Goal: Contribute content: Contribute content

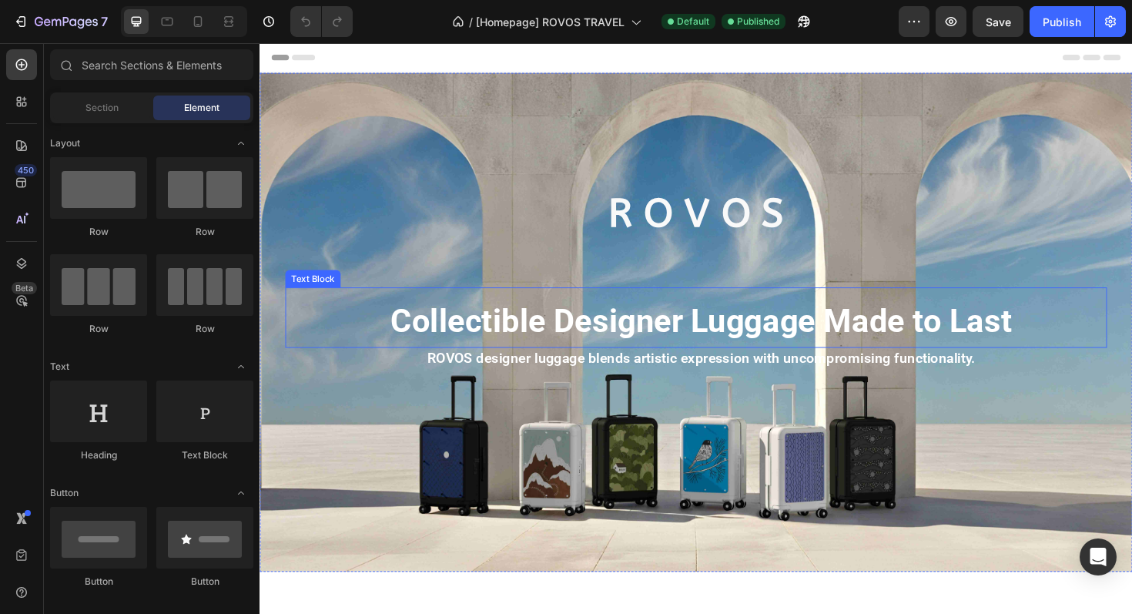
click at [669, 340] on strong "Collectible Designer Luggage Made to Last" at bounding box center [727, 337] width 658 height 40
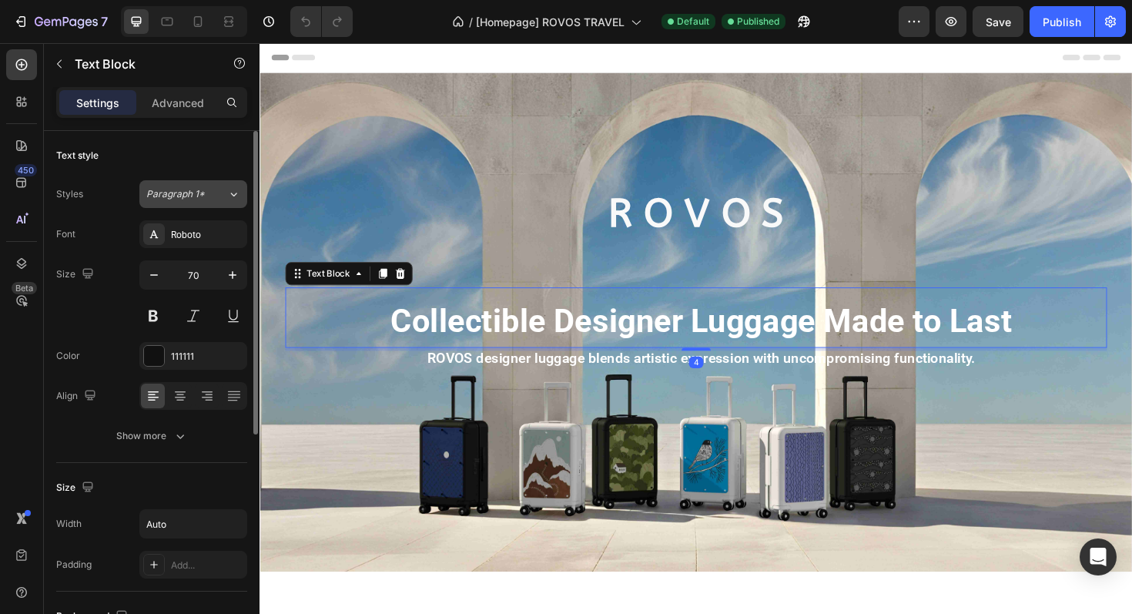
click at [172, 201] on button "Paragraph 1*" at bounding box center [193, 194] width 108 height 28
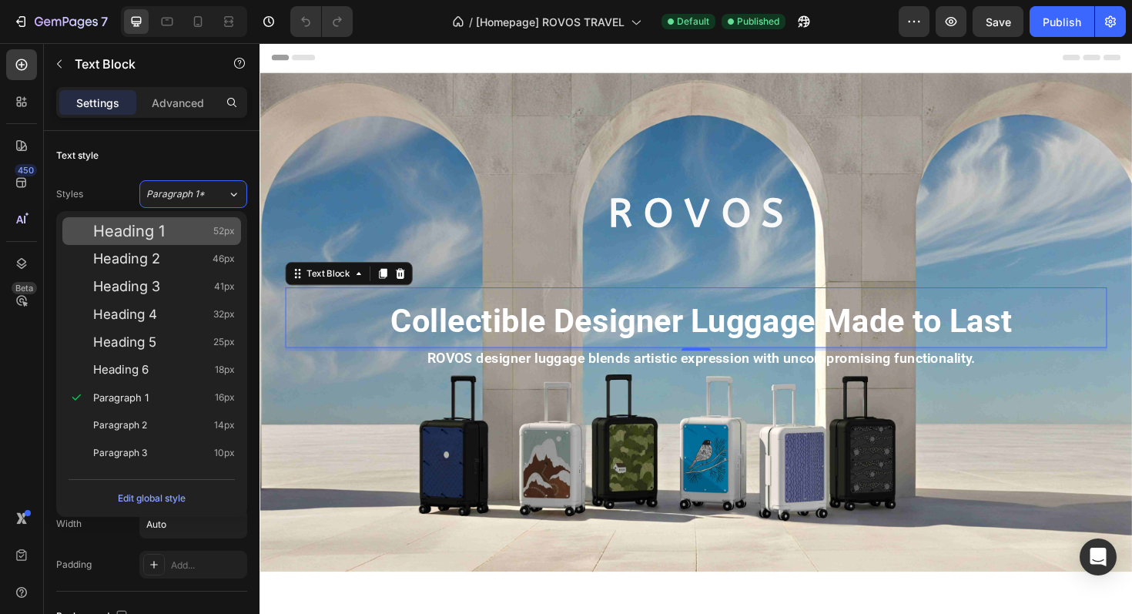
click at [169, 227] on div "Heading 1 52px" at bounding box center [164, 230] width 142 height 15
type input "52"
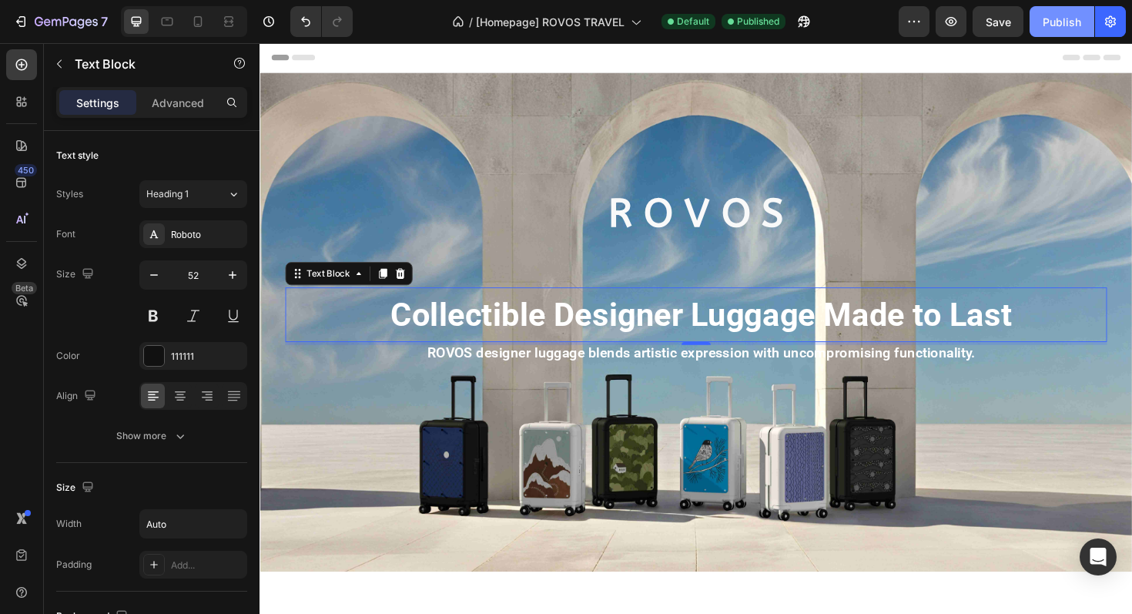
click at [1078, 18] on div "Publish" at bounding box center [1062, 22] width 39 height 16
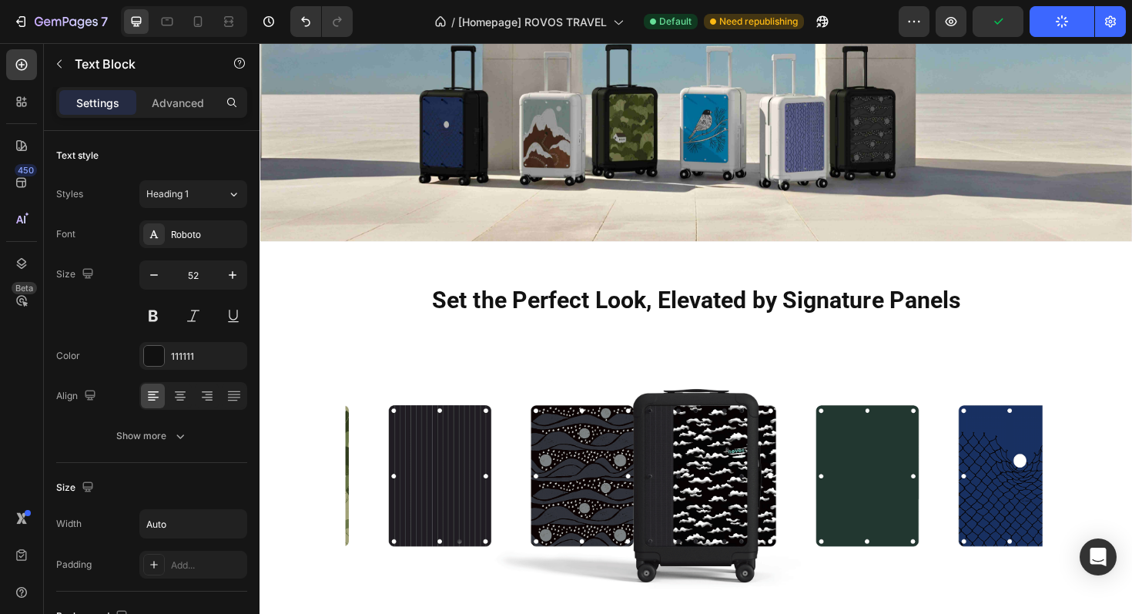
scroll to position [534, 0]
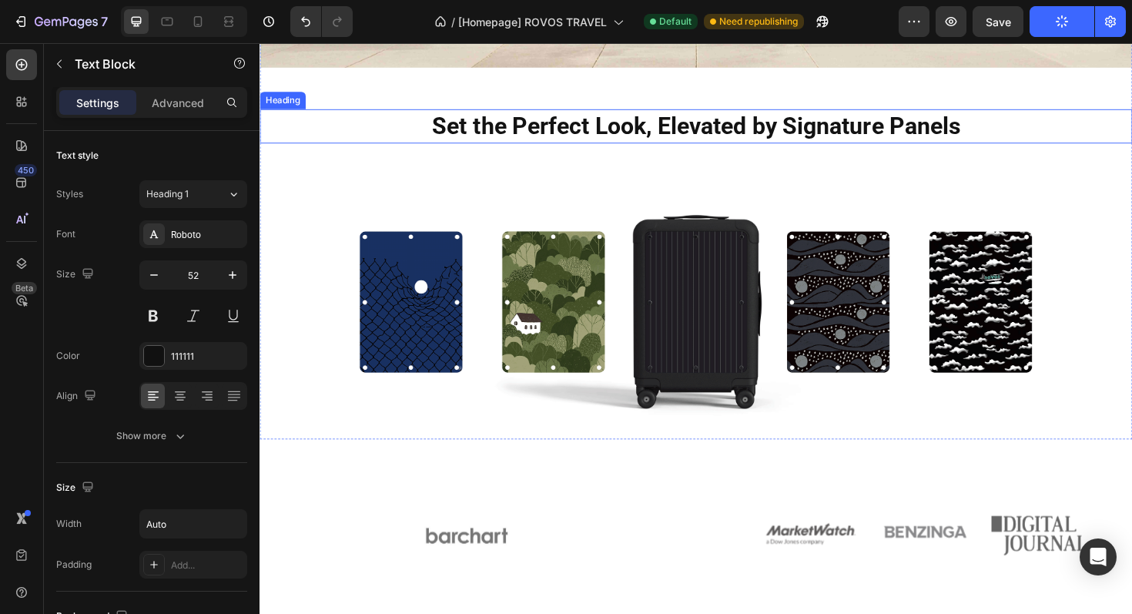
click at [653, 127] on strong "Set the Perfect Look, Elevated by Signature Panels" at bounding box center [721, 130] width 559 height 29
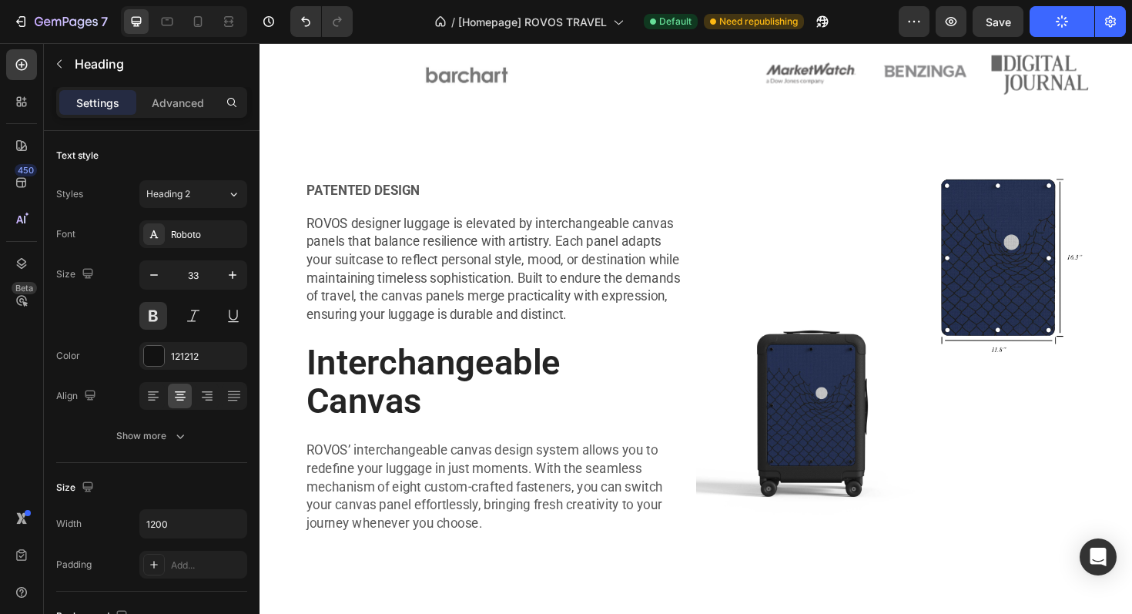
scroll to position [1164, 0]
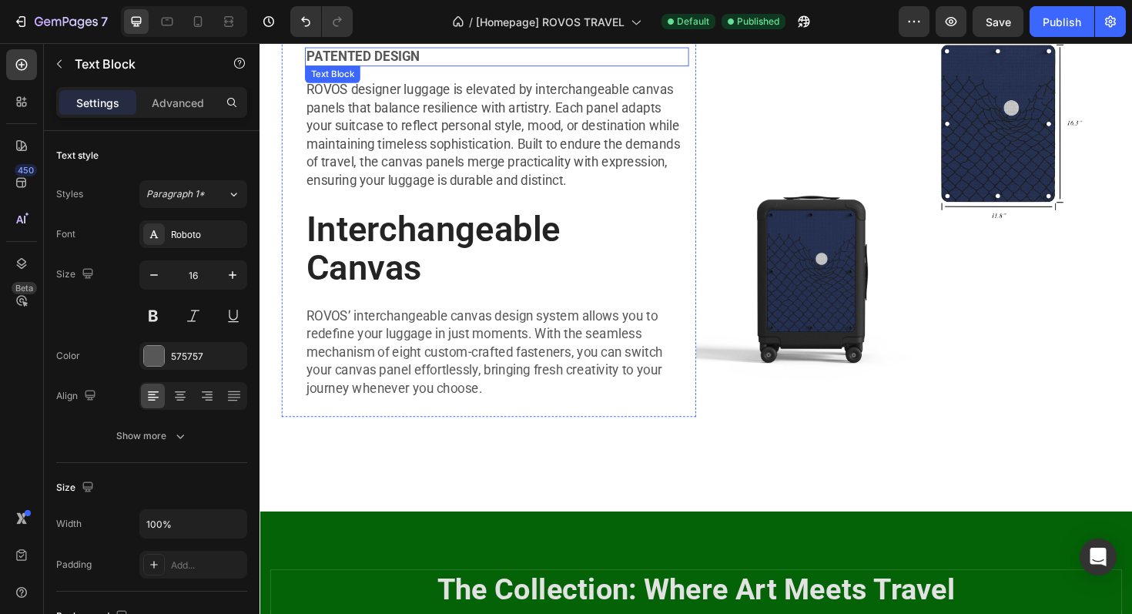
click at [377, 65] on strong "PATENTED DESIGN" at bounding box center [369, 57] width 120 height 16
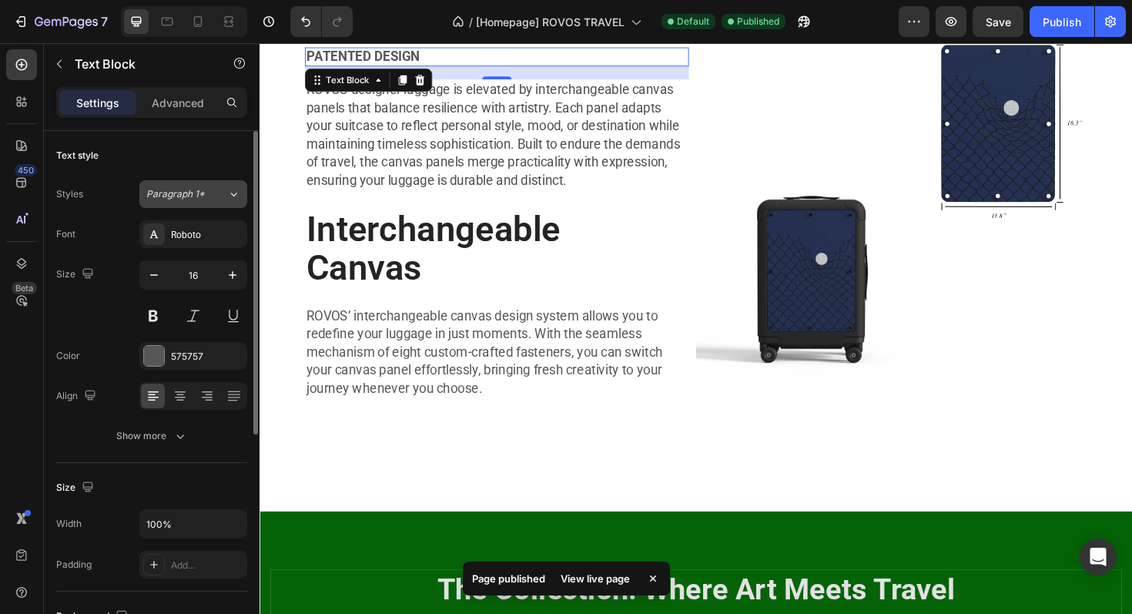
click at [214, 198] on div "Paragraph 1*" at bounding box center [186, 194] width 81 height 14
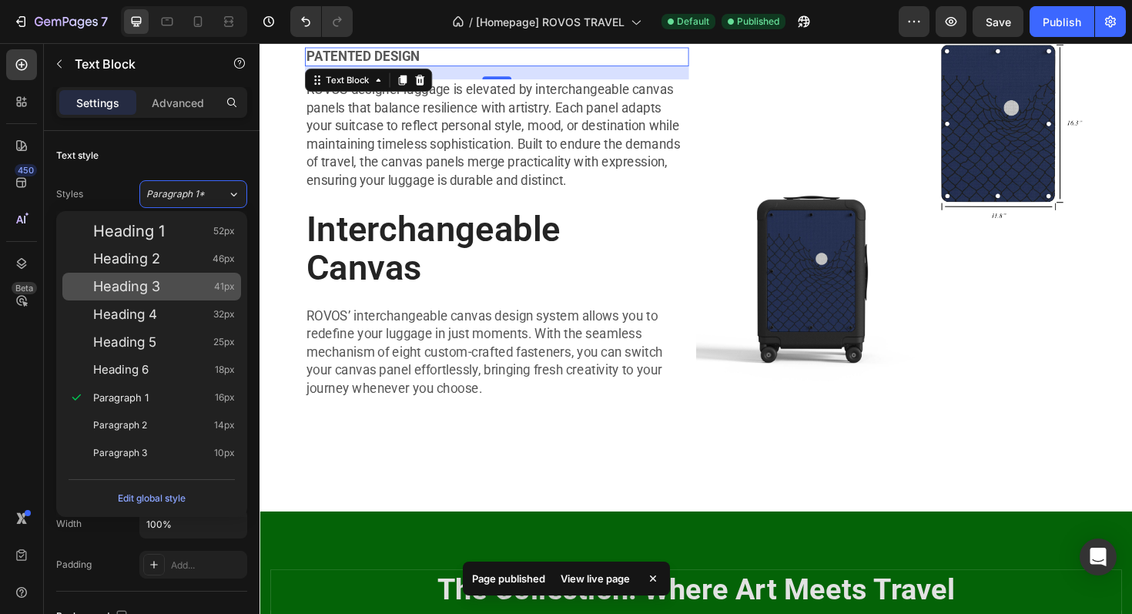
click at [166, 293] on div "Heading 3 41px" at bounding box center [164, 286] width 142 height 15
type input "41"
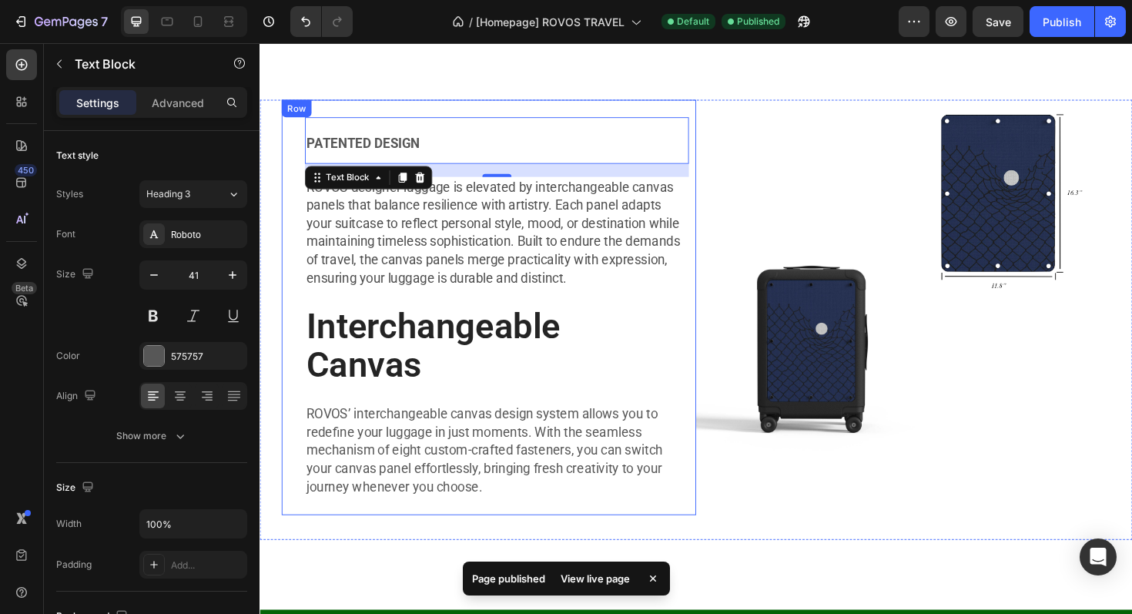
scroll to position [1078, 0]
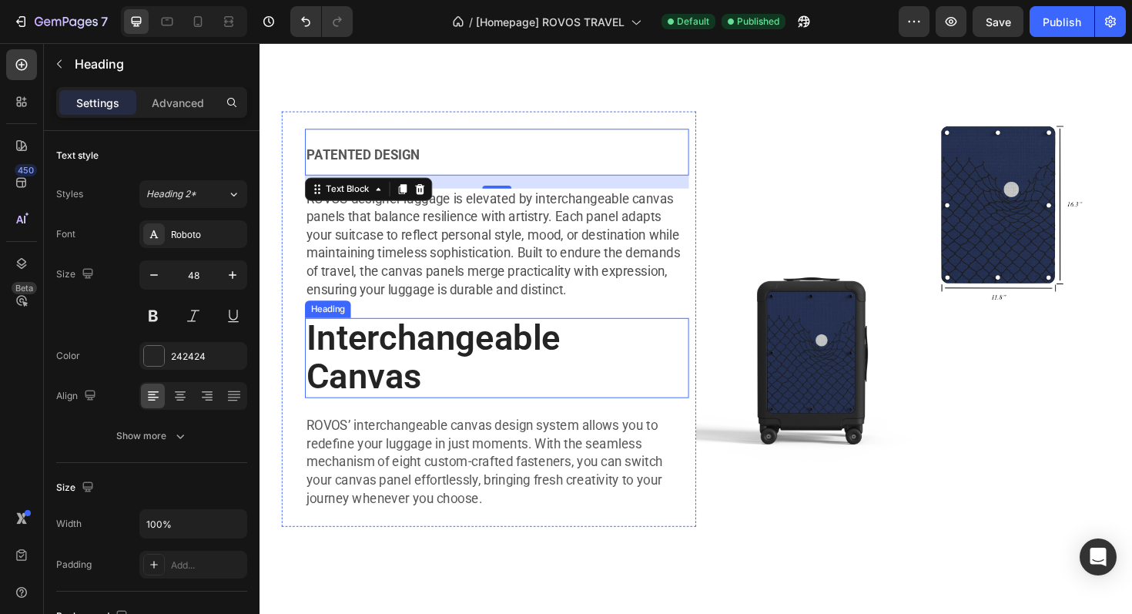
click at [485, 368] on h2 "Interchangeable Canvas" at bounding box center [510, 376] width 407 height 85
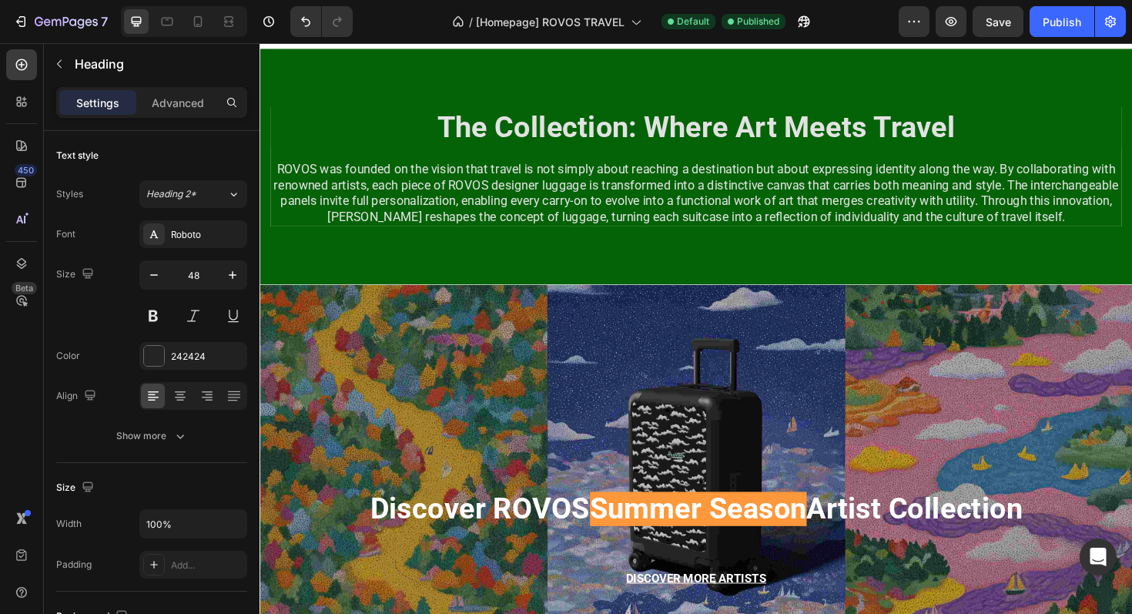
scroll to position [1724, 0]
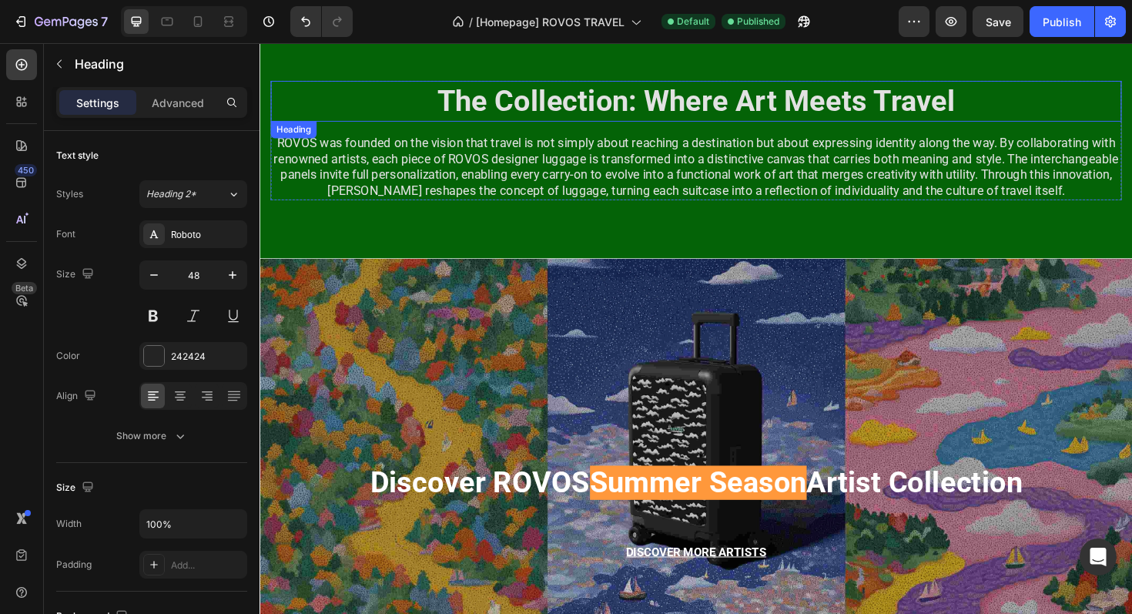
click at [646, 107] on strong "The Collection: Where Art Meets Travel" at bounding box center [722, 104] width 548 height 36
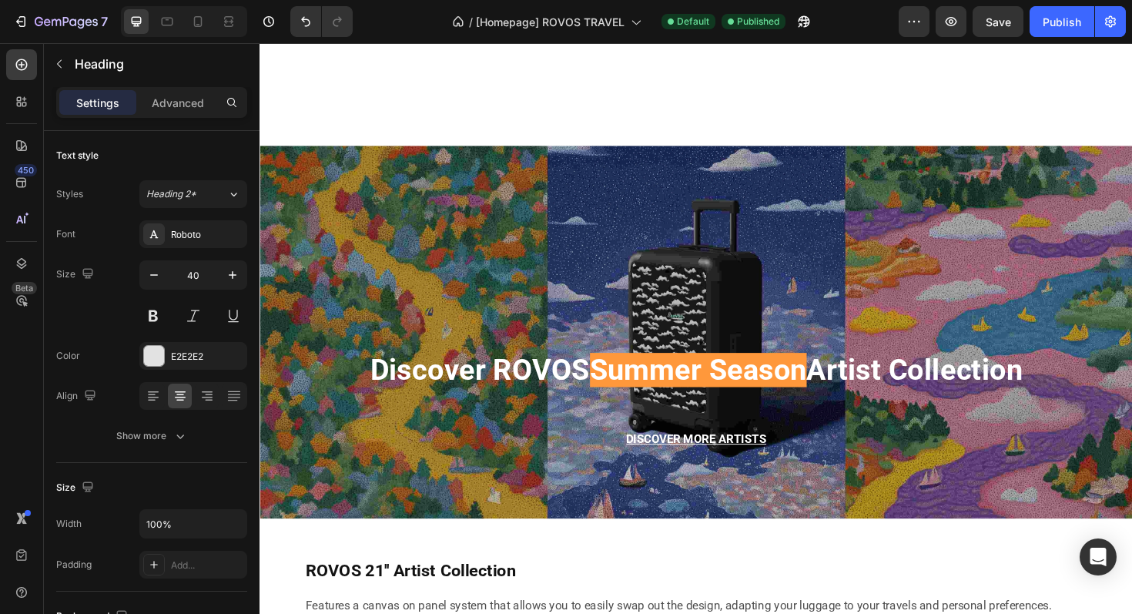
scroll to position [1996, 0]
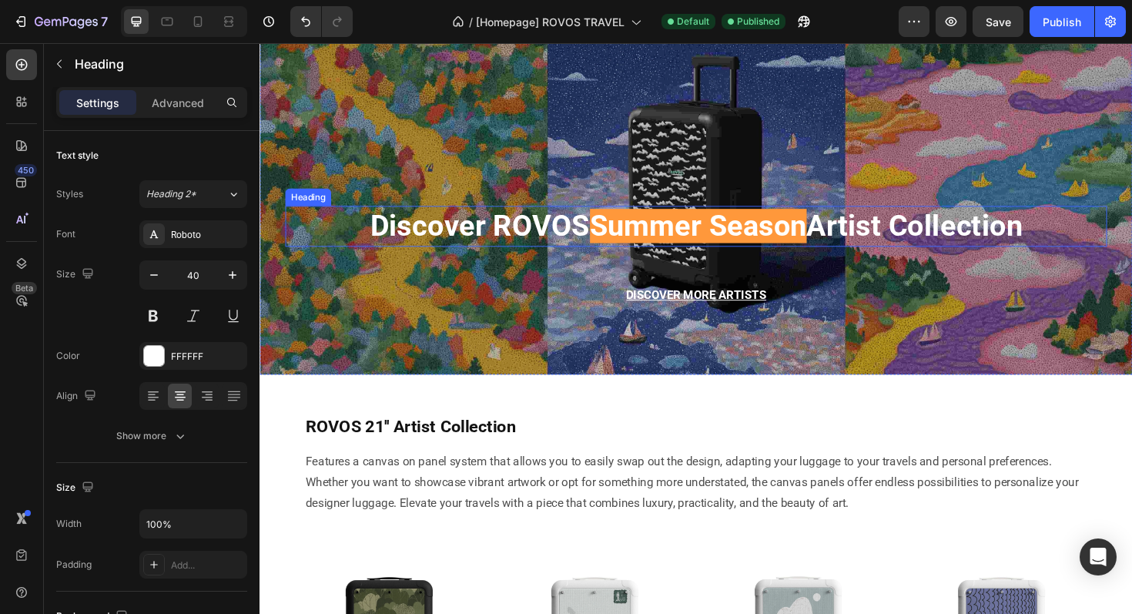
click at [612, 240] on span "Summer Season" at bounding box center [724, 237] width 230 height 36
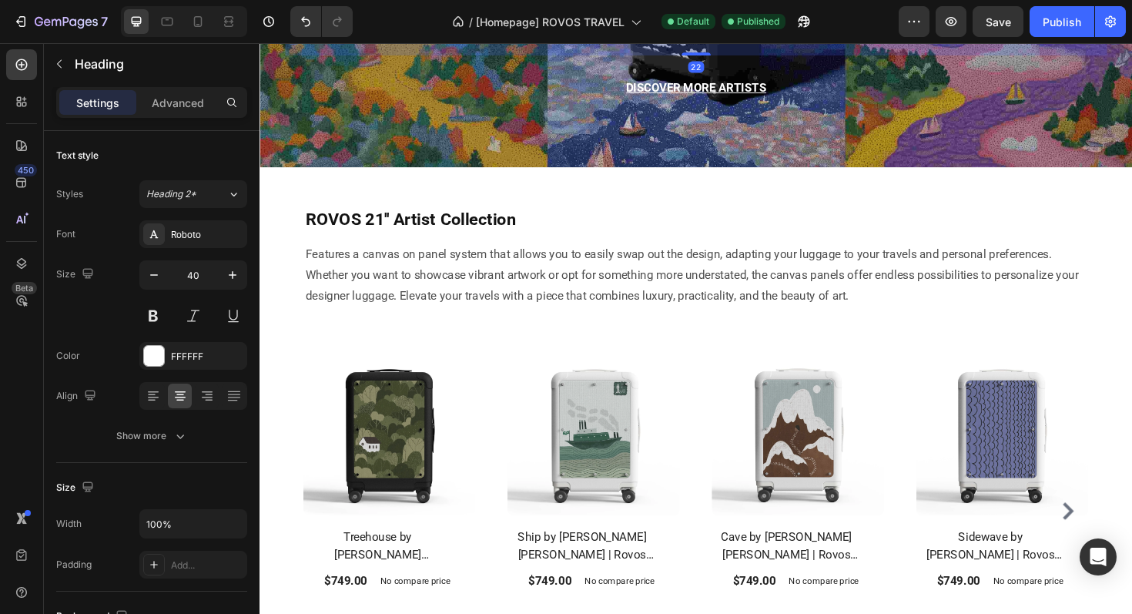
scroll to position [2225, 0]
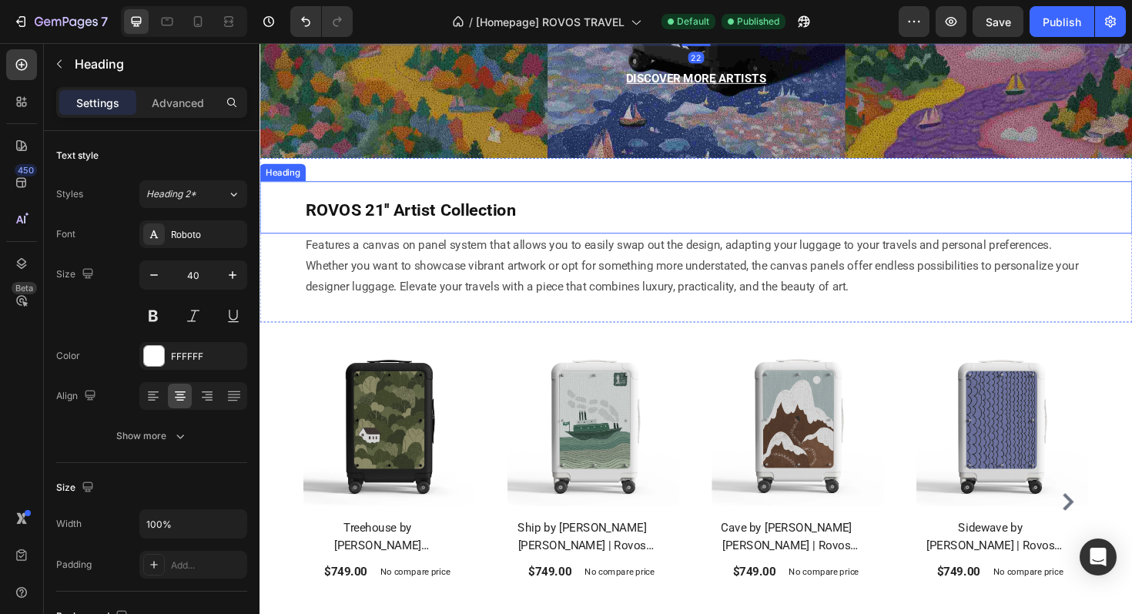
click at [474, 215] on strong "ROVOS 21'' Artist Collection" at bounding box center [419, 220] width 223 height 21
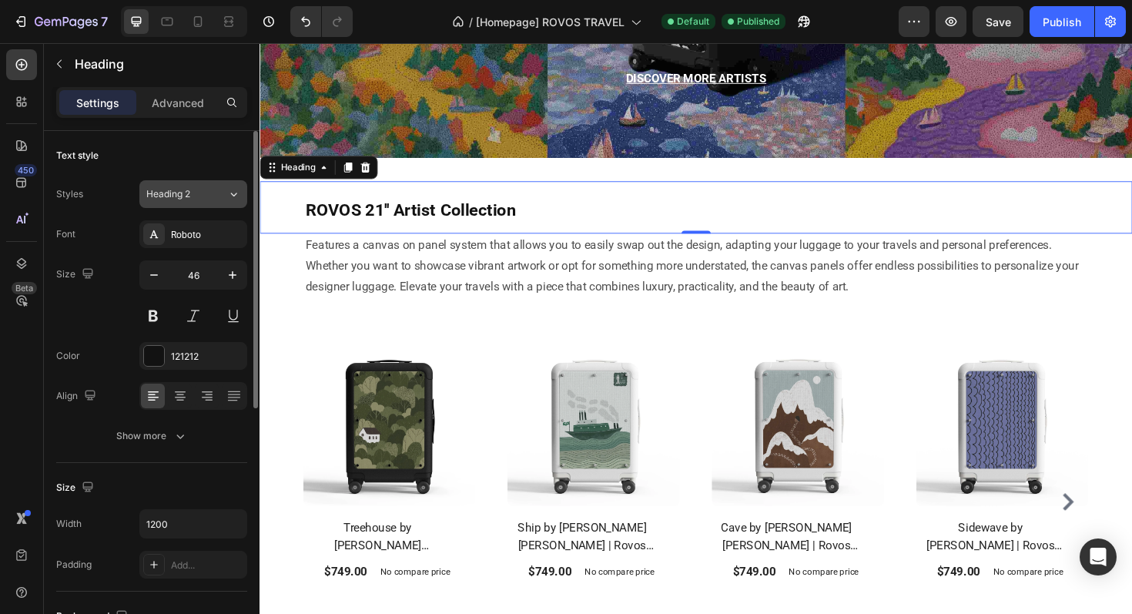
click at [227, 193] on icon at bounding box center [233, 193] width 13 height 15
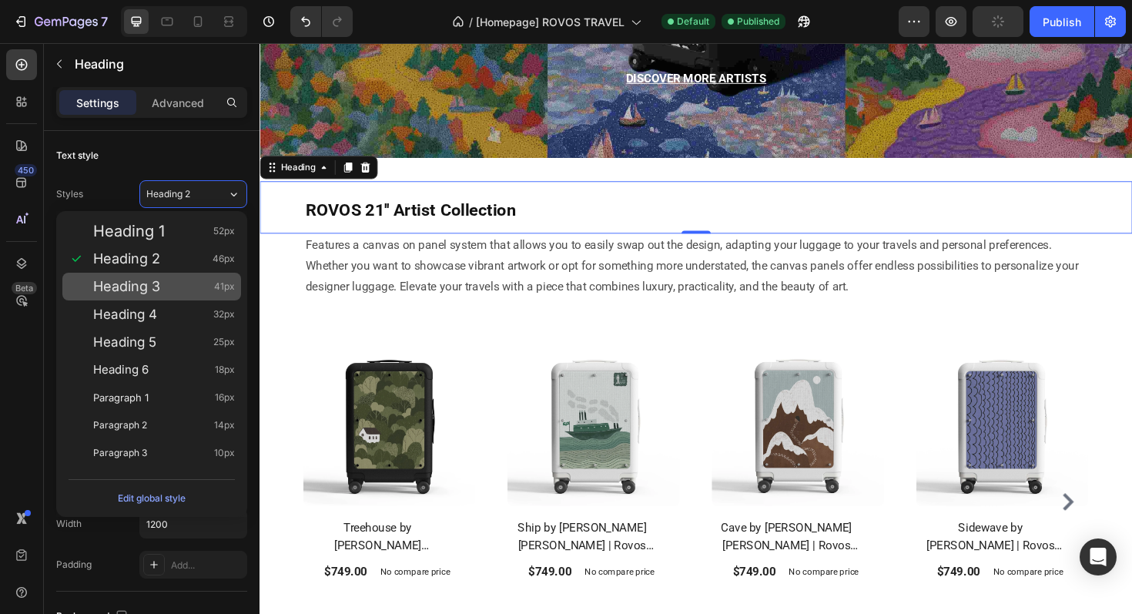
click at [159, 276] on div "Heading 3 41px" at bounding box center [151, 287] width 179 height 28
type input "41"
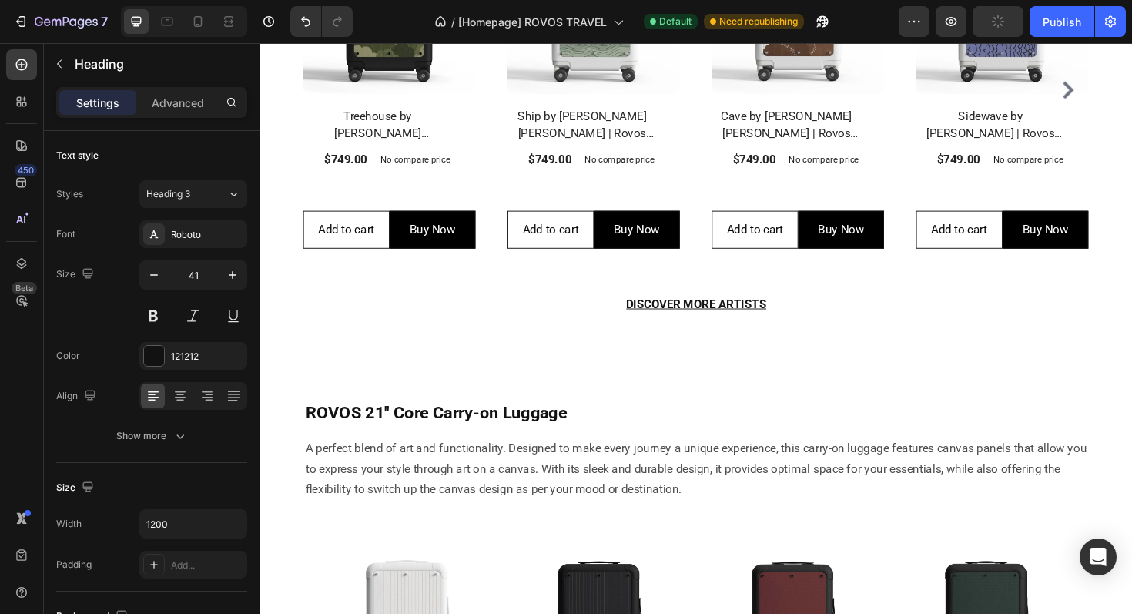
scroll to position [2701, 0]
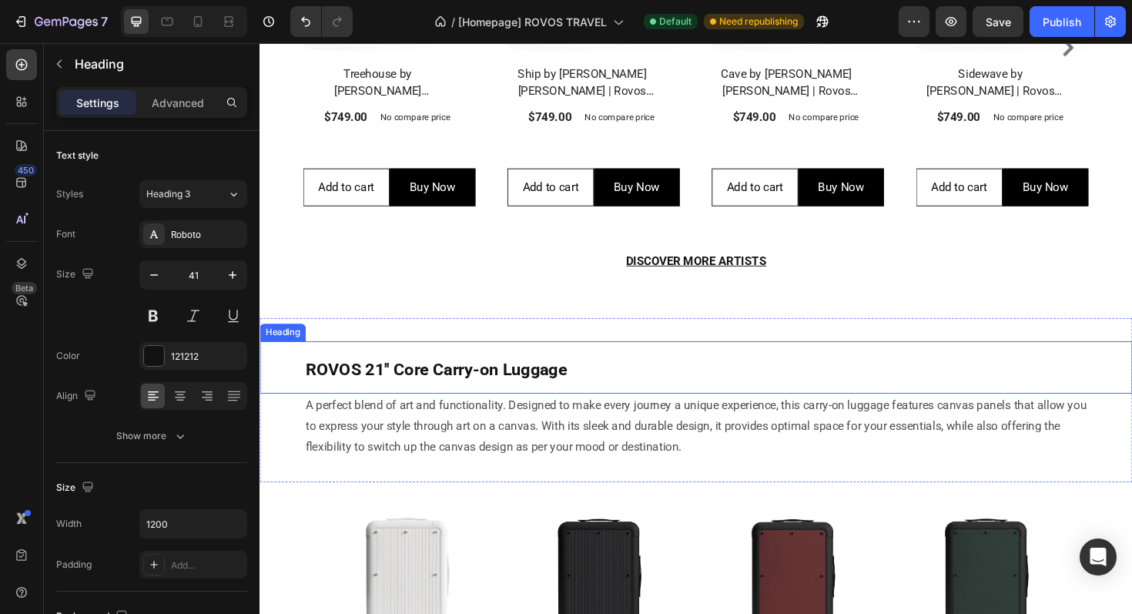
click at [484, 383] on strong "ROVOS 21'' Core Carry-on Luggage" at bounding box center [446, 389] width 277 height 21
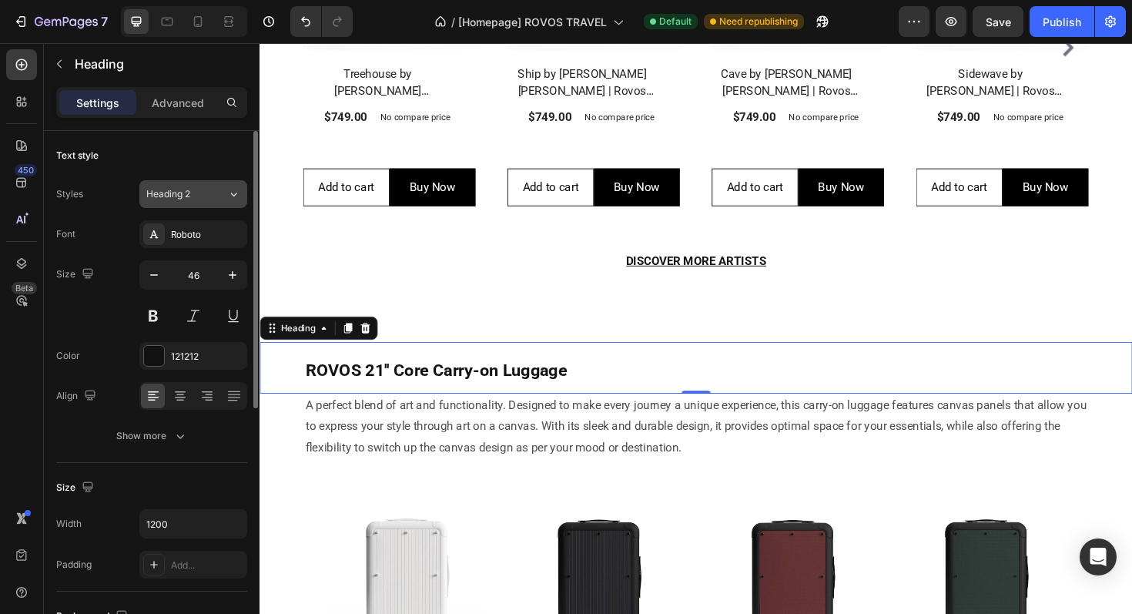
click at [167, 193] on span "Heading 2" at bounding box center [168, 194] width 44 height 14
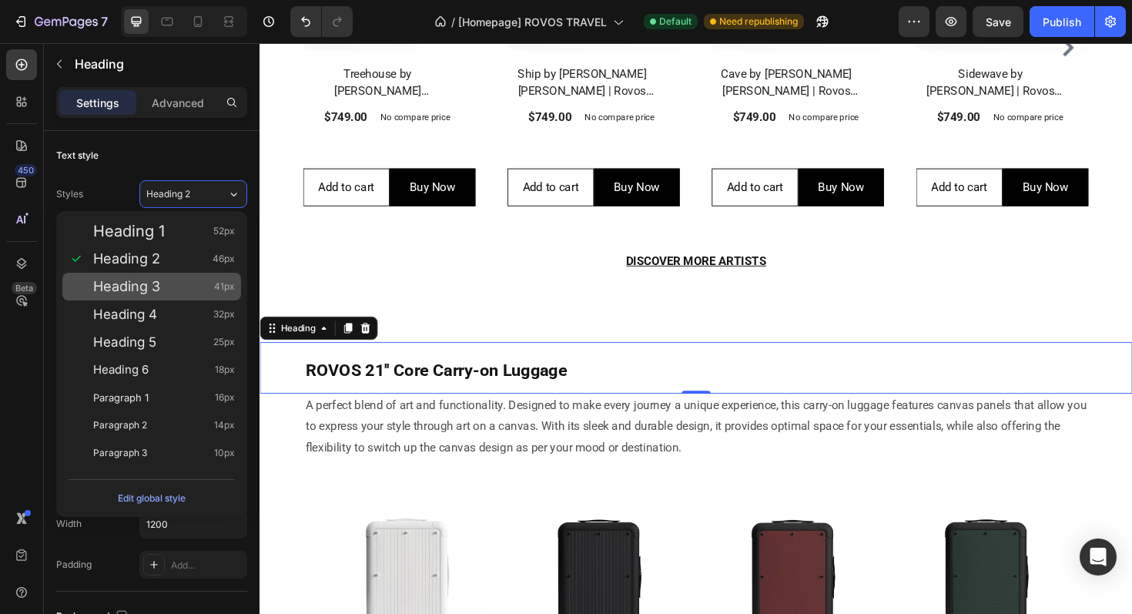
click at [169, 282] on div "Heading 3 41px" at bounding box center [164, 286] width 142 height 15
type input "41"
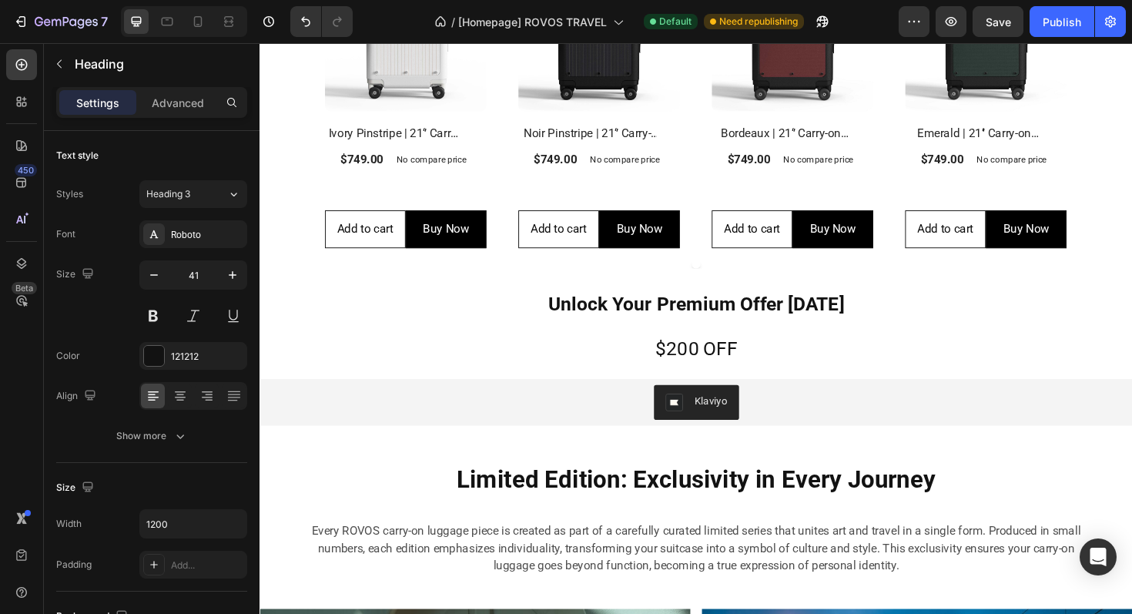
scroll to position [3339, 0]
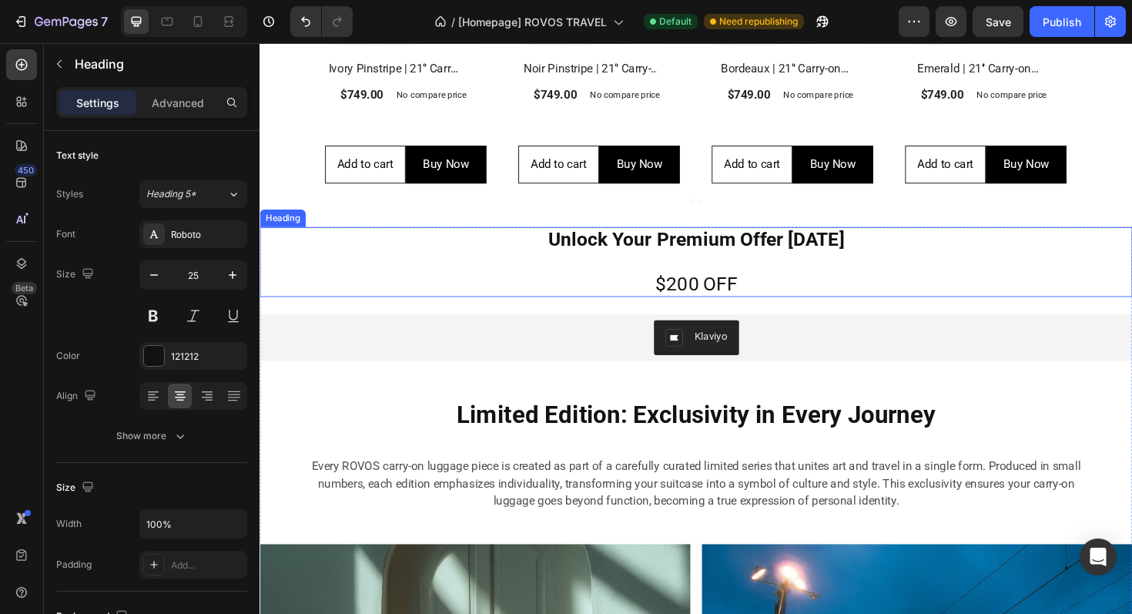
click at [705, 250] on strong "Unlock Your Premium Offer [DATE]" at bounding box center [722, 251] width 314 height 23
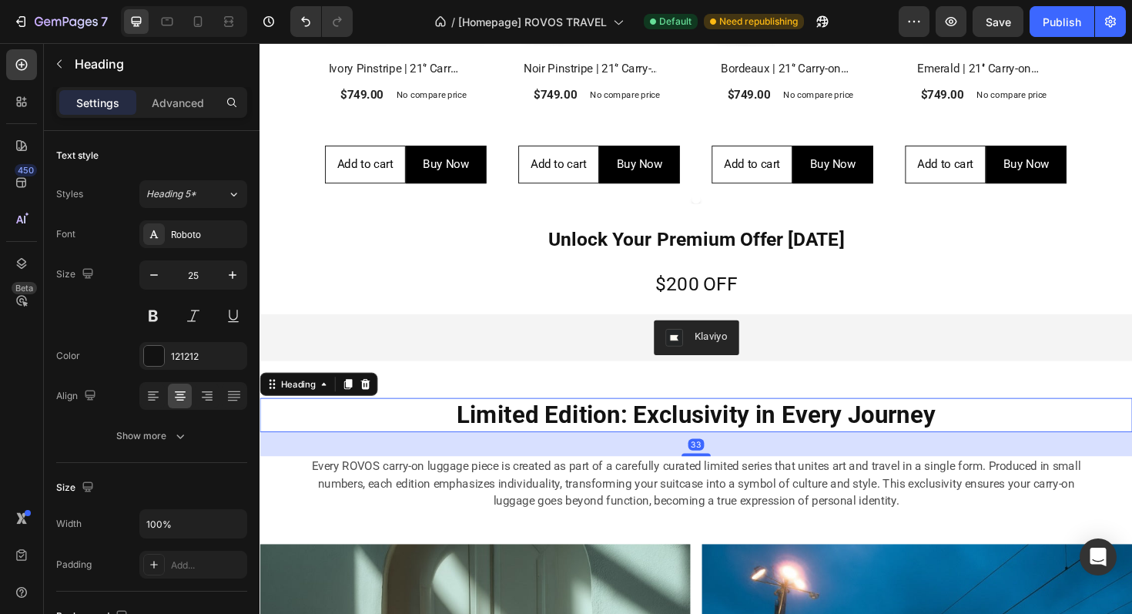
click at [554, 433] on strong "Limited Edition: Exclusivity in Every Journey" at bounding box center [722, 436] width 508 height 30
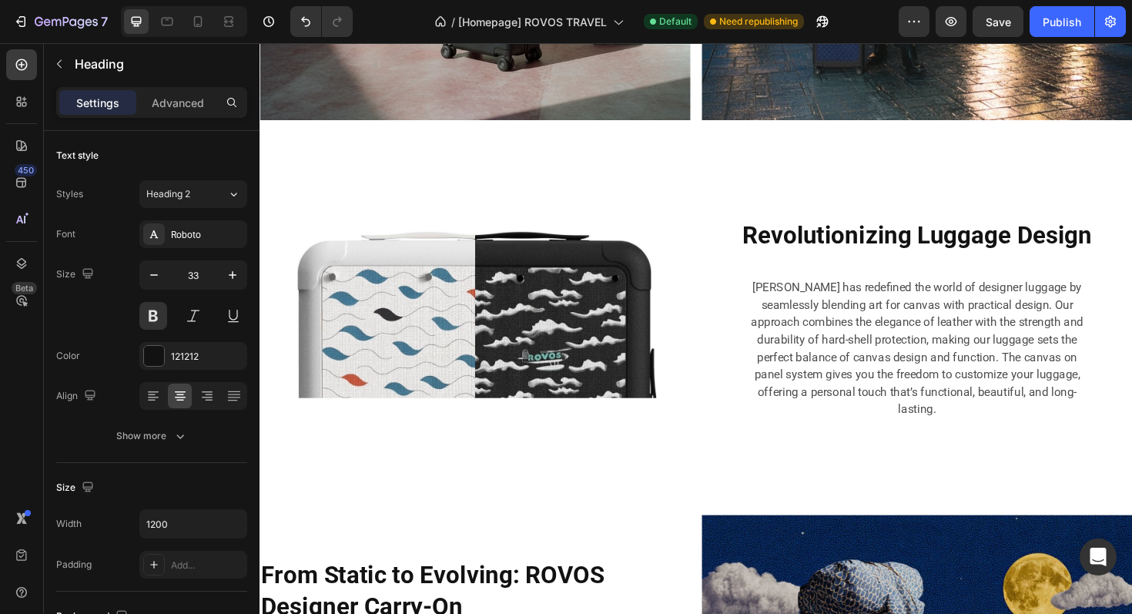
scroll to position [4272, 0]
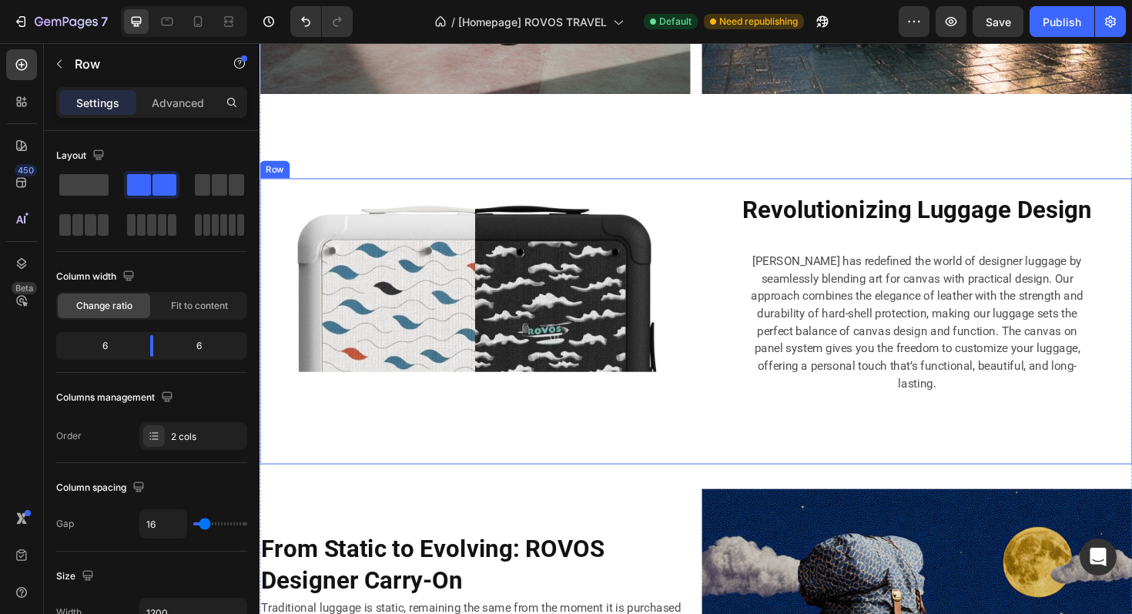
click at [810, 237] on div "Revolutionizing Luggage Design Heading ROVOS has redefined the world of designe…" at bounding box center [956, 337] width 456 height 303
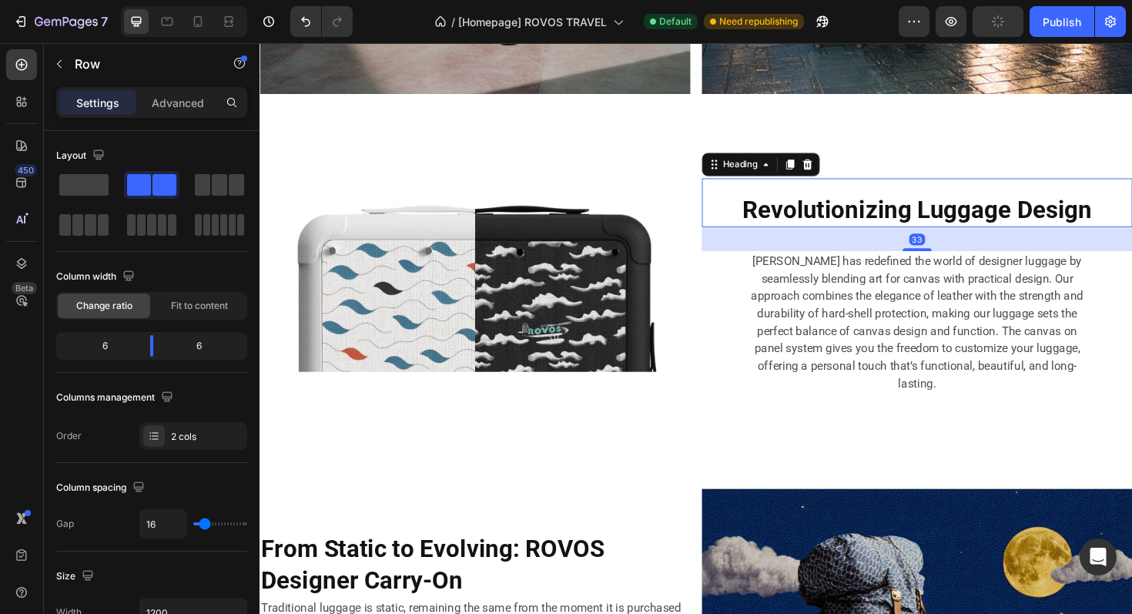
click at [832, 220] on strong "Revolutionizing Luggage Design" at bounding box center [956, 219] width 371 height 30
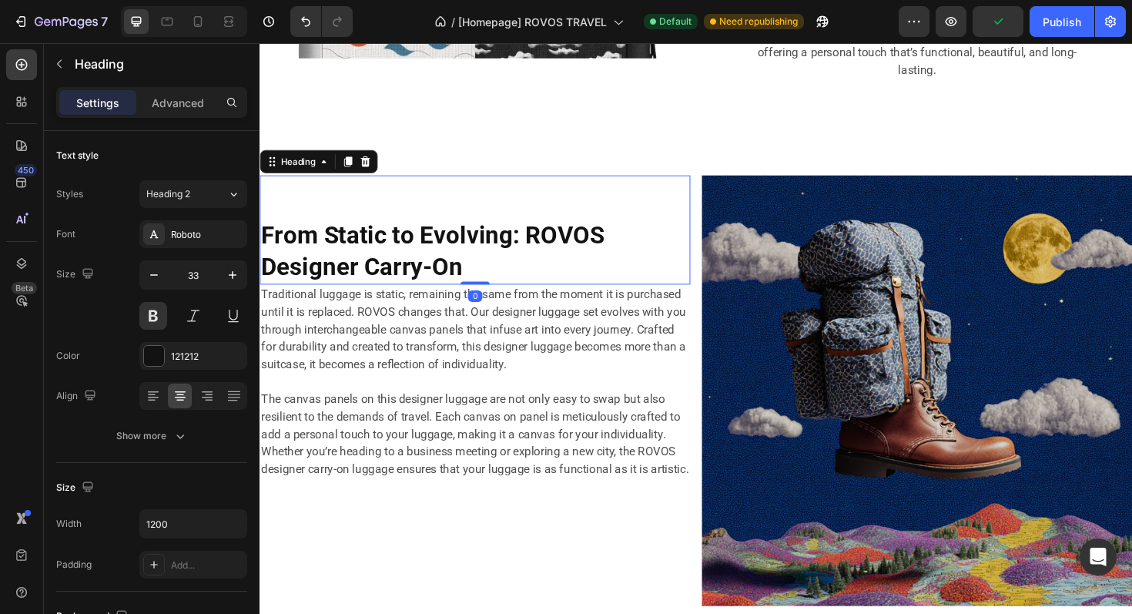
click at [458, 244] on span "From Static to Evolving: ROVOS Designer Carry-On" at bounding box center [443, 263] width 364 height 63
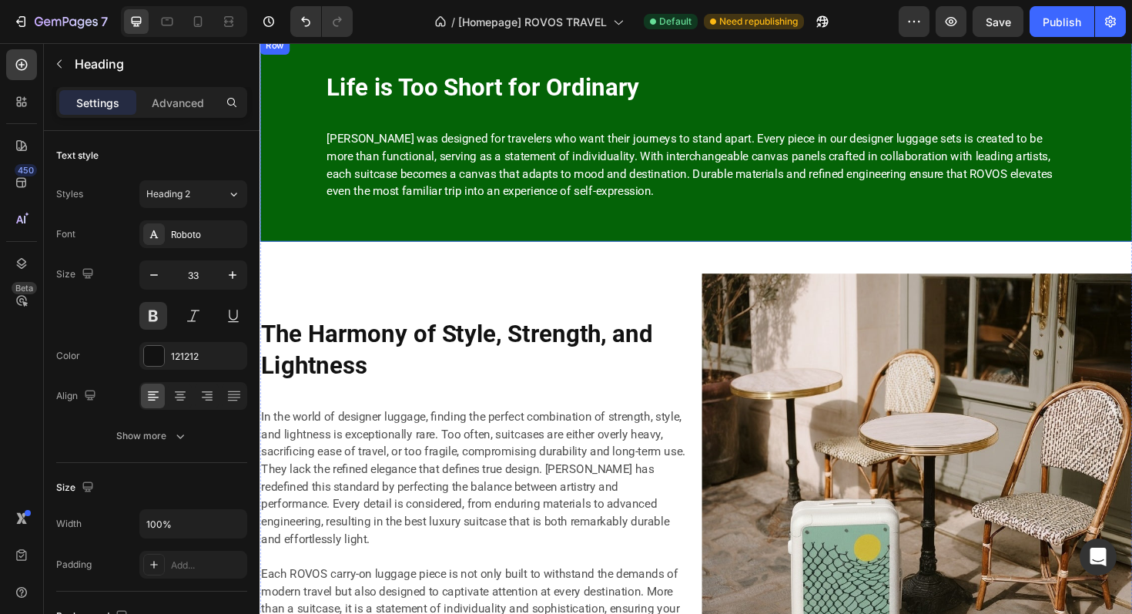
scroll to position [6349, 0]
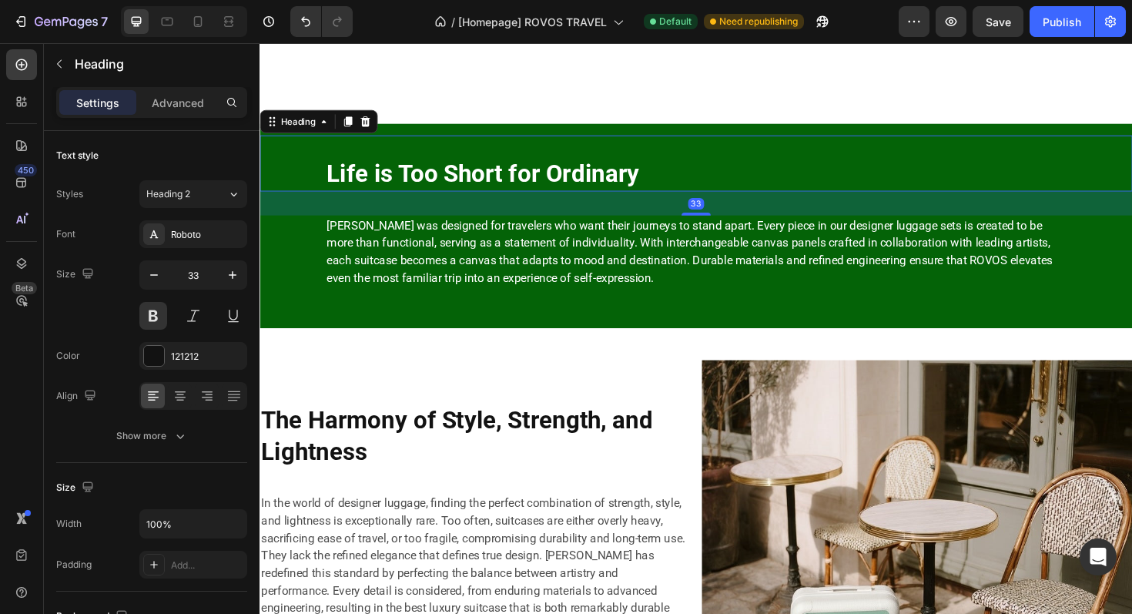
click at [530, 185] on strong "Life is Too Short for Ordinary" at bounding box center [495, 181] width 331 height 30
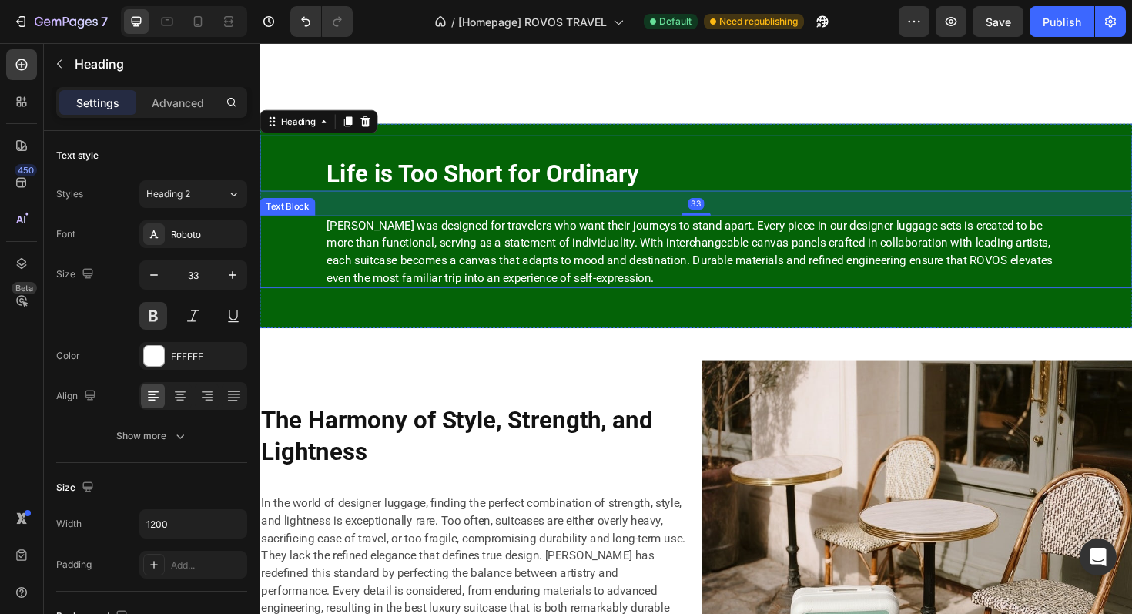
scroll to position [6595, 0]
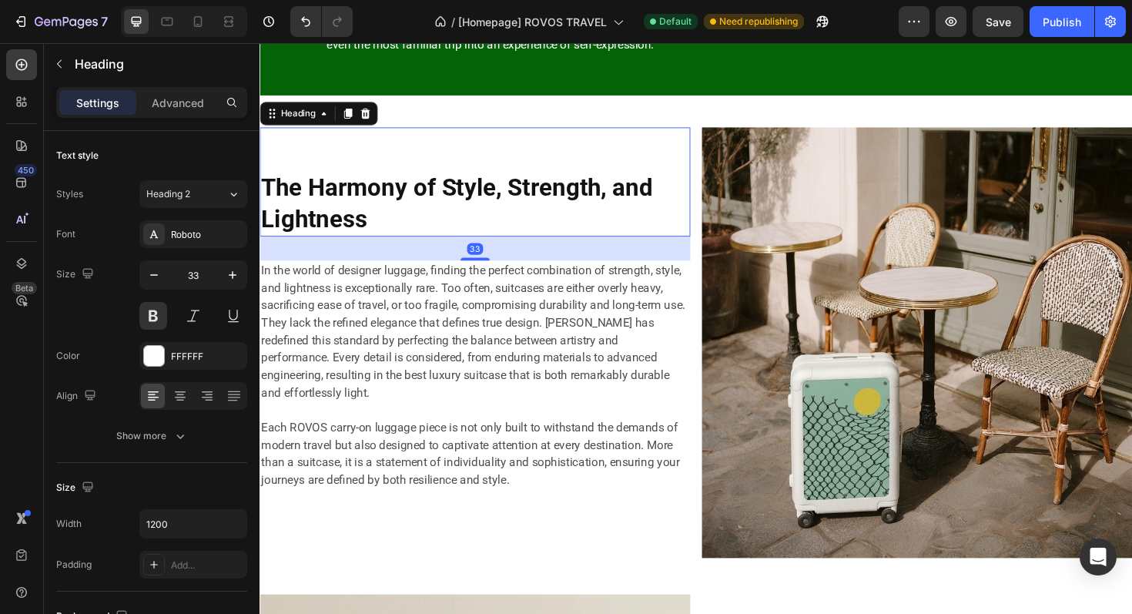
click at [407, 186] on strong "The Harmony of Style, Strength, and Lightness" at bounding box center [468, 212] width 415 height 63
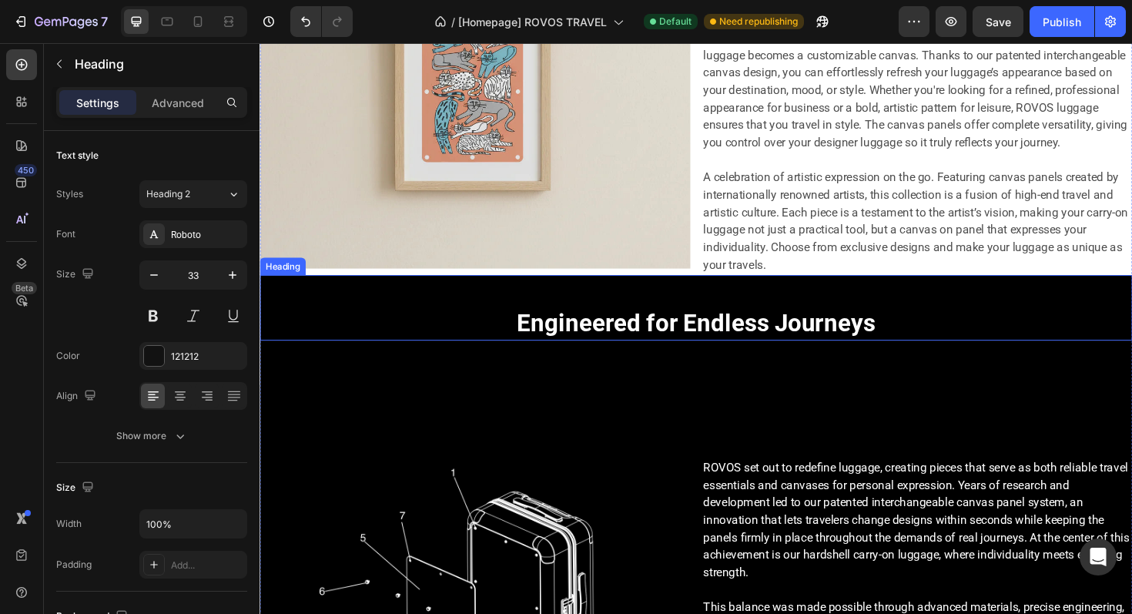
scroll to position [7363, 0]
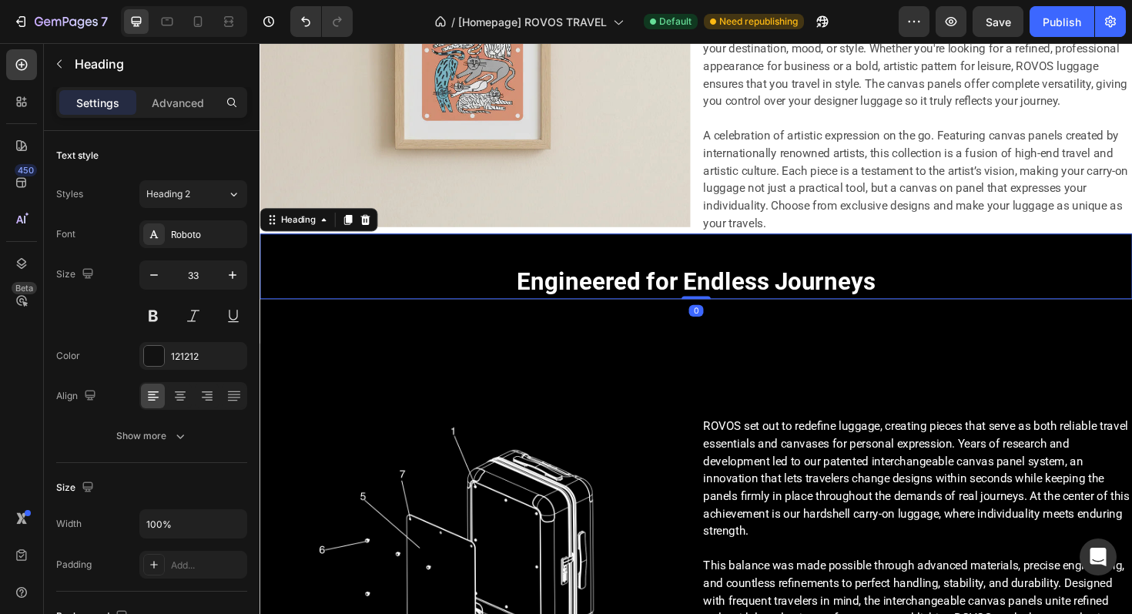
click at [667, 307] on strong "Engineered for Endless Journeys" at bounding box center [722, 295] width 380 height 30
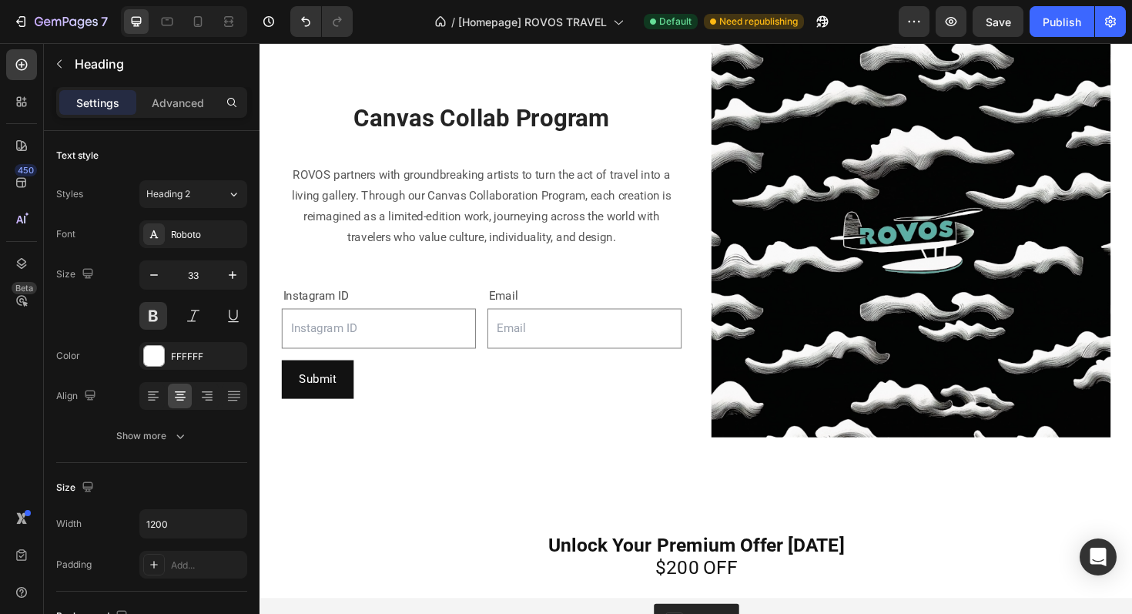
scroll to position [11733, 0]
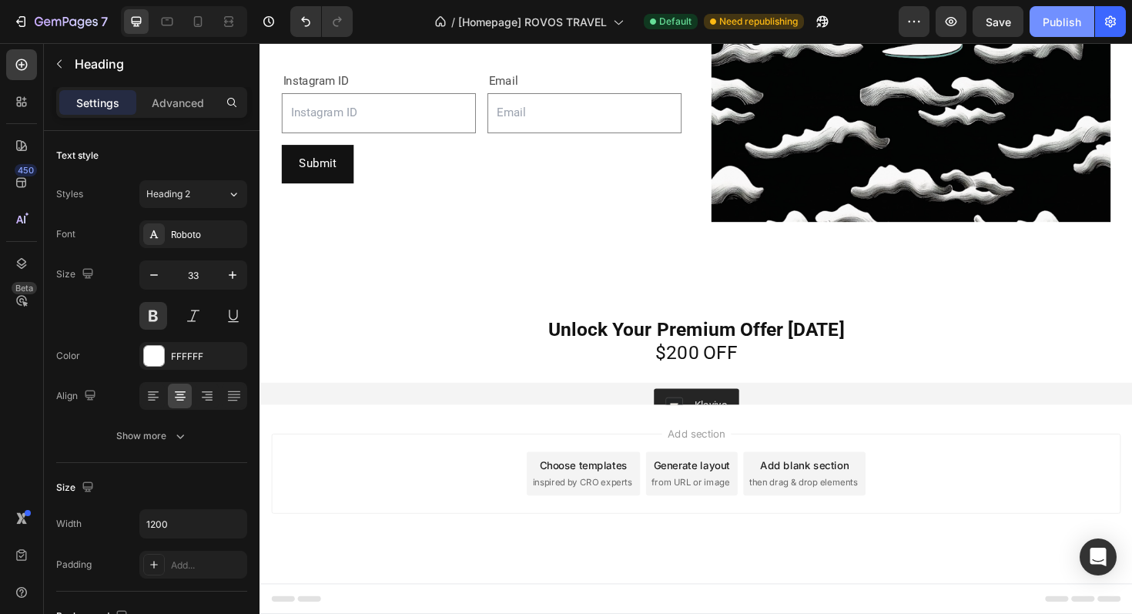
click at [1059, 23] on div "Publish" at bounding box center [1062, 22] width 39 height 16
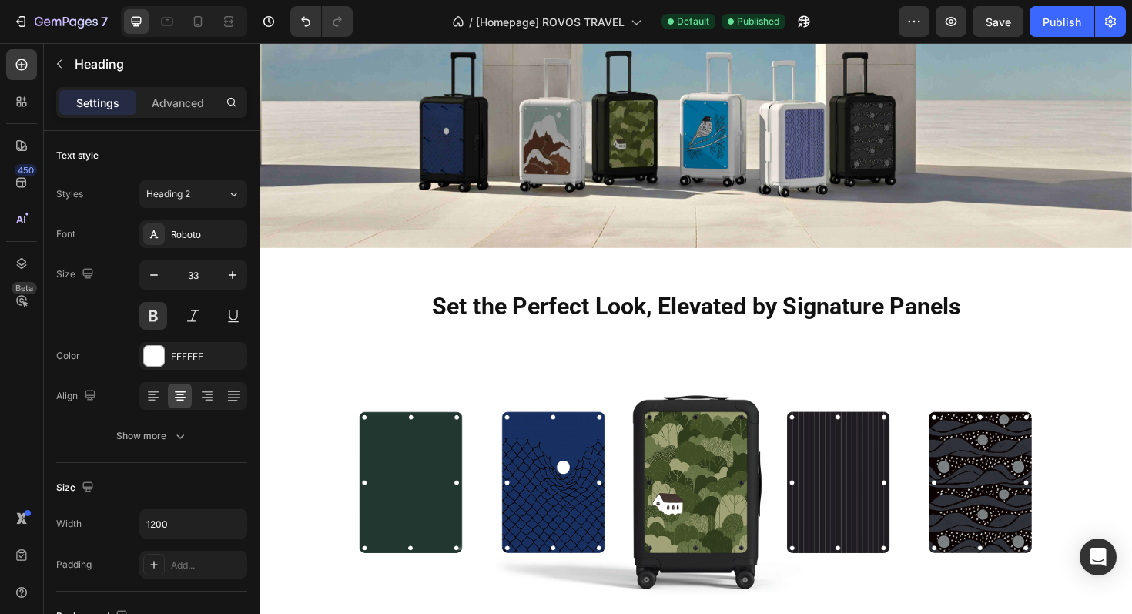
scroll to position [0, 0]
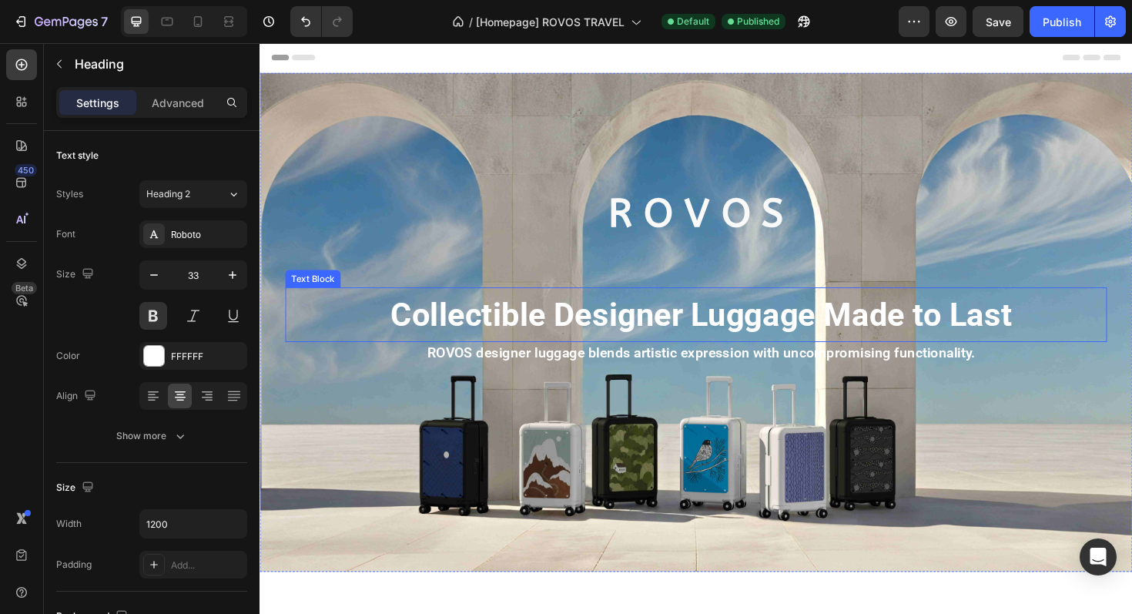
click at [660, 327] on strong "Collectible Designer Luggage Made to Last" at bounding box center [727, 331] width 658 height 40
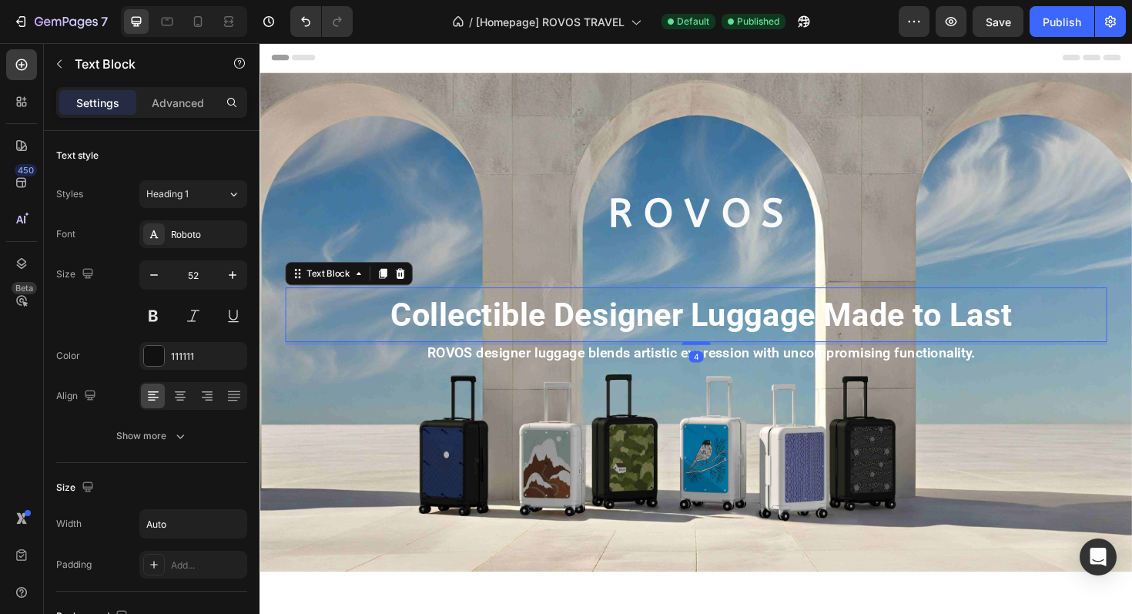
click at [571, 326] on strong "Collectible Designer Luggage Made to Last" at bounding box center [727, 331] width 658 height 40
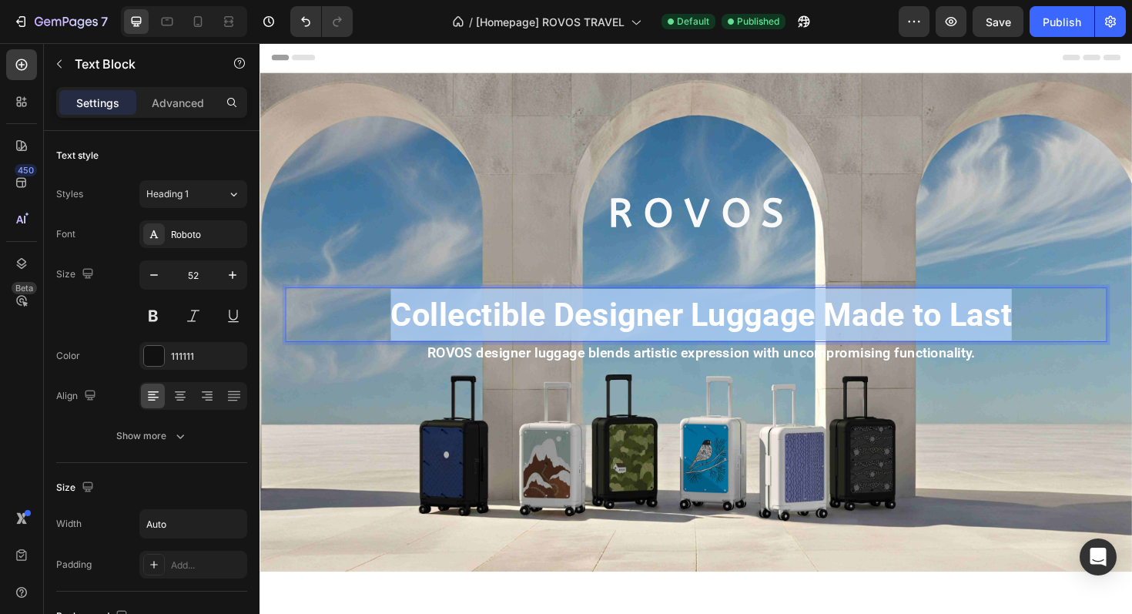
click at [571, 326] on strong "Collectible Designer Luggage Made to Last" at bounding box center [727, 331] width 658 height 40
copy strong "Collectible Designer Luggage Made to Last"
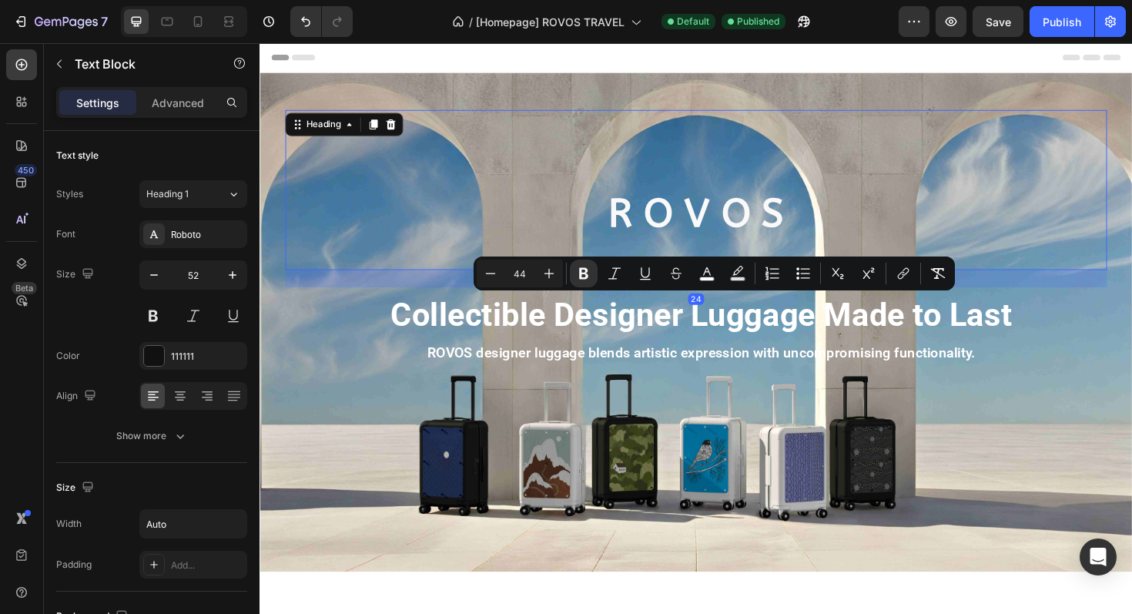
click at [619, 143] on div "R O V O S Heading 24" at bounding box center [722, 198] width 870 height 169
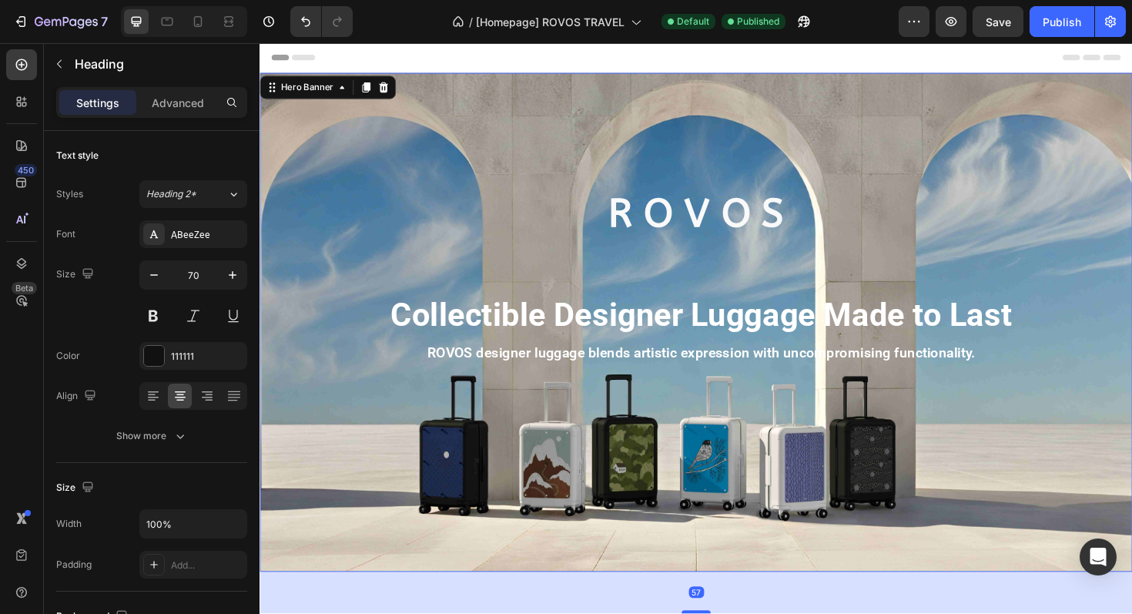
click at [573, 99] on div "R O V O S Heading Collectible Designer Luggage Made to Last Text Block ROVOS de…" at bounding box center [721, 229] width 901 height 308
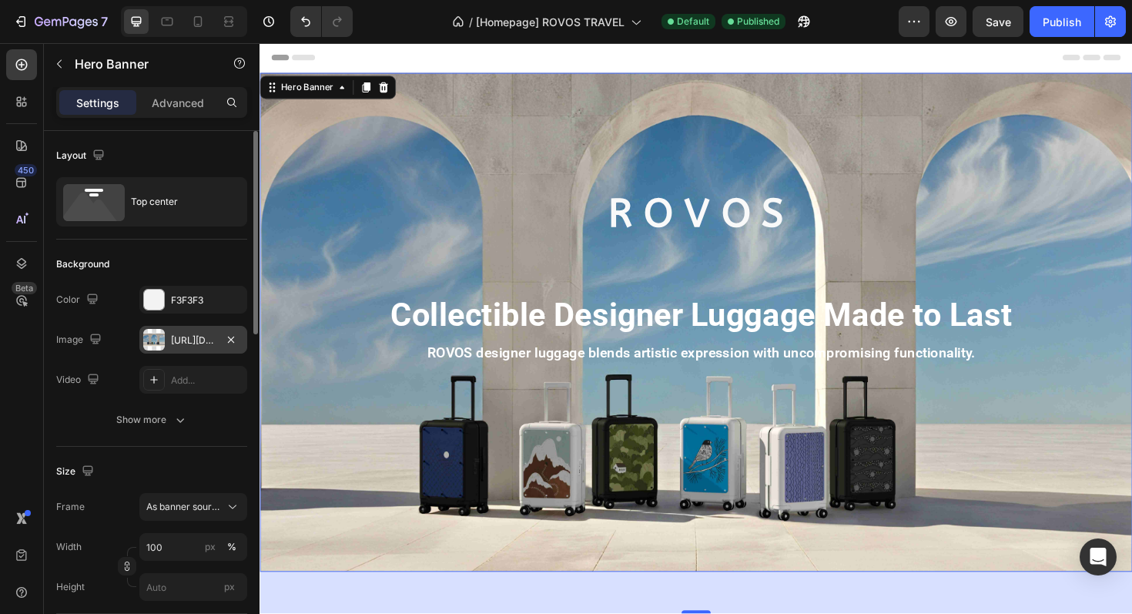
click at [188, 343] on div "https://cdn.shopify.com/s/files/1/0917/7936/7278/files/gempages_571006732801672…" at bounding box center [193, 341] width 45 height 14
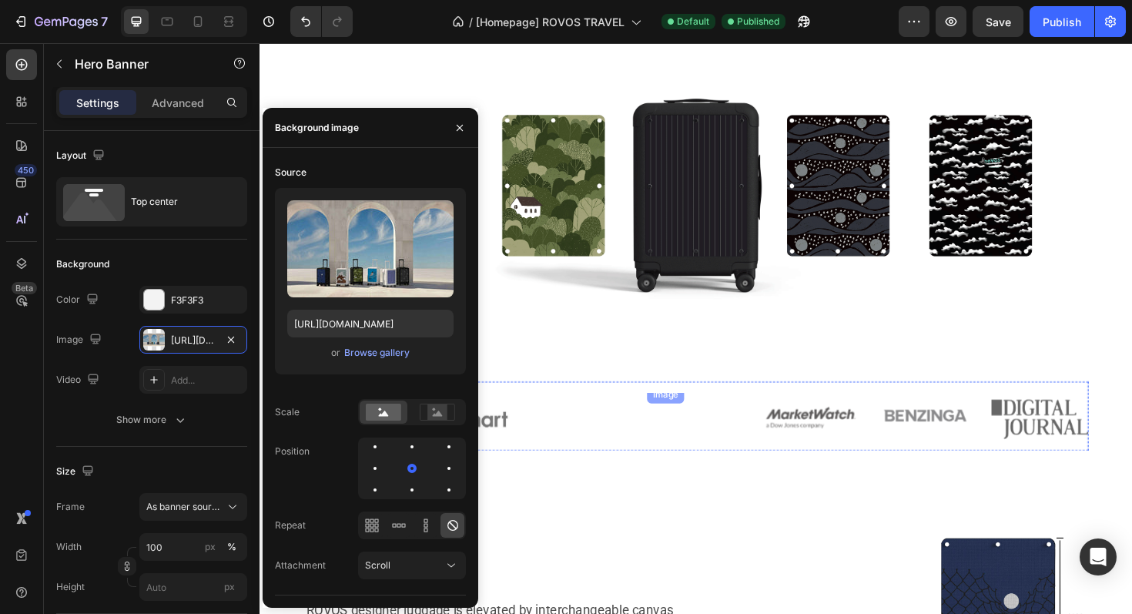
scroll to position [680, 0]
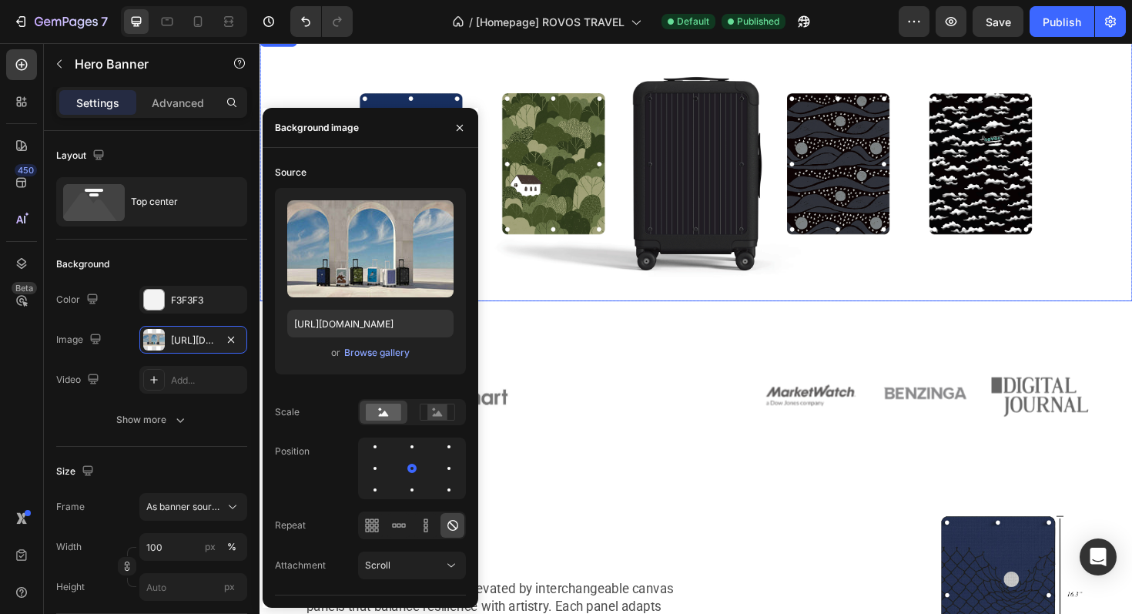
click at [725, 205] on img at bounding box center [722, 173] width 924 height 288
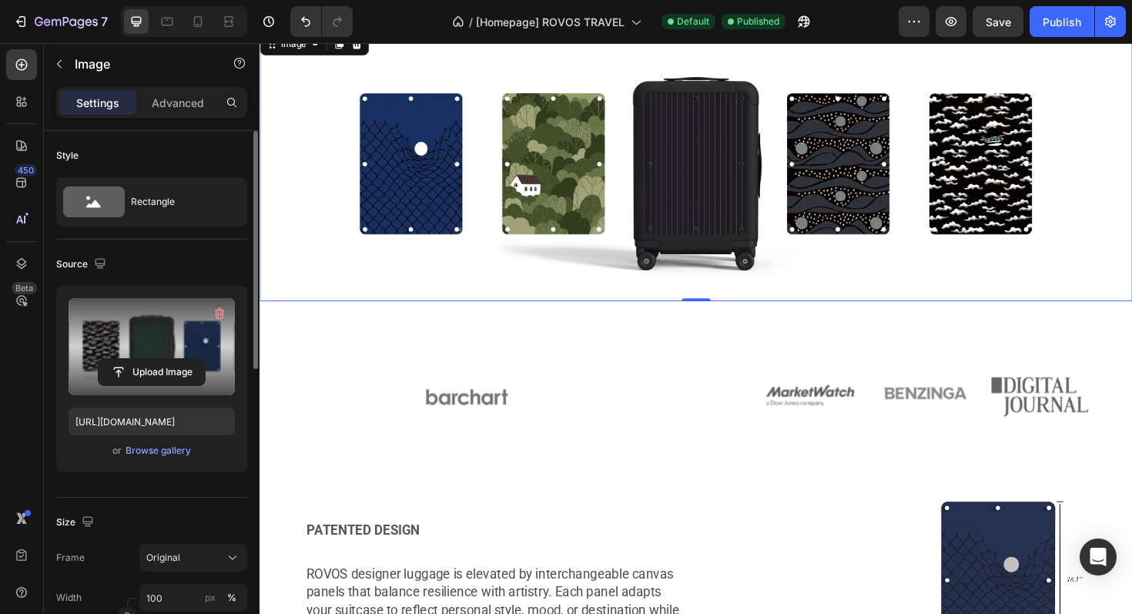
click at [160, 338] on label at bounding box center [152, 346] width 166 height 97
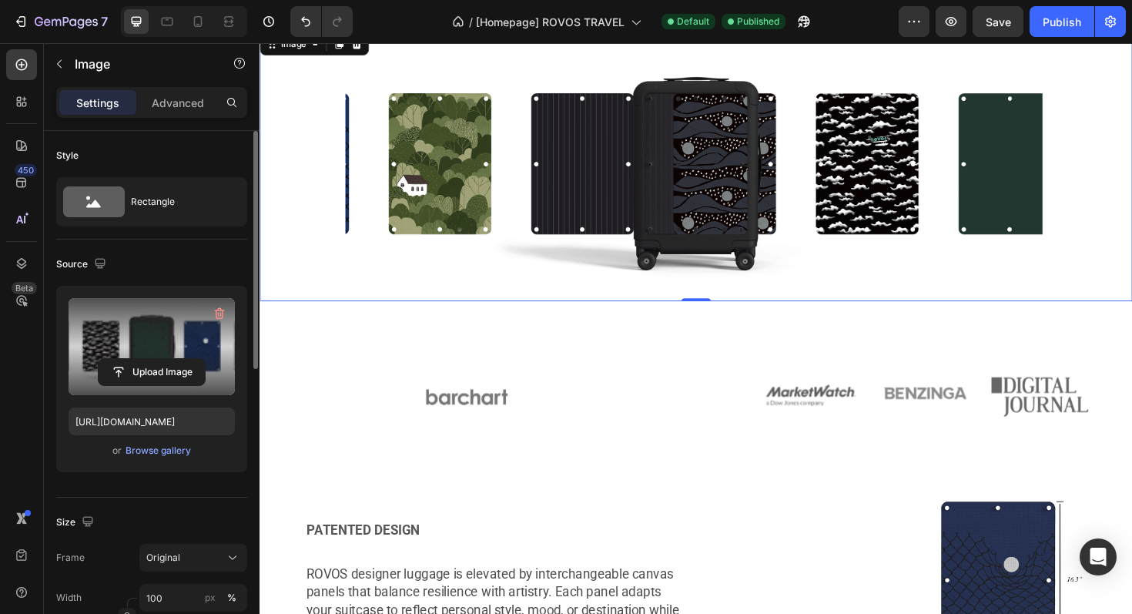
click at [160, 359] on input "file" at bounding box center [152, 372] width 106 height 26
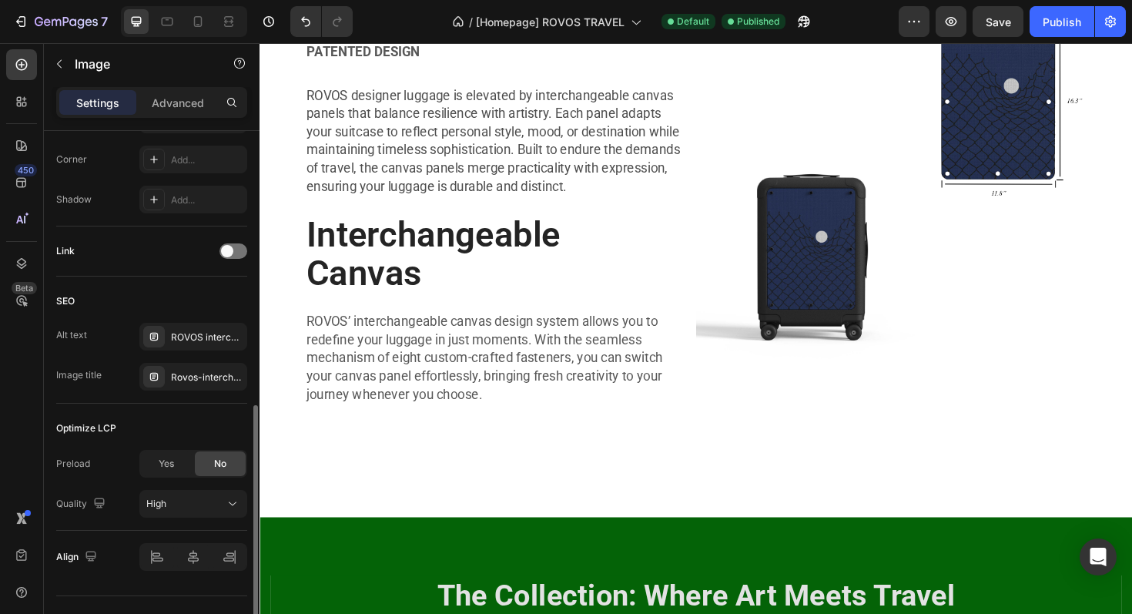
scroll to position [636, 0]
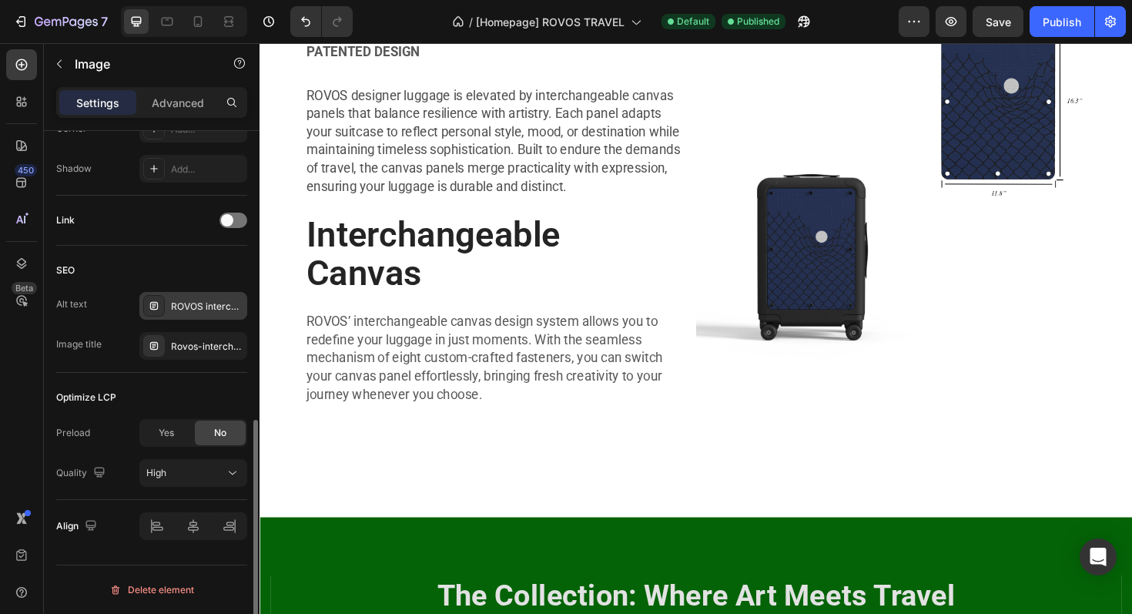
click at [201, 312] on div "ROVOS interchange panel for 21-inch hardshell carry-on suitcase, stylish cabin …" at bounding box center [207, 307] width 72 height 14
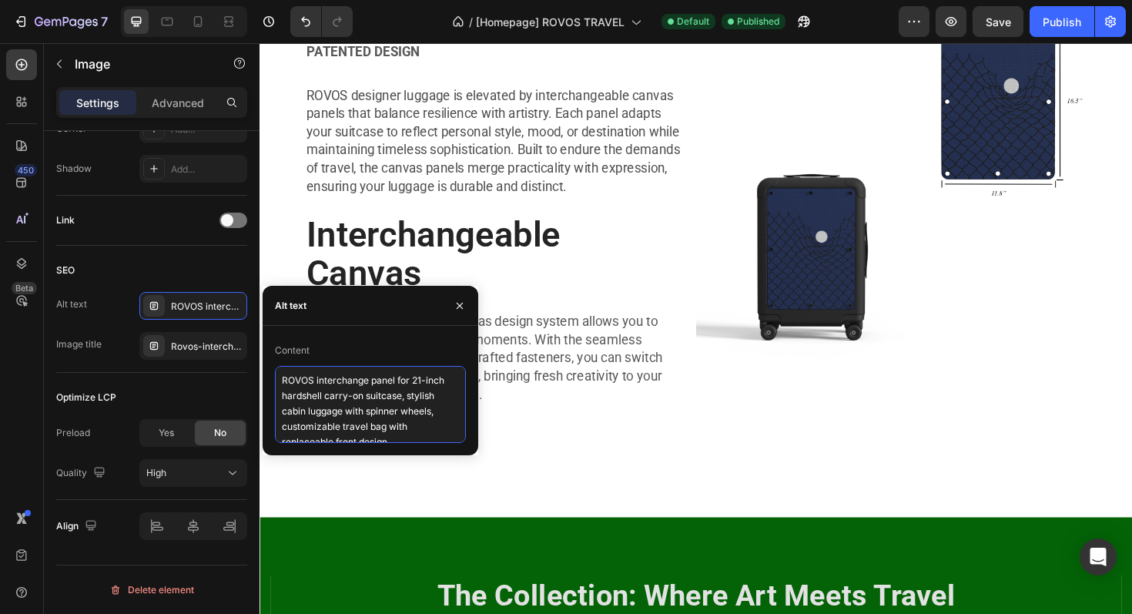
click at [327, 395] on textarea "ROVOS interchange panel for 21-inch hardshell carry-on suitcase, stylish cabin …" at bounding box center [370, 404] width 191 height 77
paste textarea "Collectible Designer Luggage Made to Last"
type textarea "Collectible Designer Luggage Made to Last"
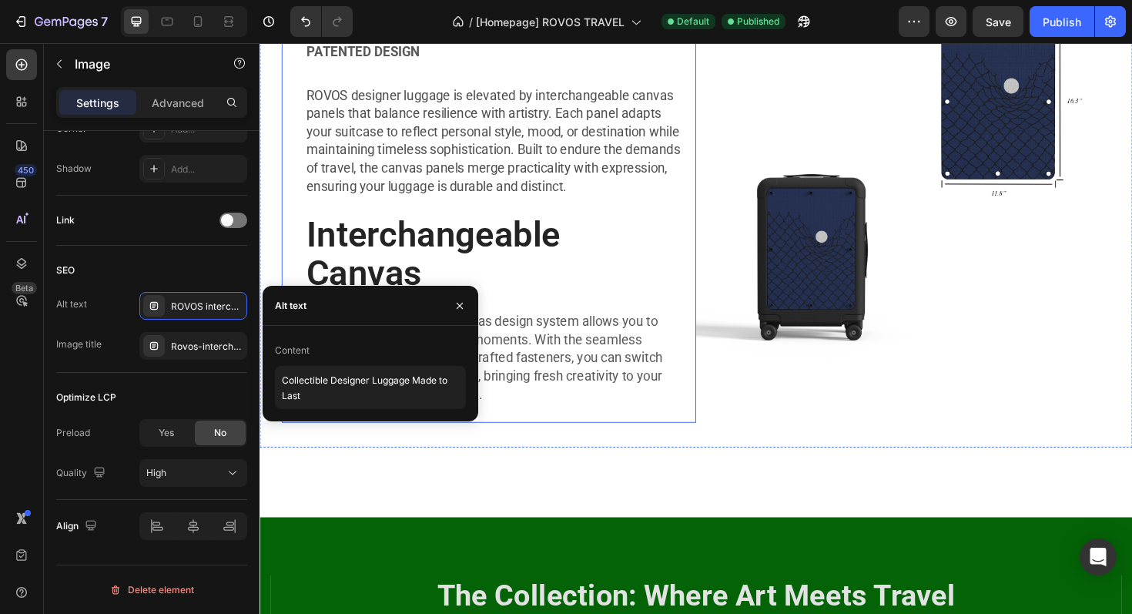
click at [634, 431] on div "PATENTED DESIGN Text Block ROVOS designer luggage is elevated by interchangeabl…" at bounding box center [510, 226] width 407 height 440
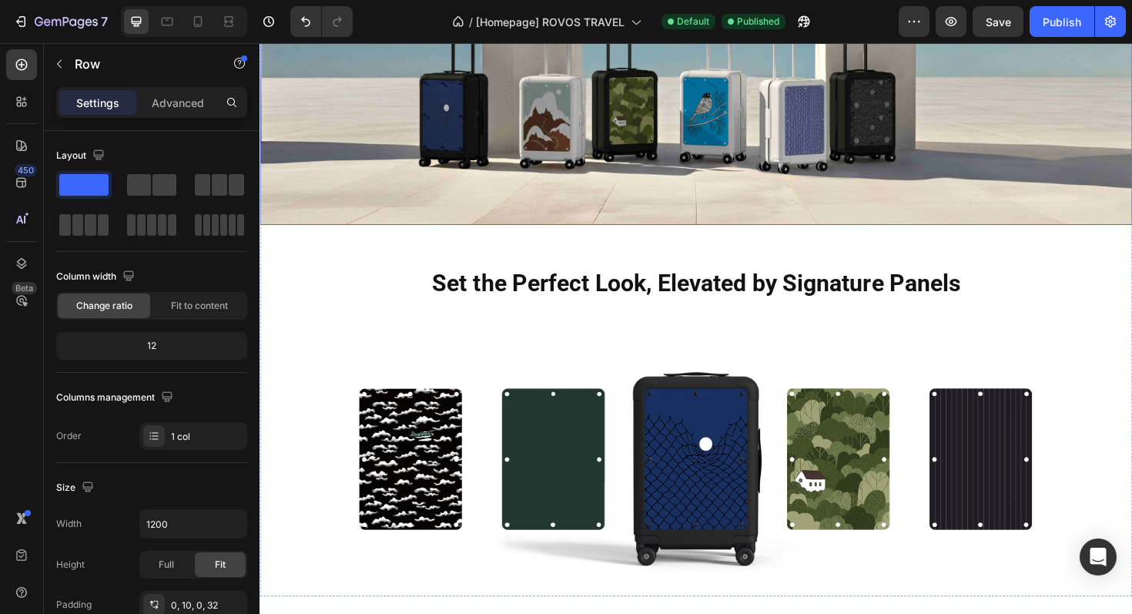
scroll to position [0, 0]
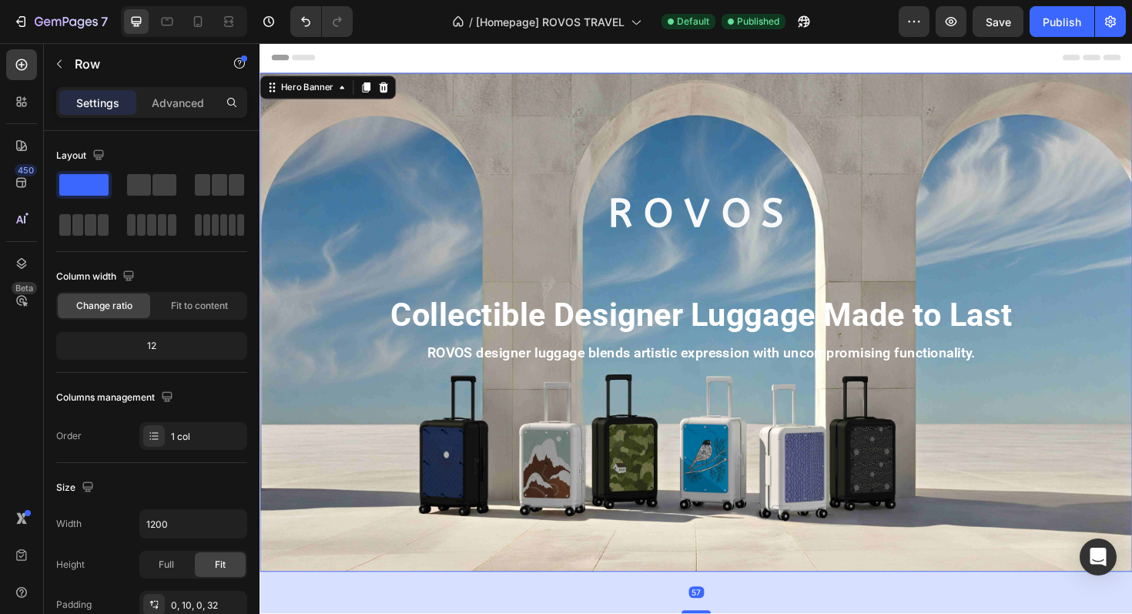
click at [725, 92] on div "R O V O S Heading Collectible Designer Luggage Made to Last Text Block ROVOS de…" at bounding box center [721, 229] width 901 height 308
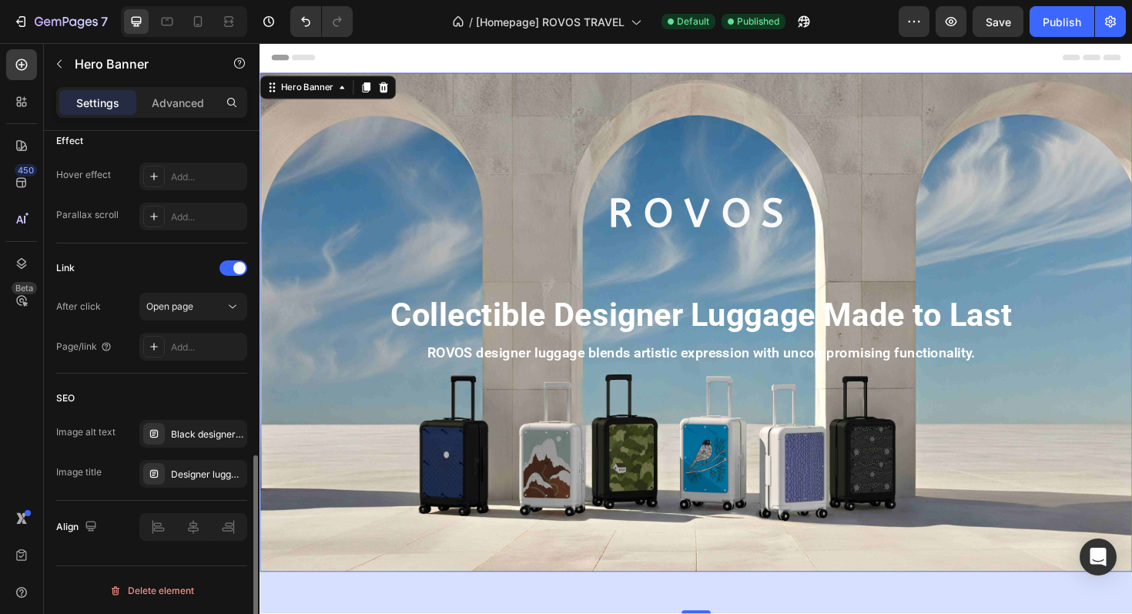
scroll to position [834, 0]
click at [197, 431] on div "Black designer carry-on luggage with textured canvas front set against a vibran…" at bounding box center [207, 434] width 72 height 14
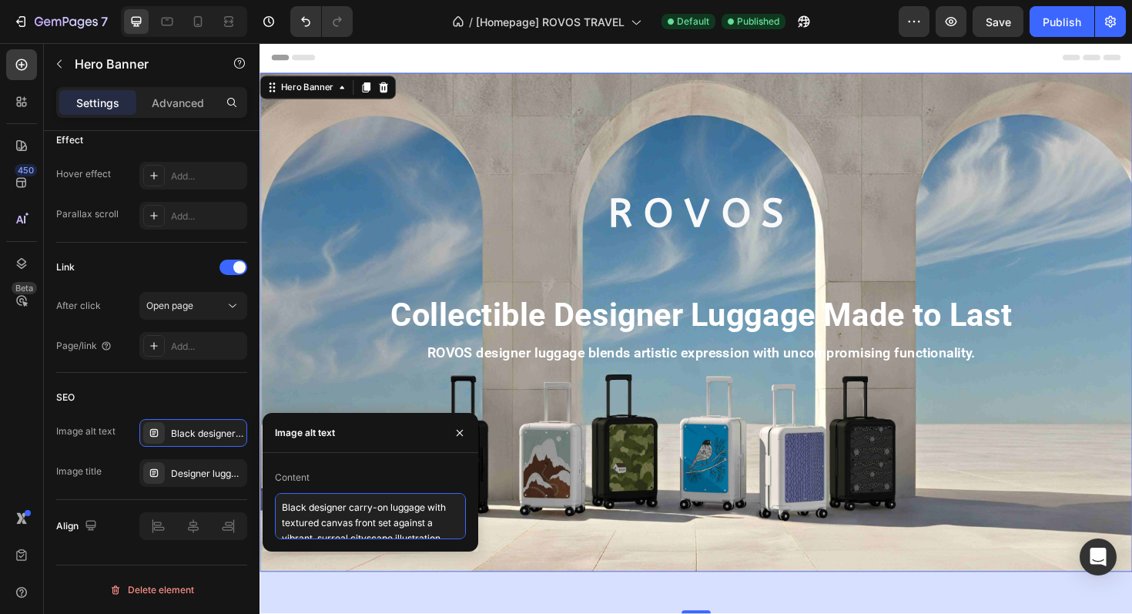
click at [366, 525] on textarea "Black designer carry-on luggage with textured canvas front set against a vibran…" at bounding box center [370, 516] width 191 height 46
paste textarea "Collectible Designer Luggage Made to Last"
type textarea "Collectible Designer Luggage Made to Last"
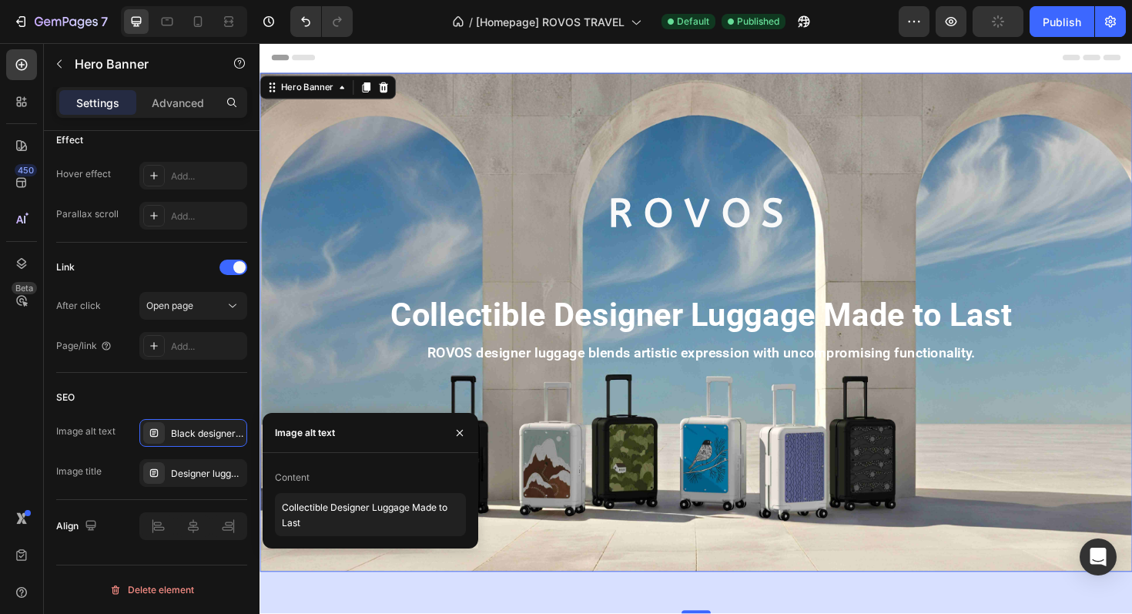
click at [775, 495] on div "Background Image" at bounding box center [722, 339] width 924 height 528
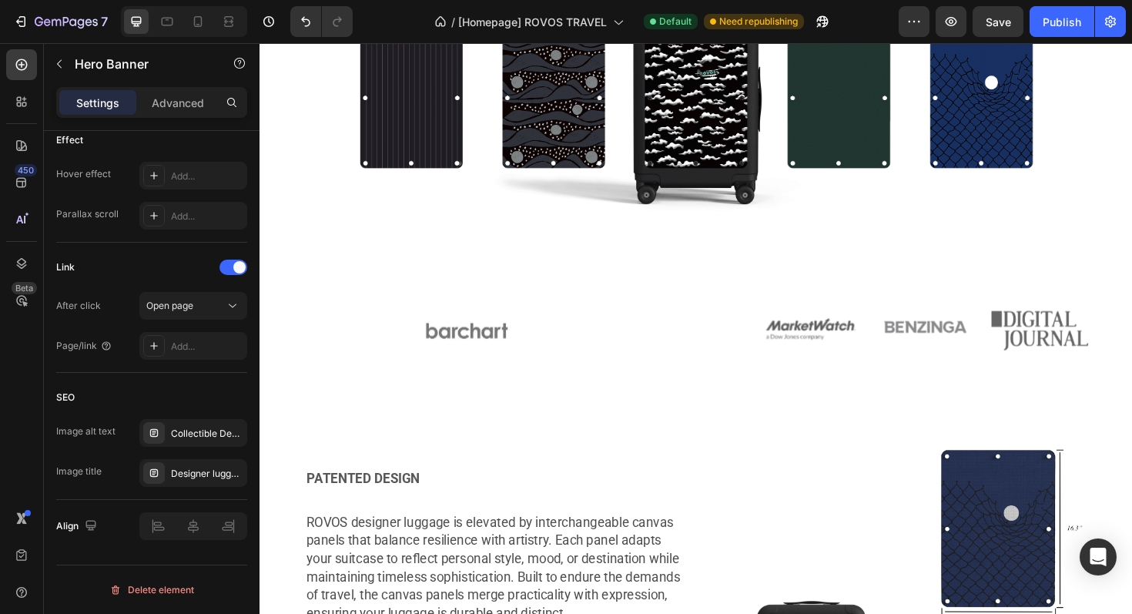
scroll to position [750, 0]
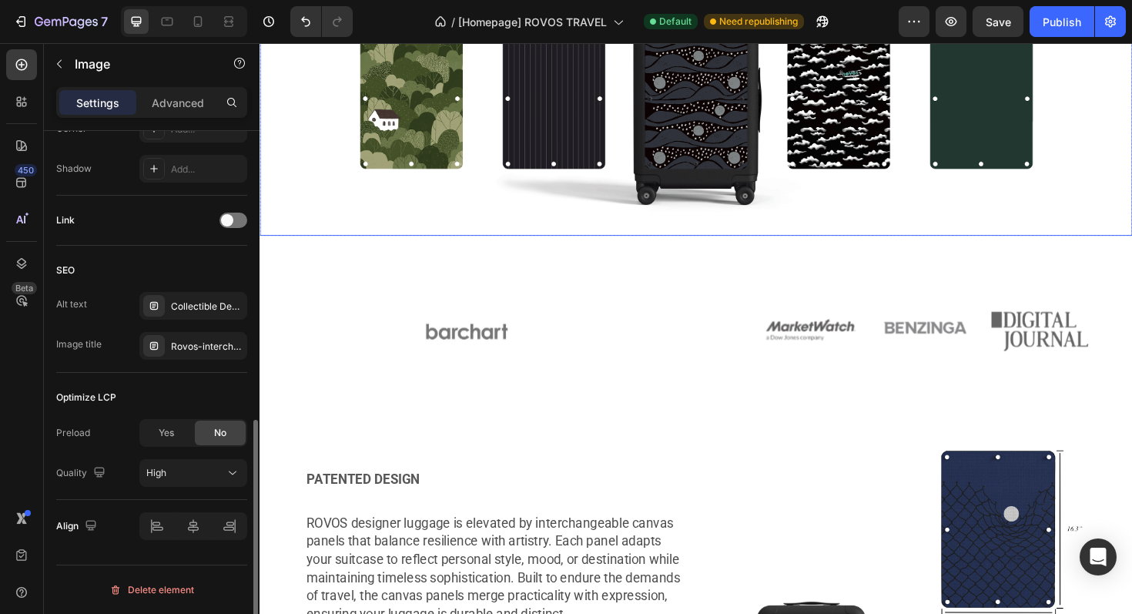
click at [749, 142] on img at bounding box center [722, 103] width 924 height 288
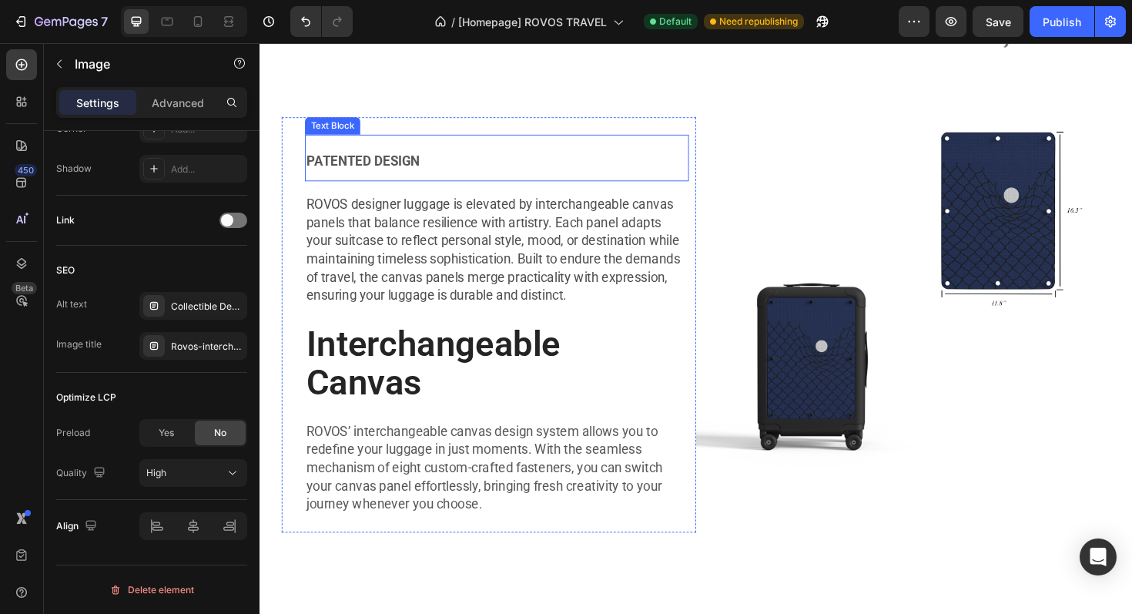
scroll to position [1071, 0]
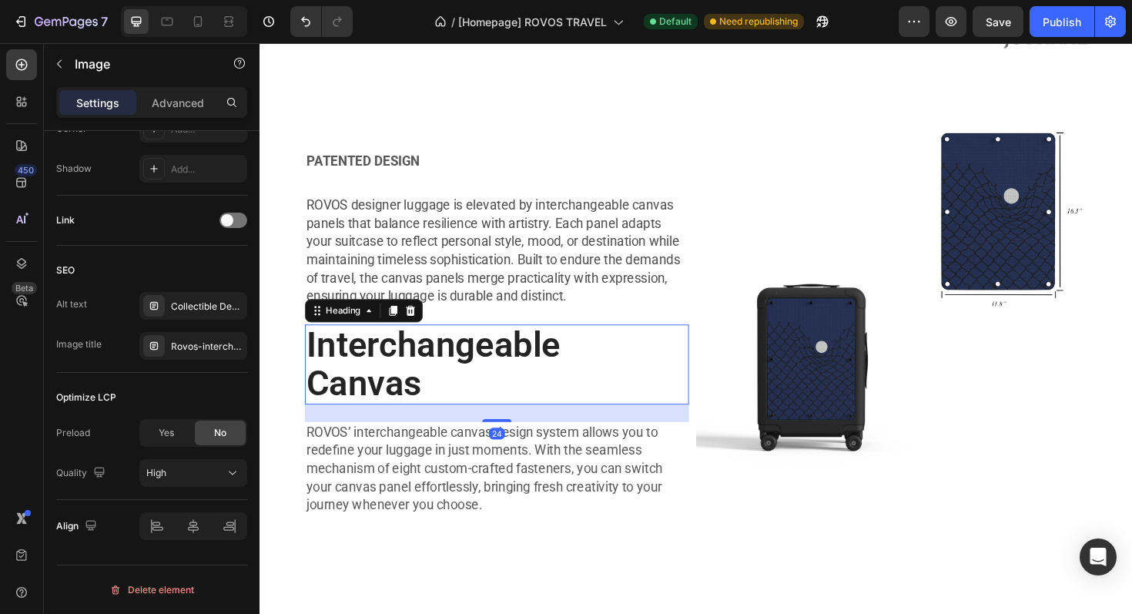
click at [424, 401] on h2 "Interchangeable Canvas" at bounding box center [510, 383] width 407 height 85
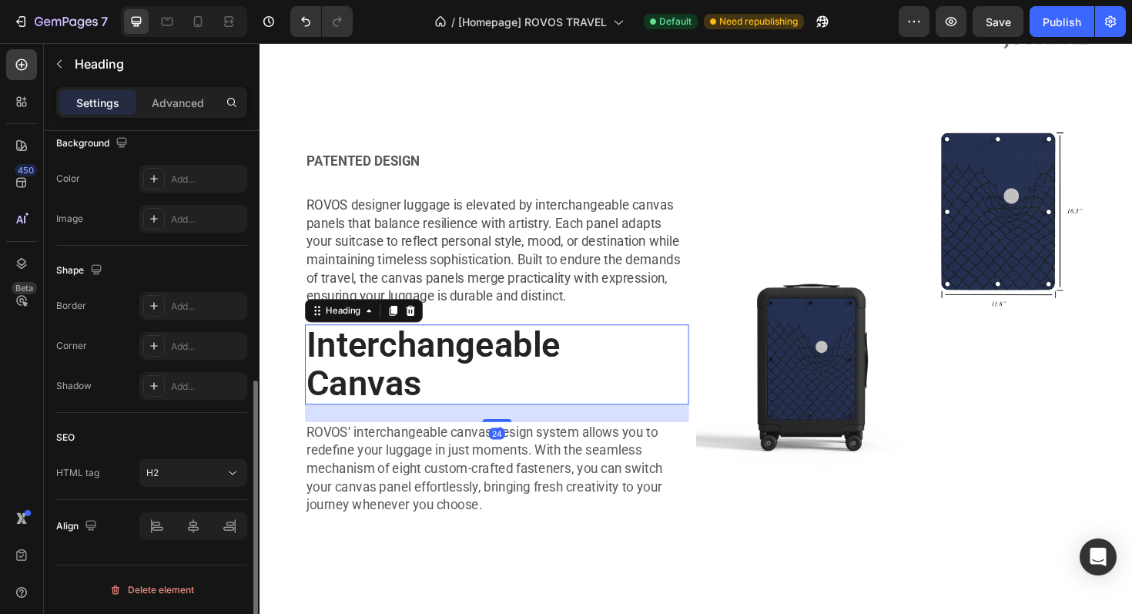
scroll to position [0, 0]
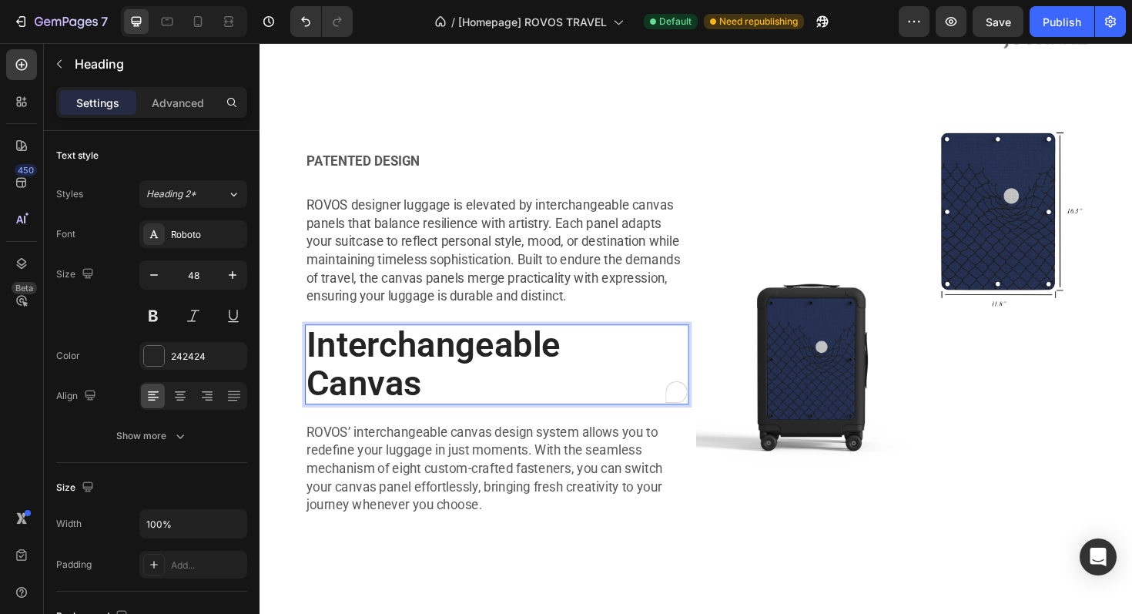
click at [364, 388] on h2 "Interchangeable Canvas" at bounding box center [510, 383] width 407 height 85
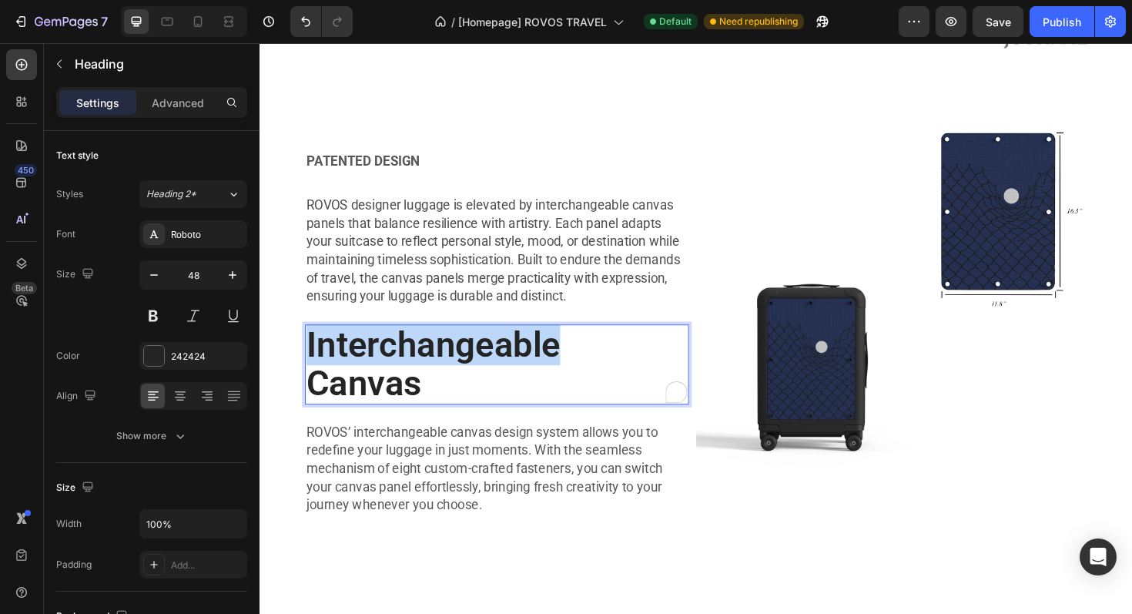
click at [364, 388] on p "Interchangeable Canvas" at bounding box center [511, 384] width 404 height 82
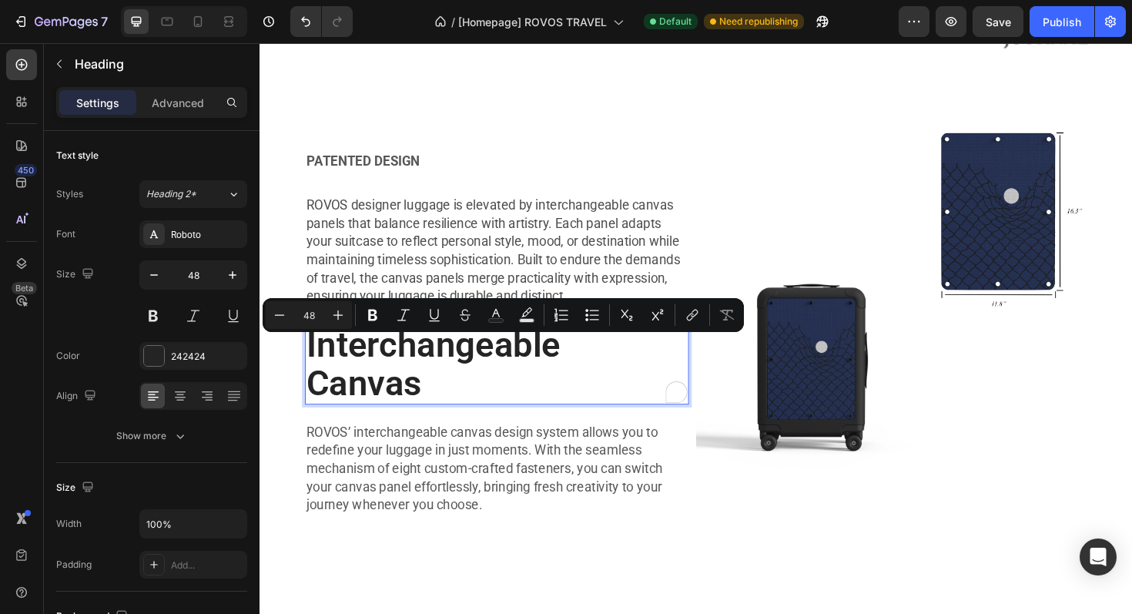
click at [467, 407] on p "Interchangeable Canvas" at bounding box center [511, 384] width 404 height 82
copy p "Interchangeable Canvas"
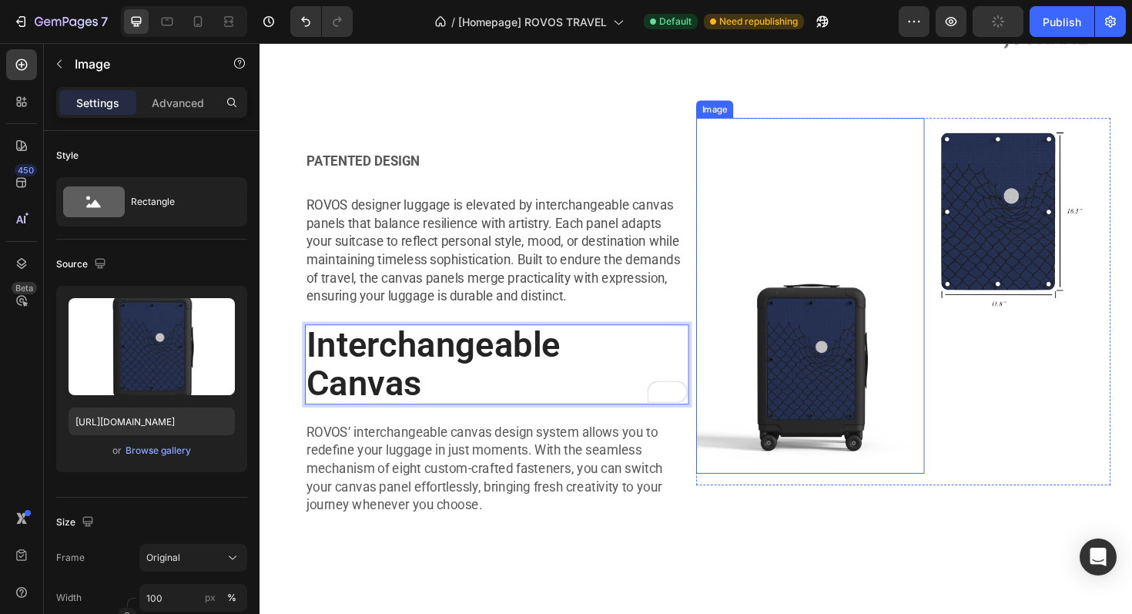
click at [908, 386] on img at bounding box center [843, 378] width 242 height 242
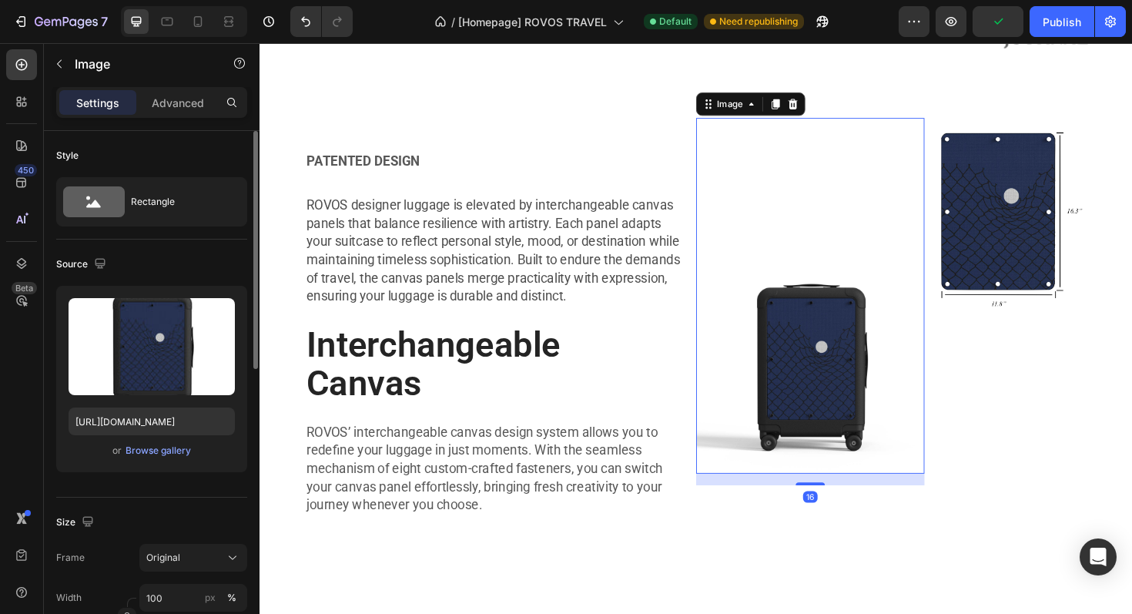
scroll to position [636, 0]
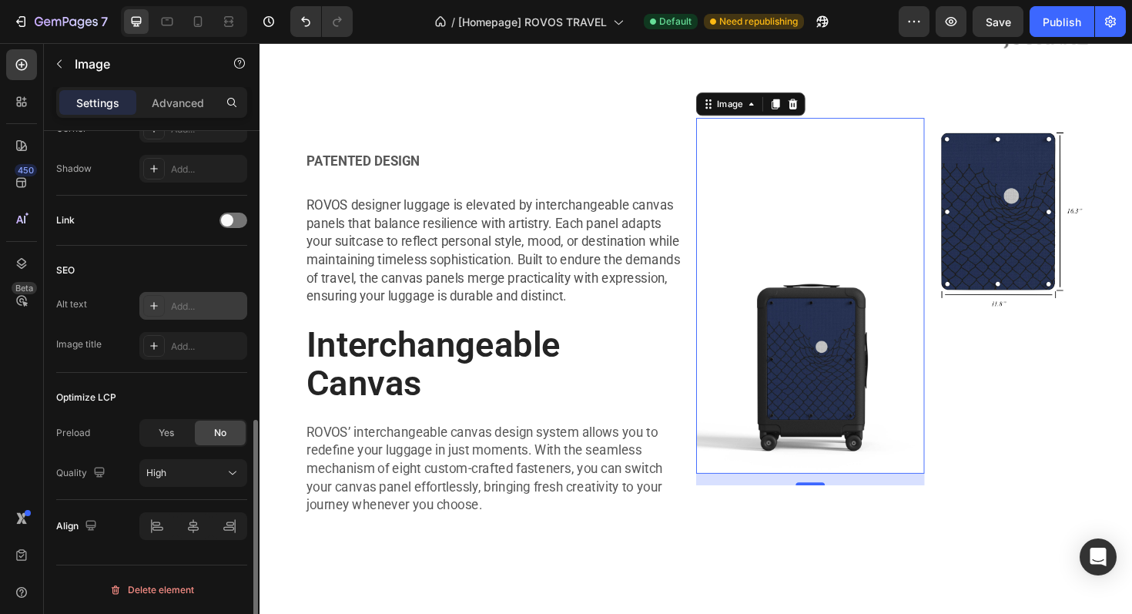
click at [183, 304] on div "Add..." at bounding box center [207, 307] width 72 height 14
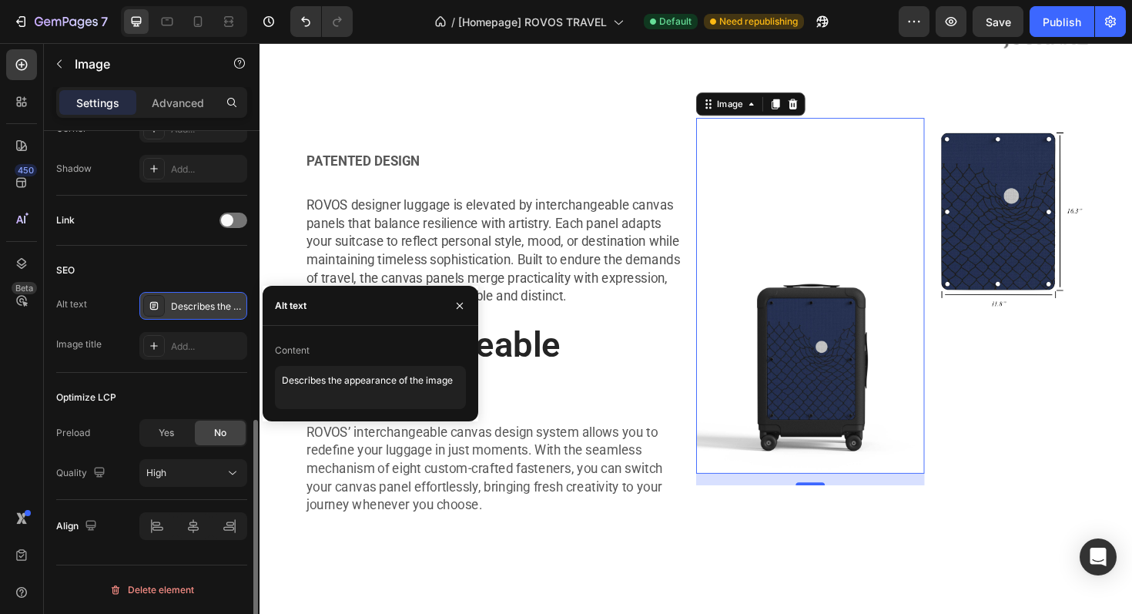
click at [335, 360] on div "Content" at bounding box center [370, 350] width 191 height 25
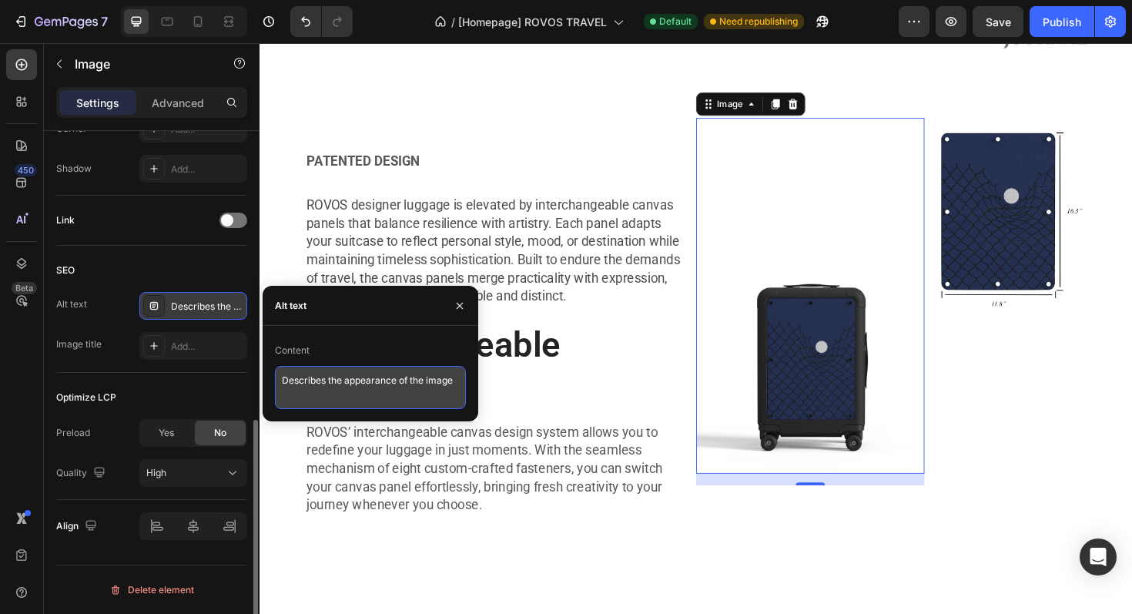
click at [328, 381] on textarea "Describes the appearance of the image" at bounding box center [370, 387] width 191 height 43
paste textarea "Interchangeable Canvas"
type textarea "Interchangeable Canvas"
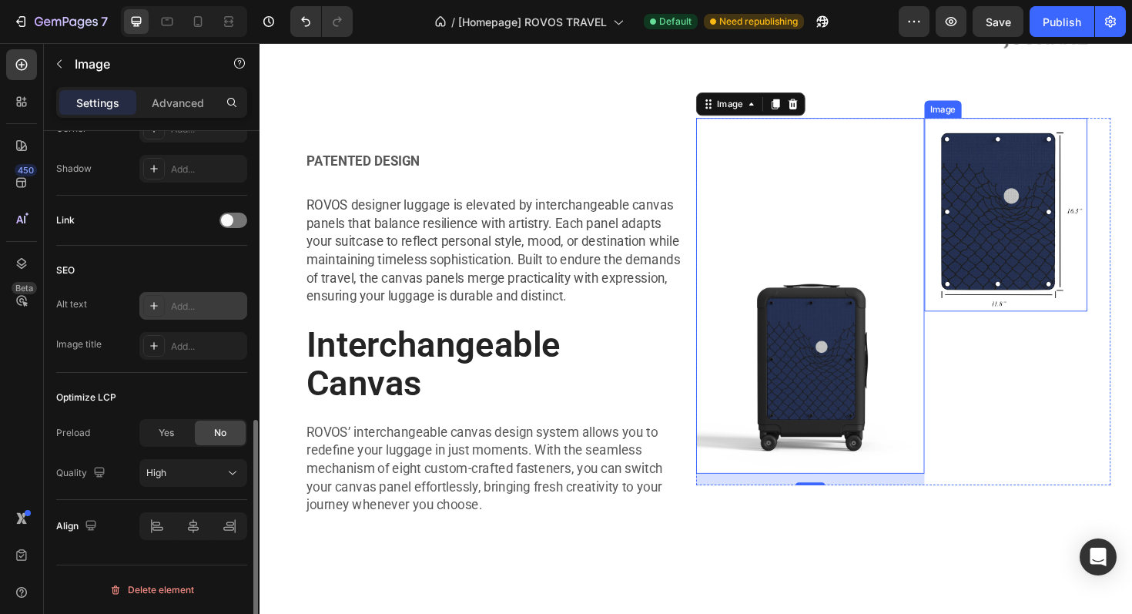
click at [1048, 241] on img at bounding box center [1050, 224] width 173 height 205
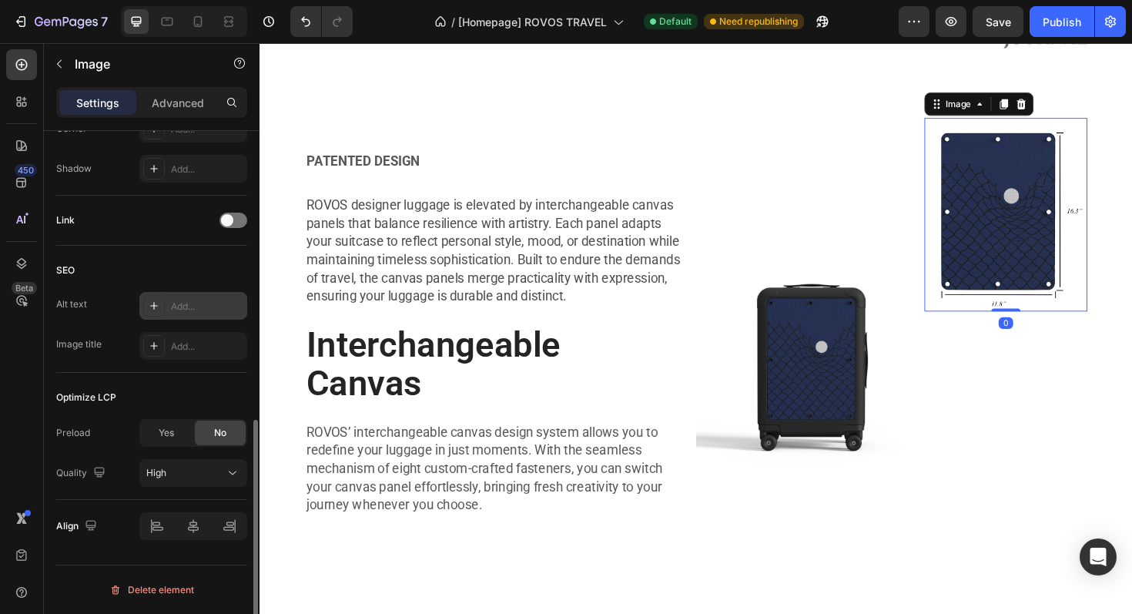
click at [192, 304] on div "Add..." at bounding box center [207, 307] width 72 height 14
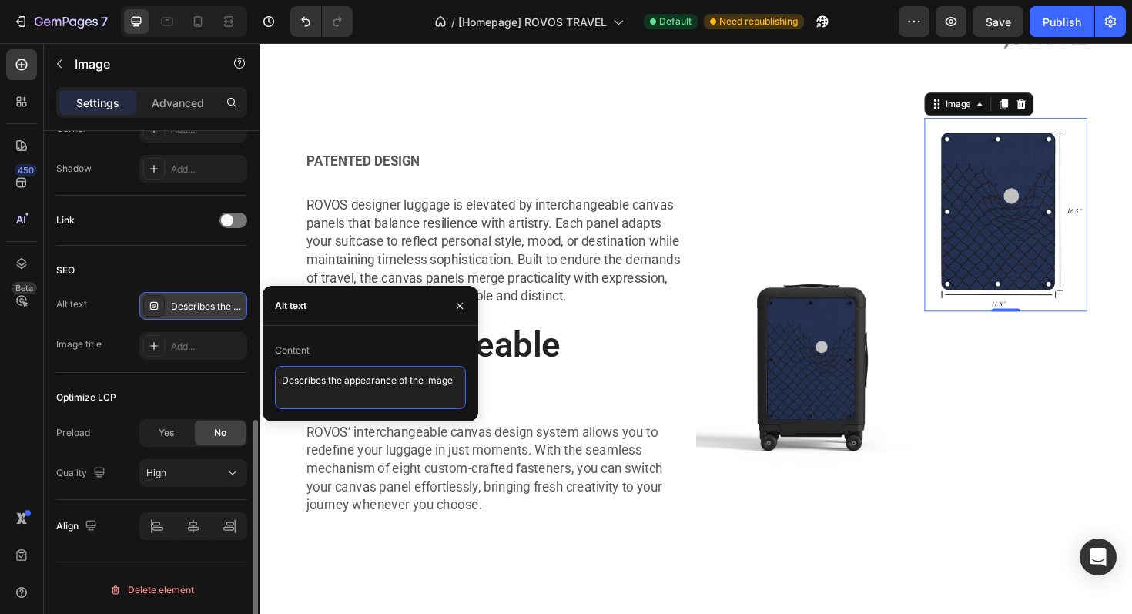
click at [350, 388] on textarea "Describes the appearance of the image" at bounding box center [370, 387] width 191 height 43
paste textarea "Interchangeable Canvas"
type textarea "Interchangeable Canvas"
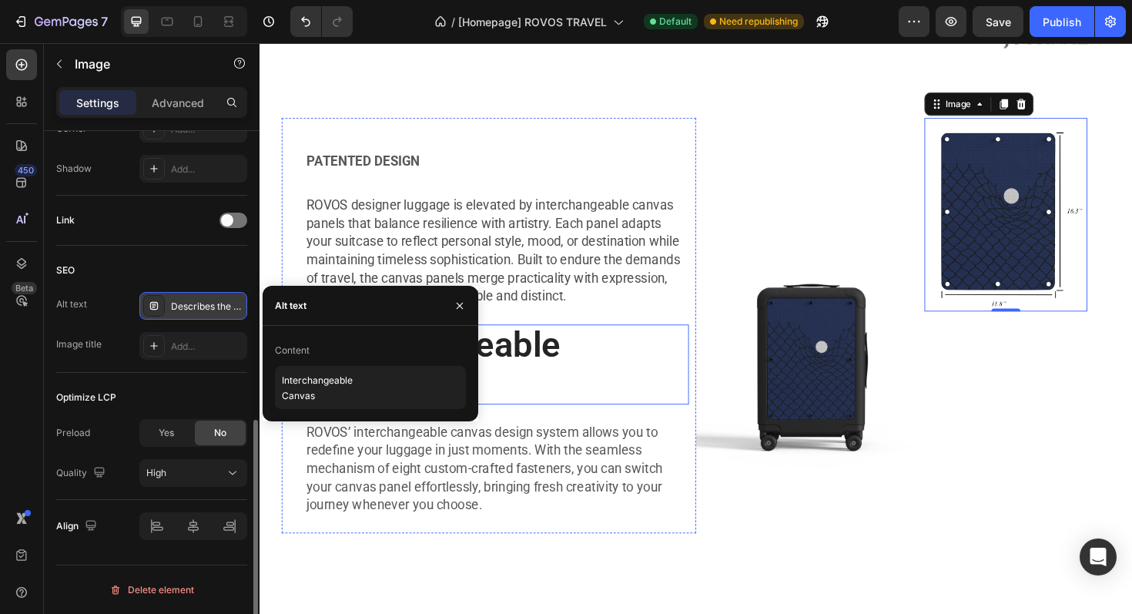
click at [716, 445] on div "PATENTED DESIGN Text Block ROVOS designer luggage is elevated by interchangeabl…" at bounding box center [502, 342] width 439 height 440
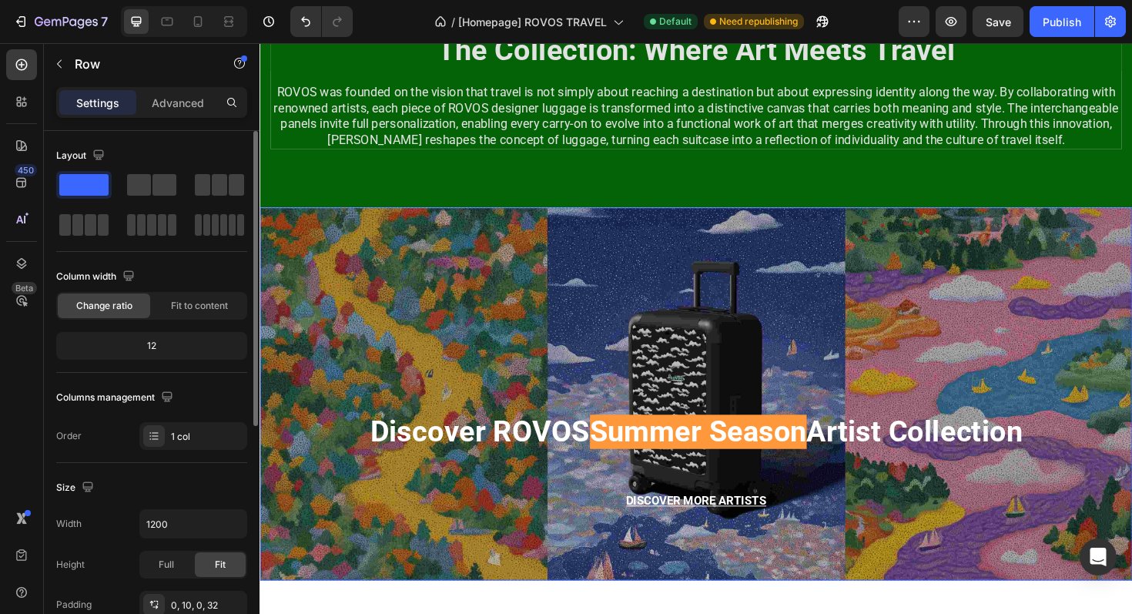
scroll to position [1811, 0]
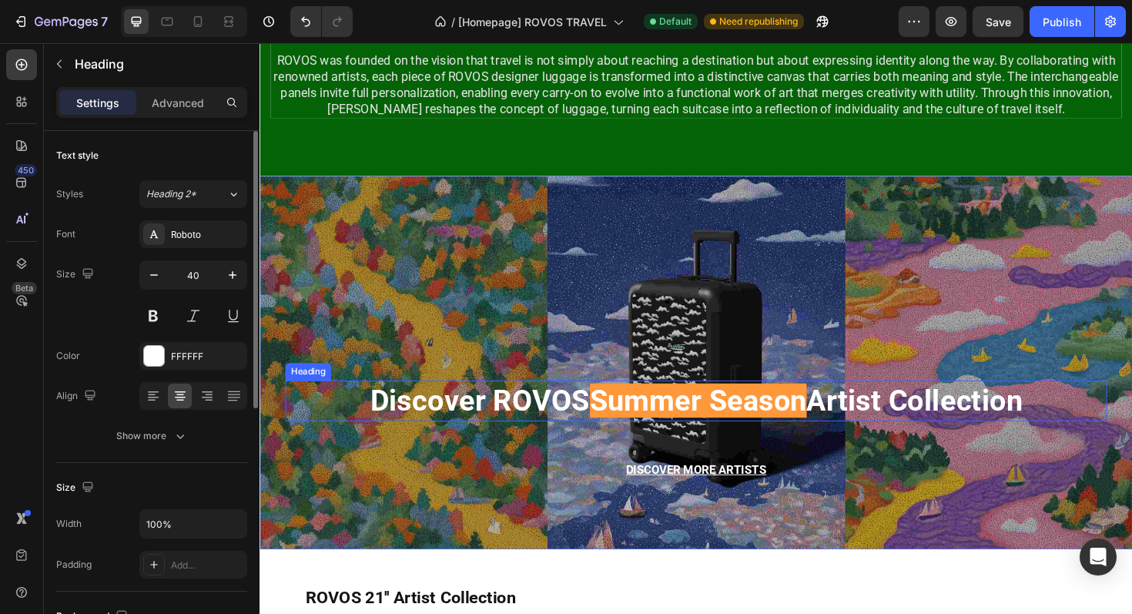
click at [625, 424] on span "Summer Season" at bounding box center [724, 422] width 230 height 36
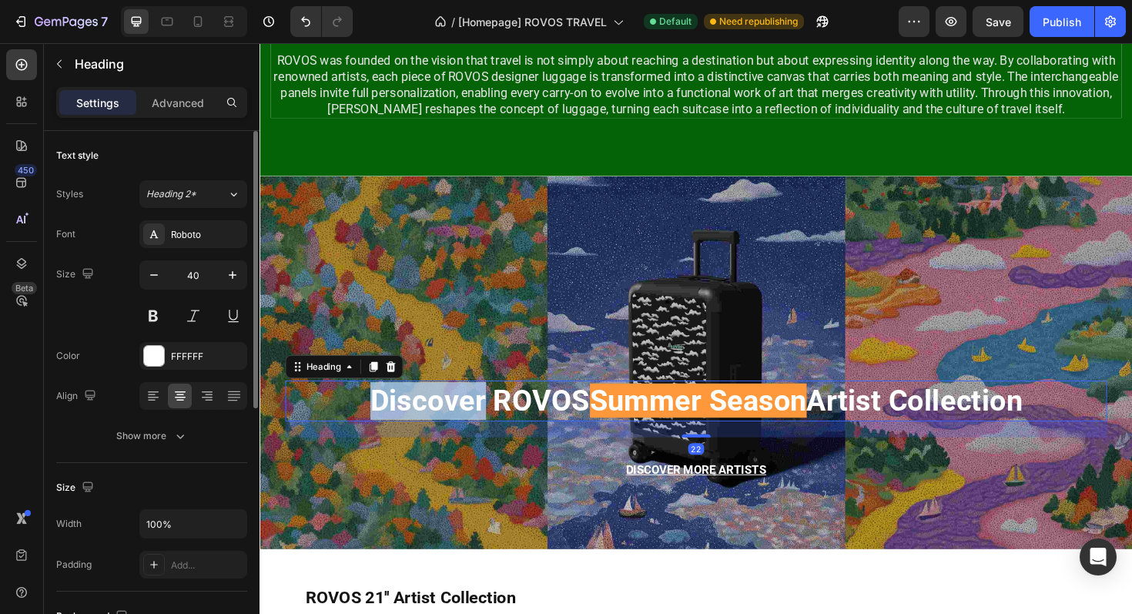
click at [438, 428] on span "Discover ROVOS" at bounding box center [493, 422] width 233 height 36
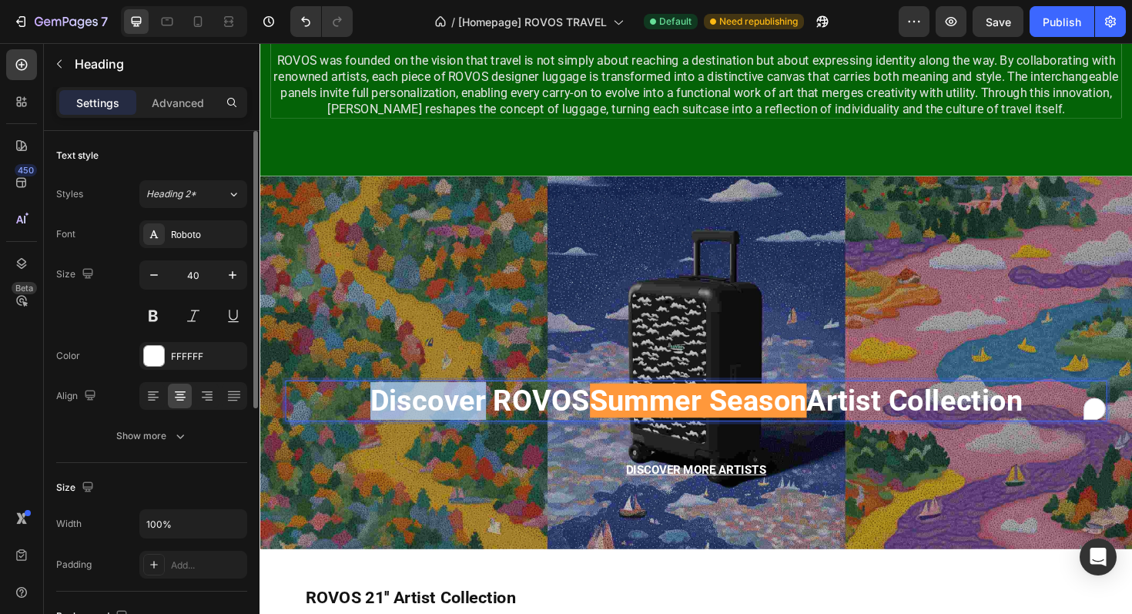
click at [438, 428] on span "Discover ROVOS" at bounding box center [493, 422] width 233 height 36
copy p "Discover ROVOS Summer Season Artist Collection"
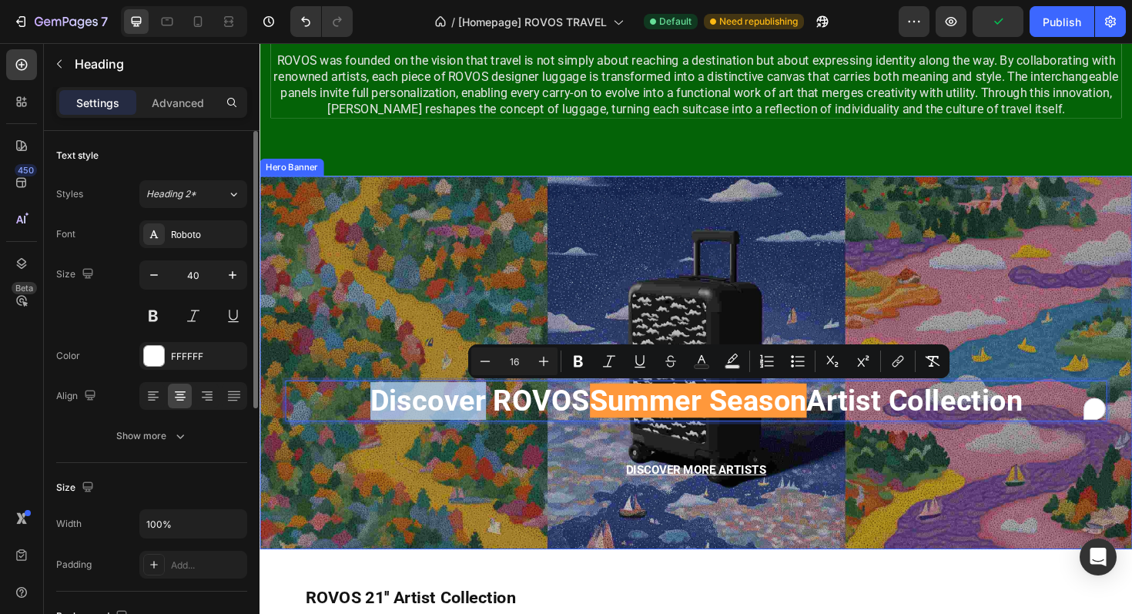
click at [608, 259] on div "Discover ROVOS Summer Season Artist Collection Heading 22 DISCOVER MORE ARTISTS…" at bounding box center [722, 374] width 870 height 303
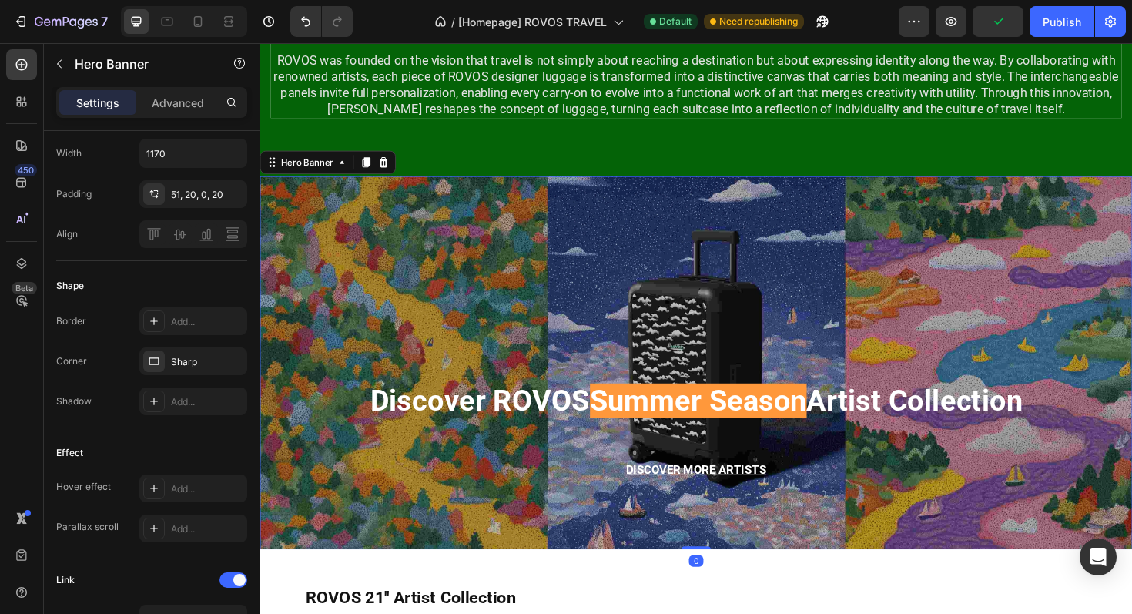
scroll to position [834, 0]
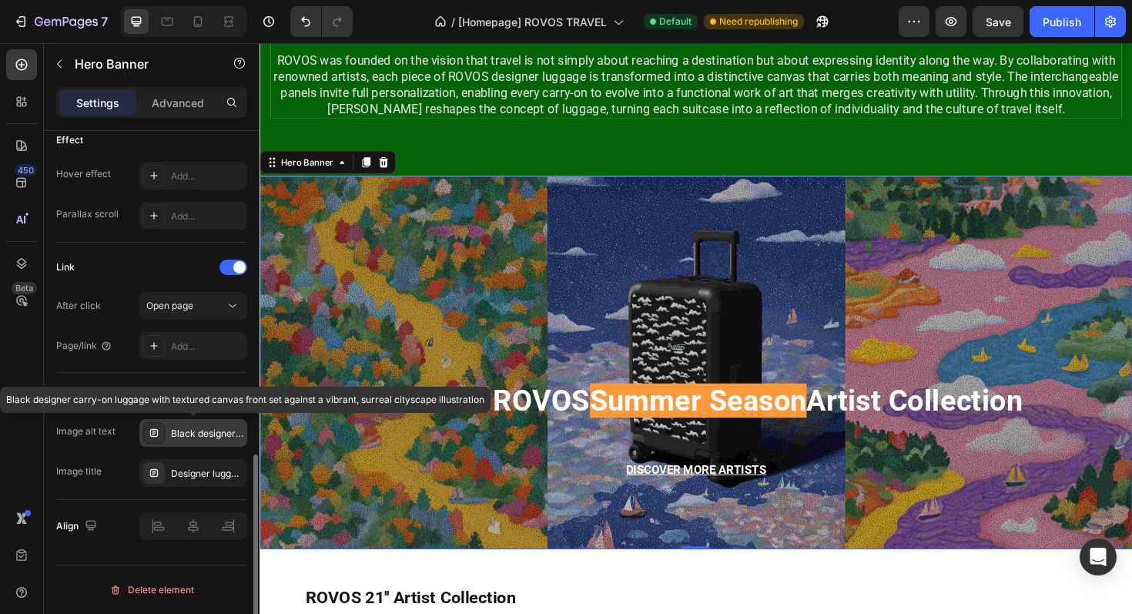
click at [200, 436] on div "Black designer carry-on luggage with textured canvas front set against a vibran…" at bounding box center [207, 434] width 72 height 14
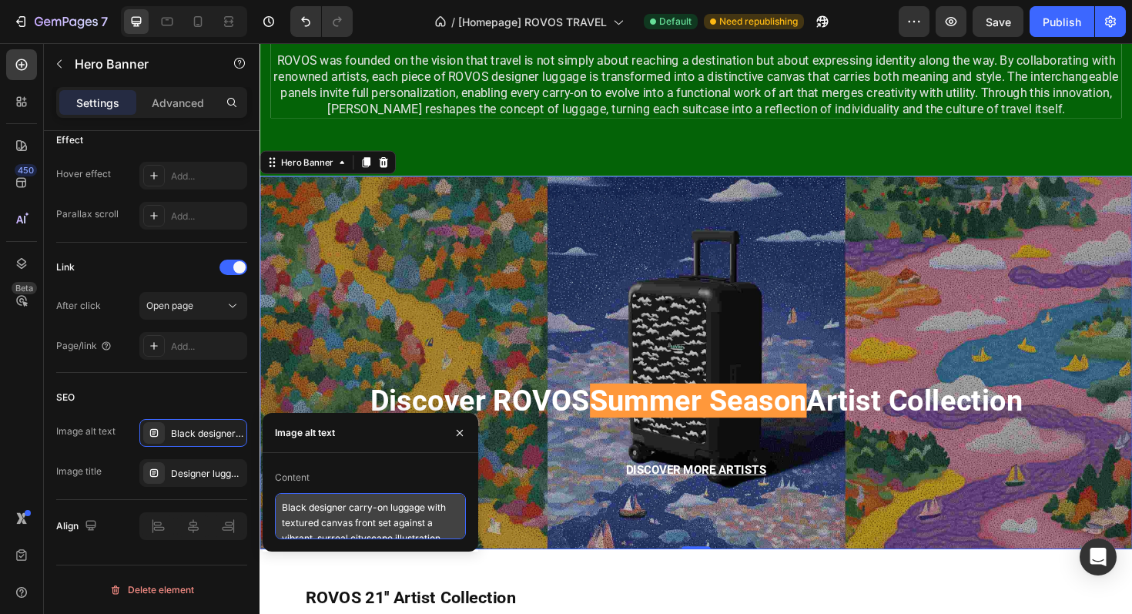
click at [328, 511] on textarea "Black designer carry-on luggage with textured canvas front set against a vibran…" at bounding box center [370, 516] width 191 height 46
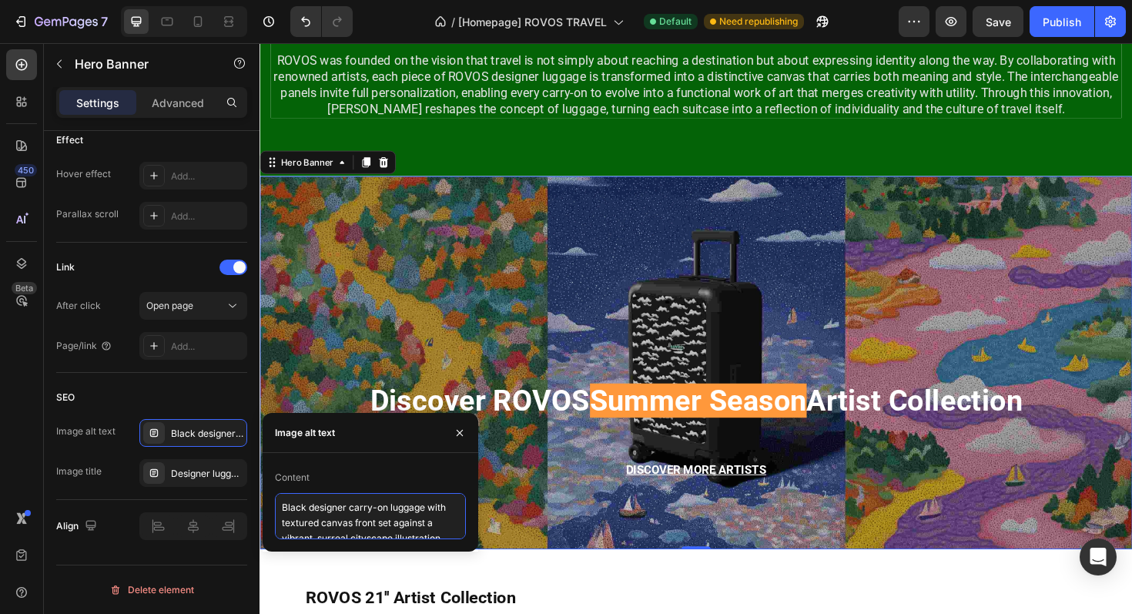
click at [328, 511] on textarea "Black designer carry-on luggage with textured canvas front set against a vibran…" at bounding box center [370, 516] width 191 height 46
paste textarea "Discover ROVOS Summer Season Artist Collec"
type textarea "Discover ROVOS Summer Season Artist Collection"
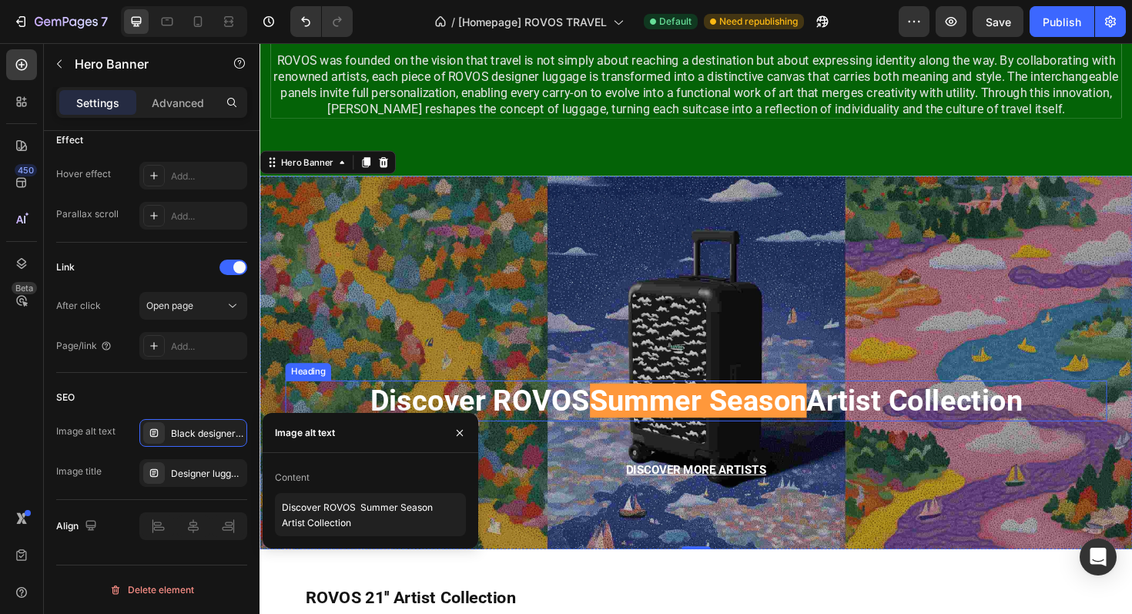
click at [762, 347] on div "⁠⁠⁠⁠⁠⁠⁠ Discover ROVOS Summer Season Artist Collection Heading DISCOVER MORE AR…" at bounding box center [722, 374] width 870 height 303
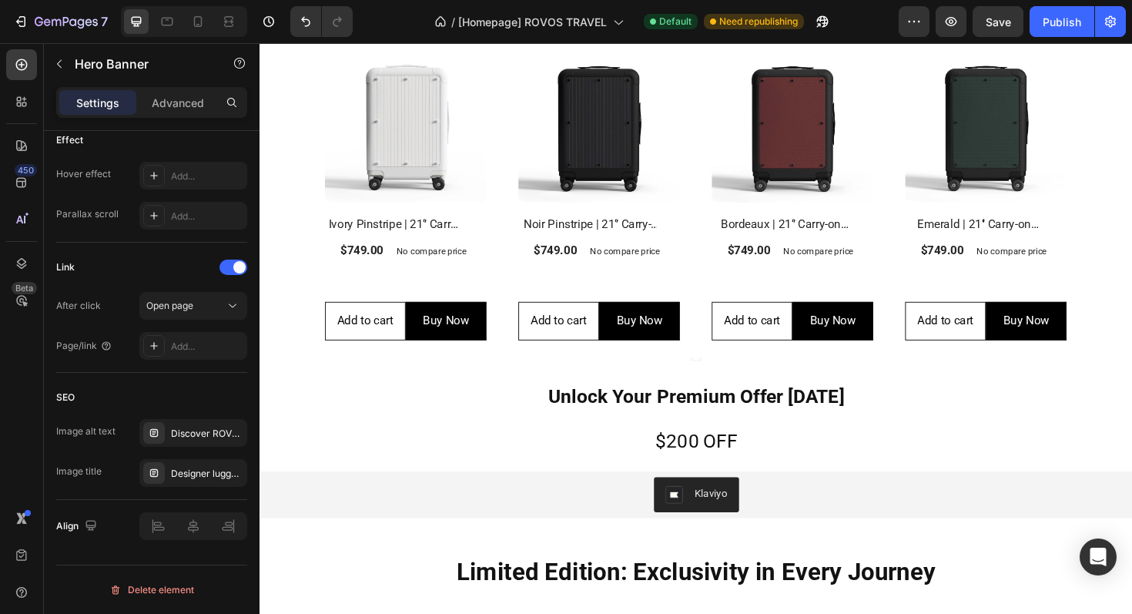
scroll to position [2799, 0]
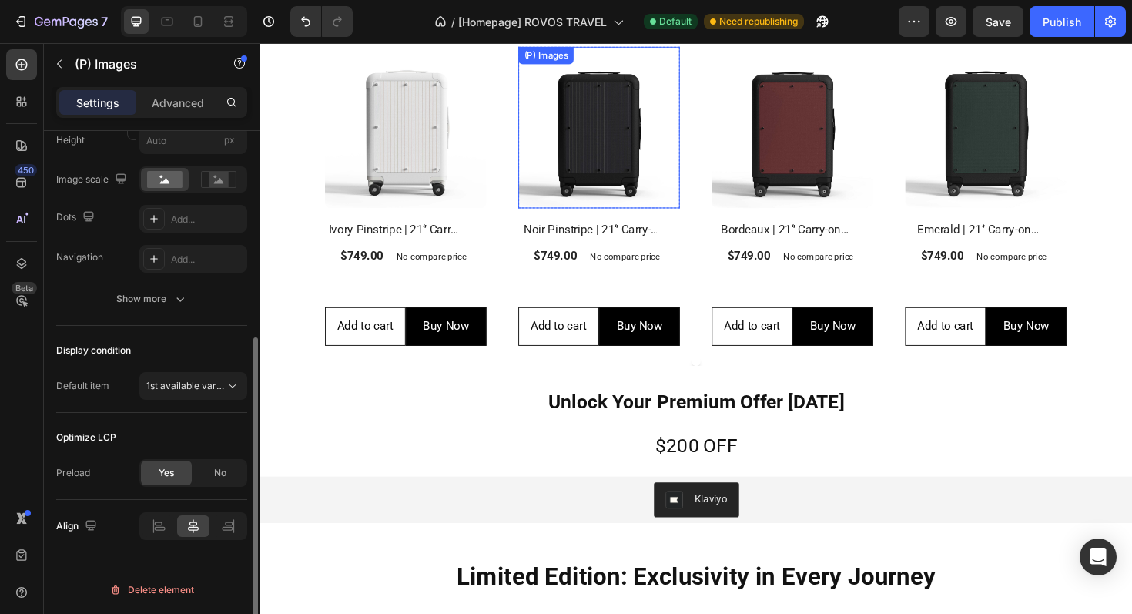
click at [652, 185] on img at bounding box center [619, 132] width 171 height 171
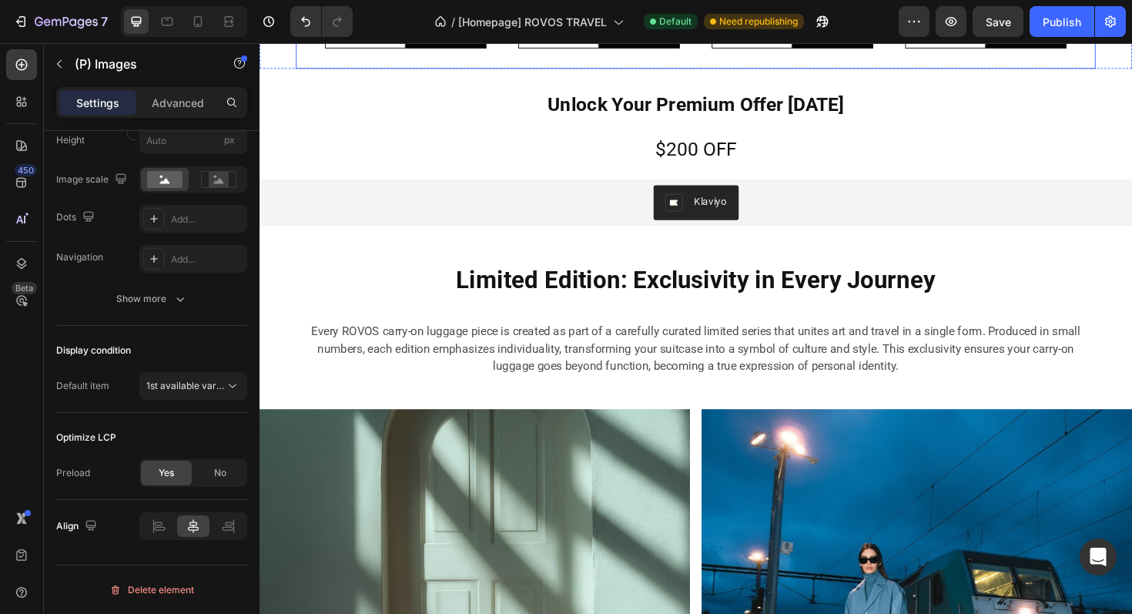
scroll to position [3129, 0]
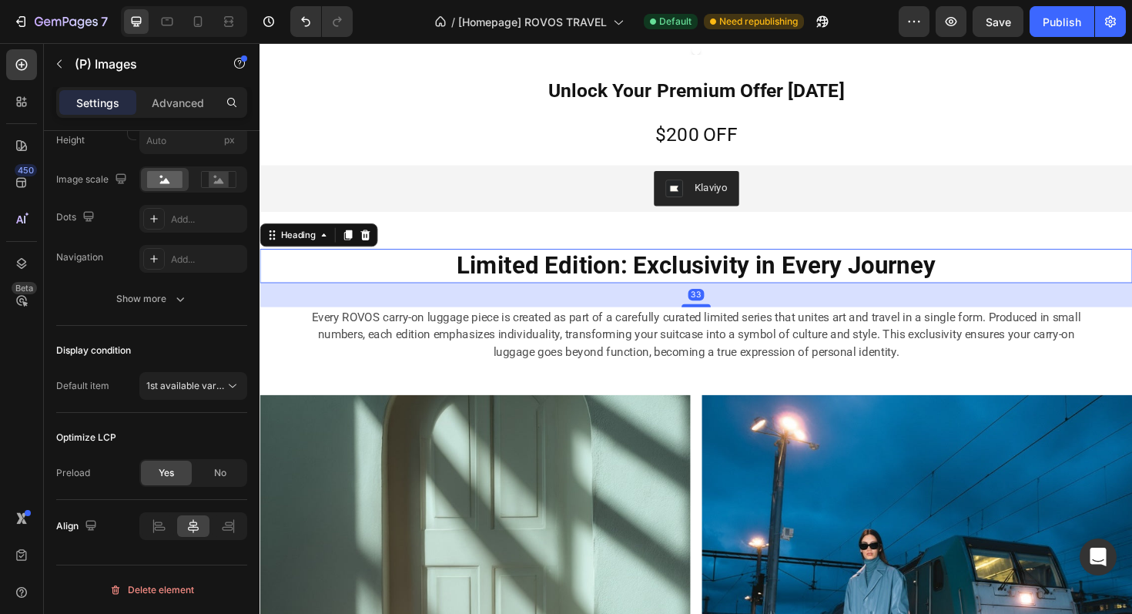
click at [576, 272] on strong "Limited Edition: Exclusivity in Every Journey" at bounding box center [722, 278] width 508 height 30
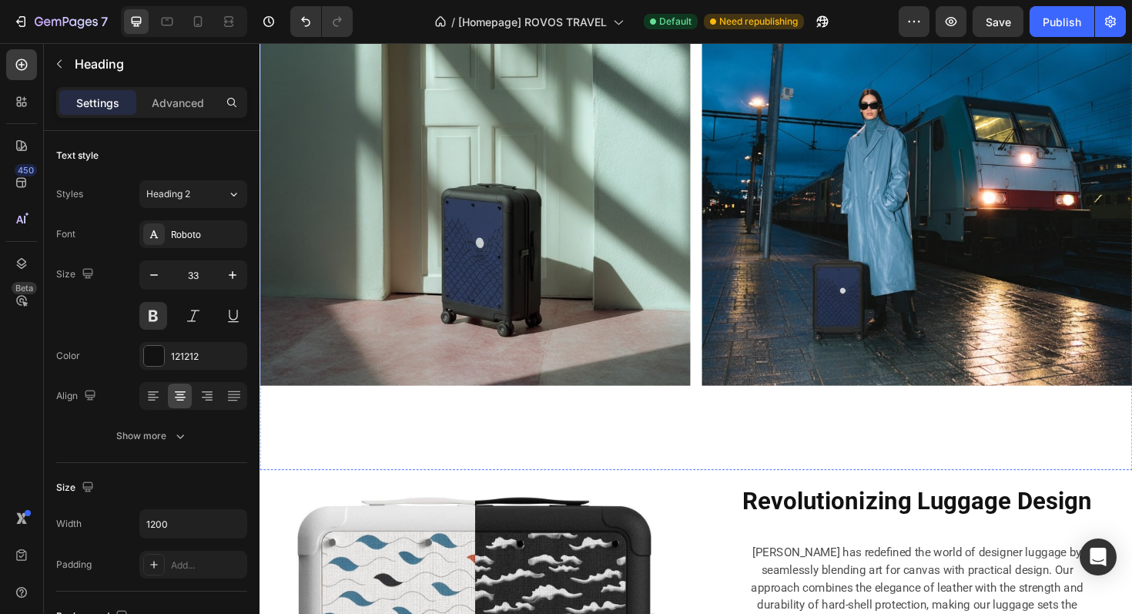
scroll to position [3598, 0]
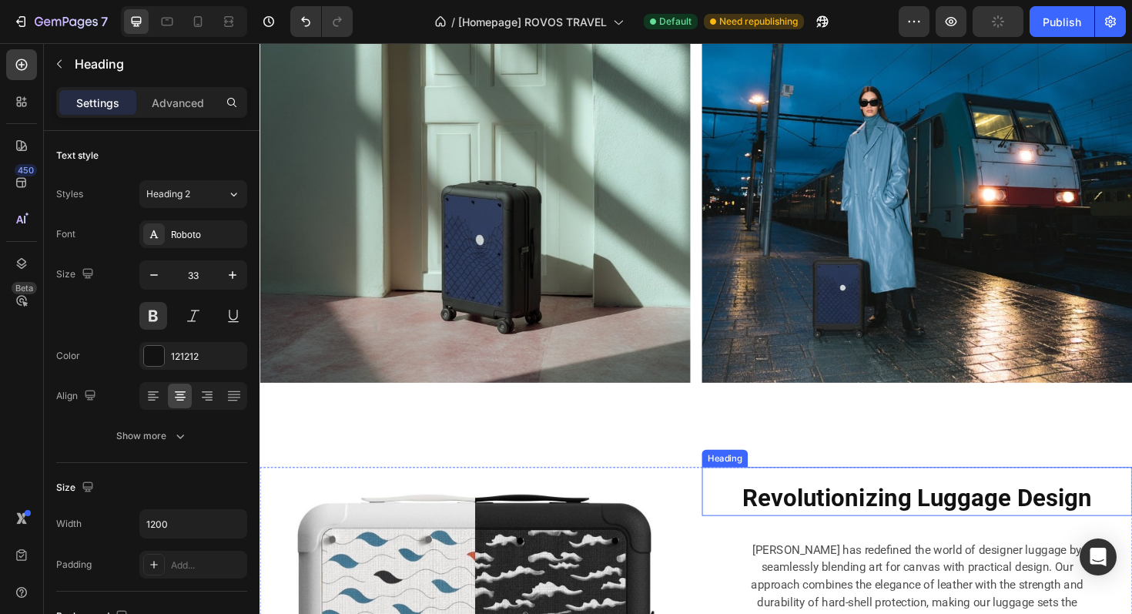
click at [837, 525] on strong "Revolutionizing Luggage Design" at bounding box center [956, 525] width 371 height 30
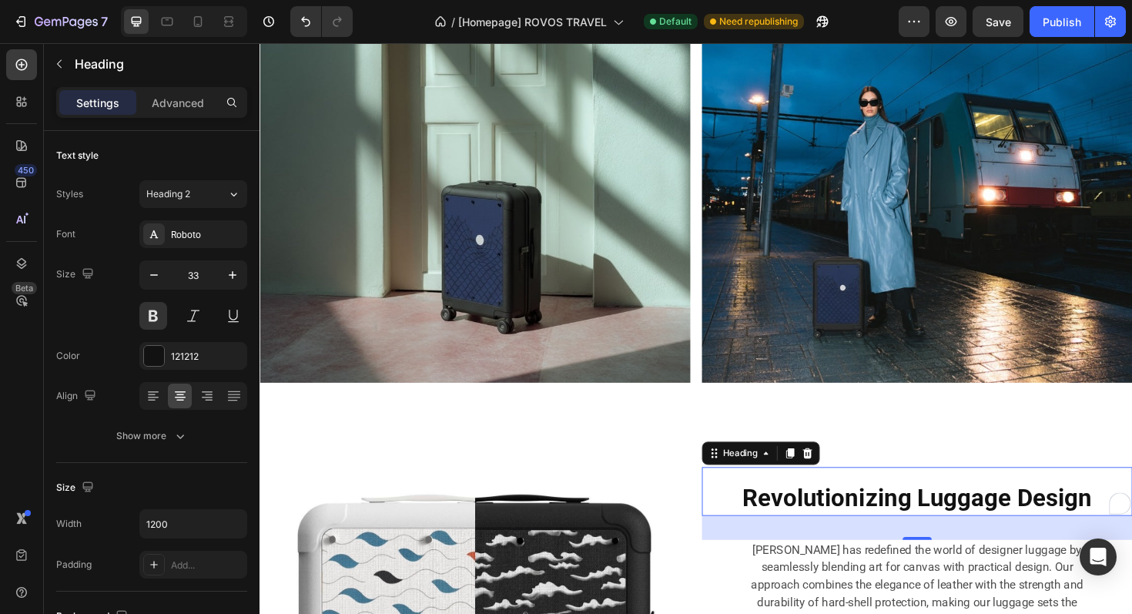
click at [766, 512] on h2 "Revolutionizing Luggage Design" at bounding box center [956, 526] width 456 height 36
click at [766, 512] on p "Revolutionizing Luggage Design" at bounding box center [955, 525] width 453 height 33
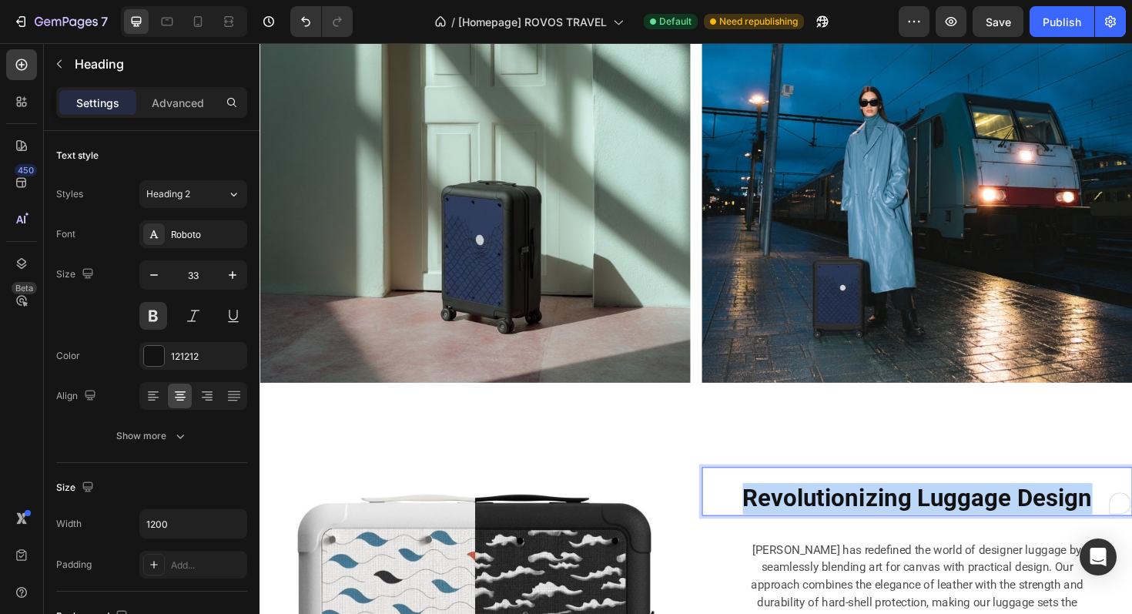
click at [766, 512] on p "Revolutionizing Luggage Design" at bounding box center [955, 525] width 453 height 33
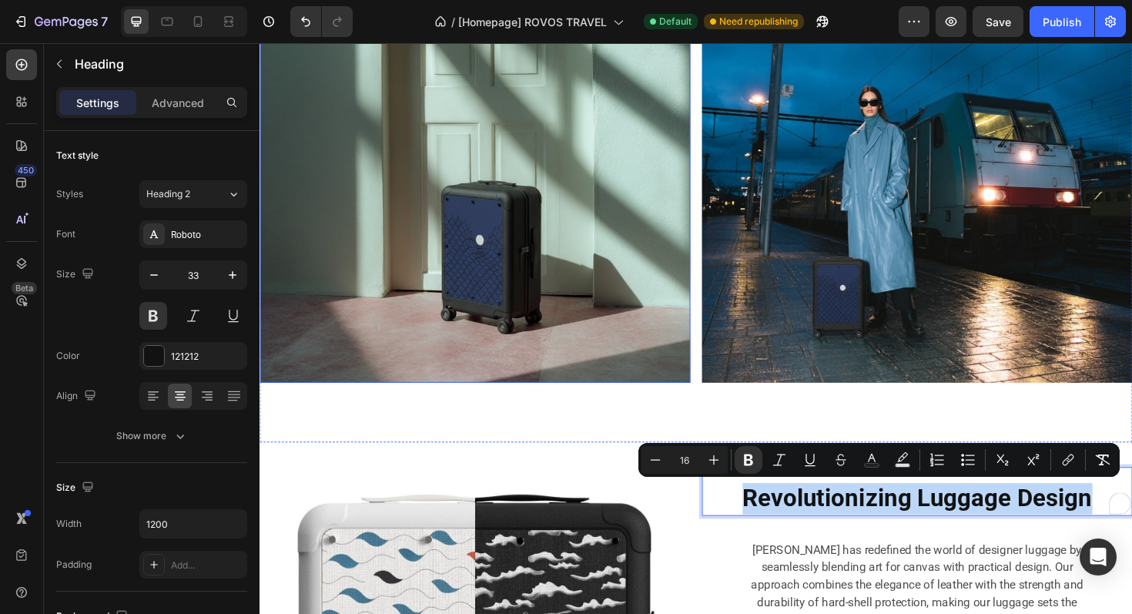
click at [599, 251] on img at bounding box center [488, 175] width 456 height 456
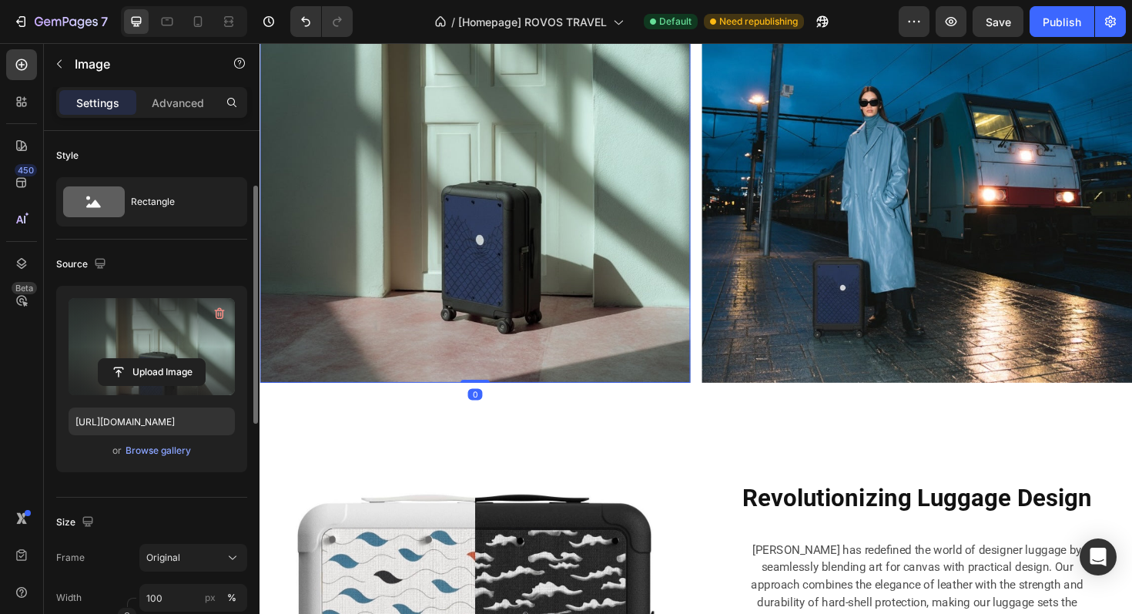
scroll to position [636, 0]
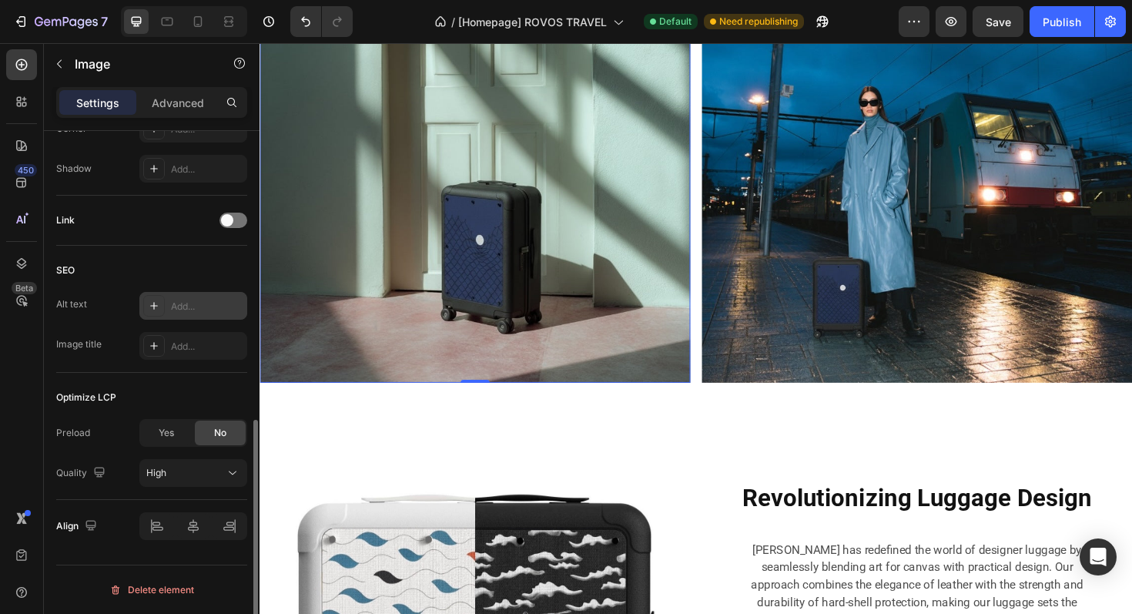
click at [193, 300] on div "Add..." at bounding box center [207, 307] width 72 height 14
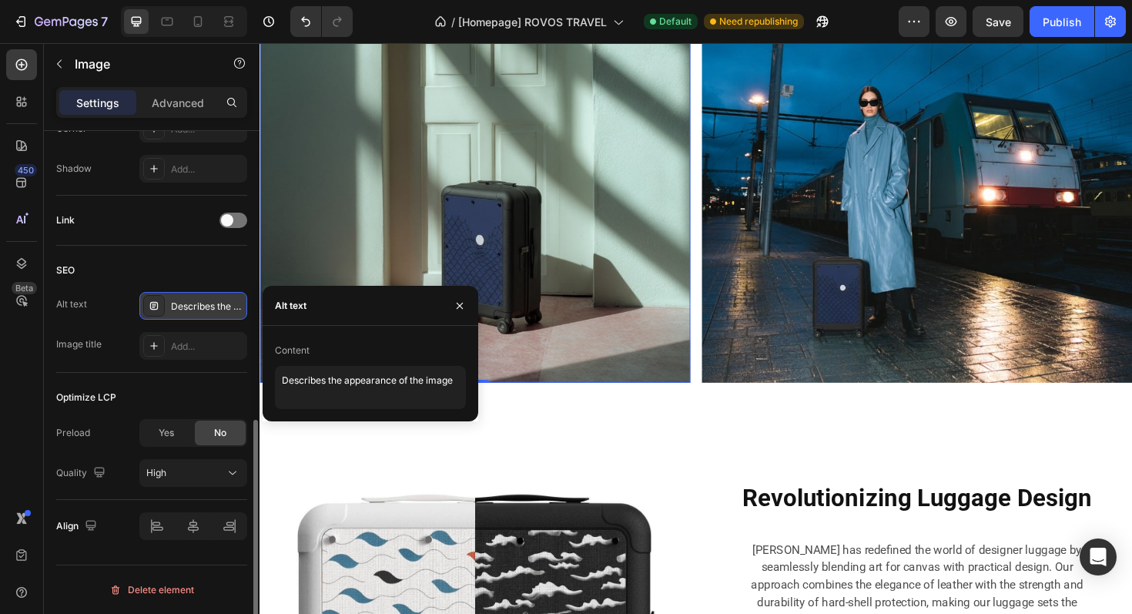
click at [319, 363] on div "Content Describes the appearance of the image" at bounding box center [370, 373] width 191 height 71
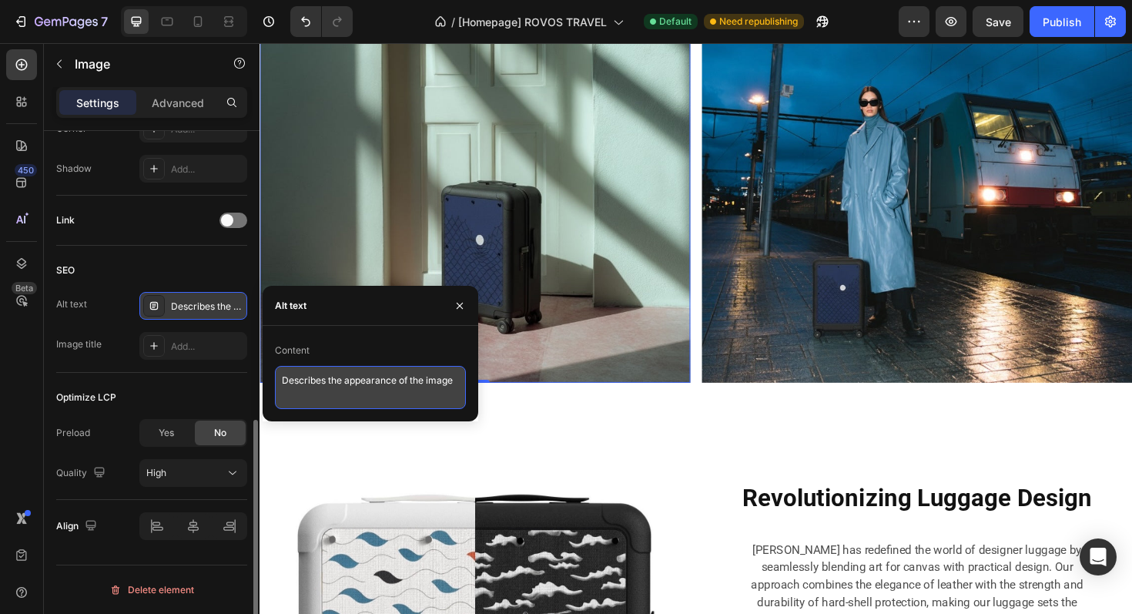
click at [312, 384] on textarea "Describes the appearance of the image" at bounding box center [370, 387] width 191 height 43
paste textarea "Revolutionizing Luggage Design"
type textarea "Revolutionizing Luggage Design"
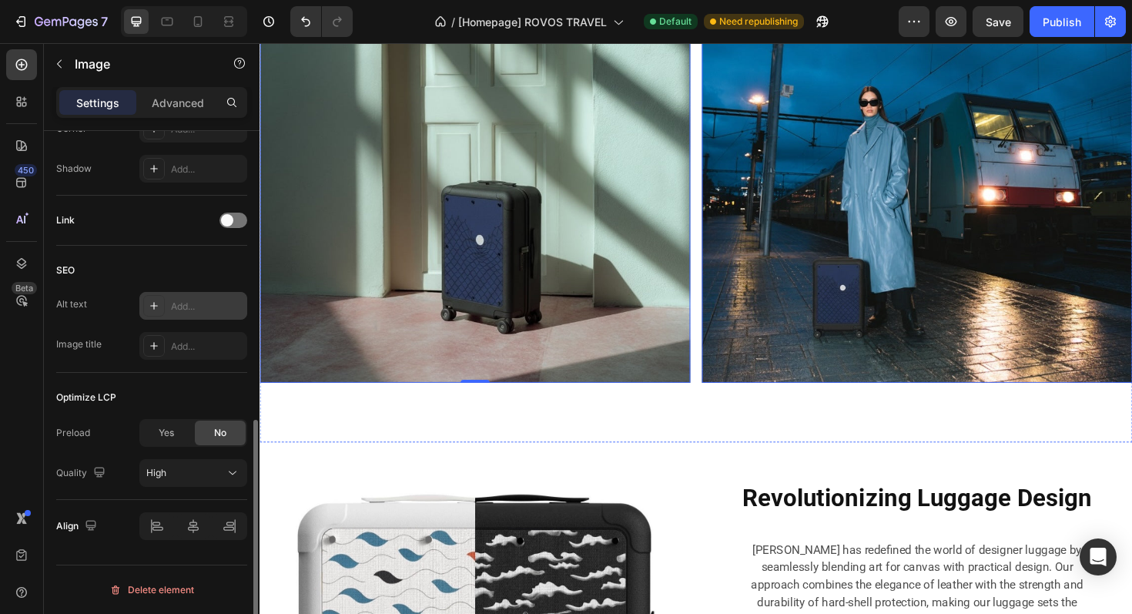
click at [891, 267] on img at bounding box center [956, 175] width 456 height 456
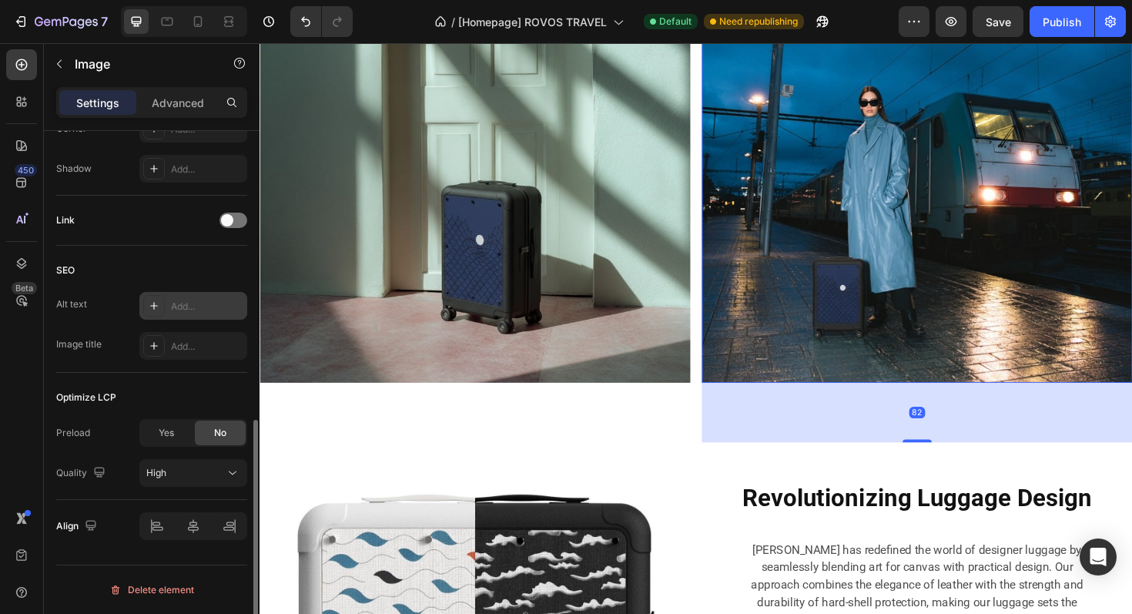
click at [846, 270] on img at bounding box center [956, 175] width 456 height 456
click at [190, 318] on div "Add..." at bounding box center [193, 306] width 108 height 28
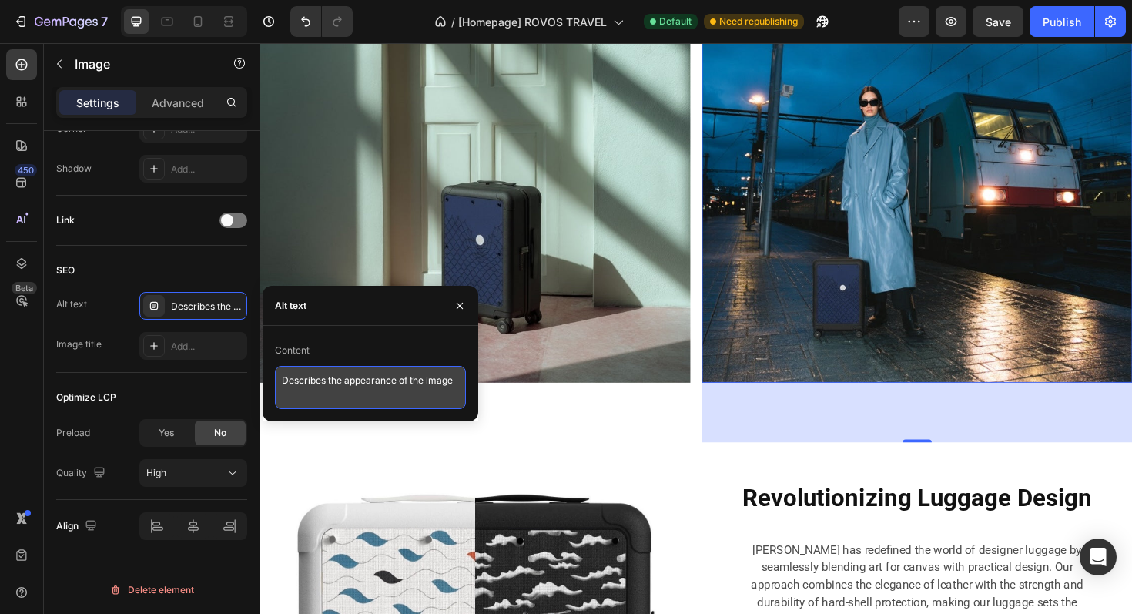
click at [317, 391] on textarea "Describes the appearance of the image" at bounding box center [370, 387] width 191 height 43
paste textarea "Revolutionizing Luggage Design"
type textarea "Revolutionizing Luggage Design"
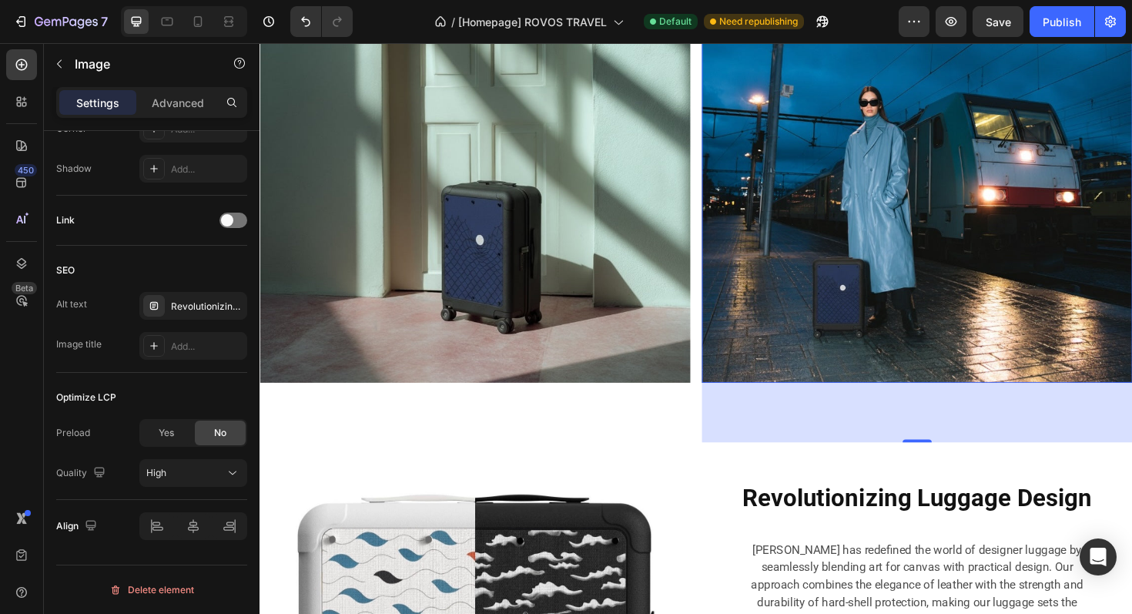
click at [862, 351] on img at bounding box center [956, 175] width 456 height 456
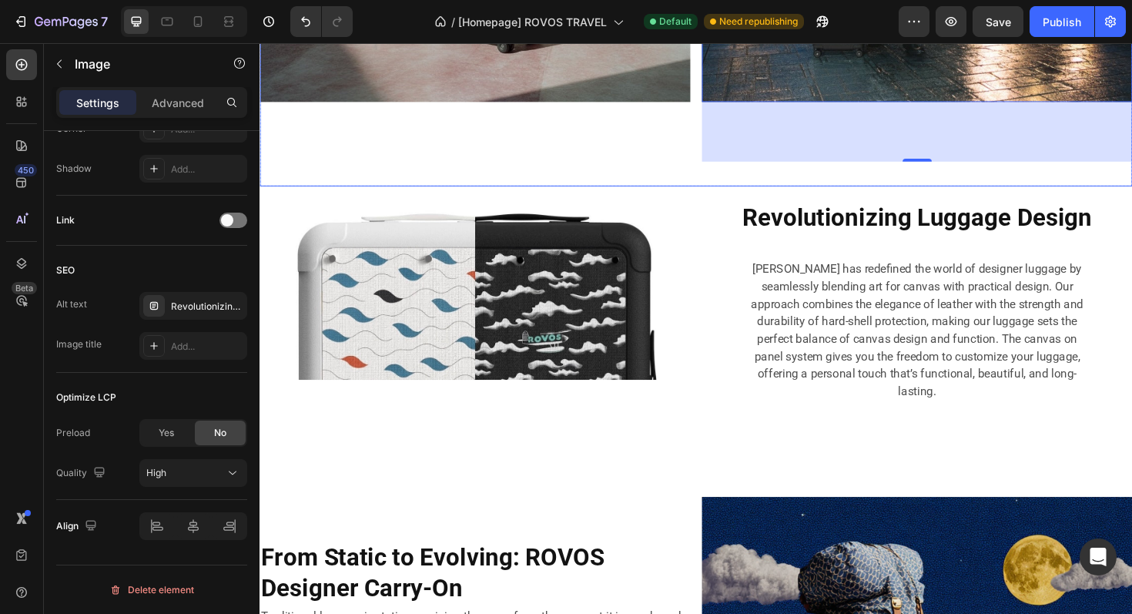
scroll to position [3905, 0]
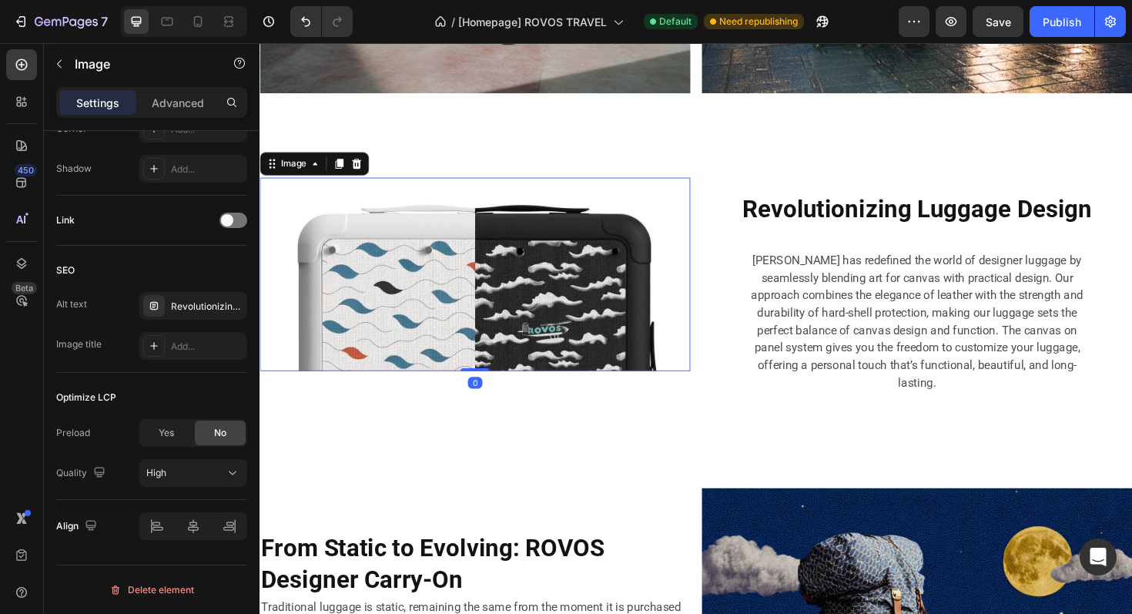
click at [581, 325] on img at bounding box center [488, 288] width 456 height 205
click at [196, 310] on div "ROVOS interchange panel removable cover, customizable carry-on suitcase accesso…" at bounding box center [207, 307] width 72 height 14
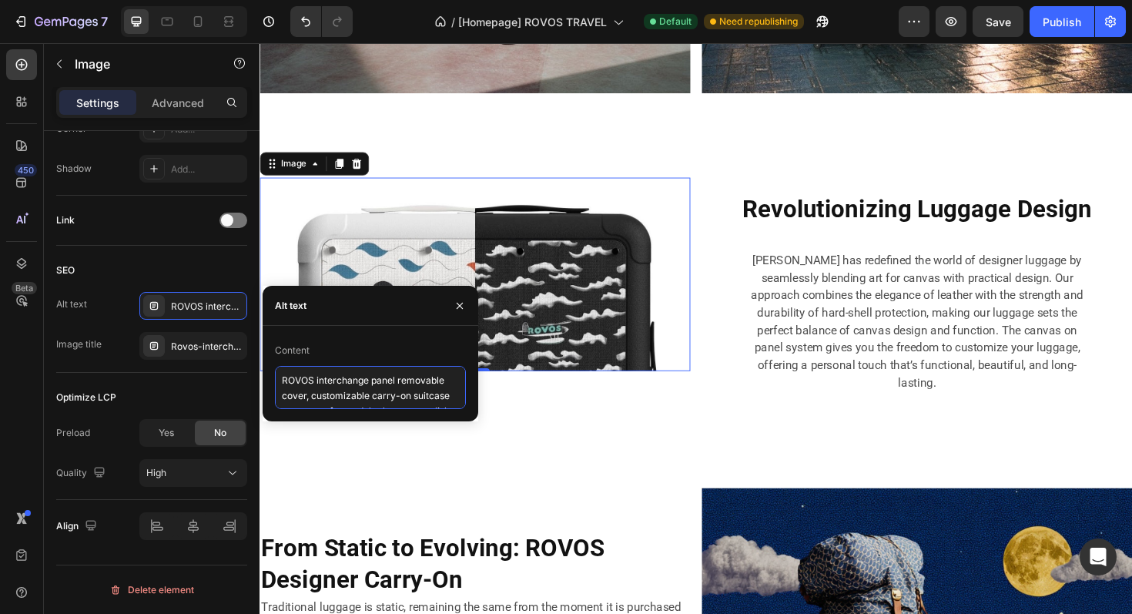
click at [320, 381] on textarea "ROVOS interchange panel removable cover, customizable carry-on suitcase accesso…" at bounding box center [370, 387] width 191 height 43
paste textarea "evolutionizing Luggage Desig"
type textarea "Revolutionizing Luggage Design"
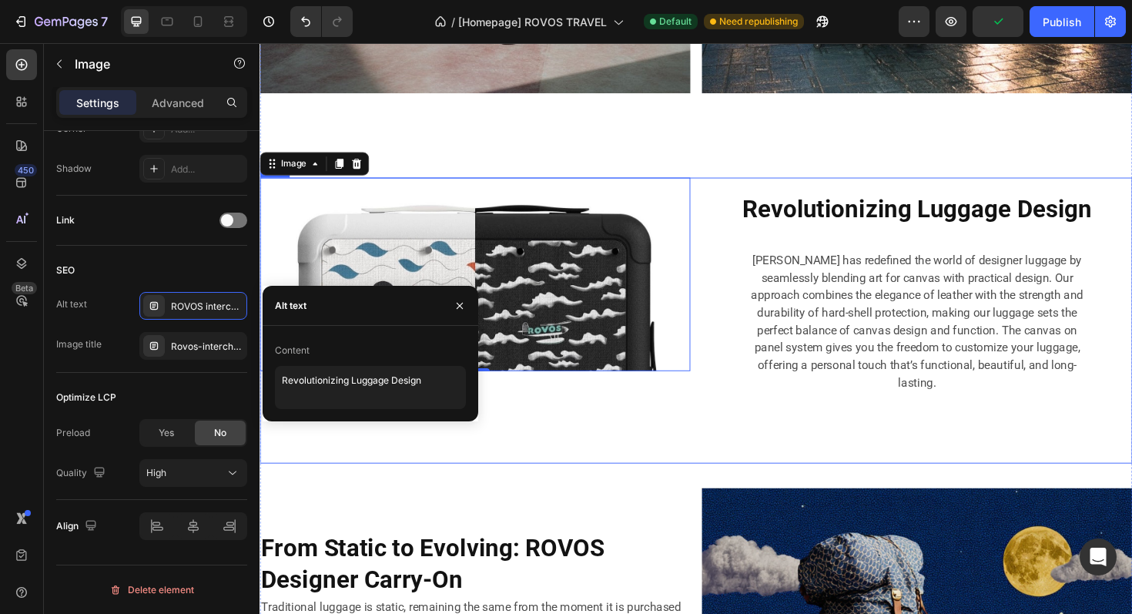
click at [801, 376] on p "[PERSON_NAME] has redefined the world of designer luggage by seamlessly blendin…" at bounding box center [955, 338] width 359 height 148
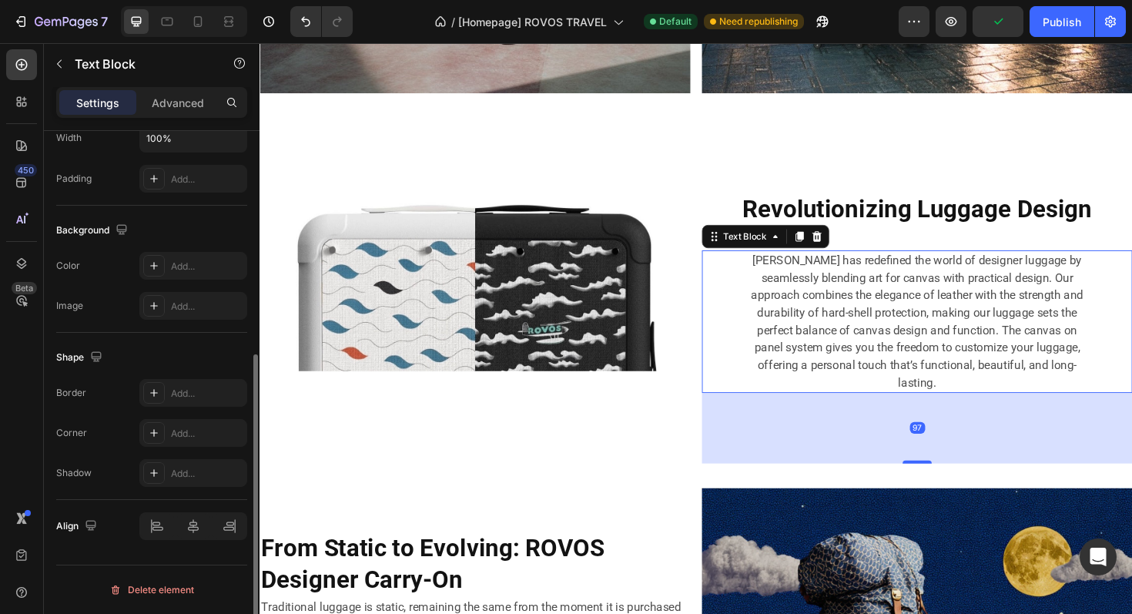
scroll to position [0, 0]
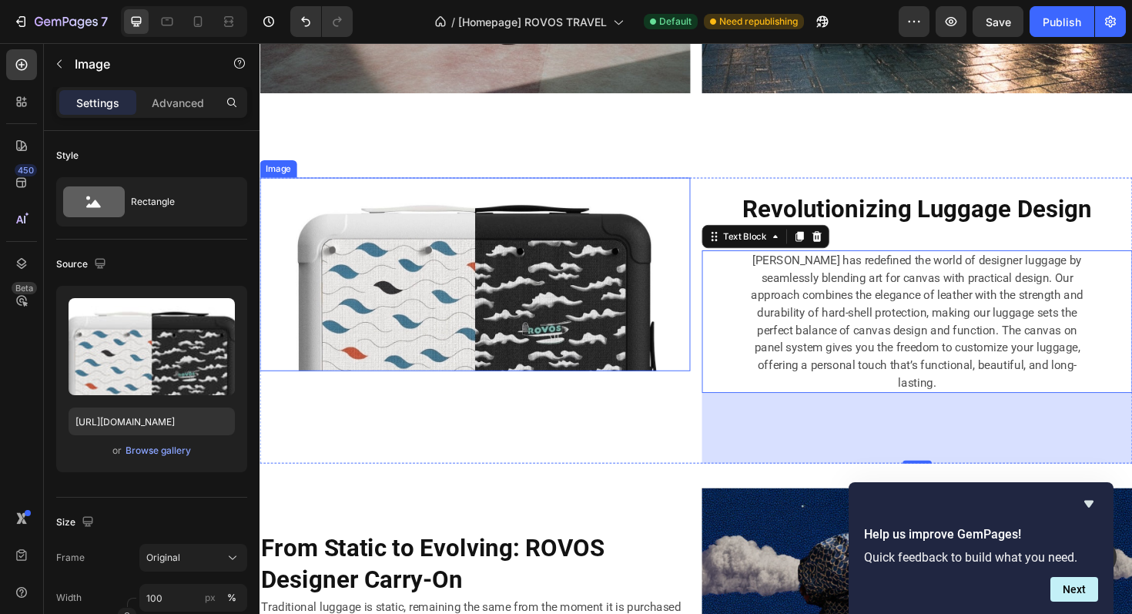
click at [594, 335] on img at bounding box center [488, 288] width 456 height 205
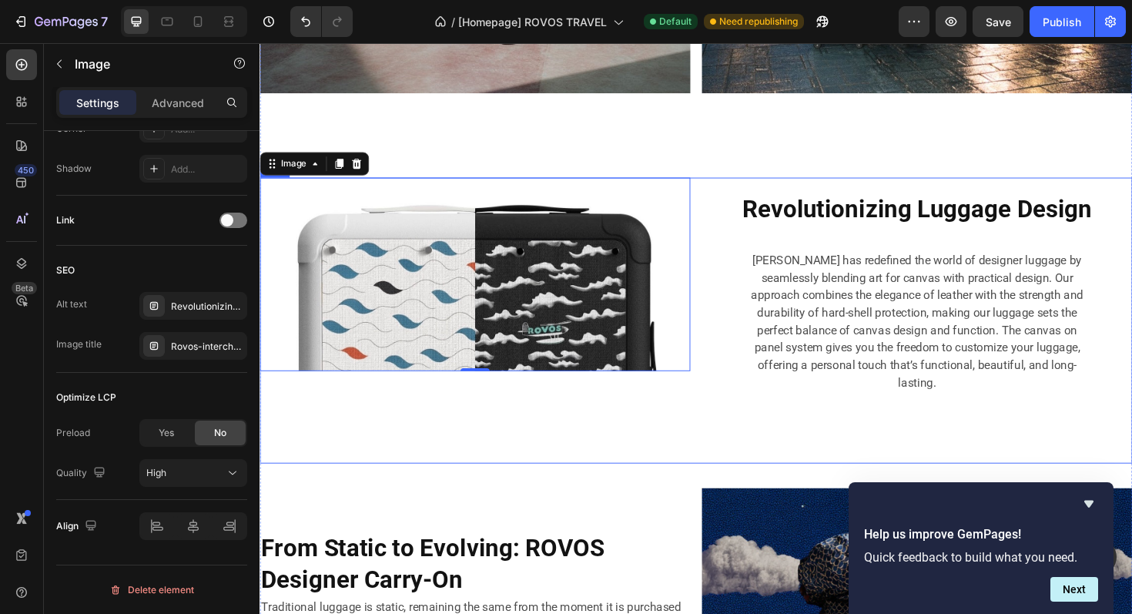
scroll to position [4380, 0]
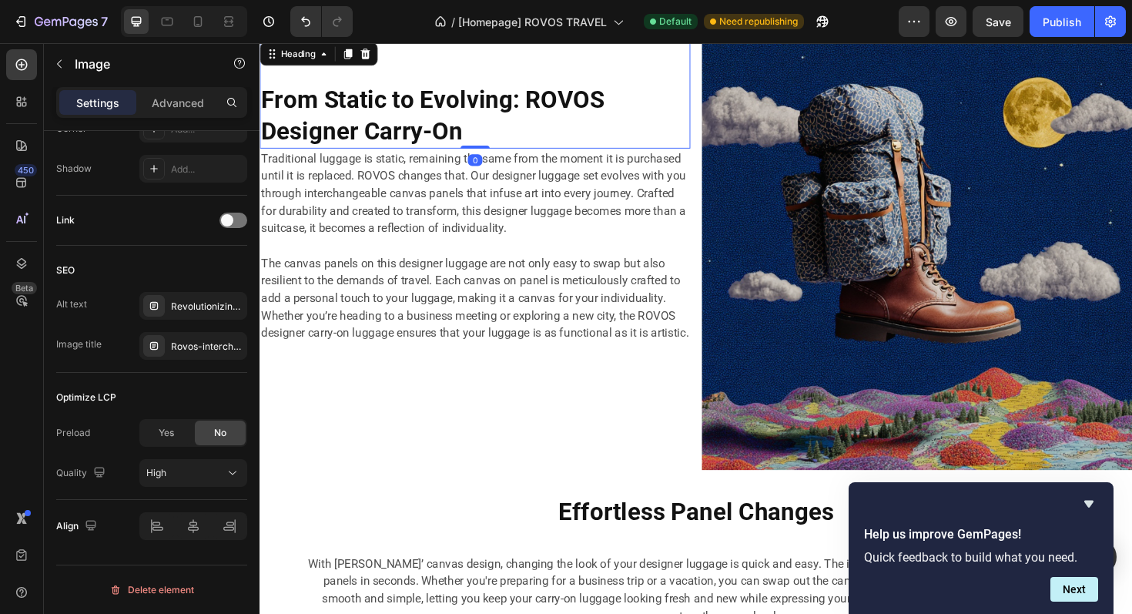
click at [432, 102] on span "From Static to Evolving: ROVOS Designer Carry-On" at bounding box center [443, 119] width 364 height 63
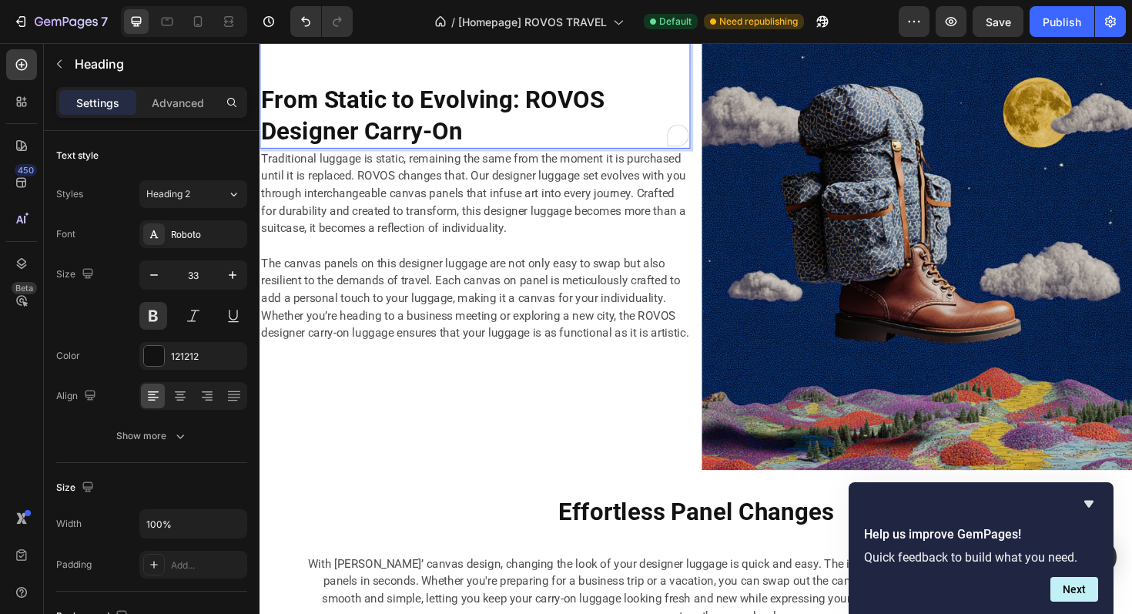
click at [449, 138] on span "From Static to Evolving: ROVOS Designer Carry-On" at bounding box center [443, 119] width 364 height 63
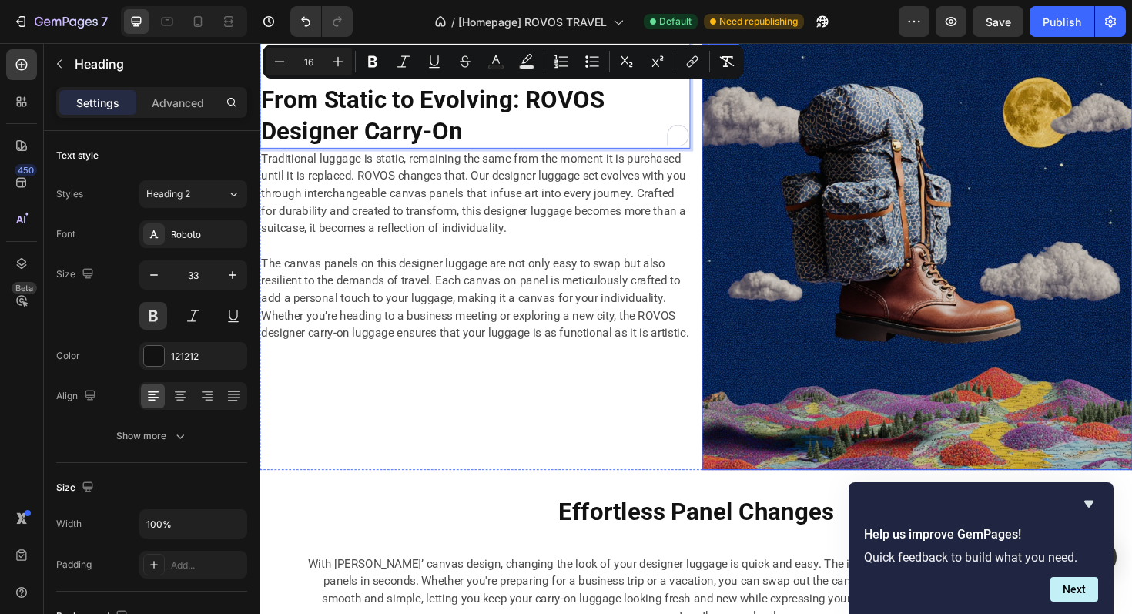
click at [898, 277] on img at bounding box center [956, 267] width 456 height 456
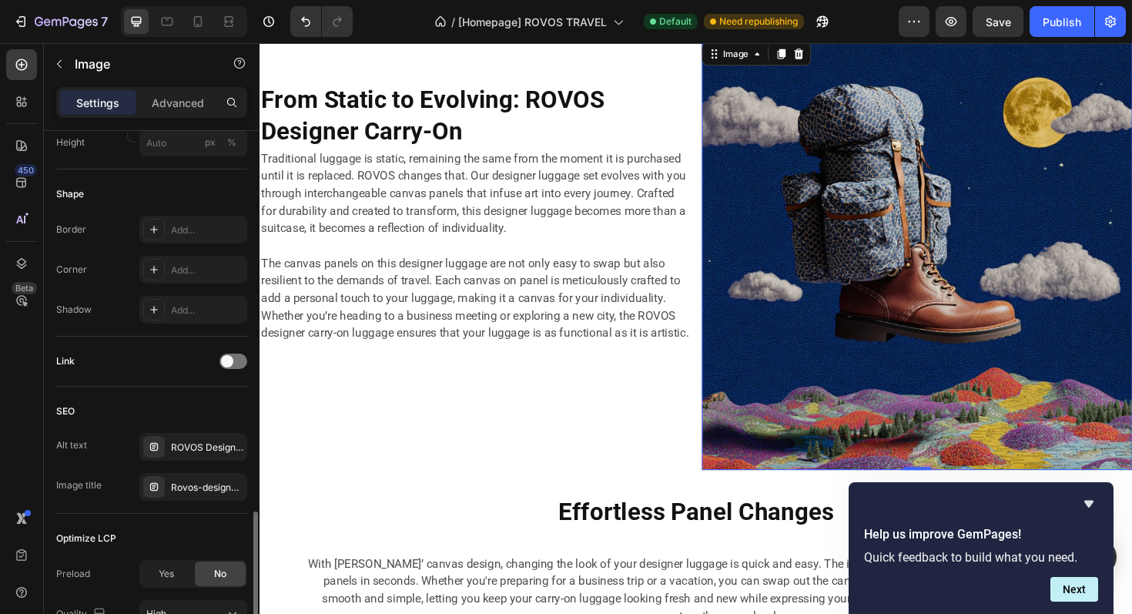
scroll to position [636, 0]
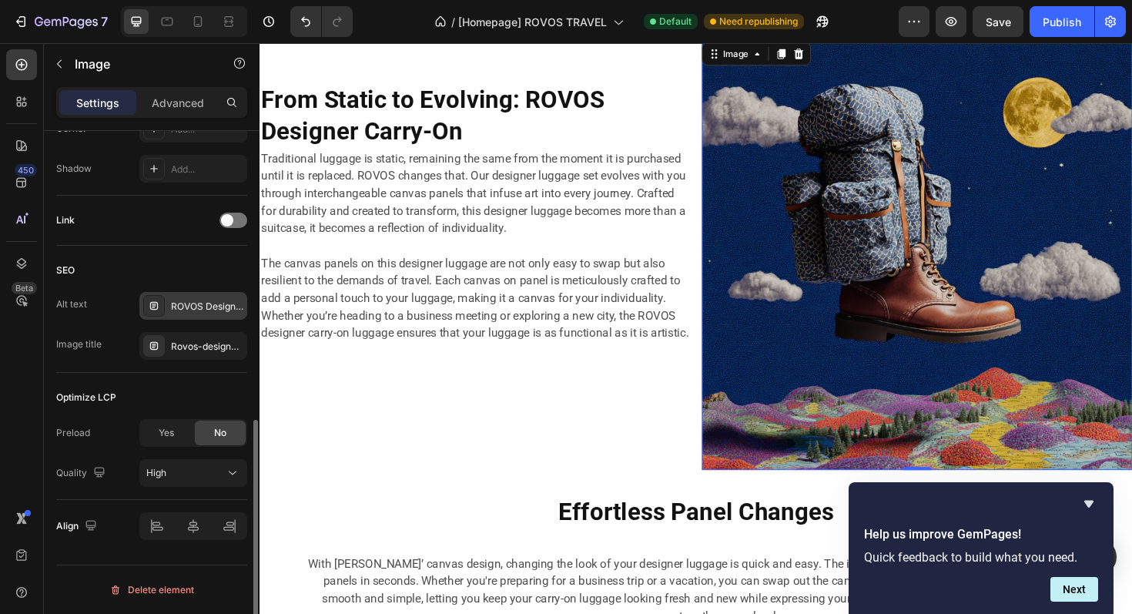
click at [193, 306] on div "ROVOS Designer Carry-On 21-inch hardshell suitcase with replaceable panel, ligh…" at bounding box center [207, 307] width 72 height 14
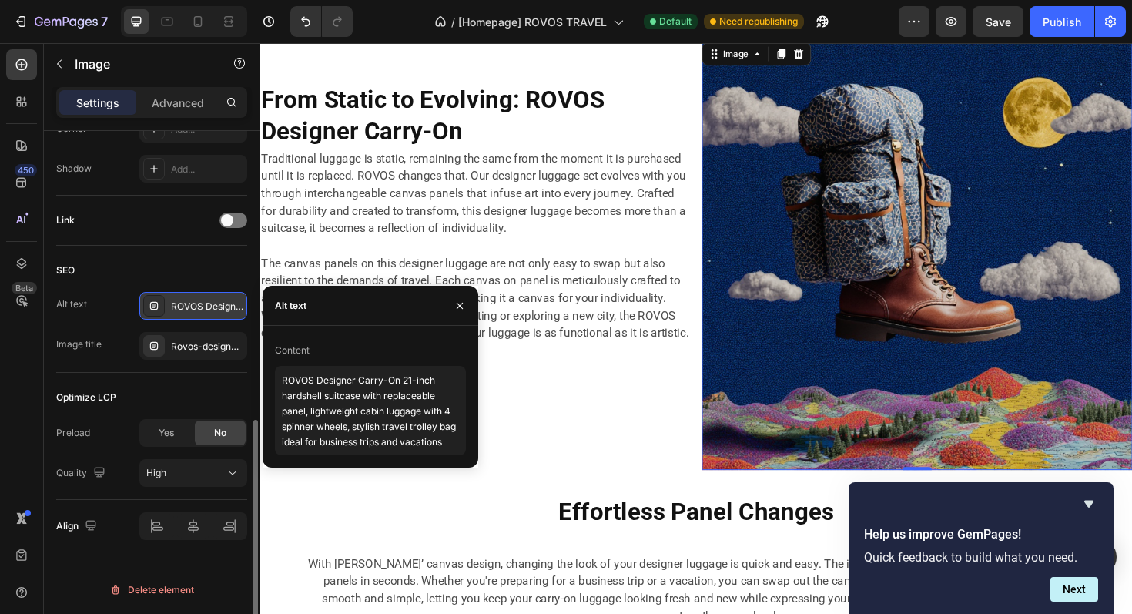
click at [193, 306] on div "ROVOS Designer Carry-On 21-inch hardshell suitcase with replaceable panel, ligh…" at bounding box center [207, 307] width 72 height 14
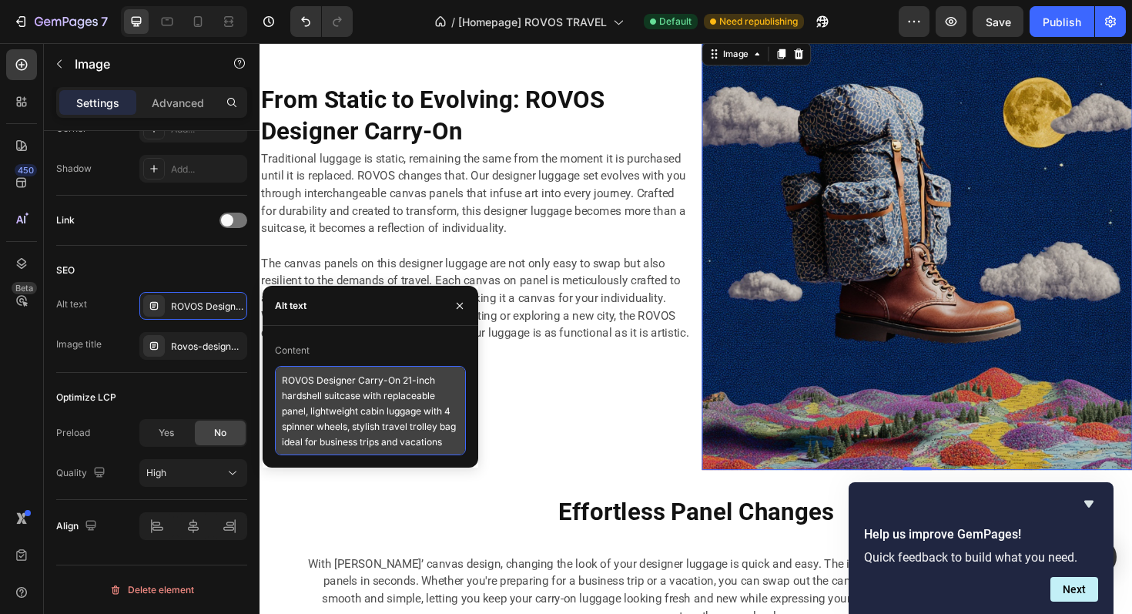
click at [328, 383] on textarea "ROVOS Designer Carry-On 21-inch hardshell suitcase with replaceable panel, ligh…" at bounding box center [370, 410] width 191 height 89
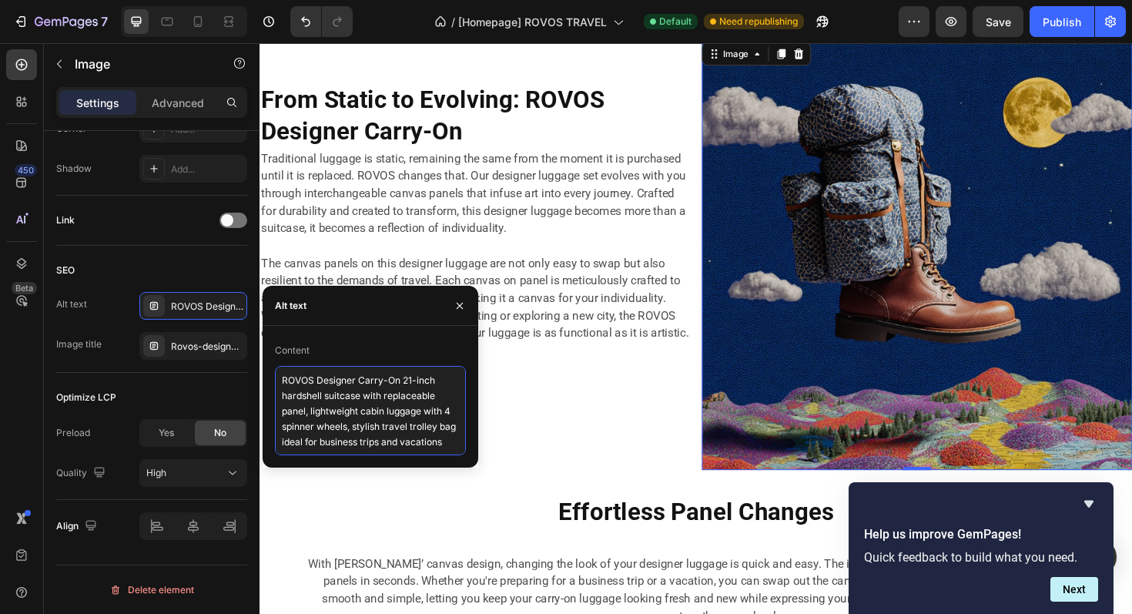
click at [328, 383] on textarea "ROVOS Designer Carry-On 21-inch hardshell suitcase with replaceable panel, ligh…" at bounding box center [370, 410] width 191 height 89
paste textarea "From Static to Evolving: ROVOS Designer Carry-On"
type textarea "From Static to Evolving: ROVOS Designer Carry-On"
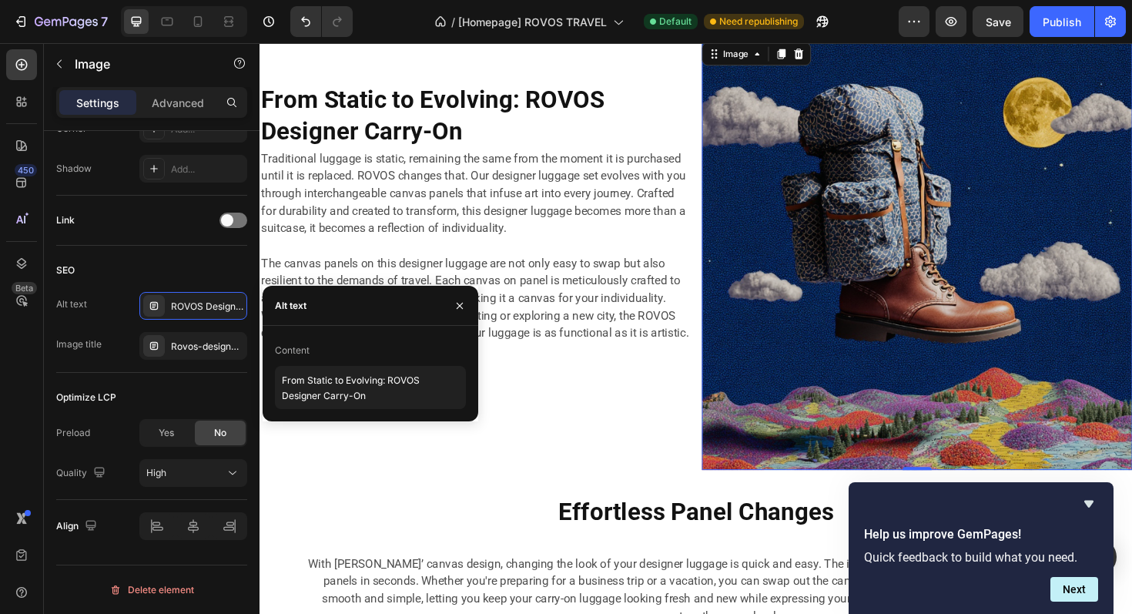
click at [636, 337] on p "The canvas panels on this designer luggage are not only easy to swap but also r…" at bounding box center [487, 313] width 453 height 92
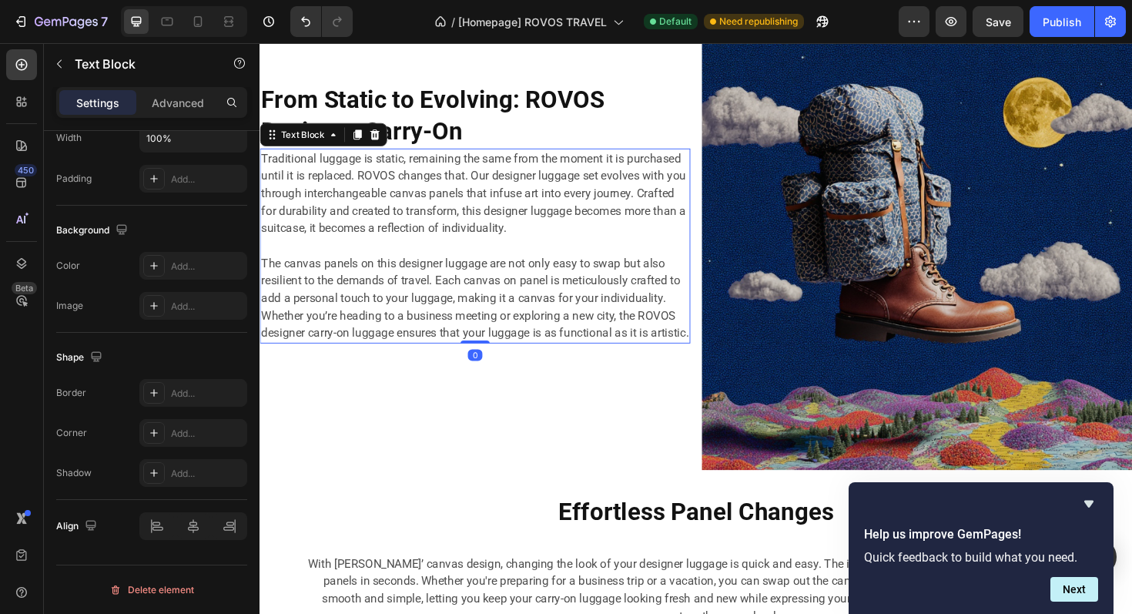
scroll to position [0, 0]
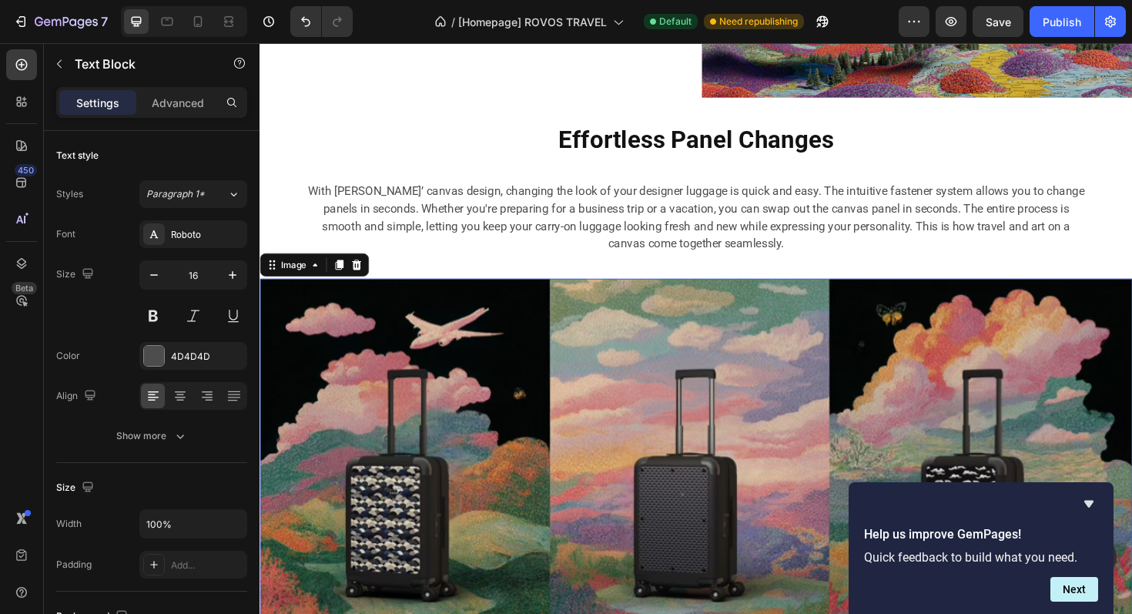
click at [632, 429] on img at bounding box center [722, 485] width 924 height 384
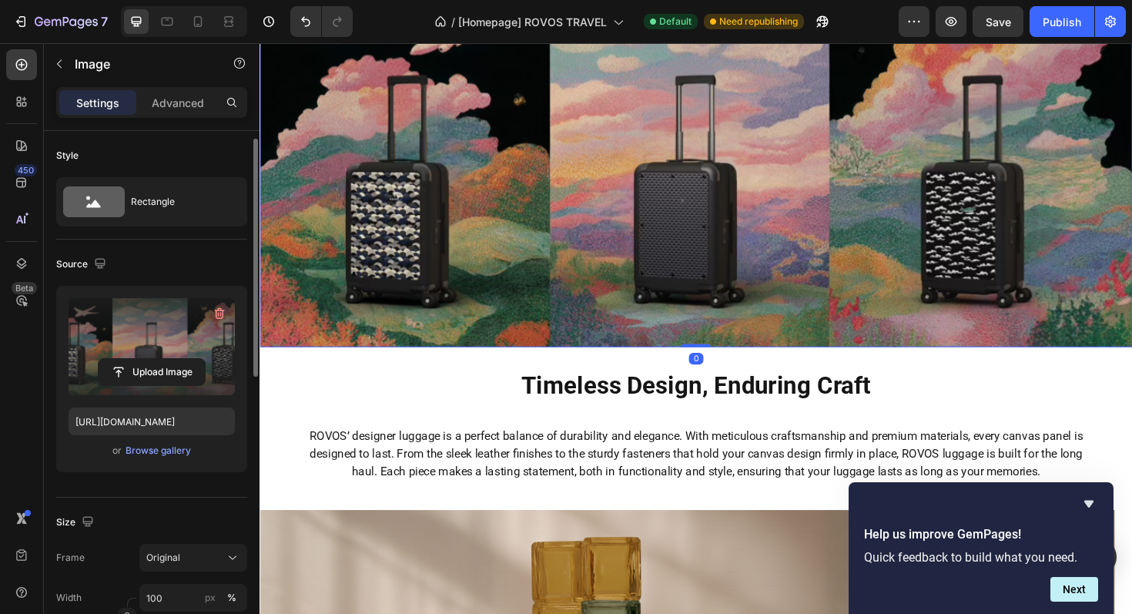
scroll to position [636, 0]
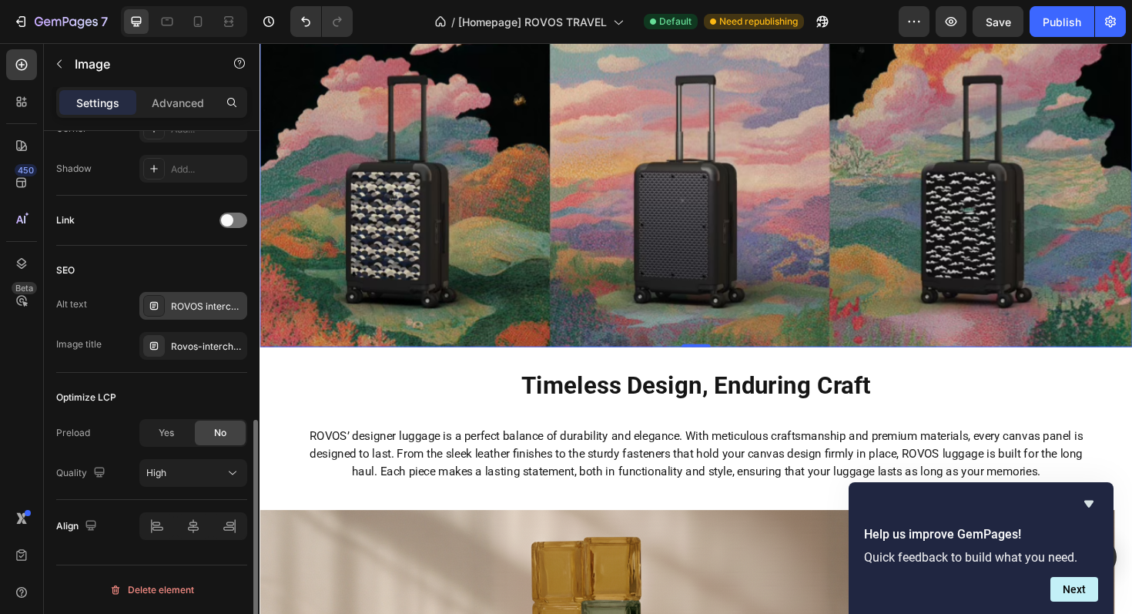
click at [210, 313] on div "ROVOS interchange panel for 21-inch hardshell carry-on suitcase, stylish cabin …" at bounding box center [207, 307] width 72 height 14
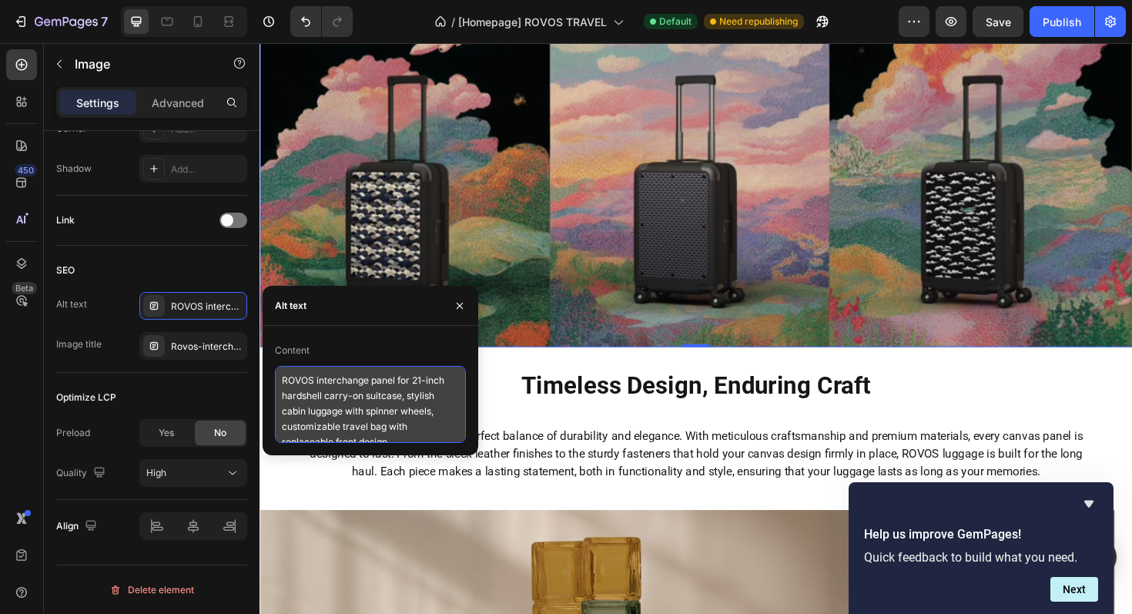
click at [340, 411] on textarea "ROVOS interchange panel for 21-inch hardshell carry-on suitcase, stylish cabin …" at bounding box center [370, 404] width 191 height 77
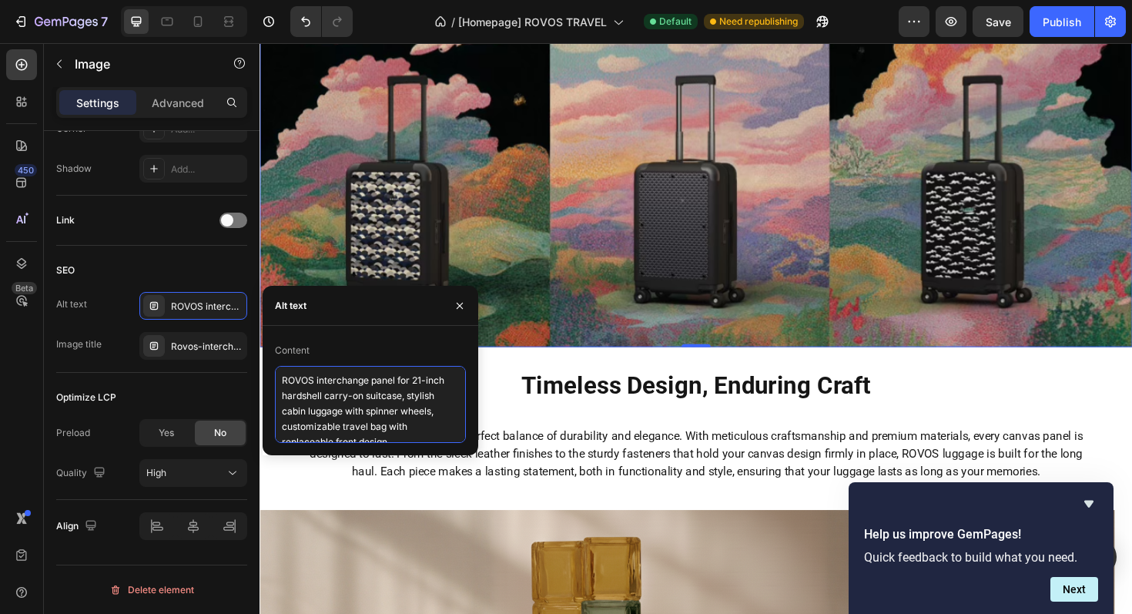
click at [340, 411] on textarea "ROVOS interchange panel for 21-inch hardshell carry-on suitcase, stylish cabin …" at bounding box center [370, 404] width 191 height 77
paste textarea "From Static to Evolving: ROVOS Designer Carry-On"
type textarea "From Static to Evolving: ROVOS Designer Carry-On"
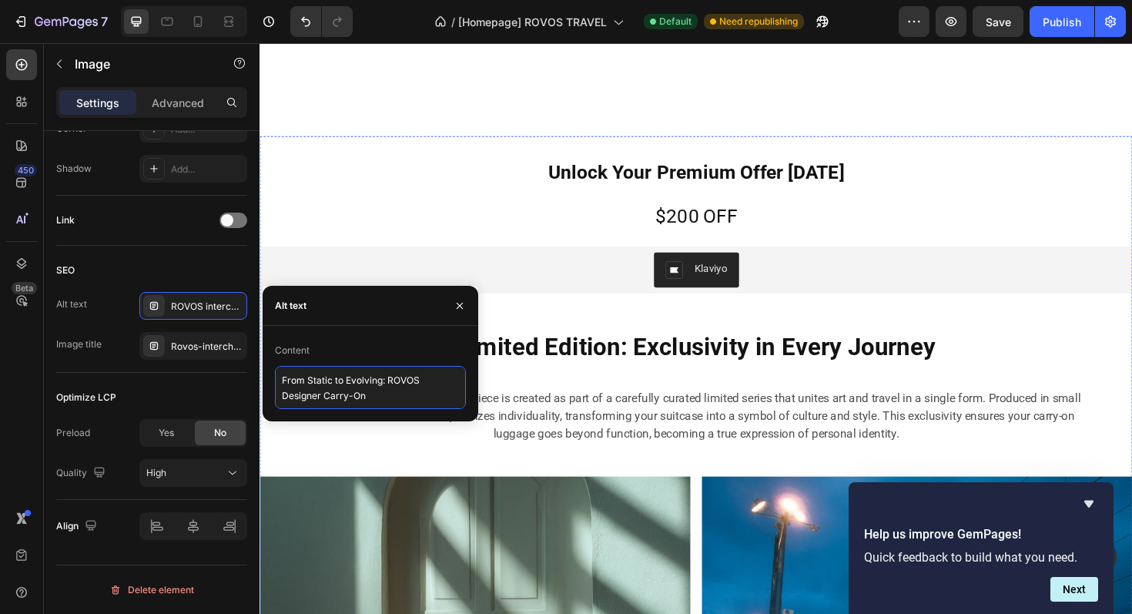
scroll to position [3320, 0]
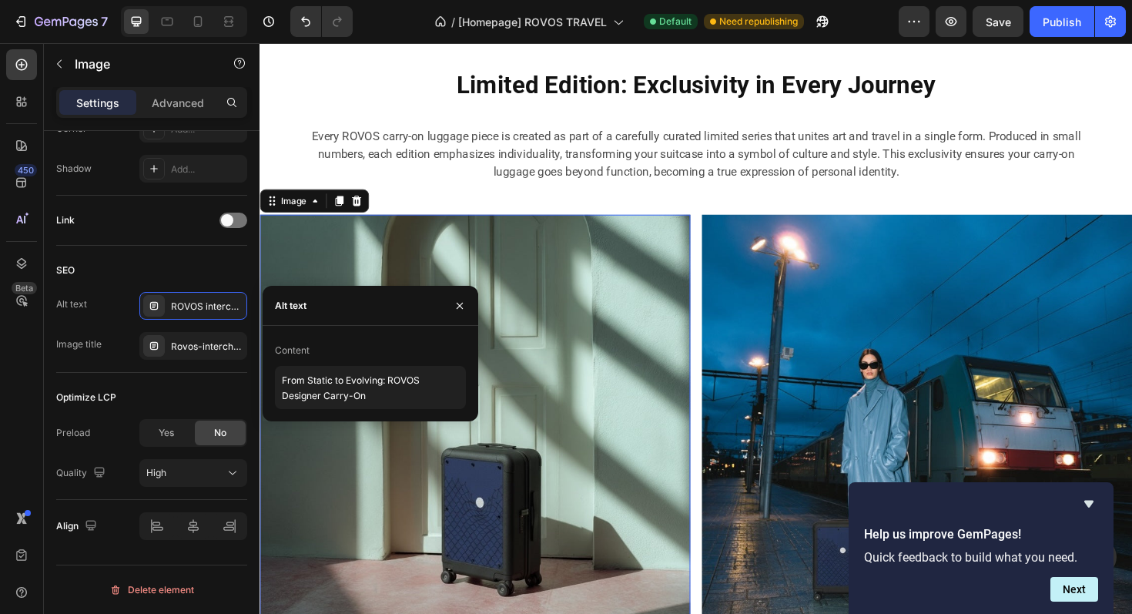
click at [691, 460] on img at bounding box center [488, 453] width 456 height 456
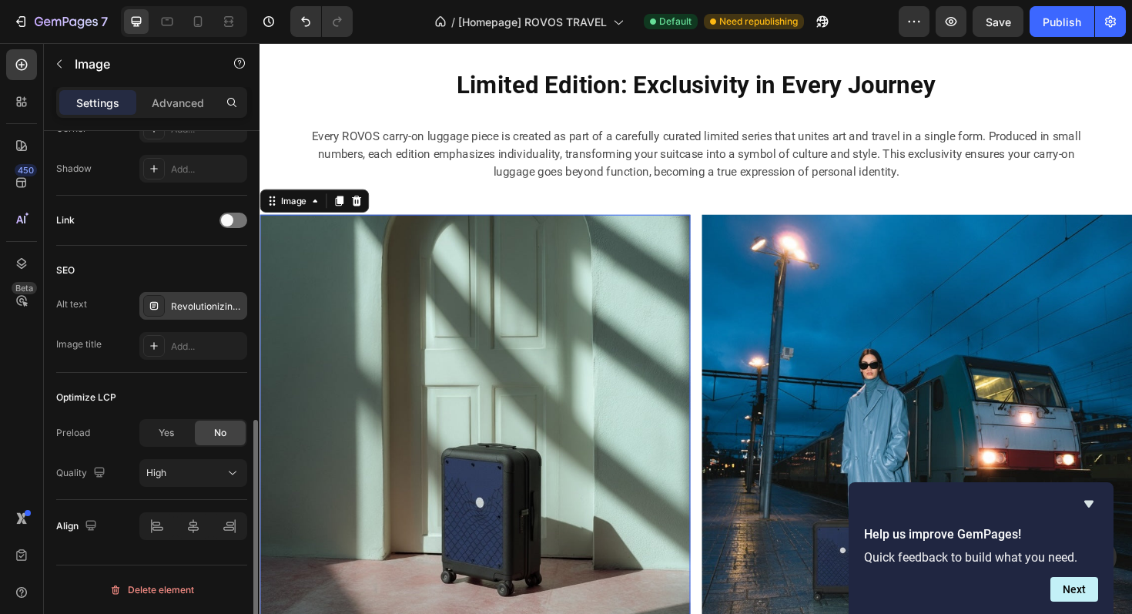
click at [192, 312] on div "Revolutionizing Luggage Design" at bounding box center [207, 307] width 72 height 14
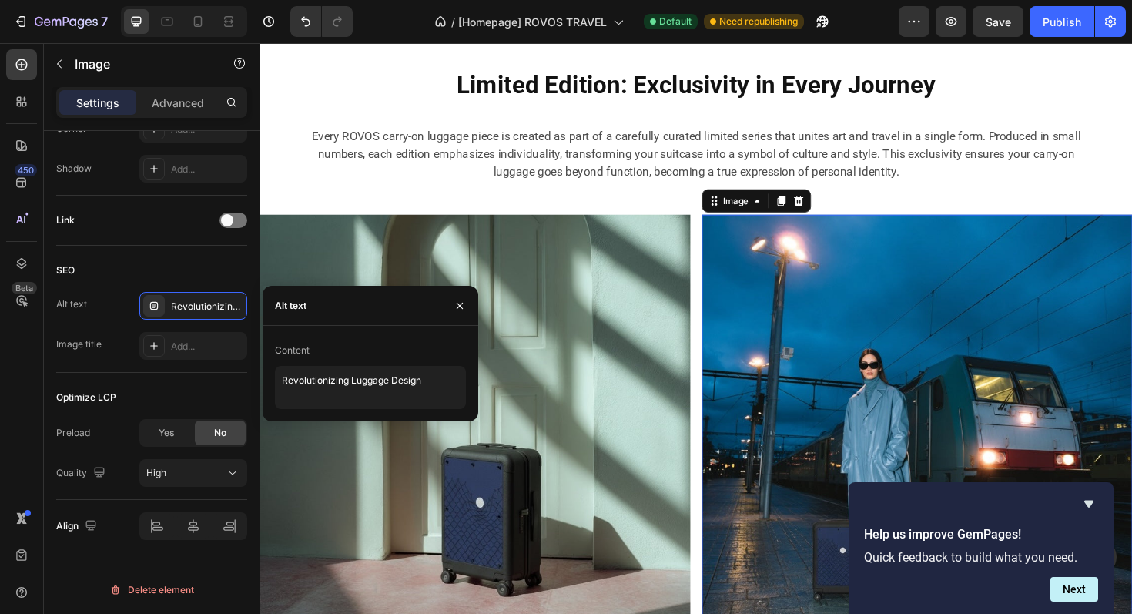
click at [864, 362] on img at bounding box center [956, 453] width 456 height 456
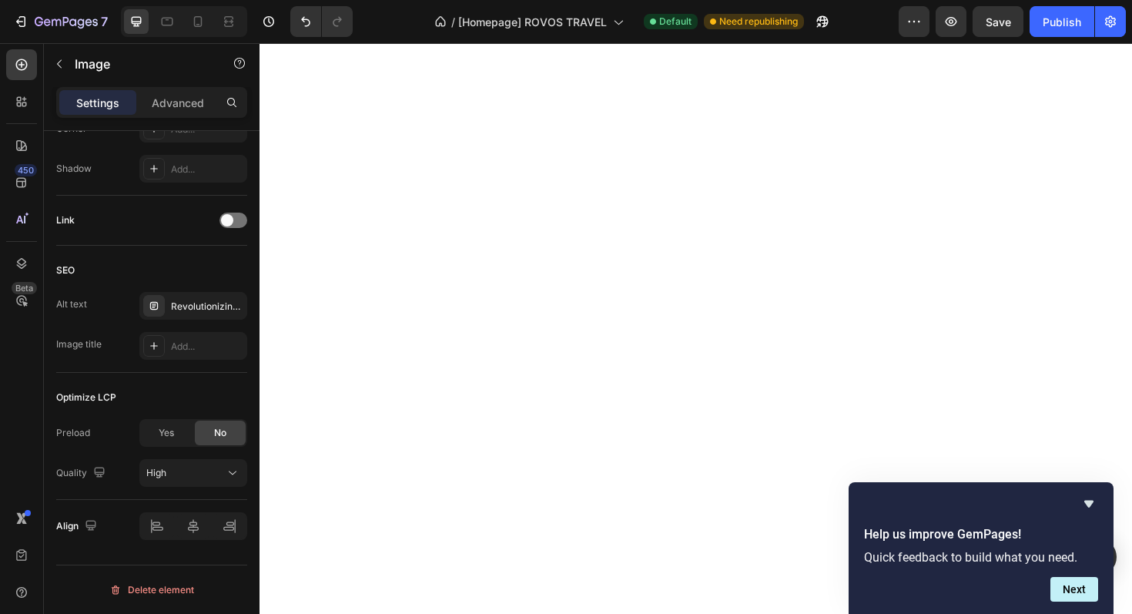
scroll to position [0, 0]
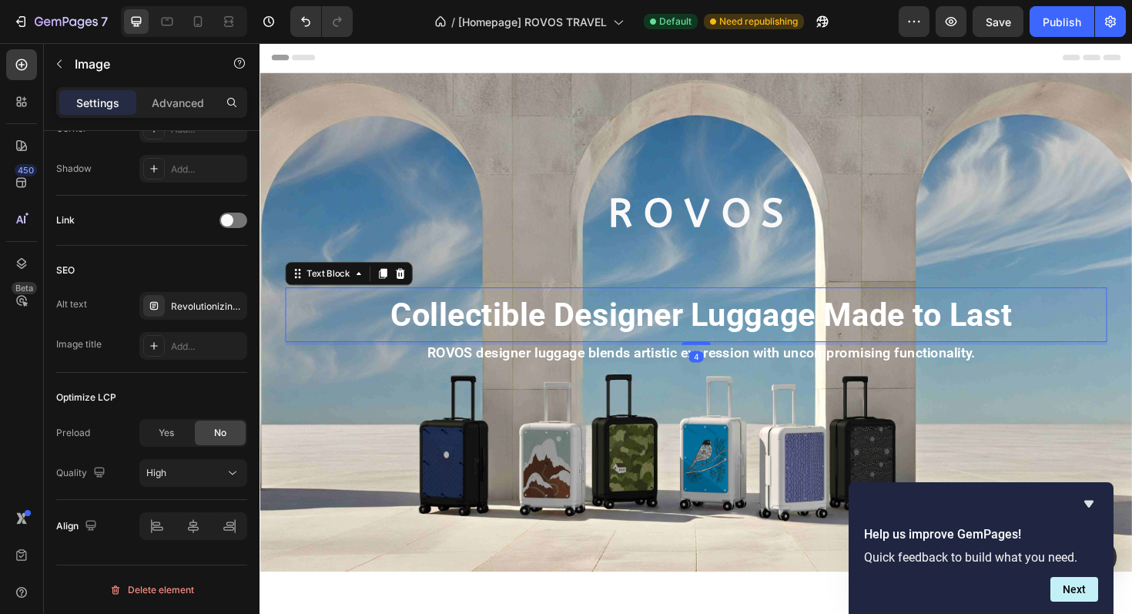
click at [596, 326] on strong "Collectible Designer Luggage Made to Last" at bounding box center [727, 331] width 658 height 40
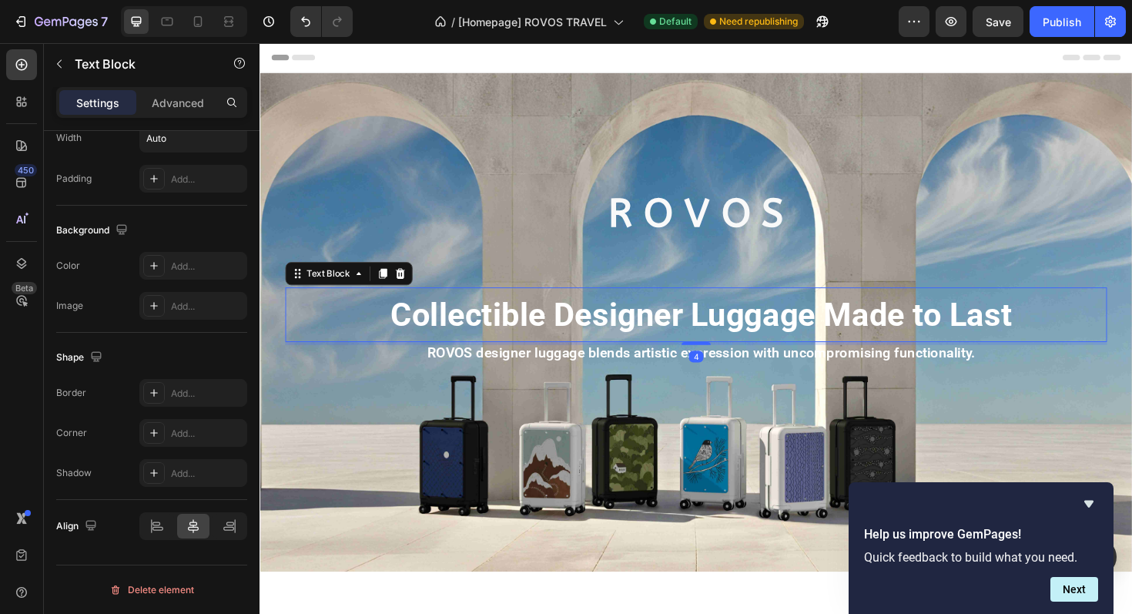
click at [596, 326] on strong "Collectible Designer Luggage Made to Last" at bounding box center [727, 331] width 658 height 40
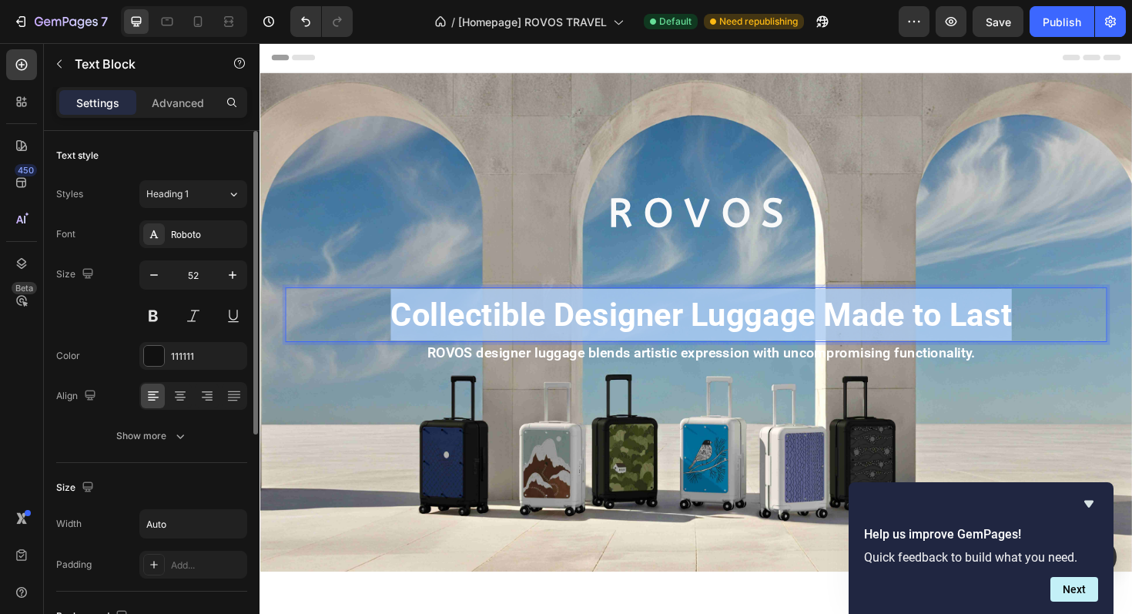
click at [596, 326] on strong "Collectible Designer Luggage Made to Last" at bounding box center [727, 331] width 658 height 40
copy strong "Collectible Designer Luggage Made to Last"
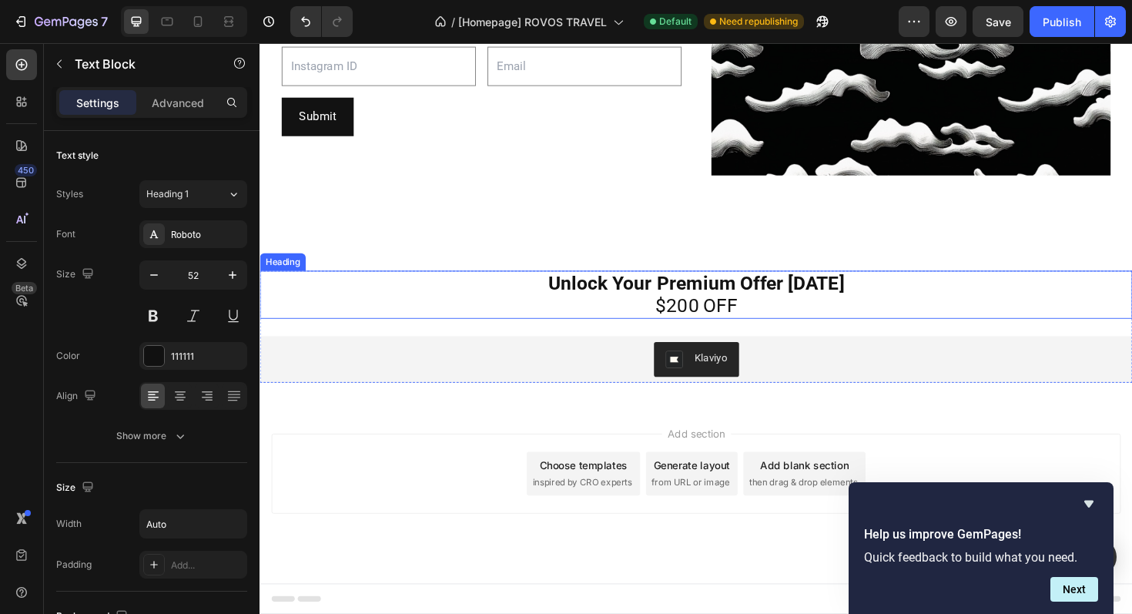
scroll to position [10002, 0]
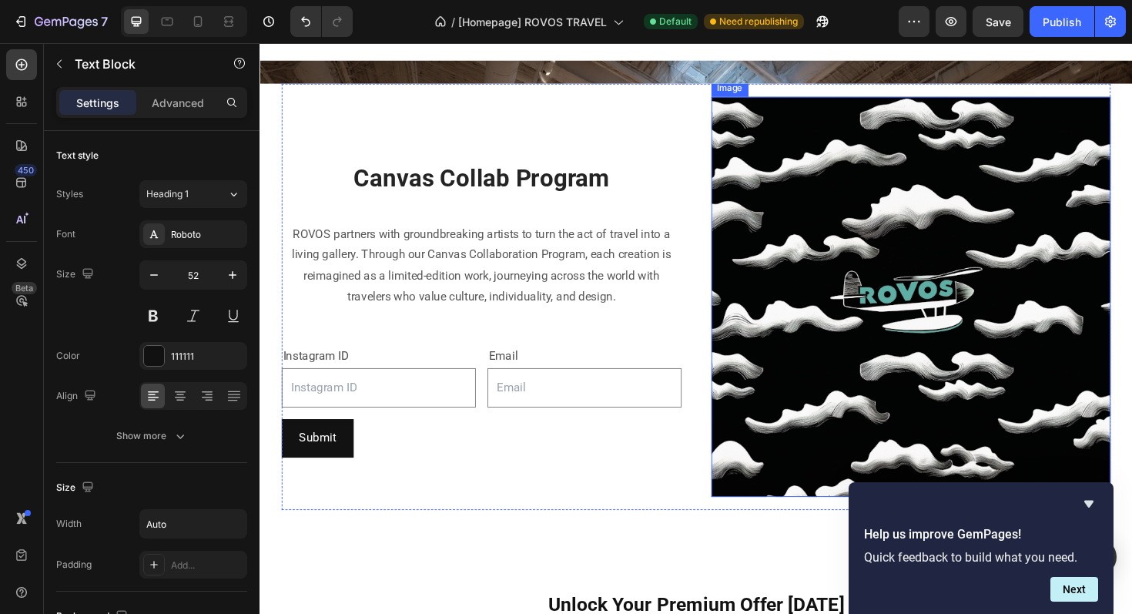
click at [880, 267] on img at bounding box center [950, 312] width 424 height 424
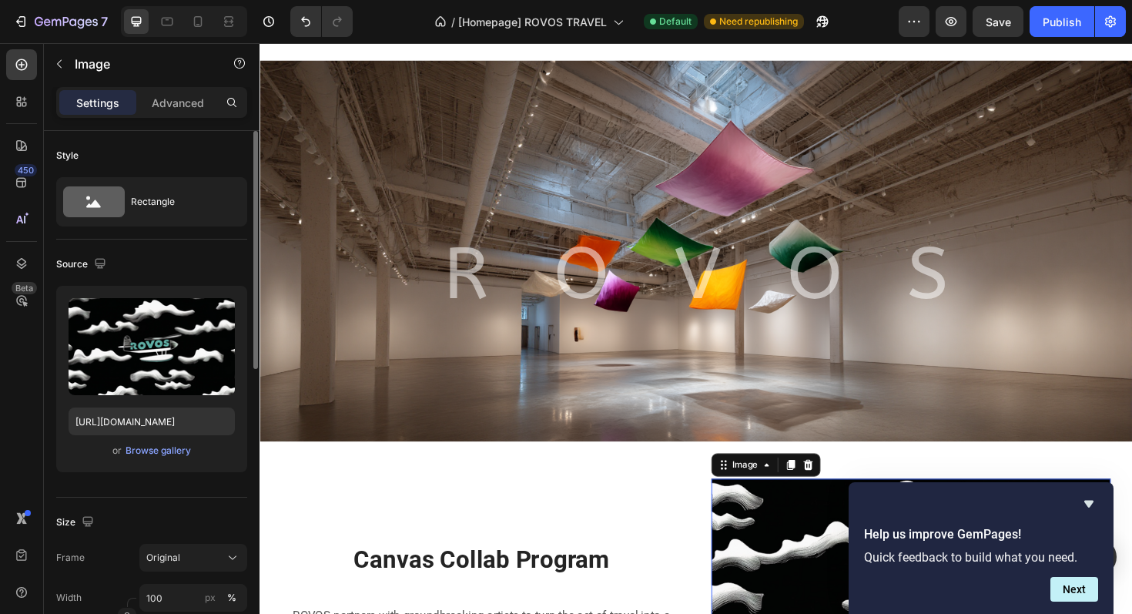
drag, startPoint x: 143, startPoint y: 329, endPoint x: 156, endPoint y: 282, distance: 48.8
click at [156, 283] on div "Source Upload Image https://cdn.shopify.com/s/files/1/0917/7936/7278/files/gemp…" at bounding box center [151, 369] width 191 height 258
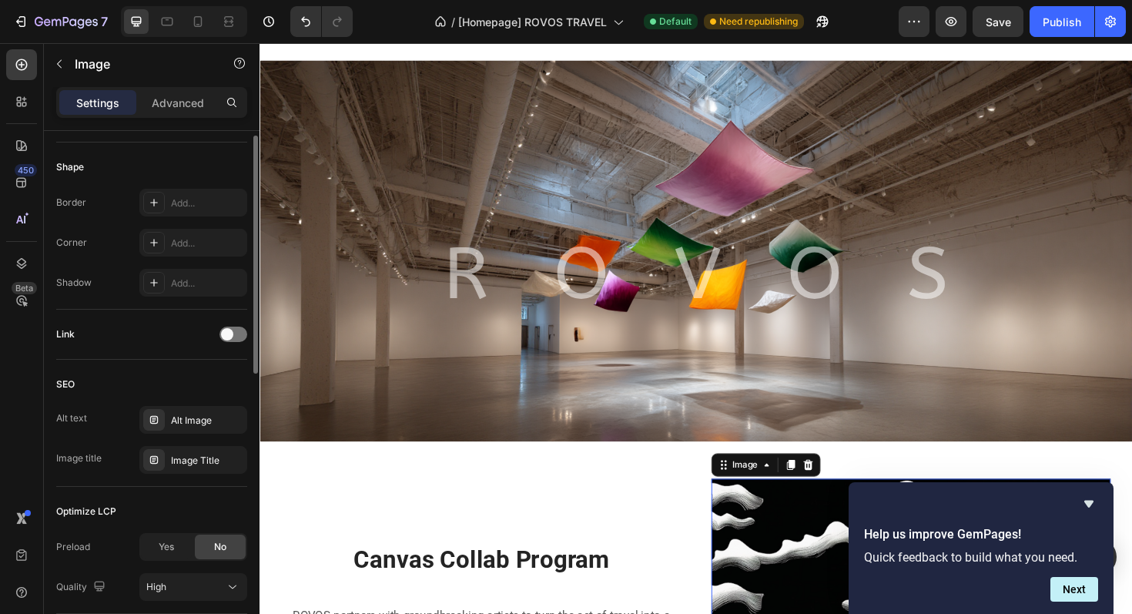
scroll to position [636, 0]
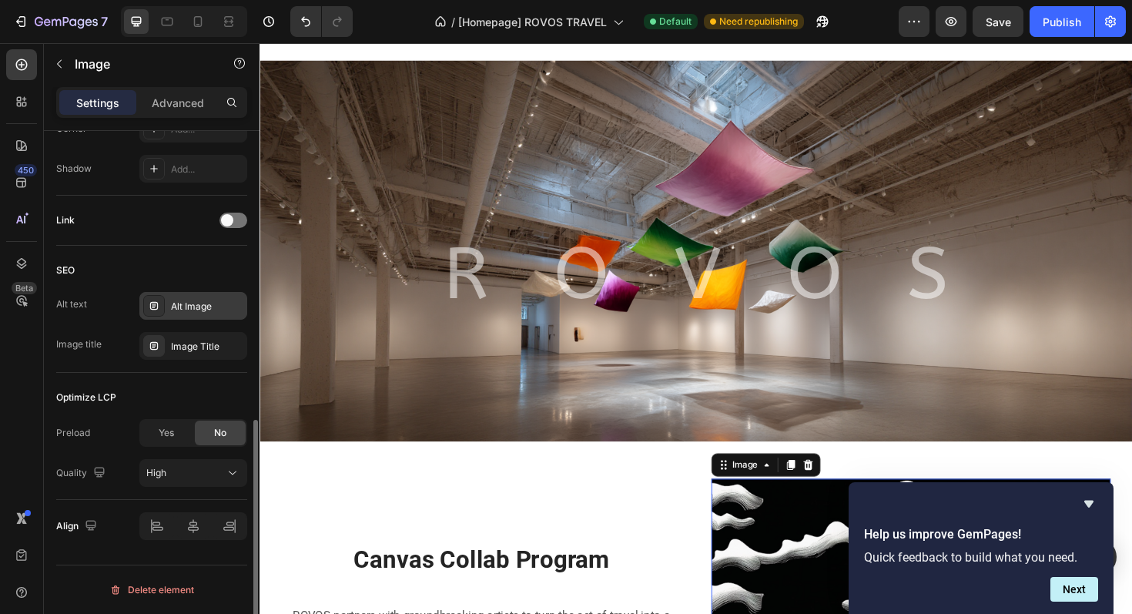
click at [196, 307] on div "Alt Image" at bounding box center [207, 307] width 72 height 14
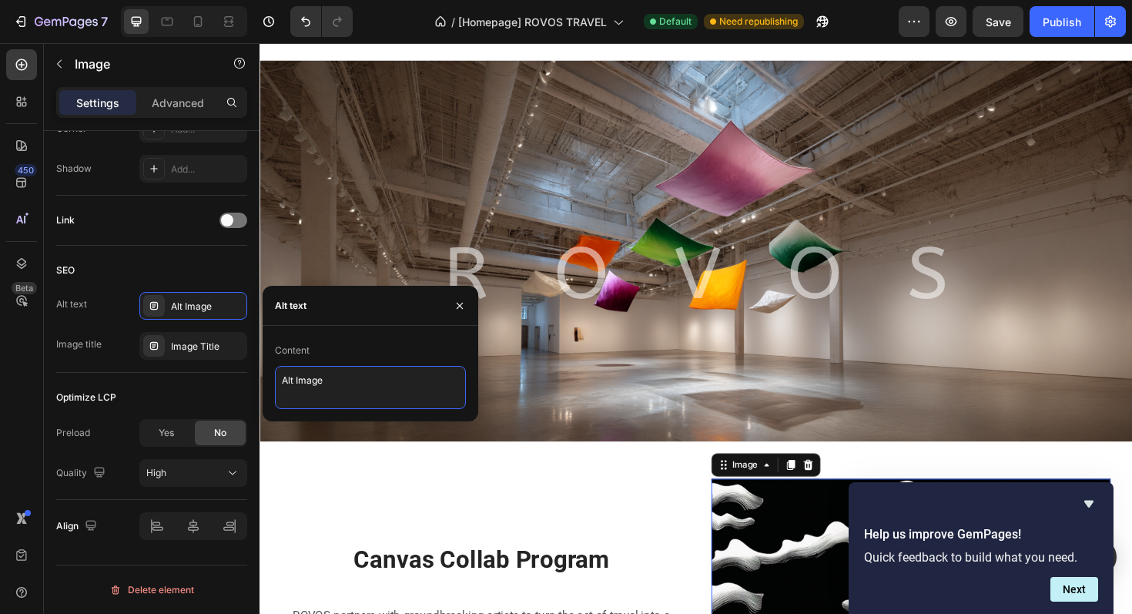
click at [320, 395] on textarea "Alt Image" at bounding box center [370, 387] width 191 height 43
paste textarea "Collectible Designer Luggage Made to Last"
type textarea "Collectible Designer Luggage Made to Last"
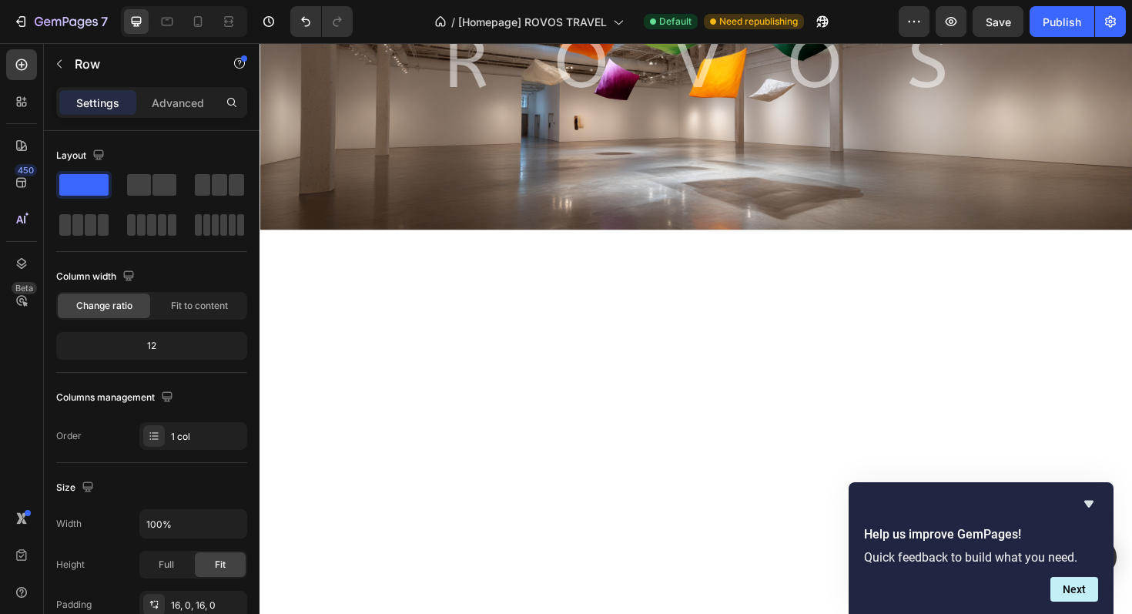
scroll to position [10462, 0]
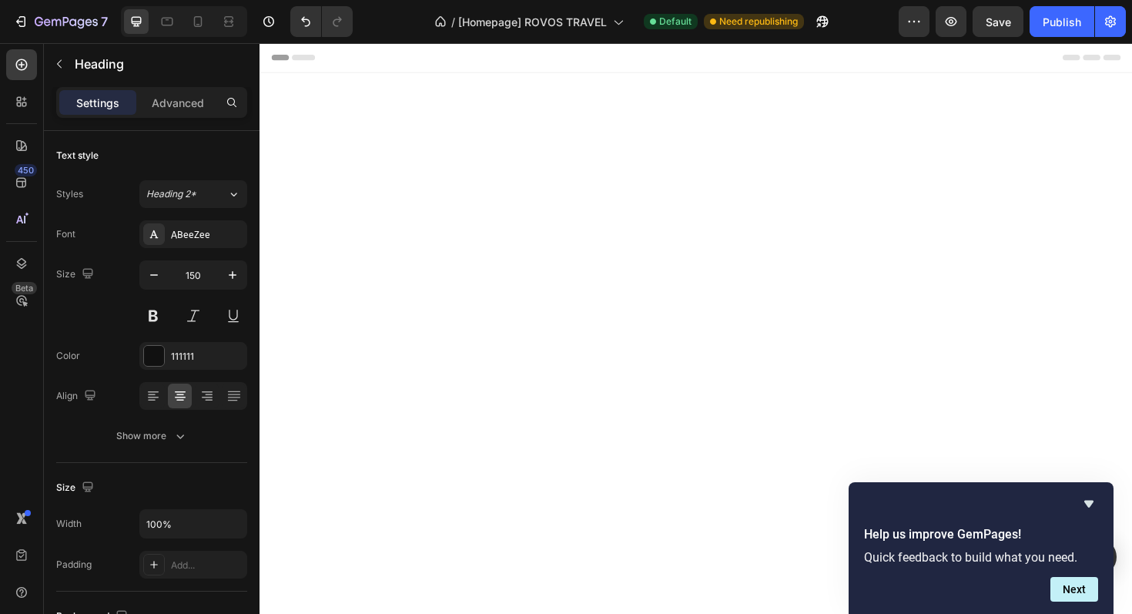
scroll to position [10462, 0]
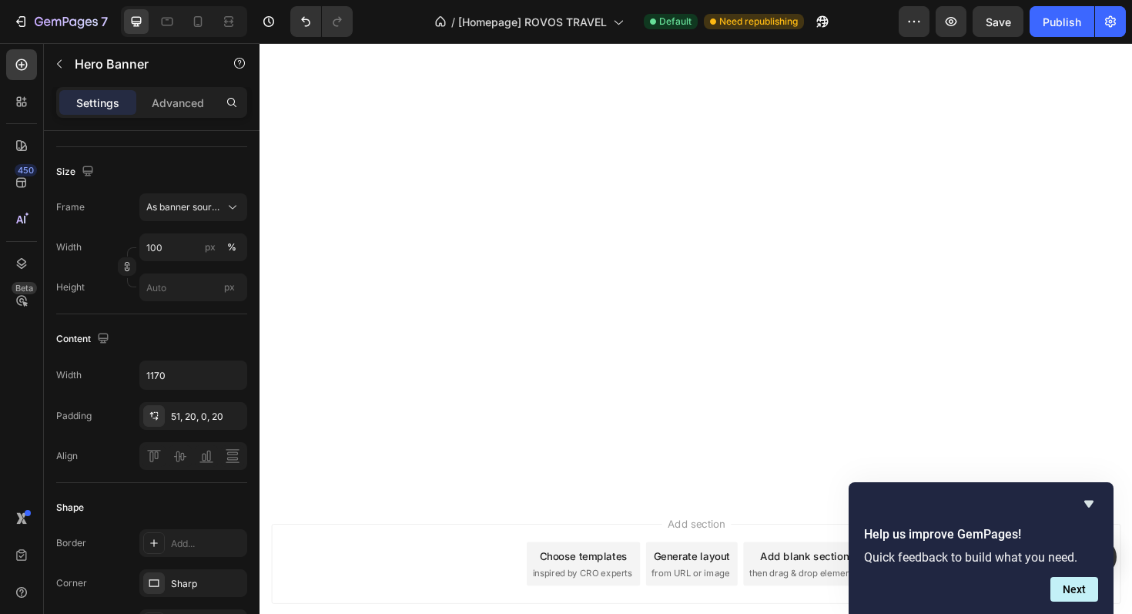
scroll to position [834, 0]
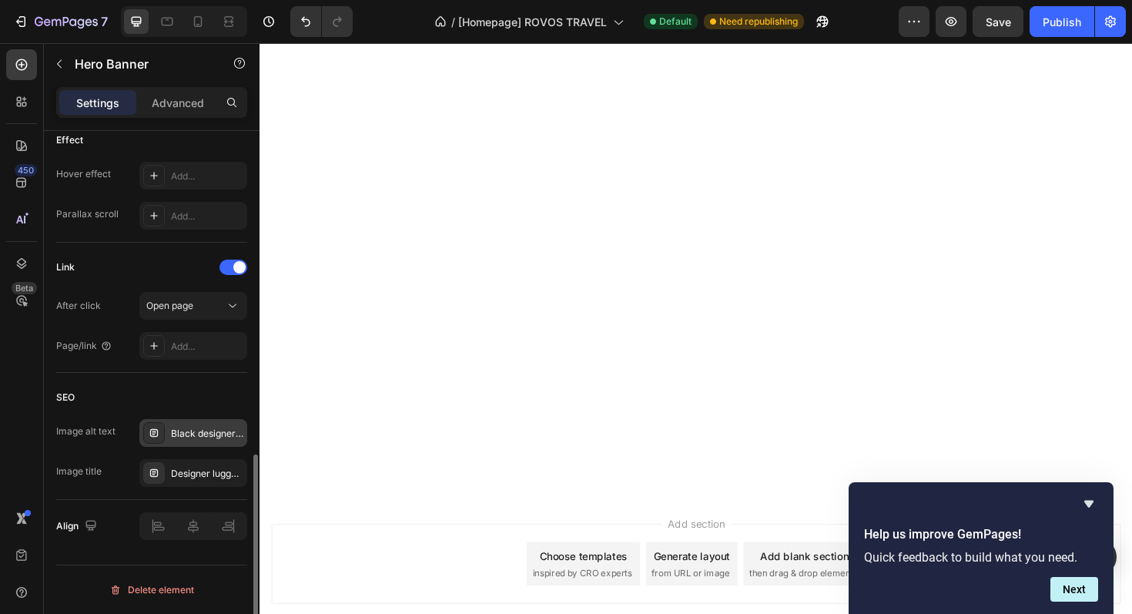
click at [194, 440] on div "Black designer carry-on luggage with textured canvas front set against a vibran…" at bounding box center [207, 434] width 72 height 14
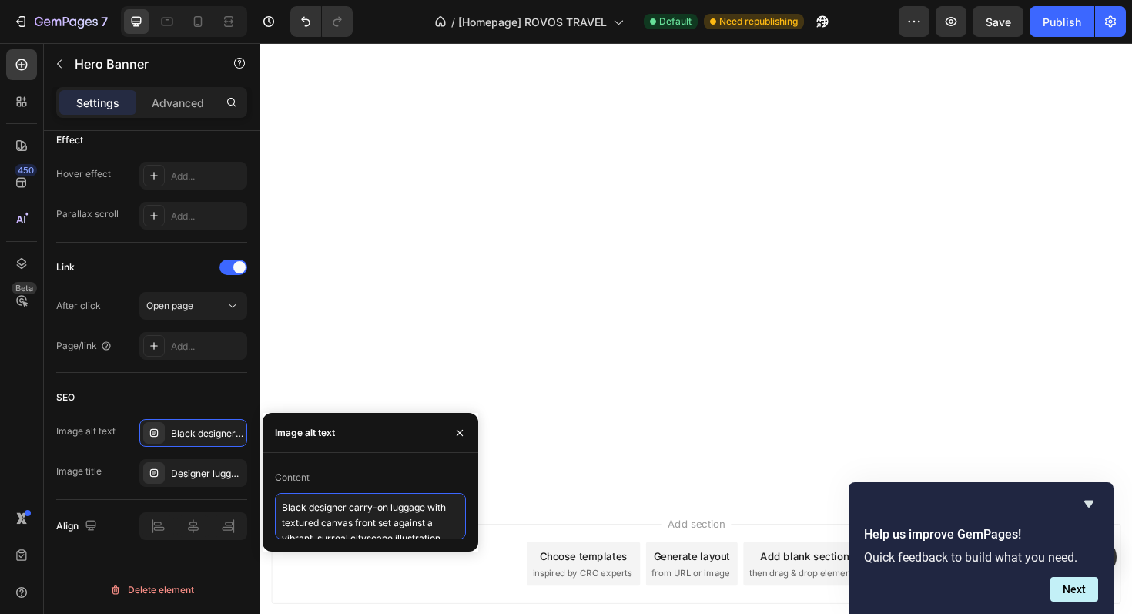
click at [377, 512] on textarea "Black designer carry-on luggage with textured canvas front set against a vibran…" at bounding box center [370, 516] width 191 height 46
paste textarea "Collectible Designer Luggage Made to Last"
type textarea "Collectible Designer Luggage Made to Last"
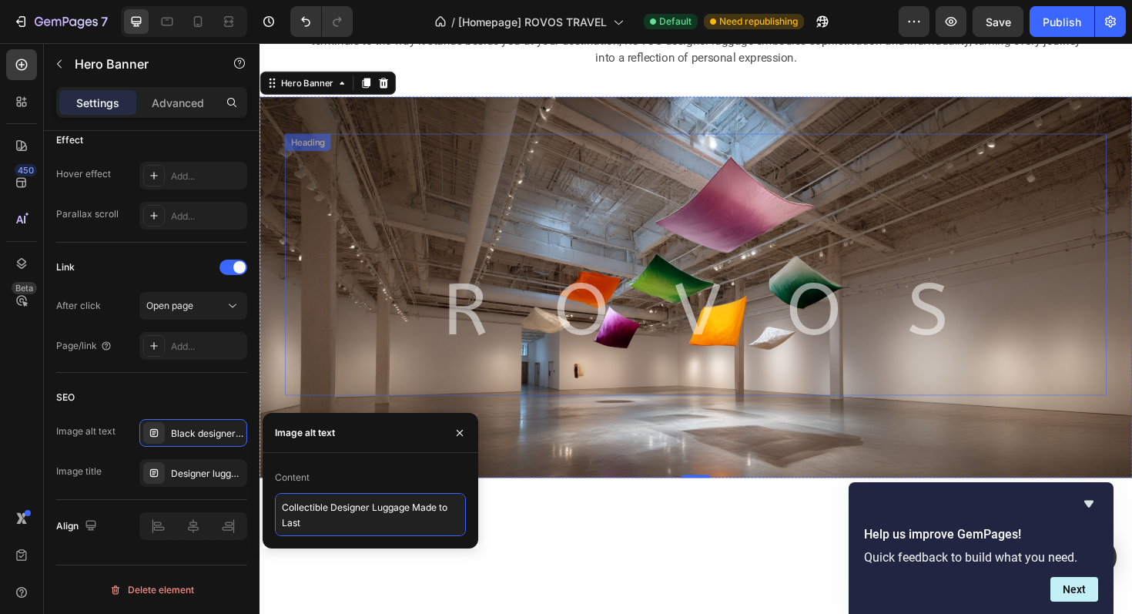
scroll to position [9592, 0]
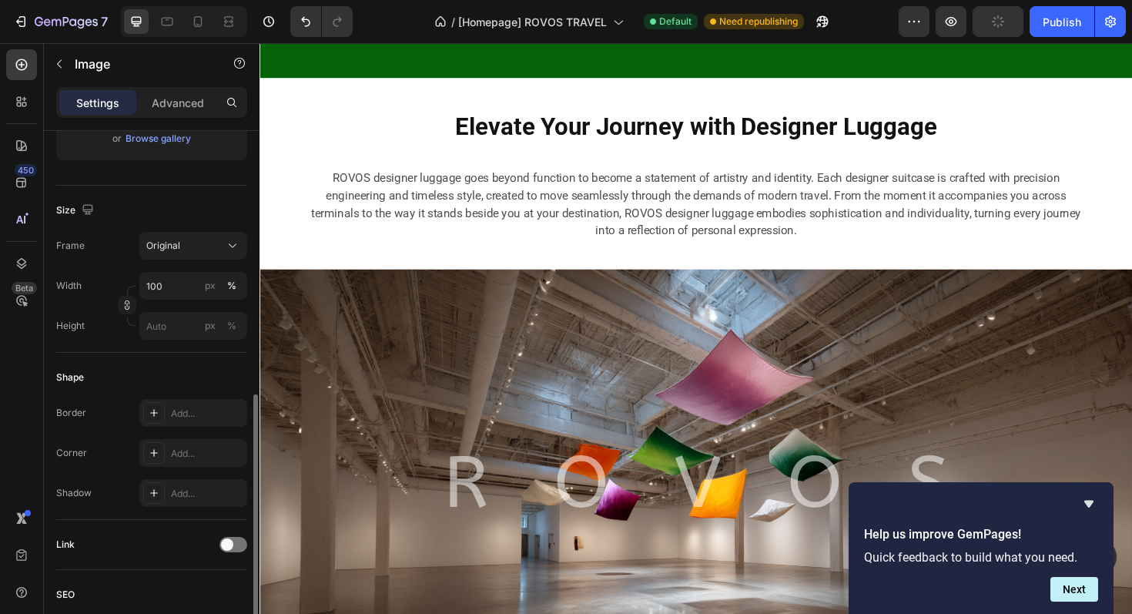
scroll to position [636, 0]
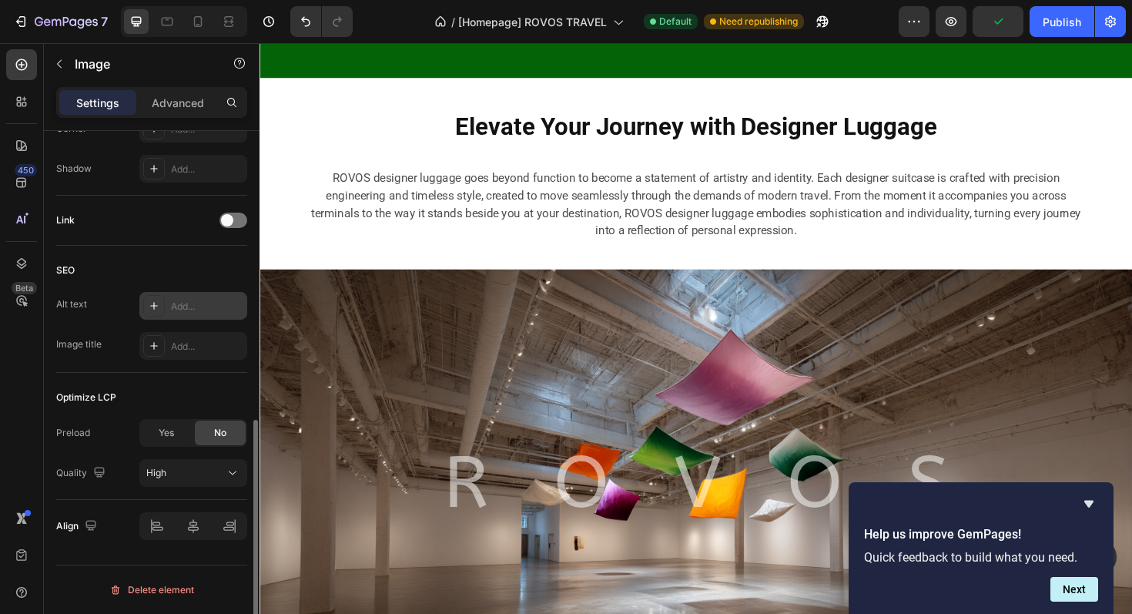
click at [190, 305] on div "Add..." at bounding box center [207, 307] width 72 height 14
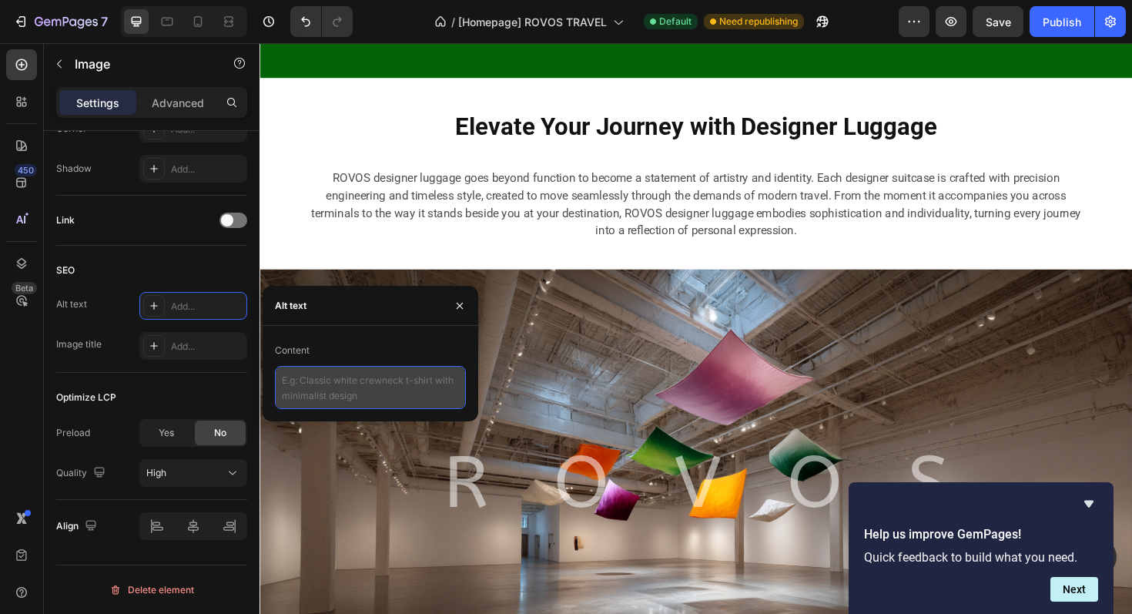
click at [350, 384] on textarea at bounding box center [370, 387] width 191 height 43
paste textarea "Collectible Designer Luggage Made to Last"
type textarea "Collectible Designer Luggage Made to Last"
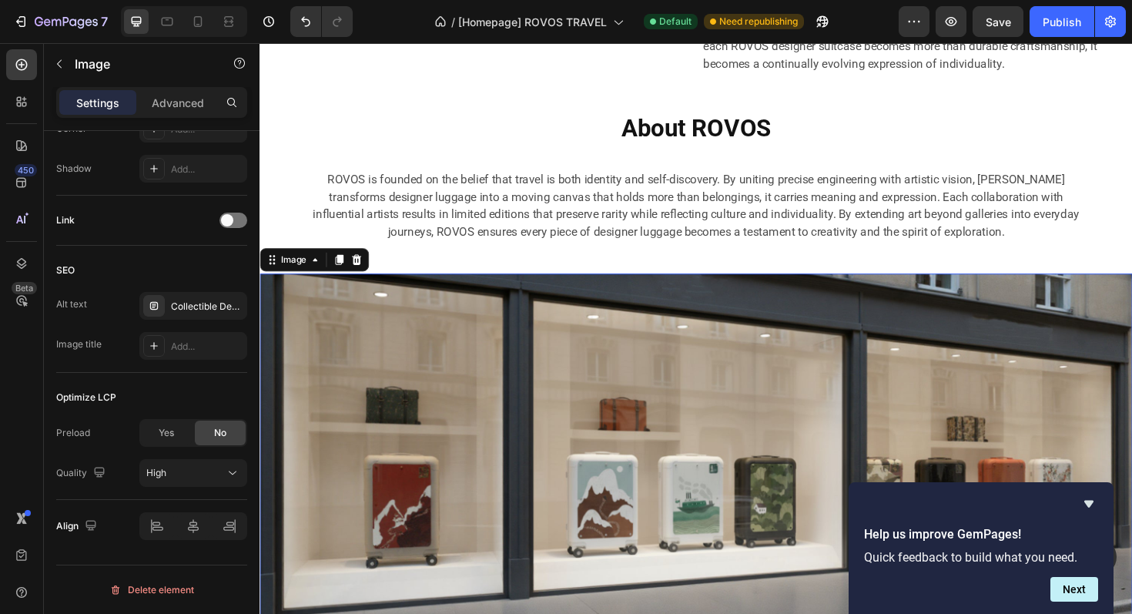
scroll to position [9044, 0]
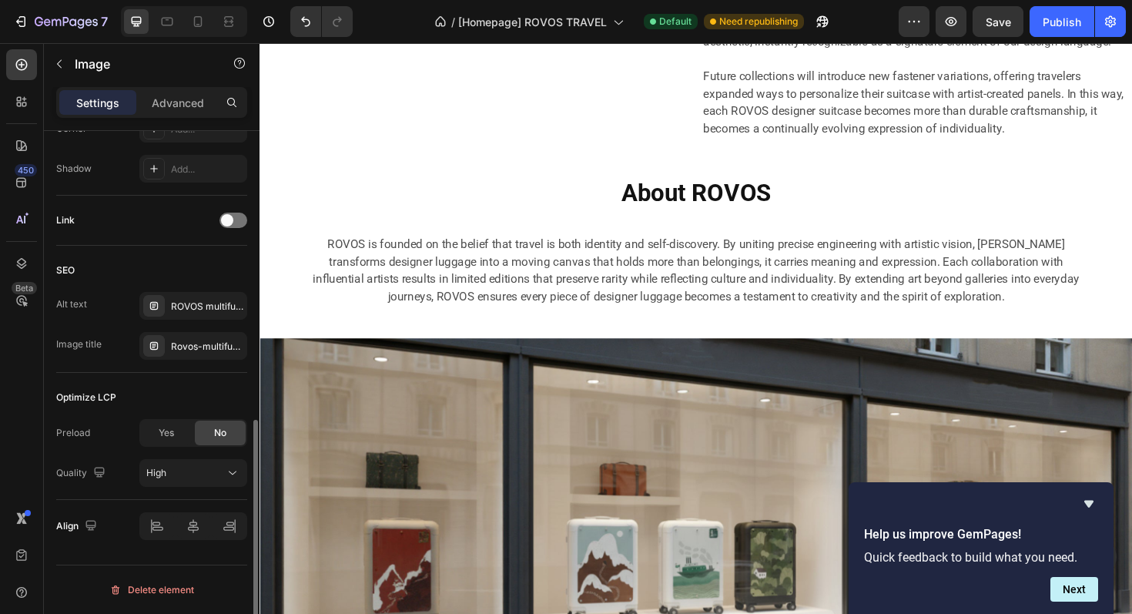
scroll to position [636, 0]
click at [201, 310] on div "ROVOS multifunctional fasteners for hardshell luggage, durable suitcase accesso…" at bounding box center [207, 307] width 72 height 14
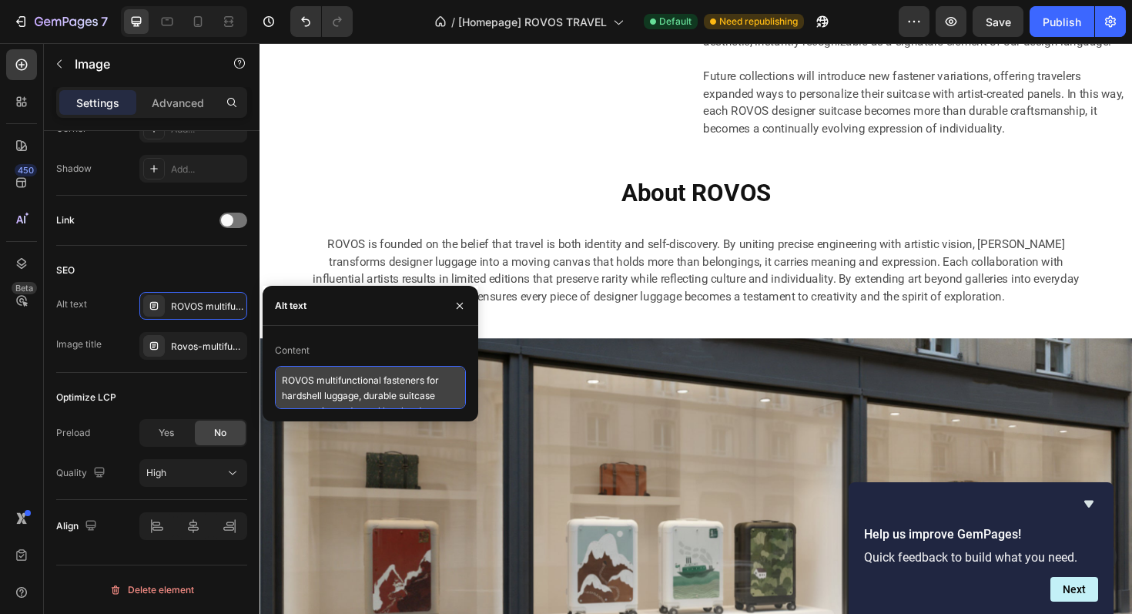
click at [386, 401] on textarea "ROVOS multifunctional fasteners for hardshell luggage, durable suitcase accesso…" at bounding box center [370, 387] width 191 height 43
paste textarea "Collectible Designer Luggage Made to Las"
type textarea "Collectible Designer Luggage Made to Last"
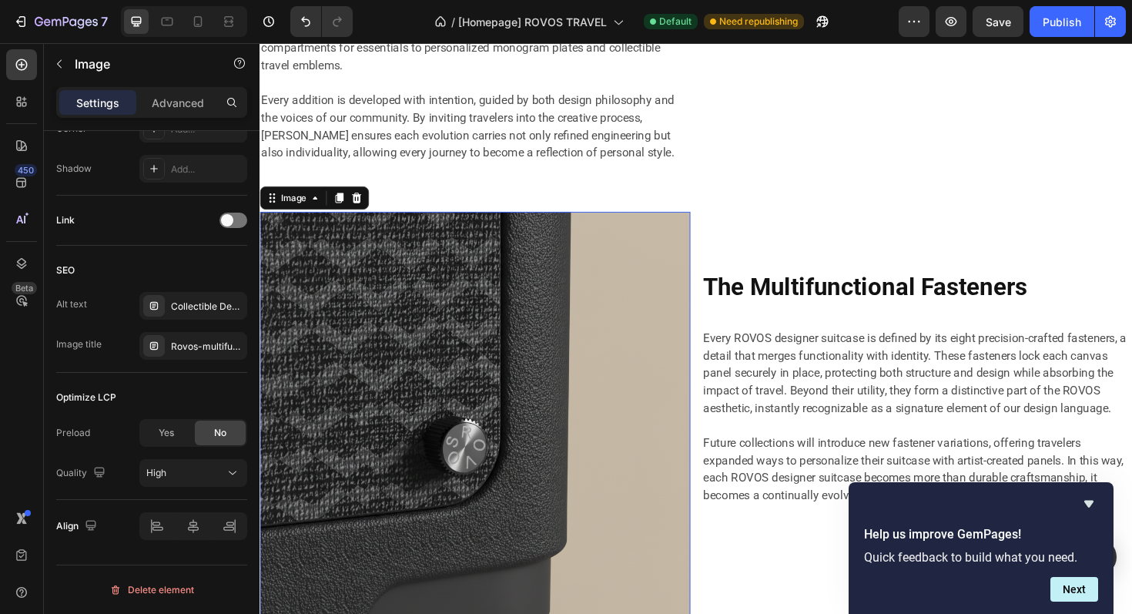
scroll to position [8606, 0]
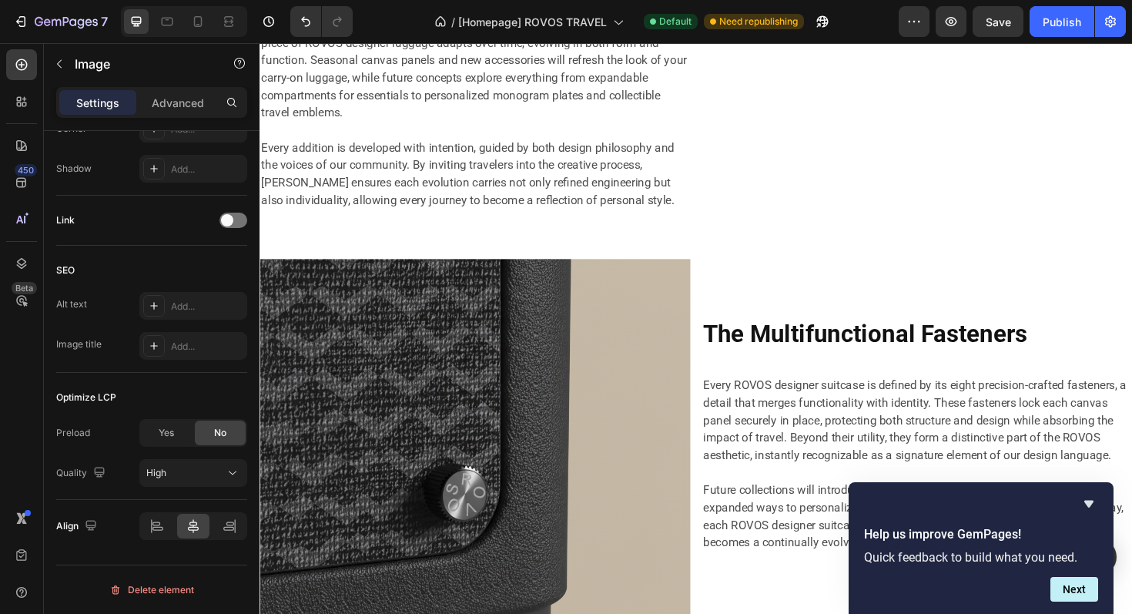
click at [200, 303] on div "Add..." at bounding box center [207, 307] width 72 height 14
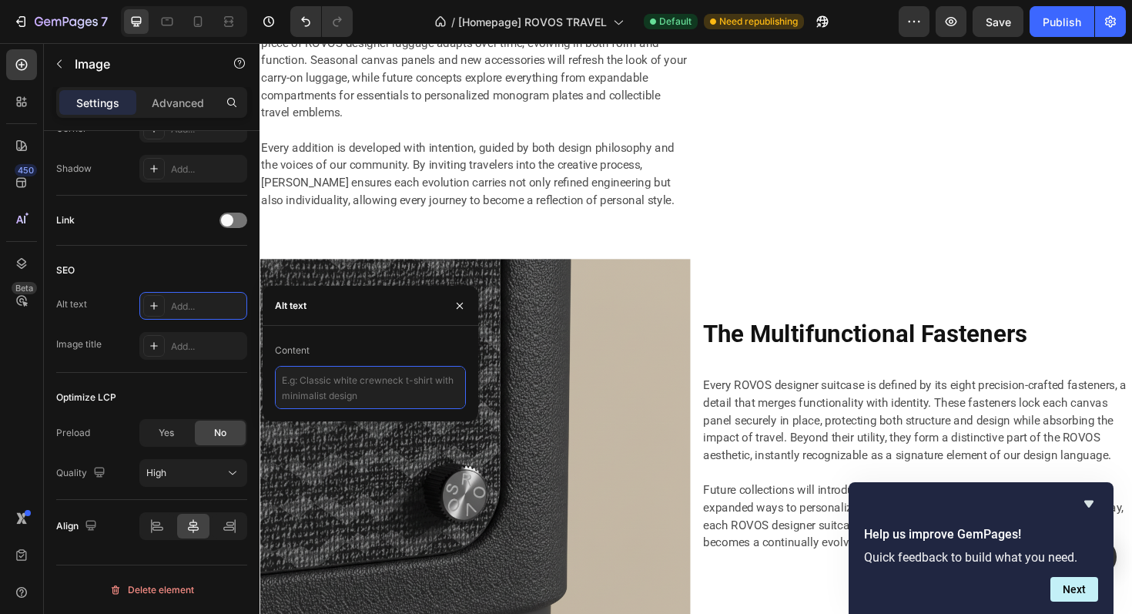
click at [367, 397] on textarea at bounding box center [370, 387] width 191 height 43
paste textarea "Collectible Designer Luggage Made to Last"
type textarea "Collectible Designer Luggage Made to Last"
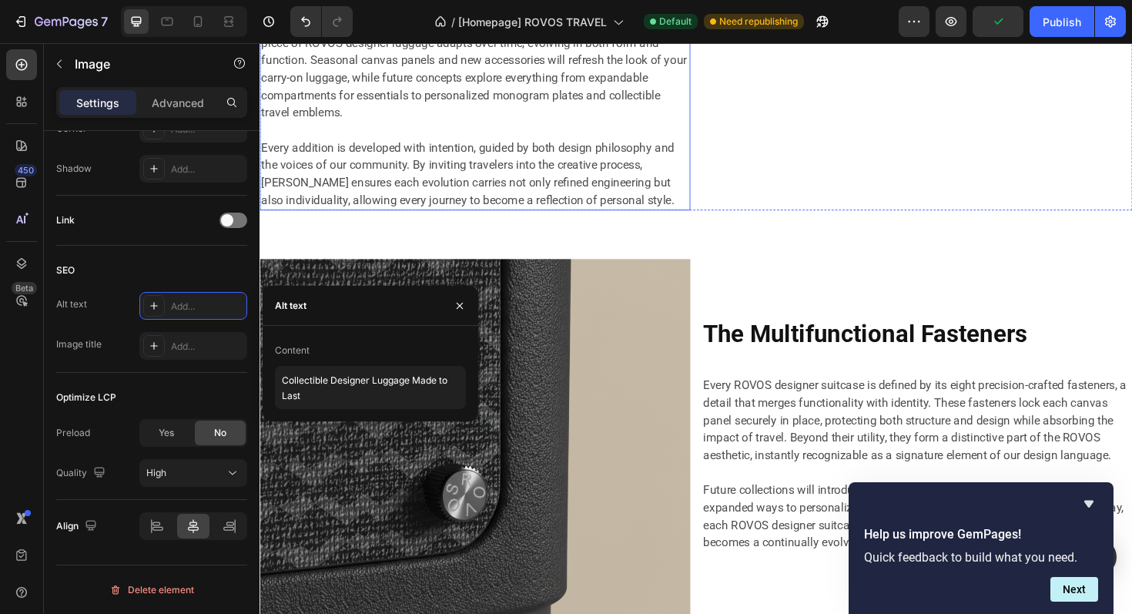
click at [666, 145] on p at bounding box center [487, 135] width 453 height 18
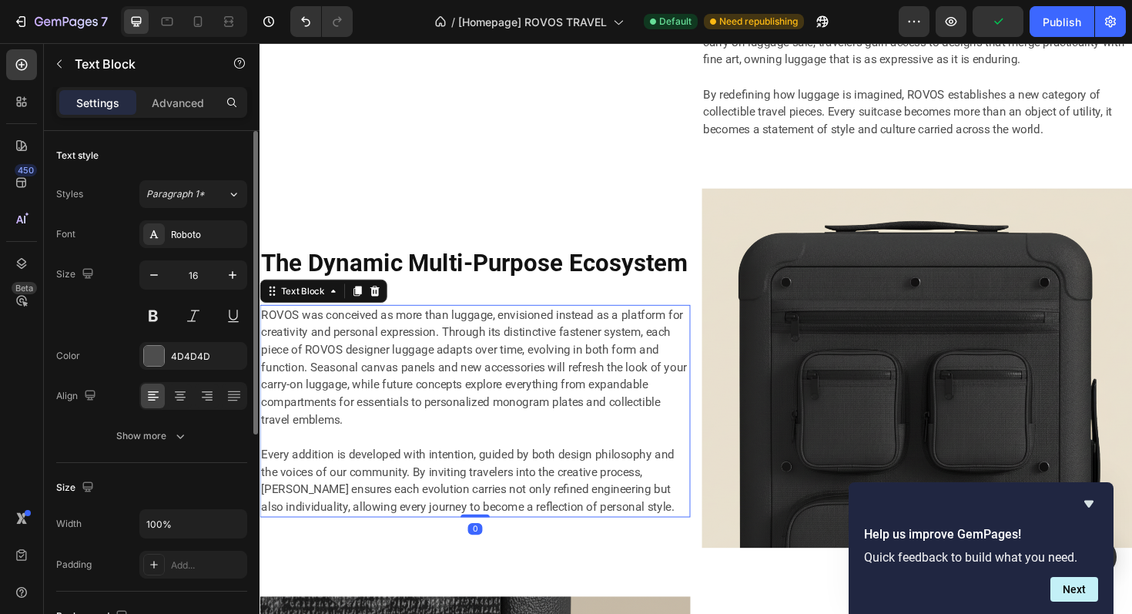
scroll to position [8111, 0]
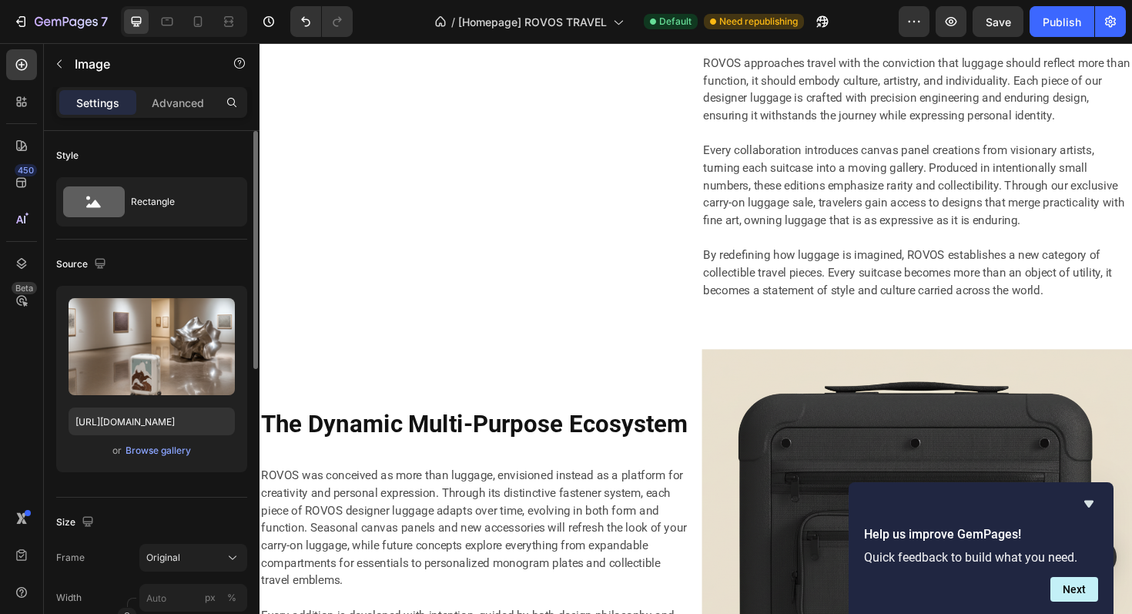
drag, startPoint x: 156, startPoint y: 352, endPoint x: 171, endPoint y: 276, distance: 77.7
click at [171, 276] on div "Source Upload Image https://cdn.shopify.com/s/files/1/0917/7936/7278/files/gemp…" at bounding box center [151, 369] width 191 height 258
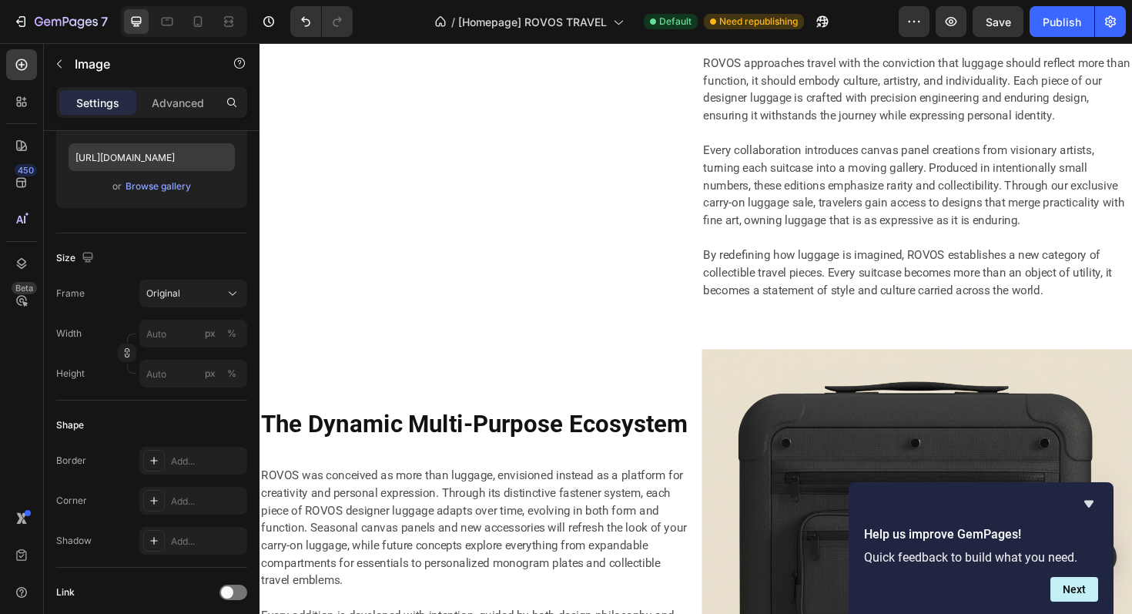
scroll to position [636, 0]
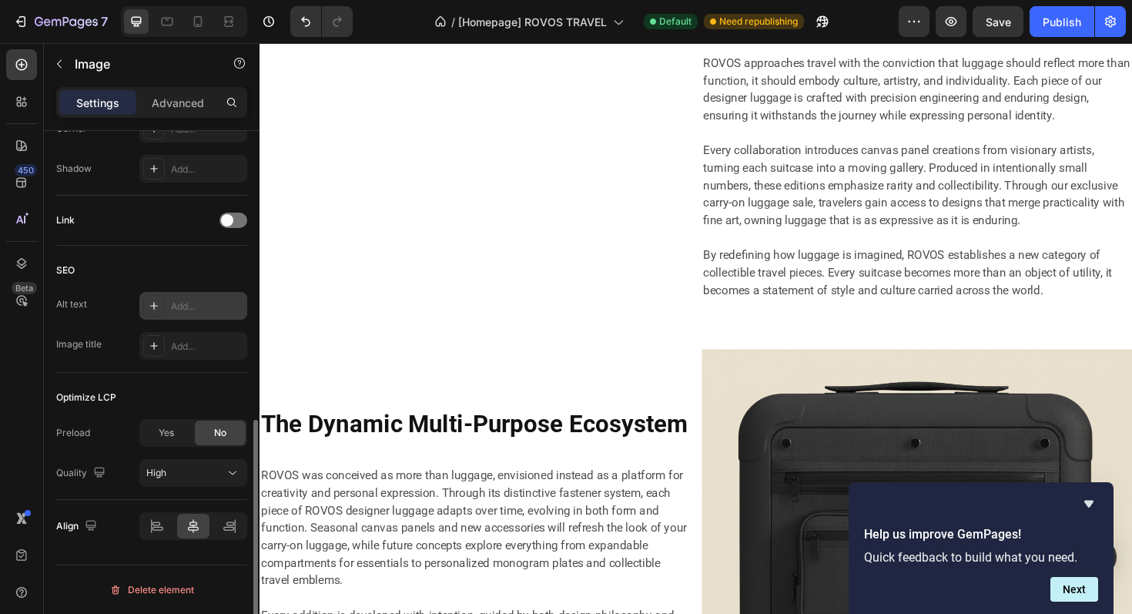
click at [204, 308] on div "Add..." at bounding box center [207, 307] width 72 height 14
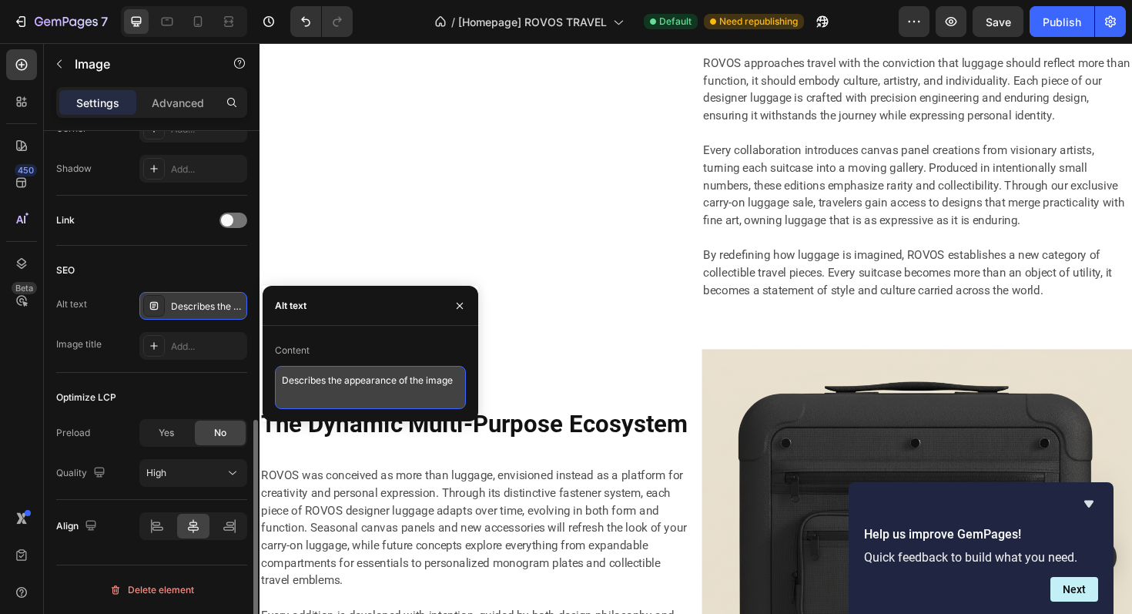
click at [346, 371] on textarea "Describes the appearance of the image" at bounding box center [370, 387] width 191 height 43
paste textarea "Collectible Designer Luggage: Limited Editions"
type textarea "Collectible Designer Luggage: Limited Editions"
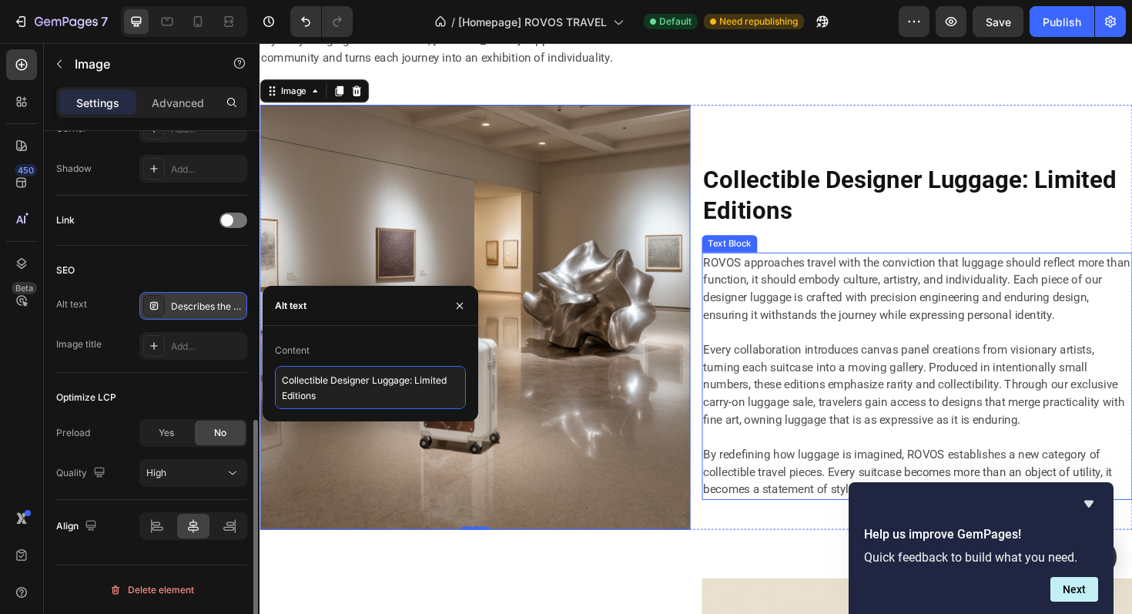
scroll to position [7797, 0]
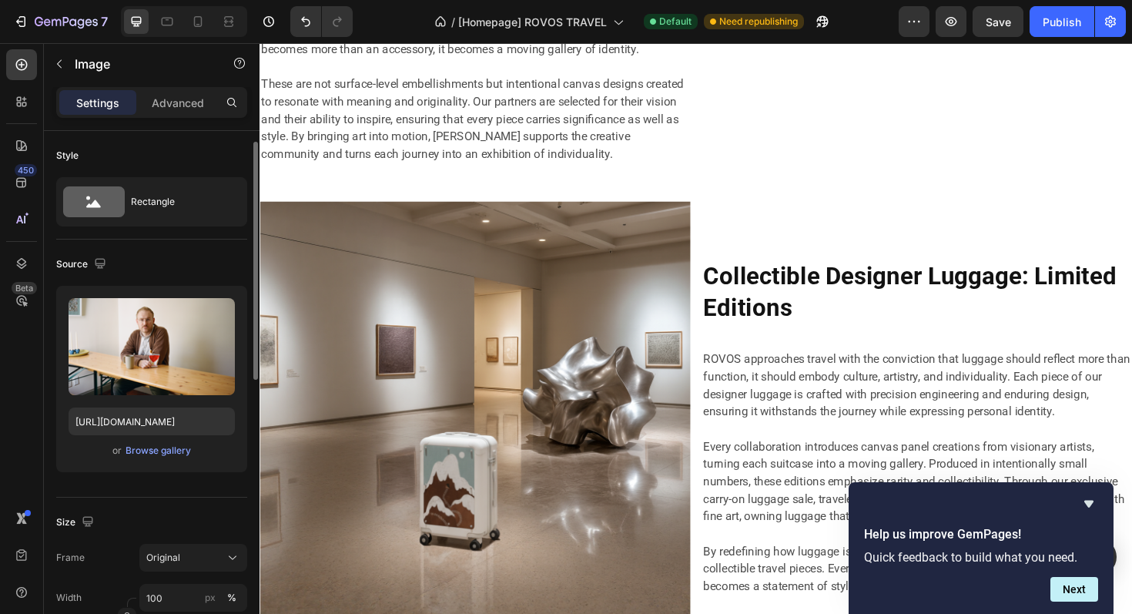
scroll to position [636, 0]
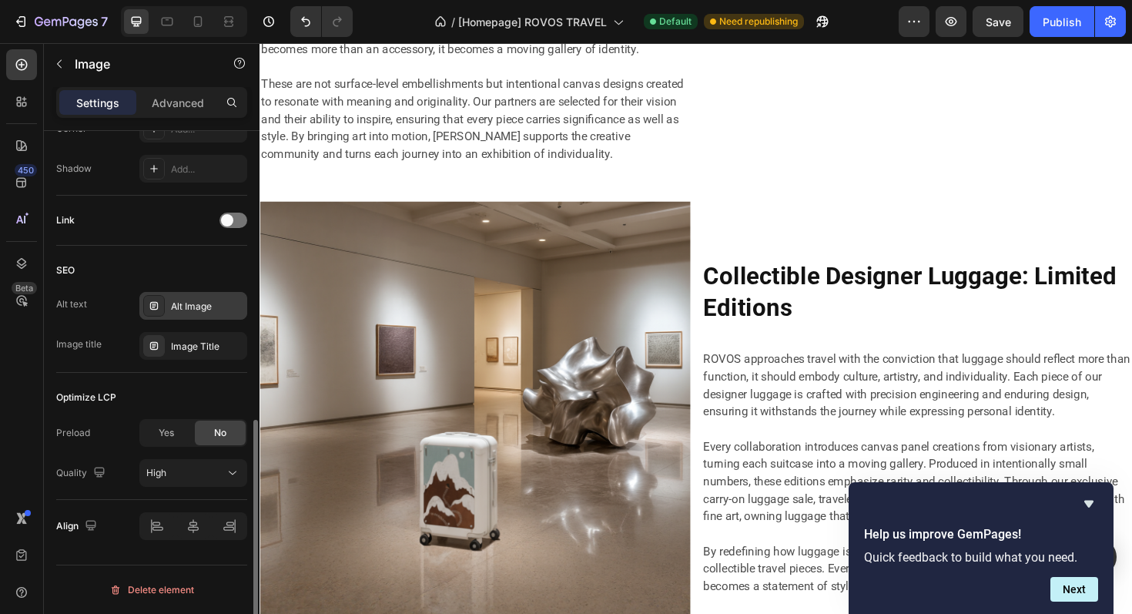
click at [186, 306] on div "Alt Image" at bounding box center [207, 307] width 72 height 14
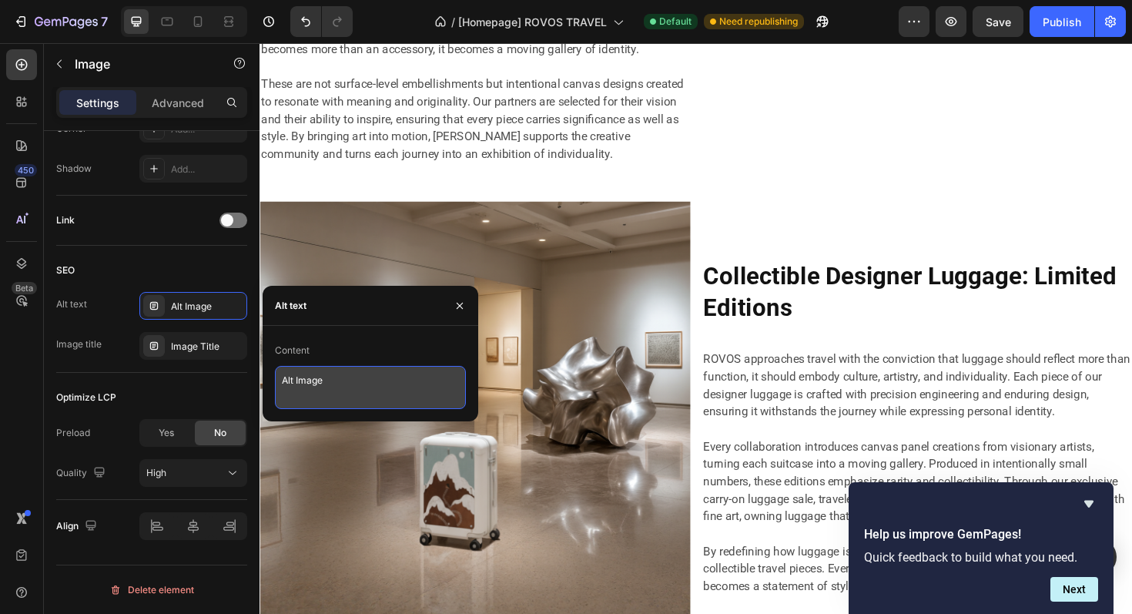
click at [310, 384] on textarea "Alt Image" at bounding box center [370, 387] width 191 height 43
paste textarea "bout the Artist: Bringing Art to Travel"
type textarea "About the Artist: Bringing Art to Travel"
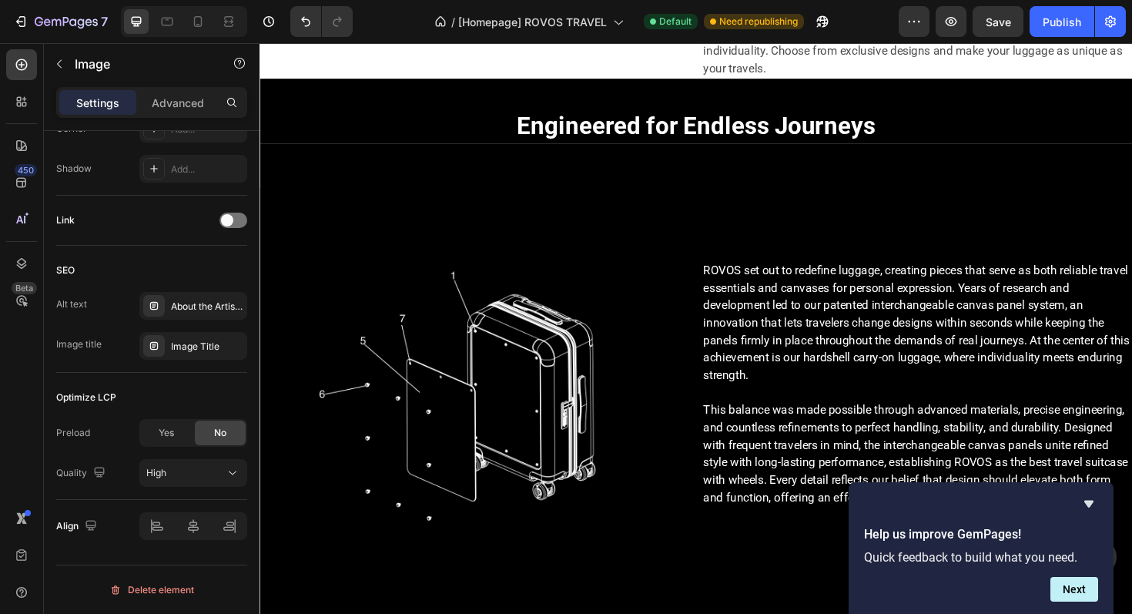
scroll to position [7086, 0]
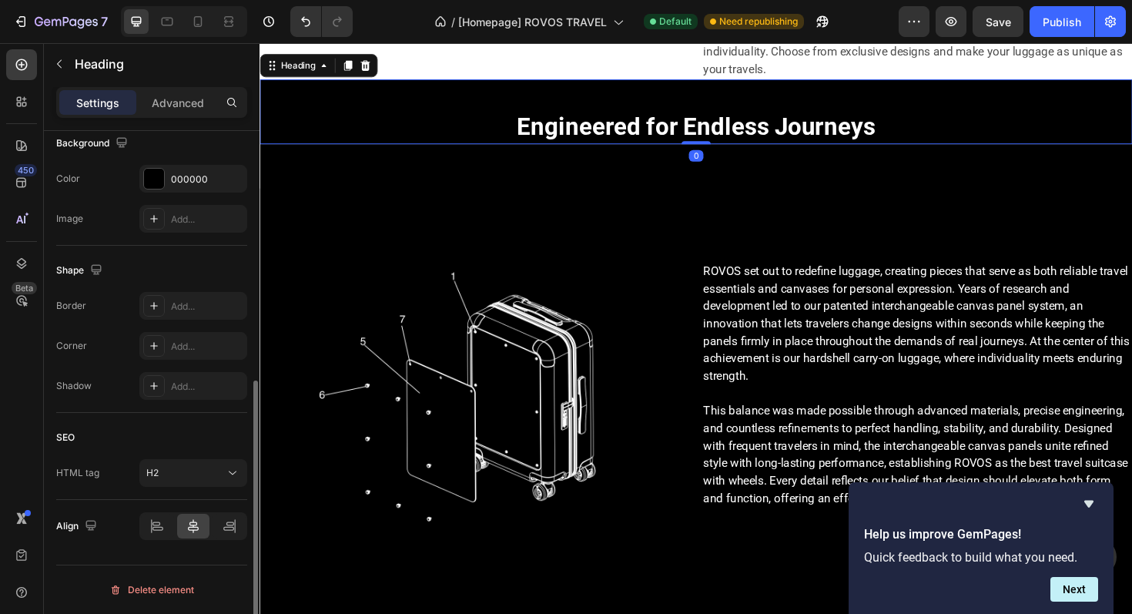
click at [718, 146] on strong "Engineered for Endless Journeys" at bounding box center [722, 131] width 380 height 30
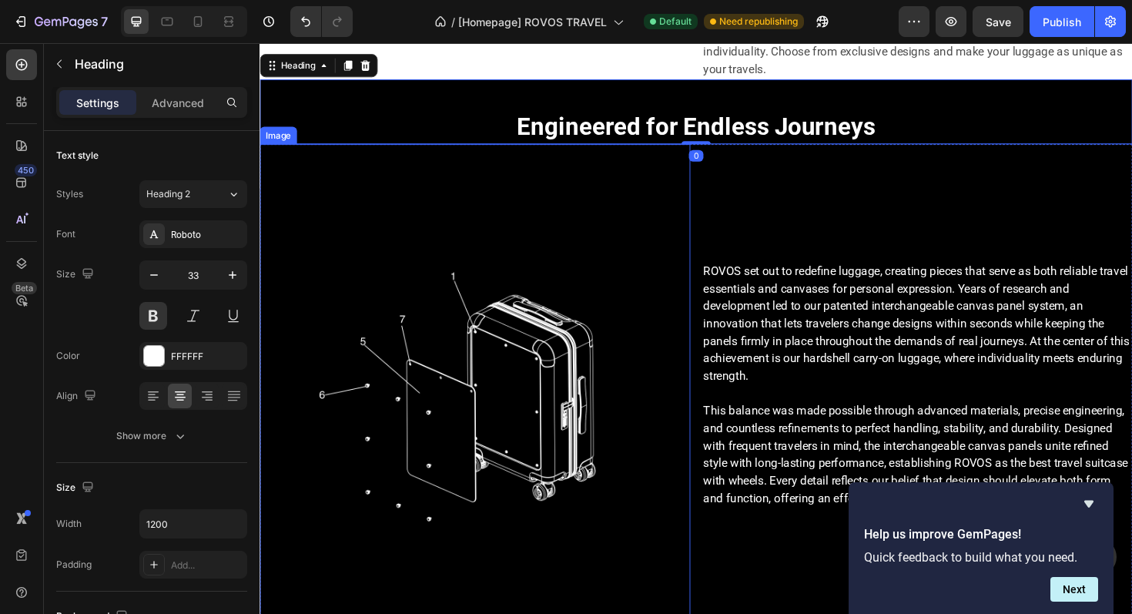
click at [524, 421] on img at bounding box center [488, 425] width 456 height 456
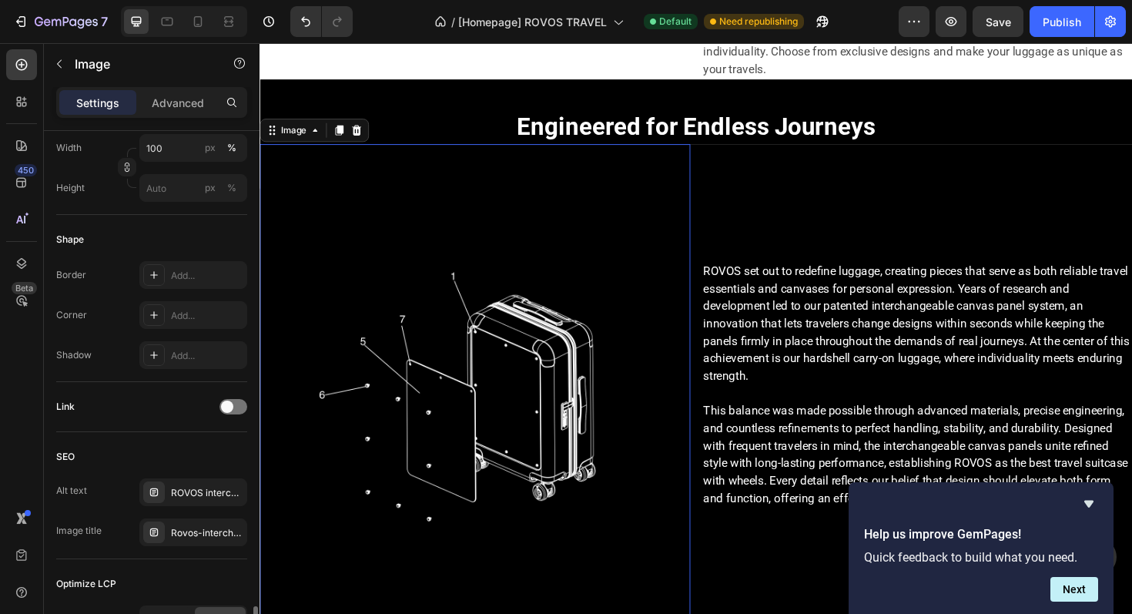
scroll to position [636, 0]
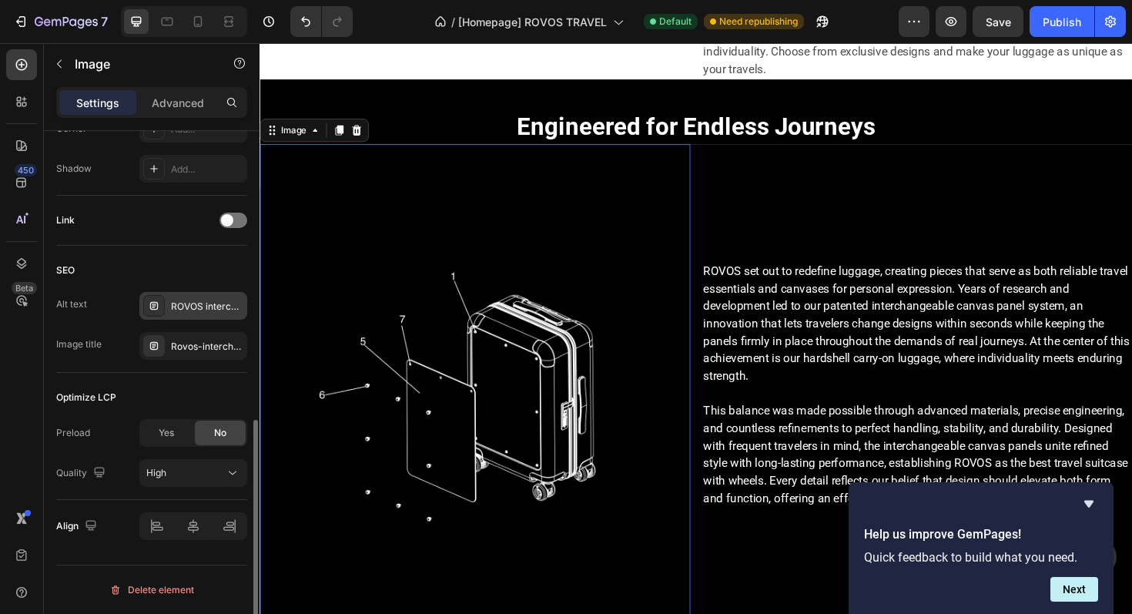
click at [182, 308] on div "ROVOS interchange panel for 21-inch hardshell carry-on suitcase, stylish cabin …" at bounding box center [207, 307] width 72 height 14
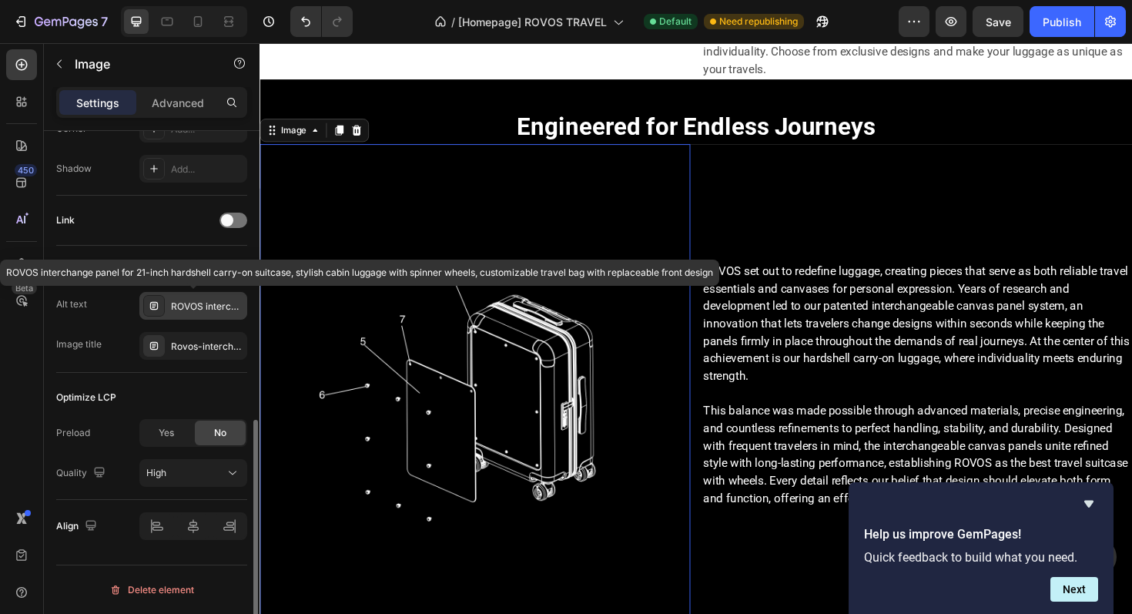
click at [182, 308] on div "ROVOS interchange panel for 21-inch hardshell carry-on suitcase, stylish cabin …" at bounding box center [207, 307] width 72 height 14
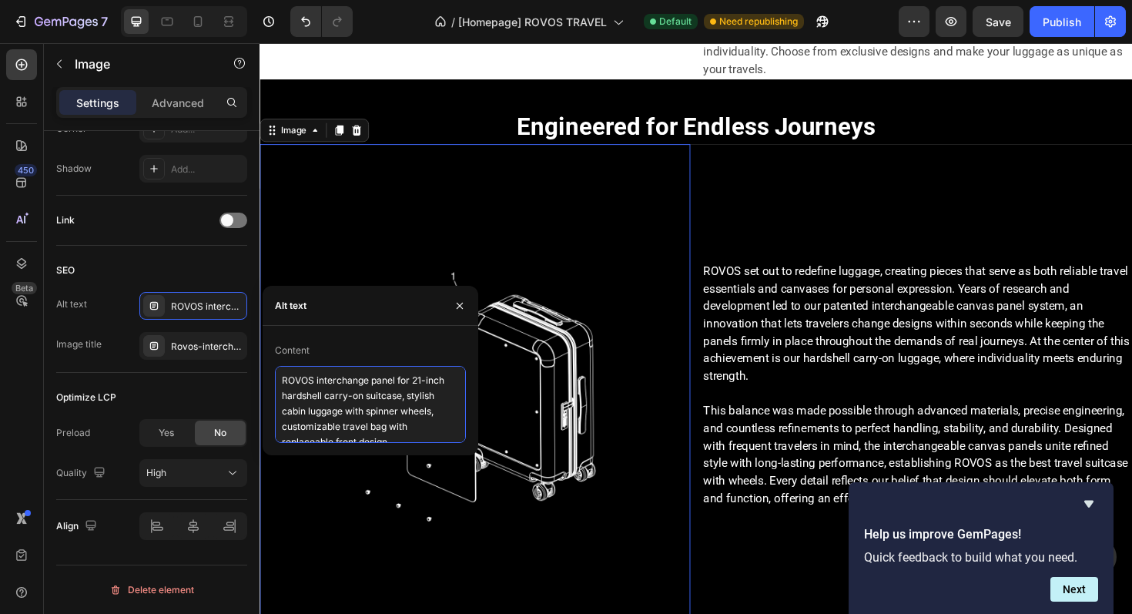
click at [345, 387] on textarea "ROVOS interchange panel for 21-inch hardshell carry-on suitcase, stylish cabin …" at bounding box center [370, 404] width 191 height 77
paste textarea "About the Artist: Bringing Art to Travel"
type textarea "About the Artist: Bringing Art to Travel"
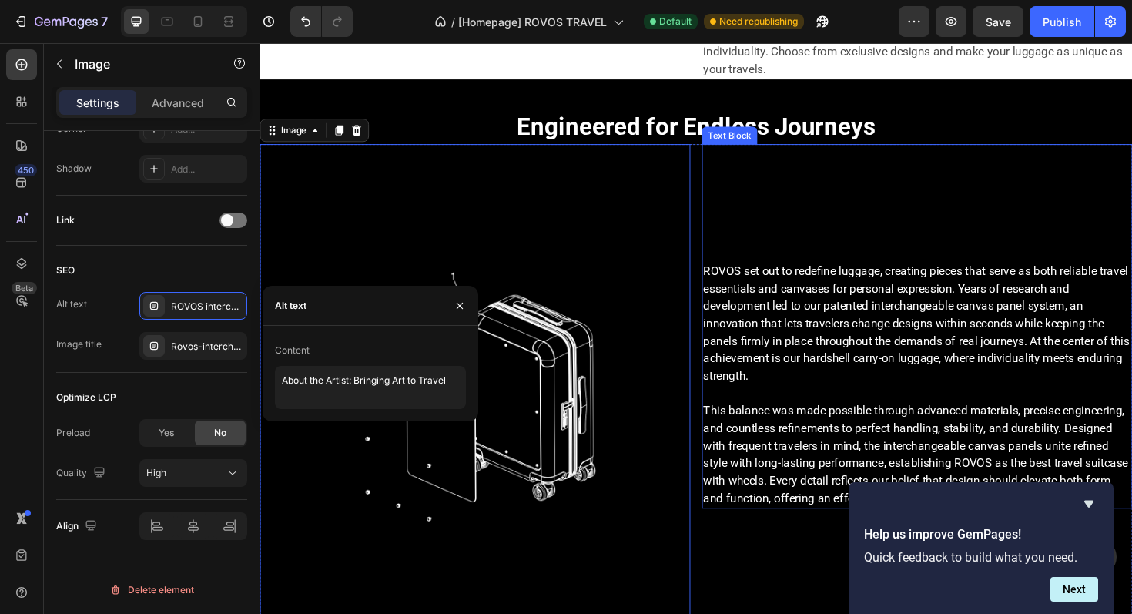
click at [813, 384] on p "ROVOS set out to redefine luggage, creating pieces that serve as both reliable …" at bounding box center [955, 340] width 453 height 129
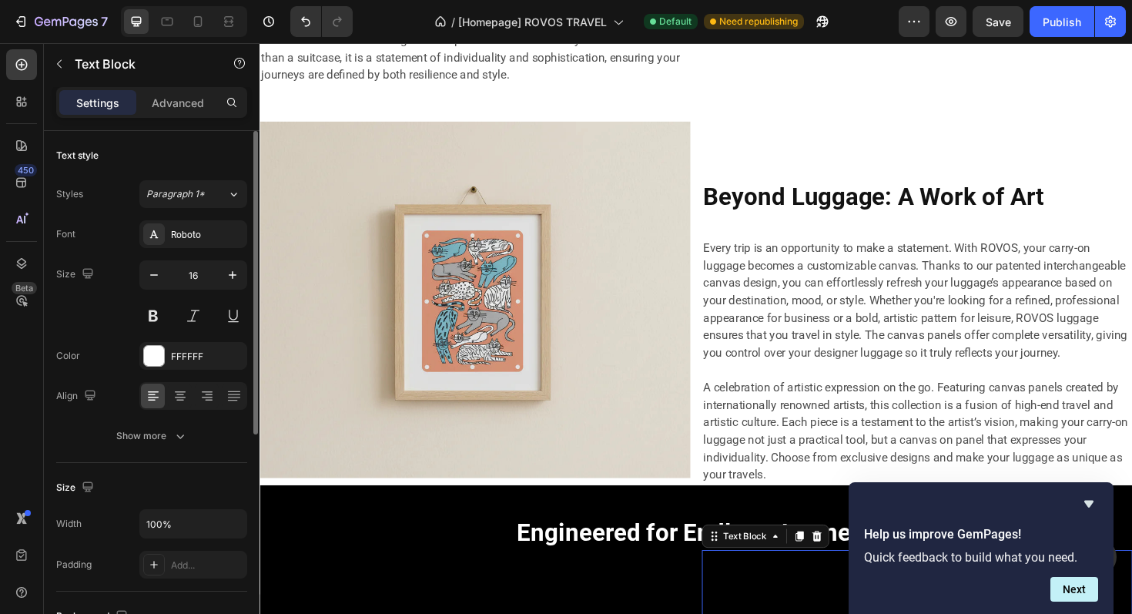
scroll to position [6649, 0]
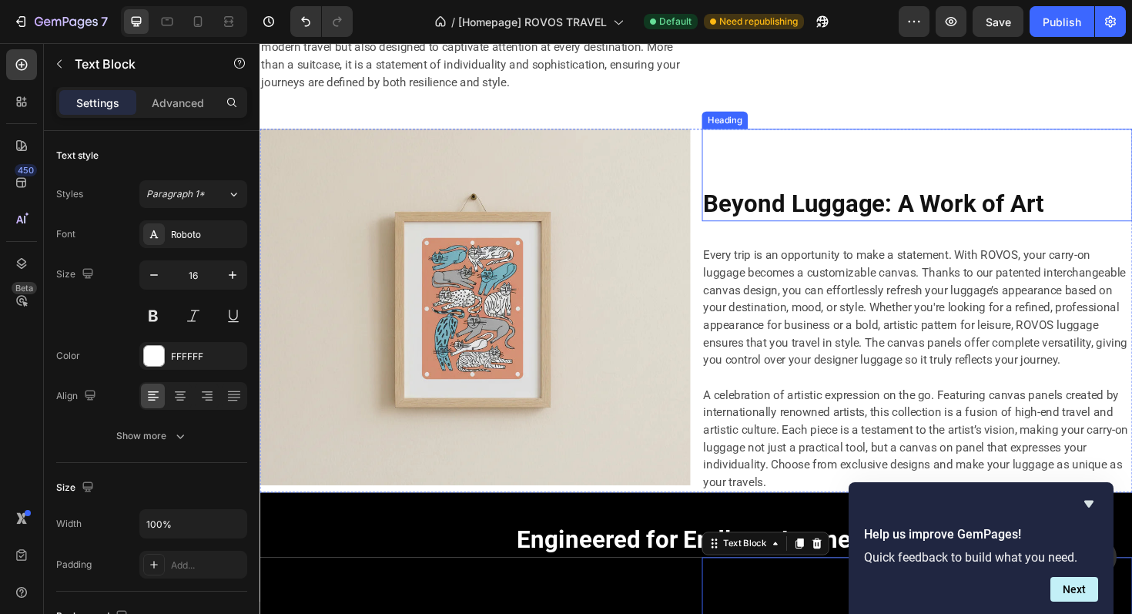
click at [864, 228] on strong "Beyond Luggage: A Work of Art" at bounding box center [909, 213] width 361 height 30
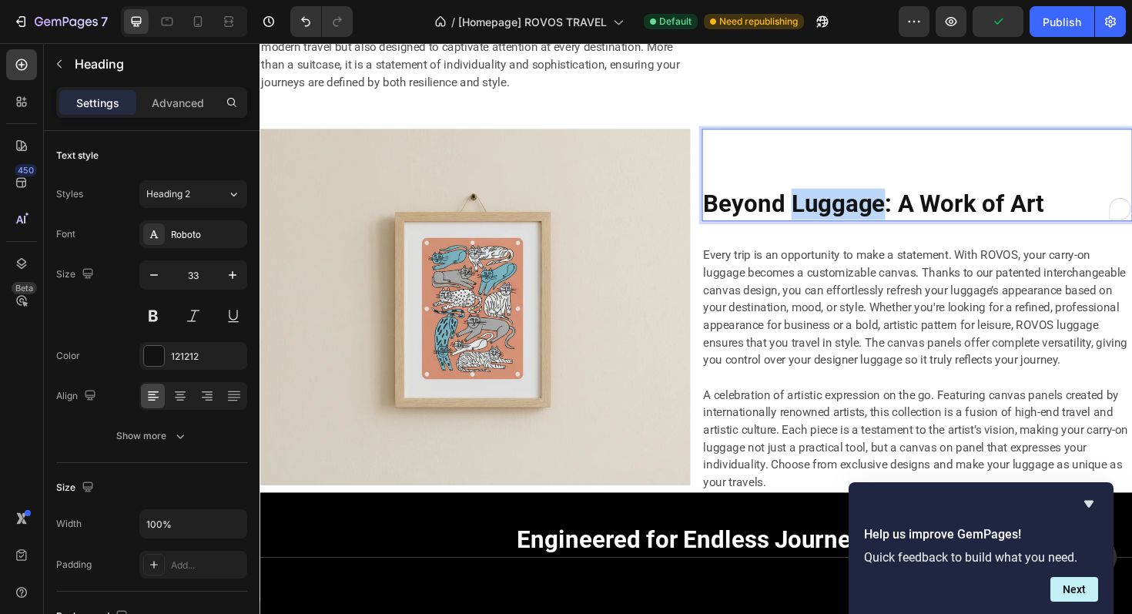
click at [850, 228] on strong "Beyond Luggage: A Work of Art" at bounding box center [909, 213] width 361 height 30
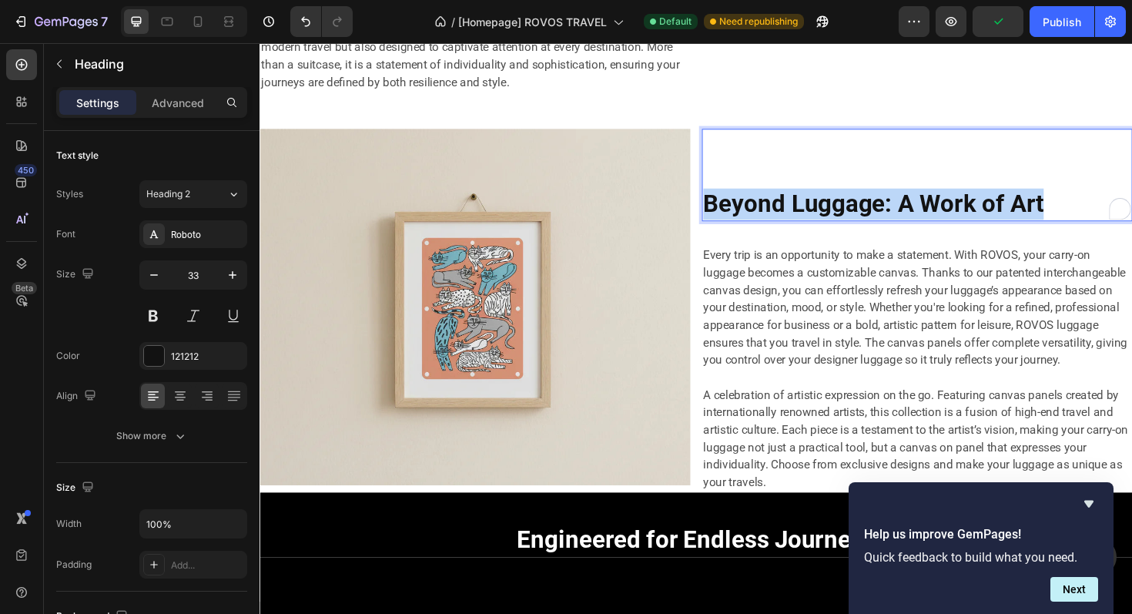
click at [850, 228] on strong "Beyond Luggage: A Work of Art" at bounding box center [909, 213] width 361 height 30
copy strong "Beyond Luggage: A Work of Art"
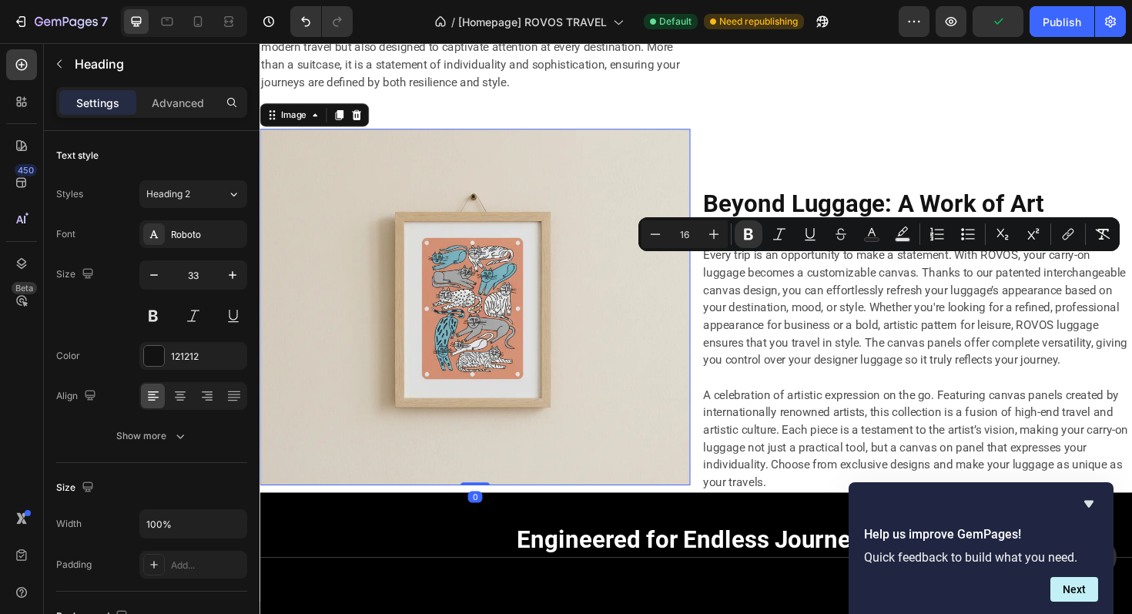
click at [521, 342] on img at bounding box center [488, 322] width 456 height 377
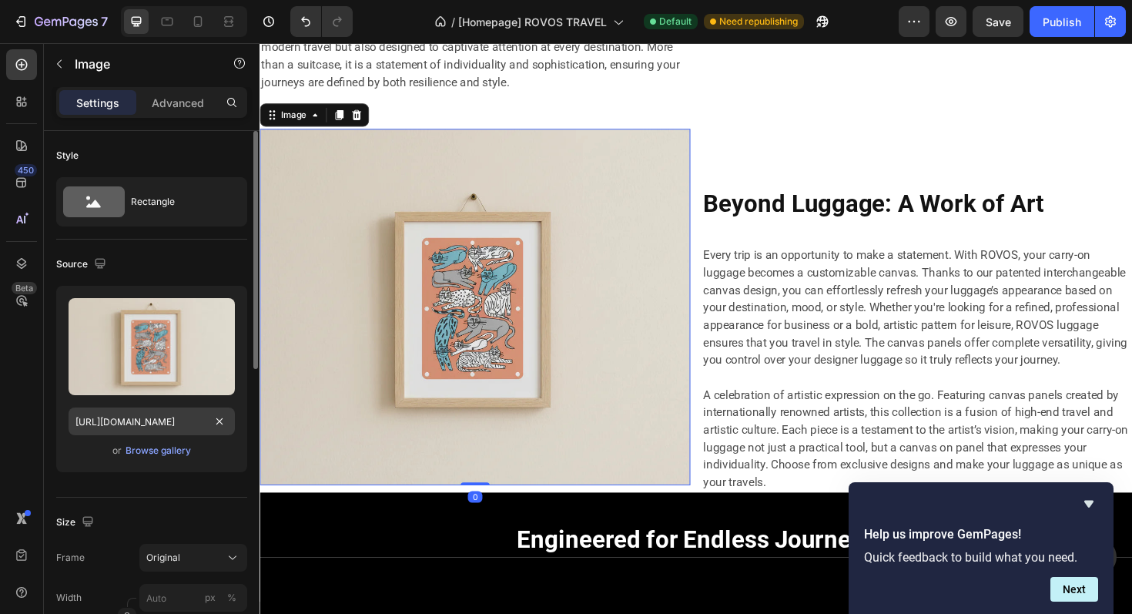
scroll to position [636, 0]
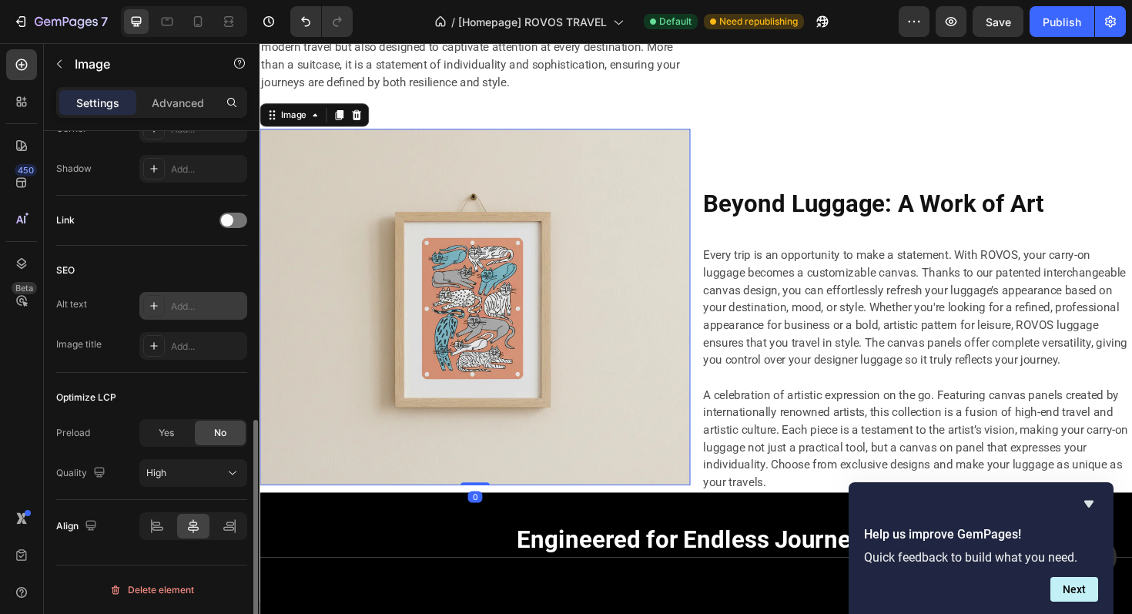
click at [171, 310] on div "Add..." at bounding box center [207, 307] width 72 height 14
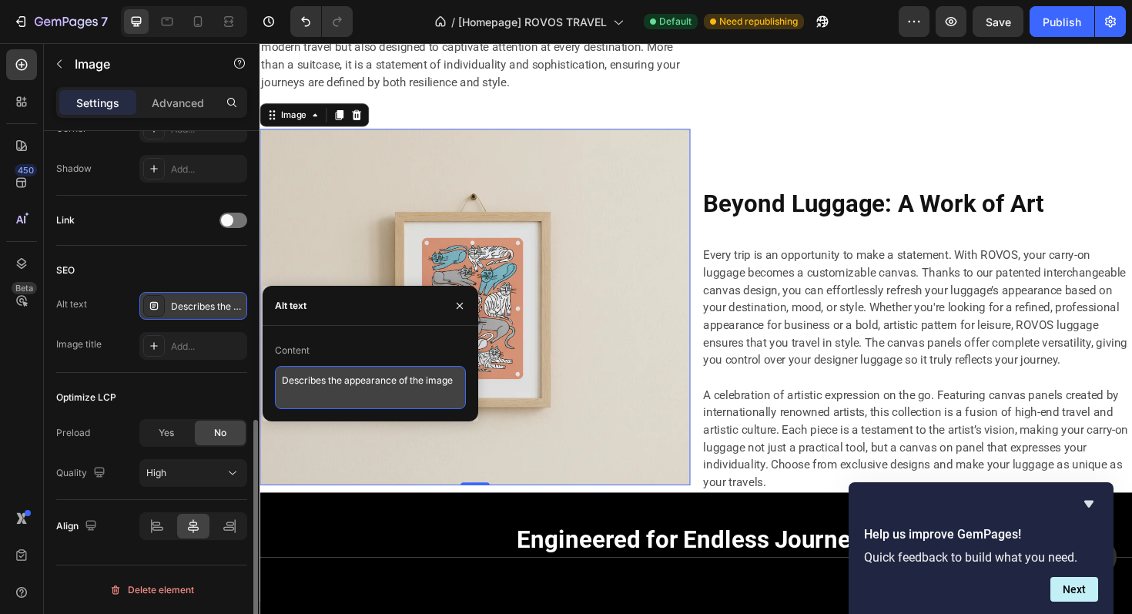
click at [317, 378] on textarea "Describes the appearance of the image" at bounding box center [370, 387] width 191 height 43
paste textarea "Beyond Luggage: A Work of Art"
type textarea "Beyond Luggage: A Work of Art"
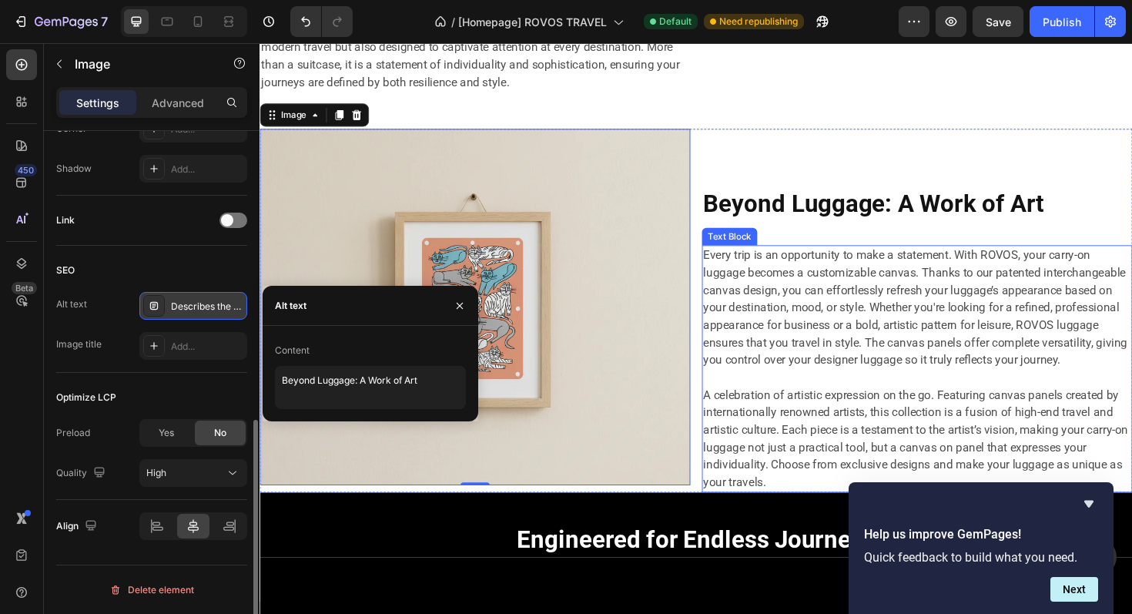
click at [837, 374] on p "Every trip is an opportunity to make a statement. With ROVOS, your carry-on lug…" at bounding box center [955, 323] width 453 height 129
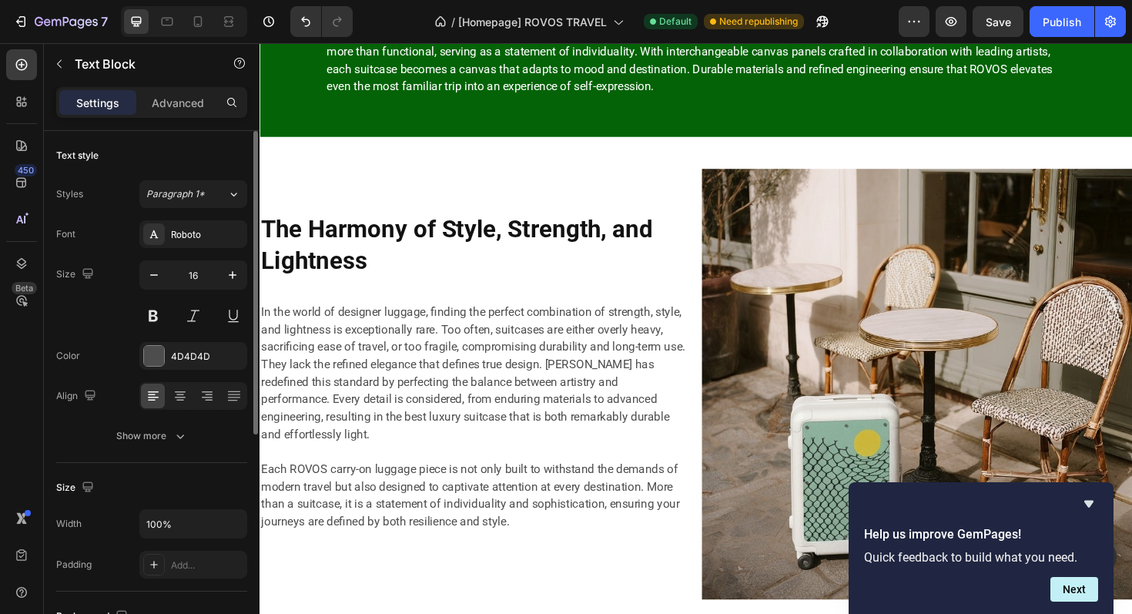
scroll to position [6119, 0]
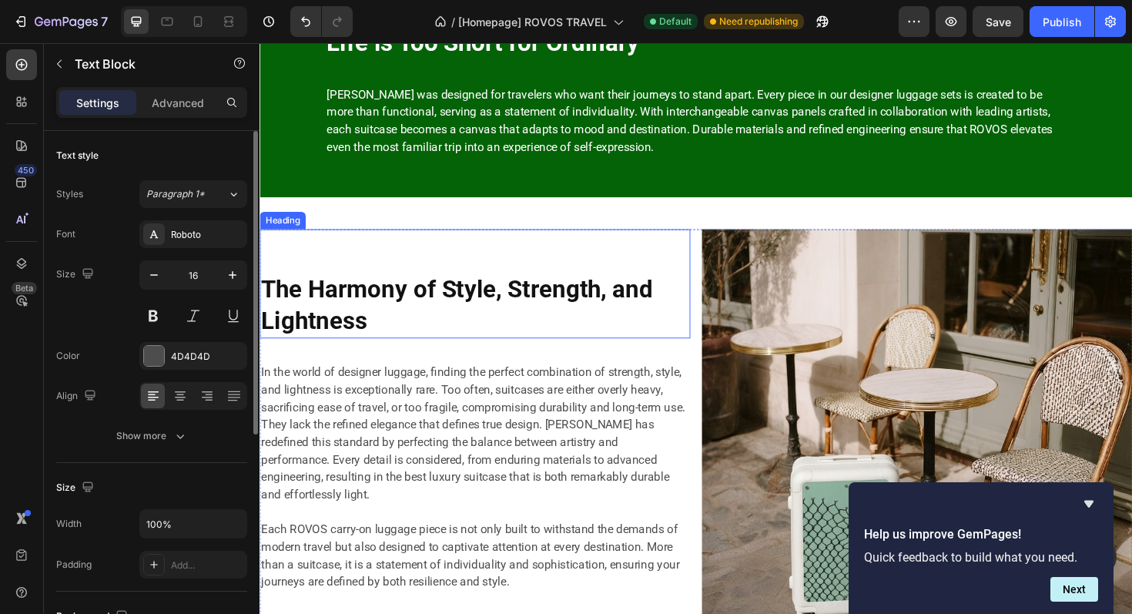
click at [465, 296] on strong "The Harmony of Style, Strength, and Lightness" at bounding box center [468, 320] width 415 height 63
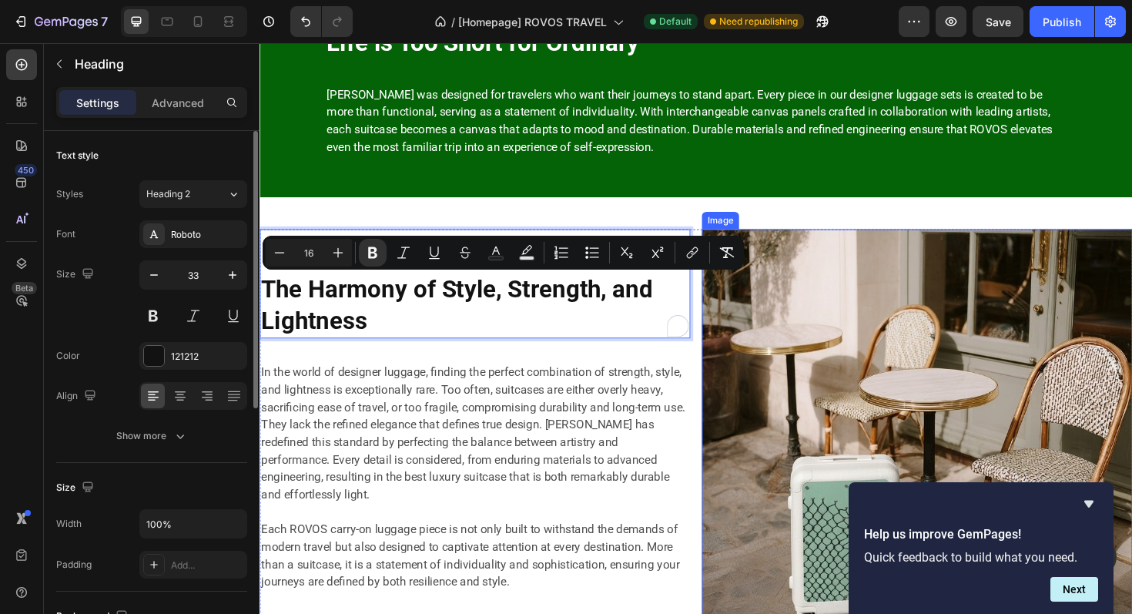
click at [832, 348] on img at bounding box center [956, 468] width 456 height 456
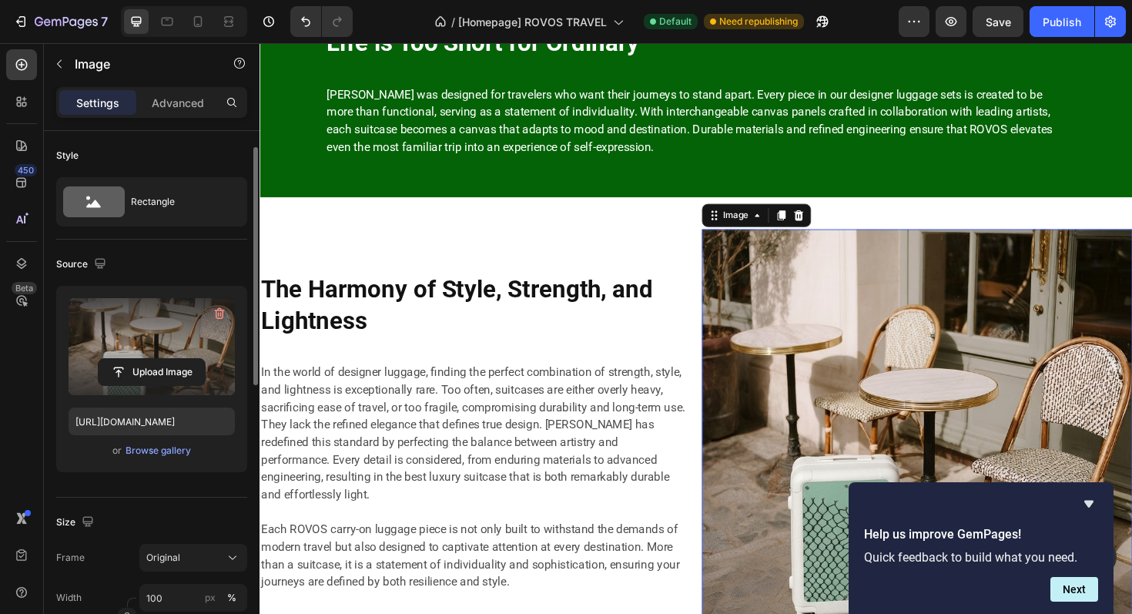
scroll to position [636, 0]
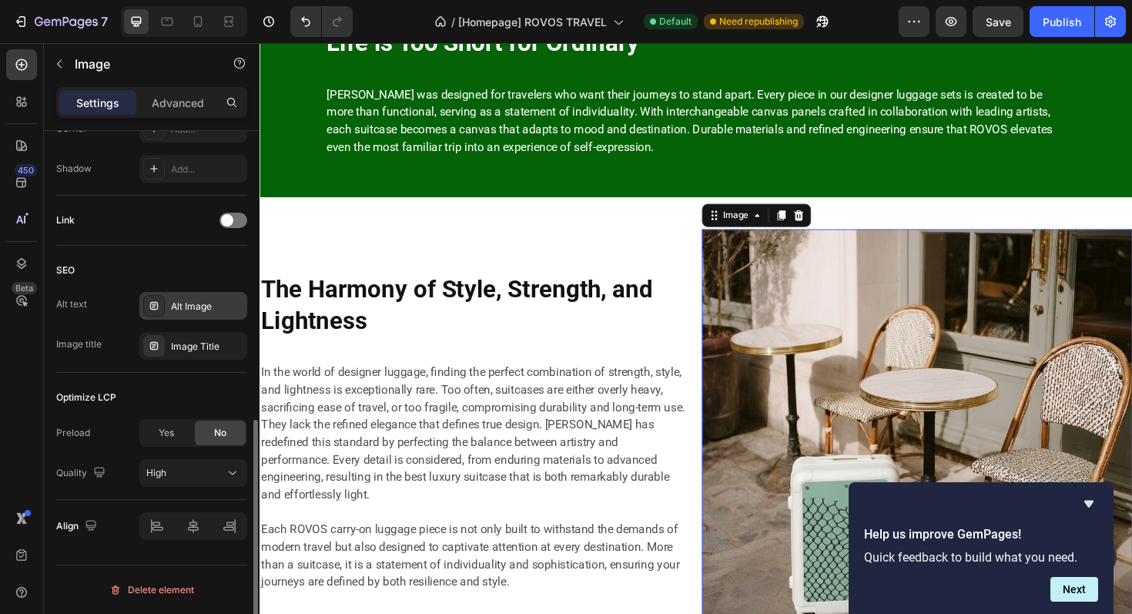
click at [190, 302] on div "Alt Image" at bounding box center [207, 307] width 72 height 14
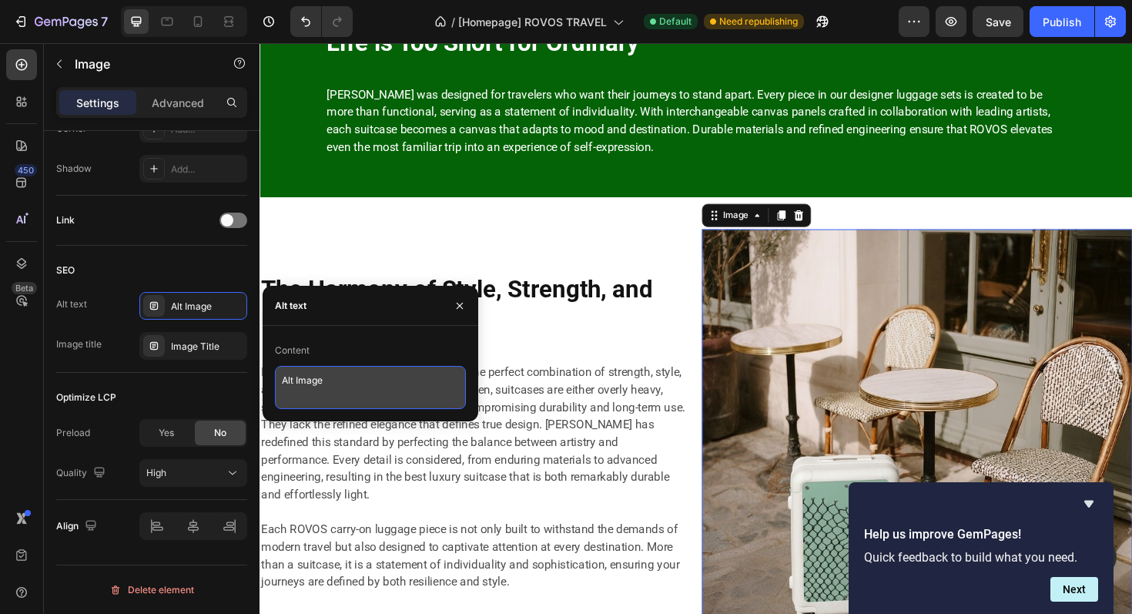
click at [384, 381] on textarea "Alt Image" at bounding box center [370, 387] width 191 height 43
paste textarea "The Harmony of Style, Strength, and Lightness"
type textarea "The Harmony of Style, Strength, and Lightness"
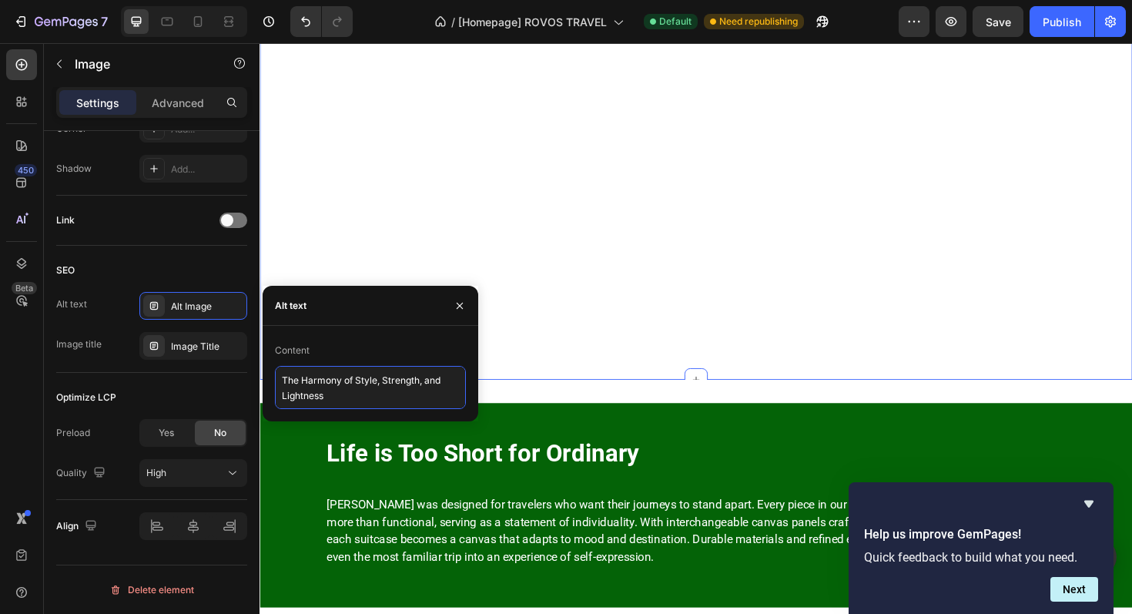
scroll to position [5659, 0]
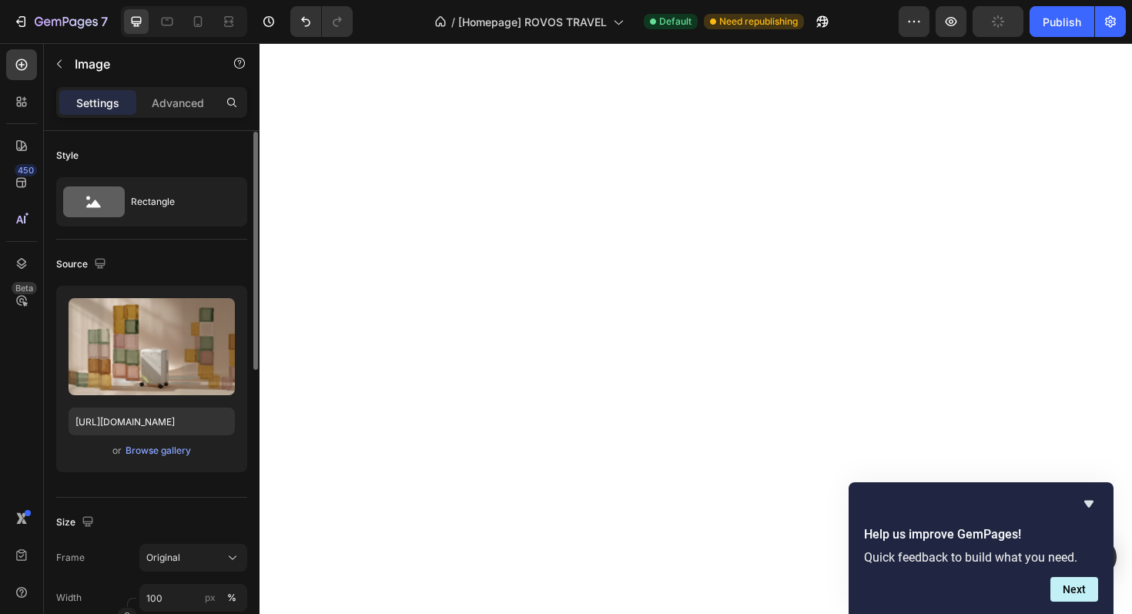
scroll to position [636, 0]
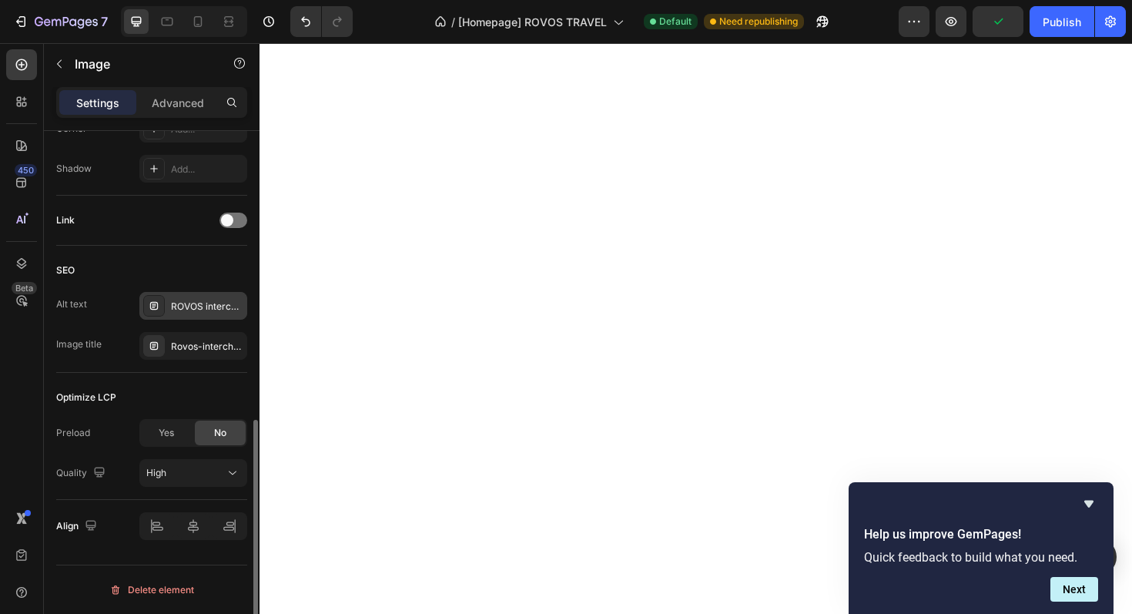
click at [200, 315] on div "ROVOS interchange panel for 21-inch hardshell carry-on suitcase, stylish cabin …" at bounding box center [193, 306] width 108 height 28
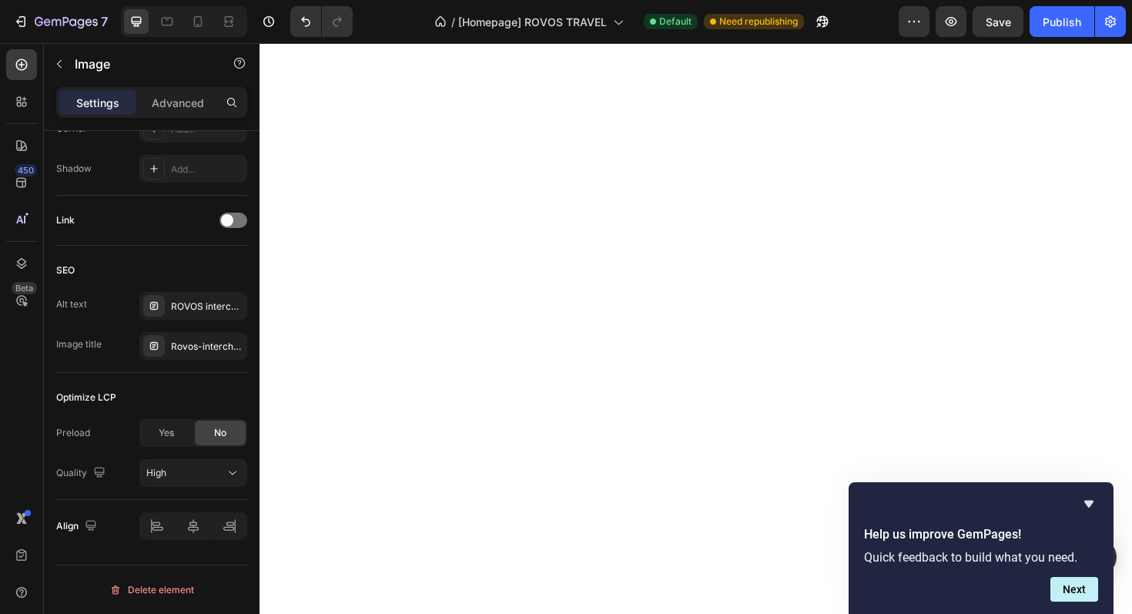
scroll to position [4965, 0]
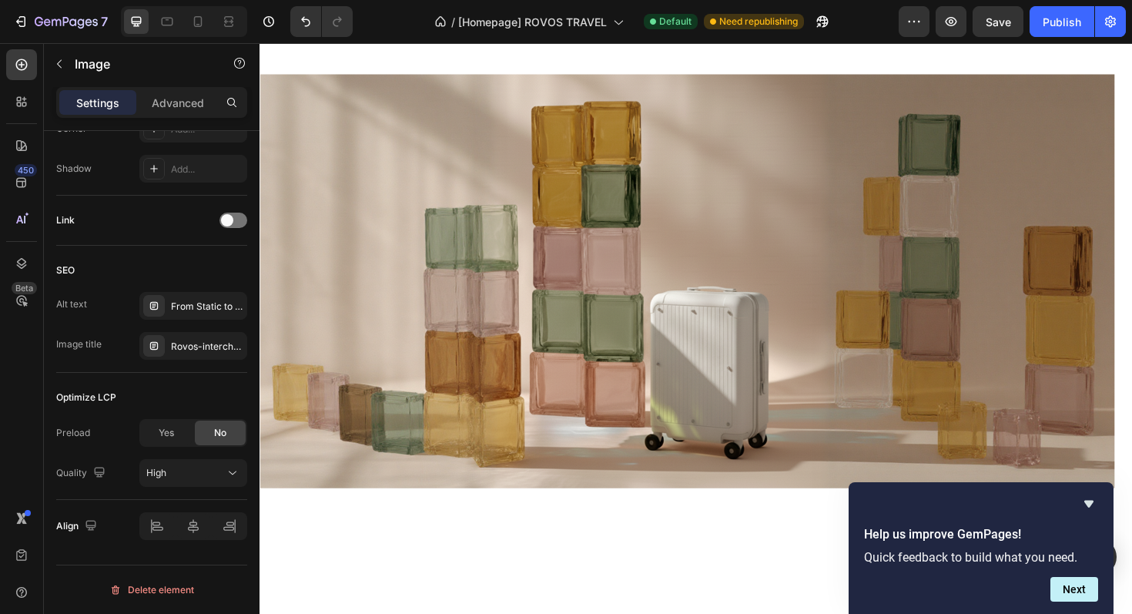
scroll to position [4560, 0]
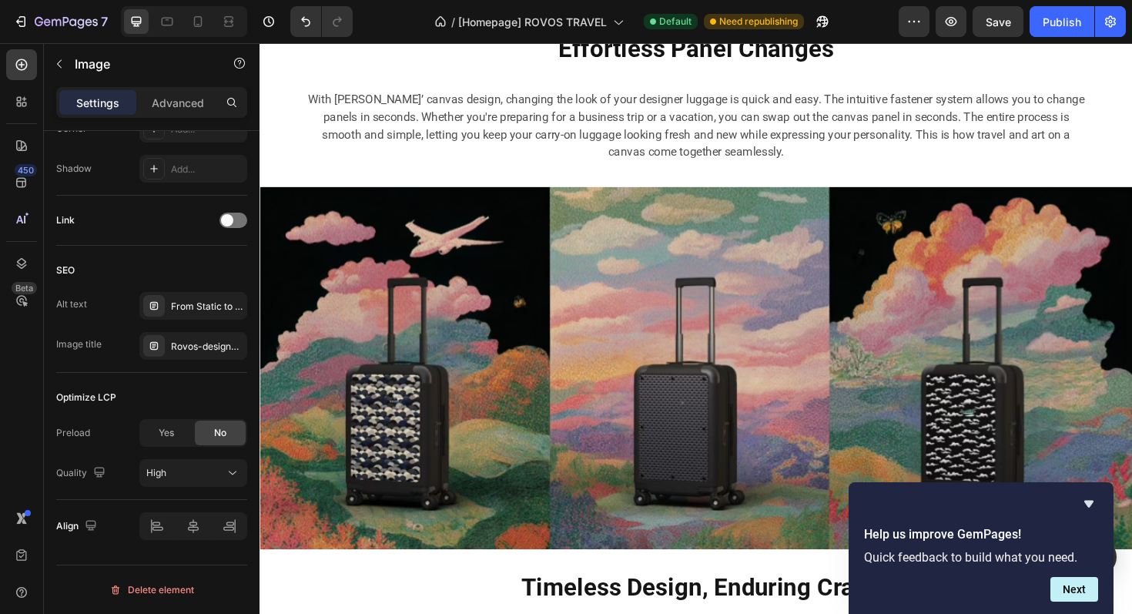
scroll to position [3957, 0]
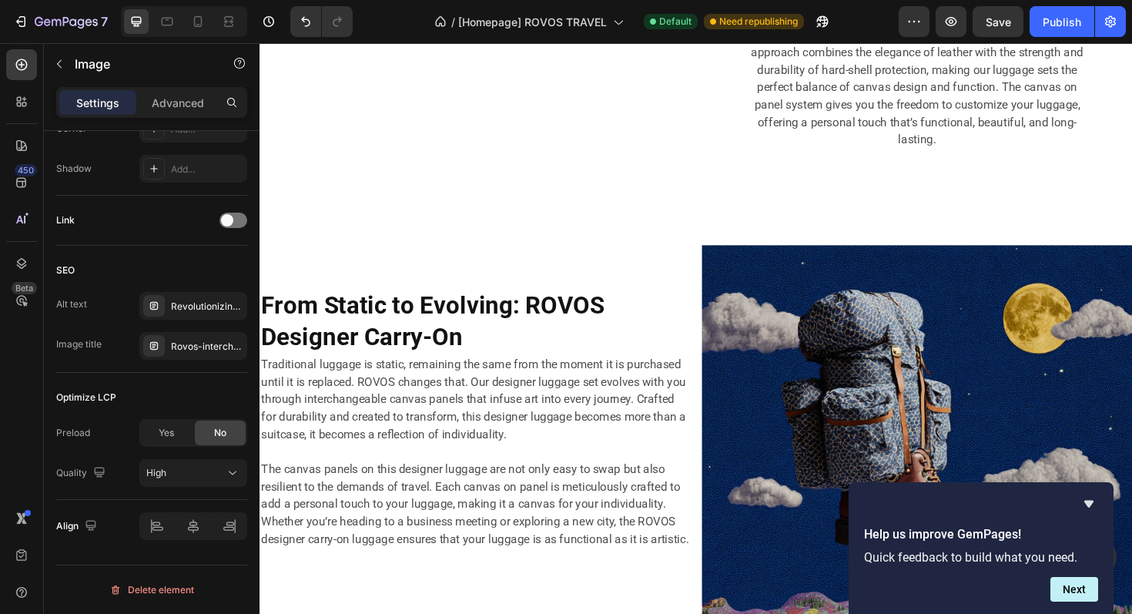
scroll to position [3686, 0]
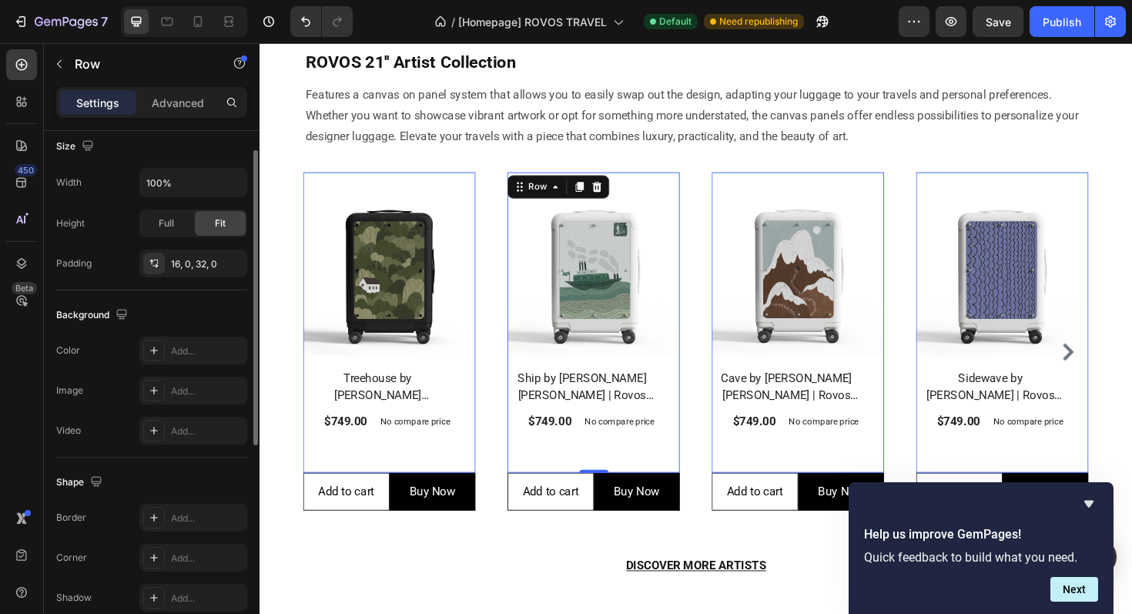
scroll to position [413, 0]
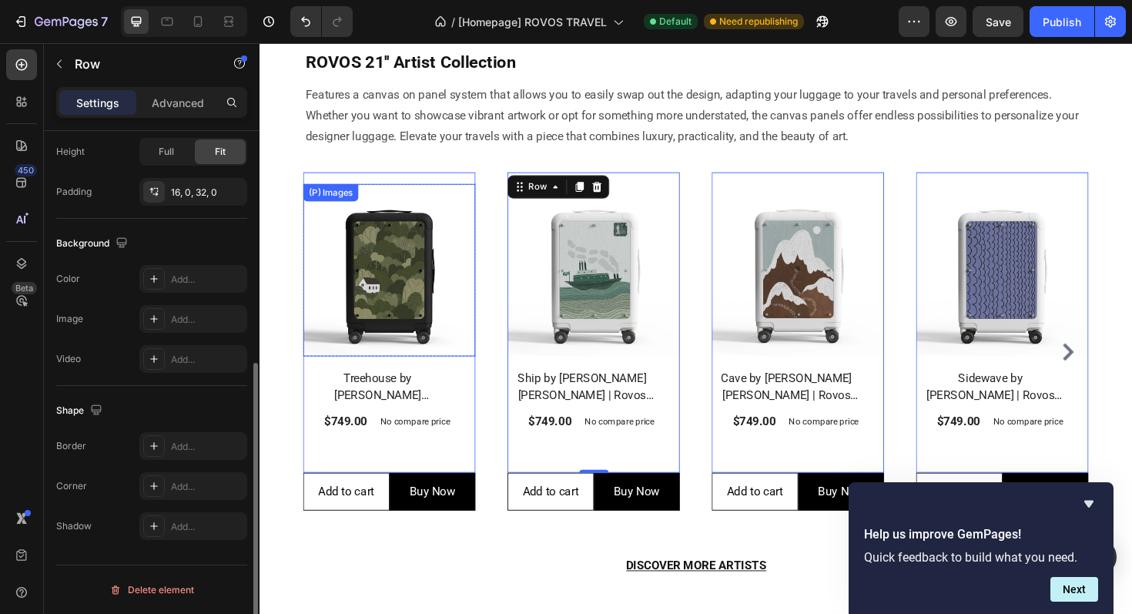
click at [423, 324] on img at bounding box center [397, 284] width 183 height 183
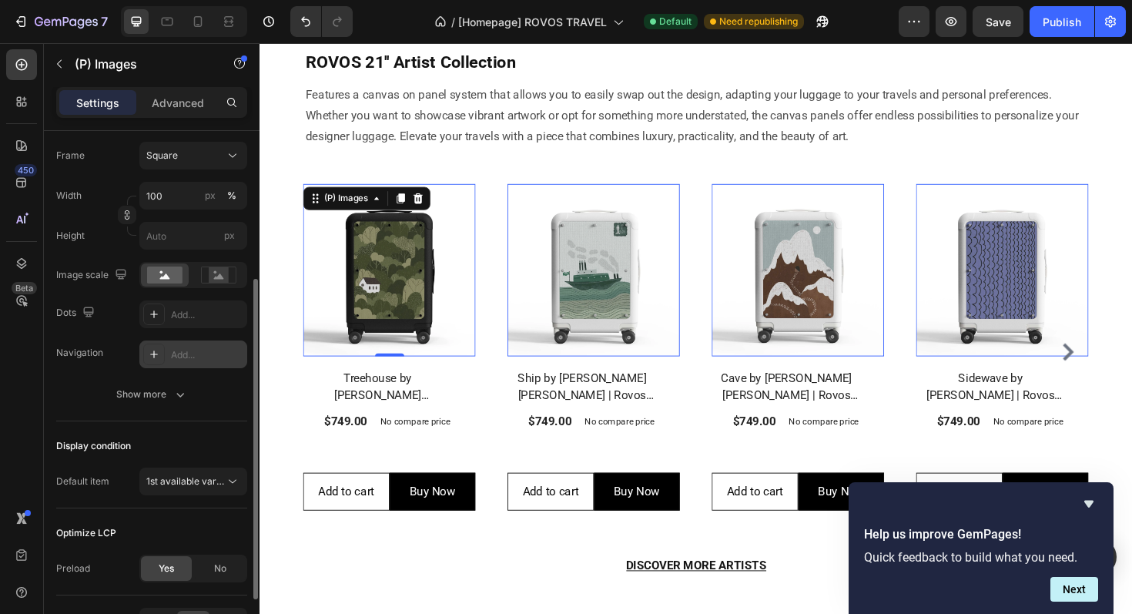
scroll to position [0, 0]
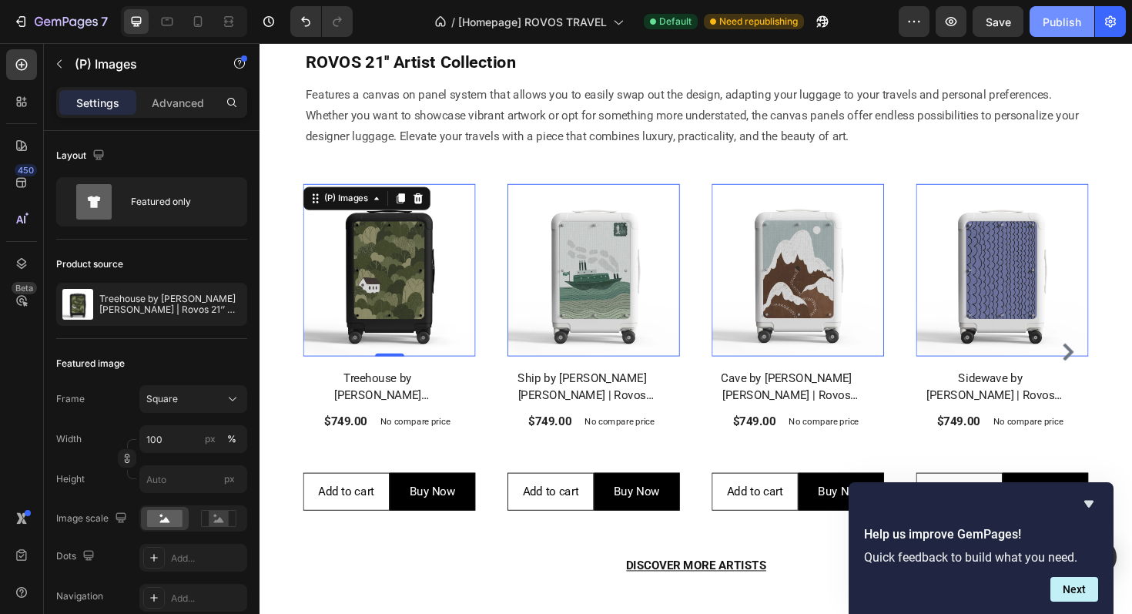
click at [1065, 25] on div "Publish" at bounding box center [1062, 22] width 39 height 16
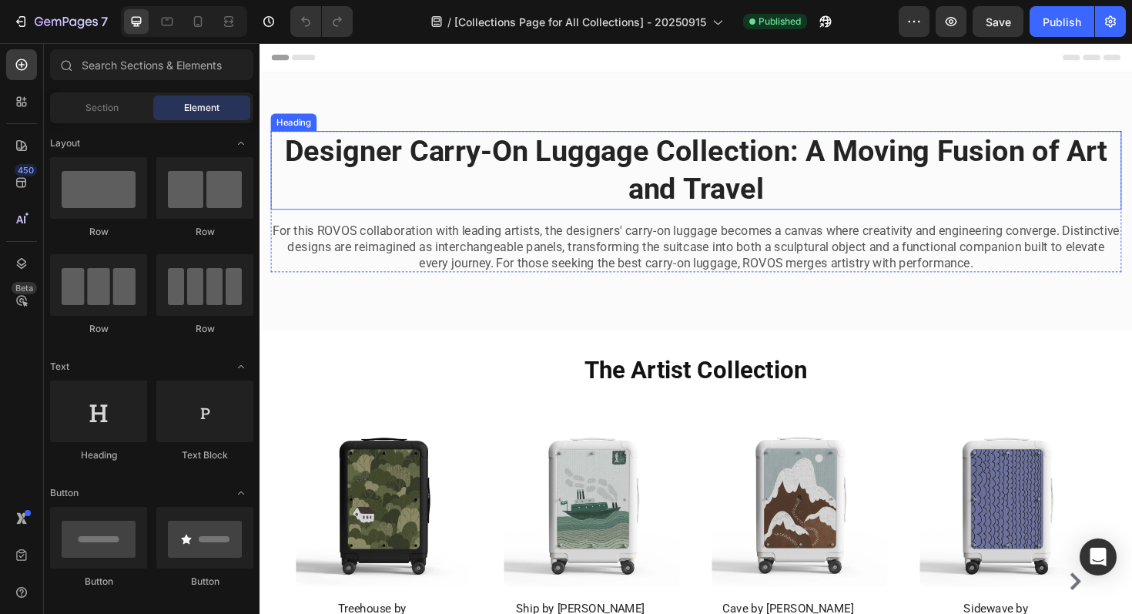
click at [723, 200] on strong "Designer Carry-On Luggage Collection: A Moving Fusion of Art and Travel" at bounding box center [722, 177] width 872 height 76
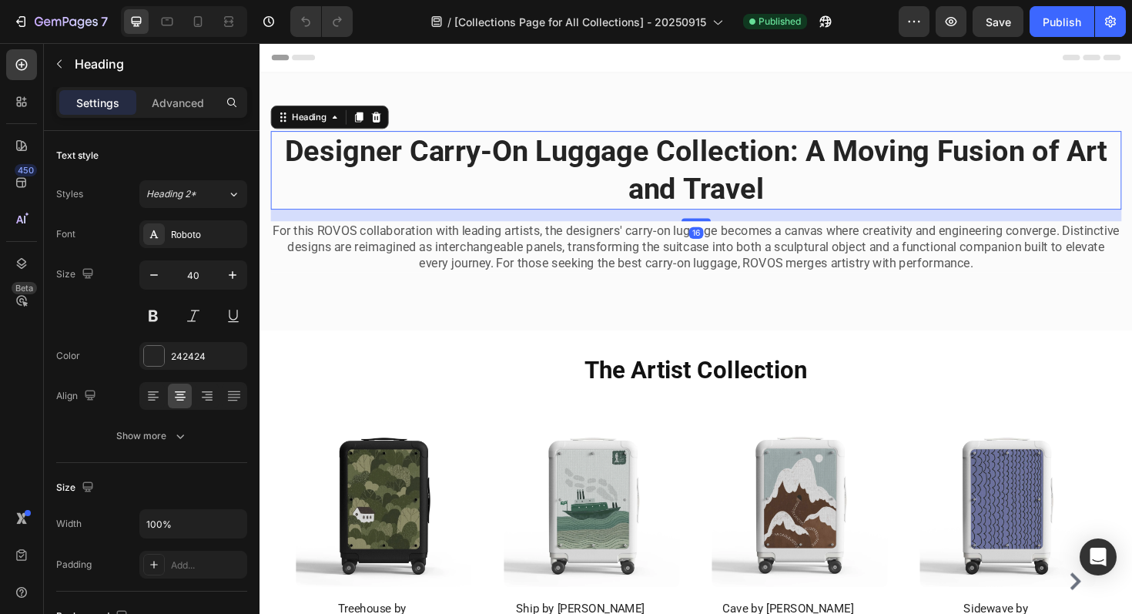
click at [496, 217] on h2 "Designer Carry-On Luggage Collection: A Moving Fusion of Art and Travel" at bounding box center [721, 177] width 901 height 83
click at [496, 217] on p "Designer Carry-On Luggage Collection: A Moving Fusion of Art and Travel" at bounding box center [722, 178] width 898 height 80
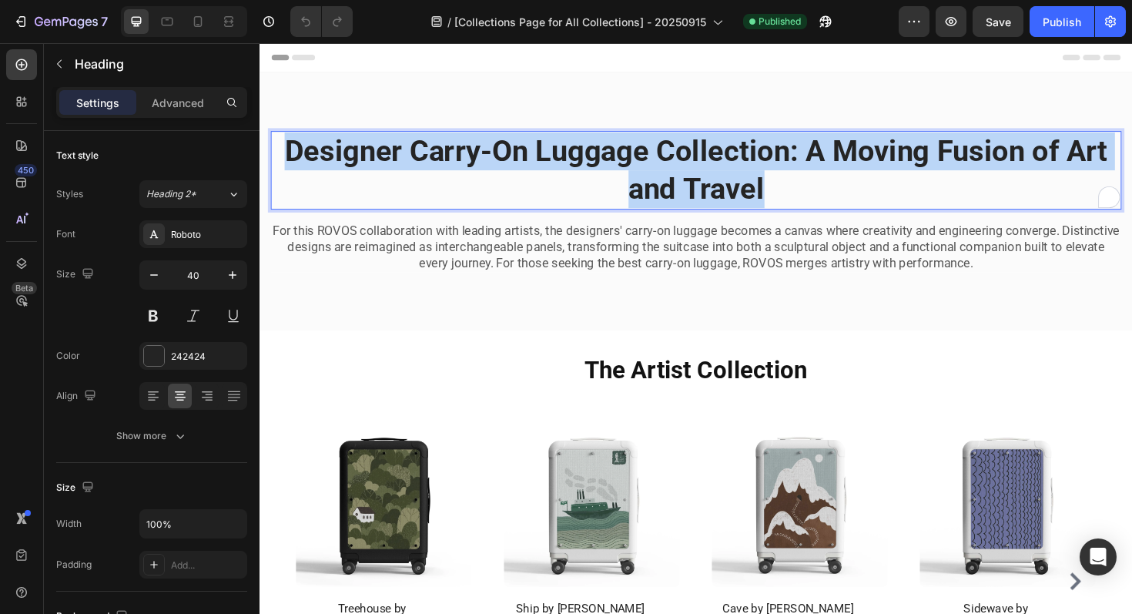
click at [496, 217] on p "Designer Carry-On Luggage Collection: A Moving Fusion of Art and Travel" at bounding box center [722, 178] width 898 height 80
copy strong "Designer Carry-On Luggage Collection: A Moving Fusion of Art and Travel"
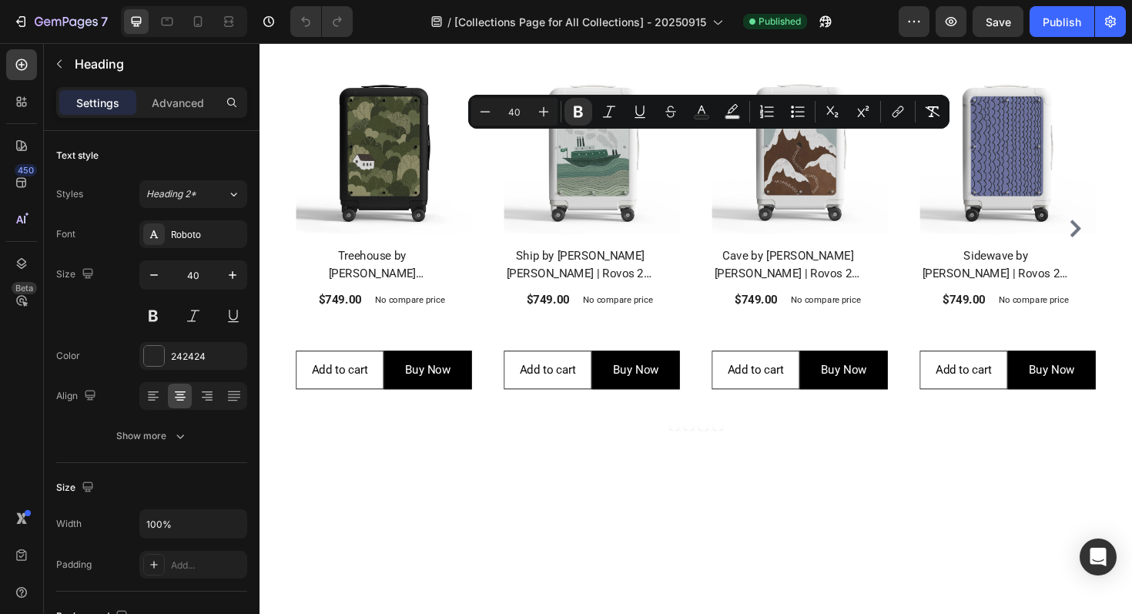
type input "16"
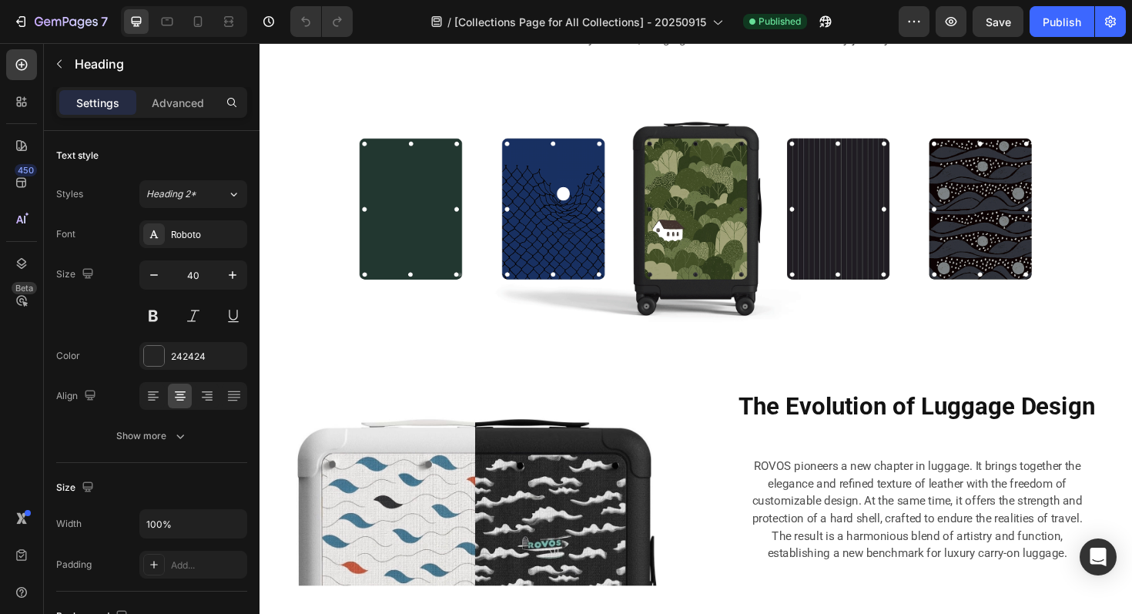
scroll to position [1444, 0]
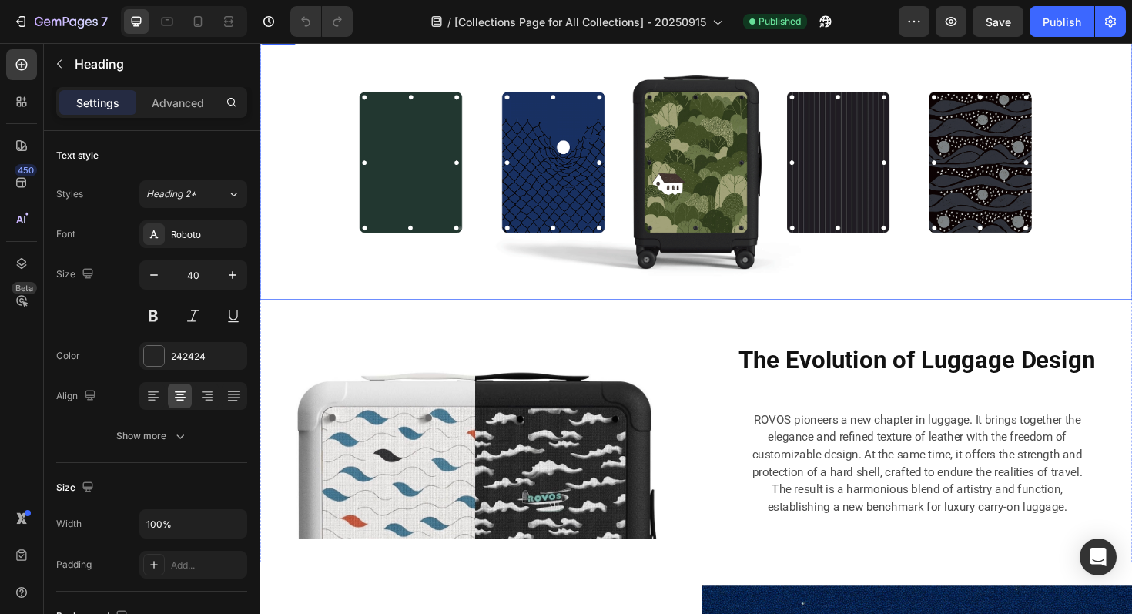
click at [714, 183] on img at bounding box center [722, 171] width 924 height 288
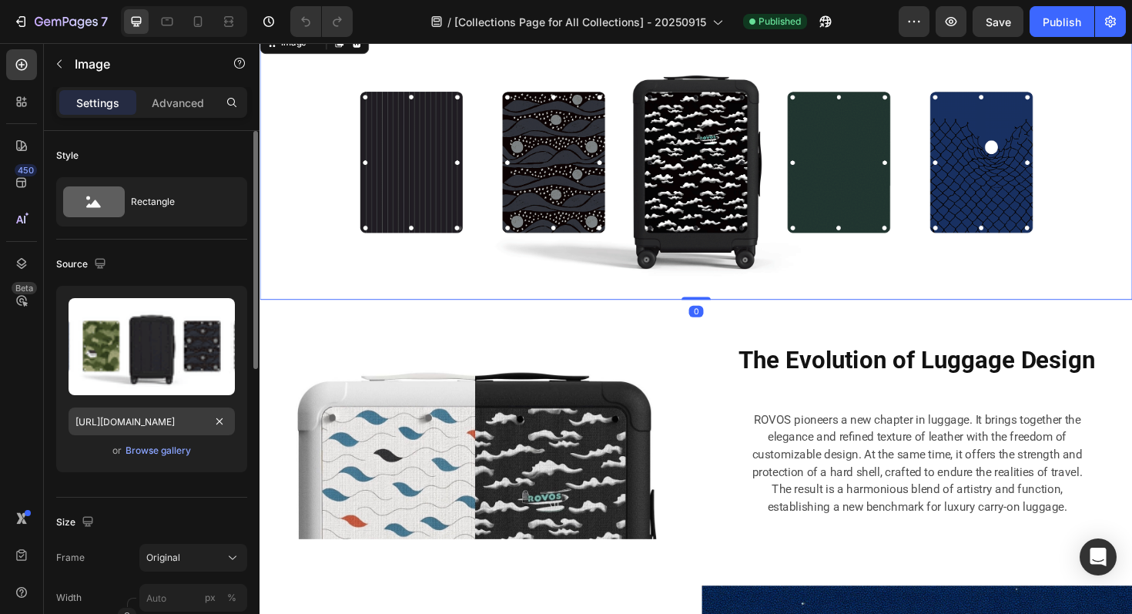
scroll to position [636, 0]
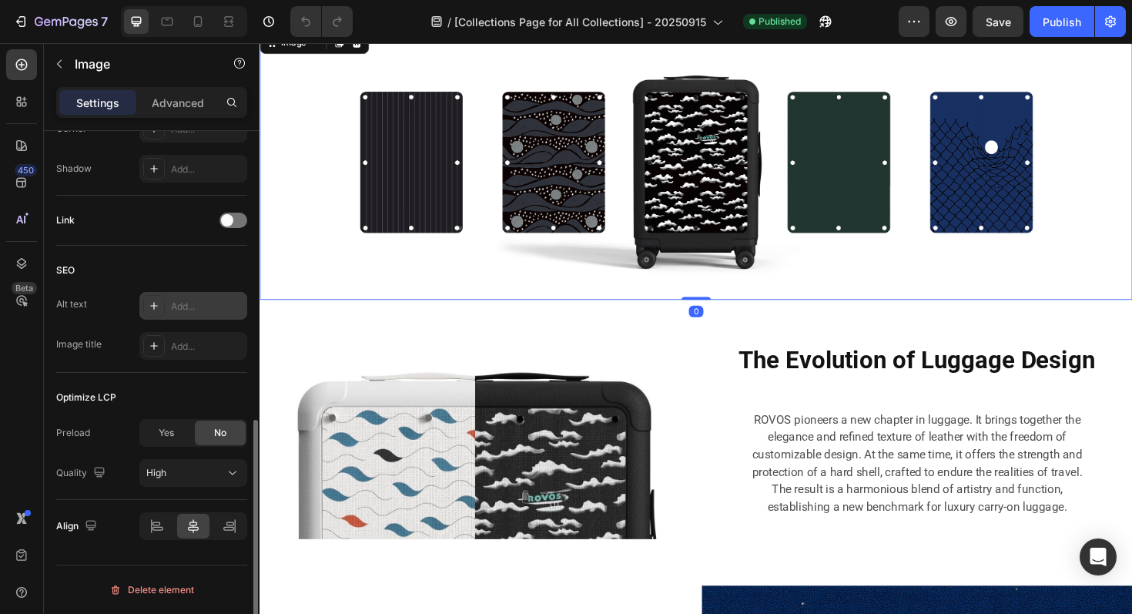
click at [205, 300] on div "Add..." at bounding box center [207, 307] width 72 height 14
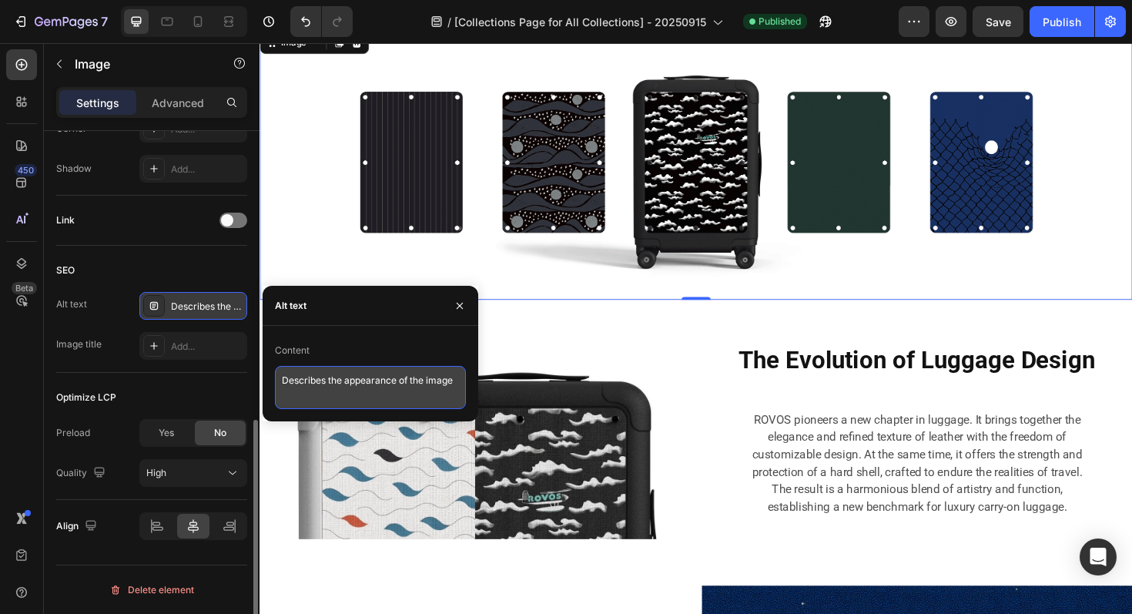
click at [330, 389] on textarea "Describes the appearance of the image" at bounding box center [370, 387] width 191 height 43
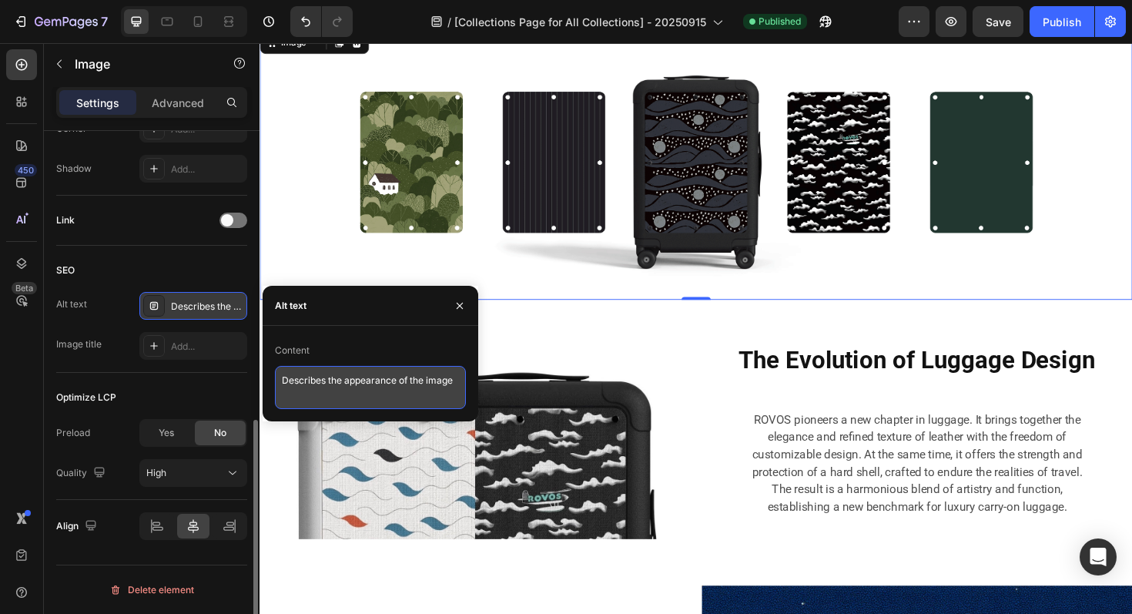
click at [330, 389] on textarea "Describes the appearance of the image" at bounding box center [370, 387] width 191 height 43
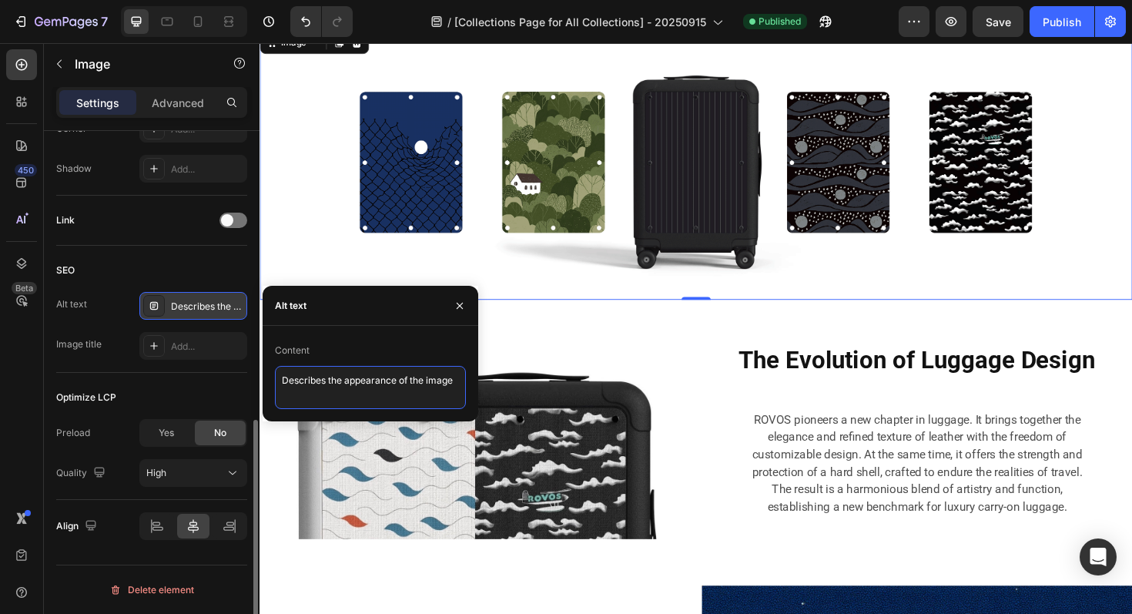
click at [330, 389] on textarea "Describes the appearance of the image" at bounding box center [370, 387] width 191 height 43
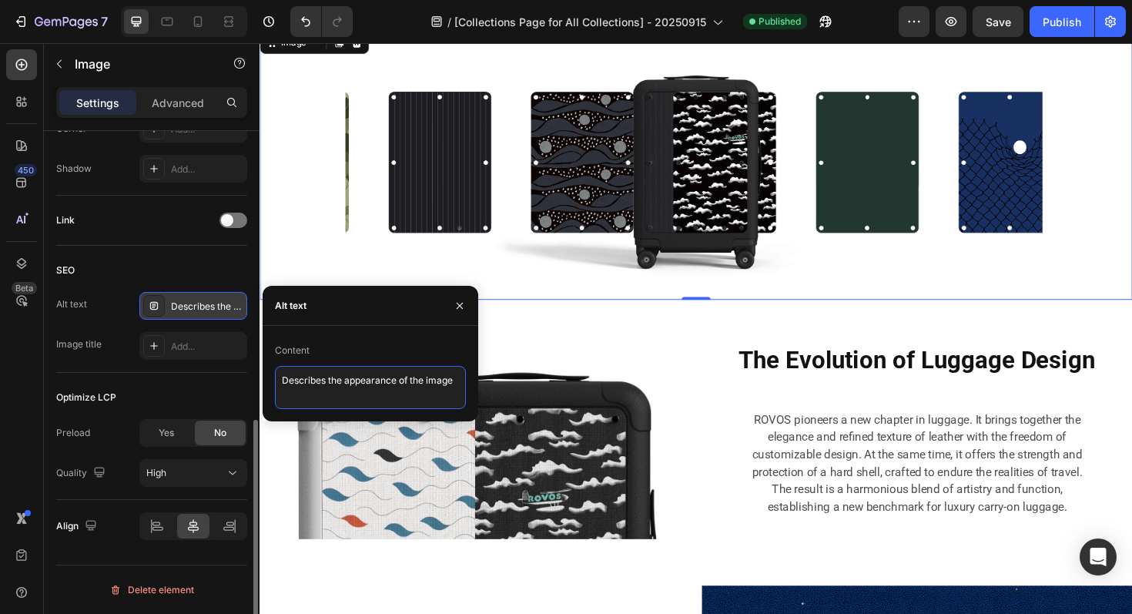
paste textarea "igner Carry-On Luggage Collection: A Moving Fusion of Art and Travel"
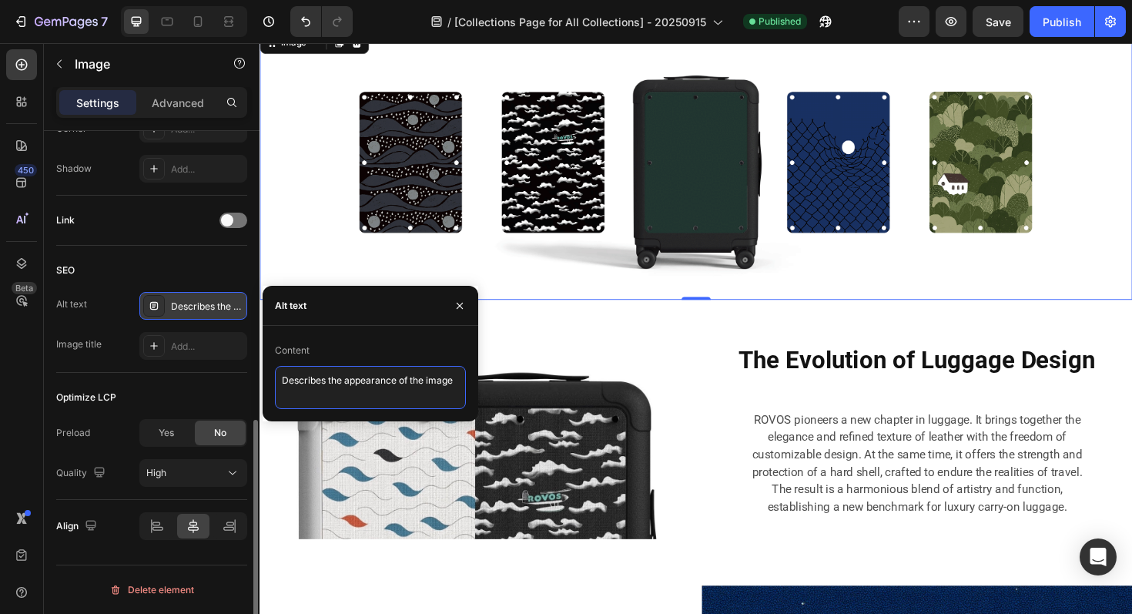
type textarea "Designer Carry-On Luggage Collection: A Moving Fusion of Art and Travel"
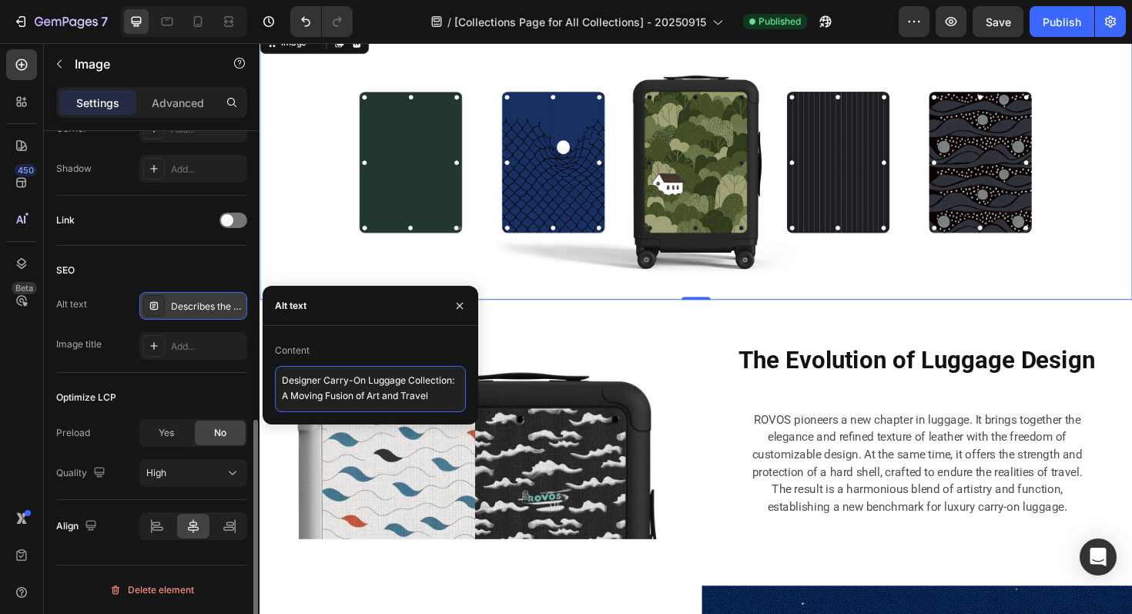
scroll to position [5, 0]
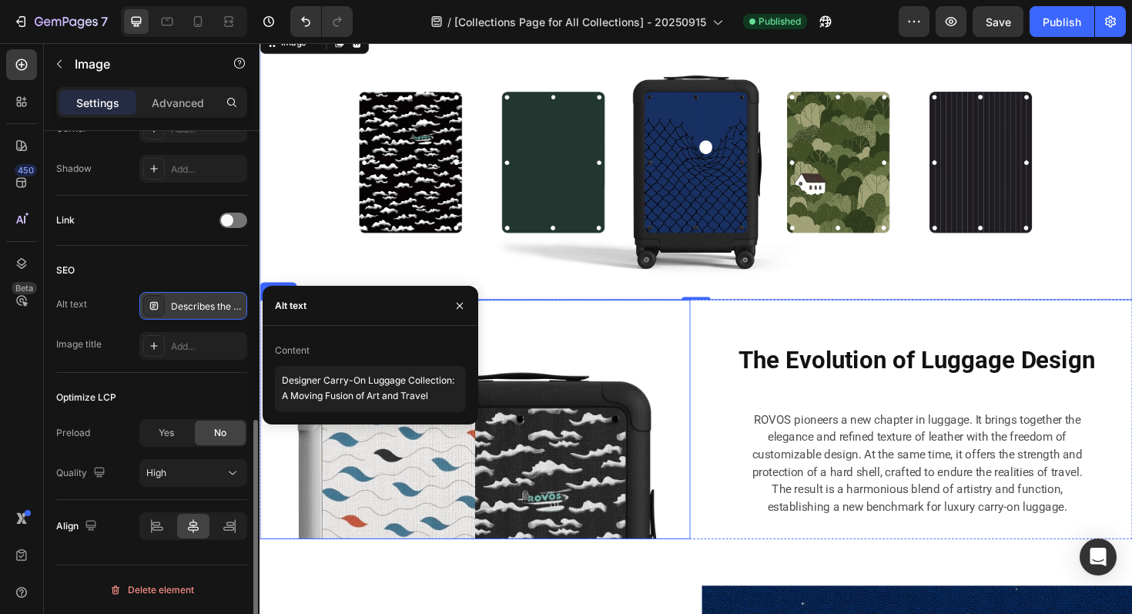
click at [659, 432] on img at bounding box center [488, 441] width 456 height 253
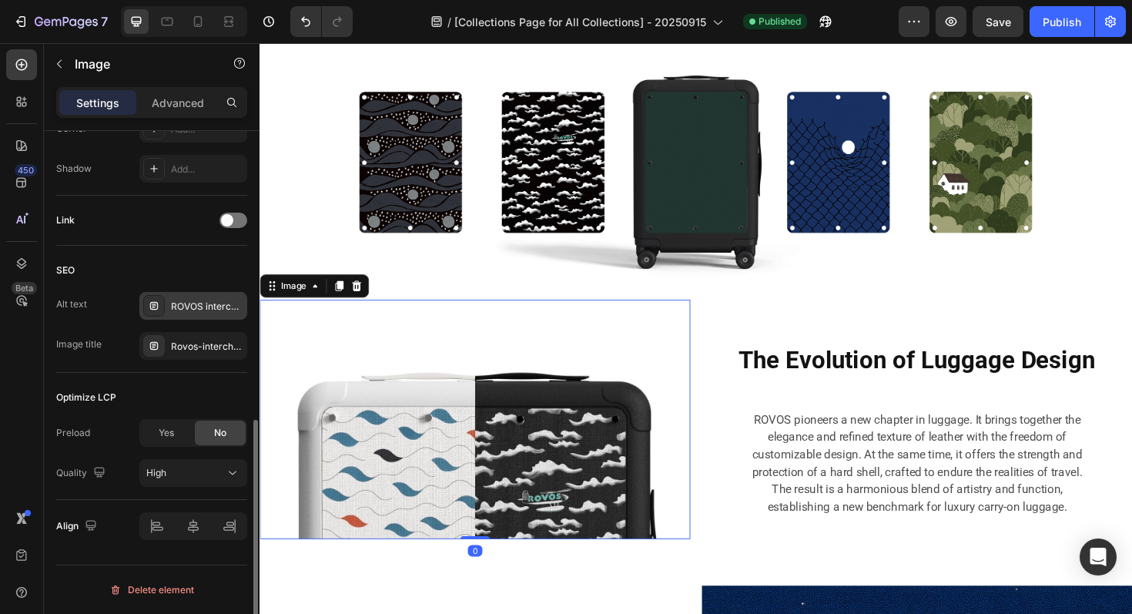
click at [206, 300] on div "ROVOS interchange panel removable cover, customizable carry-on suitcase accesso…" at bounding box center [207, 307] width 72 height 14
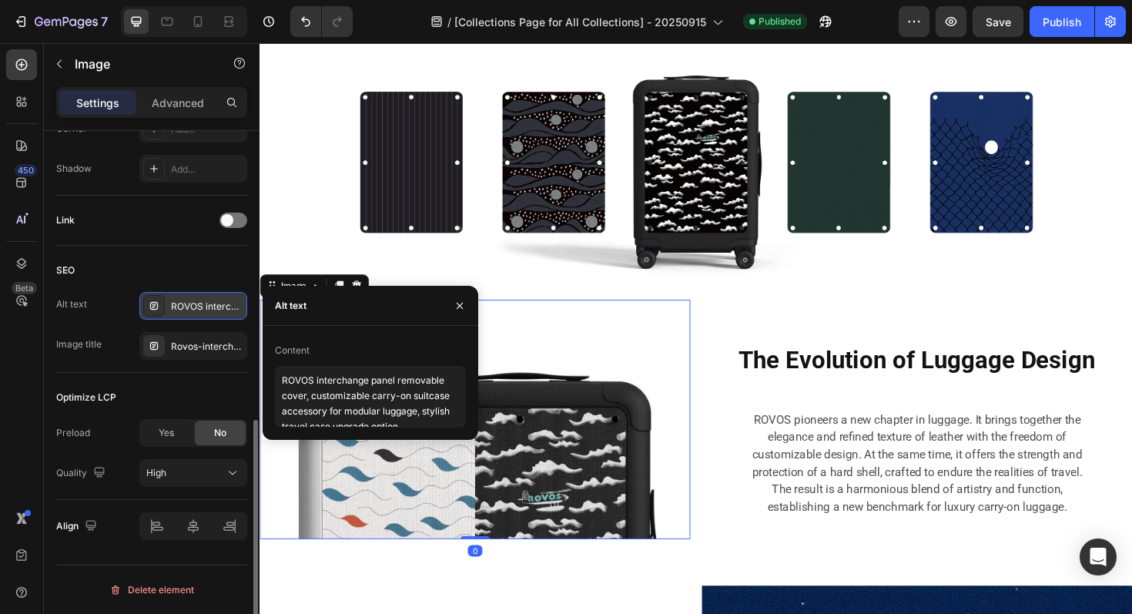
click at [206, 300] on div "ROVOS interchange panel removable cover, customizable carry-on suitcase accesso…" at bounding box center [207, 307] width 72 height 14
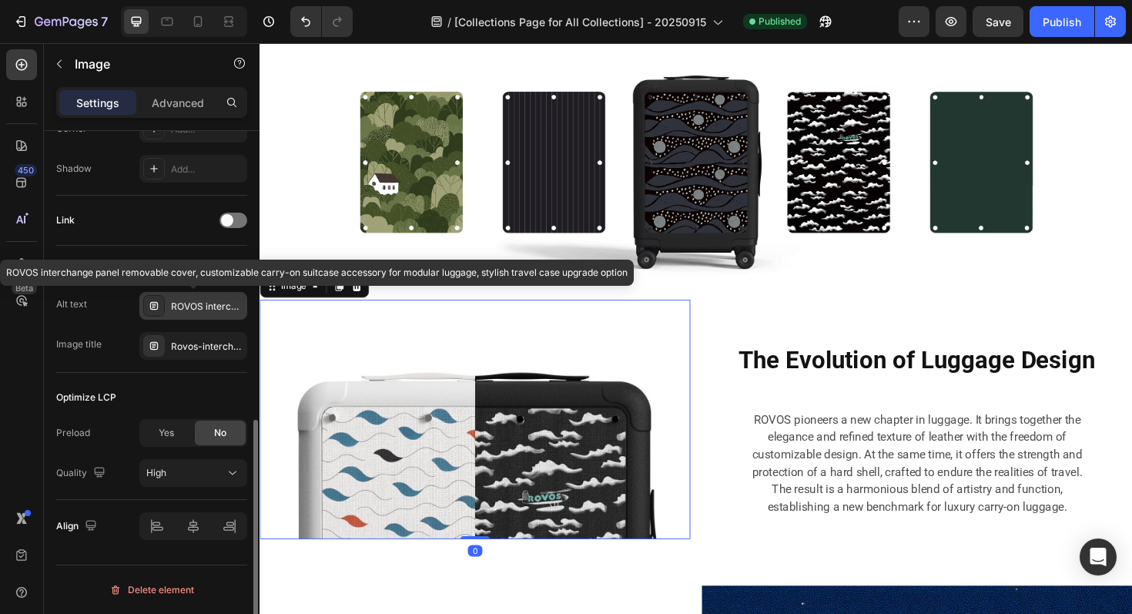
click at [206, 300] on div "ROVOS interchange panel removable cover, customizable carry-on suitcase accesso…" at bounding box center [207, 307] width 72 height 14
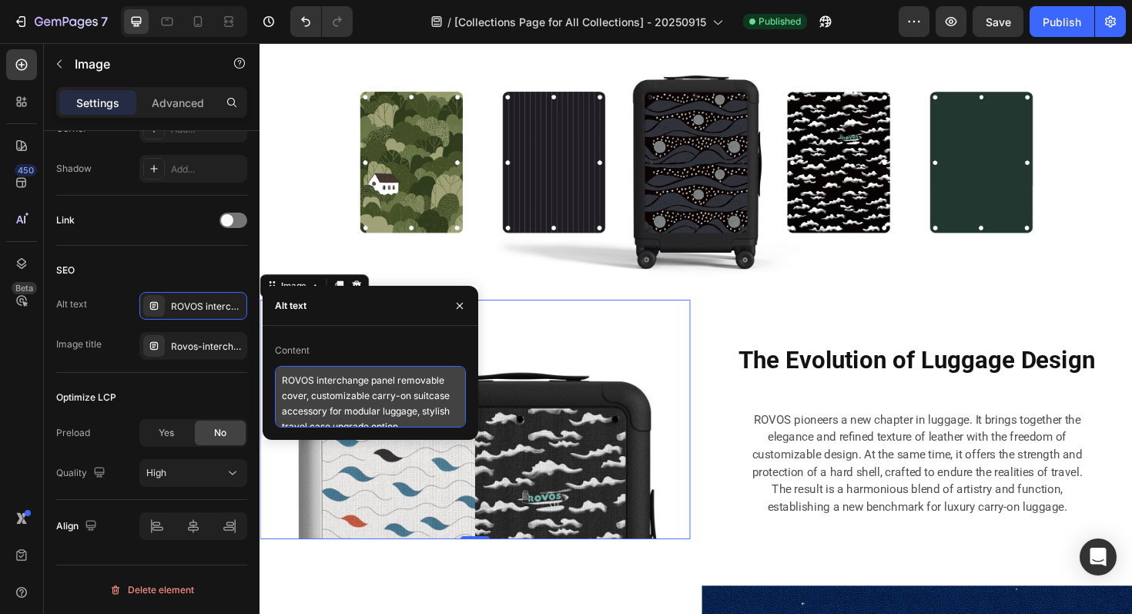
click at [364, 377] on textarea "ROVOS interchange panel removable cover, customizable carry-on suitcase accesso…" at bounding box center [370, 397] width 191 height 62
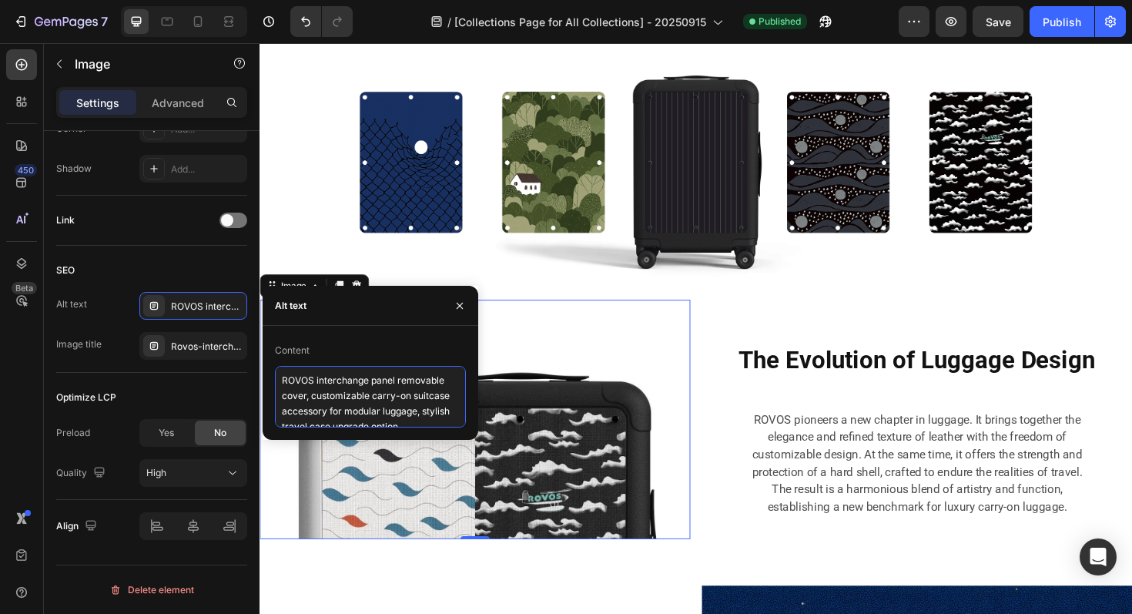
click at [364, 377] on textarea "ROVOS interchange panel removable cover, customizable carry-on suitcase accesso…" at bounding box center [370, 397] width 191 height 62
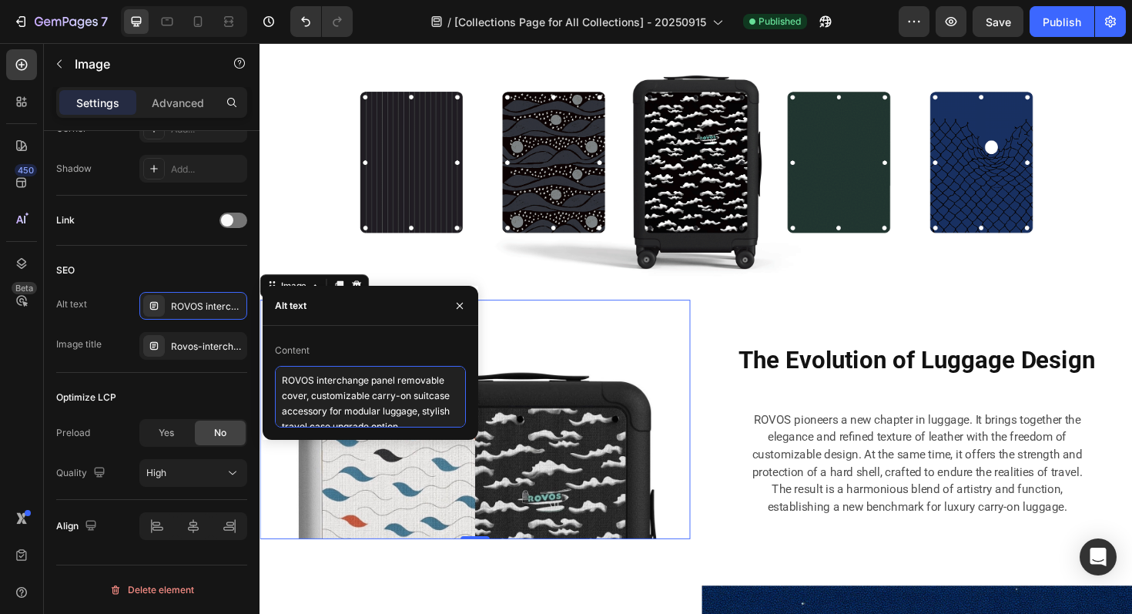
click at [364, 377] on textarea "ROVOS interchange panel removable cover, customizable carry-on suitcase accesso…" at bounding box center [370, 397] width 191 height 62
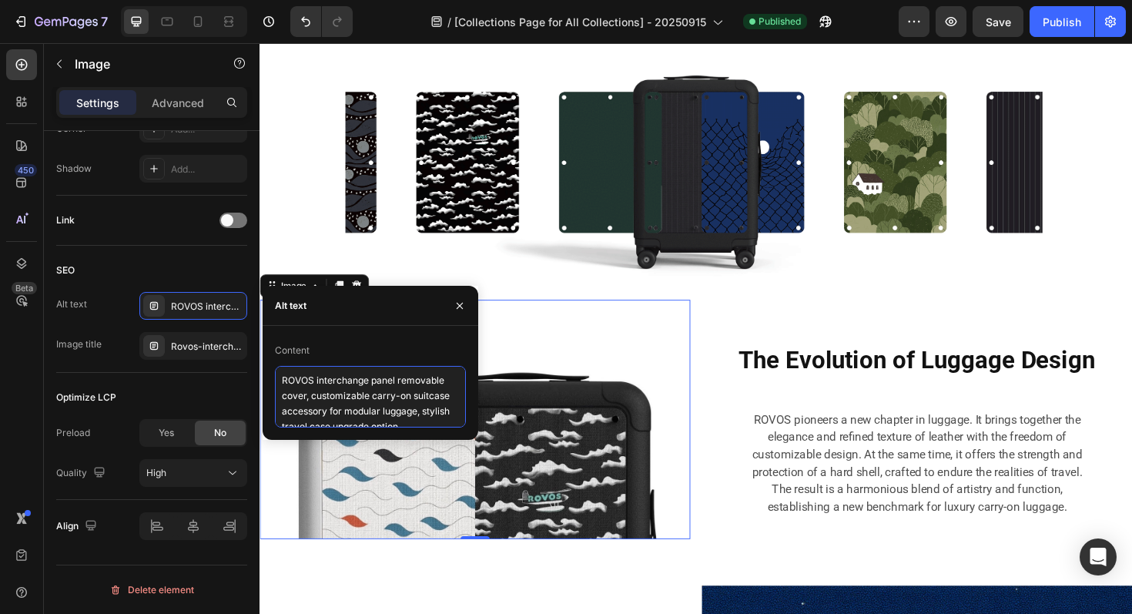
paste textarea "Designer Carry-On Luggage Collection: A Moving Fusion of Art and Travel"
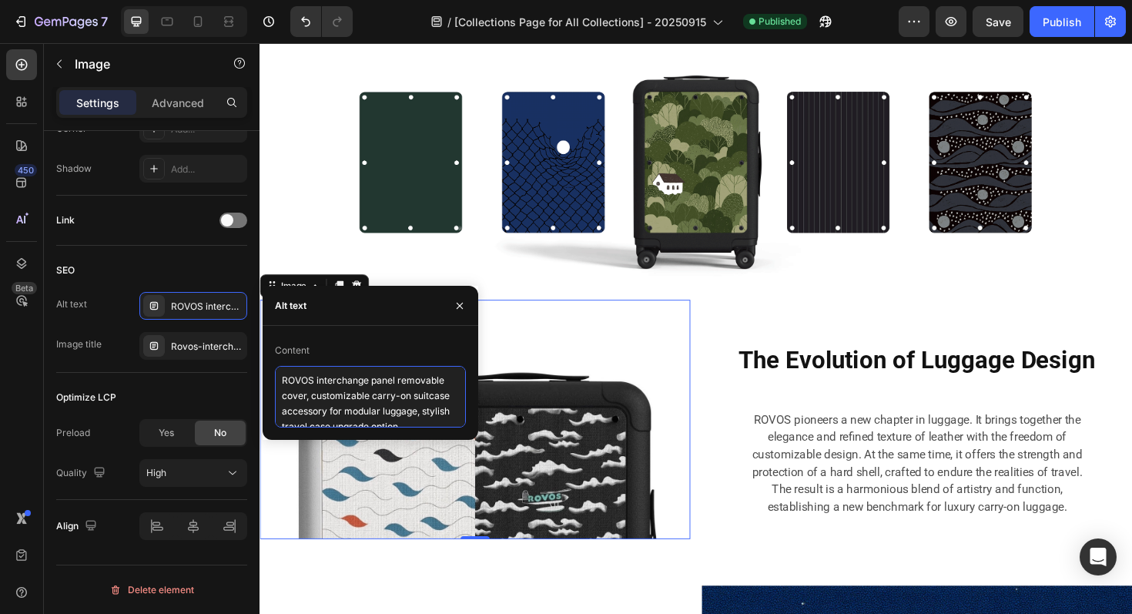
type textarea "Designer Carry-On Luggage Collection: A Moving Fusion of Art and Travel"
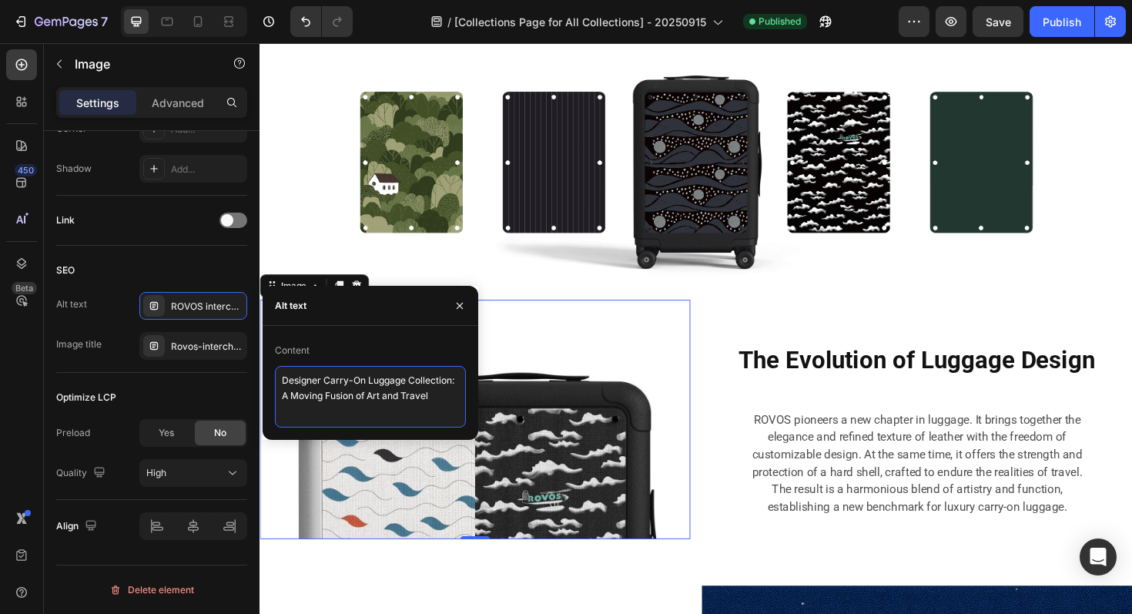
scroll to position [8, 0]
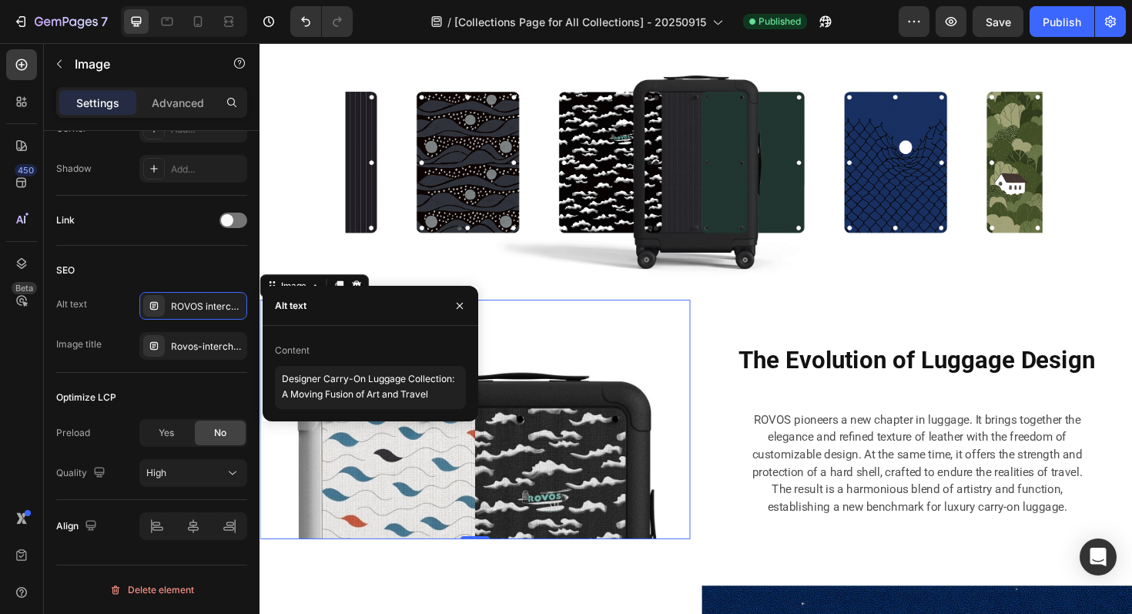
click at [709, 440] on img at bounding box center [488, 441] width 456 height 253
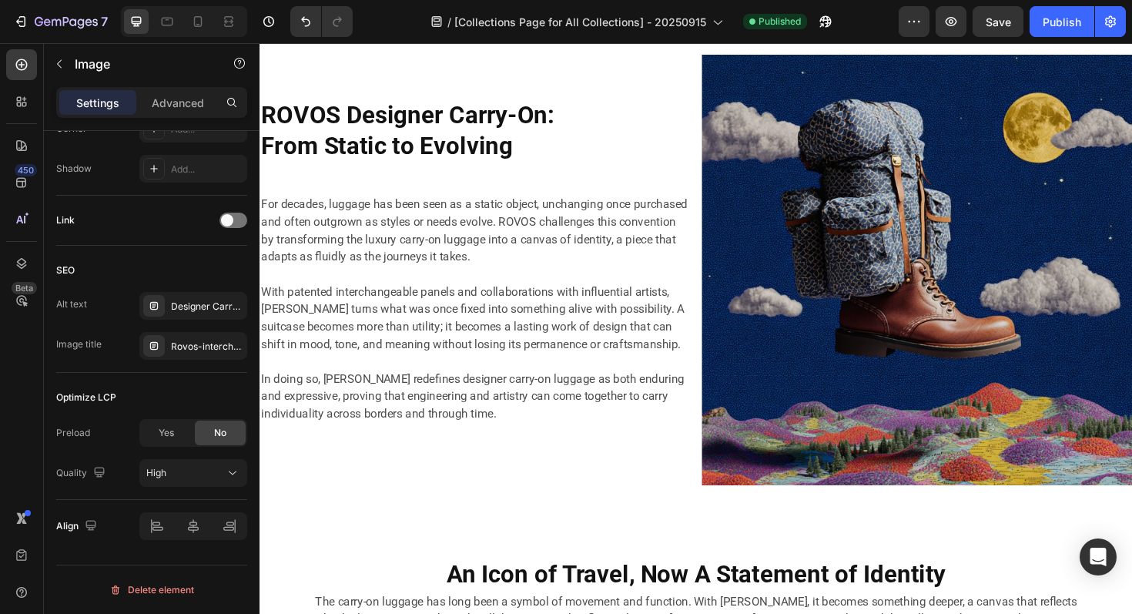
scroll to position [2016, 0]
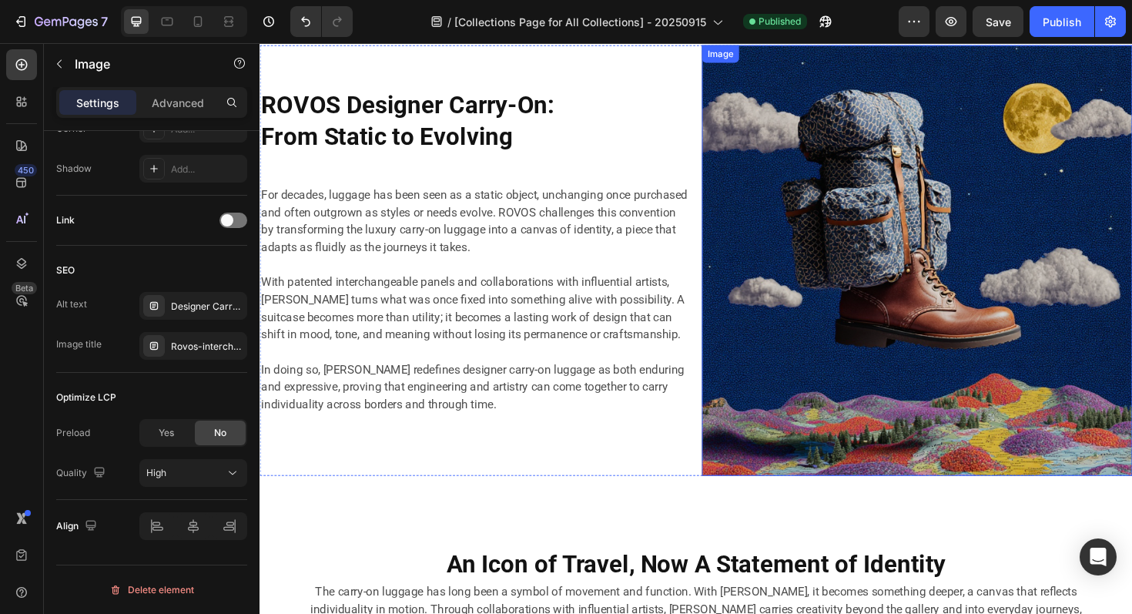
click at [848, 314] on img at bounding box center [956, 273] width 456 height 456
click at [190, 310] on div "ROVOS Designer Carry-On 21-inch hardshell suitcase with replaceable panel, ligh…" at bounding box center [207, 307] width 72 height 14
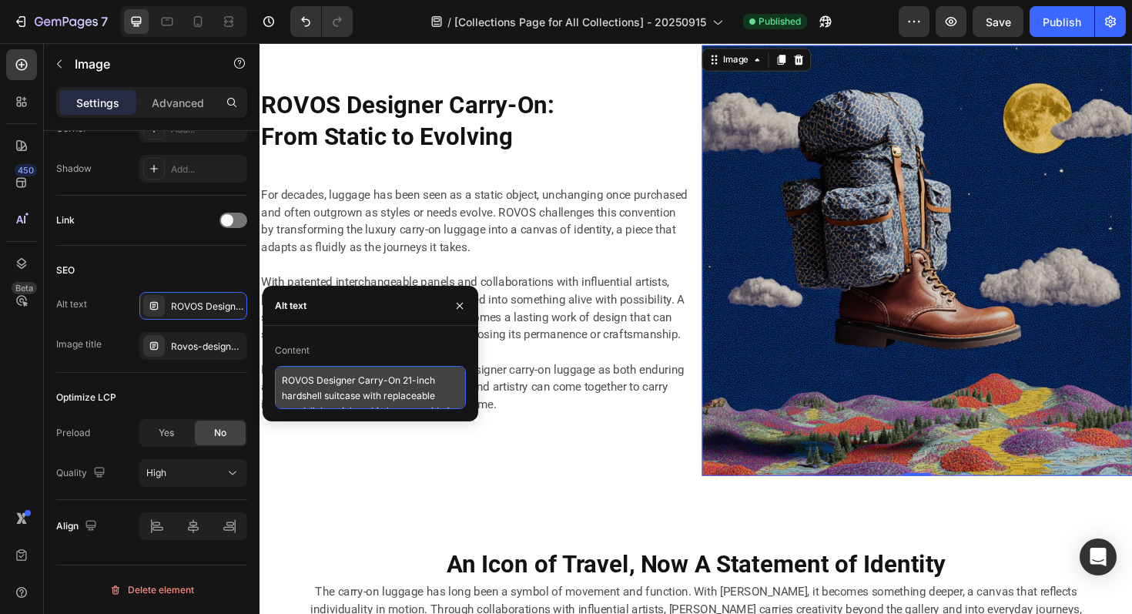
click at [325, 382] on textarea "ROVOS Designer Carry-On 21-inch hardshell suitcase with replaceable panel, ligh…" at bounding box center [370, 387] width 191 height 43
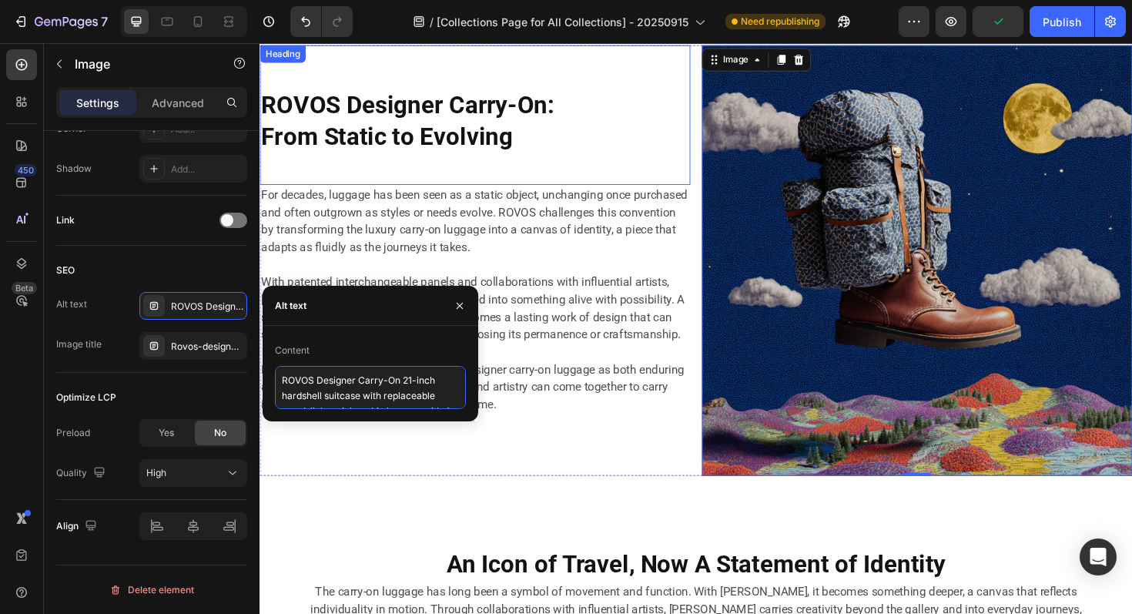
paste textarea "Designer Carry-On Luggage Collection: A Moving Fusion of Art and Travel"
type textarea "Designer Carry-On Luggage Collection: A Moving Fusion of Art and Travel"
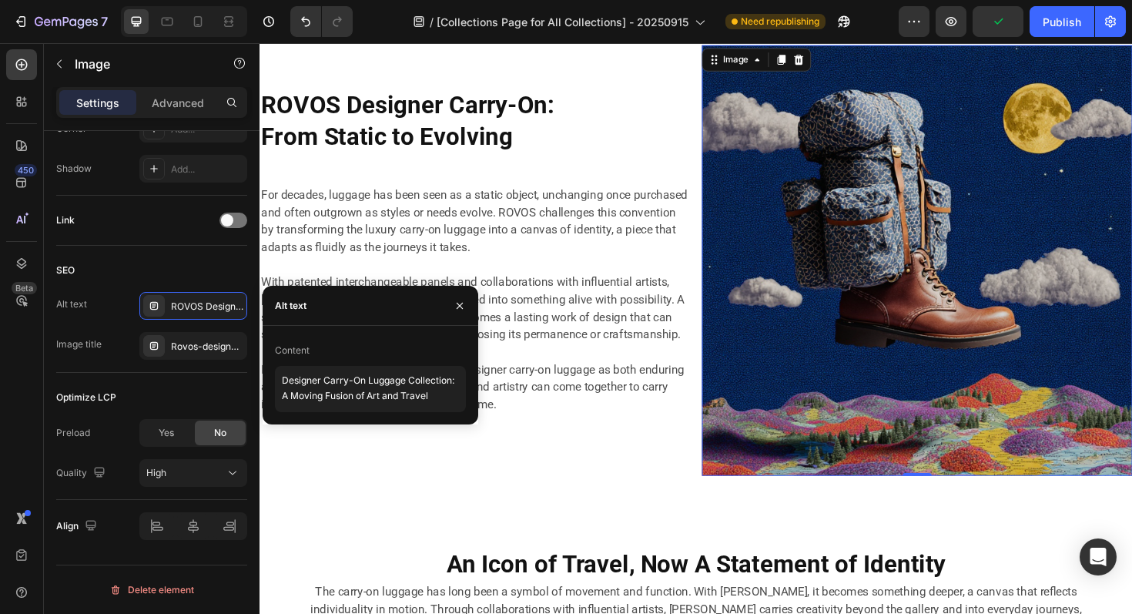
click at [886, 313] on img at bounding box center [956, 273] width 456 height 456
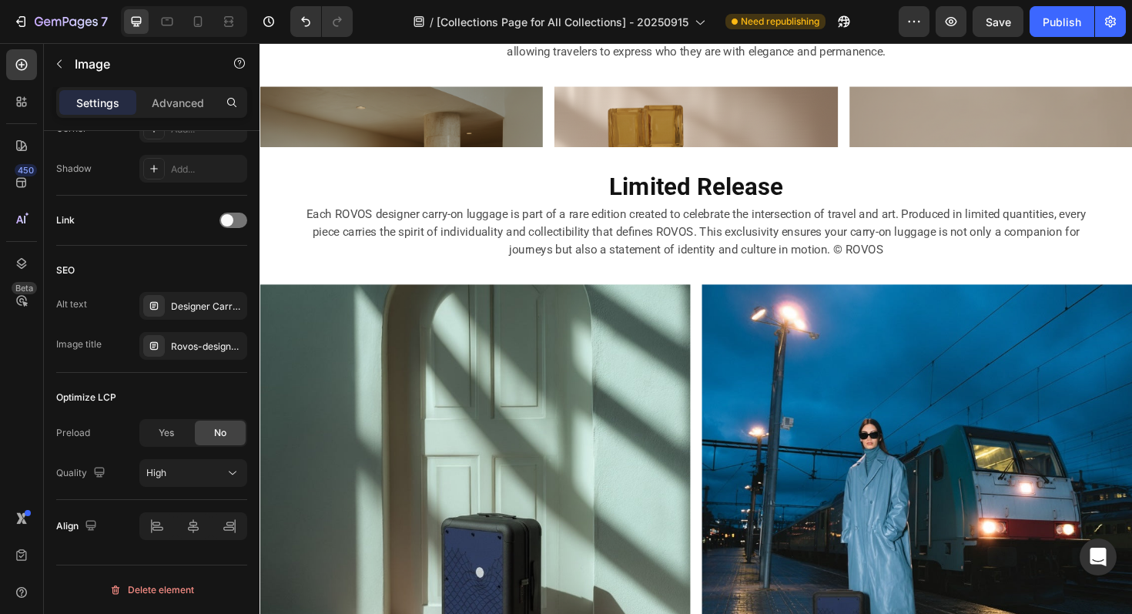
scroll to position [2651, 0]
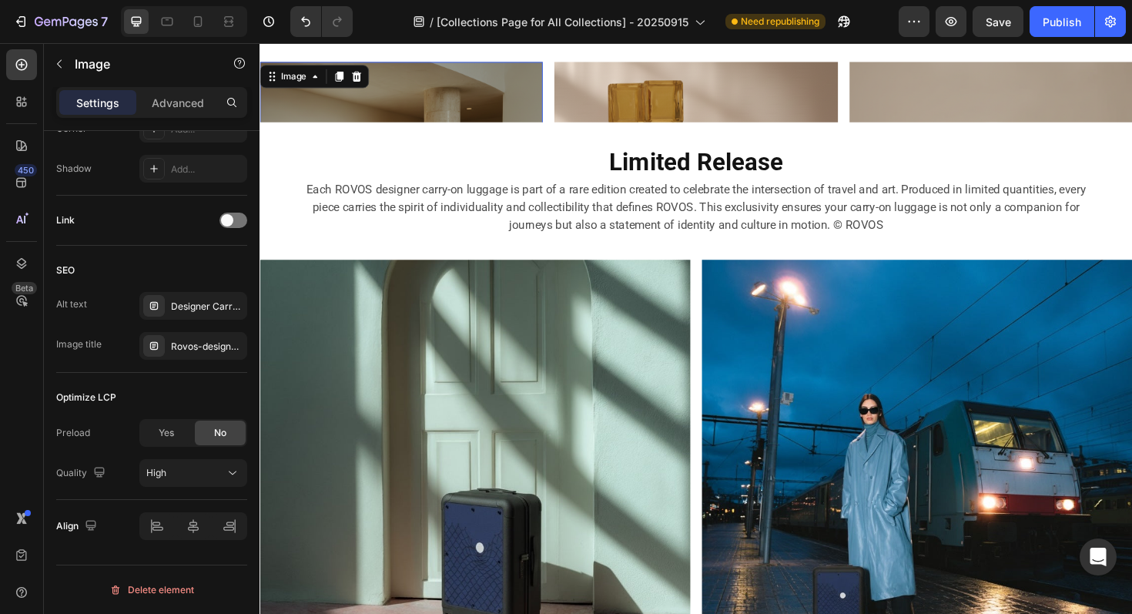
click at [472, 120] on img at bounding box center [410, 213] width 300 height 300
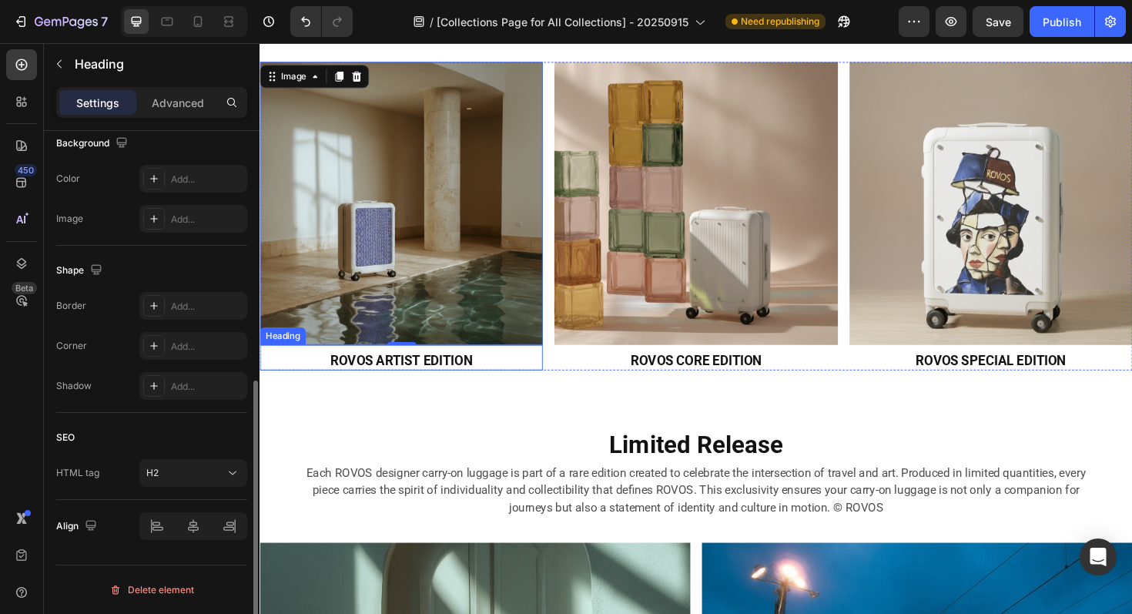
click at [423, 377] on h2 "ROVOS ARTIST EDITION" at bounding box center [410, 379] width 300 height 21
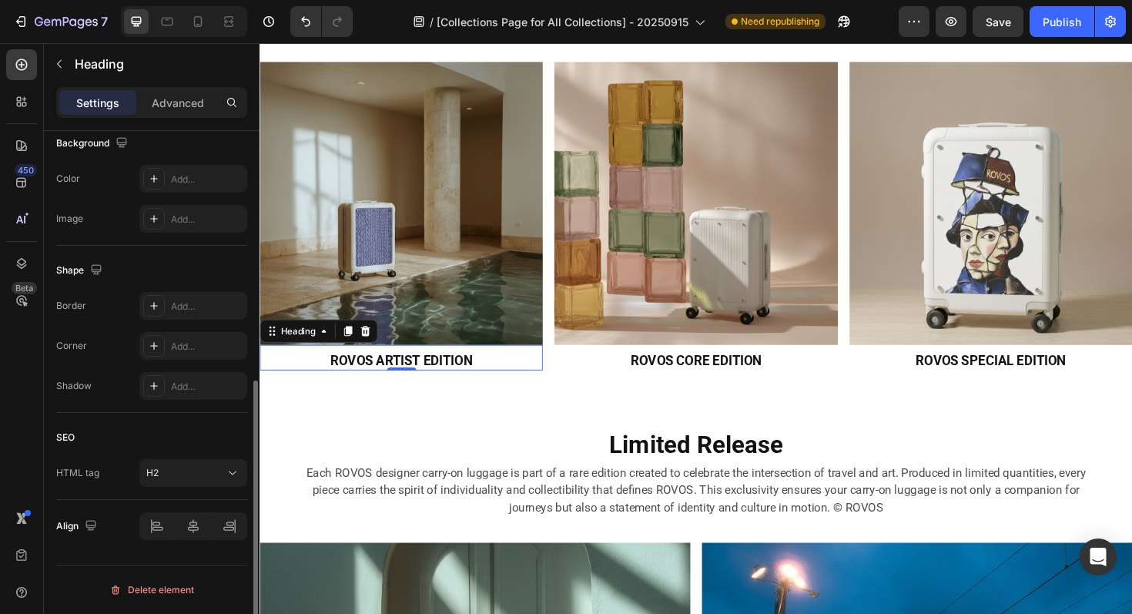
scroll to position [0, 0]
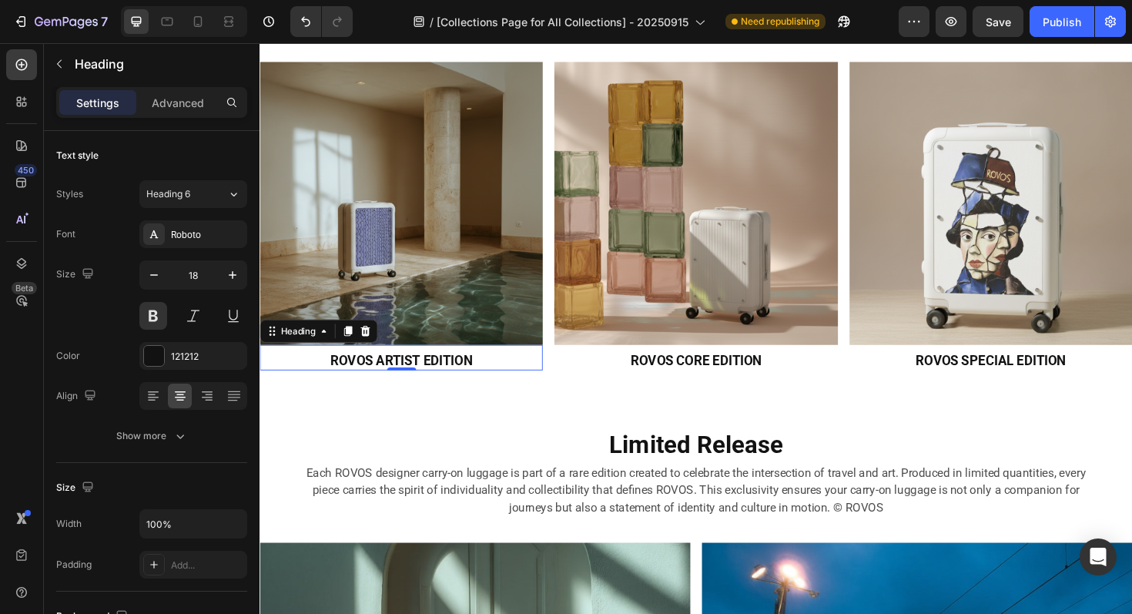
click at [367, 384] on h2 "ROVOS ARTIST EDITION" at bounding box center [410, 379] width 300 height 21
click at [367, 384] on p "ROVOS ARTIST EDITION" at bounding box center [409, 380] width 297 height 18
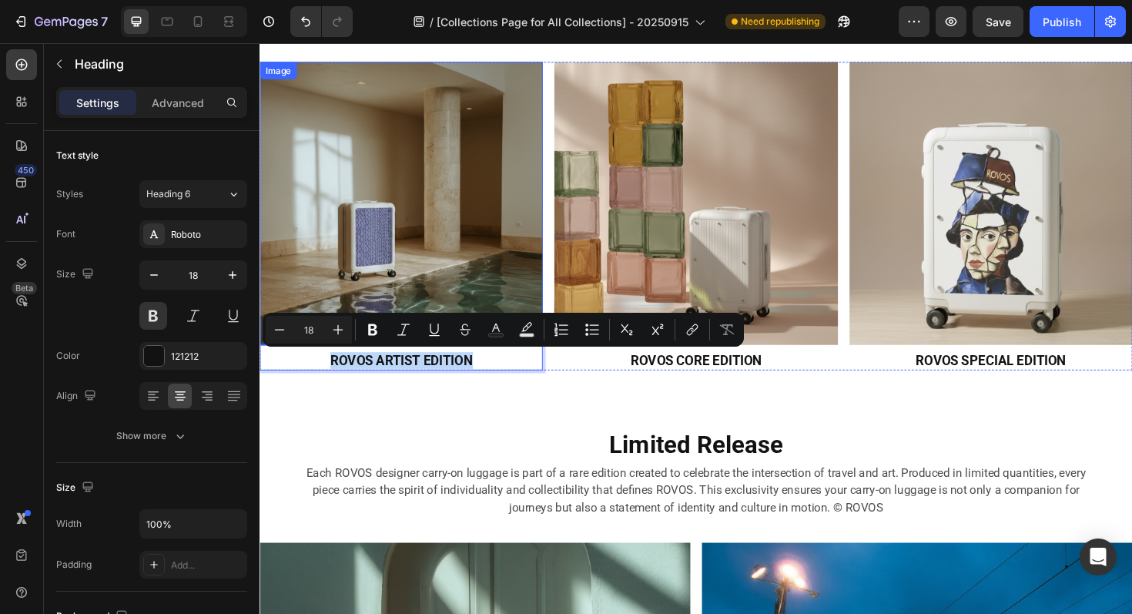
click at [429, 235] on img at bounding box center [410, 213] width 300 height 300
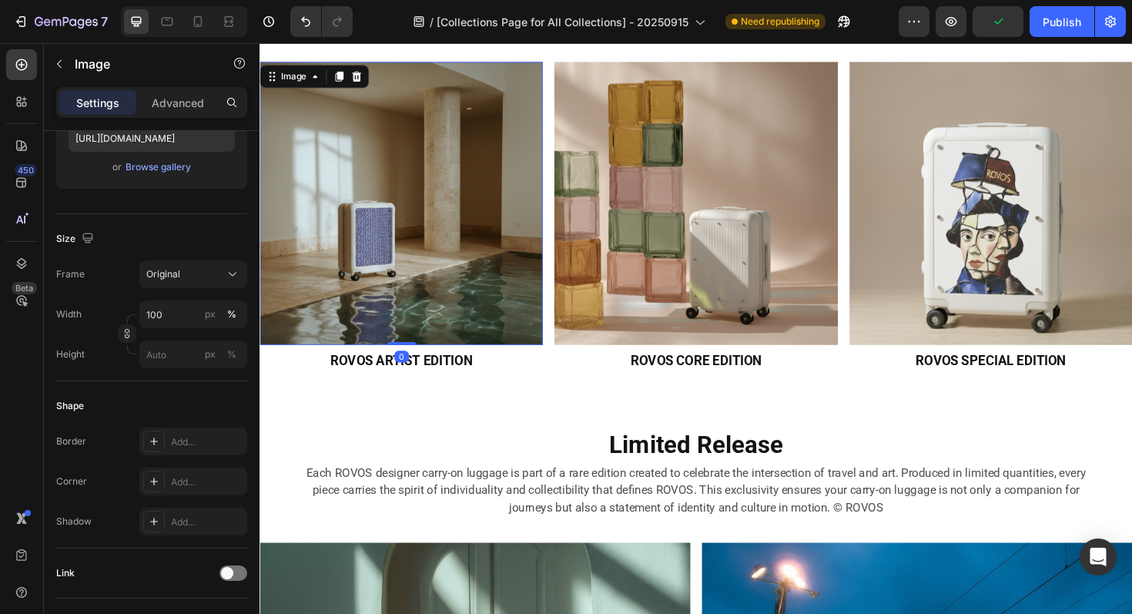
scroll to position [636, 0]
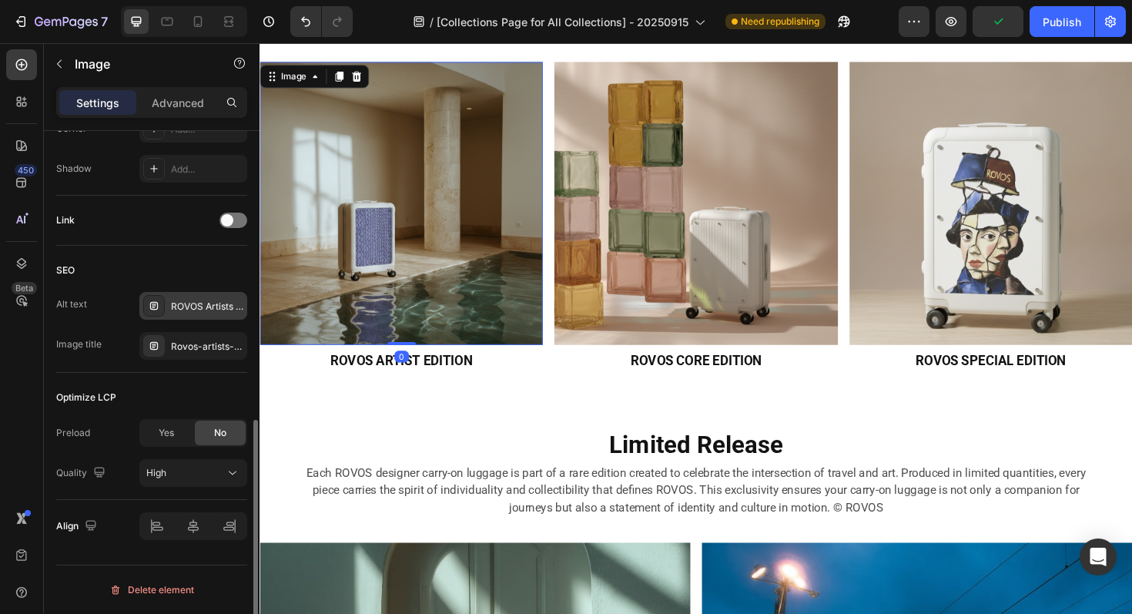
click at [193, 304] on div "ROVOS Artists Edition designer carry-on, 21-inch hardshell suitcase with replac…" at bounding box center [207, 307] width 72 height 14
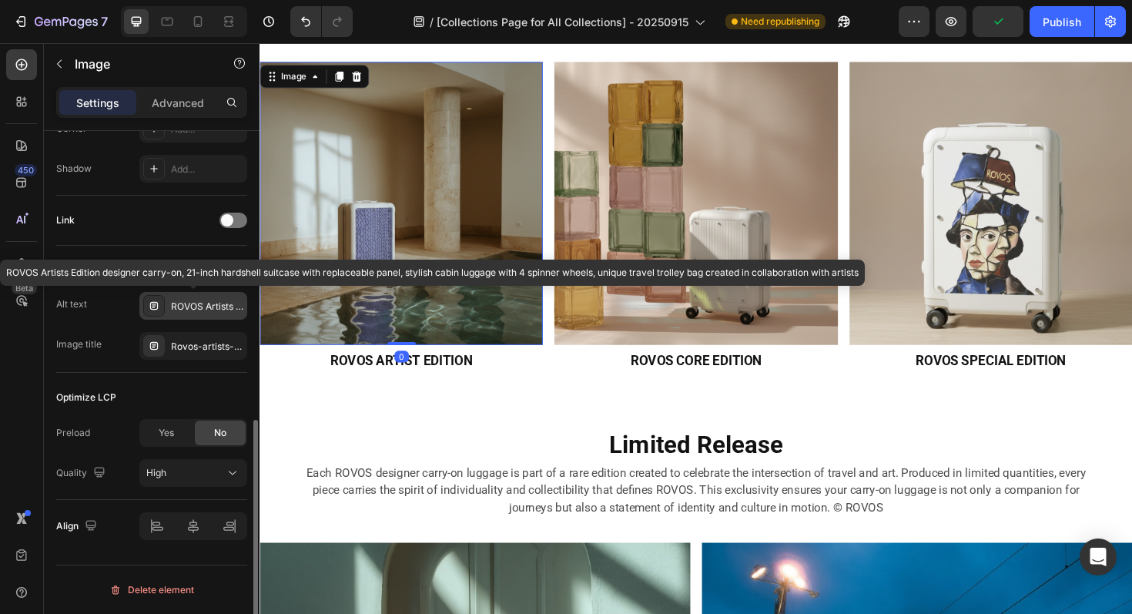
click at [193, 304] on div "ROVOS Artists Edition designer carry-on, 21-inch hardshell suitcase with replac…" at bounding box center [207, 307] width 72 height 14
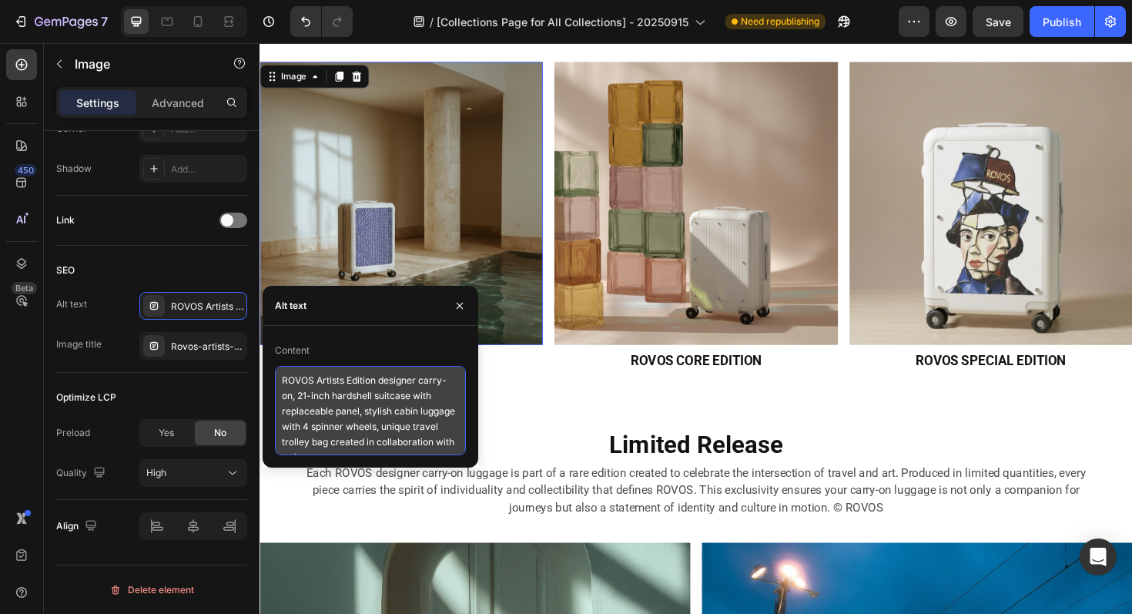
click at [346, 370] on textarea "ROVOS Artists Edition designer carry-on, 21-inch hardshell suitcase with replac…" at bounding box center [370, 410] width 191 height 89
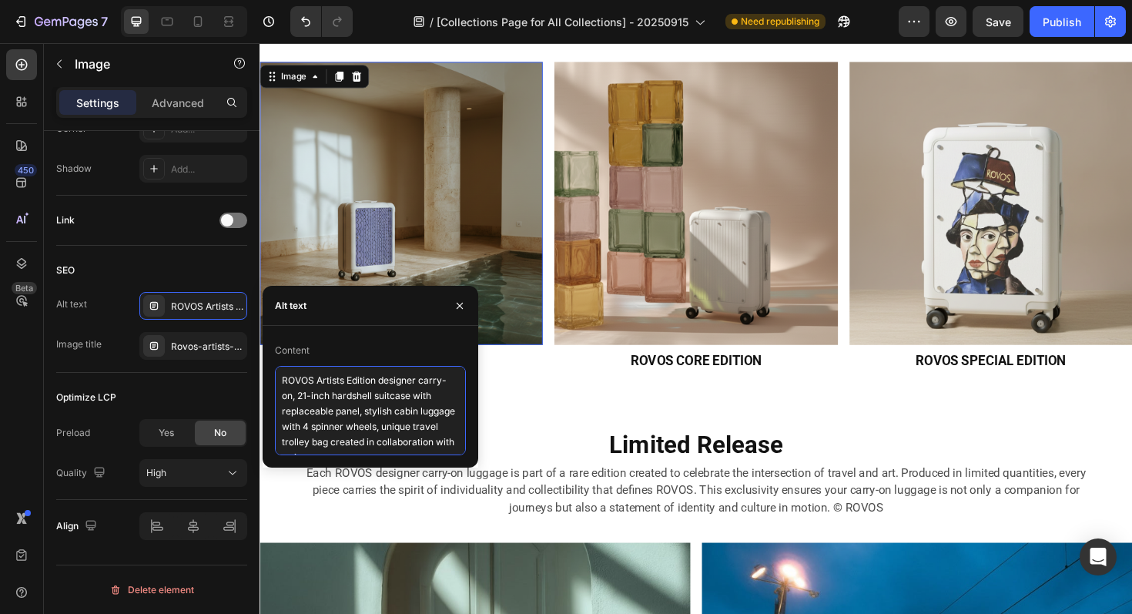
click at [346, 370] on textarea "ROVOS Artists Edition designer carry-on, 21-inch hardshell suitcase with replac…" at bounding box center [370, 410] width 191 height 89
paste textarea "RTIST EDITION"
type textarea "ROVOS ARTIST EDITION"
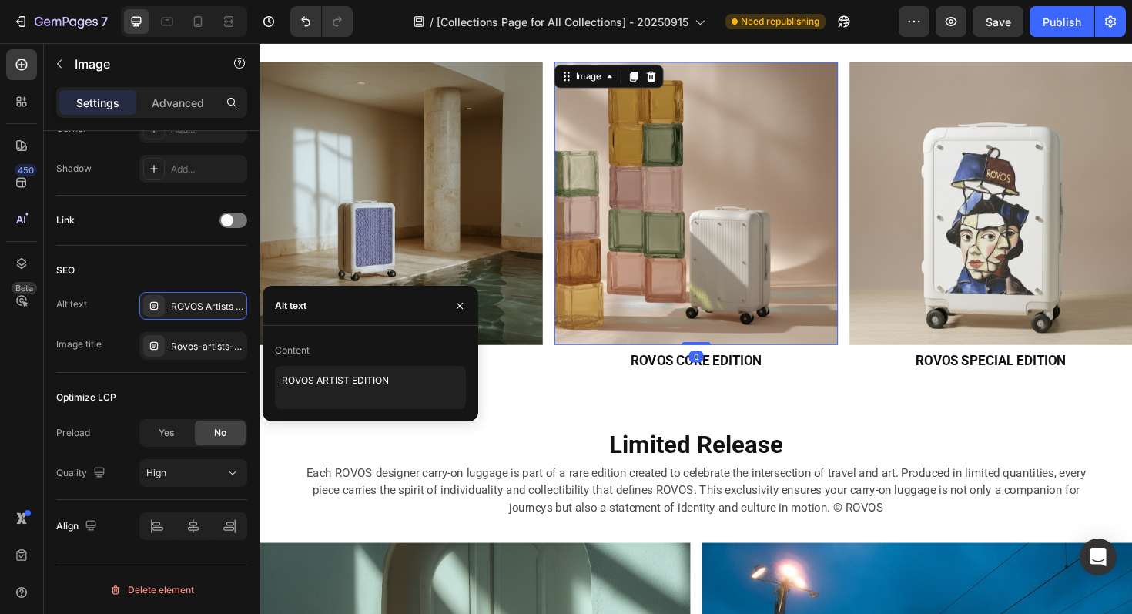
click at [711, 233] on img at bounding box center [722, 213] width 300 height 300
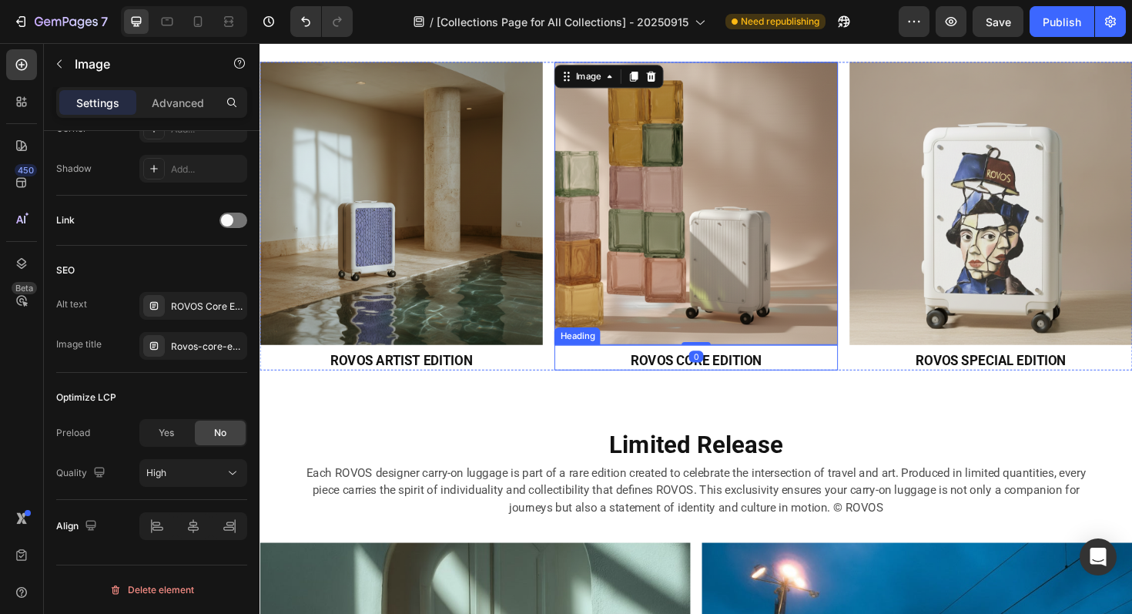
click at [679, 381] on h2 "ROVOS CORE EDITION" at bounding box center [722, 379] width 300 height 21
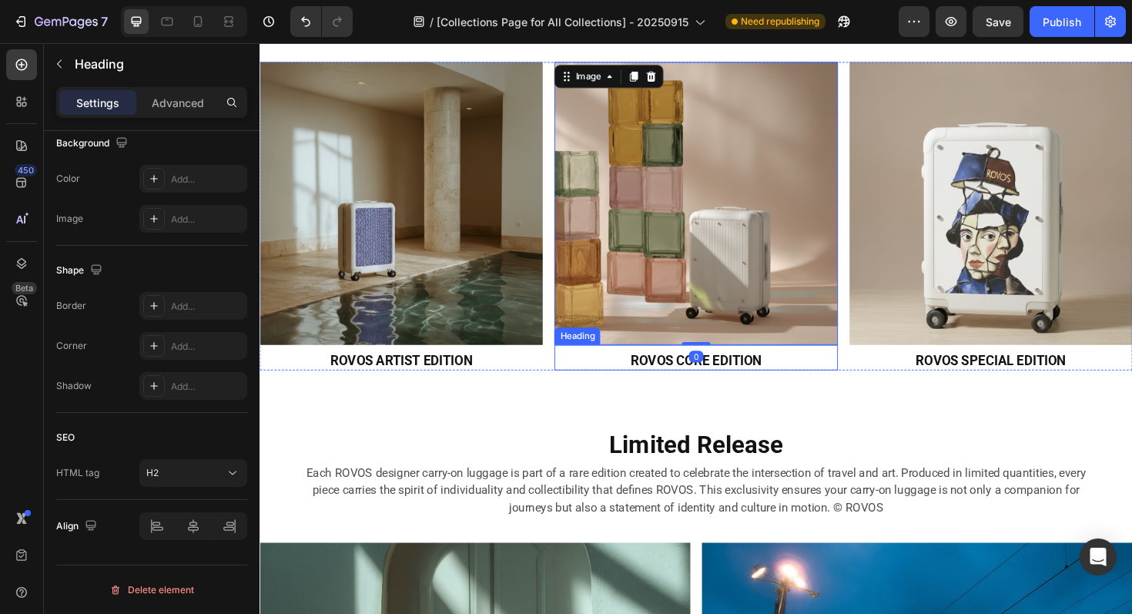
scroll to position [0, 0]
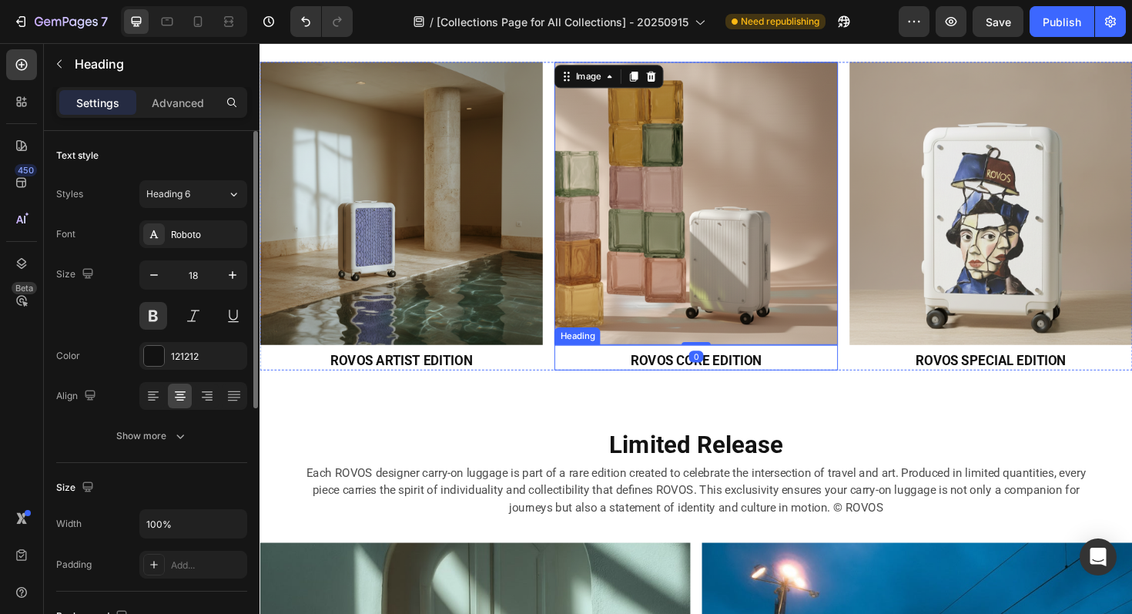
click at [679, 381] on h2 "ROVOS CORE EDITION" at bounding box center [722, 379] width 300 height 21
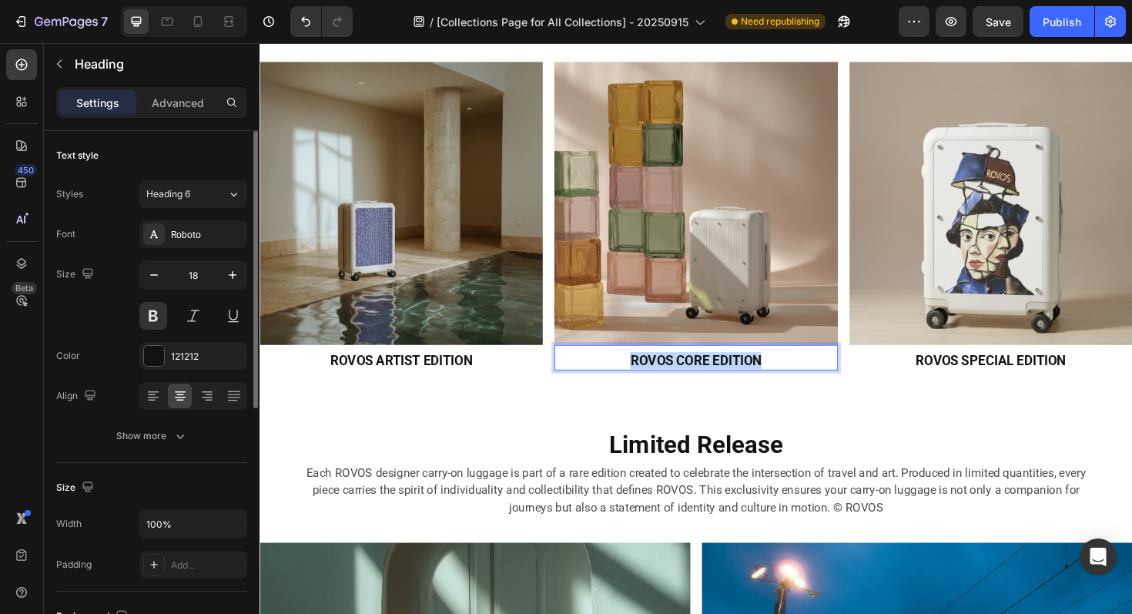
click at [679, 381] on p "ROVOS CORE EDITION" at bounding box center [721, 380] width 297 height 18
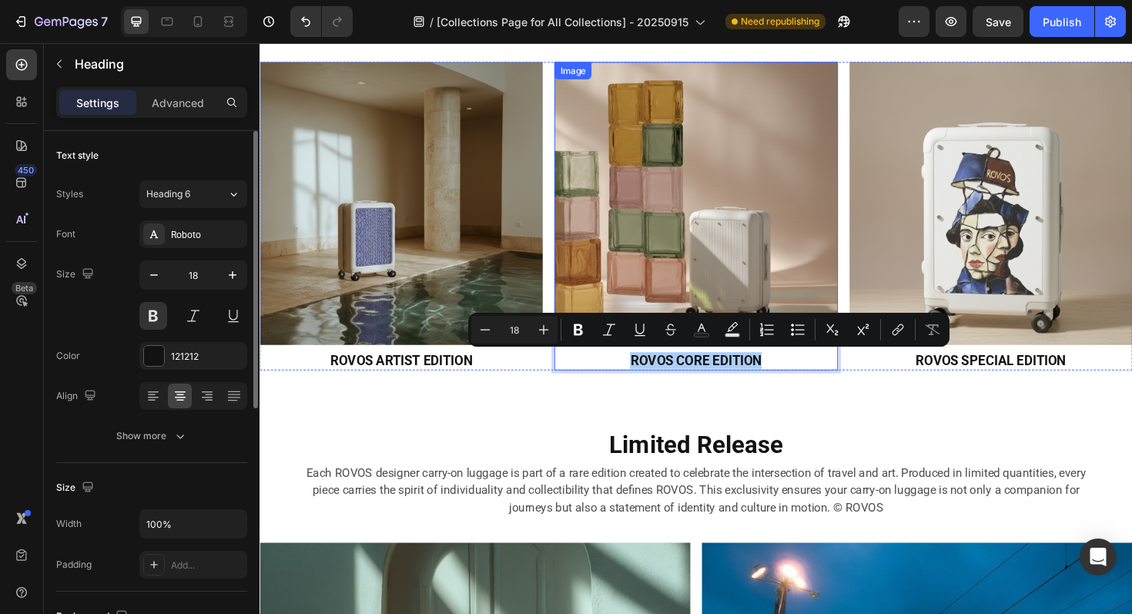
click at [643, 185] on img at bounding box center [722, 213] width 300 height 300
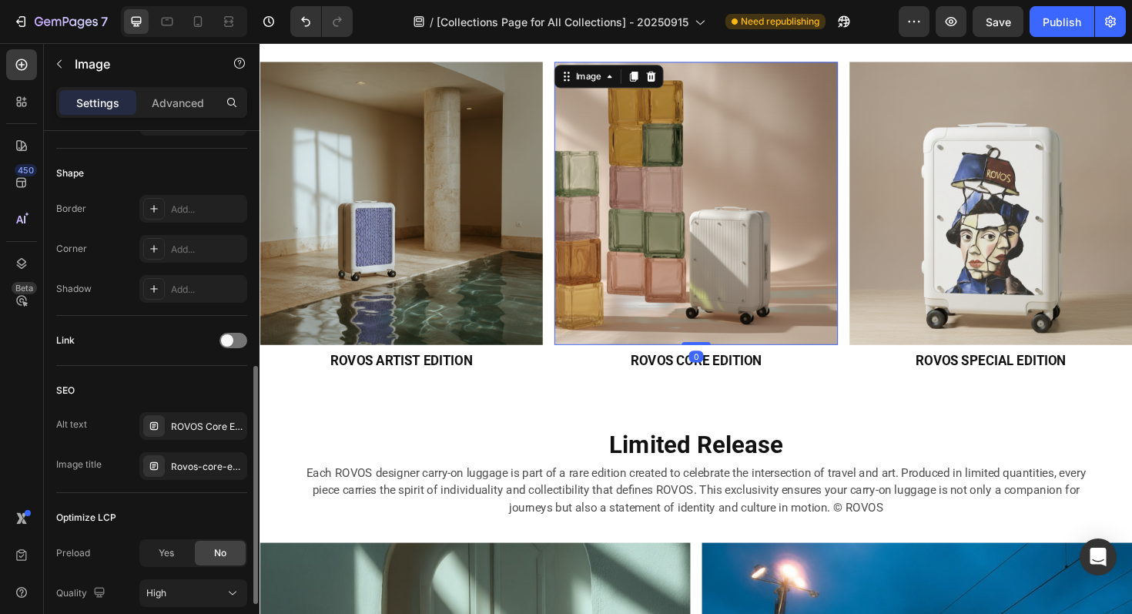
scroll to position [518, 0]
click at [200, 417] on div "ROVOS Core Edition carry-on, 21-inch hardshell suitcase with replaceable panel,…" at bounding box center [193, 425] width 108 height 28
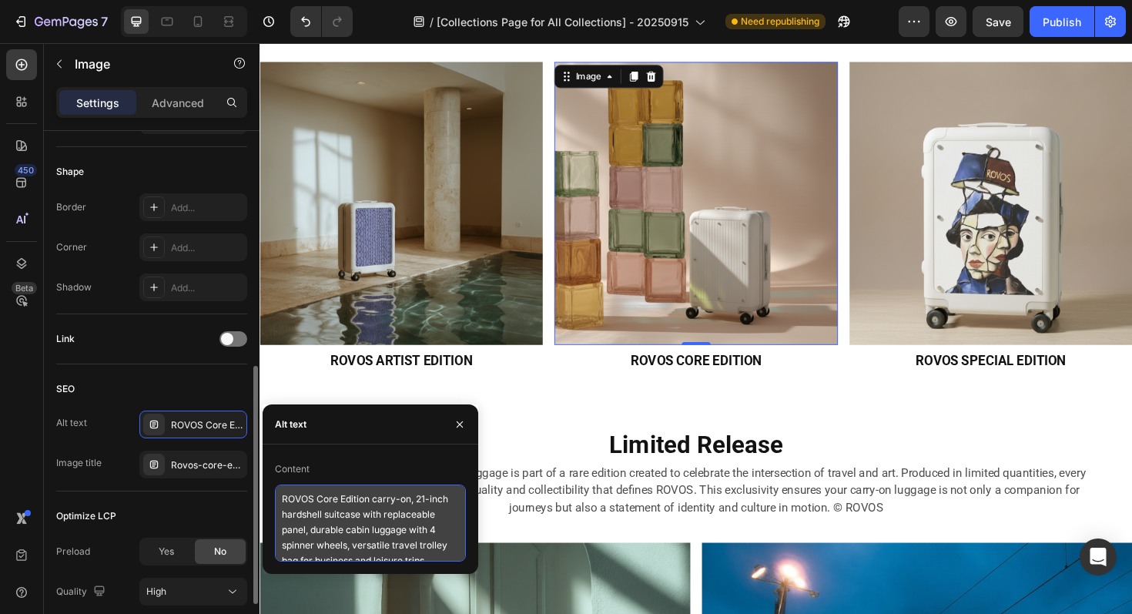
click at [318, 507] on textarea "ROVOS Core Edition carry-on, 21-inch hardshell suitcase with replaceable panel,…" at bounding box center [370, 523] width 191 height 77
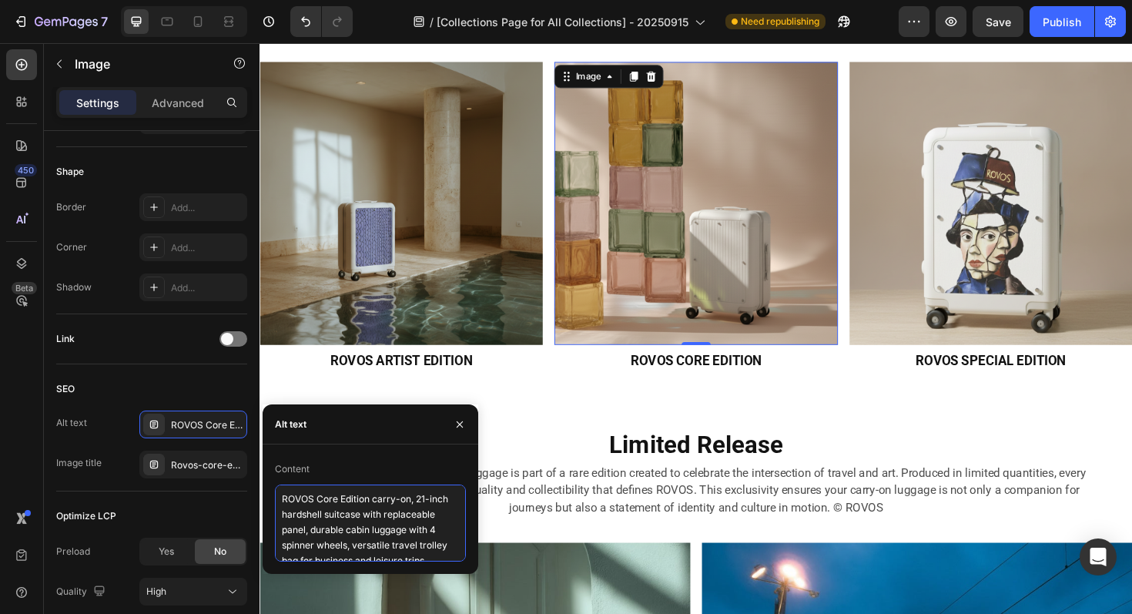
click at [318, 507] on textarea "ROVOS Core Edition carry-on, 21-inch hardshell suitcase with replaceable panel,…" at bounding box center [370, 523] width 191 height 77
paste textarea "ORE EDITION"
type textarea "ROVOS CORE EDITION"
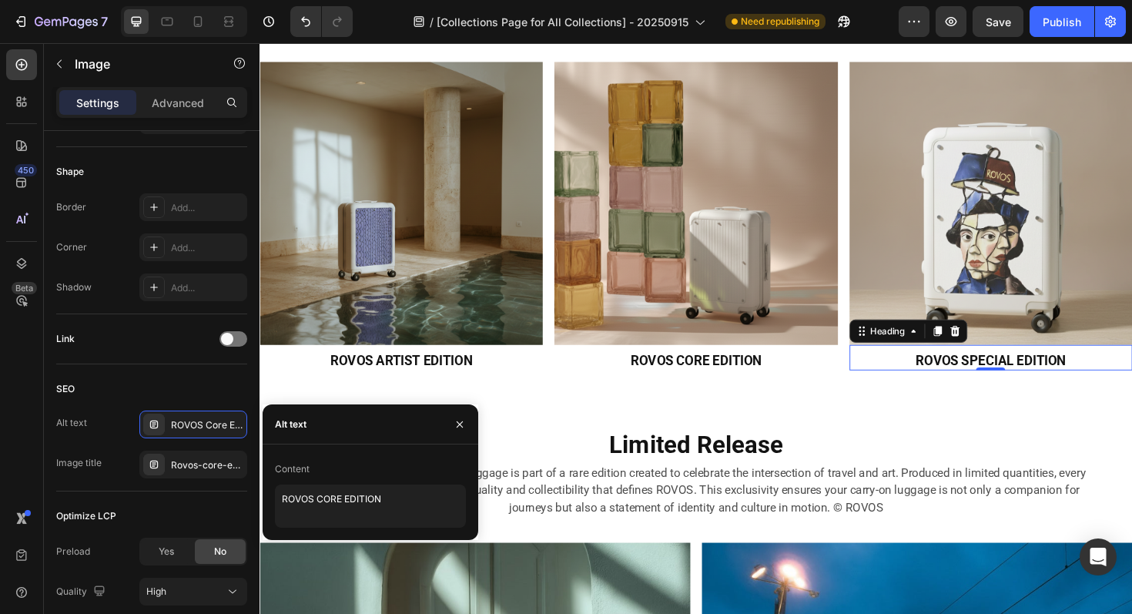
click at [1008, 377] on h2 "ROVOS SPECIAL EDITION" at bounding box center [1034, 379] width 300 height 21
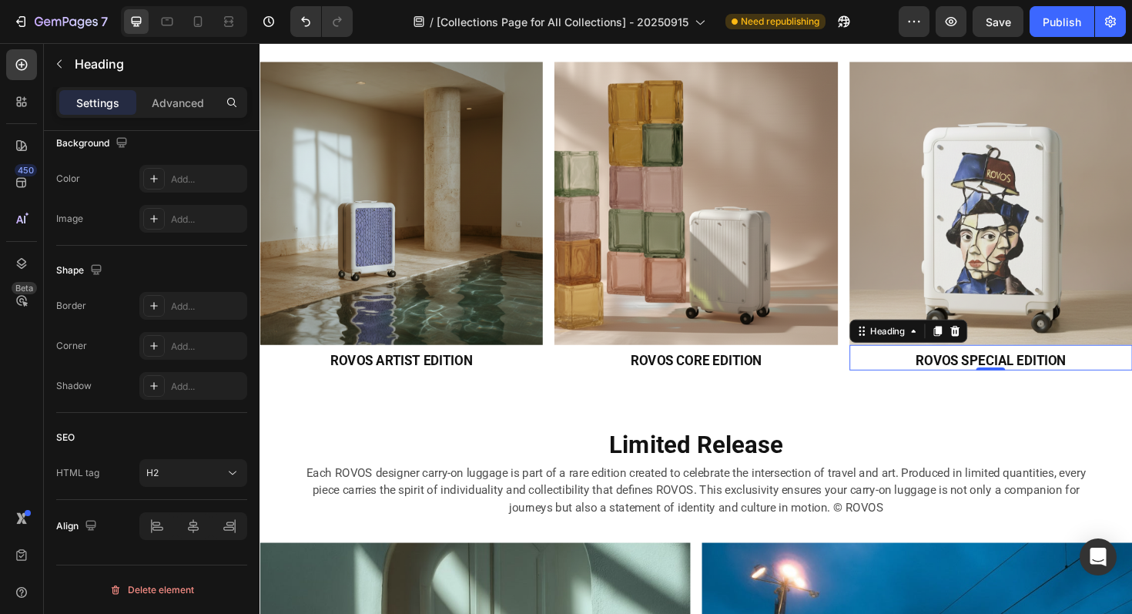
scroll to position [0, 0]
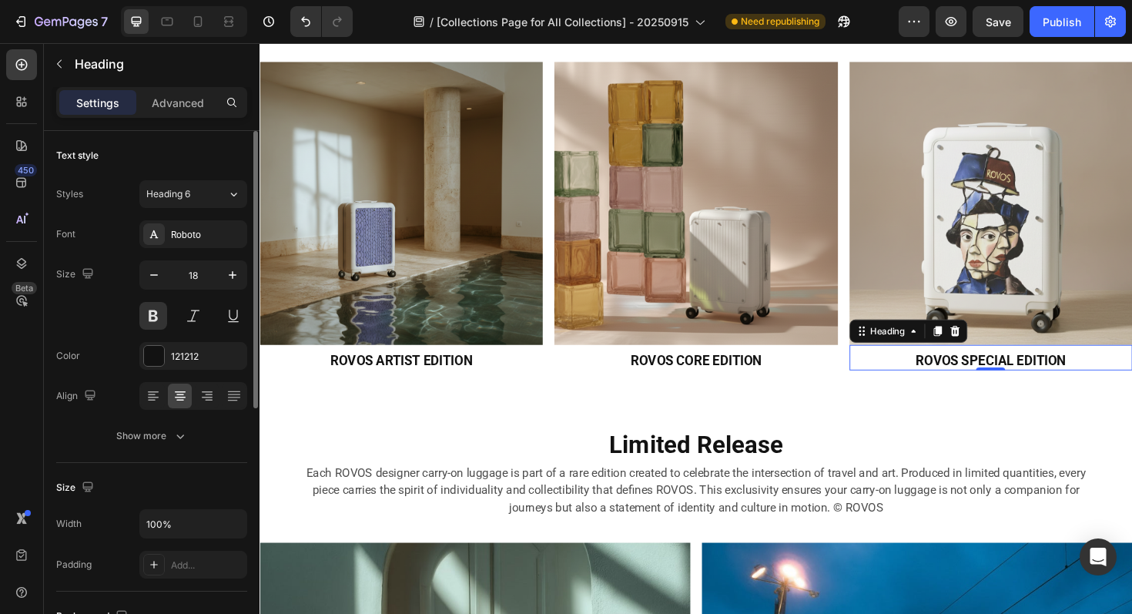
click at [1008, 377] on h2 "ROVOS SPECIAL EDITION" at bounding box center [1034, 379] width 300 height 21
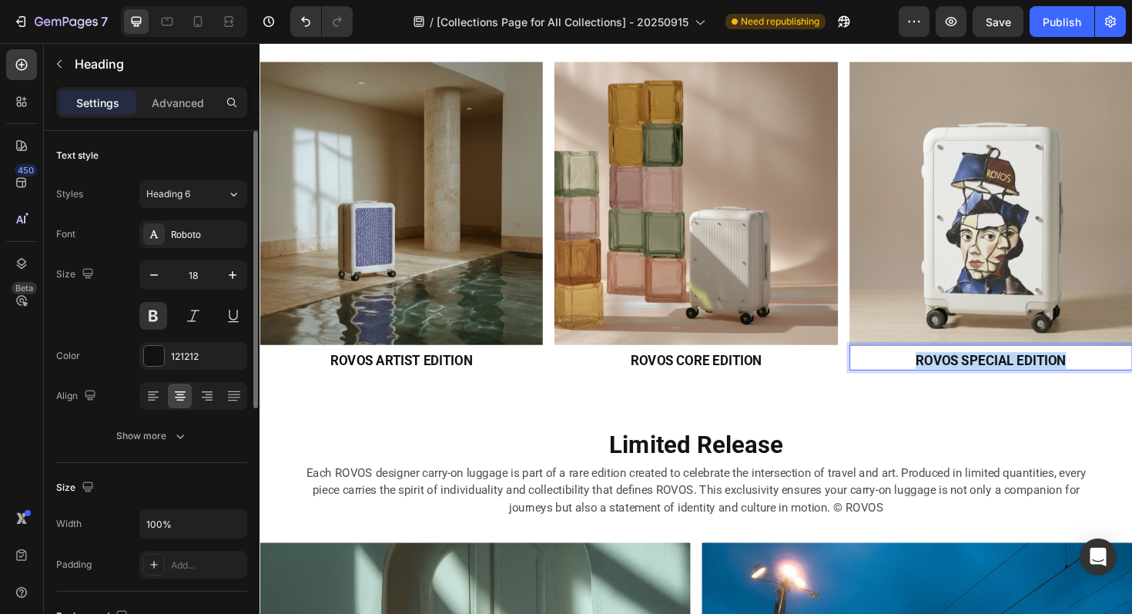
click at [1008, 377] on p "ROVOS SPECIAL EDITION" at bounding box center [1034, 380] width 297 height 18
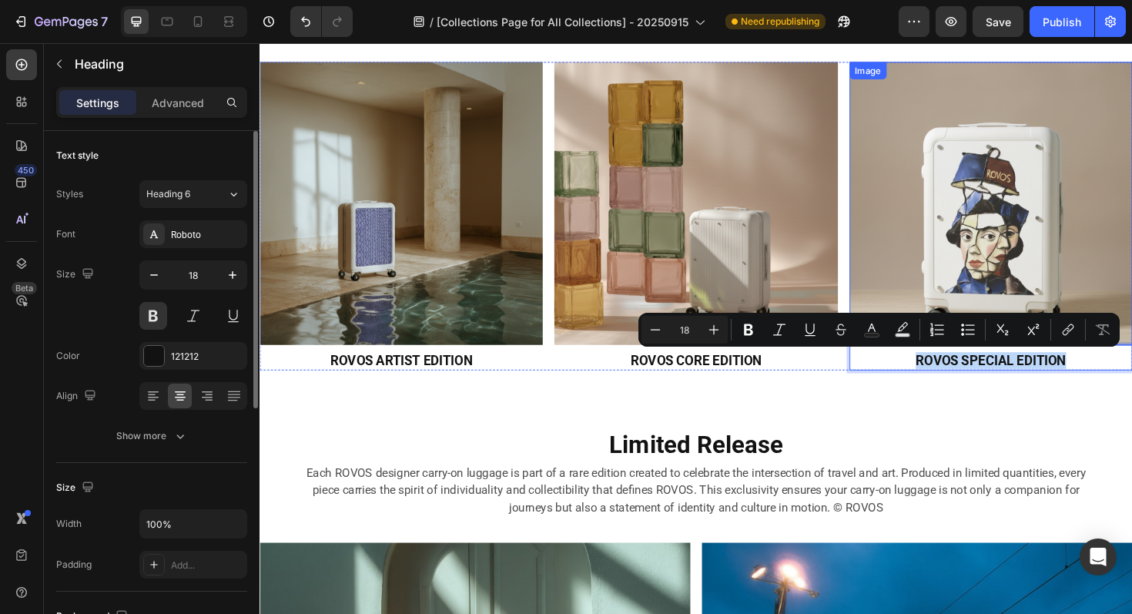
click at [1042, 250] on img at bounding box center [1034, 213] width 300 height 300
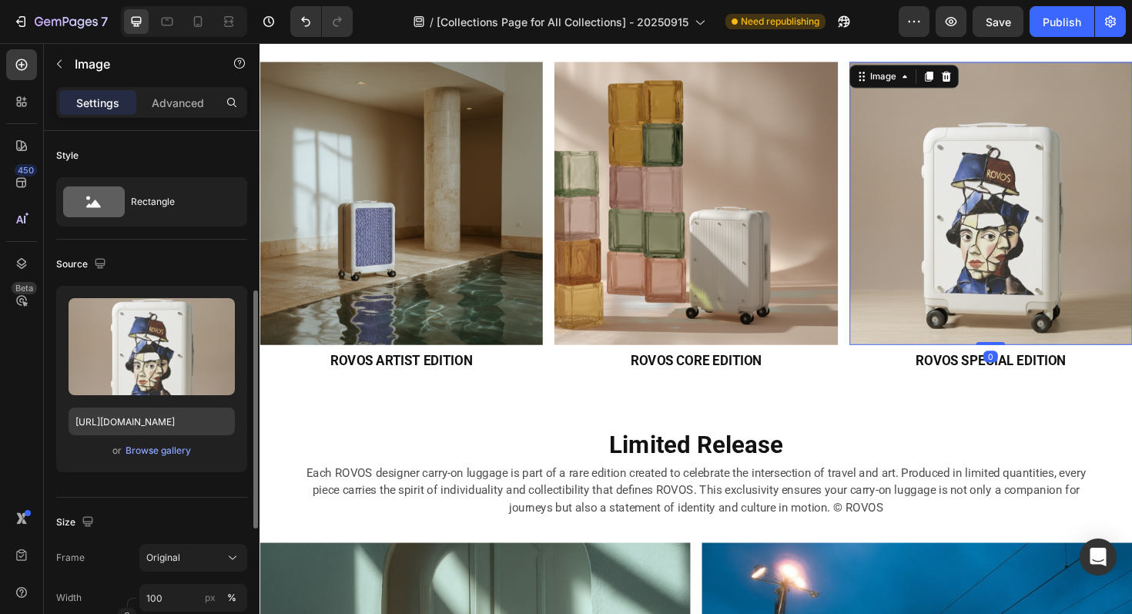
scroll to position [636, 0]
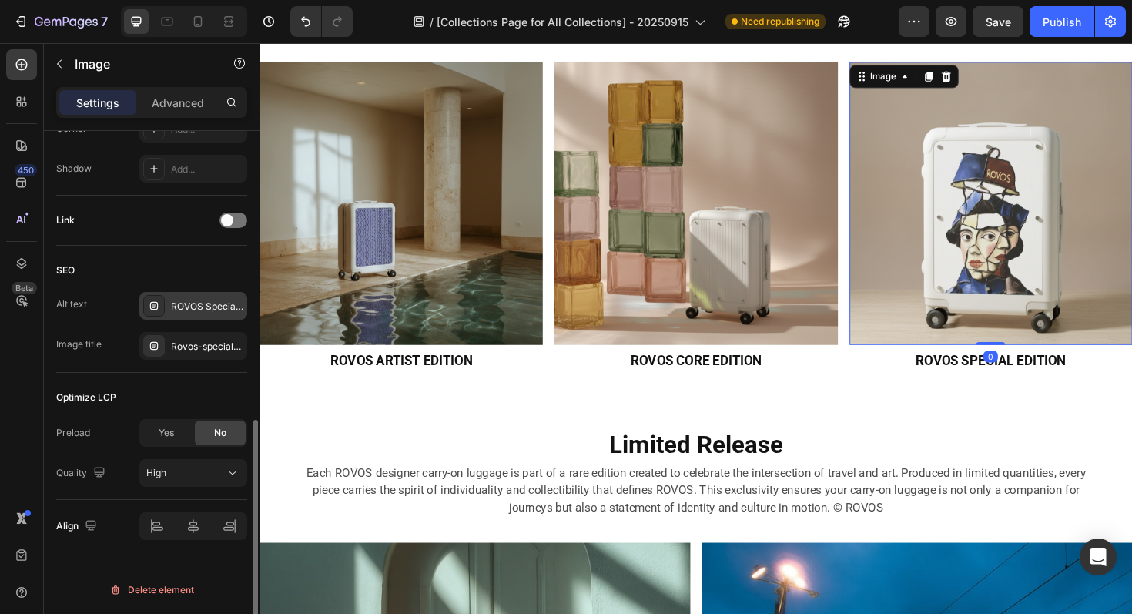
click at [200, 312] on div "ROVOS Special Edition 21-inch hardshell carry-on suitcase, lightweight cabin tr…" at bounding box center [207, 307] width 72 height 14
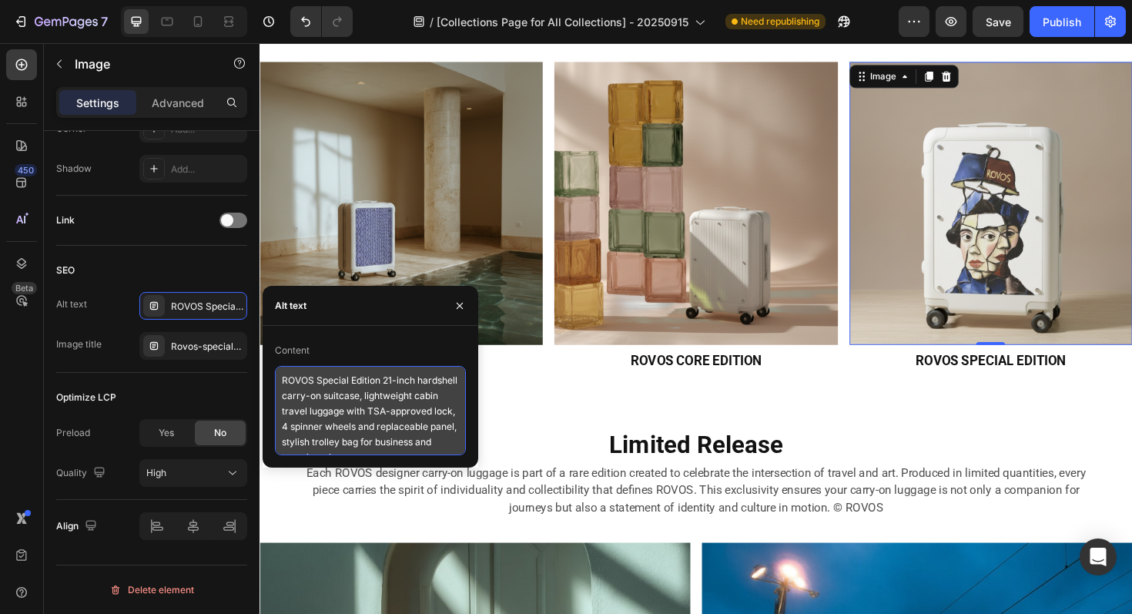
click at [309, 387] on textarea "ROVOS Special Edition 21-inch hardshell carry-on suitcase, lightweight cabin tr…" at bounding box center [370, 410] width 191 height 89
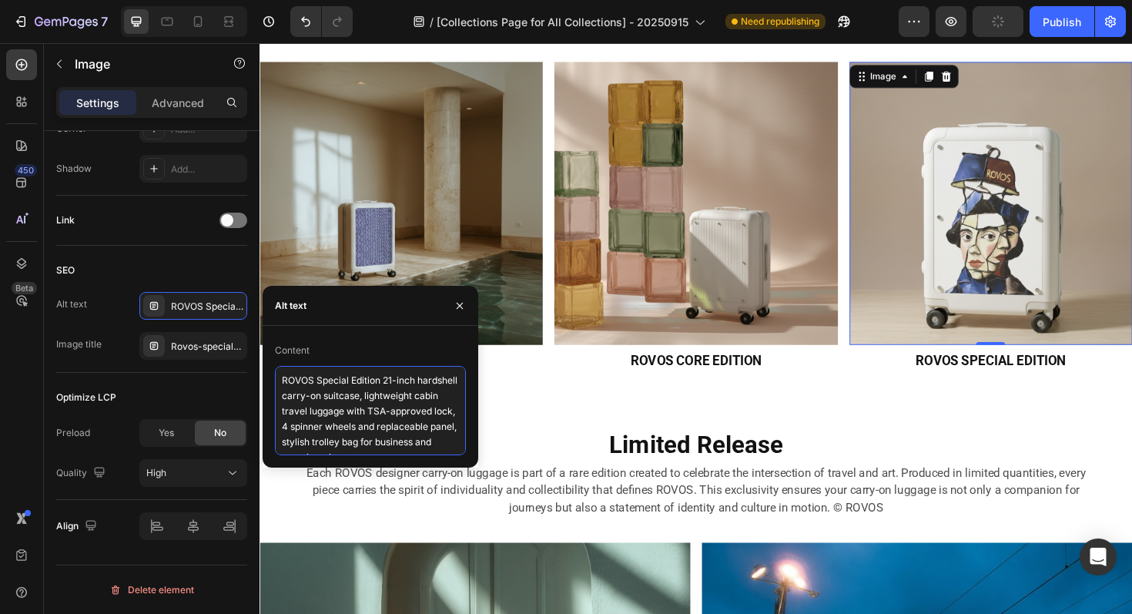
click at [309, 387] on textarea "ROVOS Special Edition 21-inch hardshell carry-on suitcase, lightweight cabin tr…" at bounding box center [370, 410] width 191 height 89
paste textarea "PECIAL EDITION"
type textarea "ROVOS SPECIAL EDITION"
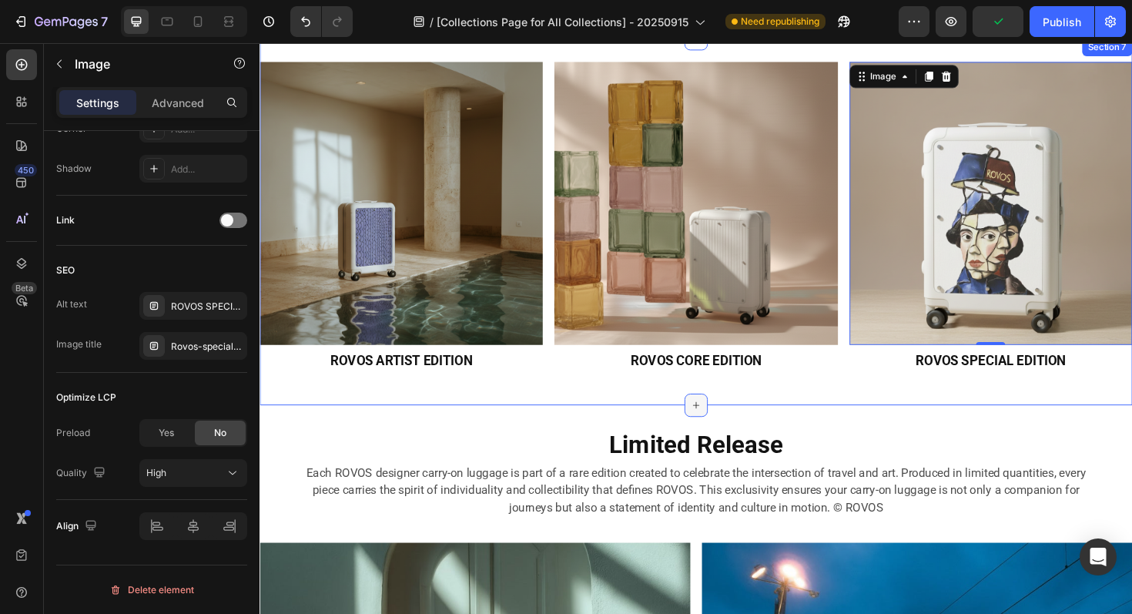
click at [714, 416] on div at bounding box center [721, 426] width 25 height 25
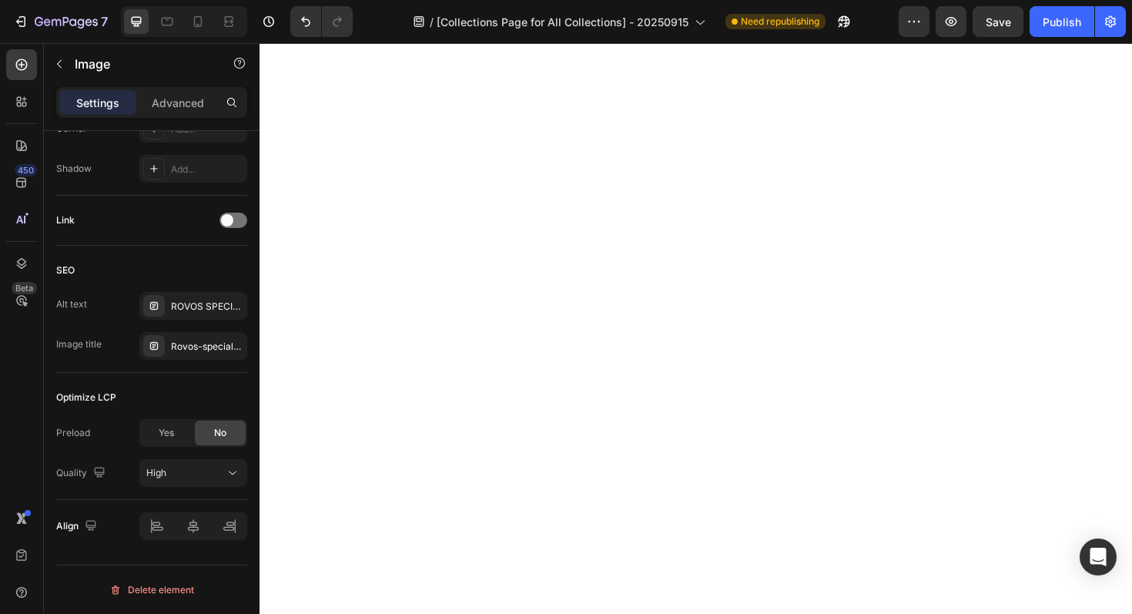
scroll to position [0, 0]
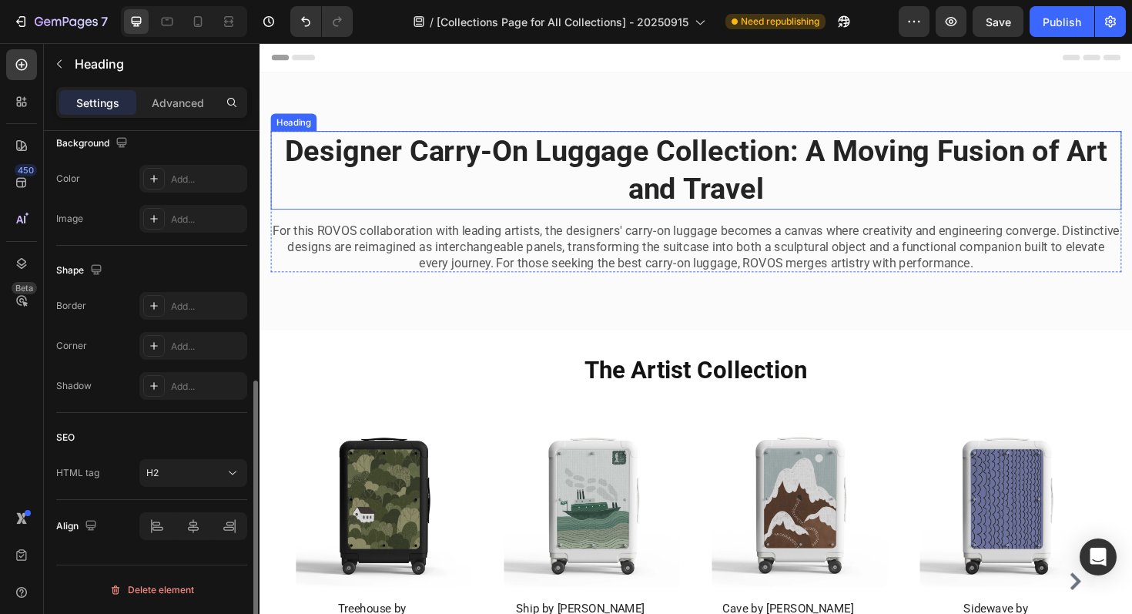
click at [675, 172] on strong "Designer Carry-On Luggage Collection: A Moving Fusion of Art and Travel" at bounding box center [722, 177] width 872 height 76
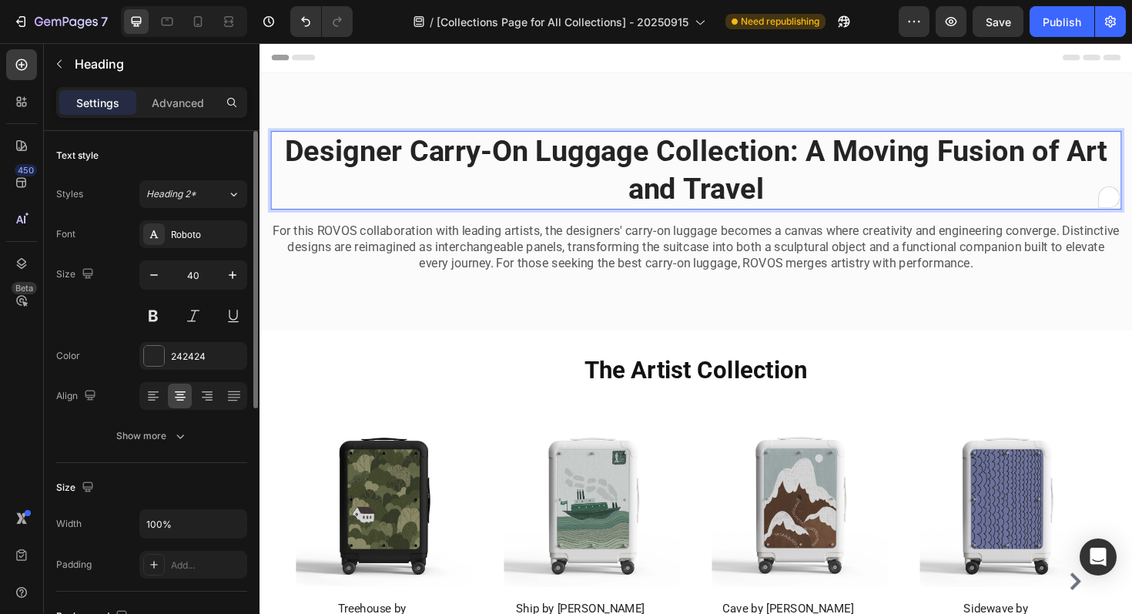
click at [675, 172] on strong "Designer Carry-On Luggage Collection: A Moving Fusion of Art and Travel" at bounding box center [722, 177] width 872 height 76
type input "16"
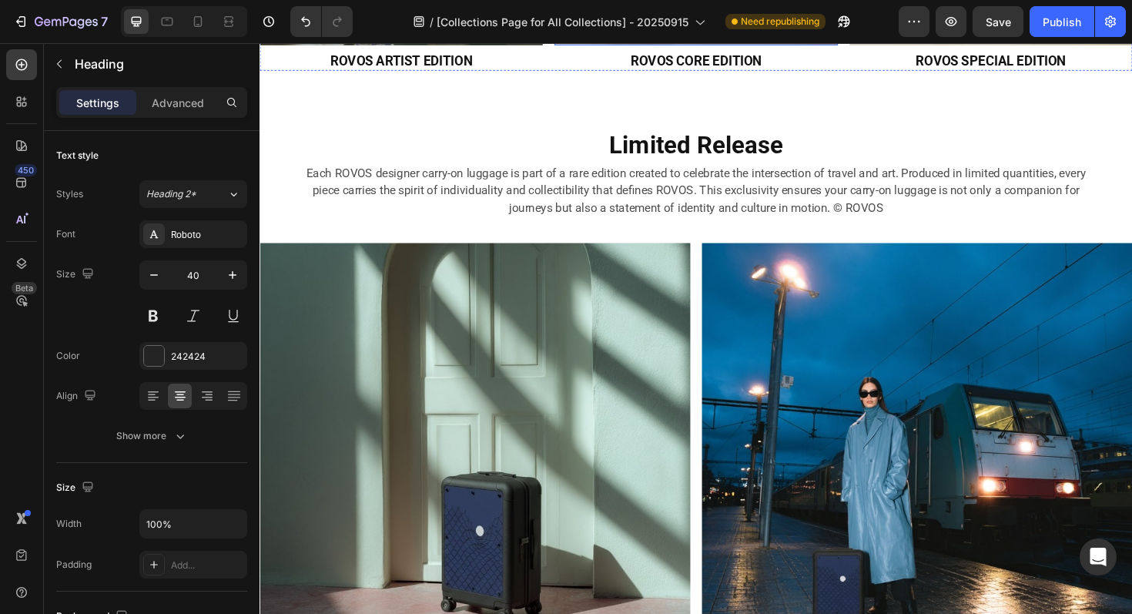
scroll to position [3007, 0]
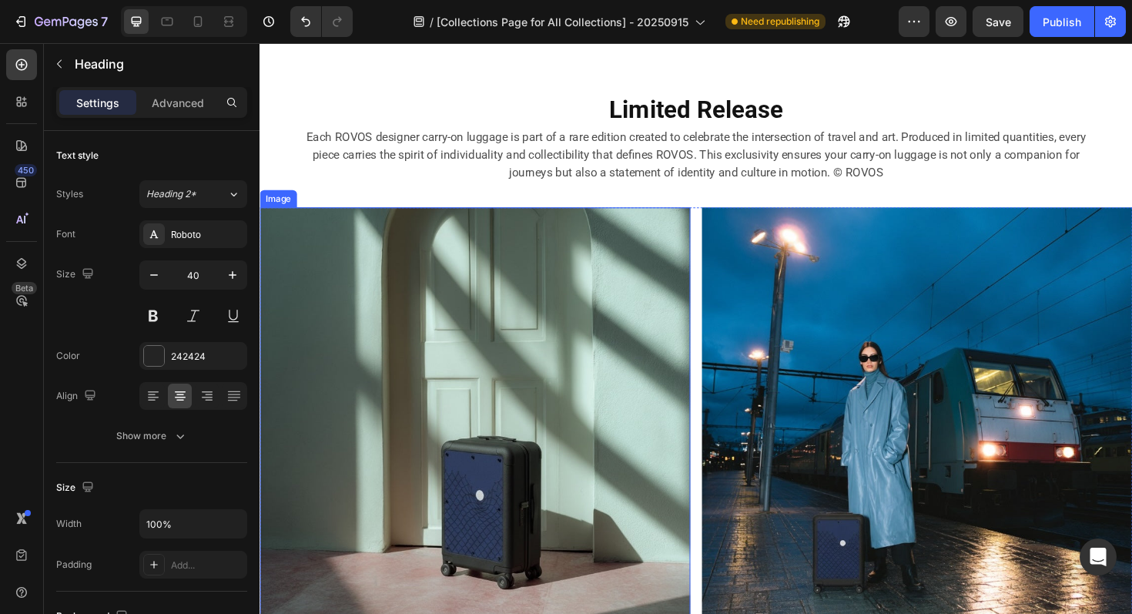
click at [626, 375] on img at bounding box center [488, 445] width 456 height 456
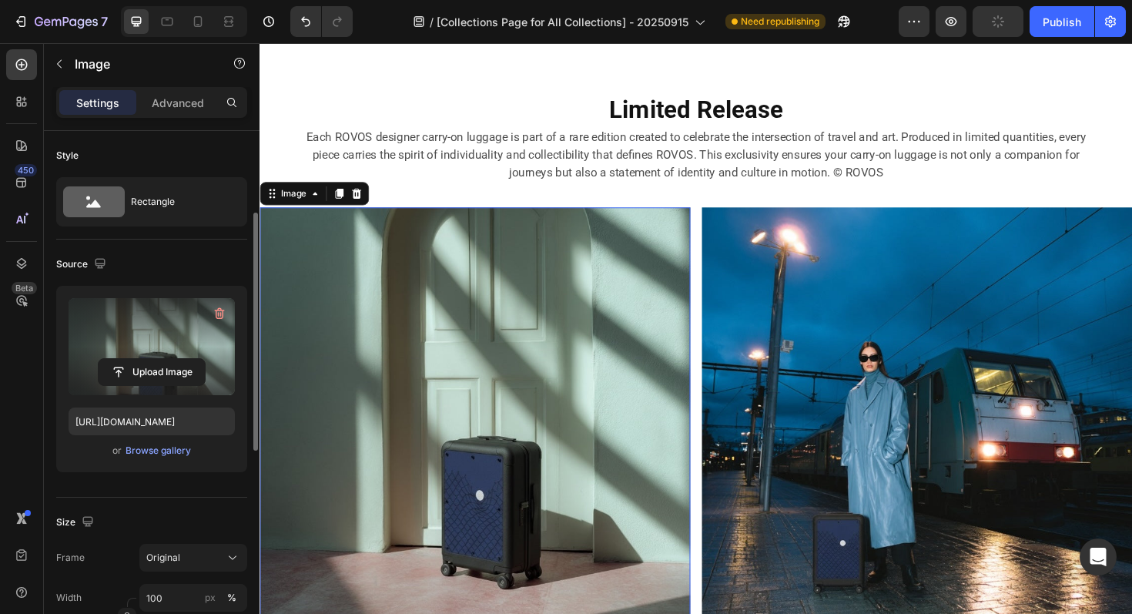
scroll to position [579, 0]
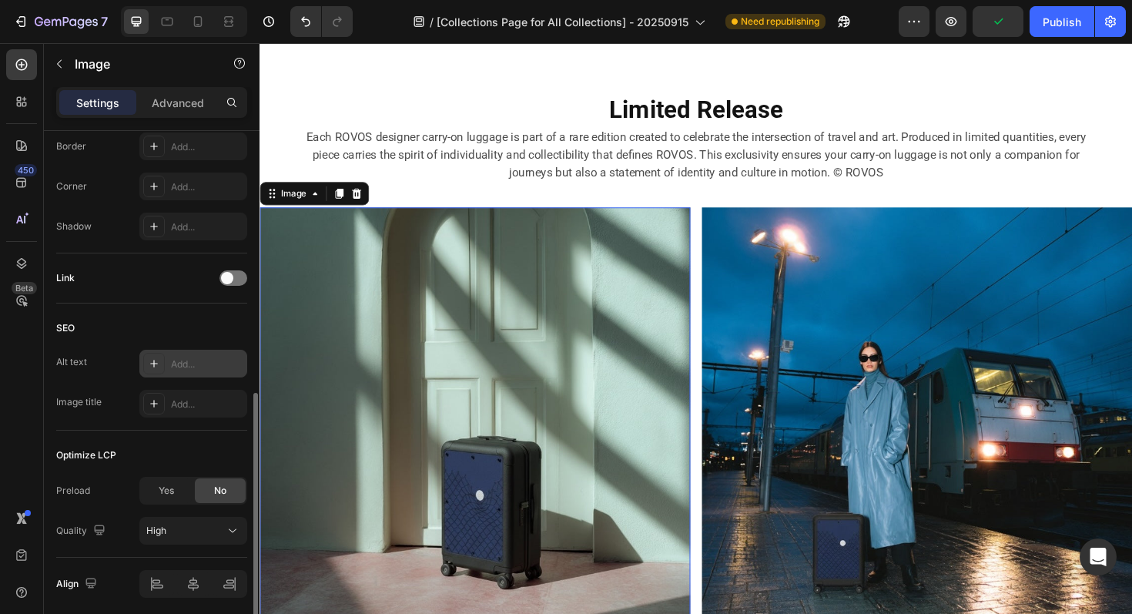
click at [197, 364] on div "Add..." at bounding box center [207, 364] width 72 height 14
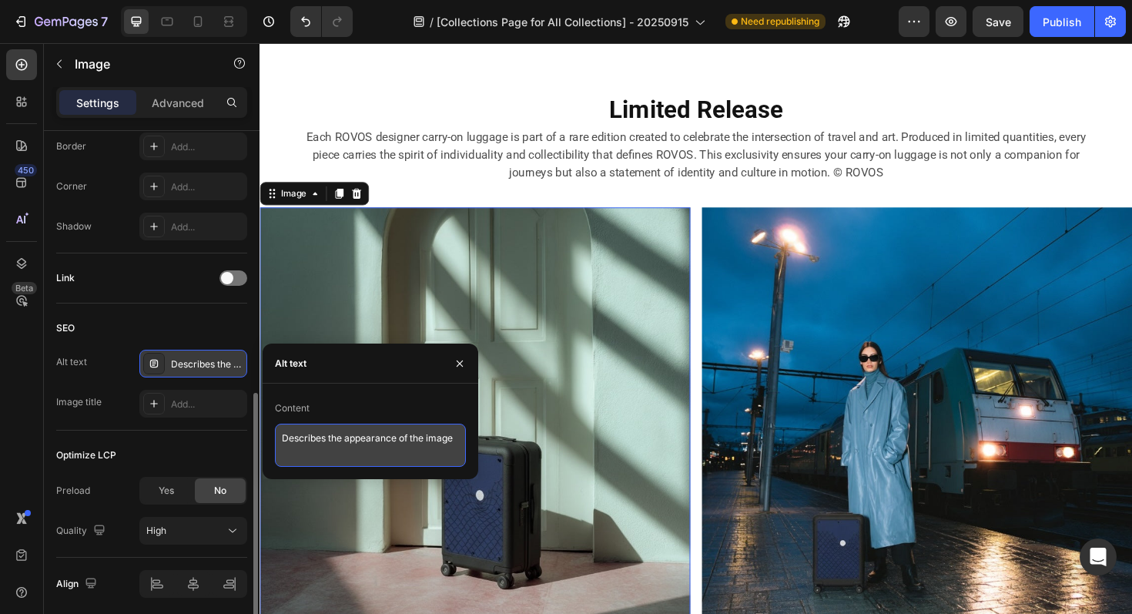
click at [328, 431] on textarea "Describes the appearance of the image" at bounding box center [370, 445] width 191 height 43
paste textarea "igner Carry-On Luggage Collection: A Moving Fusion of Art and Travel"
type textarea "Designer Carry-On Luggage Collection: A Moving Fusion of Art and Travel"
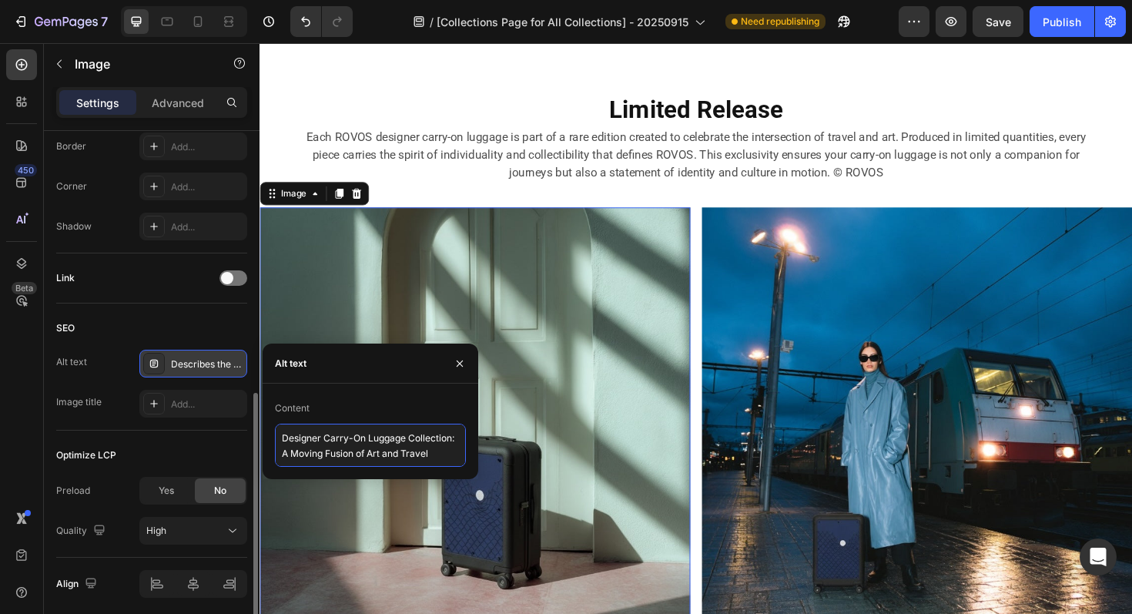
scroll to position [5, 0]
click at [915, 334] on img at bounding box center [956, 445] width 456 height 456
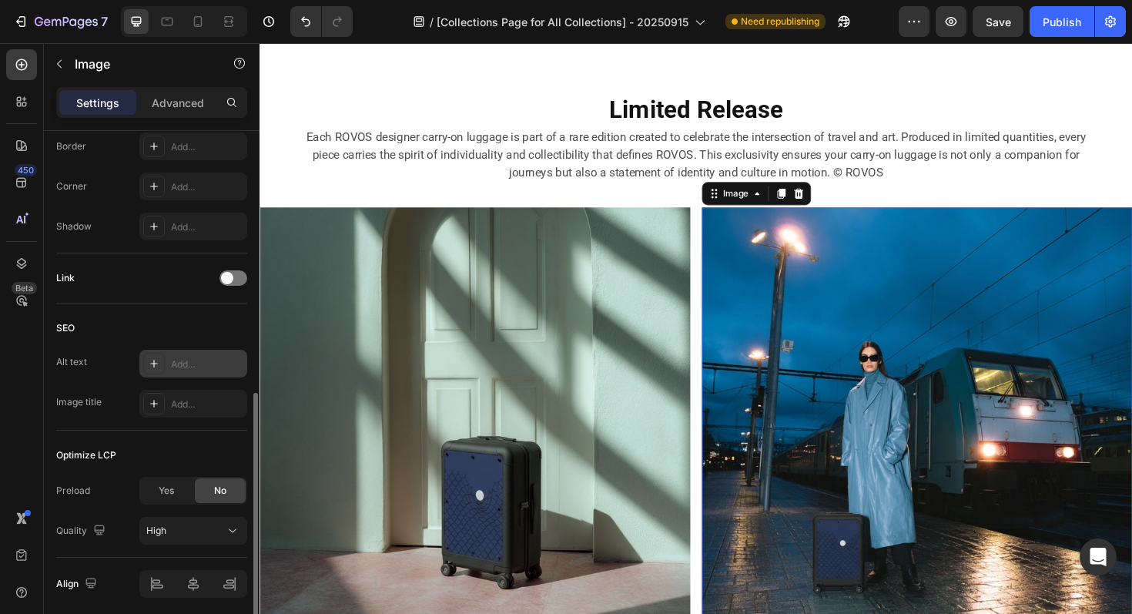
click at [191, 360] on div "Add..." at bounding box center [207, 364] width 72 height 14
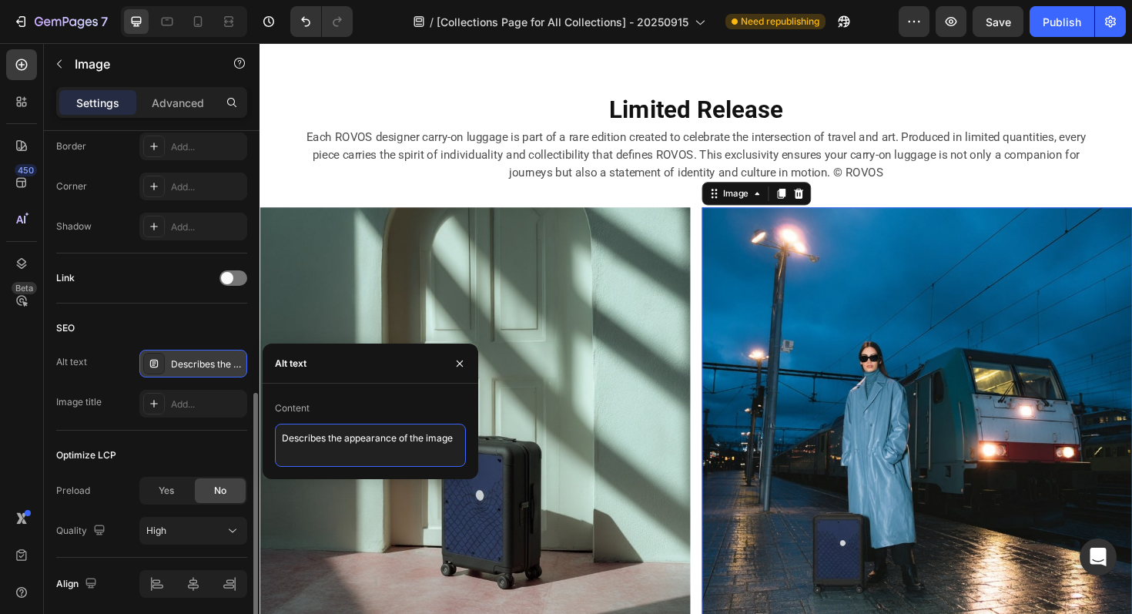
click at [324, 445] on textarea "Describes the appearance of the image" at bounding box center [370, 445] width 191 height 43
paste textarea "igner Carry-On Luggage Collection: A Moving Fusion of Art and Travel"
type textarea "Designer Carry-On Luggage Collection: A Moving Fusion of Art and Travel"
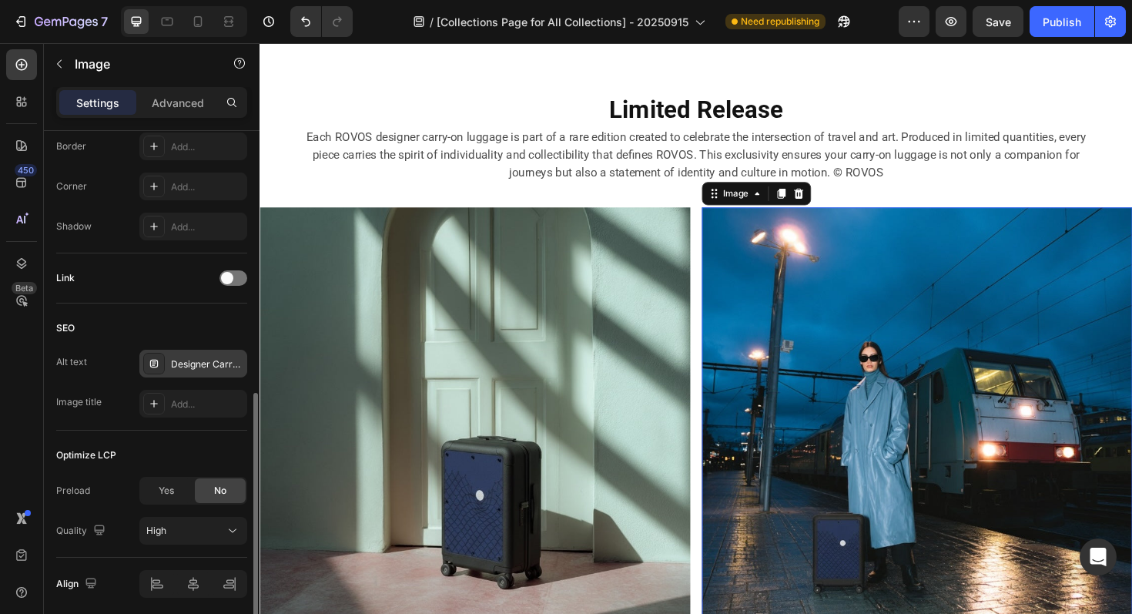
click at [870, 458] on img at bounding box center [956, 445] width 456 height 456
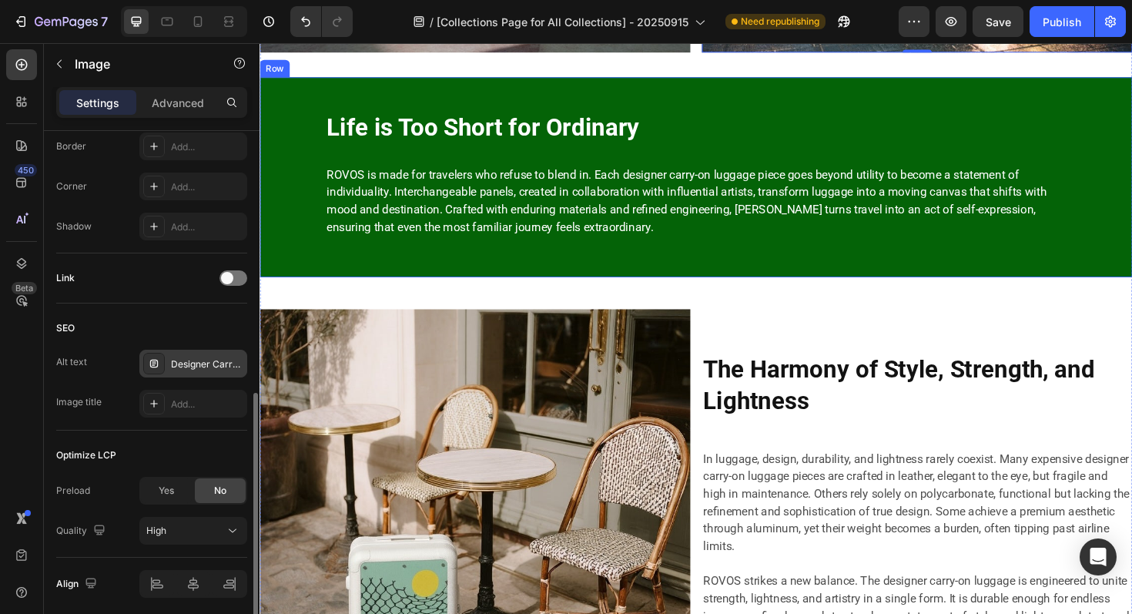
scroll to position [3760, 0]
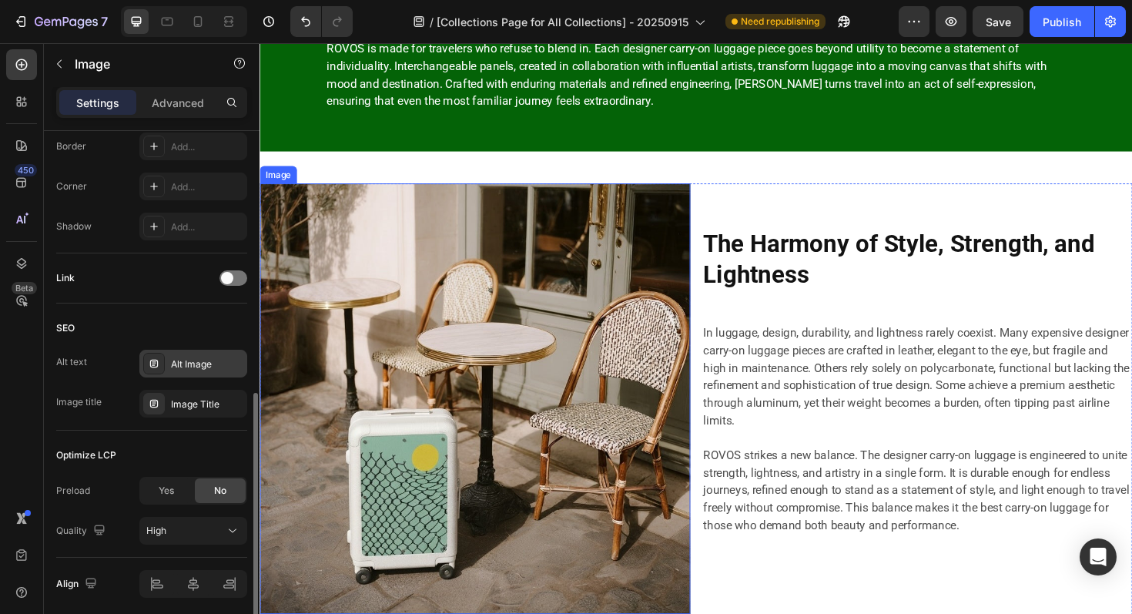
click at [451, 416] on img at bounding box center [488, 420] width 456 height 456
click at [187, 369] on div "Alt Image" at bounding box center [207, 364] width 72 height 14
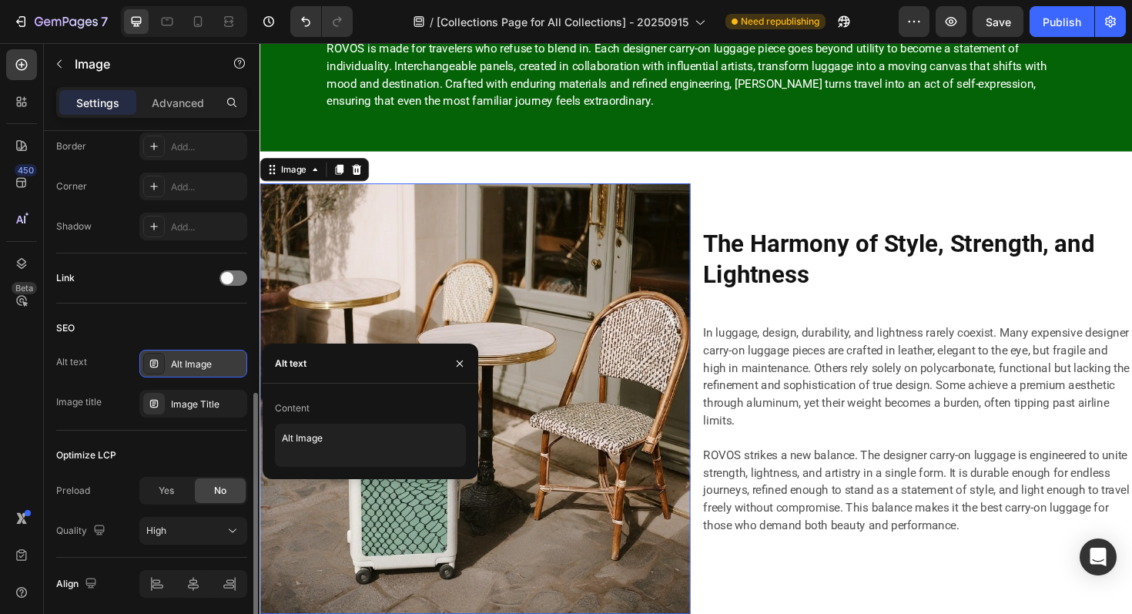
click at [187, 369] on div "Alt Image" at bounding box center [207, 364] width 72 height 14
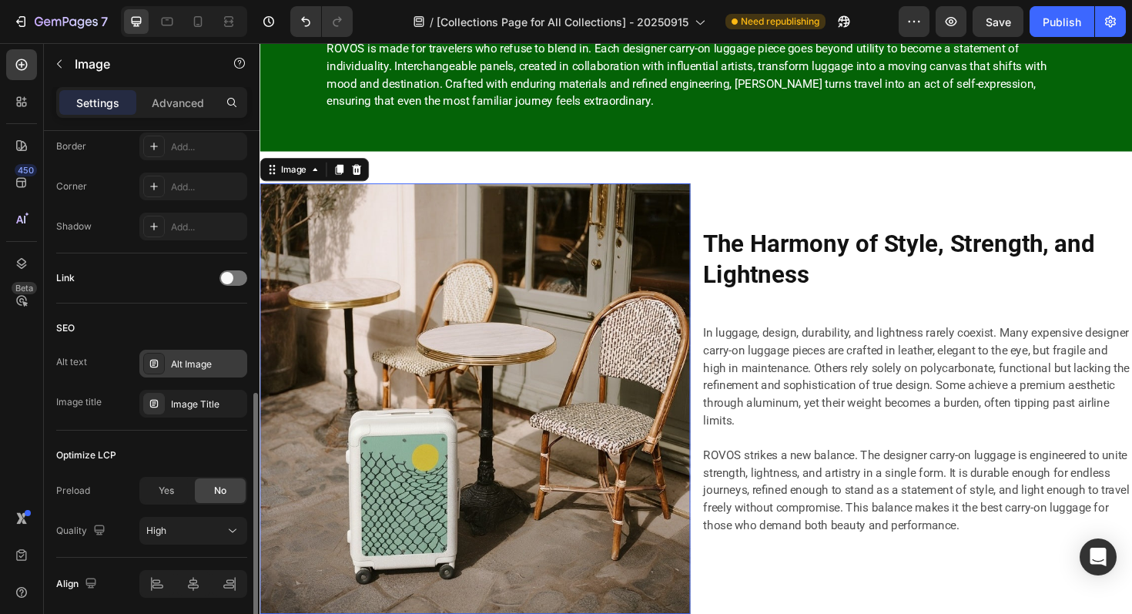
click at [199, 368] on div "Alt Image" at bounding box center [207, 364] width 72 height 14
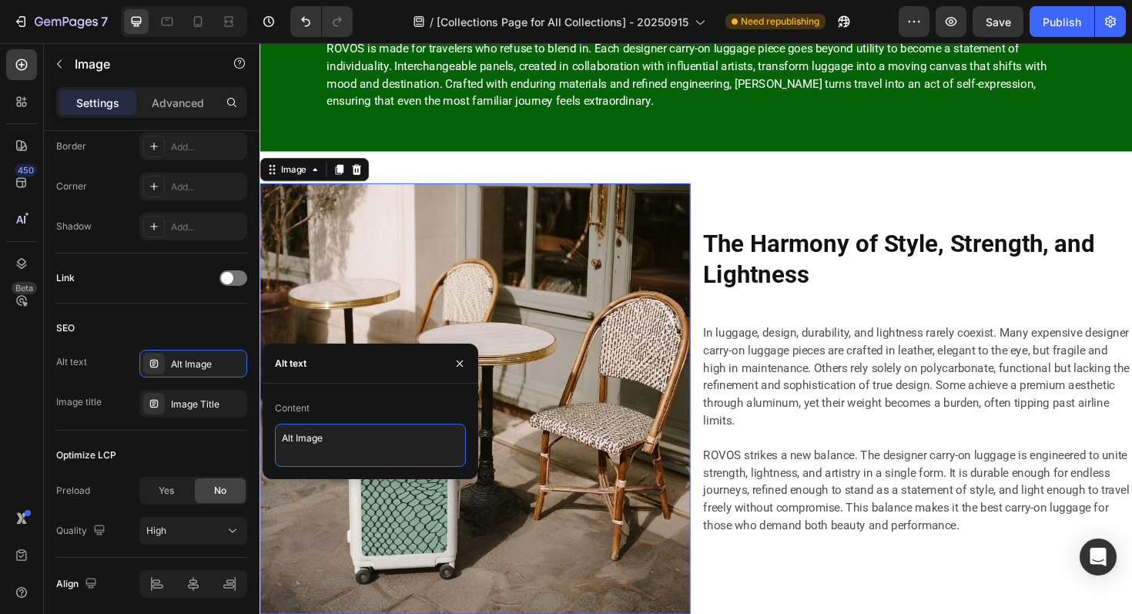
click at [336, 443] on textarea "Alt Image" at bounding box center [370, 445] width 191 height 43
paste textarea "Designer Carry-On Luggage Collection: A Moving Fusion of Art and Travel"
type textarea "Designer Carry-On Luggage Collection: A Moving Fusion of Art and Travel"
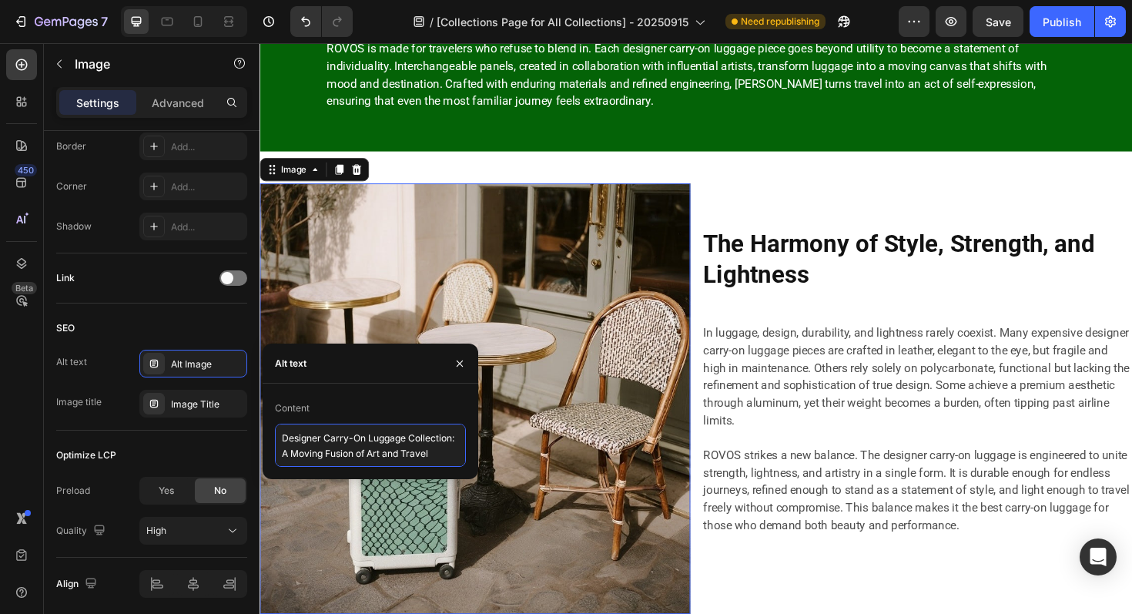
scroll to position [5, 0]
click at [733, 476] on p "ROVOS strikes a new balance. The designer carry-on luggage is engineered to uni…" at bounding box center [955, 517] width 453 height 92
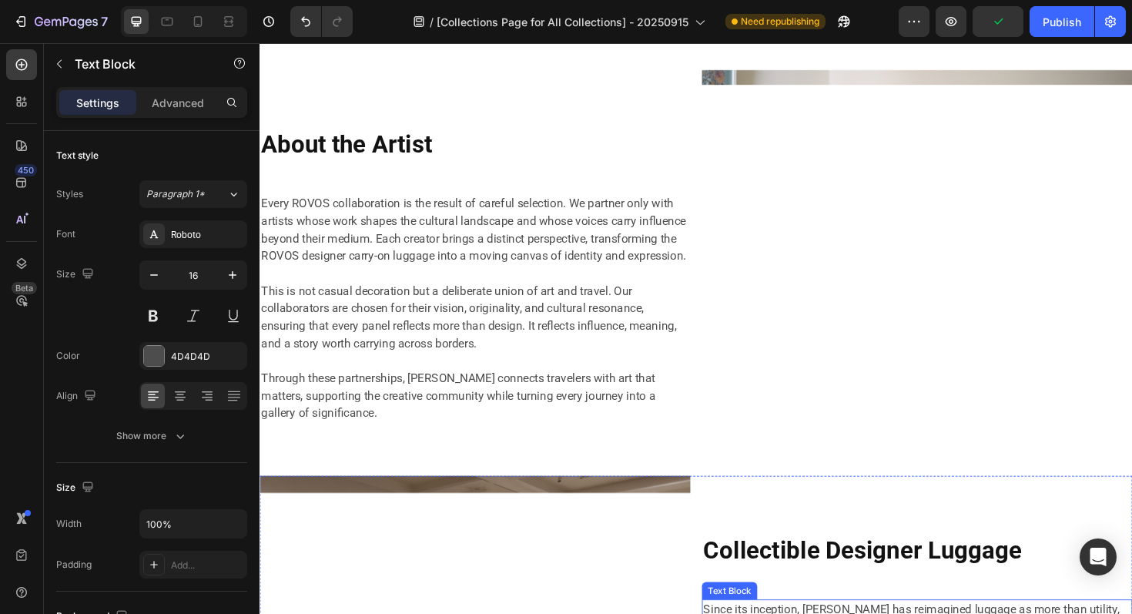
scroll to position [4344, 0]
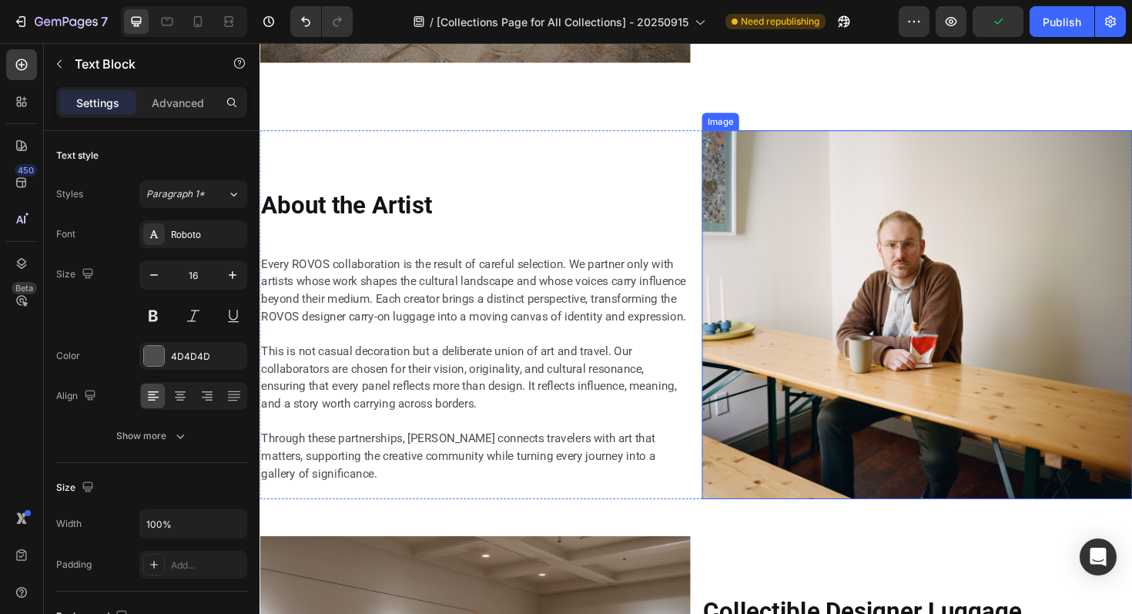
click at [817, 270] on img at bounding box center [956, 331] width 456 height 391
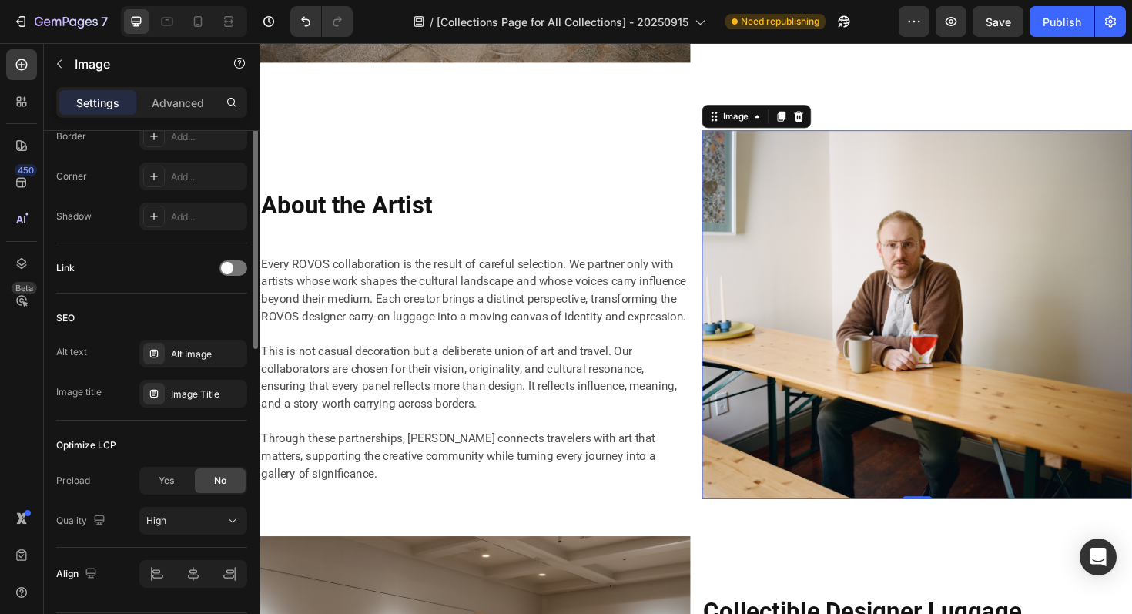
scroll to position [636, 0]
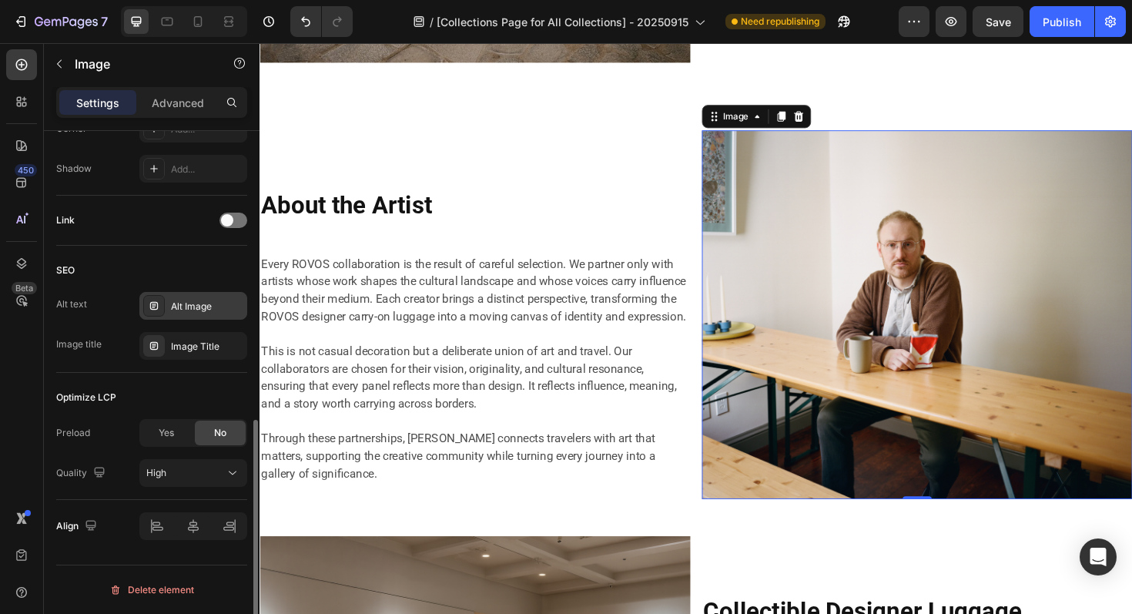
click at [189, 310] on div "Alt Image" at bounding box center [207, 307] width 72 height 14
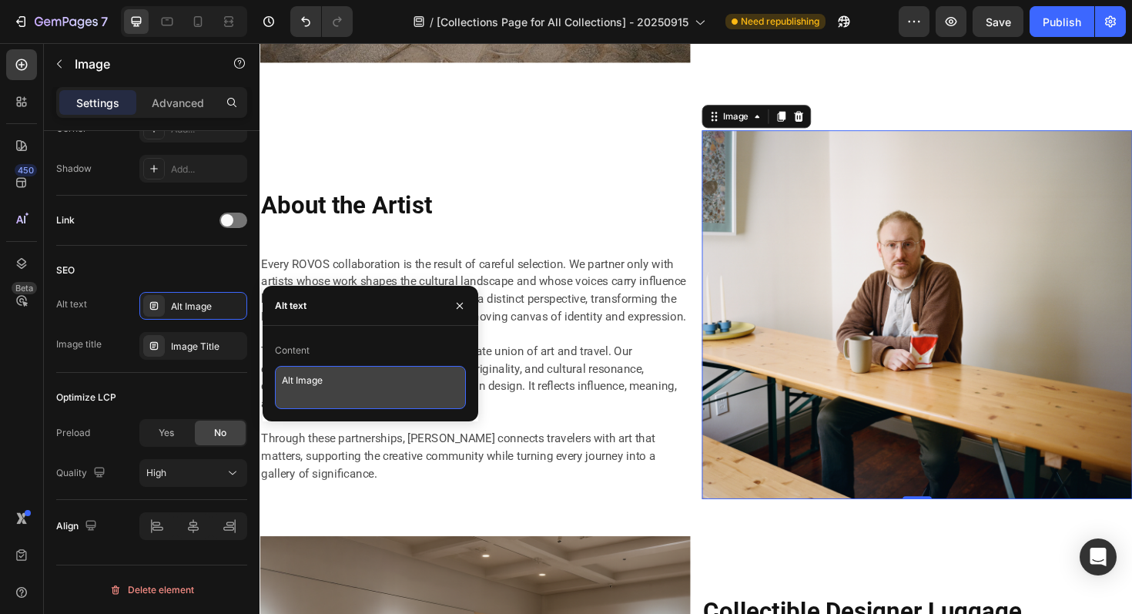
click at [321, 377] on textarea "Alt Image" at bounding box center [370, 387] width 191 height 43
paste textarea "Designer Carry-On Luggage Collection: A Moving Fusion of Art and Travel"
type textarea "Designer Carry-On Luggage Collection: A Moving Fusion of Art and Travel"
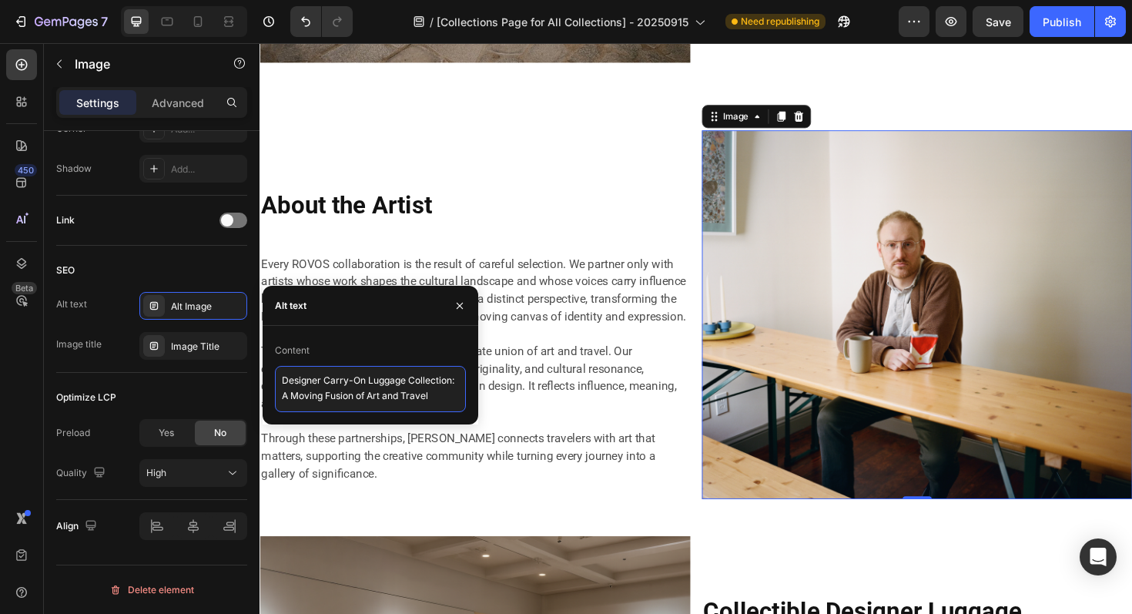
scroll to position [5, 0]
click at [605, 398] on p "This is not casual decoration but a deliberate union of art and travel. Our col…" at bounding box center [487, 398] width 453 height 74
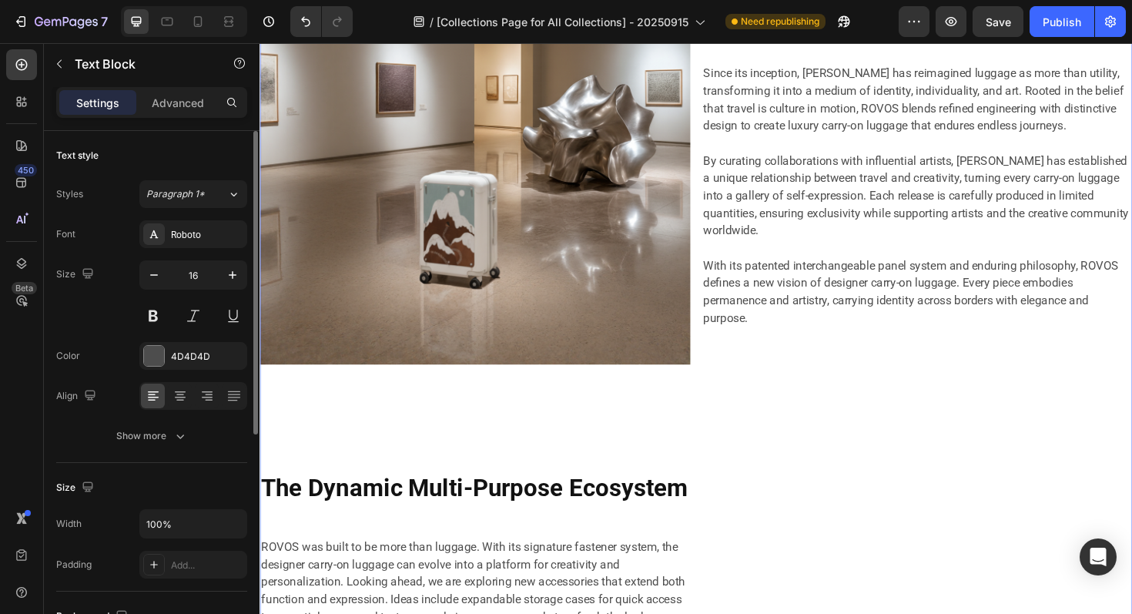
scroll to position [4979, 0]
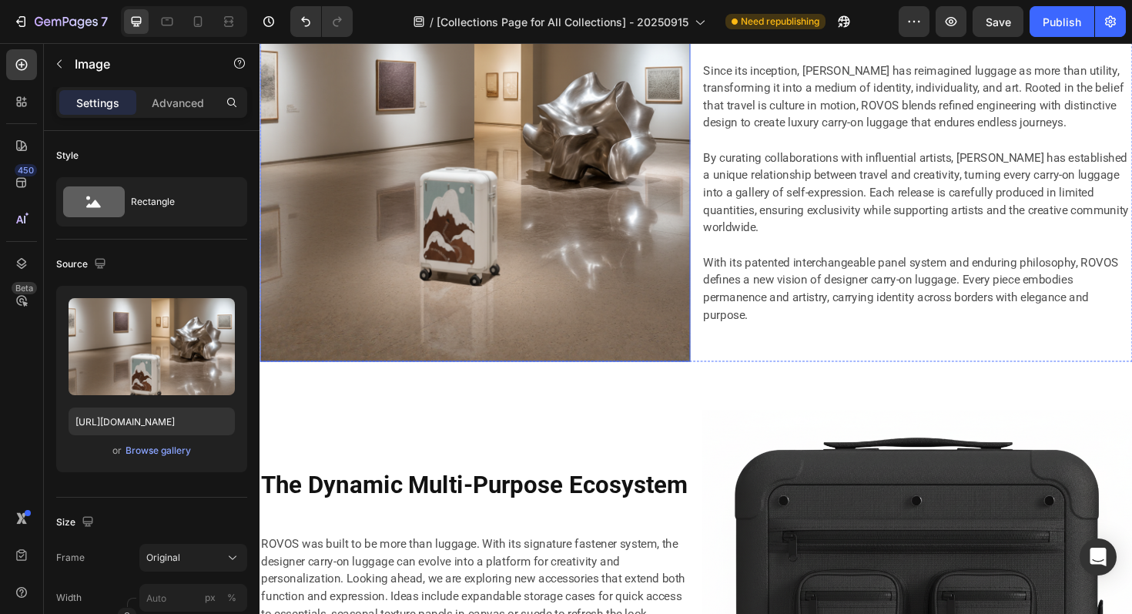
click at [632, 265] on img at bounding box center [488, 156] width 456 height 450
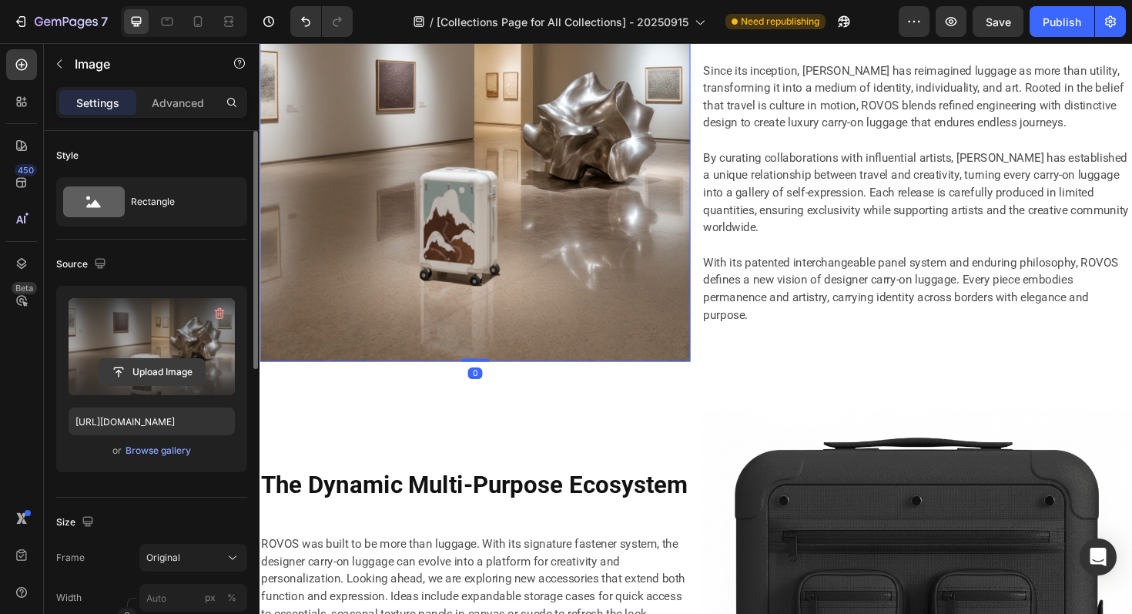
scroll to position [636, 0]
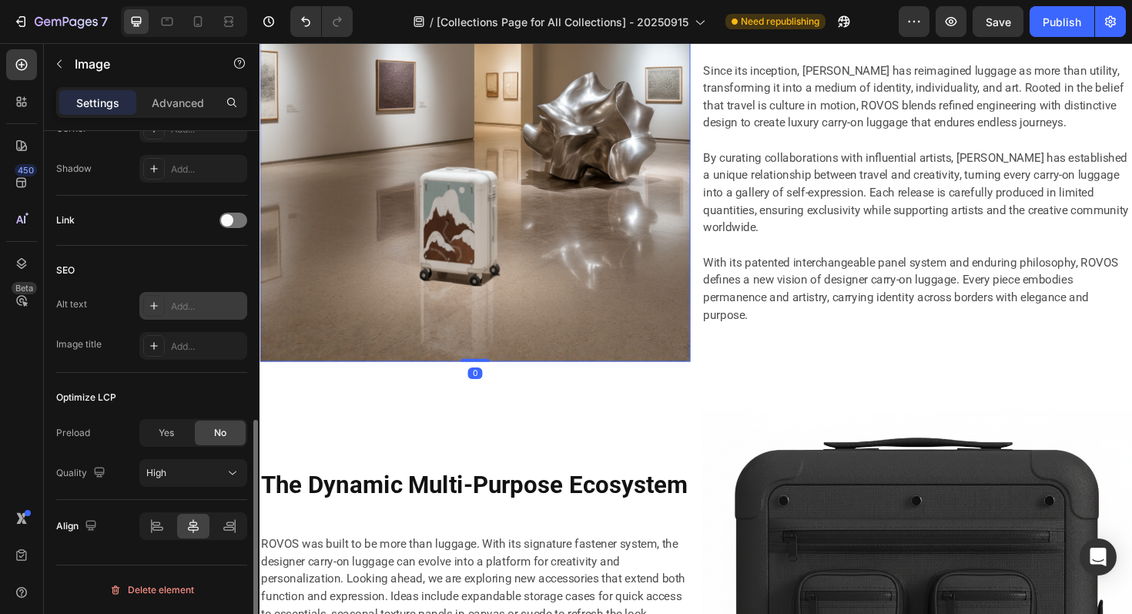
click at [183, 304] on div "Add..." at bounding box center [207, 307] width 72 height 14
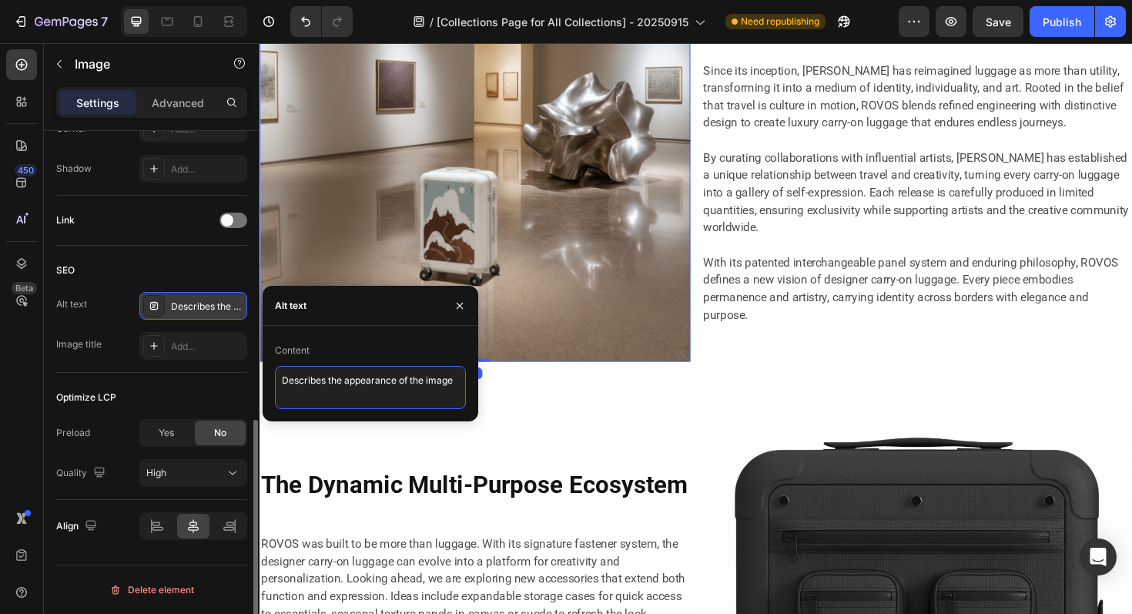
click at [302, 384] on textarea "Describes the appearance of the image" at bounding box center [370, 387] width 191 height 43
paste textarea "igner Carry-On Luggage Collection: A Moving Fusion of Art and Travel"
type textarea "Designer Carry-On Luggage Collection: A Moving Fusion of Art and Travel"
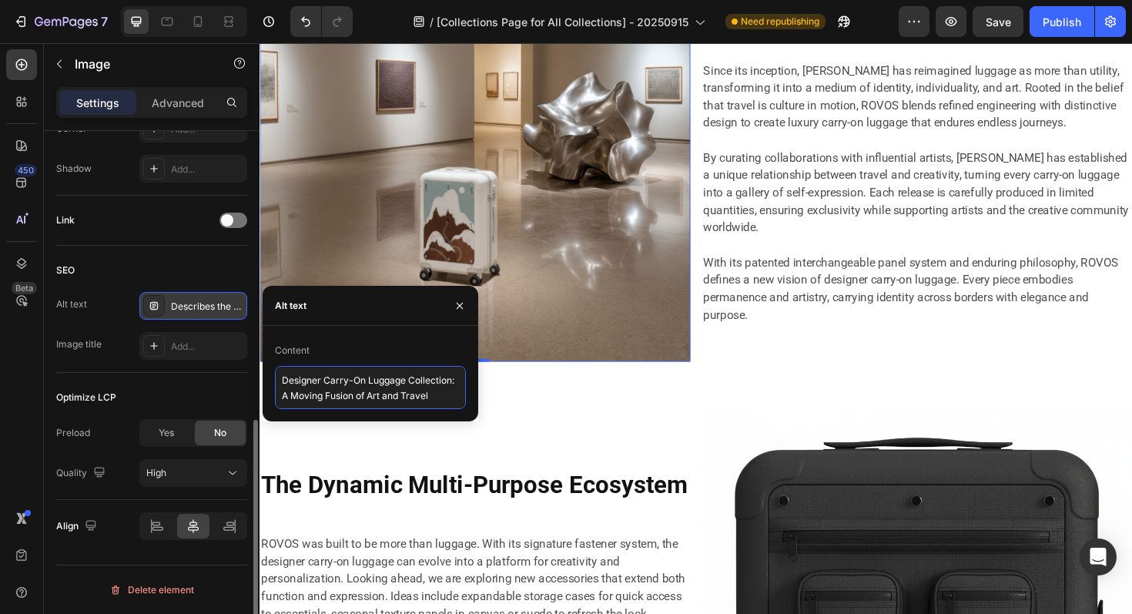
scroll to position [5, 0]
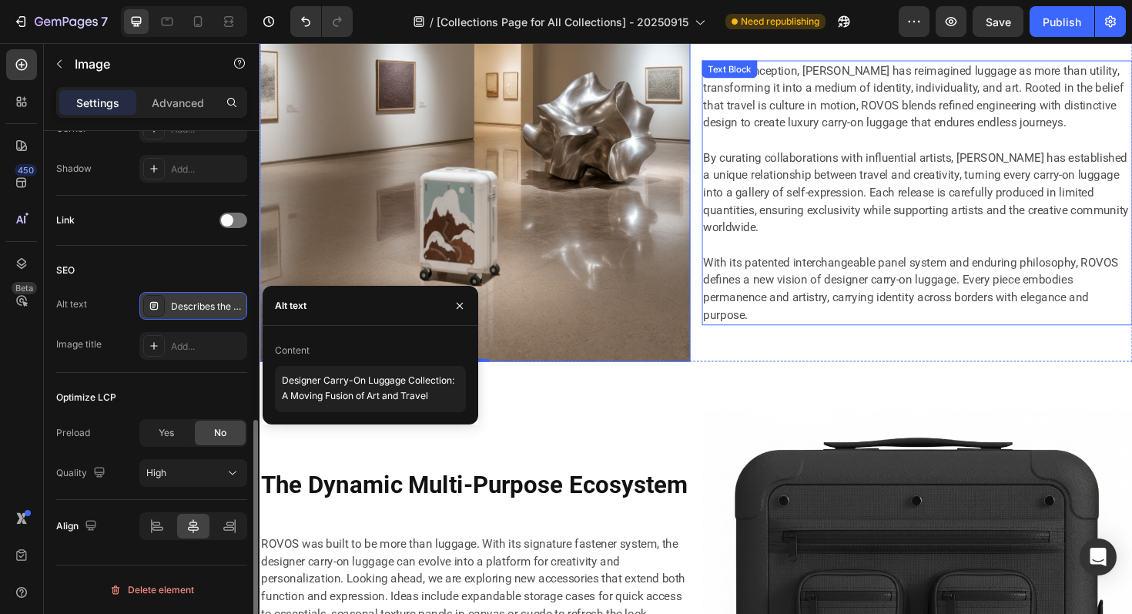
click at [857, 321] on p "With its patented interchangeable panel system and enduring philosophy, ROVOS d…" at bounding box center [955, 304] width 453 height 74
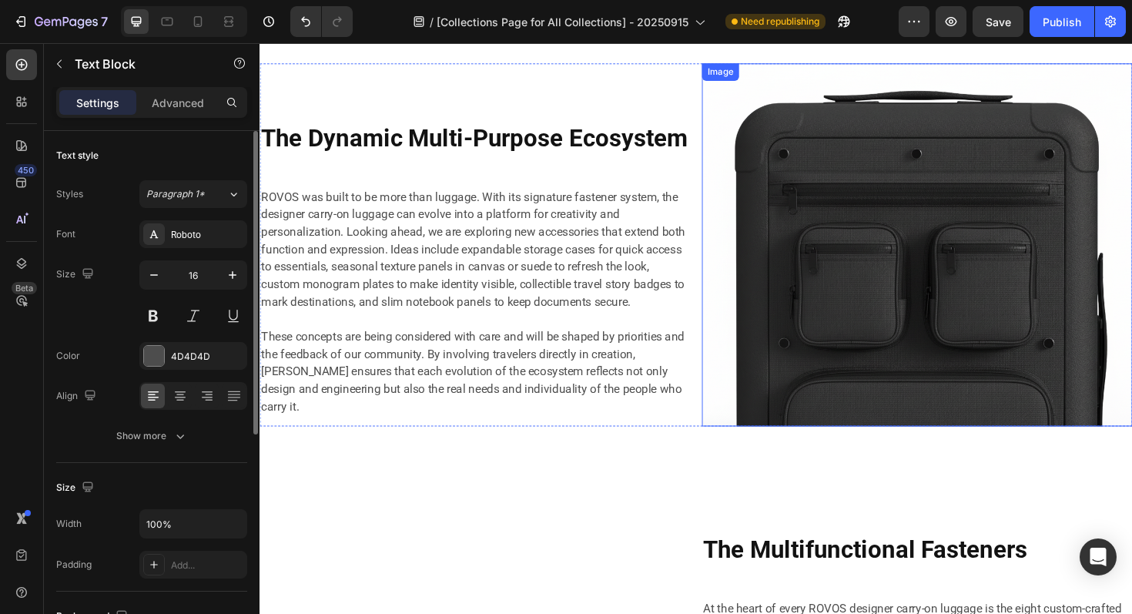
scroll to position [5388, 0]
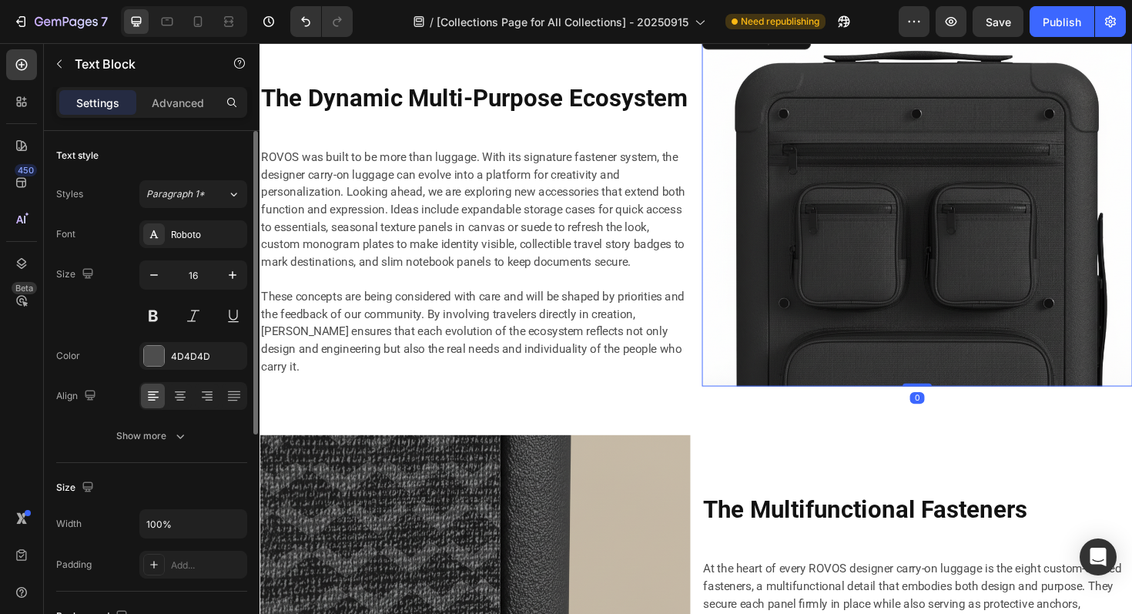
click at [843, 313] on img at bounding box center [956, 214] width 456 height 385
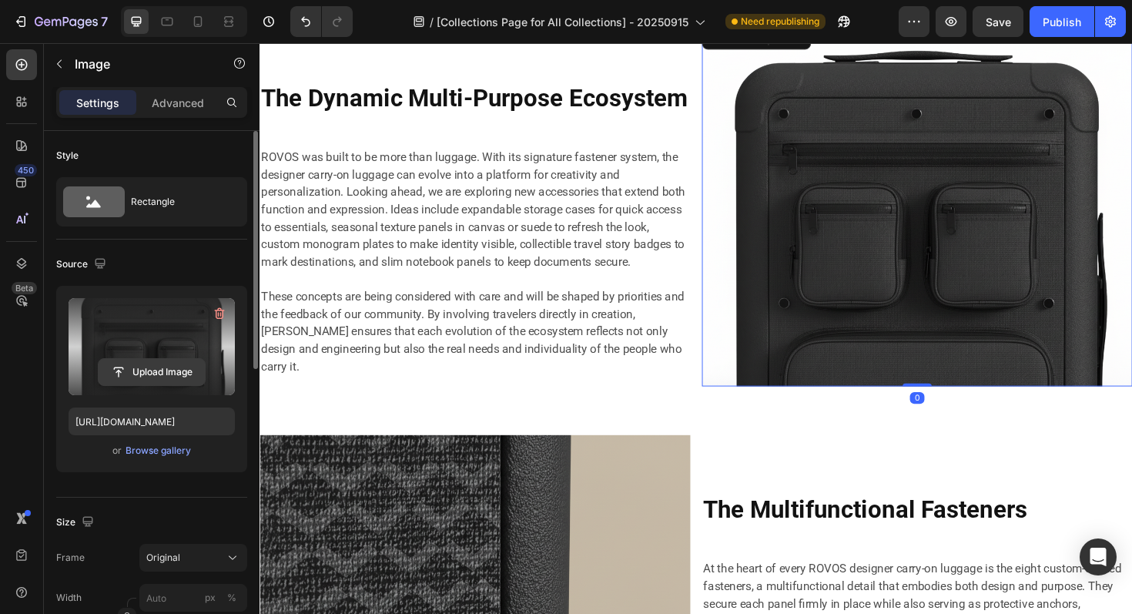
scroll to position [636, 0]
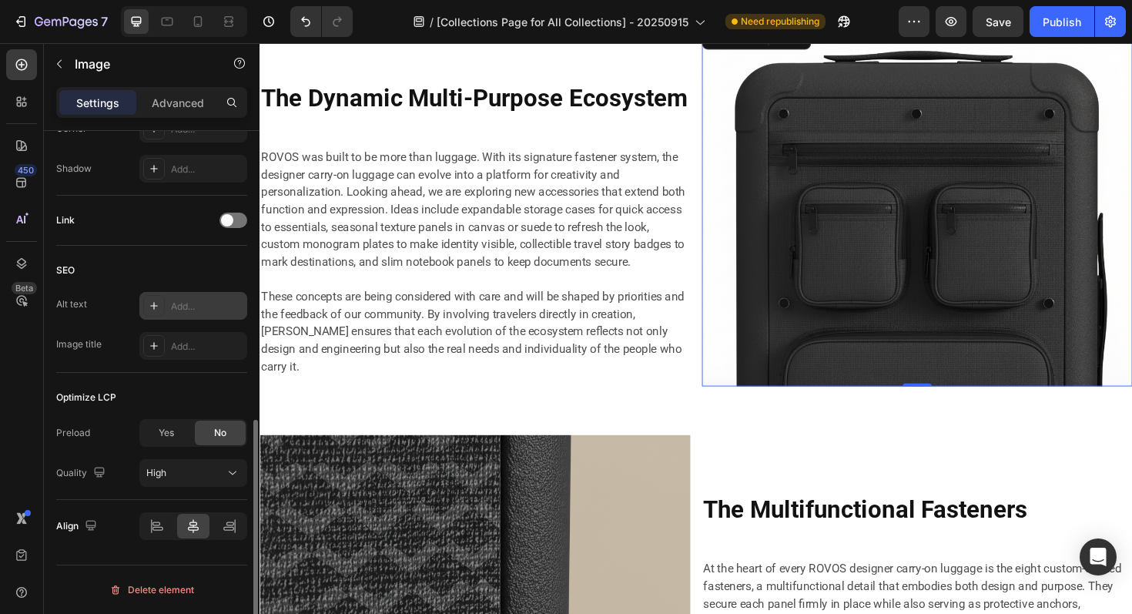
click at [196, 300] on div "Add..." at bounding box center [207, 307] width 72 height 14
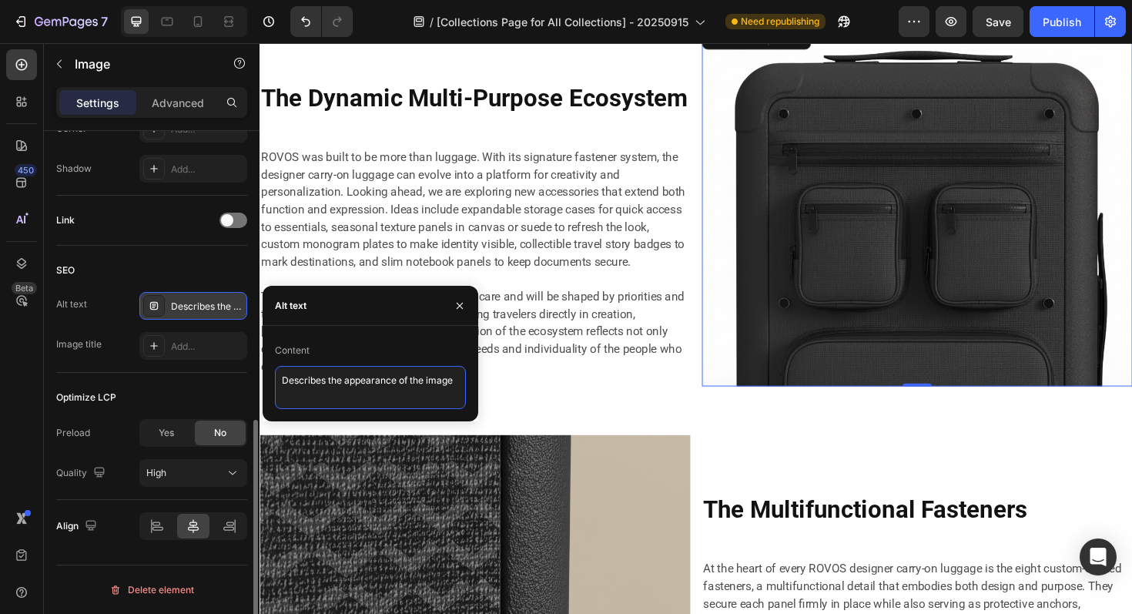
click at [339, 382] on textarea "Describes the appearance of the image" at bounding box center [370, 387] width 191 height 43
paste textarea "igner Carry-On Luggage Collection: A Moving Fusion of Art and Travel"
type textarea "Designer Carry-On Luggage Collection: A Moving Fusion of Art and Travel"
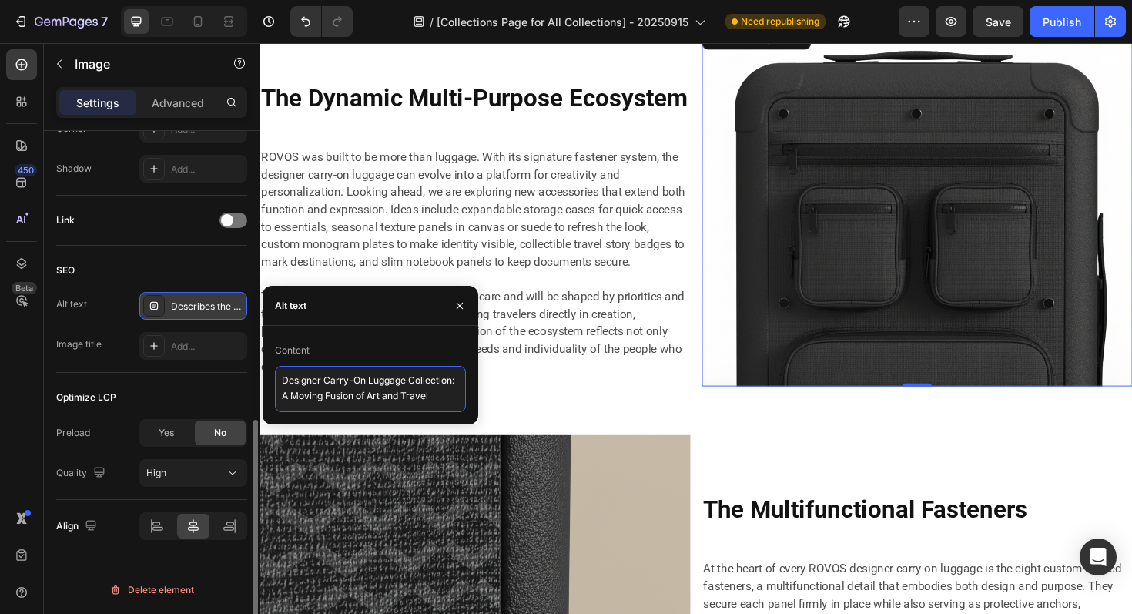
scroll to position [5, 0]
click at [885, 362] on img at bounding box center [956, 214] width 456 height 385
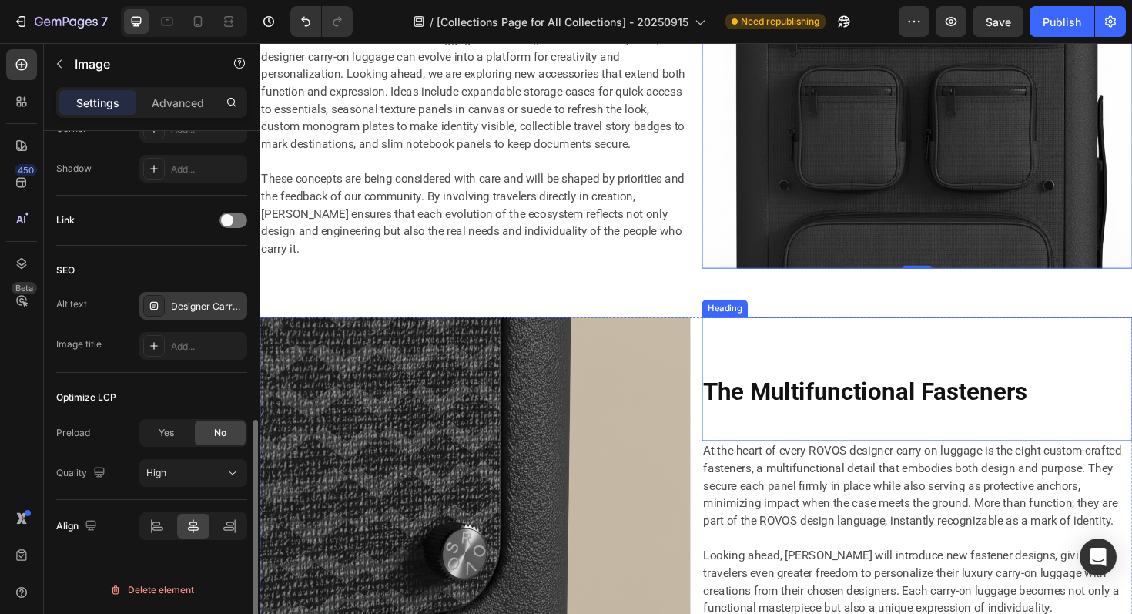
scroll to position [5732, 0]
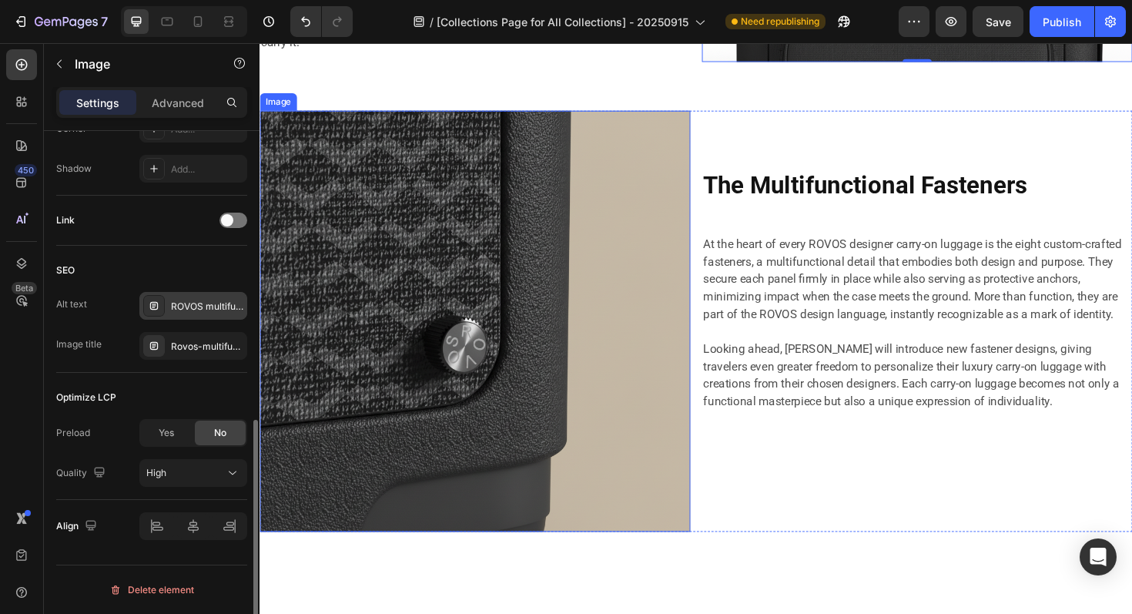
click at [623, 306] on img at bounding box center [488, 337] width 456 height 445
click at [188, 306] on div "ROVOS multifunctional fasteners for hardshell luggage, durable suitcase accesso…" at bounding box center [207, 307] width 72 height 14
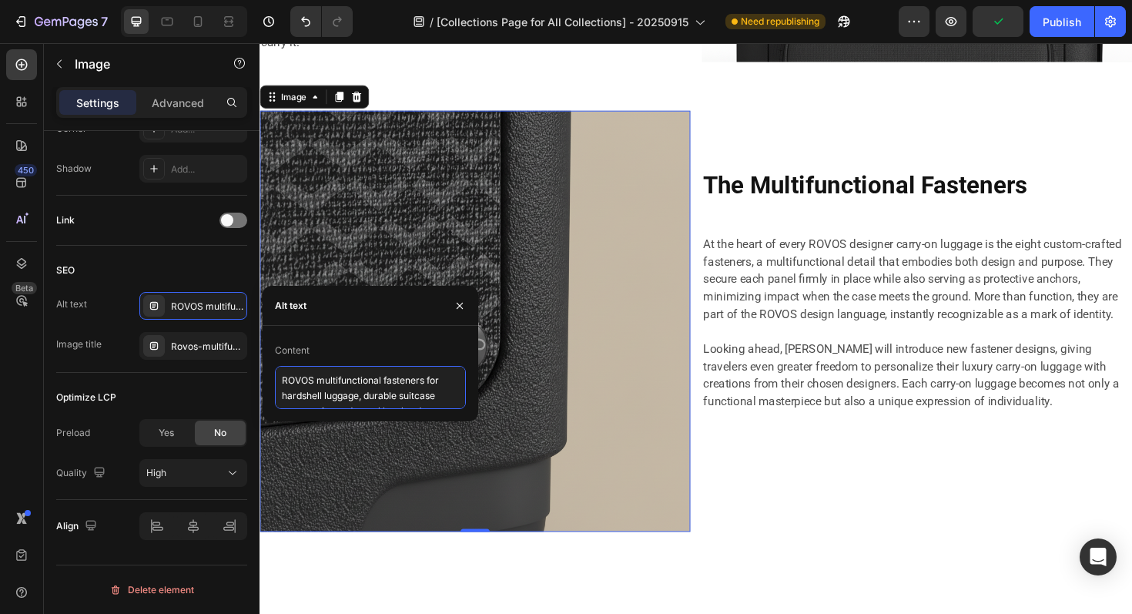
click at [329, 386] on textarea "ROVOS multifunctional fasteners for hardshell luggage, durable suitcase accesso…" at bounding box center [370, 387] width 191 height 43
paste textarea "Designer Carry-On Luggage Collection: A Moving Fusion of Art and Travel"
type textarea "Designer Carry-On Luggage Collection: A Moving Fusion of Art and Travel"
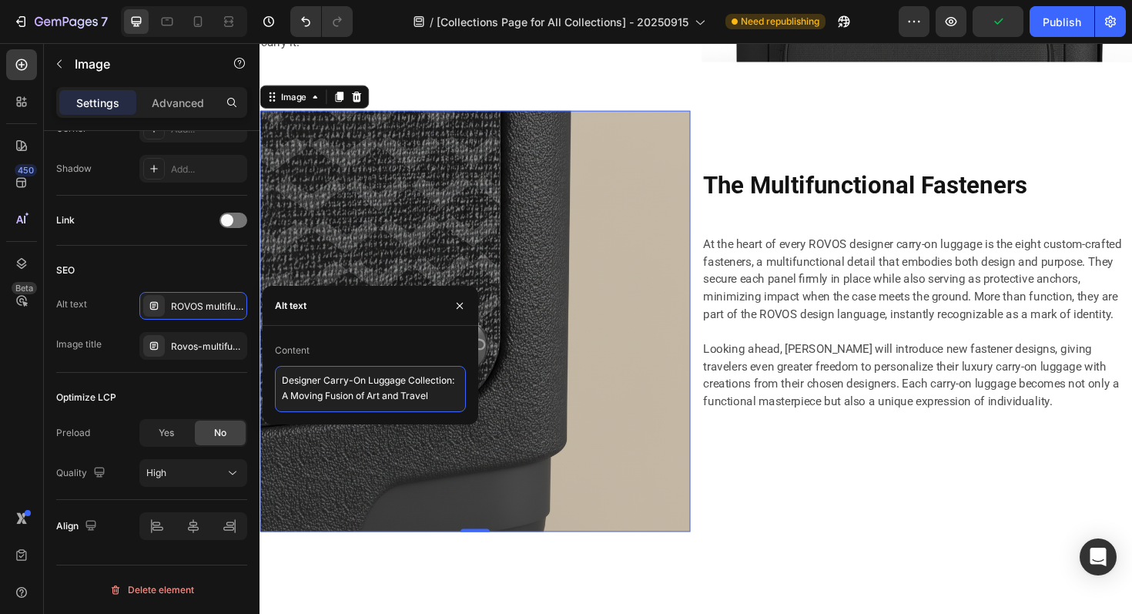
scroll to position [5, 0]
click at [825, 404] on p "Looking ahead, ROVOS will introduce new fastener designs, giving travelers even…" at bounding box center [955, 395] width 453 height 74
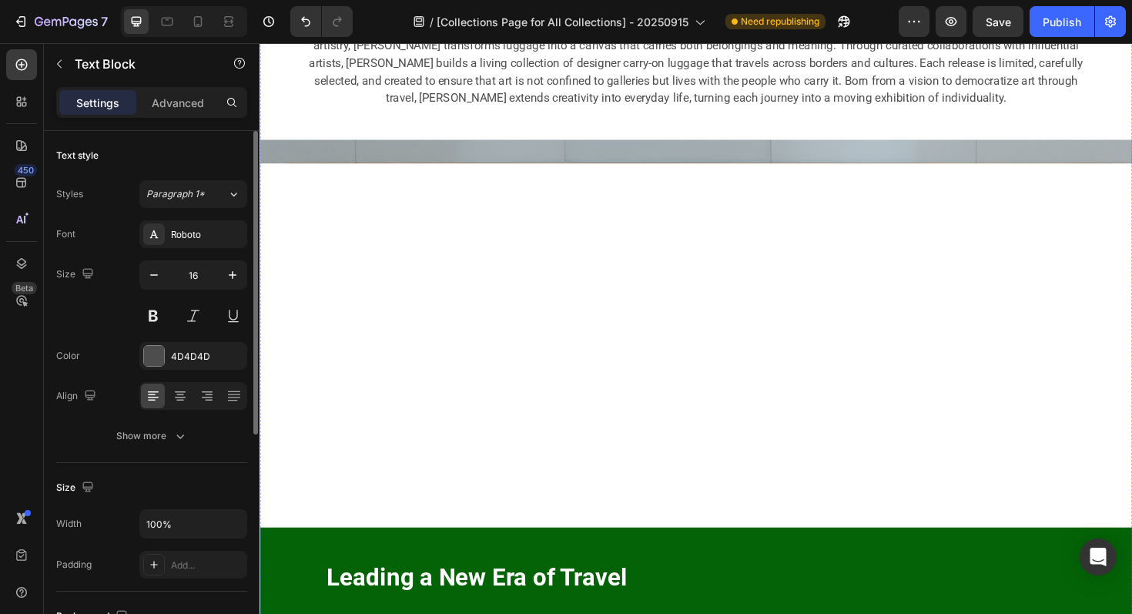
scroll to position [0, 0]
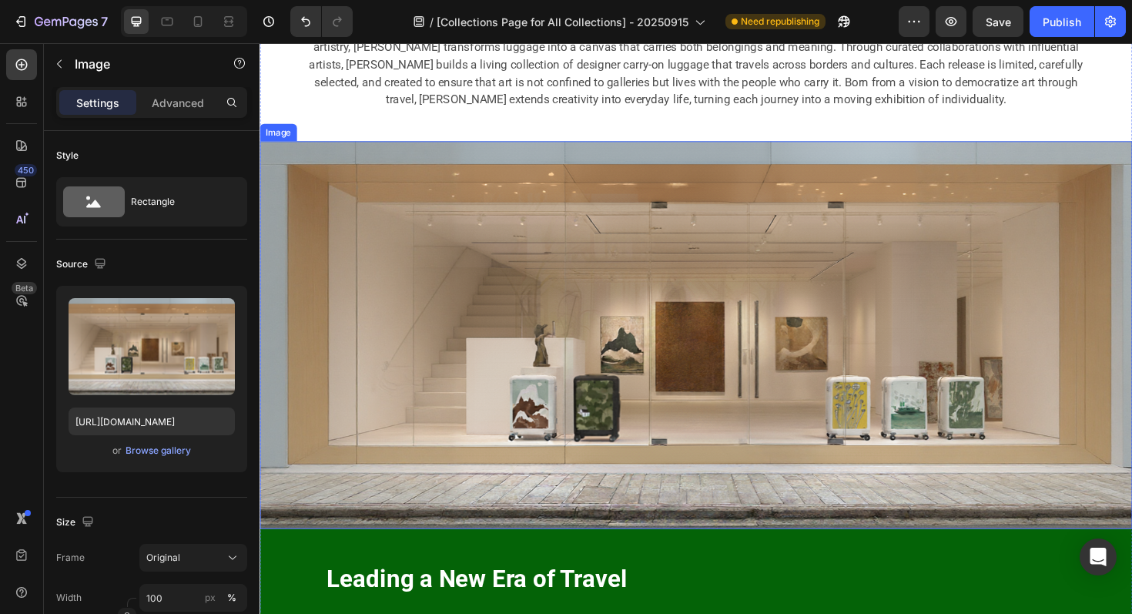
click at [746, 384] on img at bounding box center [722, 352] width 924 height 411
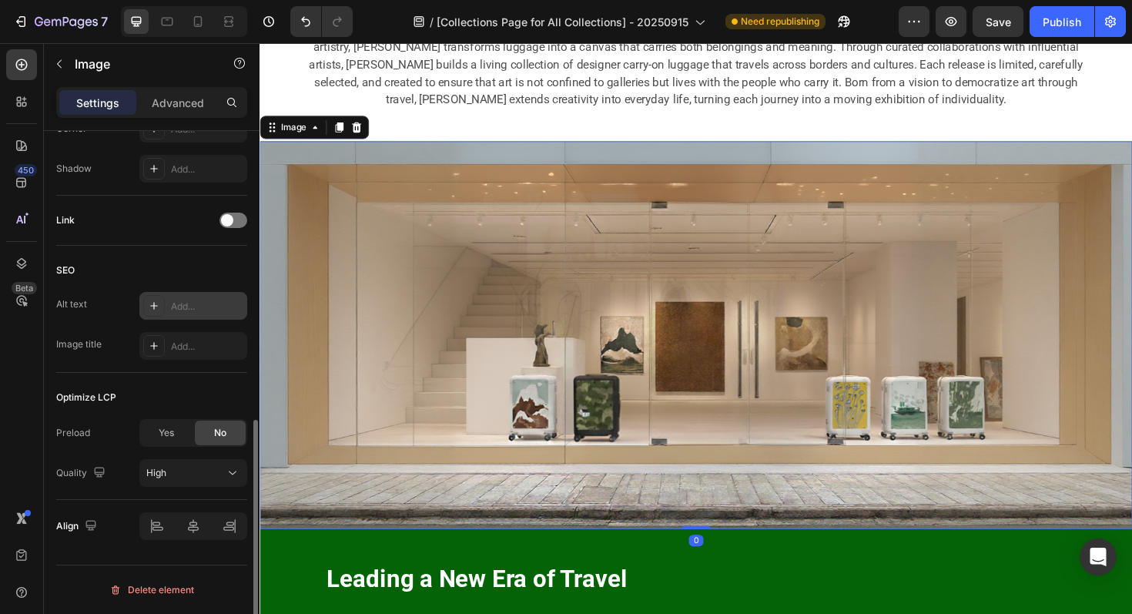
click at [197, 300] on div "Add..." at bounding box center [207, 307] width 72 height 14
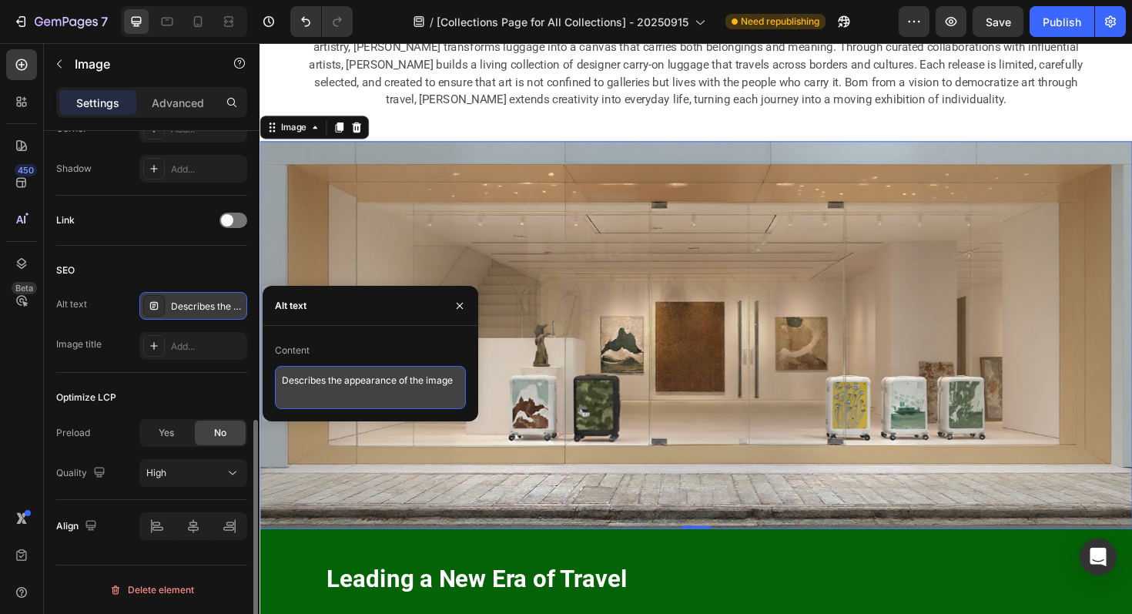
click at [367, 381] on textarea "Describes the appearance of the image" at bounding box center [370, 387] width 191 height 43
paste textarea "igner Carry-On Luggage Collection: A Moving Fusion of Art and Travel"
type textarea "Designer Carry-On Luggage Collection: A Moving Fusion of Art and Travel"
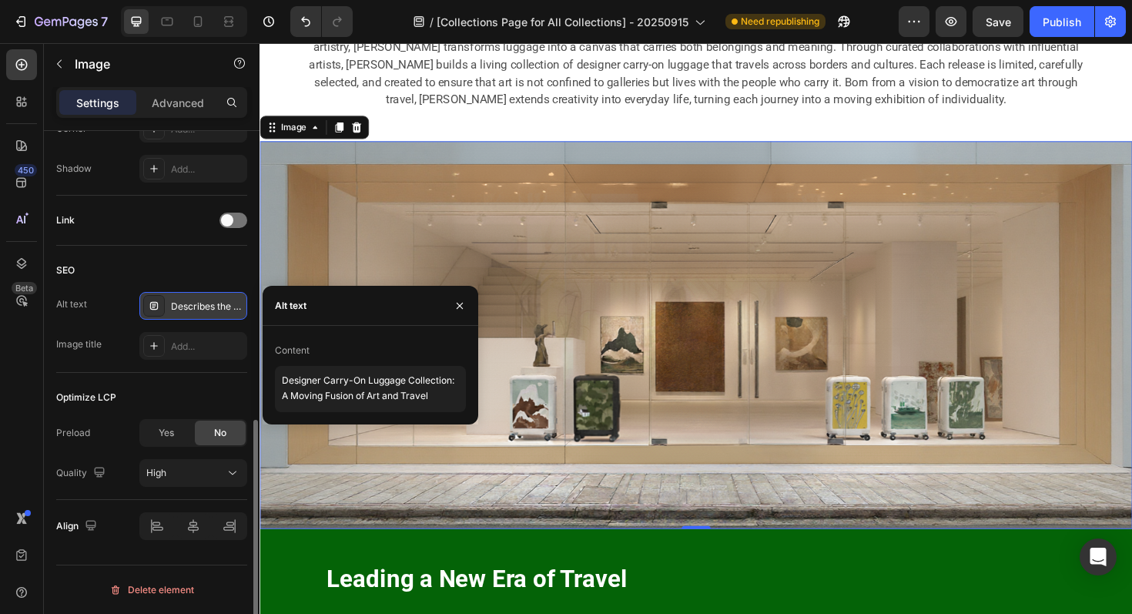
click at [652, 373] on img at bounding box center [722, 352] width 924 height 411
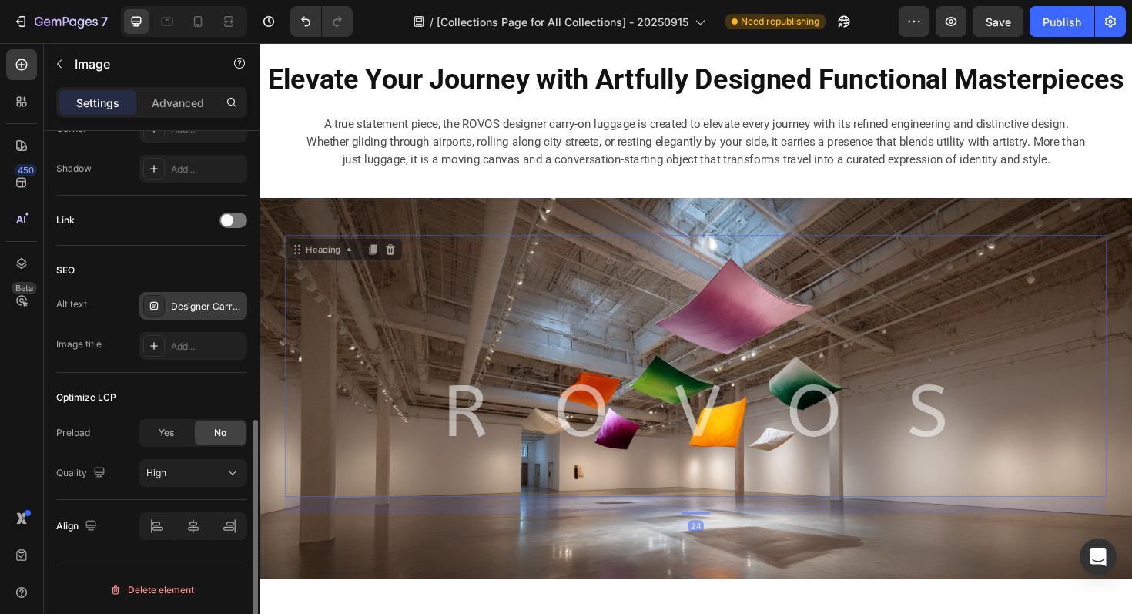
click at [642, 385] on h2 "R O V O S" at bounding box center [722, 427] width 870 height 131
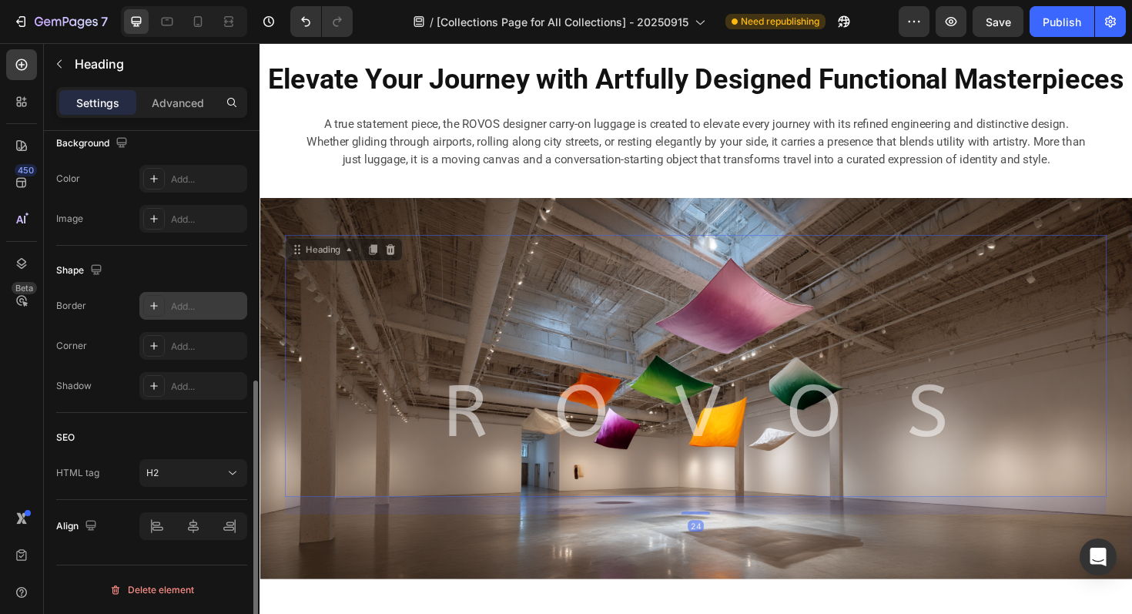
click at [189, 292] on div "Add..." at bounding box center [193, 306] width 108 height 28
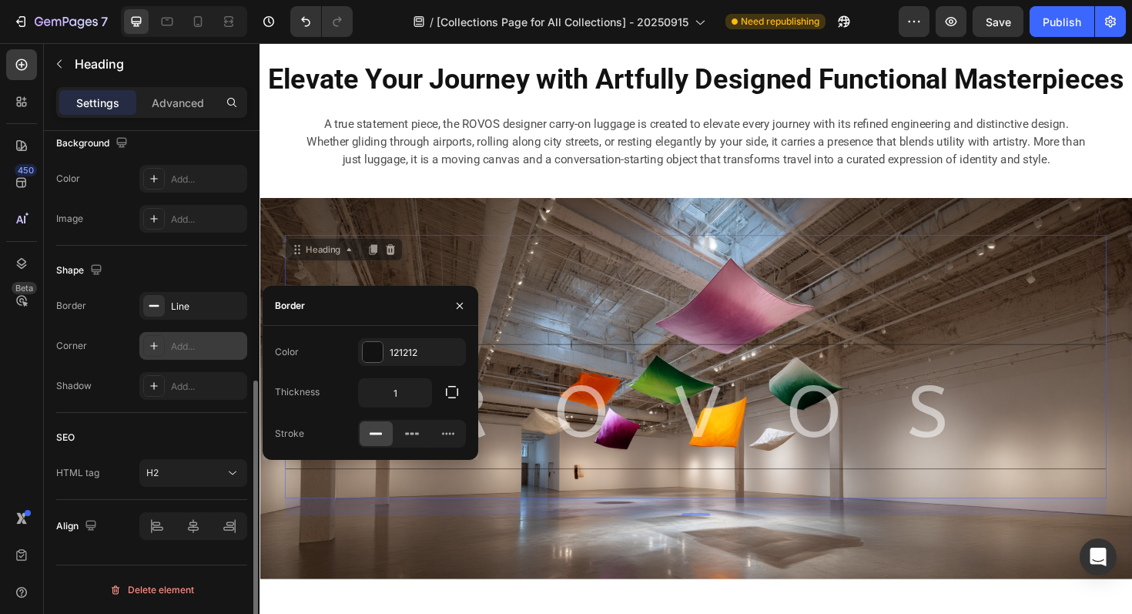
click at [220, 353] on div "Add..." at bounding box center [207, 347] width 72 height 14
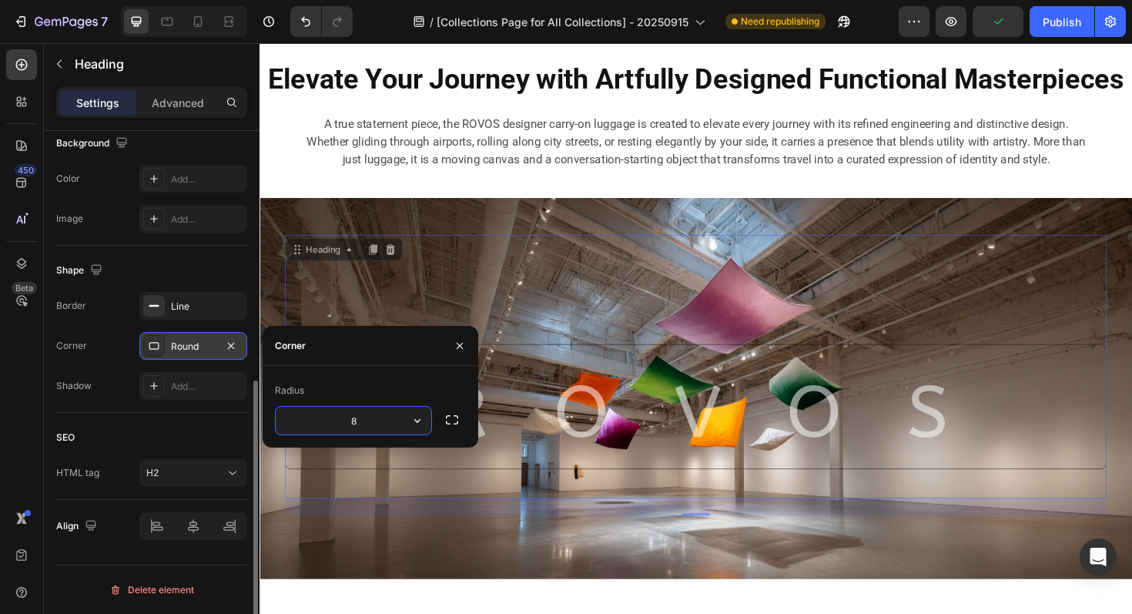
type input "0"
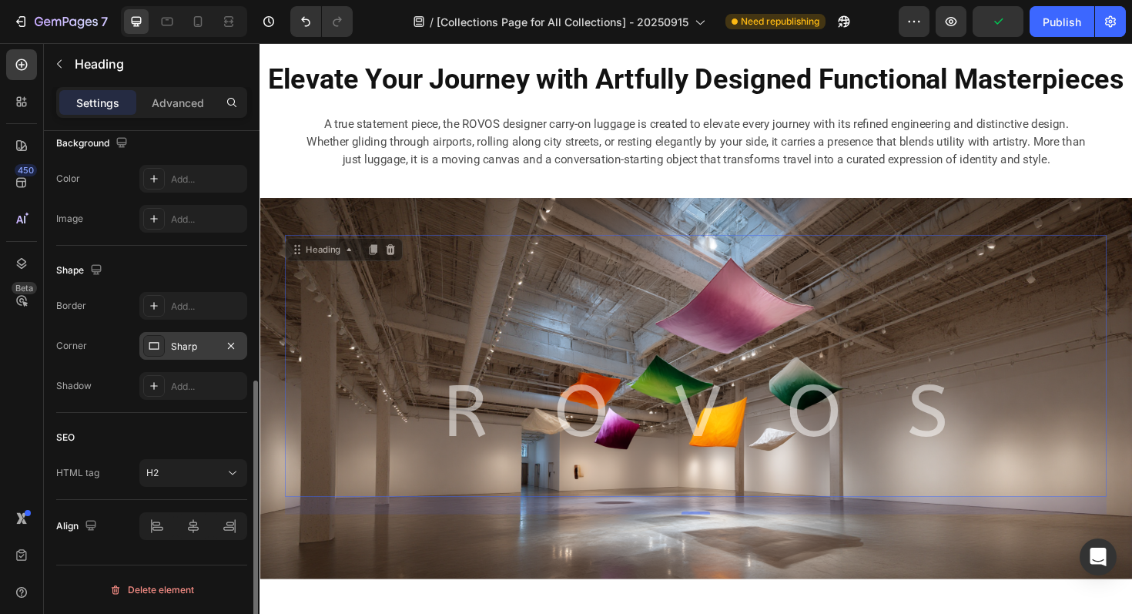
click at [129, 324] on div "Border Add... Corner Sharp Shadow Add..." at bounding box center [151, 346] width 191 height 108
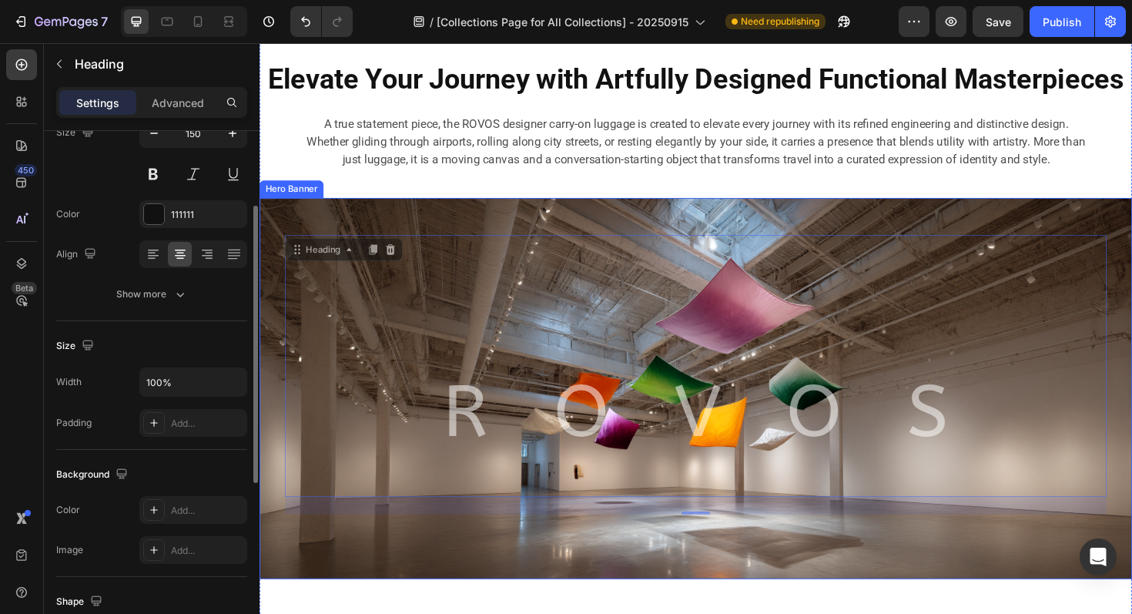
click at [377, 215] on div "R O V O S Heading 24 R O V O S Text Block" at bounding box center [721, 374] width 901 height 335
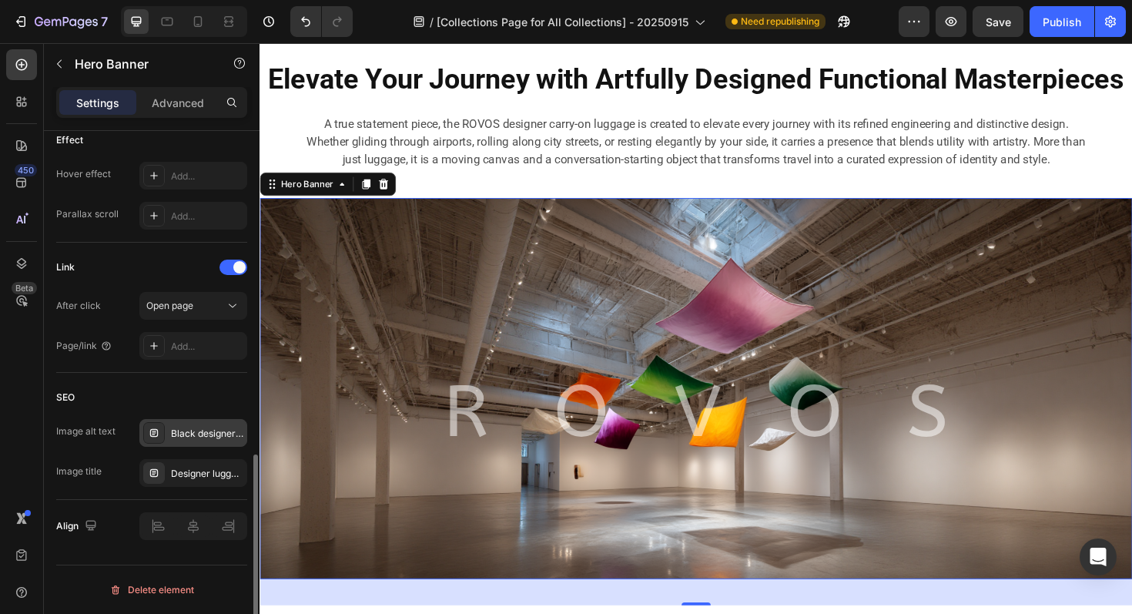
click at [193, 431] on div "Black designer carry-on luggage with textured canvas front set against a vibran…" at bounding box center [207, 434] width 72 height 14
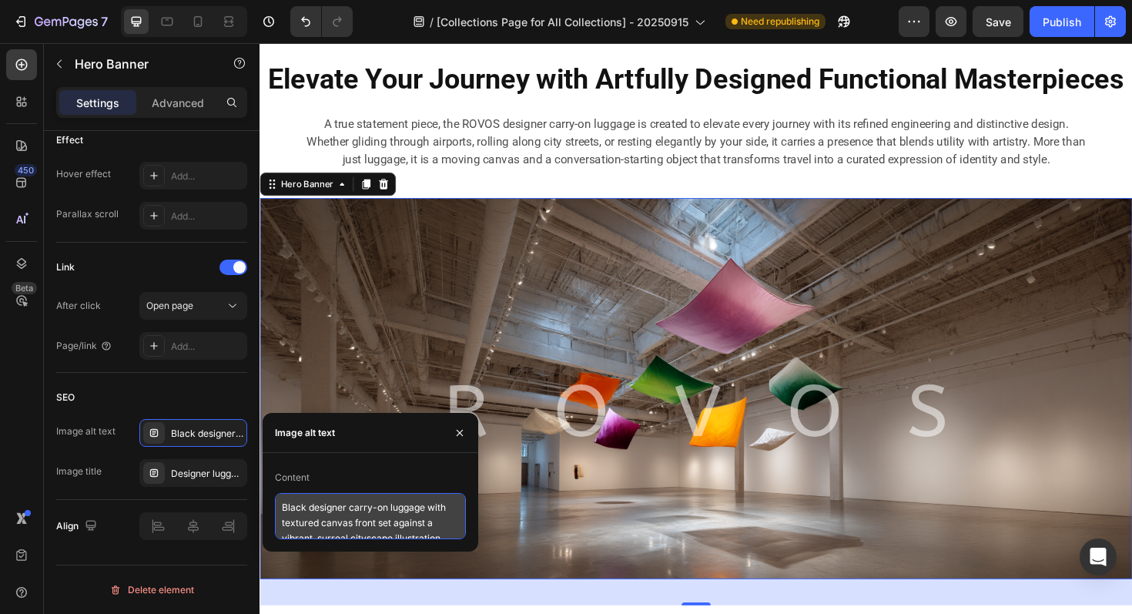
click at [406, 513] on textarea "Black designer carry-on luggage with textured canvas front set against a vibran…" at bounding box center [370, 516] width 191 height 46
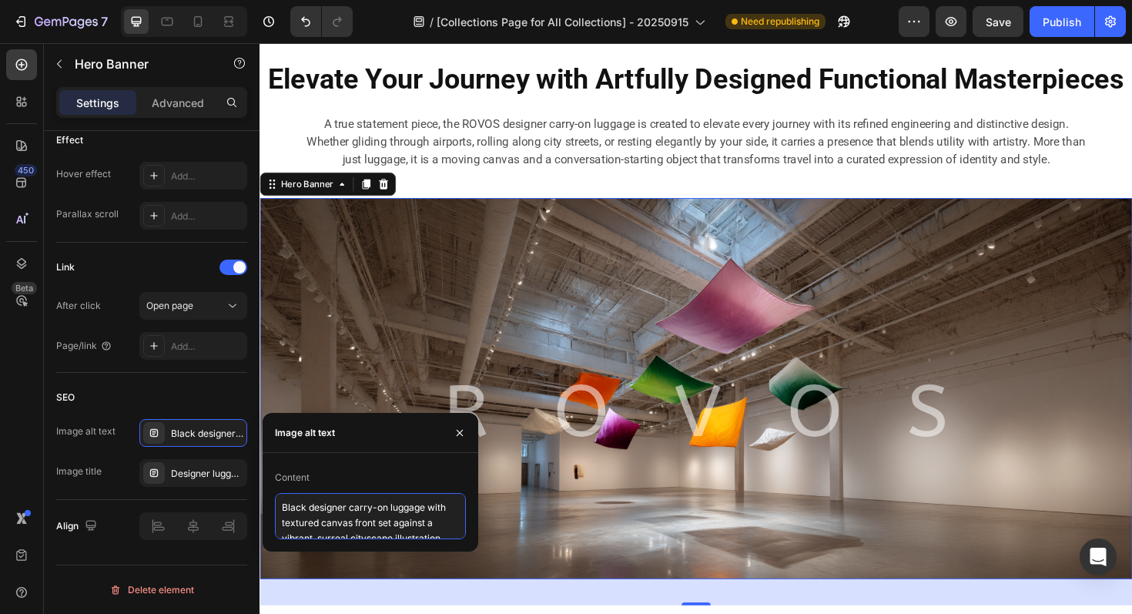
click at [406, 513] on textarea "Black designer carry-on luggage with textured canvas front set against a vibran…" at bounding box center [370, 516] width 191 height 46
paste textarea "Designer Carry-On Luggage Collection: A Moving Fusion of Art and Travel"
type textarea "Designer Carry-On Luggage Collection: A Moving Fusion of Art and Travel"
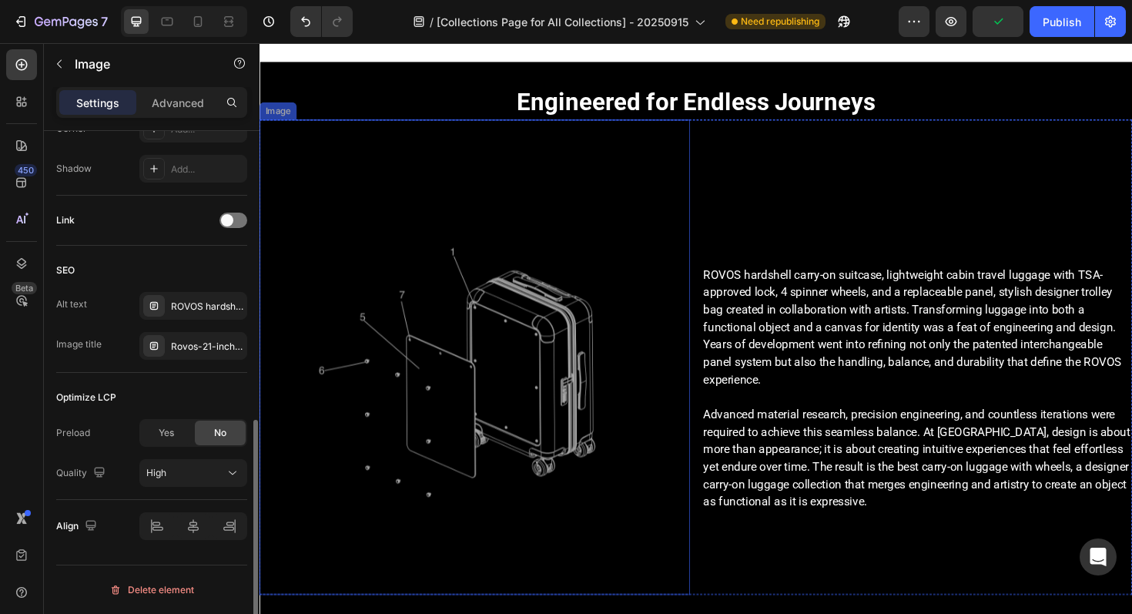
click at [599, 289] on img at bounding box center [488, 399] width 456 height 456
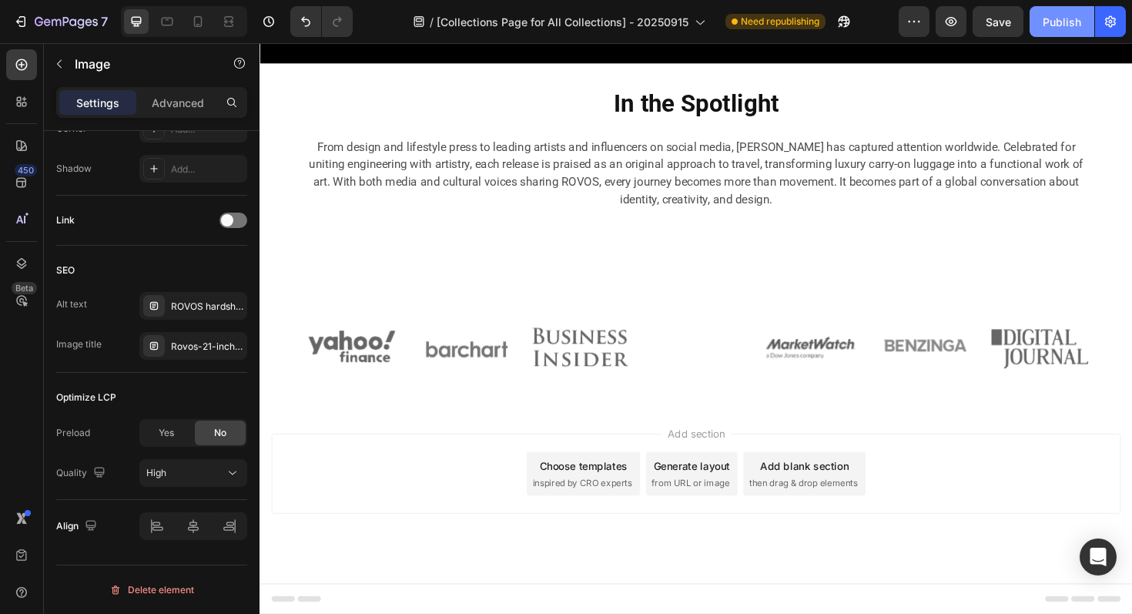
click at [1056, 17] on div "Publish" at bounding box center [1062, 22] width 39 height 16
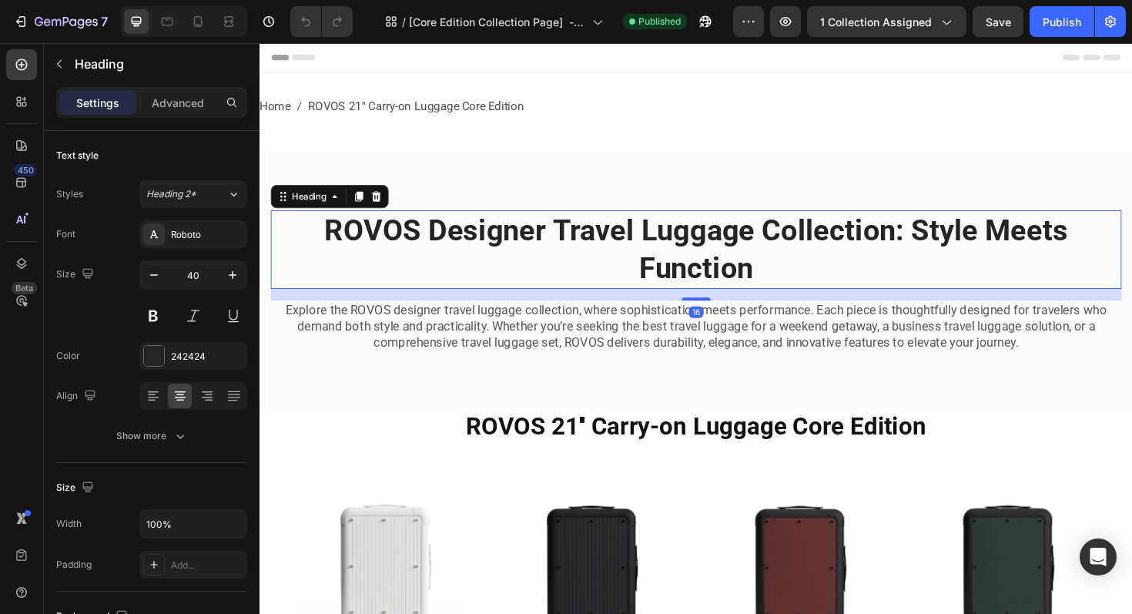
click at [696, 233] on strong "ROVOS Designer Travel Luggage Collection: Style Meets Function" at bounding box center [722, 261] width 788 height 76
click at [512, 274] on h2 "ROVOS Designer Travel Luggage Collection: Style Meets Function" at bounding box center [721, 261] width 901 height 83
click at [512, 274] on p "ROVOS Designer Travel Luggage Collection: Style Meets Function" at bounding box center [722, 262] width 898 height 80
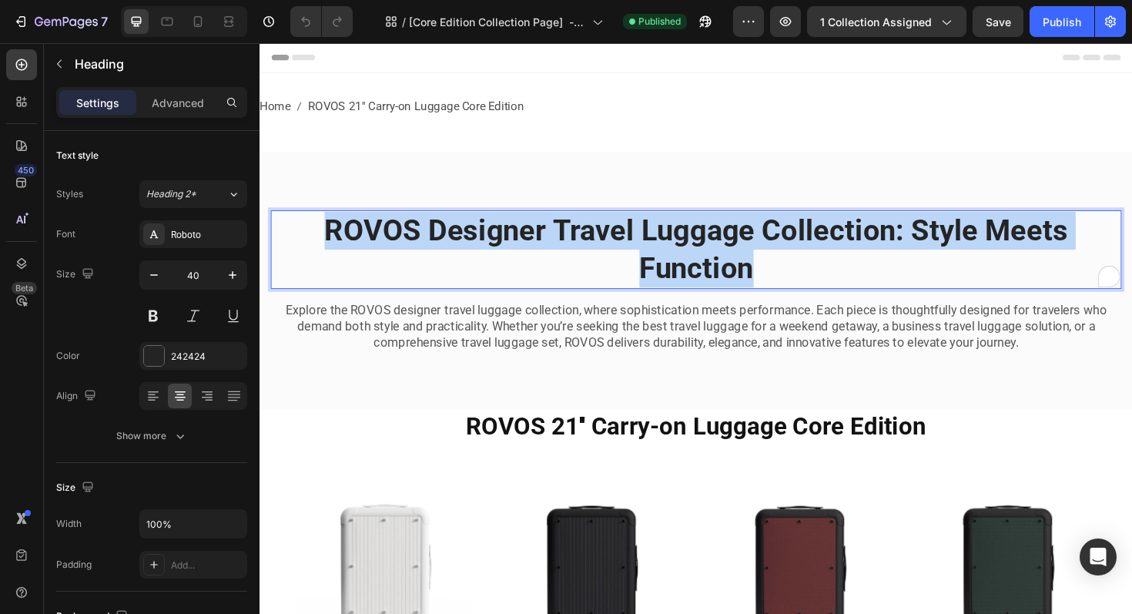
click at [512, 274] on p "ROVOS Designer Travel Luggage Collection: Style Meets Function" at bounding box center [722, 262] width 898 height 80
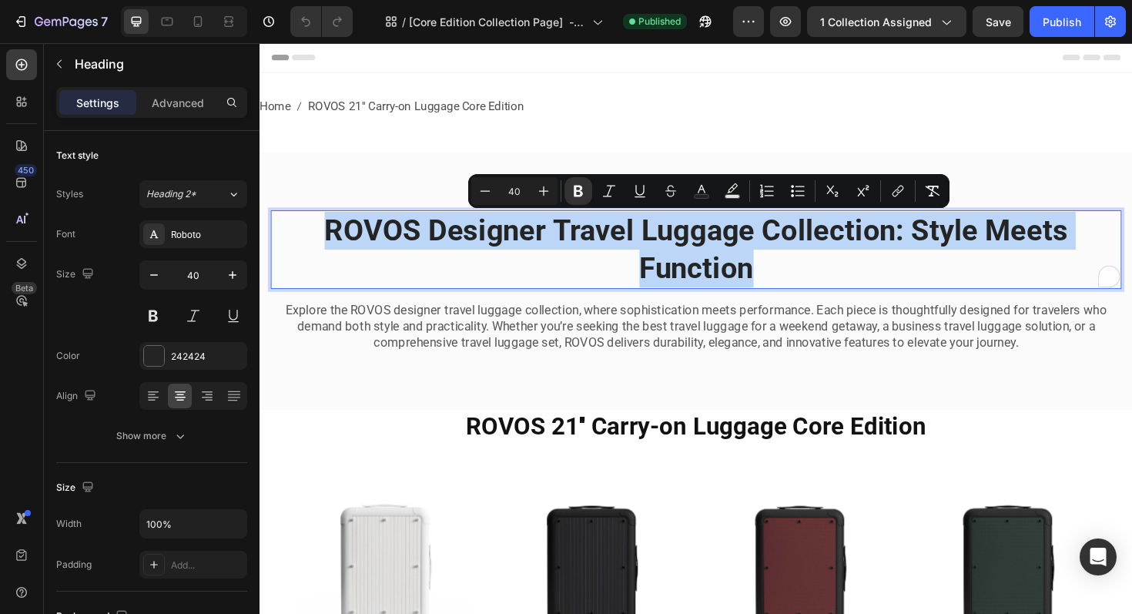
copy strong "ROVOS Designer Travel Luggage Collection: Style Meets Function"
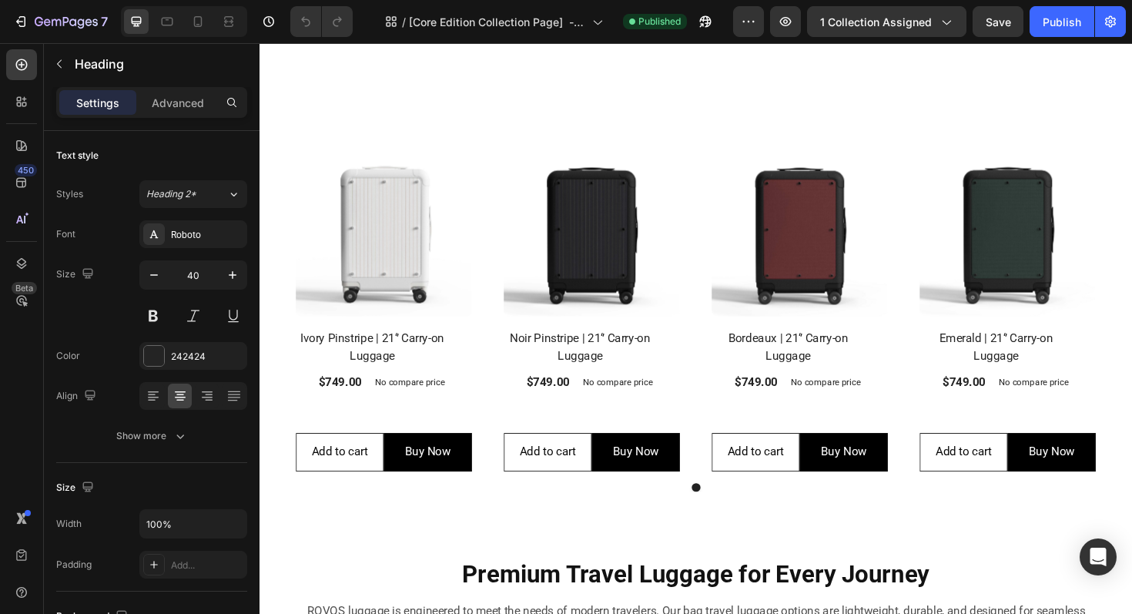
type input "16"
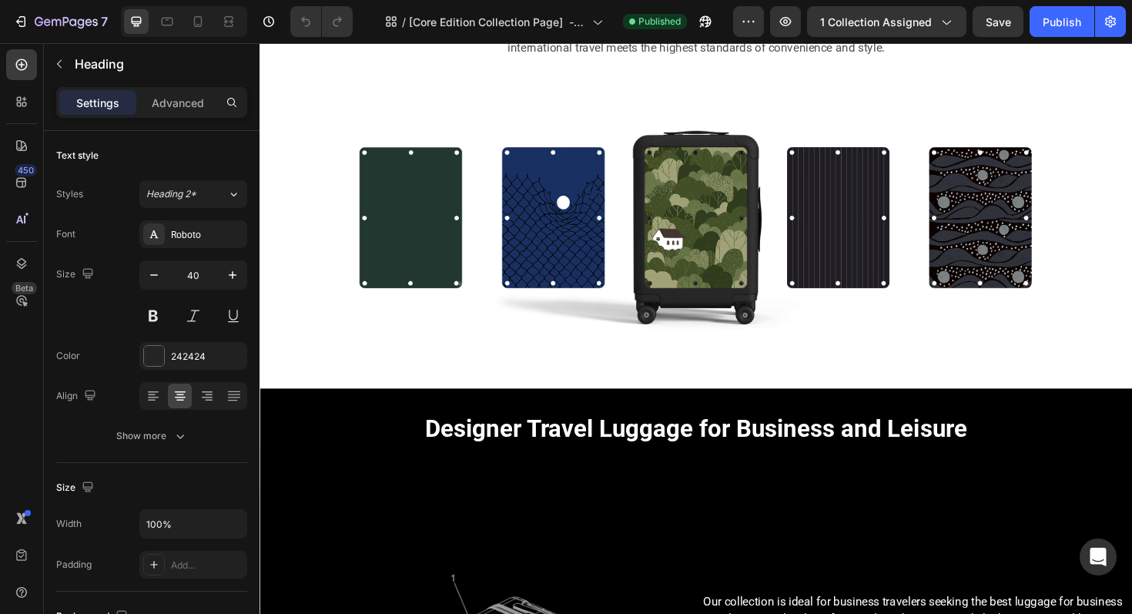
scroll to position [1021, 0]
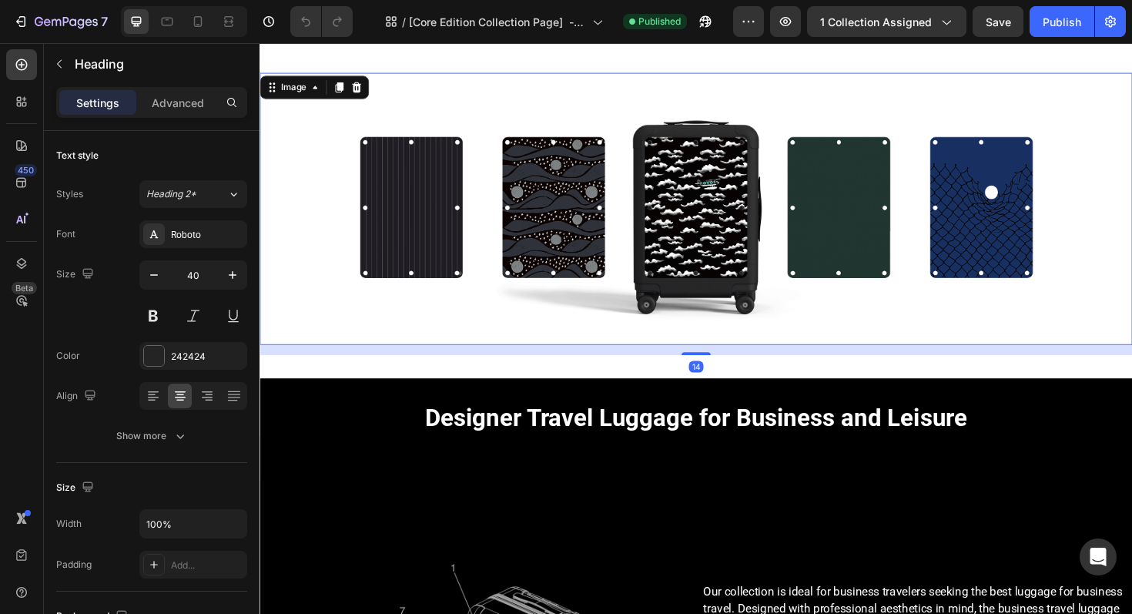
click at [580, 268] on img at bounding box center [722, 219] width 924 height 288
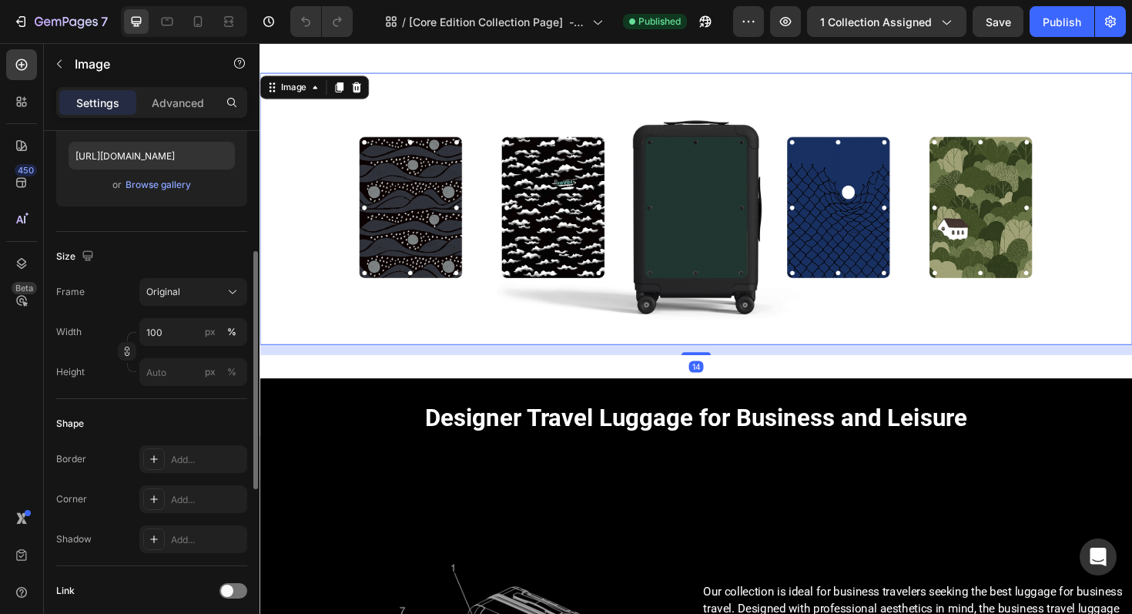
scroll to position [636, 0]
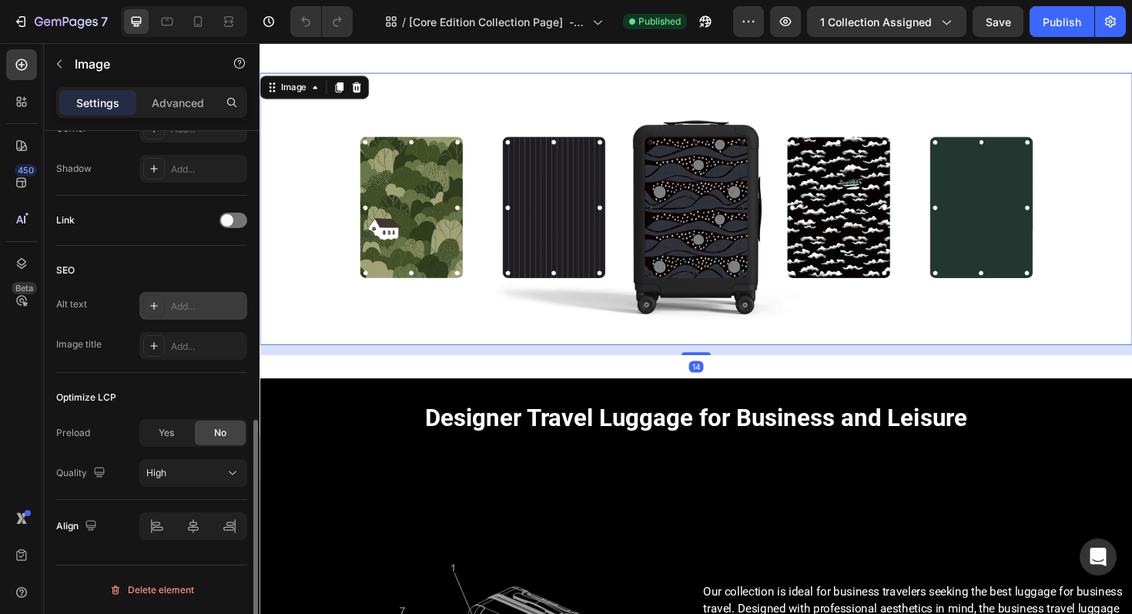
click at [197, 298] on div "Add..." at bounding box center [193, 306] width 108 height 28
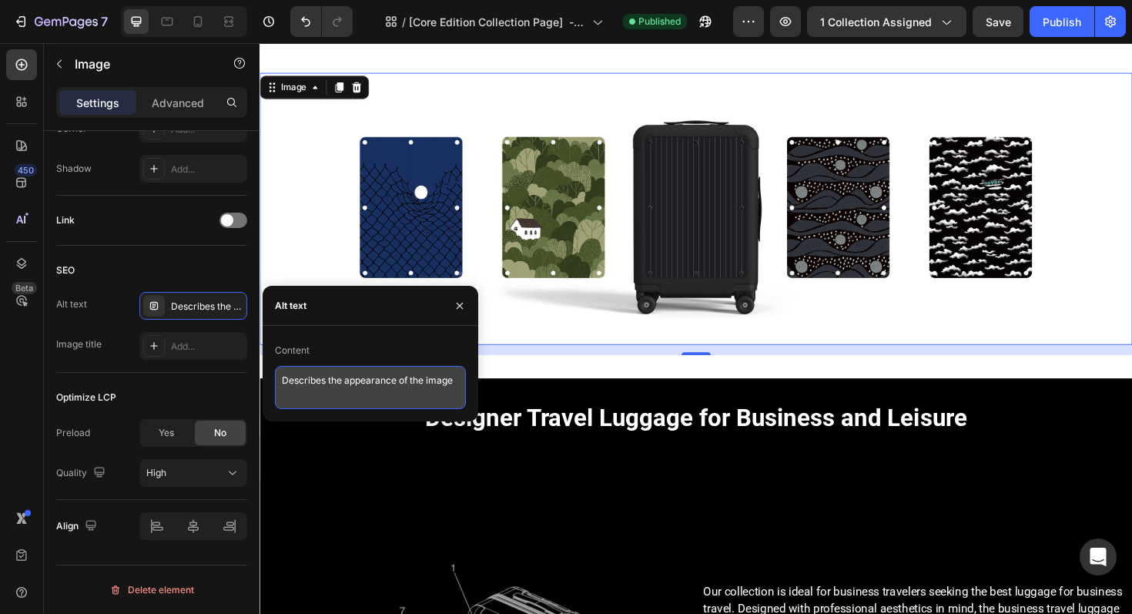
click at [344, 385] on textarea "Describes the appearance of the image" at bounding box center [370, 387] width 191 height 43
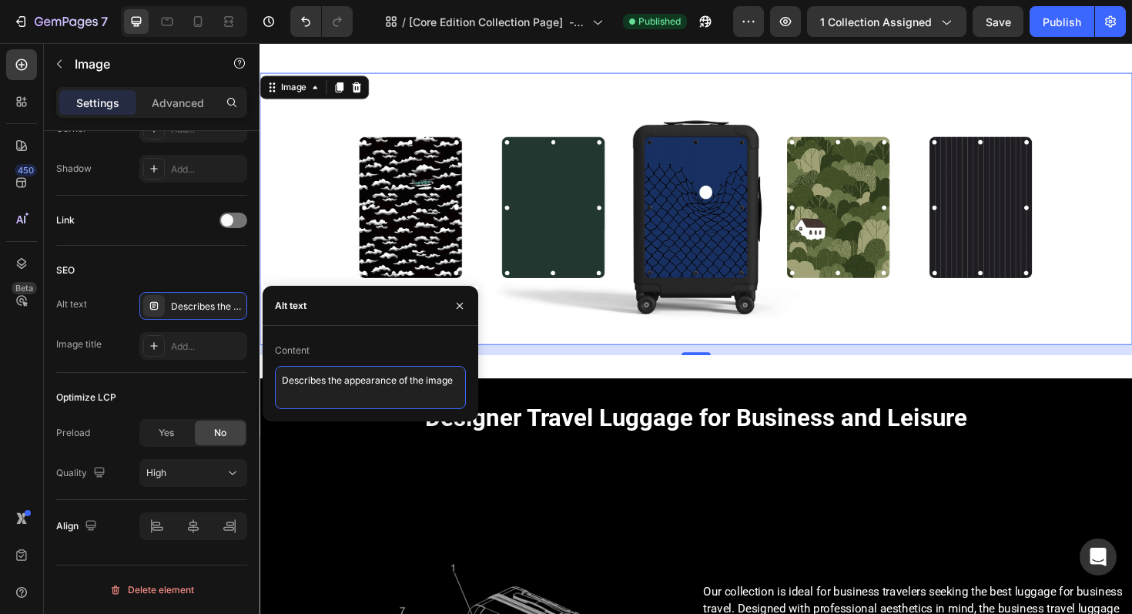
click at [344, 385] on textarea "Describes the appearance of the image" at bounding box center [370, 387] width 191 height 43
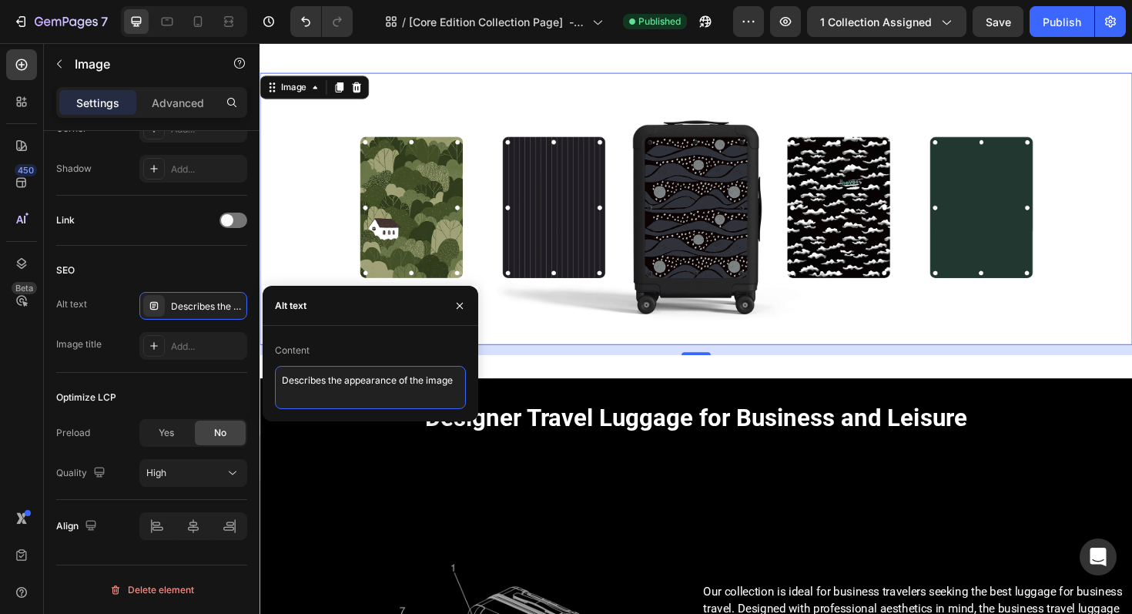
click at [344, 385] on textarea "Describes the appearance of the image" at bounding box center [370, 387] width 191 height 43
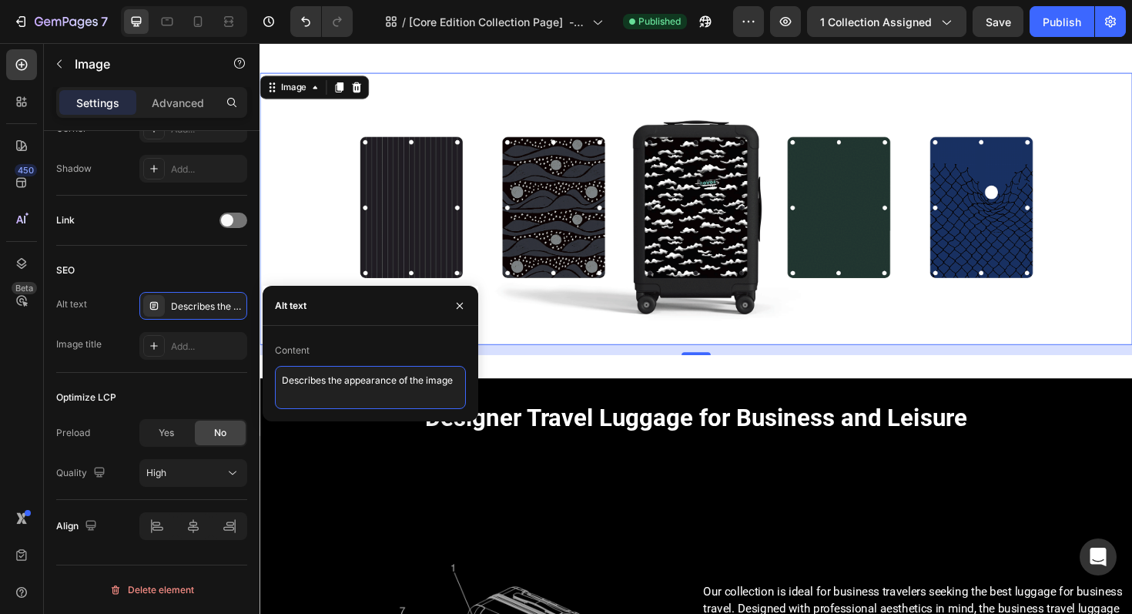
paste textarea "ROVOS Designer Travel Luggage Collection: Style Meets Function"
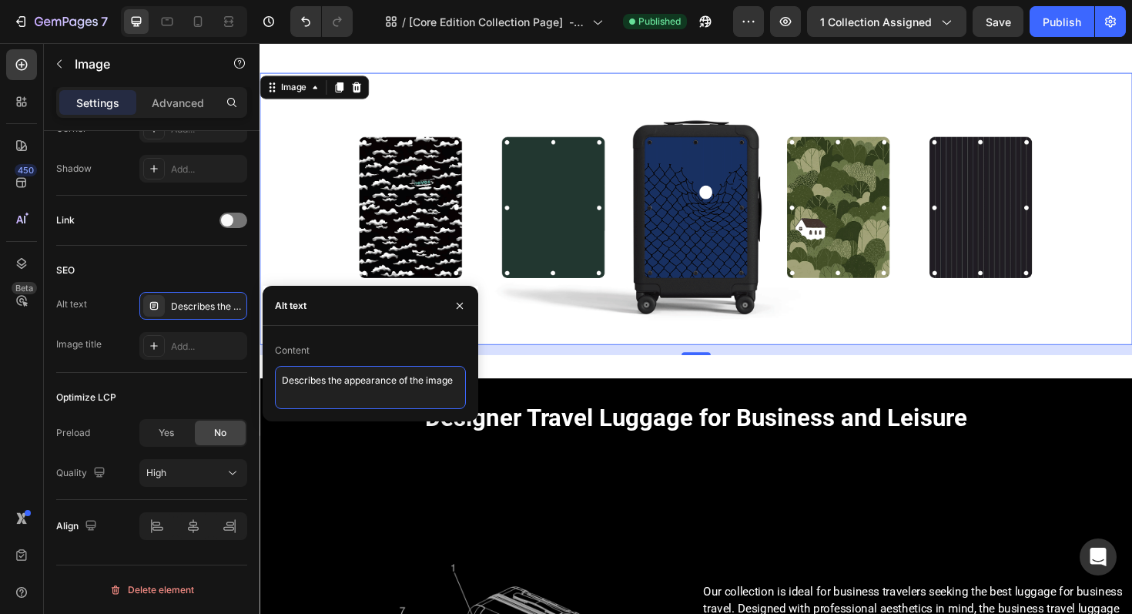
type textarea "ROVOS Designer Travel Luggage Collection: Style Meets Function"
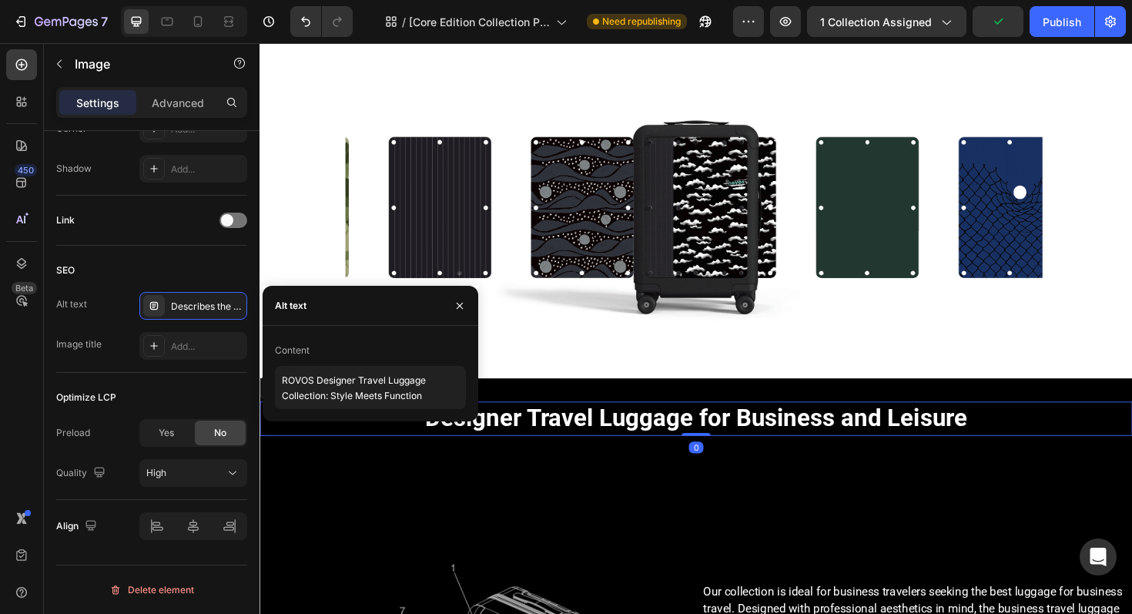
click at [753, 423] on h2 "Designer Travel Luggage for Business and Leisure" at bounding box center [722, 441] width 924 height 36
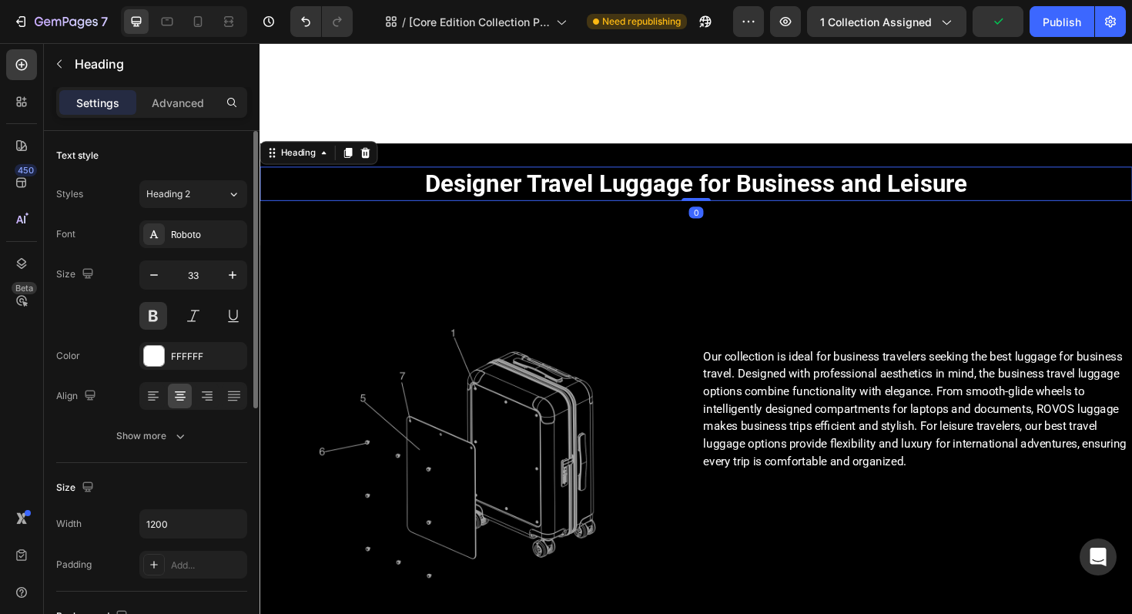
scroll to position [1501, 0]
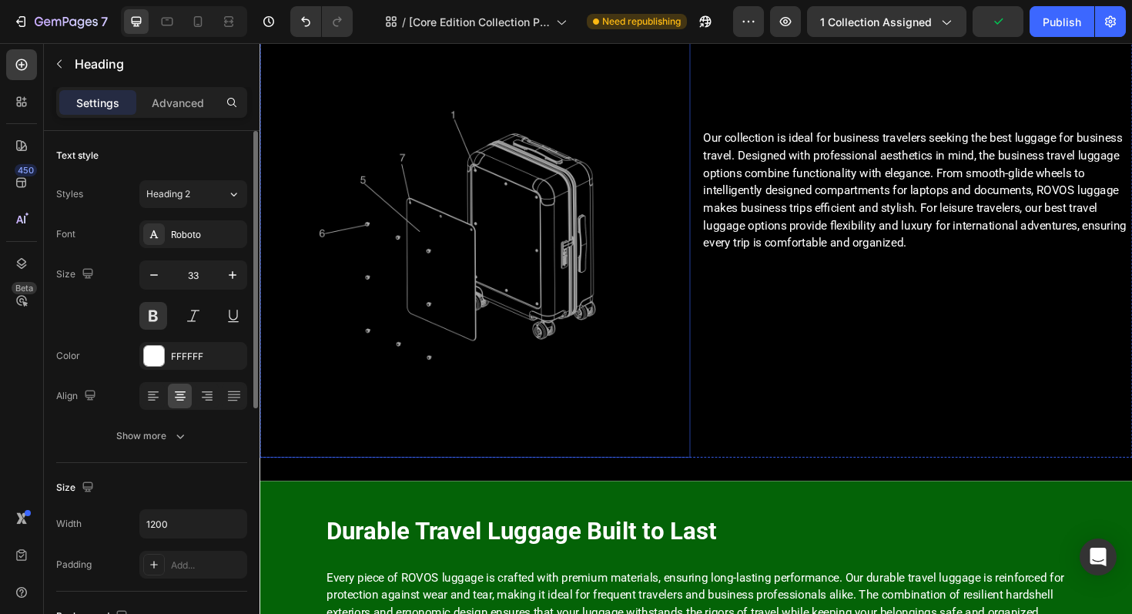
click at [555, 255] on img at bounding box center [488, 254] width 456 height 456
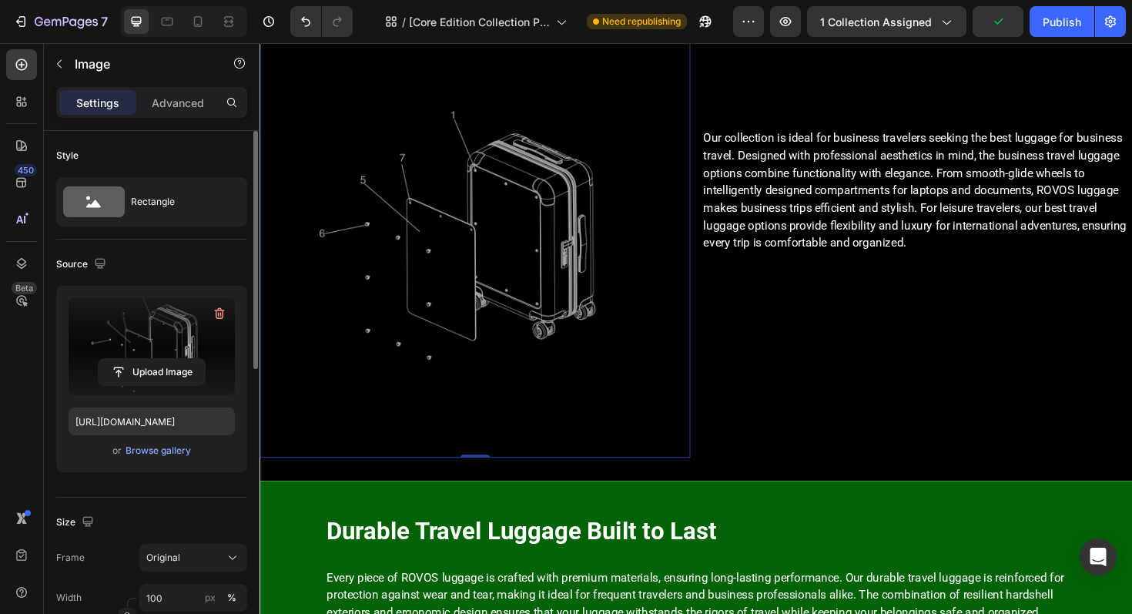
scroll to position [636, 0]
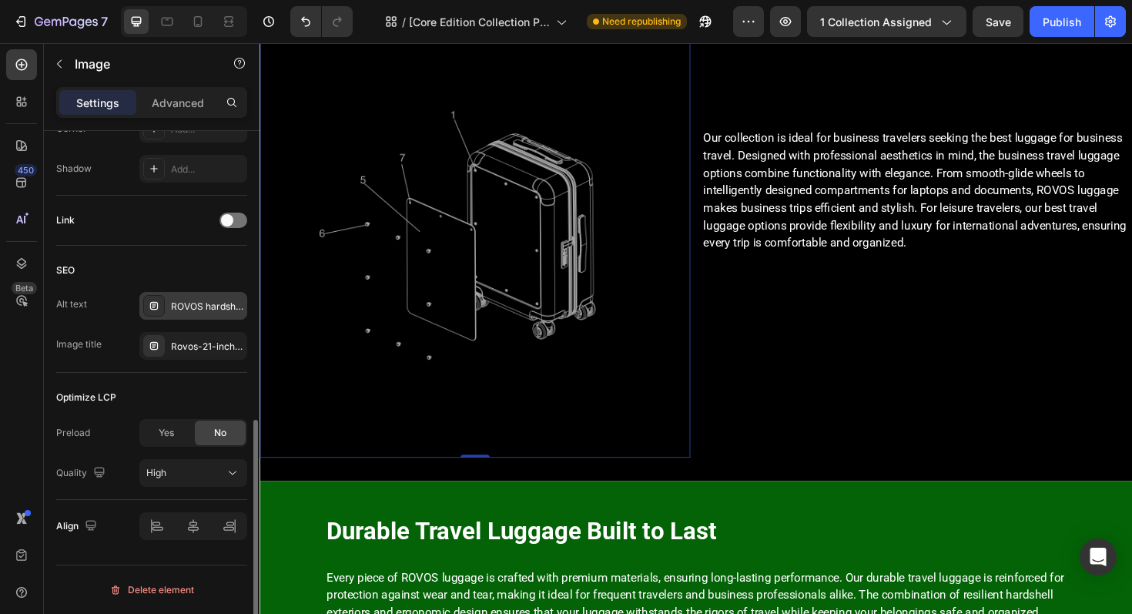
click at [193, 312] on div "ROVOS hardshell carry-on suitcase, lightweight cabin travel luggage with TSA-ap…" at bounding box center [207, 307] width 72 height 14
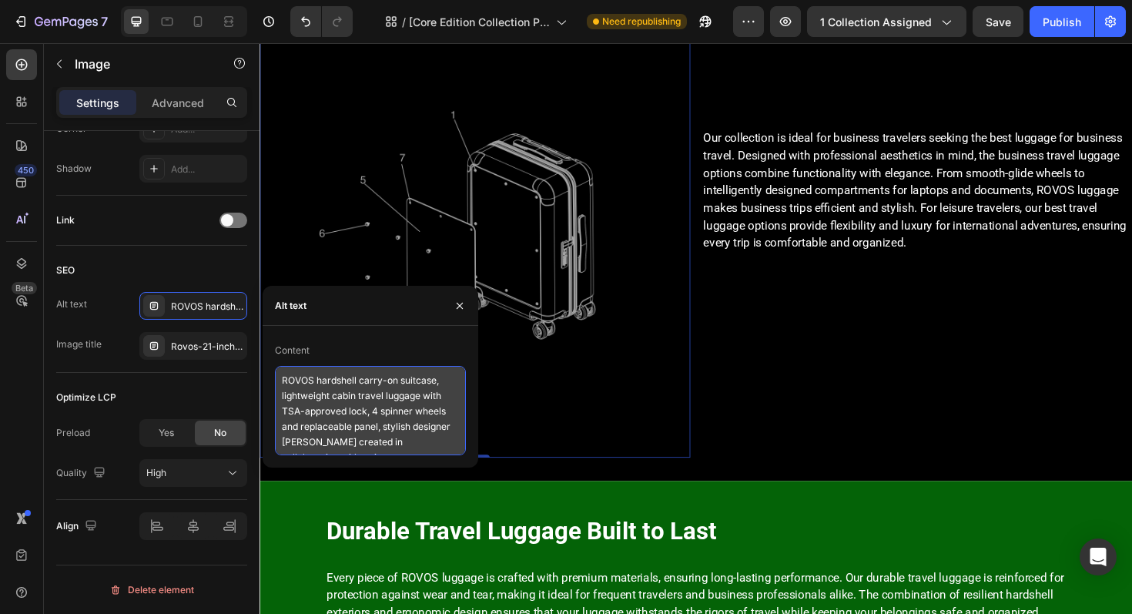
click at [392, 399] on textarea "ROVOS hardshell carry-on suitcase, lightweight cabin travel luggage with TSA-ap…" at bounding box center [370, 410] width 191 height 89
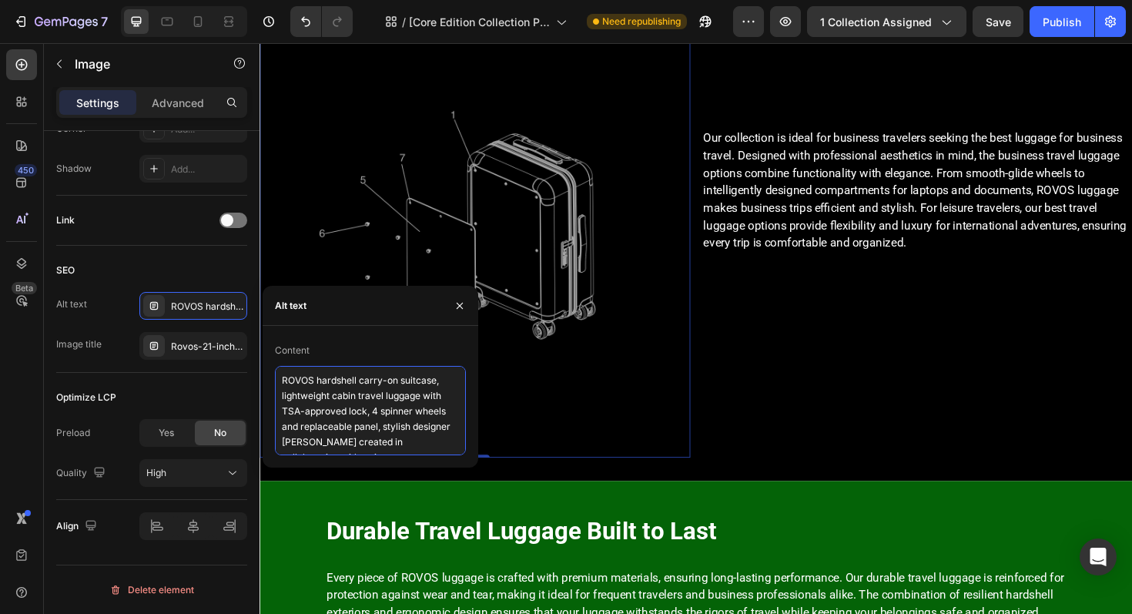
click at [392, 399] on textarea "ROVOS hardshell carry-on suitcase, lightweight cabin travel luggage with TSA-ap…" at bounding box center [370, 410] width 191 height 89
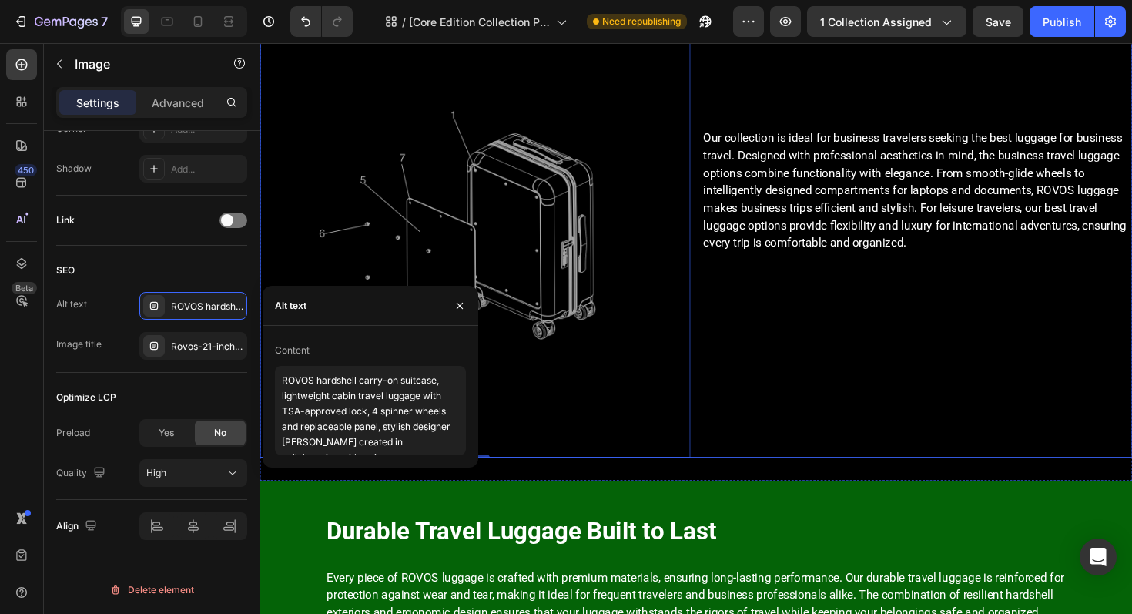
click at [893, 345] on div "Our collection is ideal for business travelers seeking the best luggage for bus…" at bounding box center [956, 230] width 456 height 503
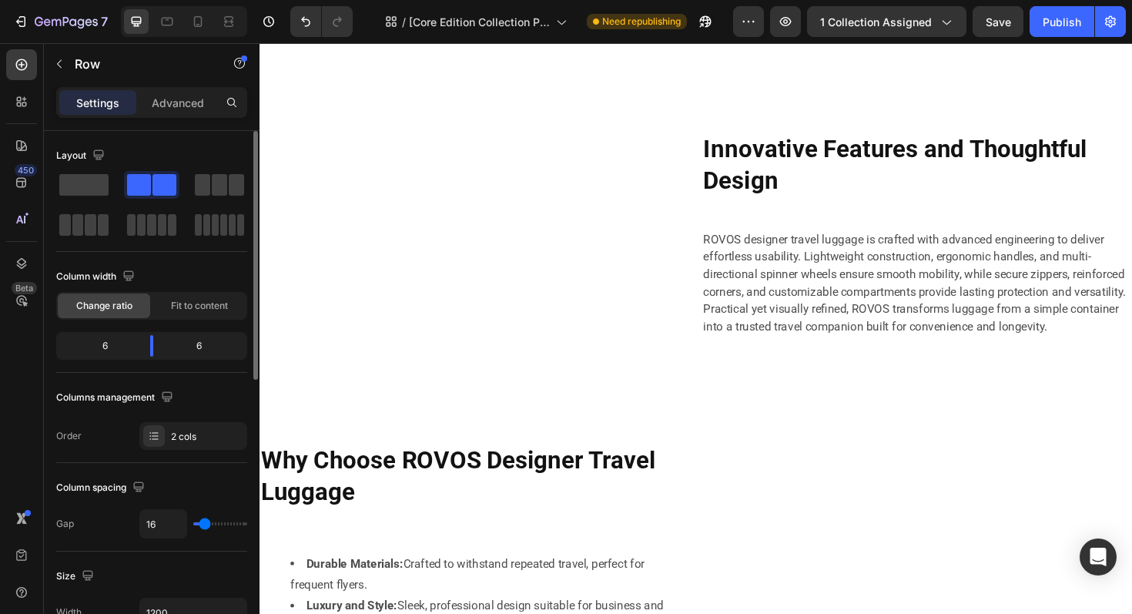
scroll to position [2209, 0]
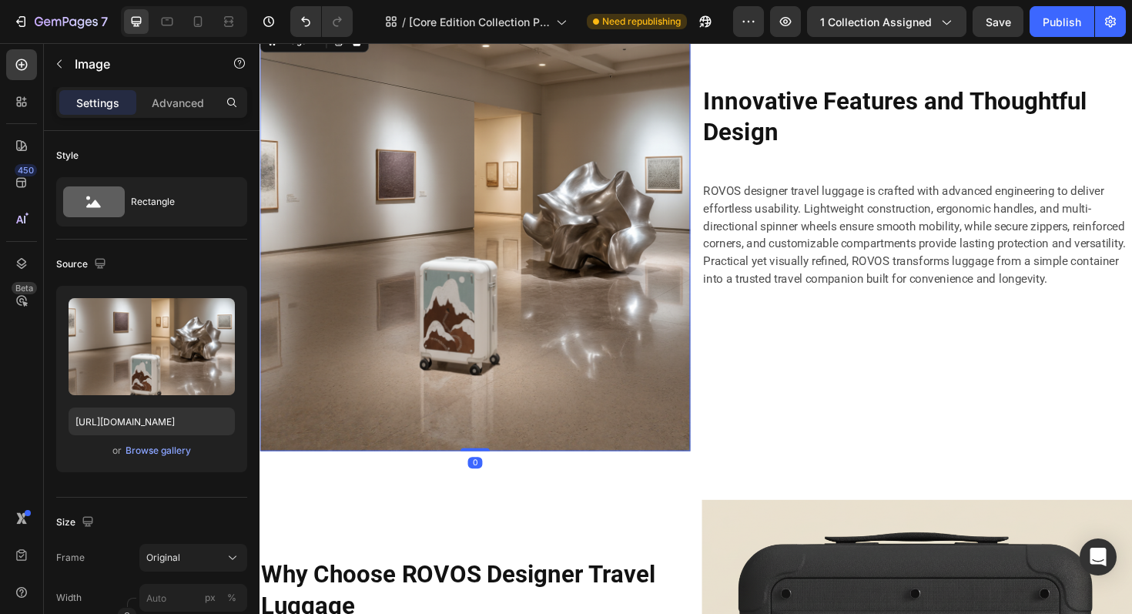
click at [626, 330] on img at bounding box center [488, 250] width 456 height 450
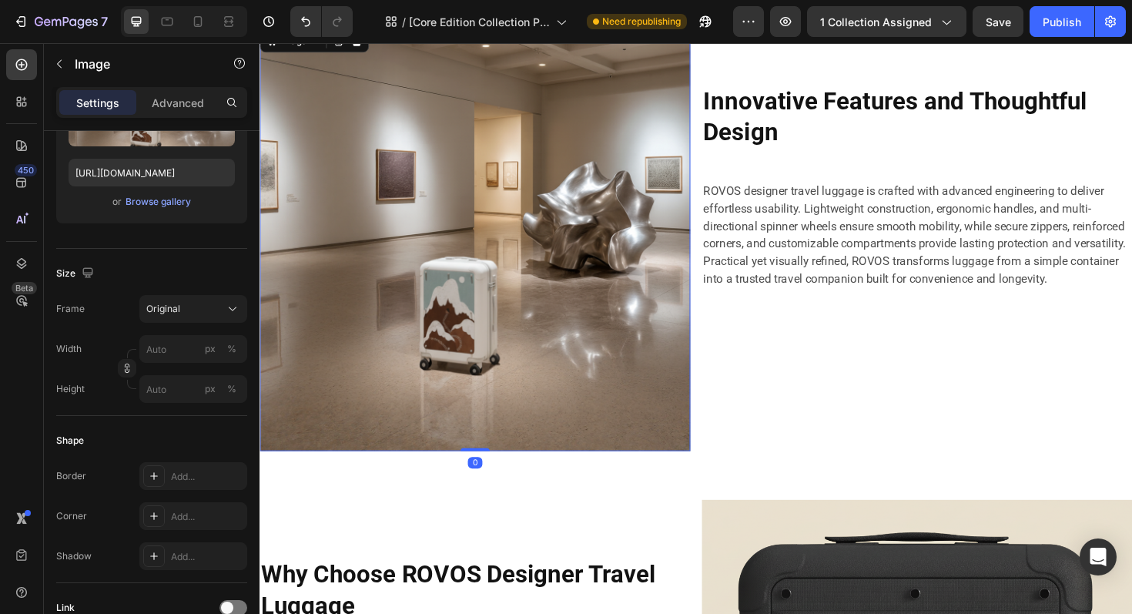
scroll to position [636, 0]
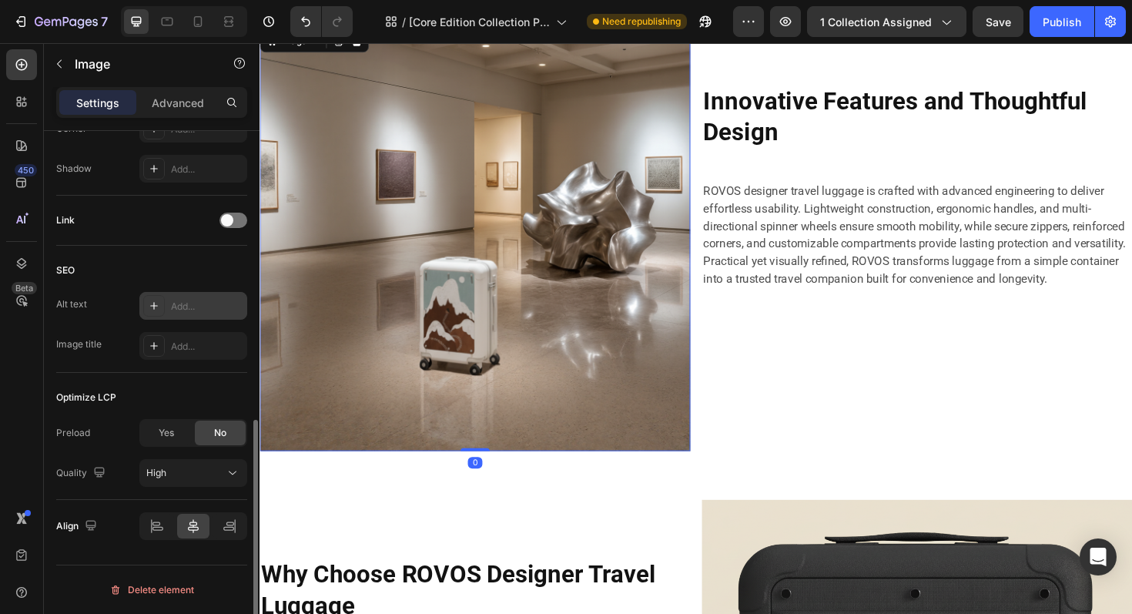
click at [200, 307] on div "Add..." at bounding box center [207, 307] width 72 height 14
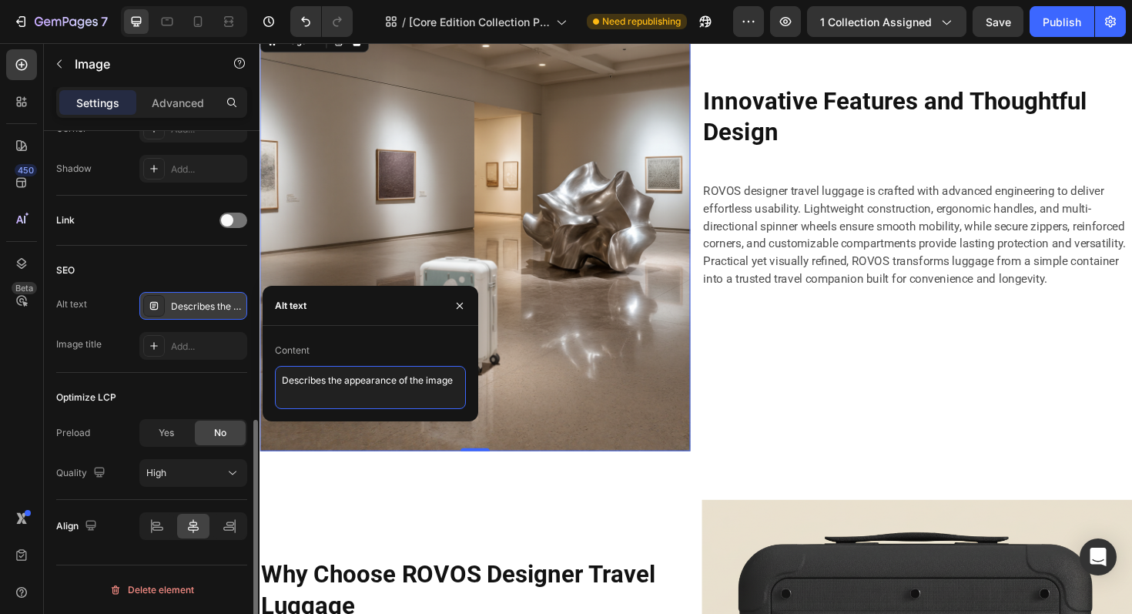
click at [374, 371] on textarea "Describes the appearance of the image" at bounding box center [370, 387] width 191 height 43
paste textarea "ROVOS Designer Travel Luggage Collection: Style Meets Function"
type textarea "ROVOS Designer Travel Luggage Collection: Style Meets Function"
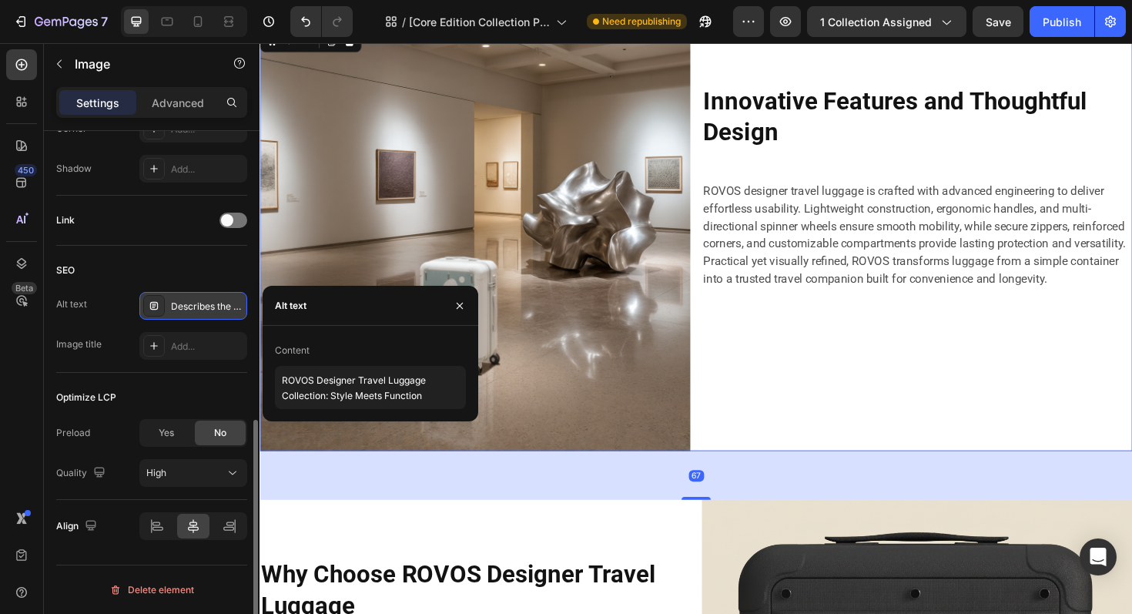
click at [837, 363] on div "Innovative Features and Thoughtful Design Heading ROVOS designer travel luggage…" at bounding box center [956, 250] width 456 height 450
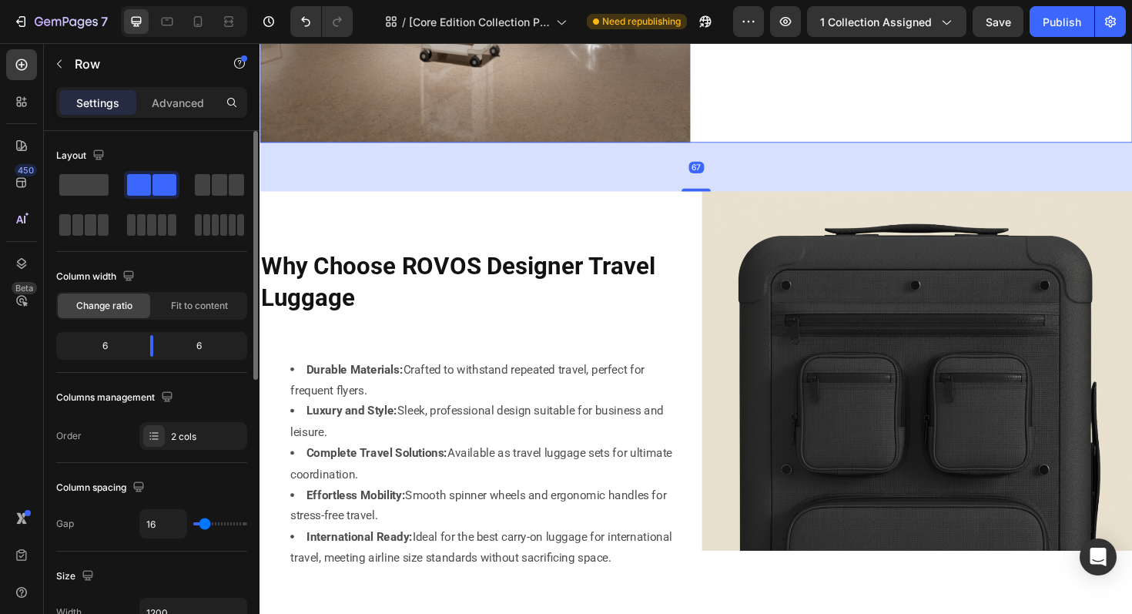
scroll to position [2570, 0]
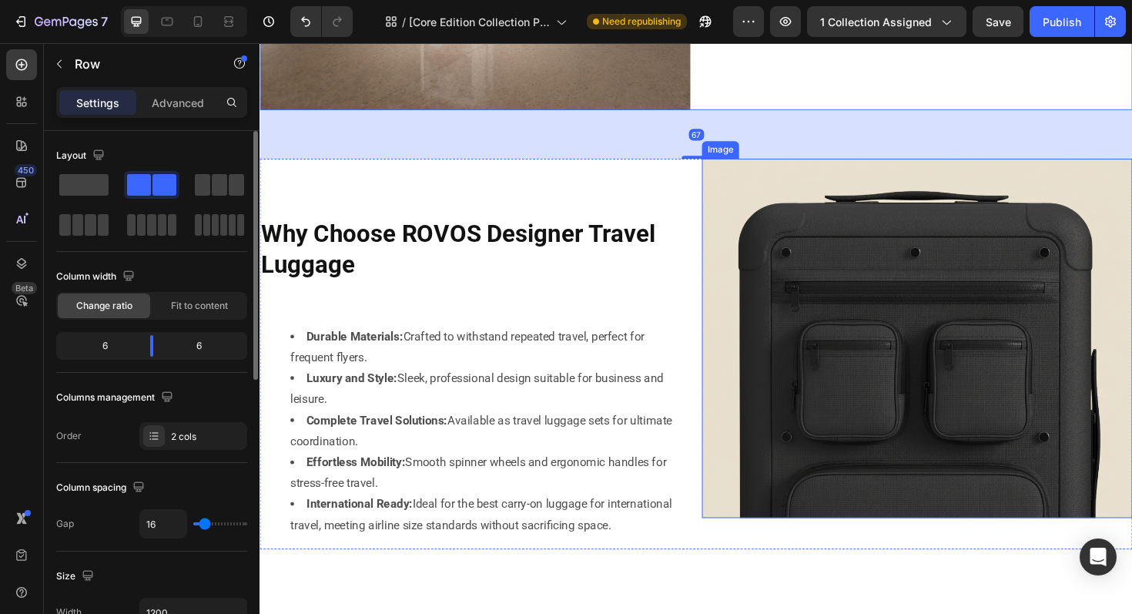
click at [865, 396] on img at bounding box center [956, 356] width 456 height 381
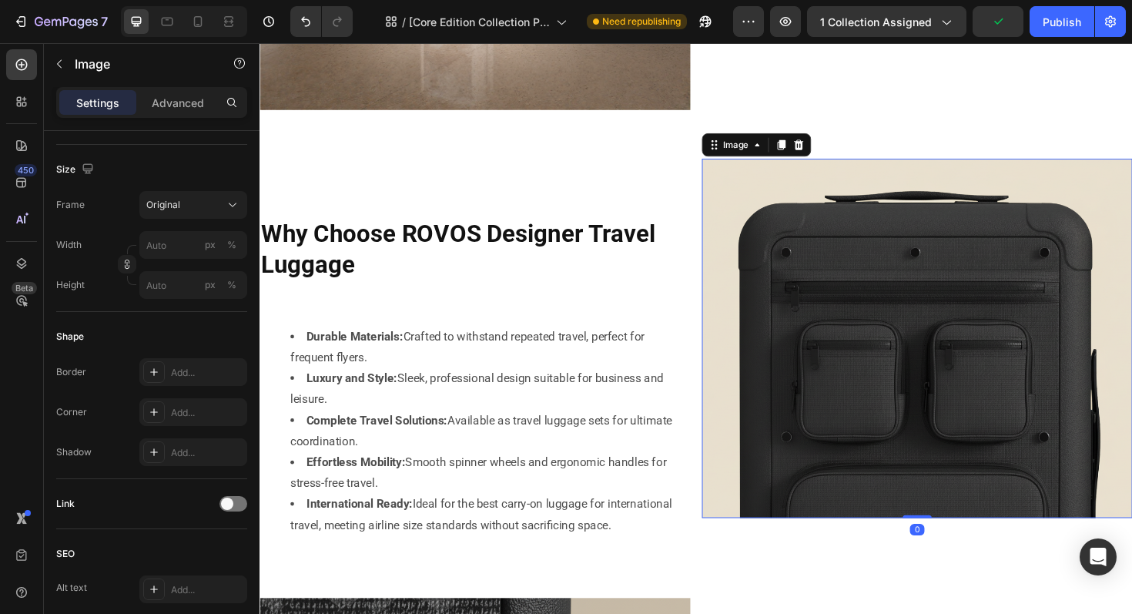
scroll to position [636, 0]
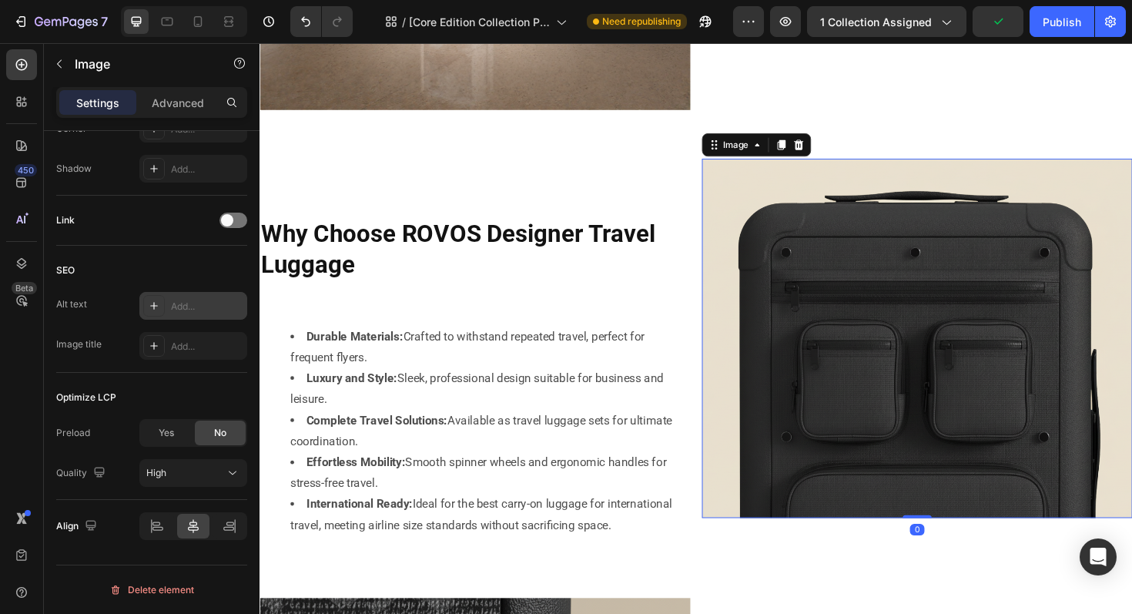
click at [200, 304] on div "Add..." at bounding box center [207, 307] width 72 height 14
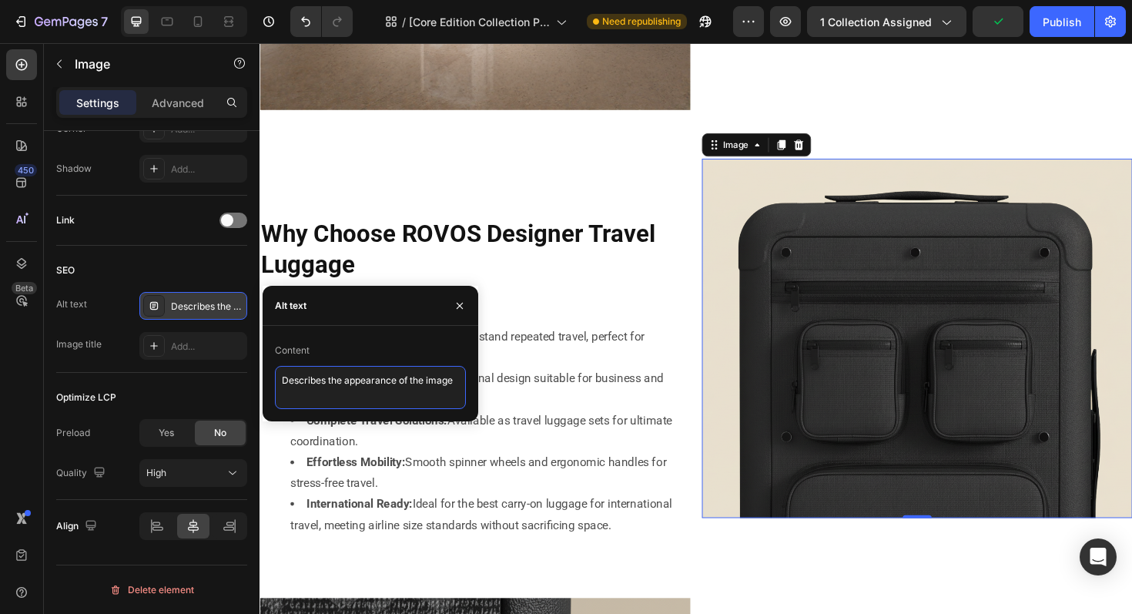
click at [304, 379] on textarea "Describes the appearance of the image" at bounding box center [370, 387] width 191 height 43
paste textarea "ROVOS Designer Travel Luggage Collection: Style Meets Function"
type textarea "ROVOS Designer Travel Luggage Collection: Style Meets Function"
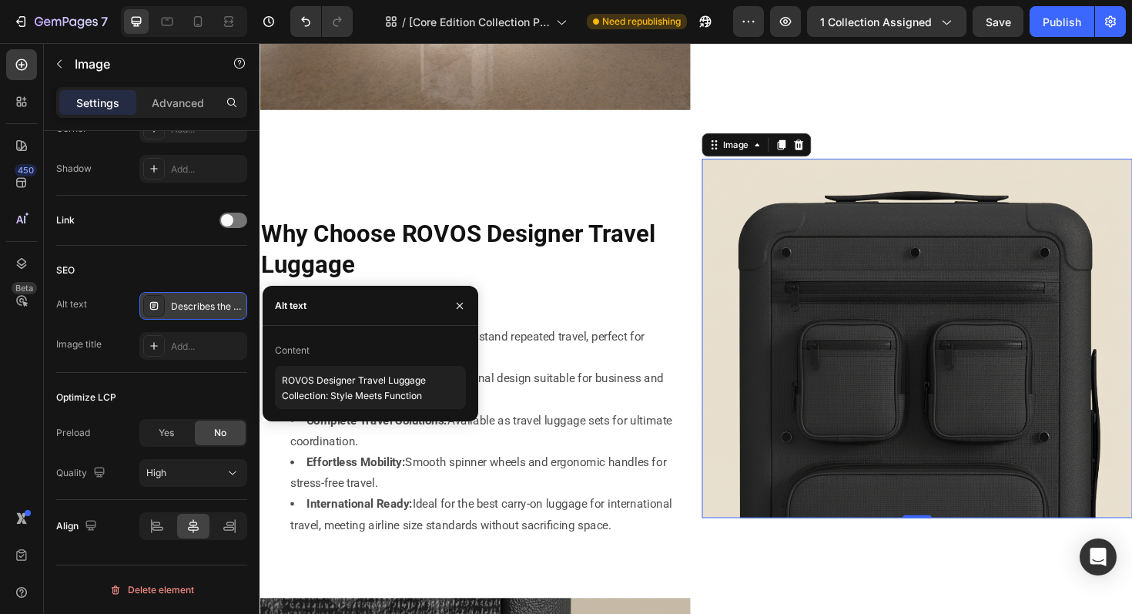
click at [750, 397] on img at bounding box center [956, 356] width 456 height 381
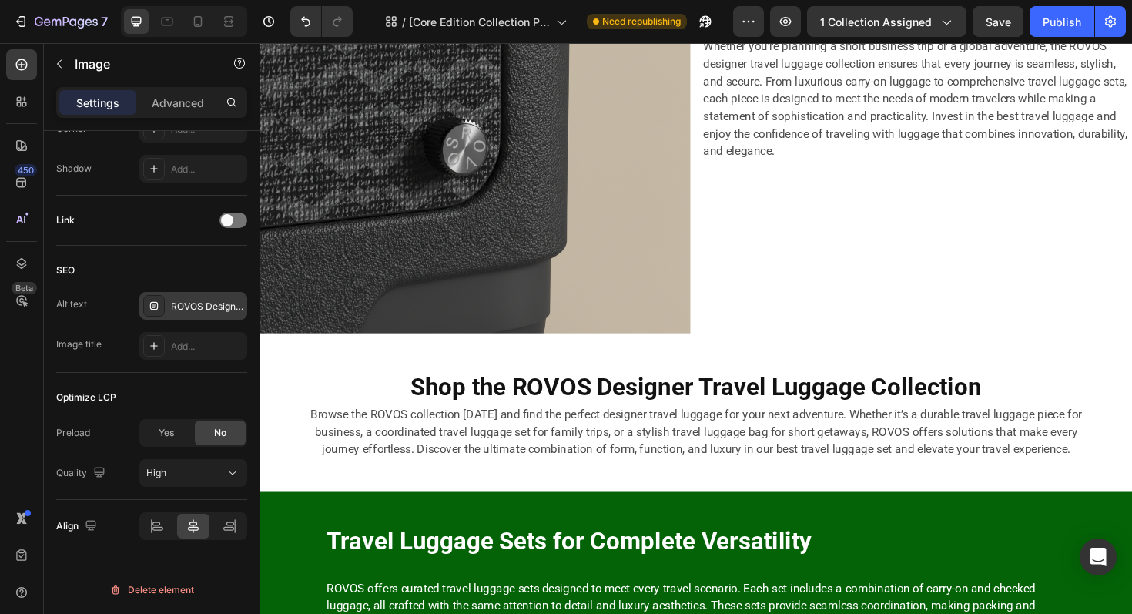
scroll to position [3296, 0]
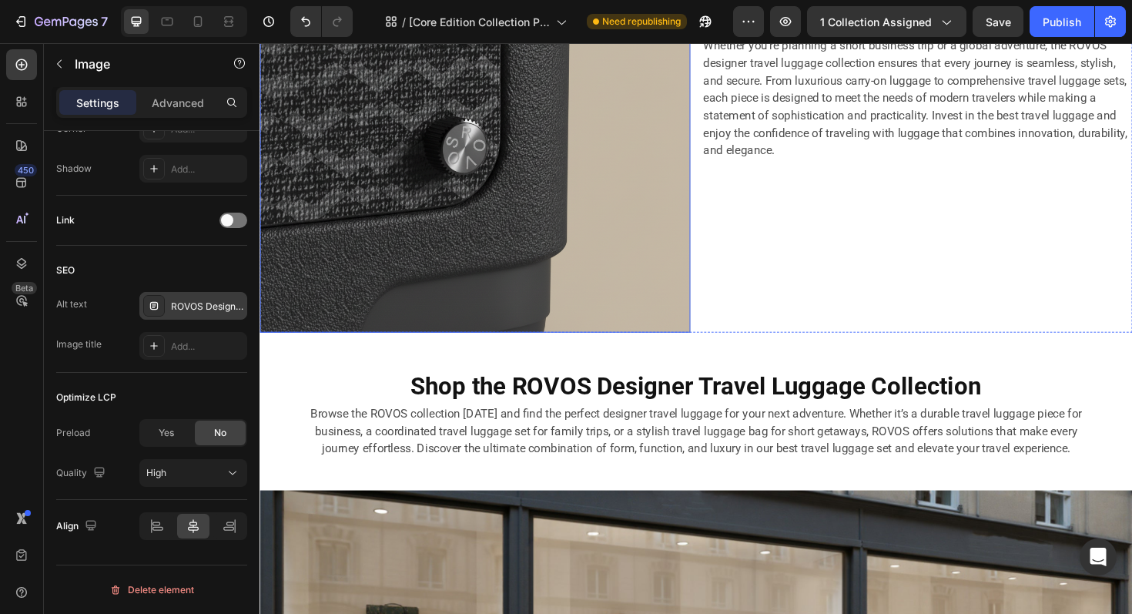
click at [570, 304] on img at bounding box center [488, 126] width 456 height 445
click at [203, 307] on div "ROVOS multifunctional fasteners for hardshell luggage, durable suitcase accesso…" at bounding box center [207, 307] width 72 height 14
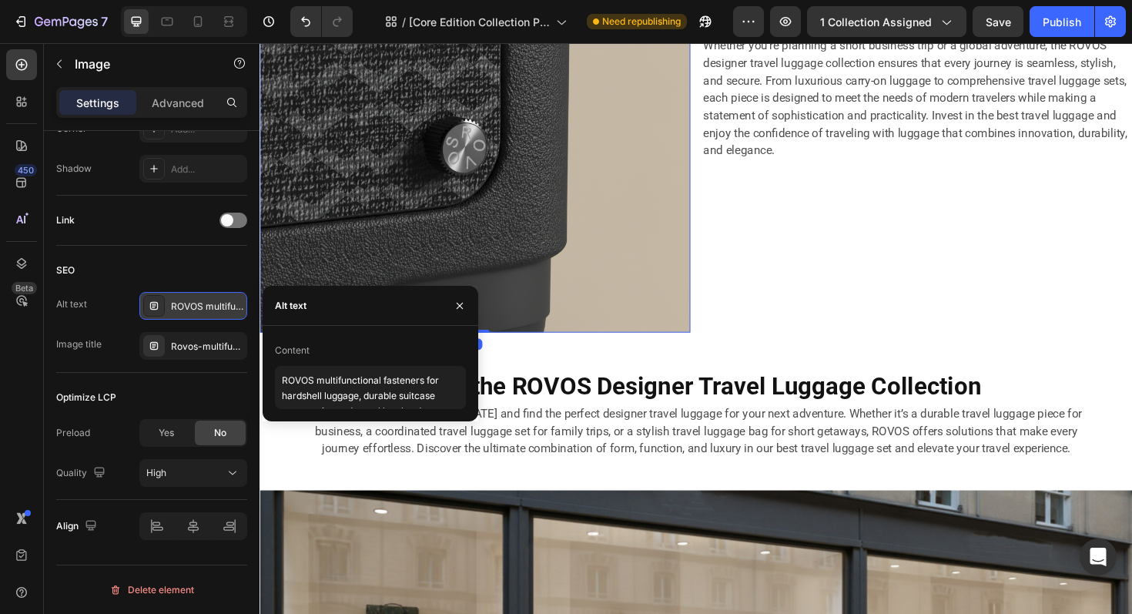
click at [203, 307] on div "ROVOS multifunctional fasteners for hardshell luggage, durable suitcase accesso…" at bounding box center [207, 307] width 72 height 14
click at [334, 360] on div "Content" at bounding box center [370, 350] width 191 height 25
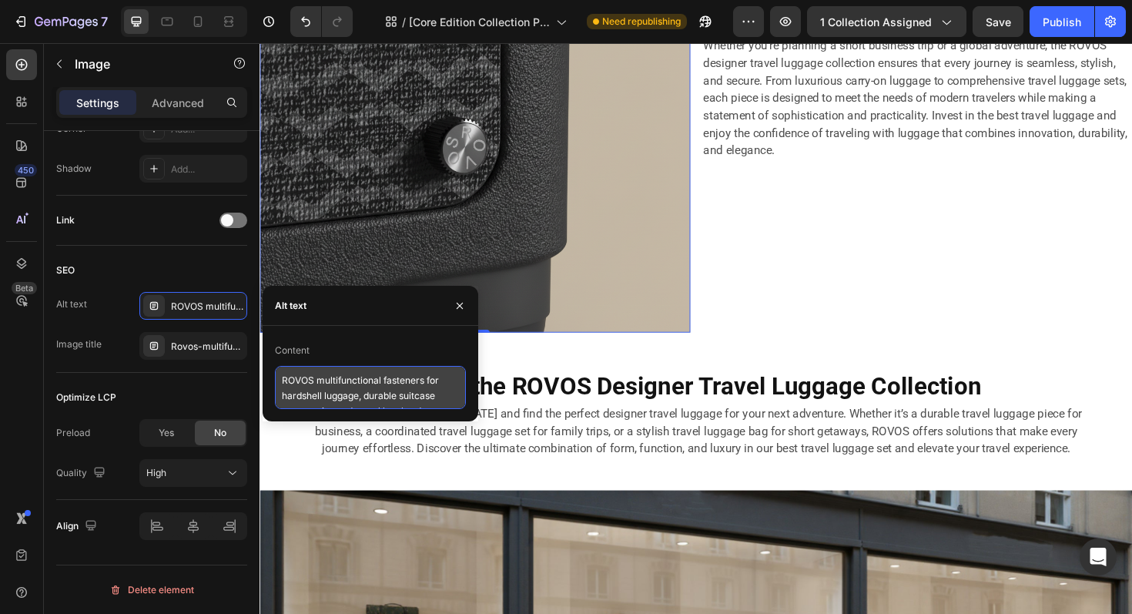
click at [328, 380] on textarea "ROVOS multifunctional fasteners for hardshell luggage, durable suitcase accesso…" at bounding box center [370, 387] width 191 height 43
paste textarea "Designer Travel Luggage Collection: Style Meets Function"
type textarea "ROVOS Designer Travel Luggage Collection: Style Meets Function"
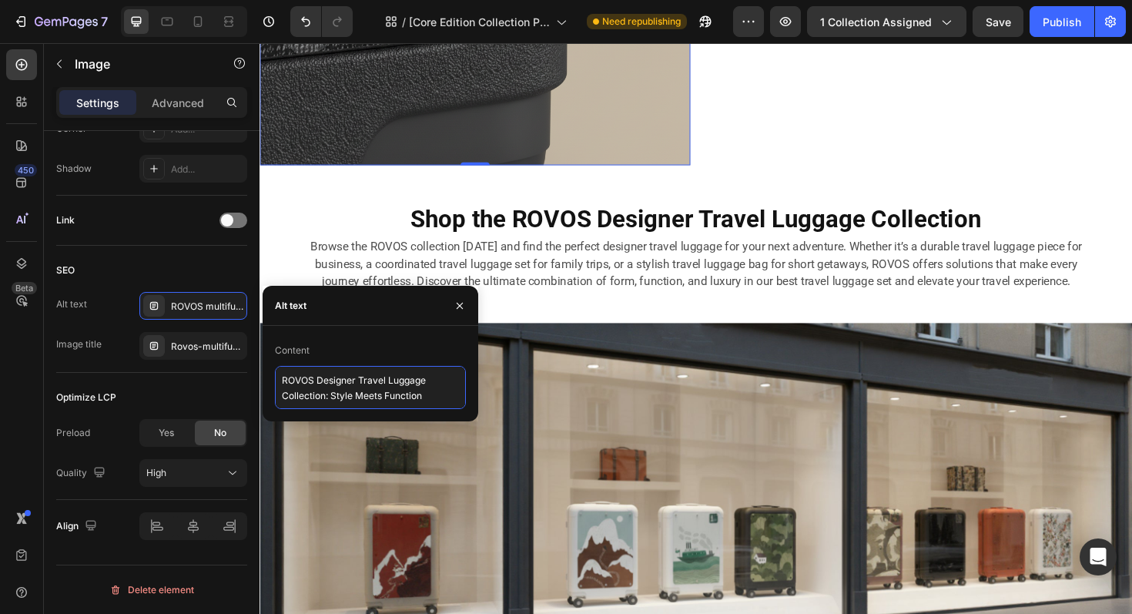
scroll to position [3549, 0]
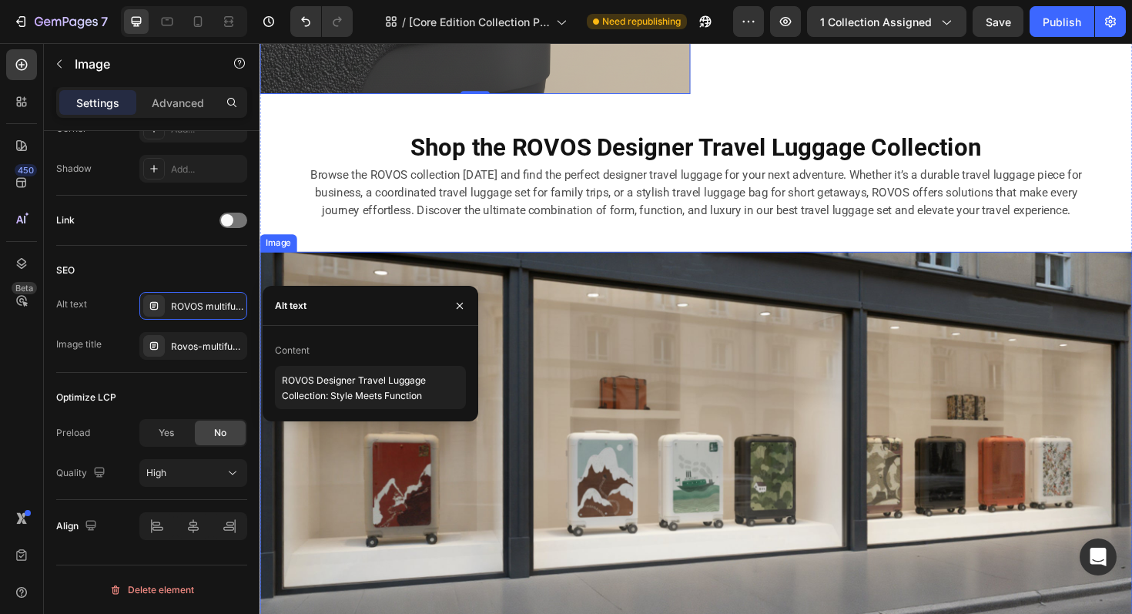
click at [707, 388] on img at bounding box center [722, 468] width 924 height 408
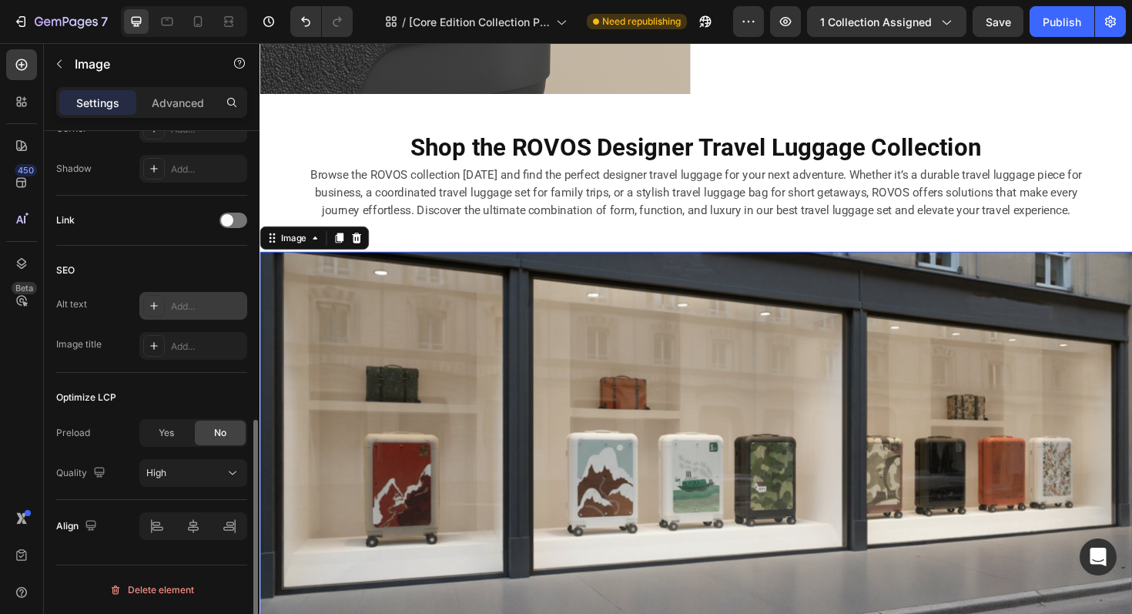
click at [196, 304] on div "Add..." at bounding box center [207, 307] width 72 height 14
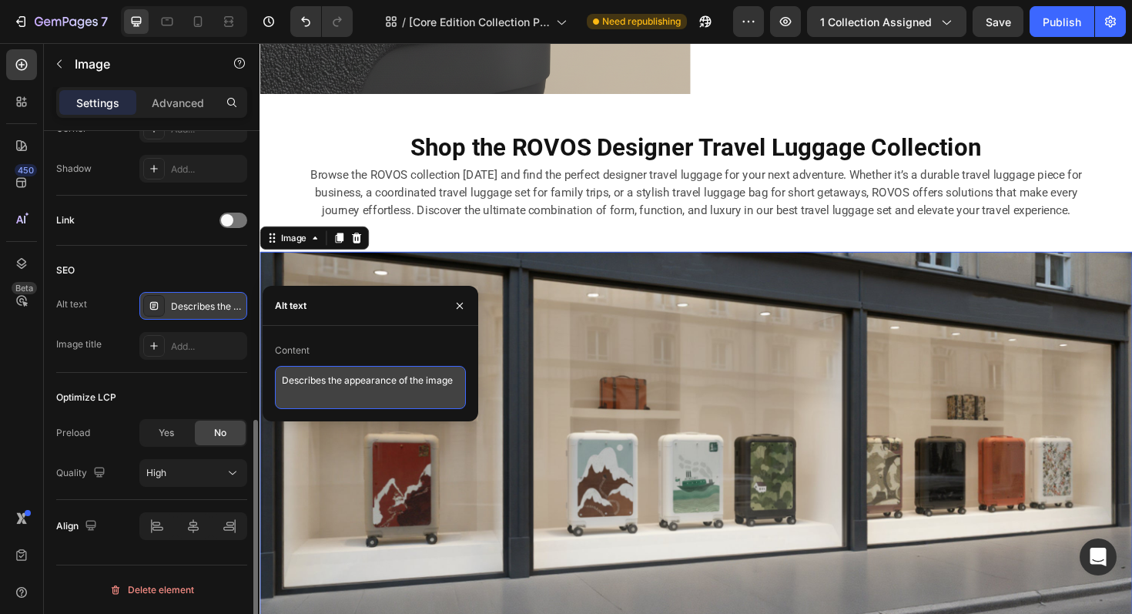
click at [304, 378] on textarea "Describes the appearance of the image" at bounding box center [370, 387] width 191 height 43
paste textarea "ROVOS Designer Travel Luggage Collection: Style Meets Function"
type textarea "ROVOS Designer Travel Luggage Collection: Style Meets Function"
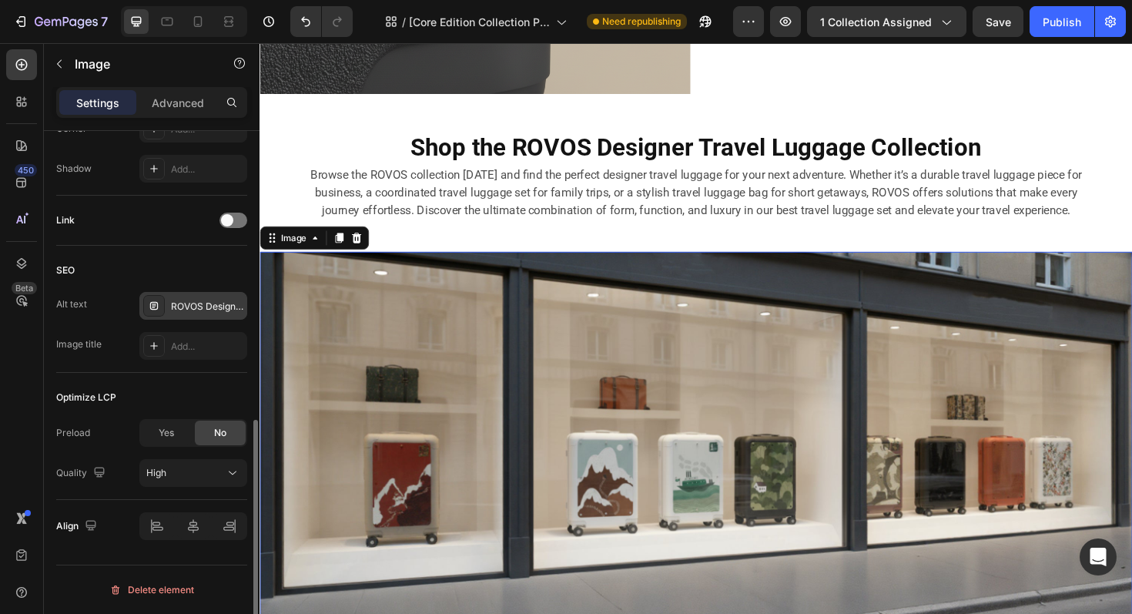
click at [721, 403] on img at bounding box center [722, 468] width 924 height 408
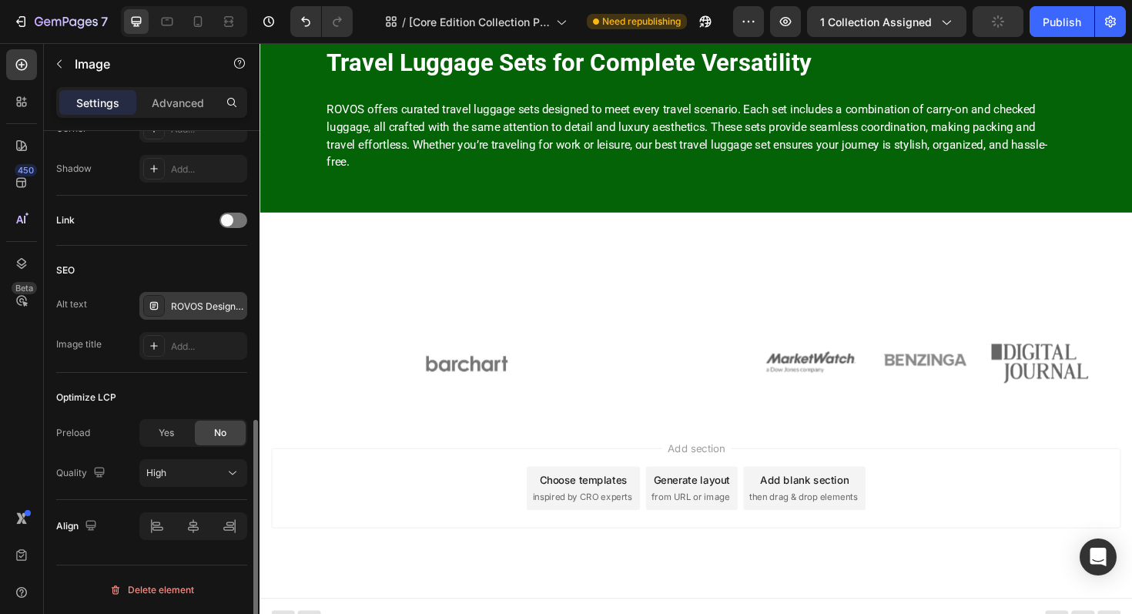
scroll to position [4244, 0]
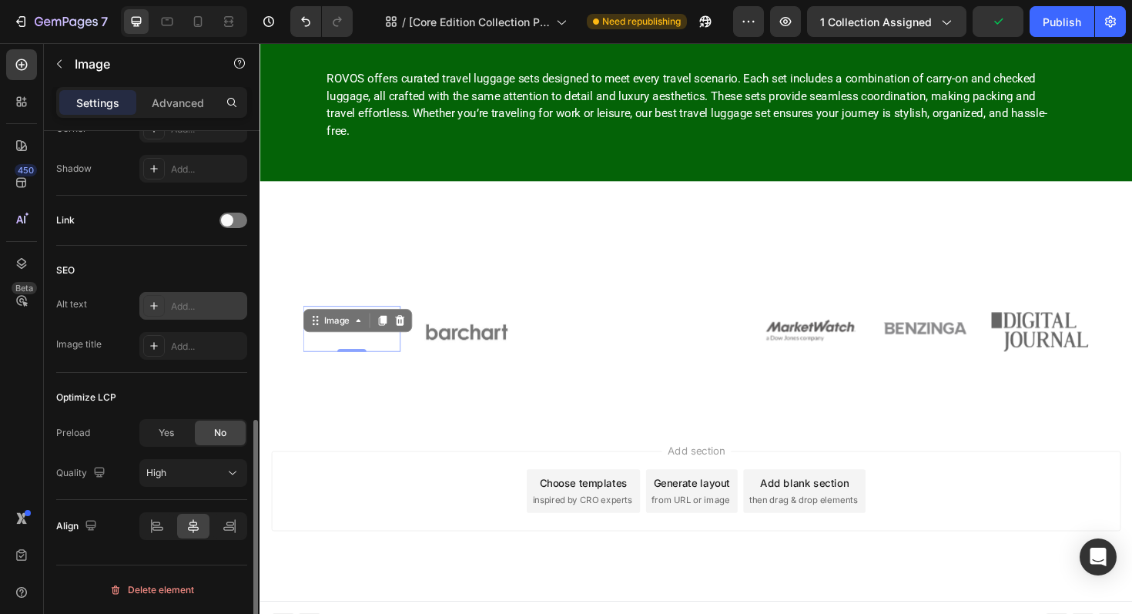
click at [357, 322] on div "Image 0" at bounding box center [357, 322] width 103 height 0
click at [190, 304] on div "Add..." at bounding box center [207, 307] width 72 height 14
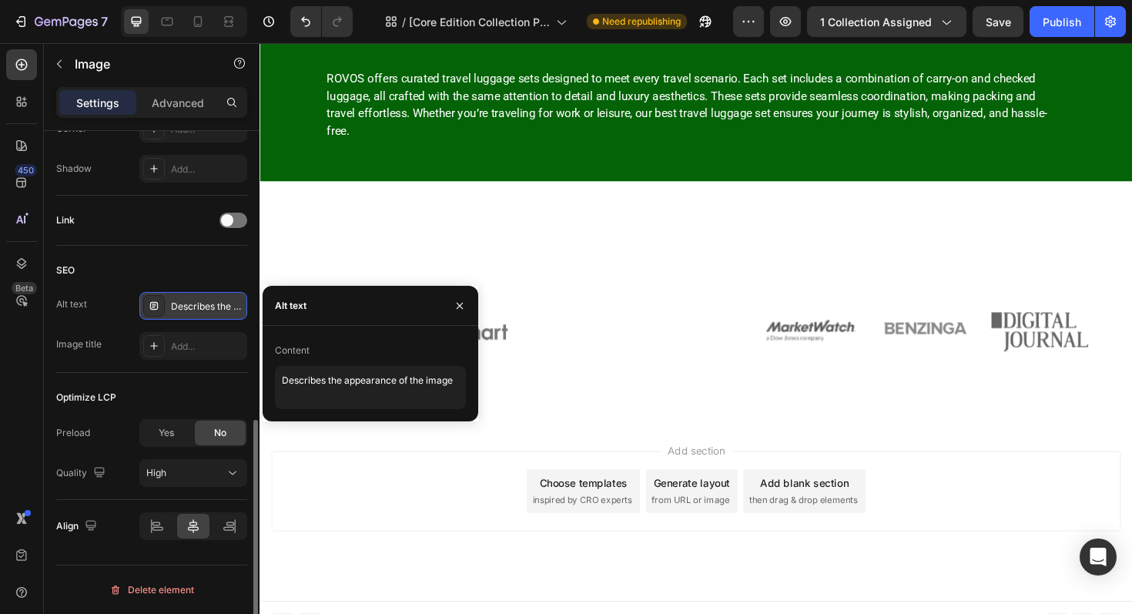
click at [340, 362] on div "Content" at bounding box center [370, 350] width 191 height 25
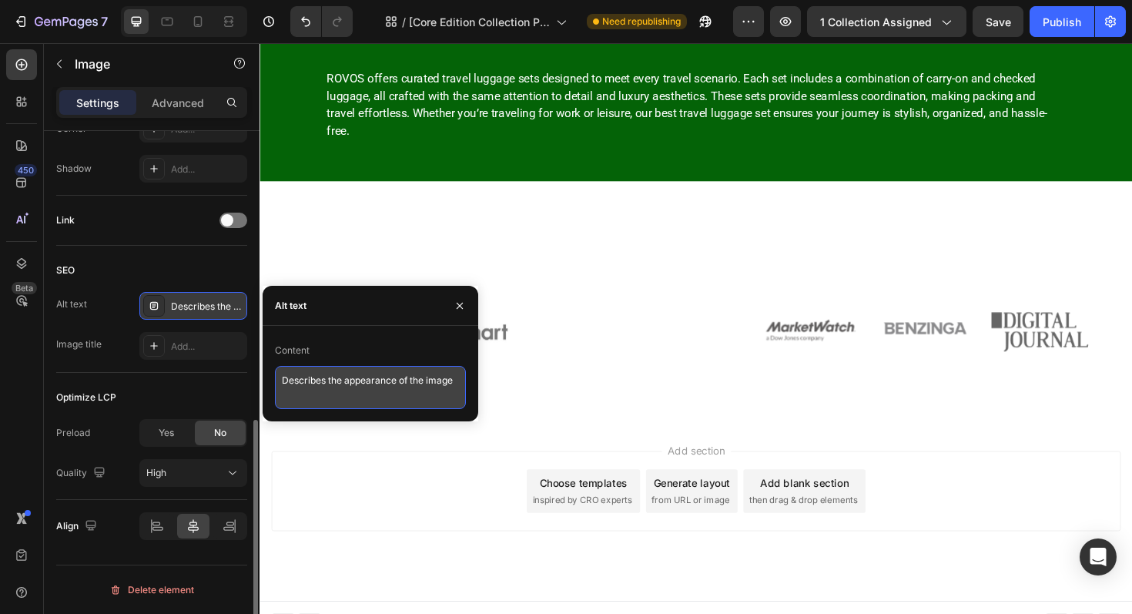
click at [329, 379] on textarea "Describes the appearance of the image" at bounding box center [370, 387] width 191 height 43
type textarea "Yahoo"
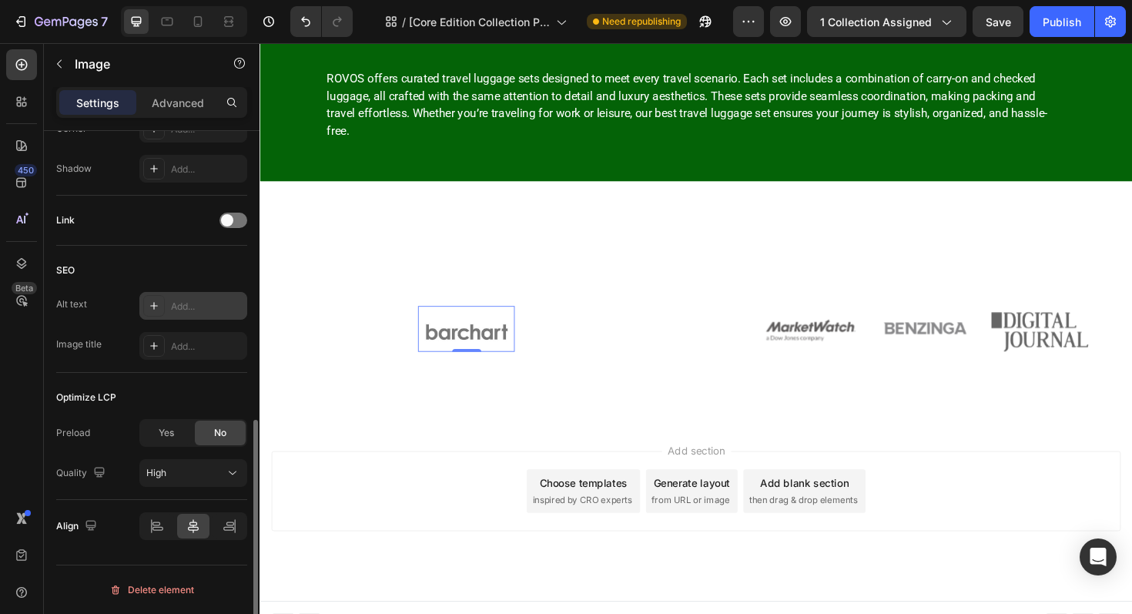
click at [524, 367] on img at bounding box center [479, 351] width 103 height 35
click at [481, 368] on img at bounding box center [479, 351] width 103 height 35
click at [193, 310] on div "Add..." at bounding box center [207, 307] width 72 height 14
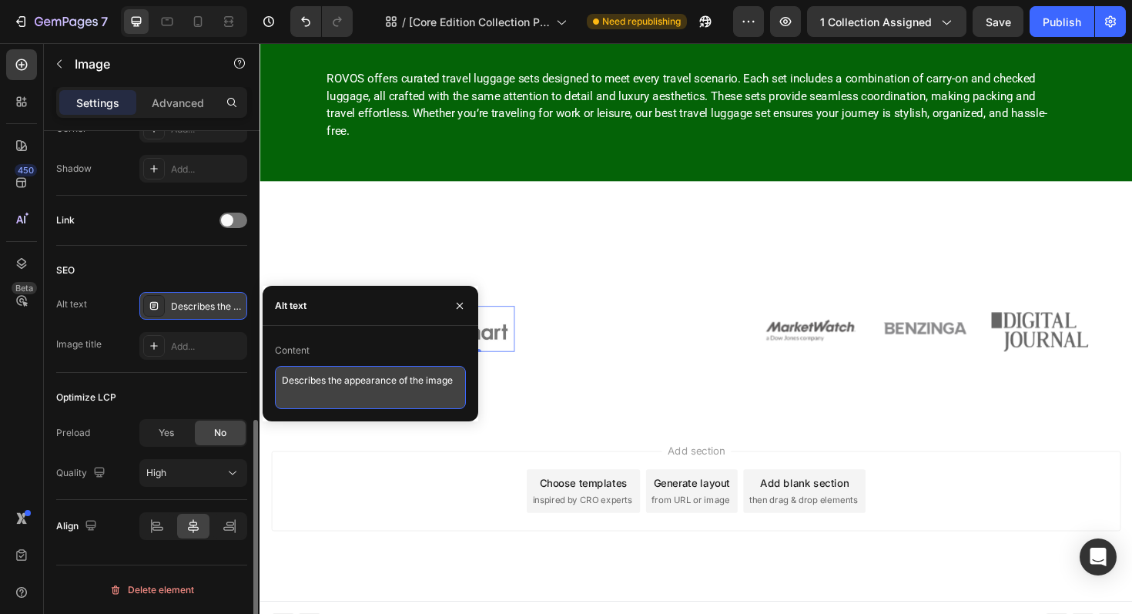
click at [324, 394] on textarea "Describes the appearance of the image" at bounding box center [370, 387] width 191 height 43
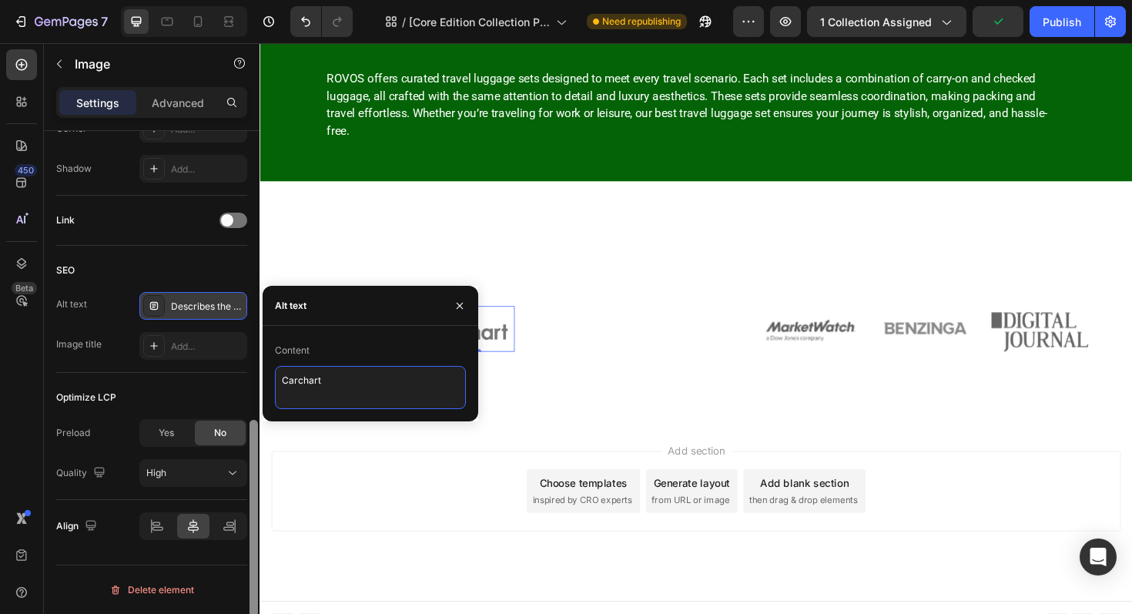
drag, startPoint x: 287, startPoint y: 377, endPoint x: 250, endPoint y: 377, distance: 37.0
click at [250, 377] on div "450 Beta Sections(18) Elements(88) Section Element Hero Section Product Detail …" at bounding box center [130, 328] width 260 height 571
type textarea "Barchart"
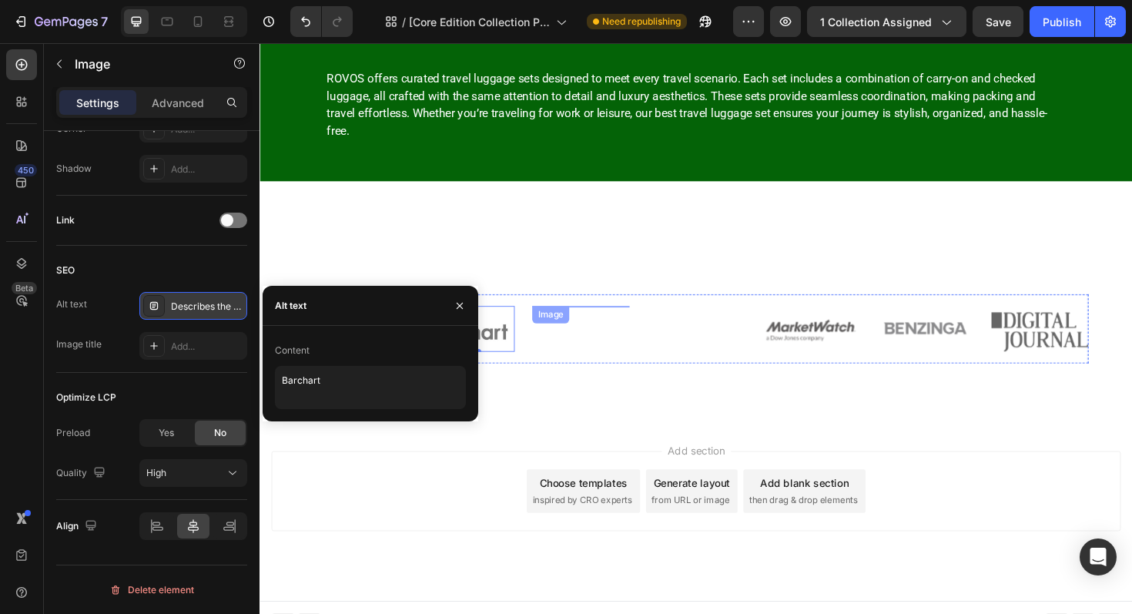
click at [636, 322] on img at bounding box center [599, 322] width 103 height 0
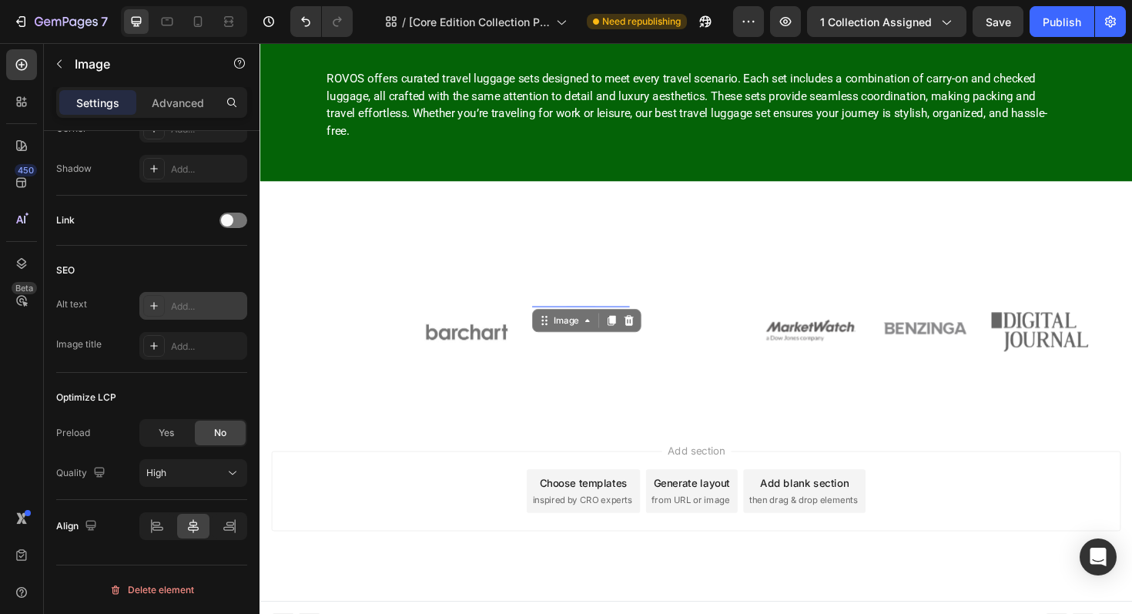
click at [190, 307] on div "Add..." at bounding box center [207, 307] width 72 height 14
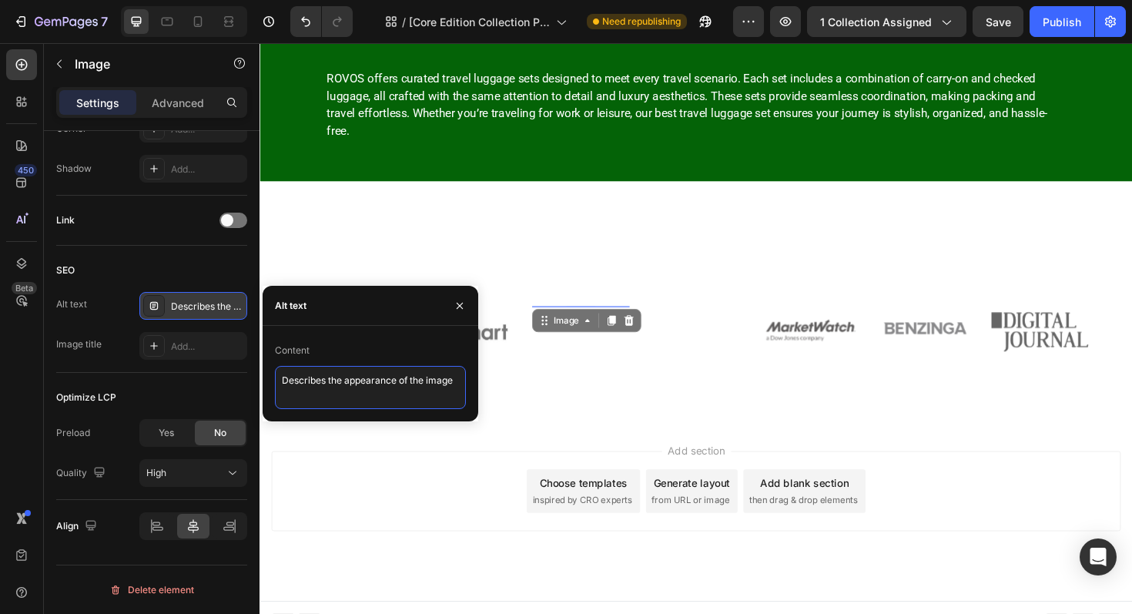
click at [307, 371] on textarea "Describes the appearance of the image" at bounding box center [370, 387] width 191 height 43
type textarea "Insider"
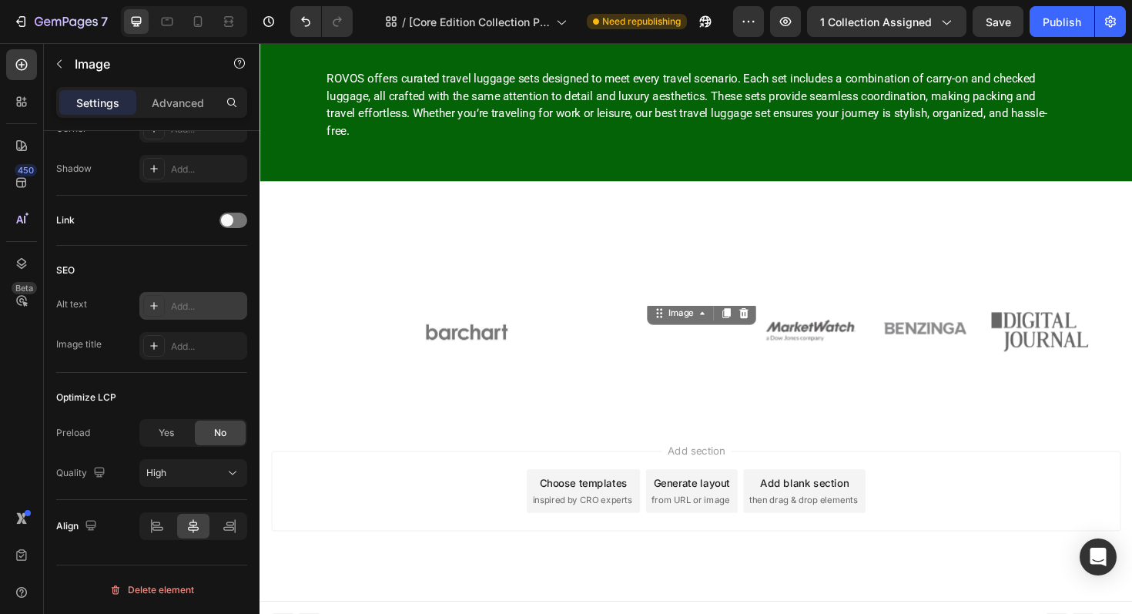
click at [723, 314] on img at bounding box center [722, 314] width 72 height 0
click at [203, 306] on div "Add..." at bounding box center [207, 307] width 72 height 14
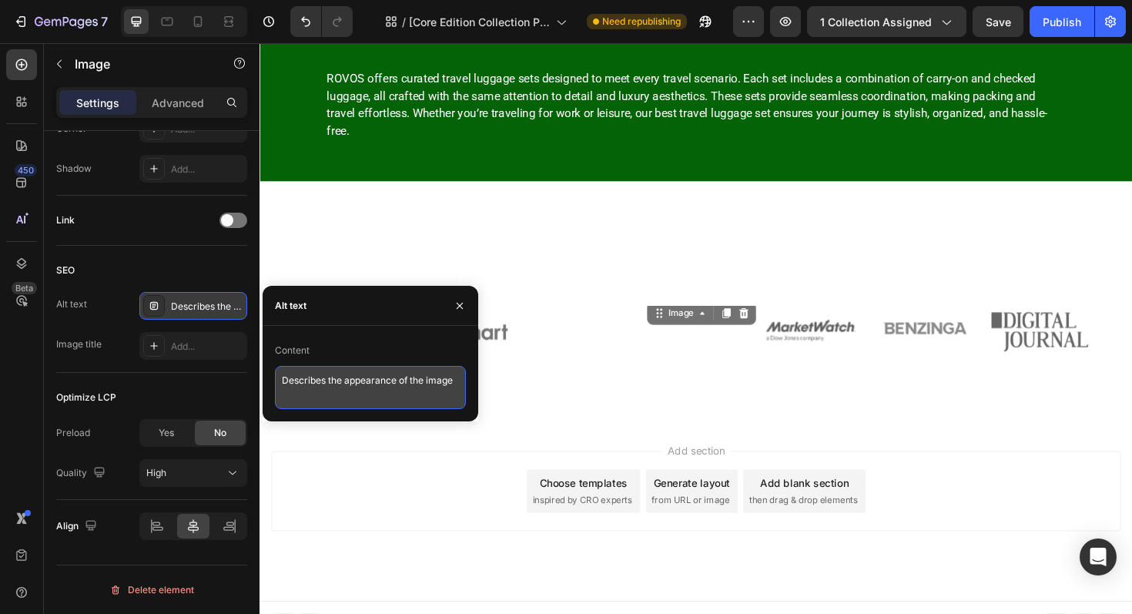
click at [307, 375] on textarea "Describes the appearance of the image" at bounding box center [370, 387] width 191 height 43
type textarea "AP"
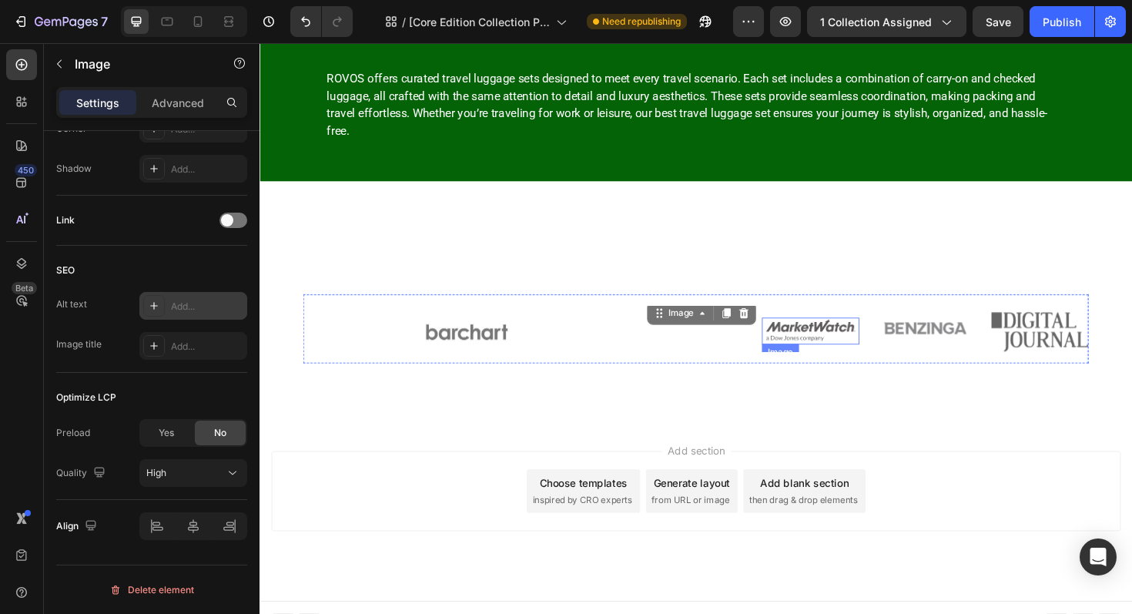
click at [823, 364] on img at bounding box center [843, 348] width 103 height 29
click at [166, 318] on div "Add..." at bounding box center [193, 306] width 108 height 28
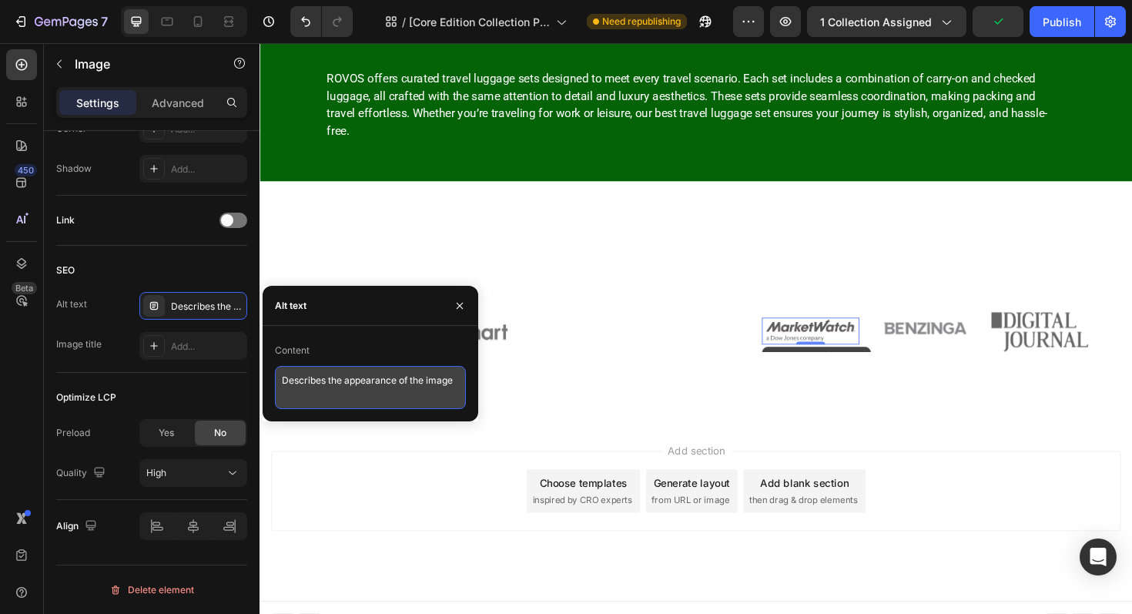
click at [328, 384] on textarea "Describes the appearance of the image" at bounding box center [370, 387] width 191 height 43
type textarea "MarketWatch"
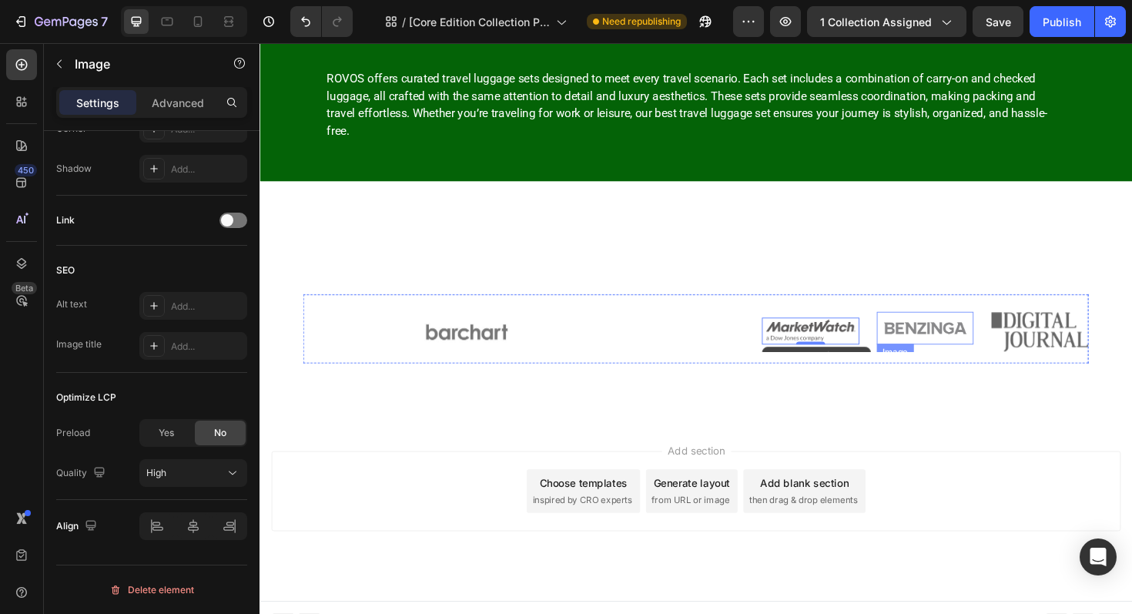
click at [986, 361] on img at bounding box center [965, 345] width 103 height 35
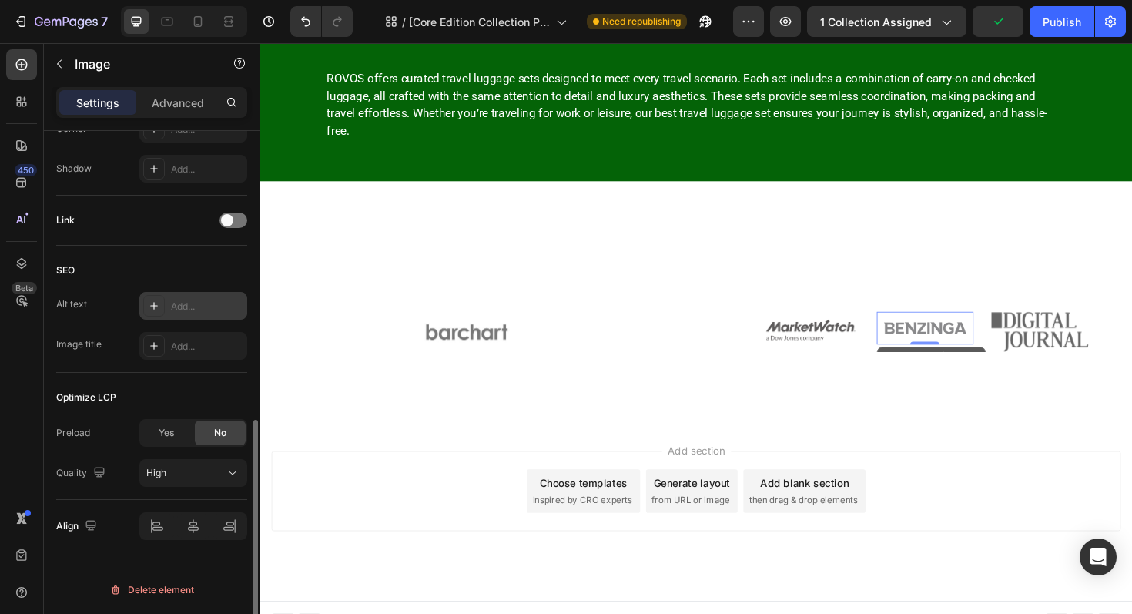
click at [203, 313] on div "Add..." at bounding box center [193, 306] width 108 height 28
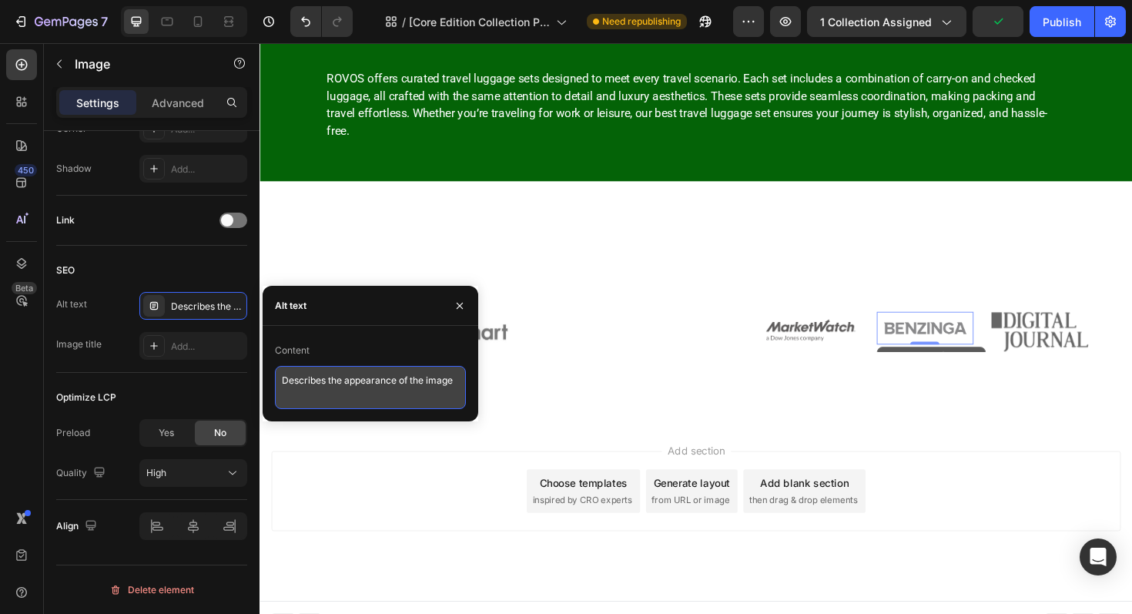
click at [343, 382] on textarea "Describes the appearance of the image" at bounding box center [370, 387] width 191 height 43
type textarea "BENZINGA"
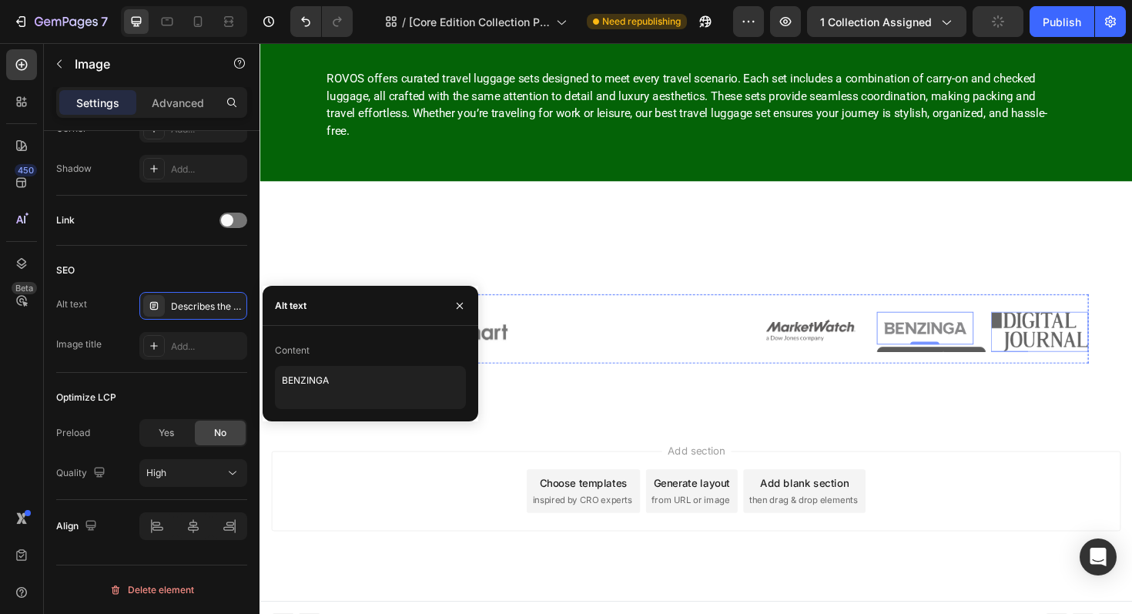
click at [1072, 364] on img at bounding box center [1086, 349] width 103 height 42
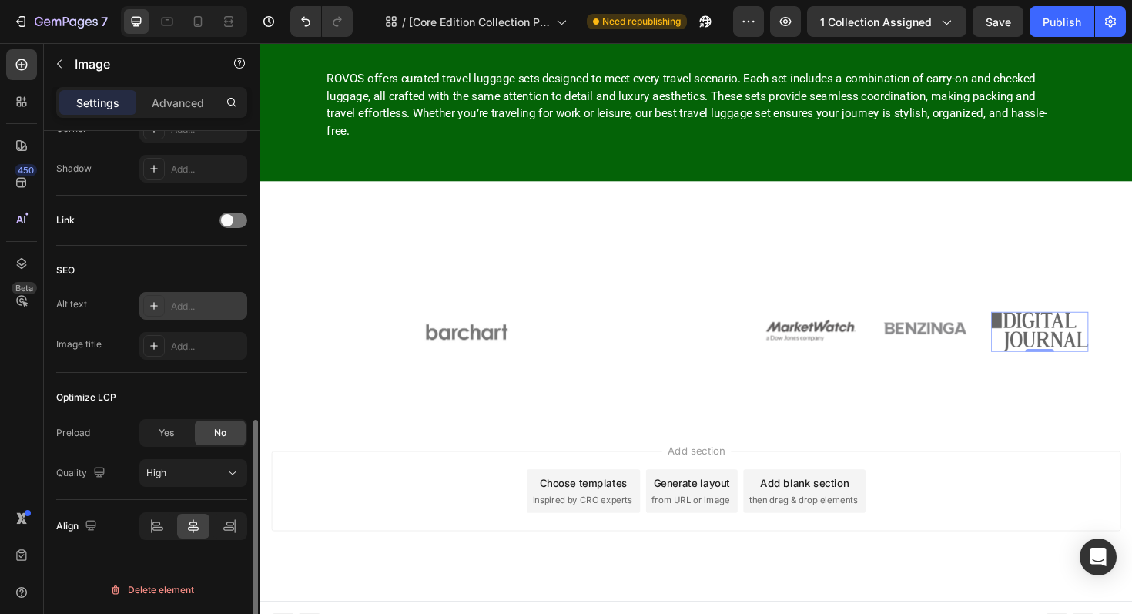
click at [200, 309] on div "Add..." at bounding box center [207, 307] width 72 height 14
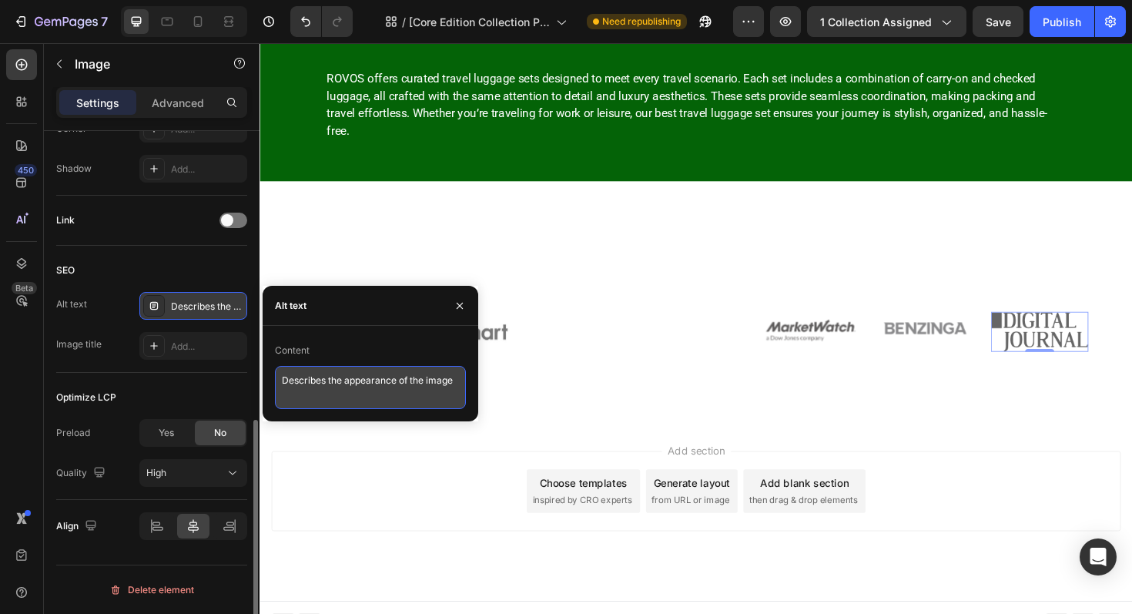
click at [328, 381] on textarea "Describes the appearance of the image" at bounding box center [370, 387] width 191 height 43
type textarea "DIGITAL JOURNAL"
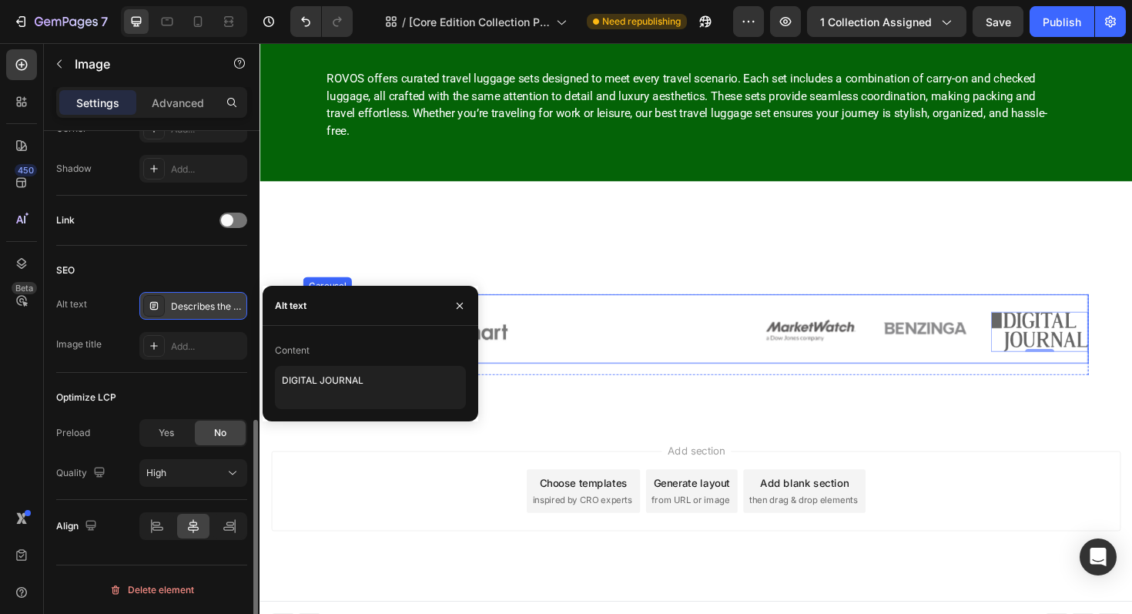
click at [847, 275] on div "Image Image Image Image Image Image Image 0 Carousel Row Section 7" at bounding box center [722, 346] width 924 height 196
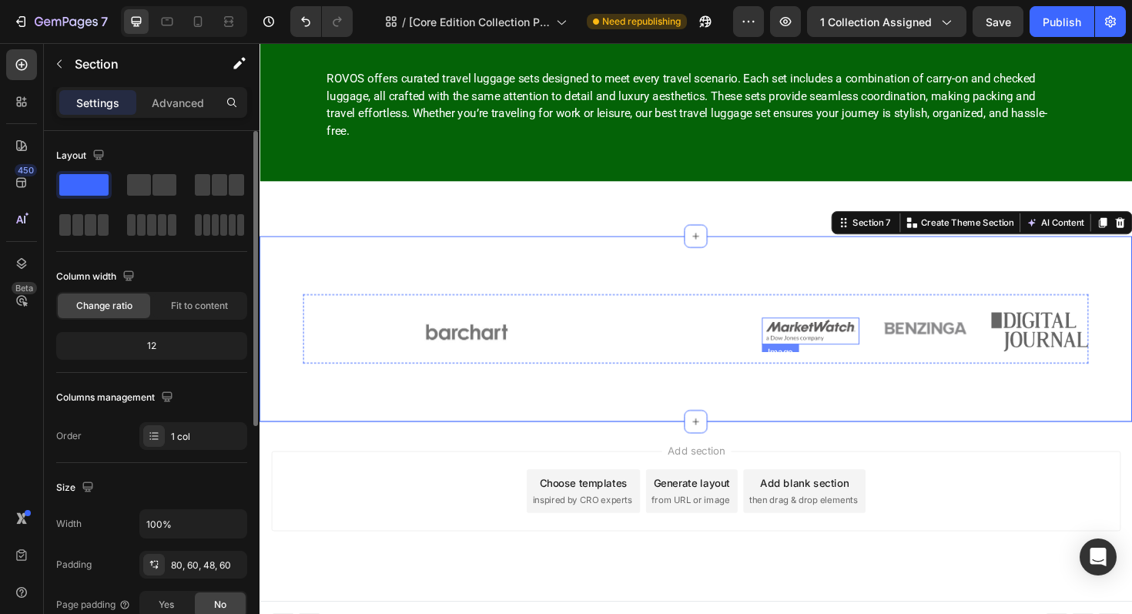
scroll to position [4296, 0]
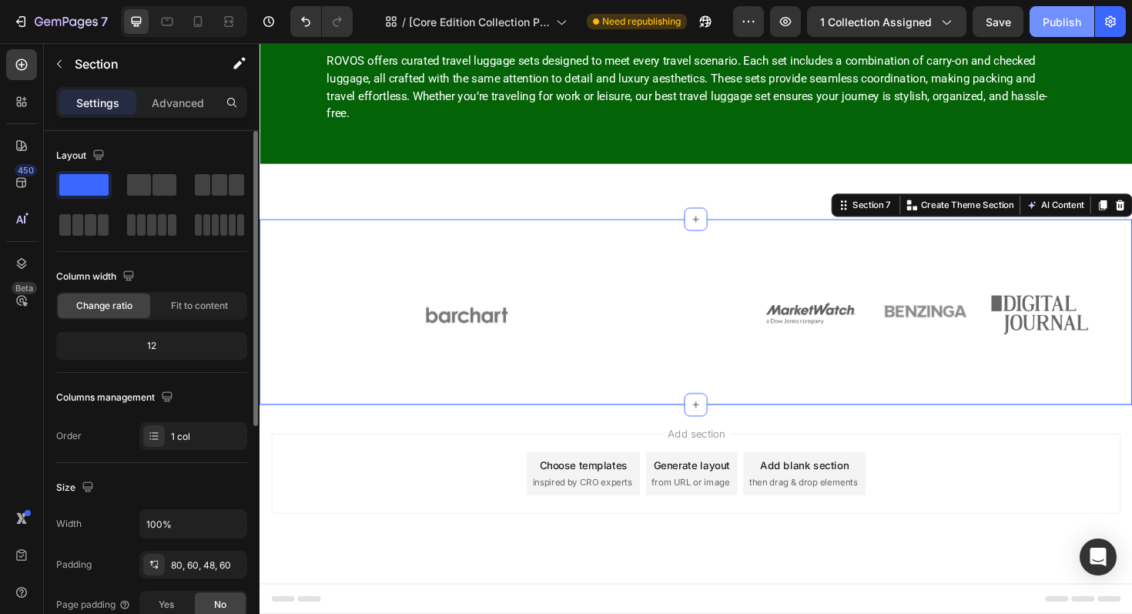
click at [1050, 24] on div "Publish" at bounding box center [1062, 22] width 39 height 16
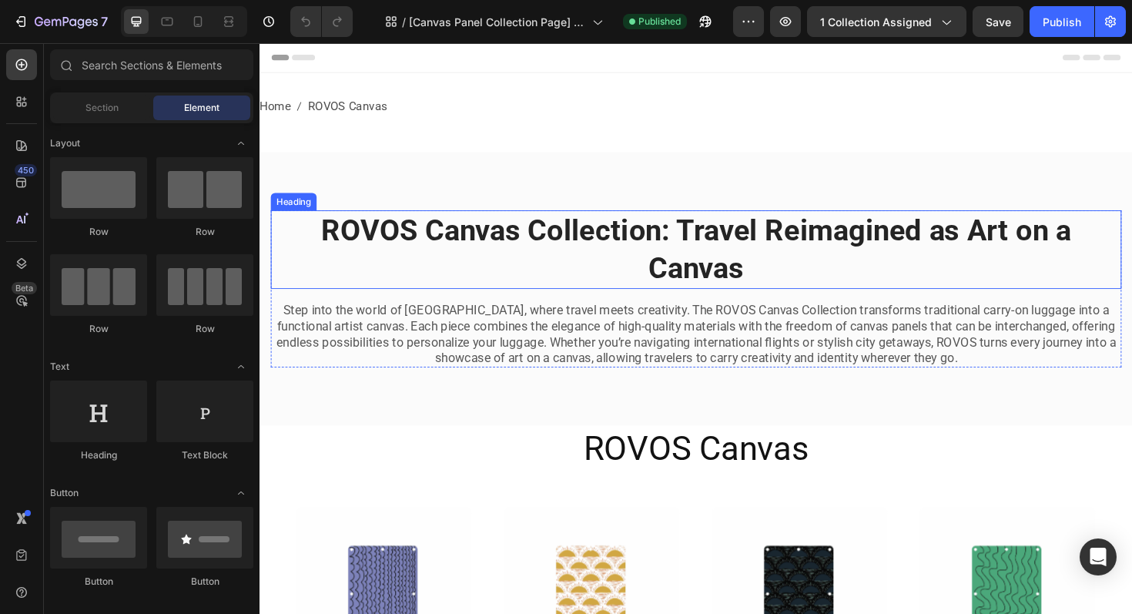
click at [540, 240] on strong "ROVOS Canvas Collection: Travel Reimagined as Art on a Canvas" at bounding box center [722, 261] width 794 height 76
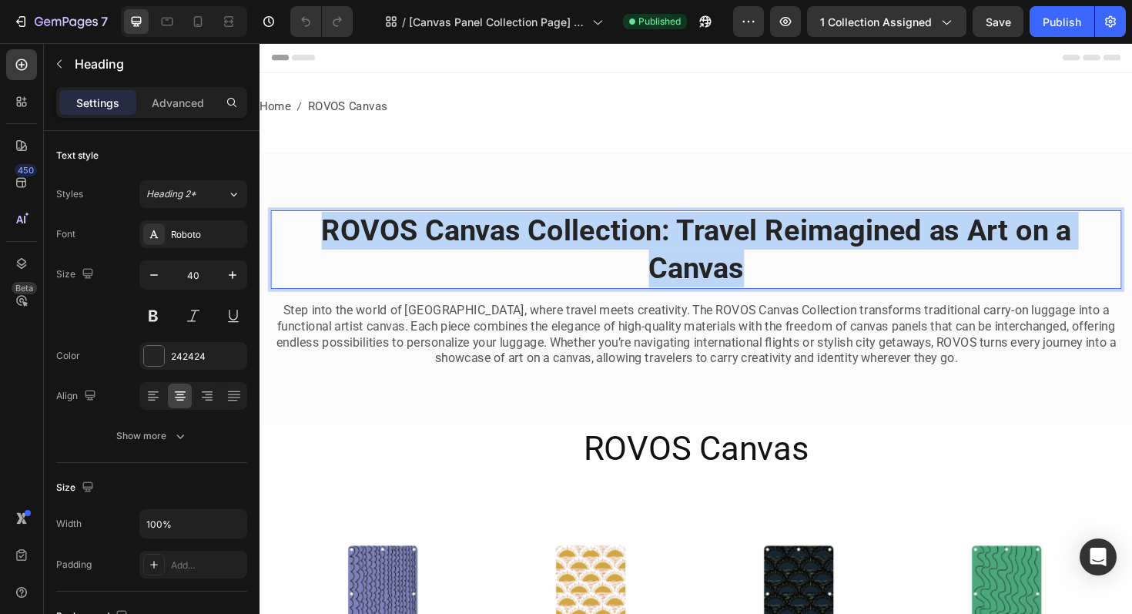
click at [518, 232] on strong "ROVOS Canvas Collection: Travel Reimagined as Art on a Canvas" at bounding box center [722, 261] width 794 height 76
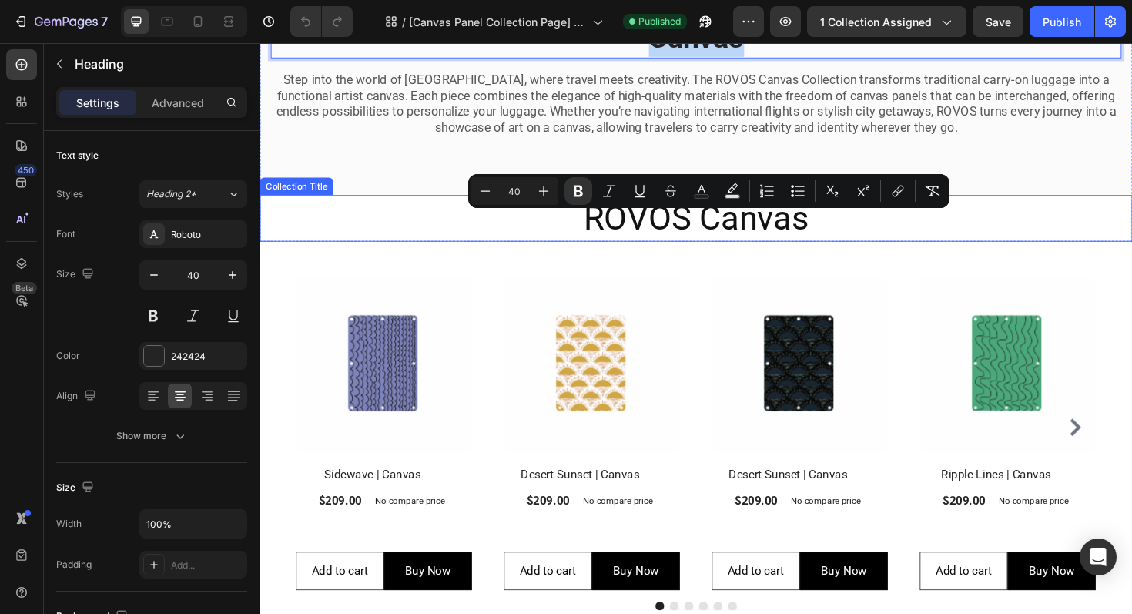
type input "16"
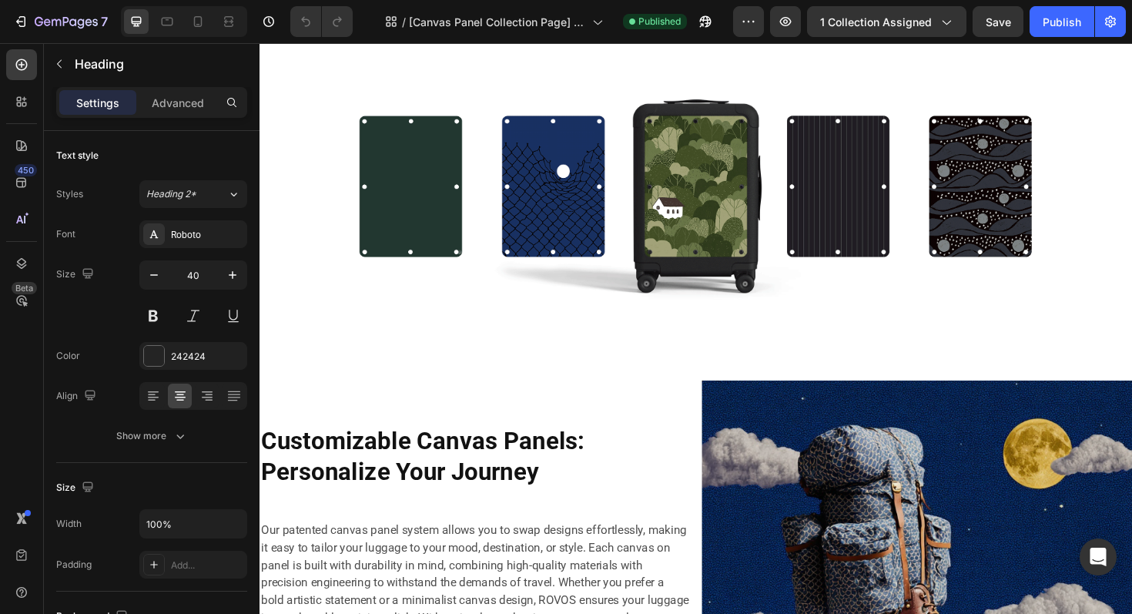
scroll to position [1012, 0]
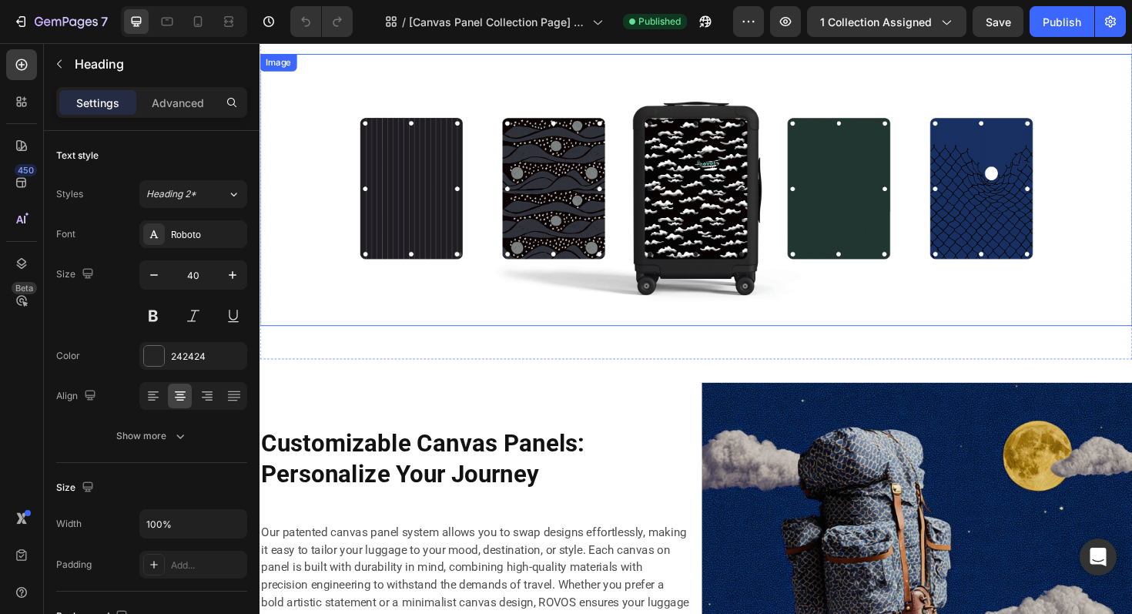
click at [589, 246] on img at bounding box center [722, 199] width 924 height 288
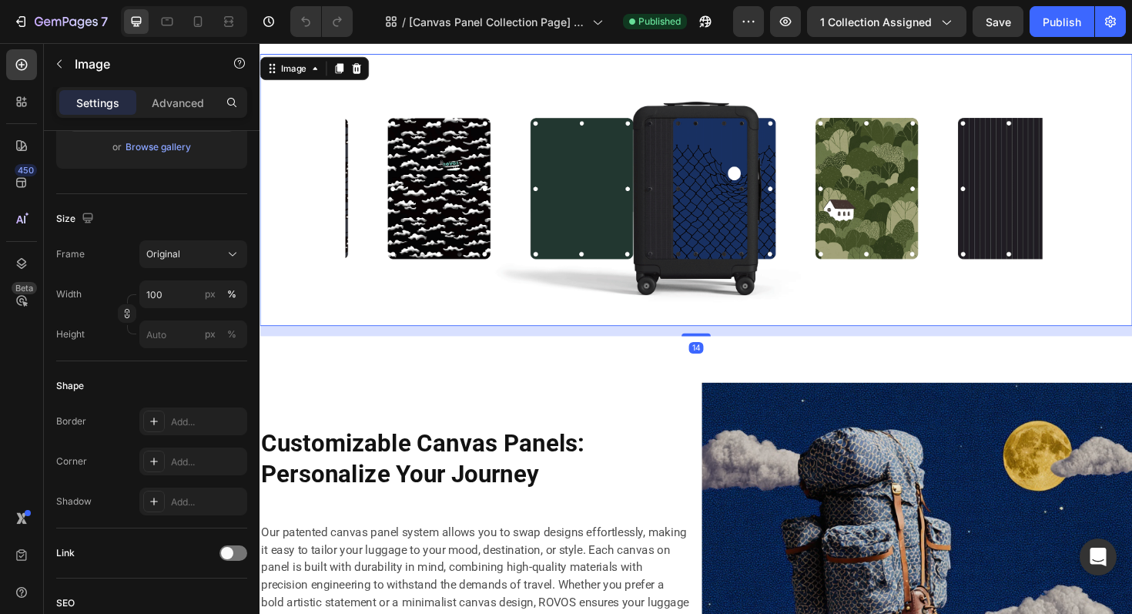
scroll to position [636, 0]
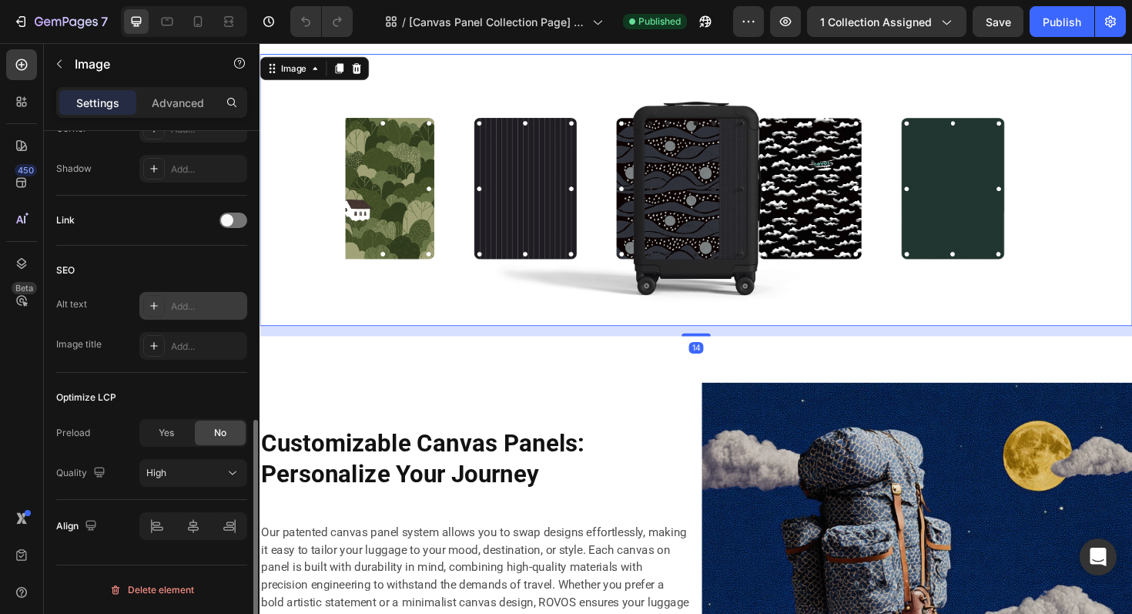
click at [197, 305] on div "Add..." at bounding box center [207, 307] width 72 height 14
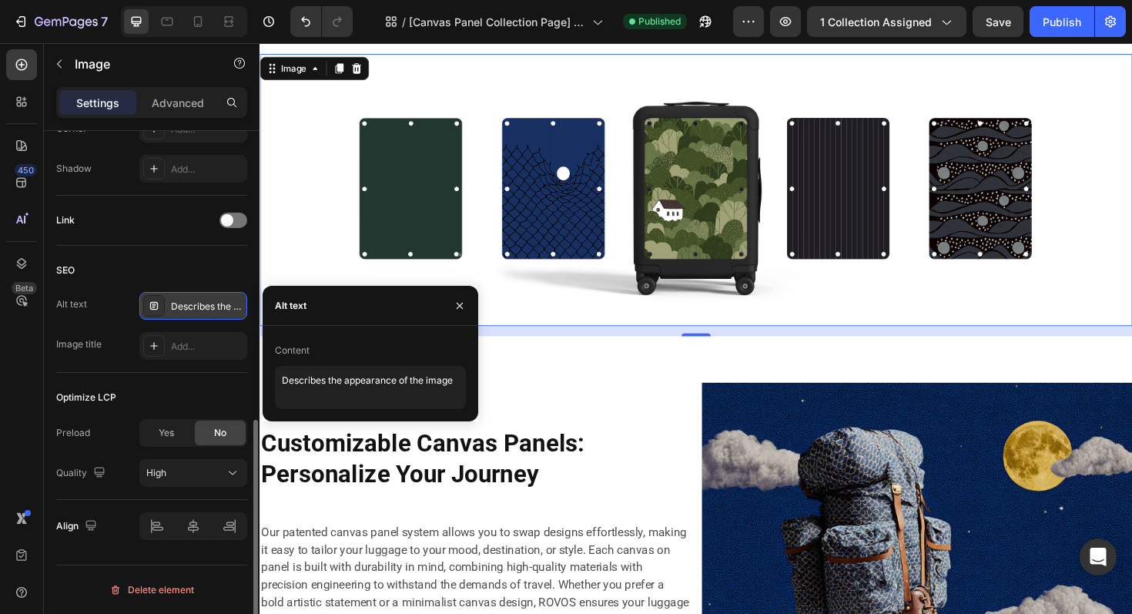
click at [301, 364] on div "Content Describes the appearance of the image" at bounding box center [370, 373] width 191 height 71
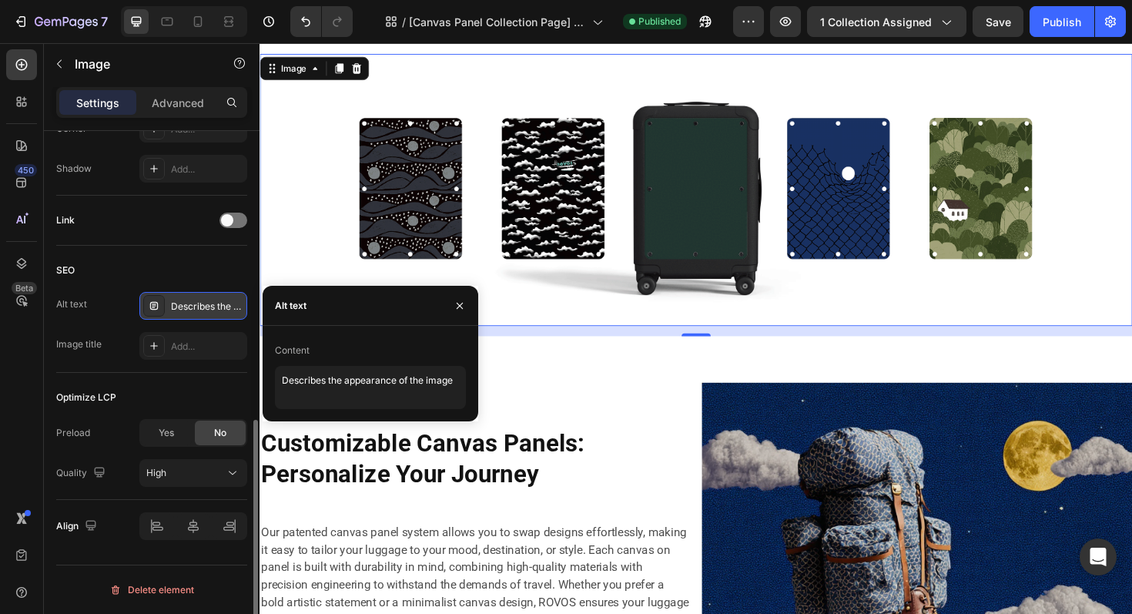
click at [301, 364] on div "Content Describes the appearance of the image" at bounding box center [370, 373] width 191 height 71
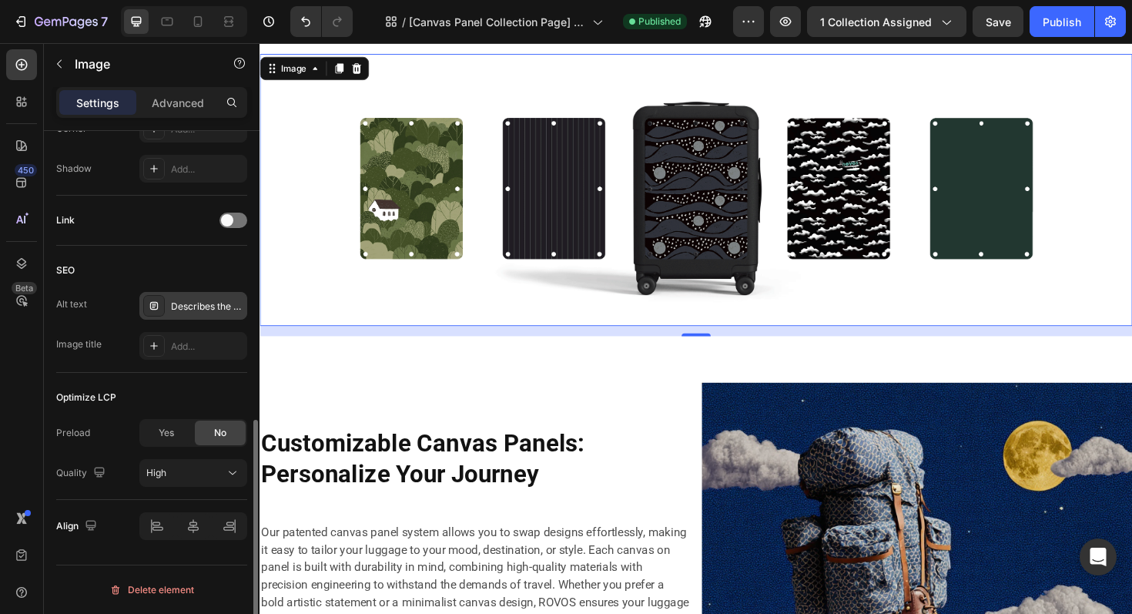
click at [291, 357] on div at bounding box center [291, 357] width 0 height 0
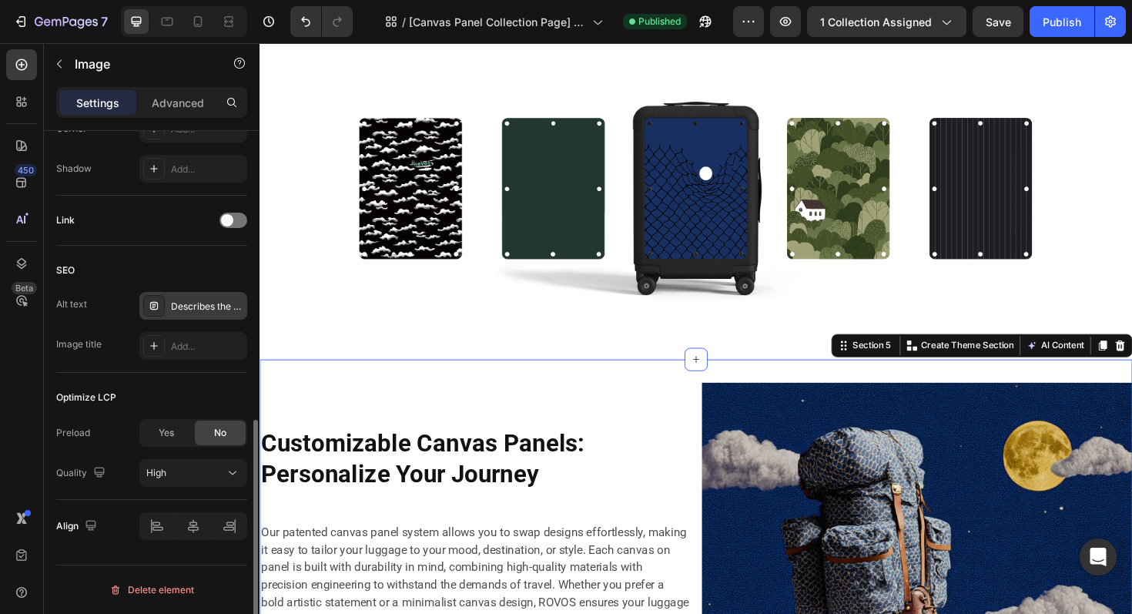
scroll to position [0, 0]
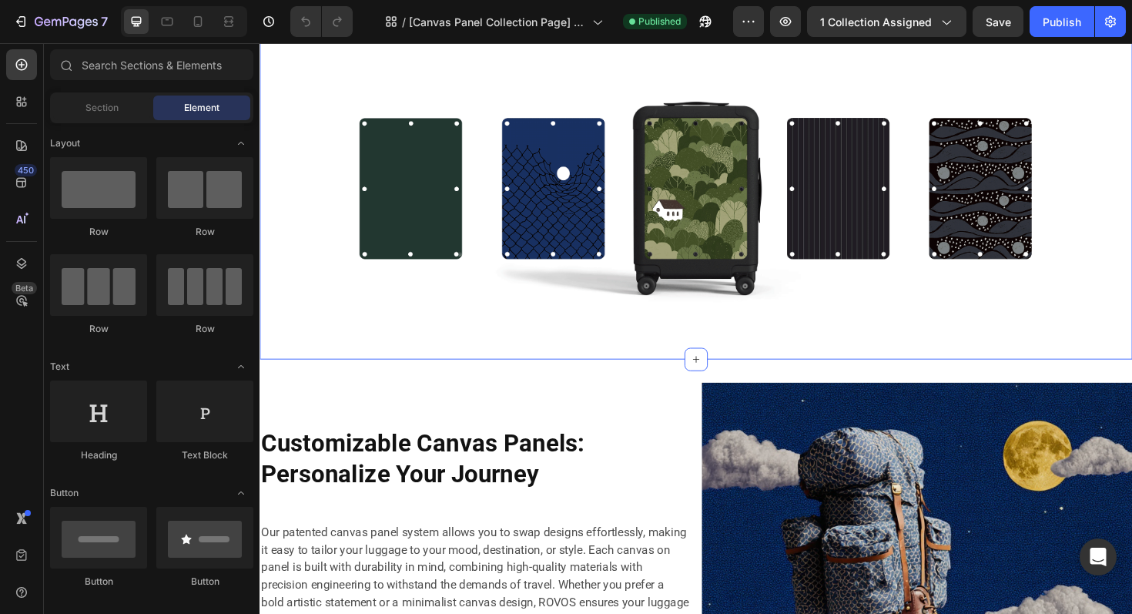
scroll to position [1051, 0]
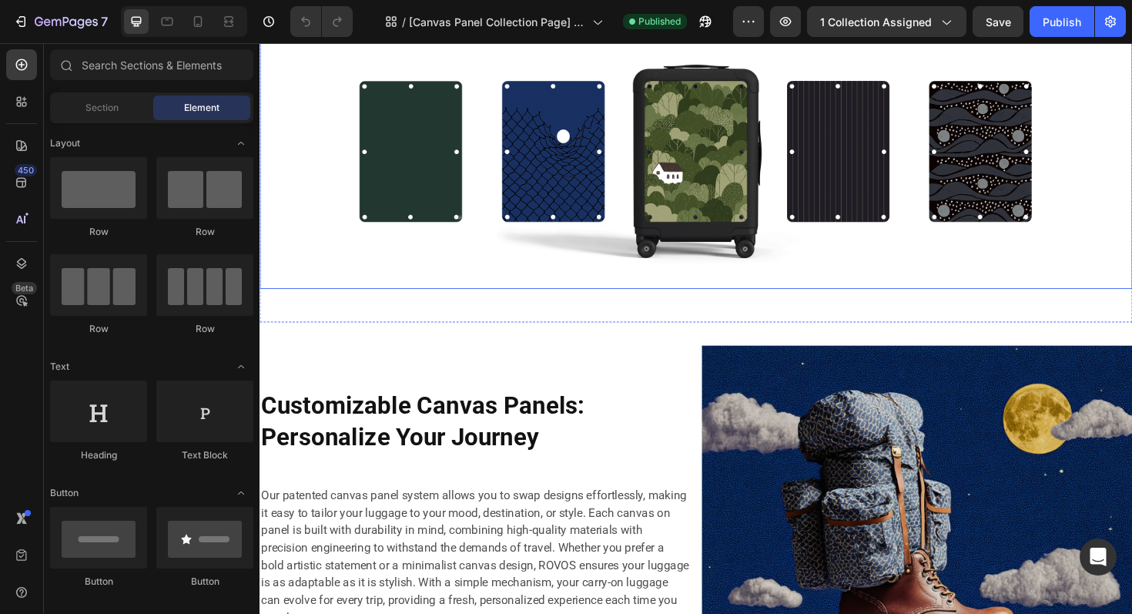
click at [656, 194] on img at bounding box center [722, 159] width 924 height 288
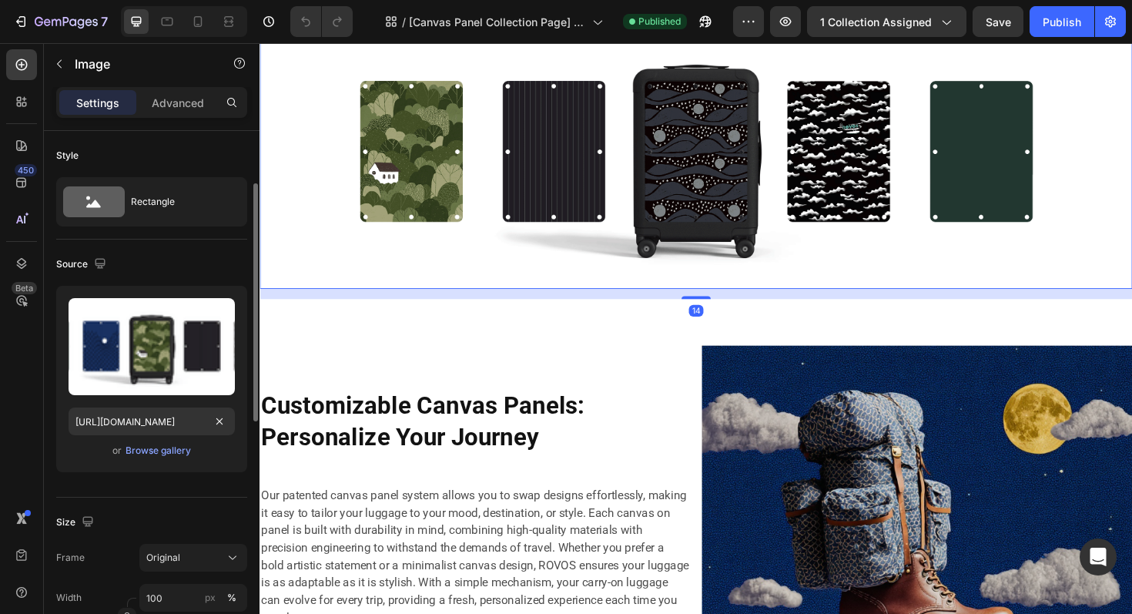
scroll to position [636, 0]
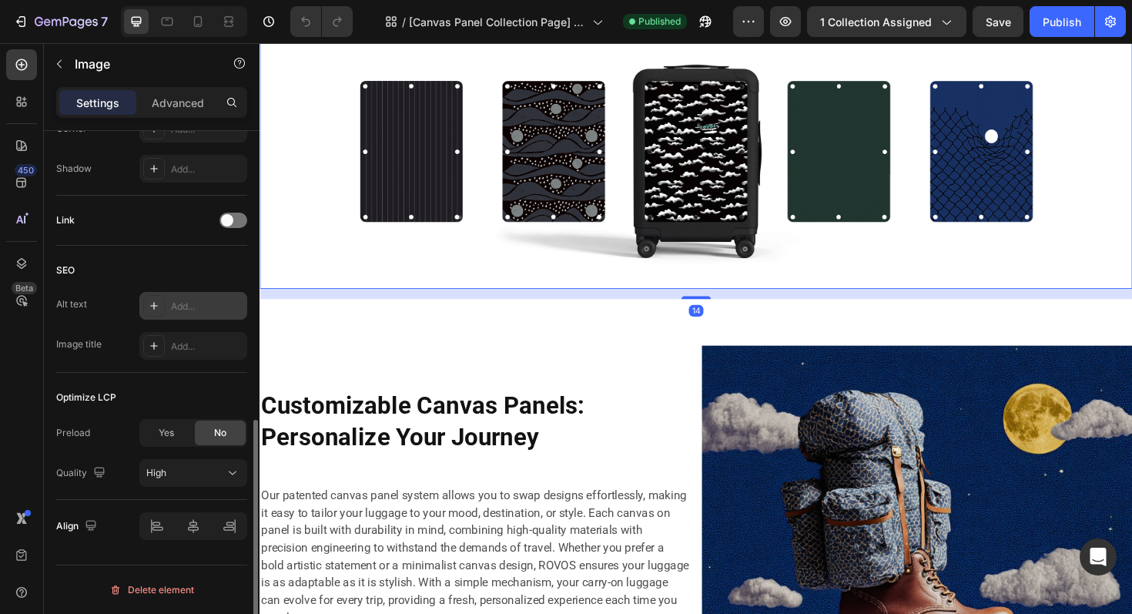
click at [194, 297] on div "Add..." at bounding box center [193, 306] width 108 height 28
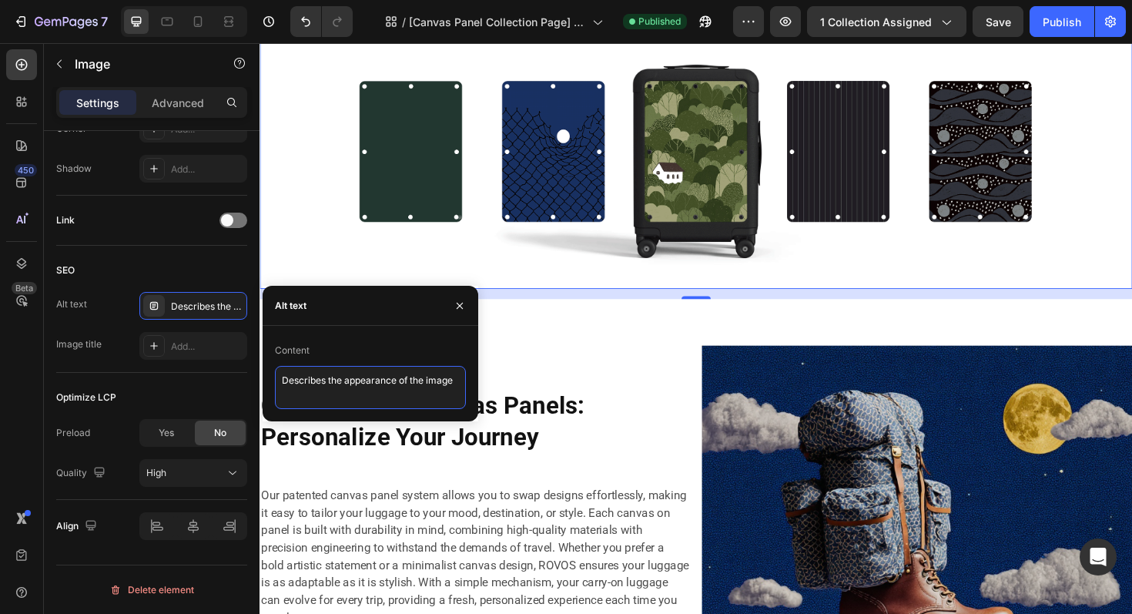
click at [332, 378] on textarea "Describes the appearance of the image" at bounding box center [370, 387] width 191 height 43
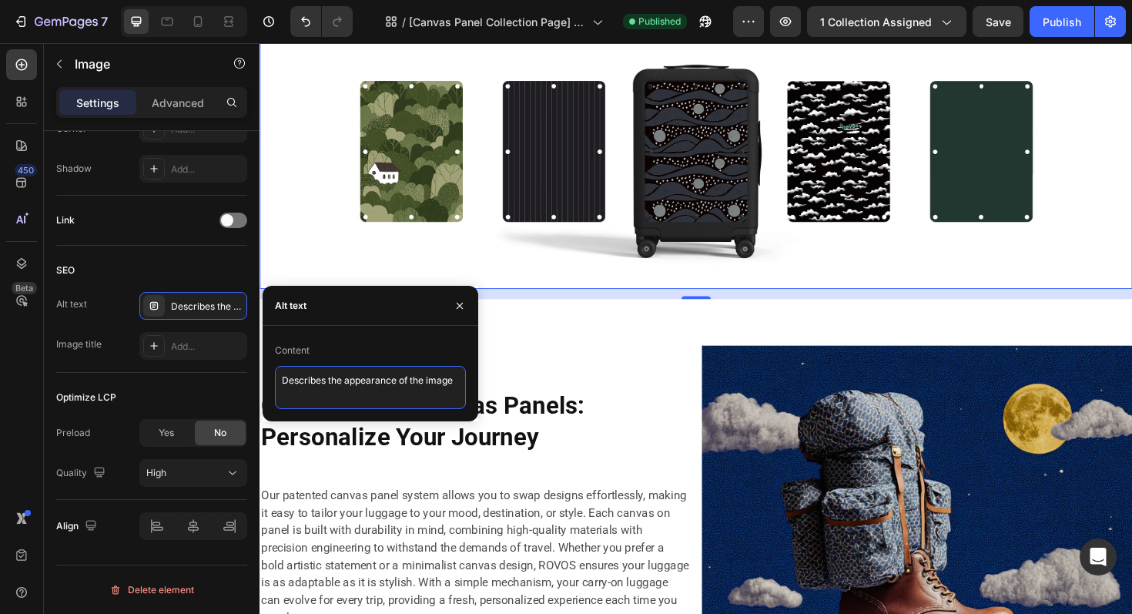
paste textarea "ROVOS Canvas Collection: Travel Reimagined as Art on a Canvas"
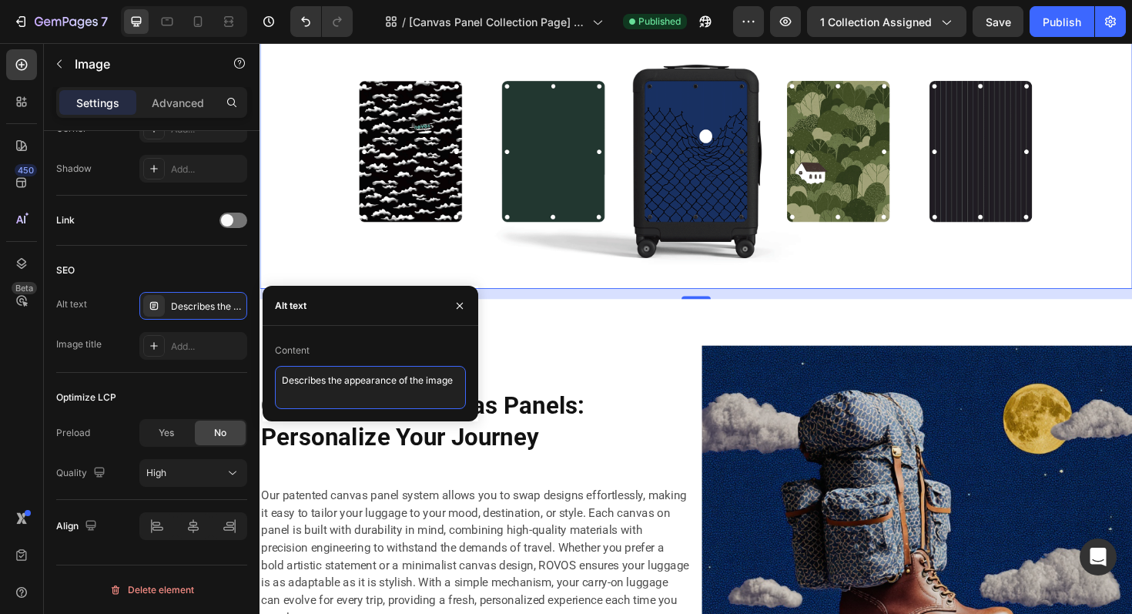
type textarea "ROVOS Canvas Collection: Travel Reimagined as Art on a Canvas"
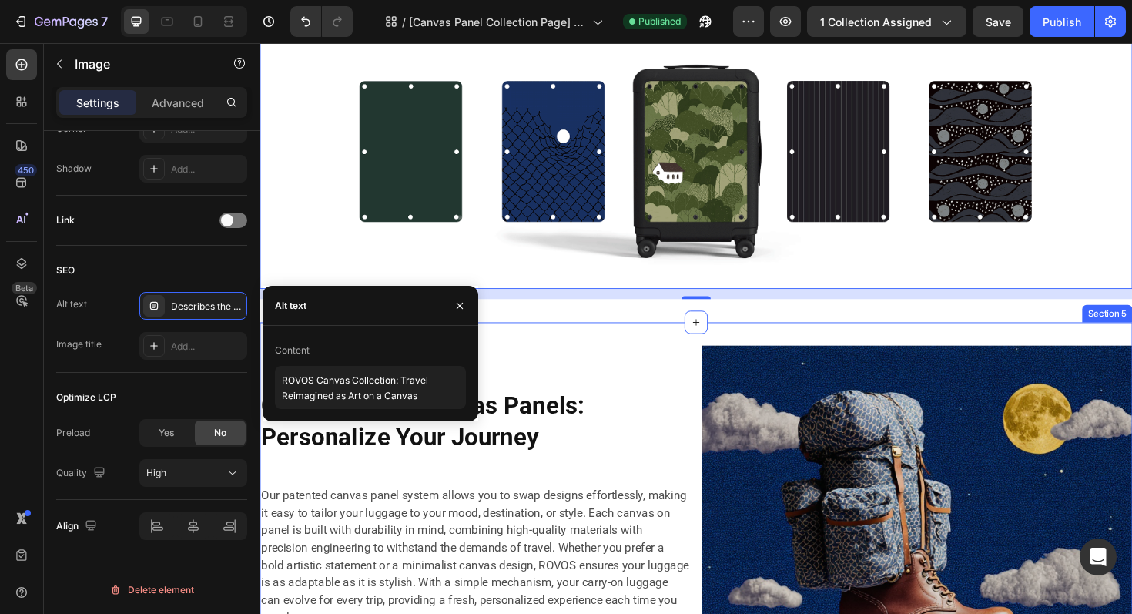
click at [634, 337] on div "Art on a Canvas: Redefining Luxury Travel Heading ROVOS luggage is created to b…" at bounding box center [722, 90] width 924 height 498
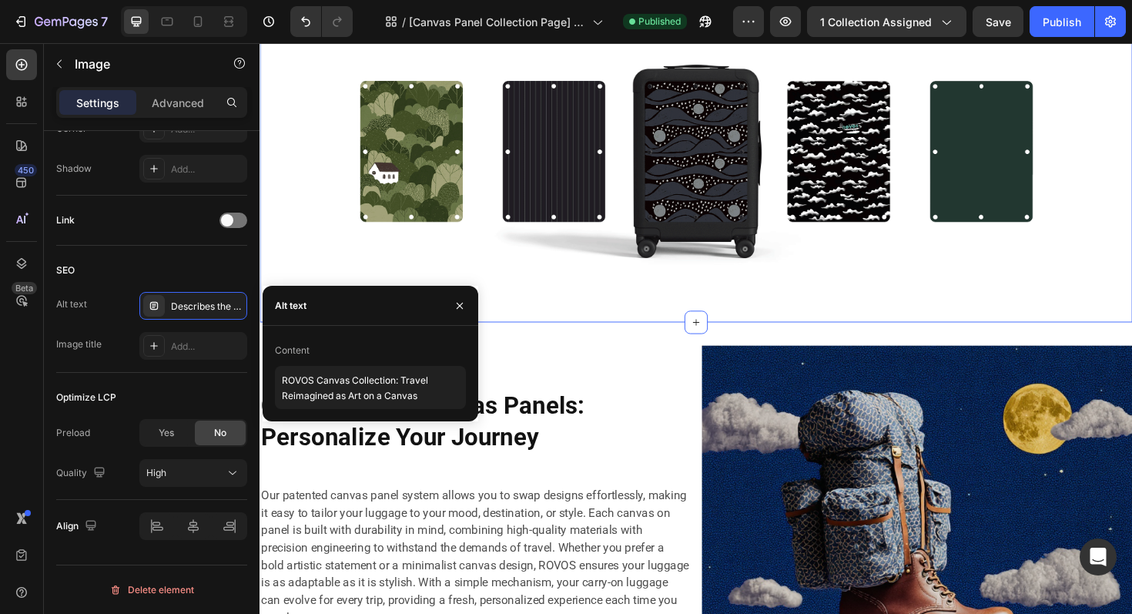
scroll to position [0, 0]
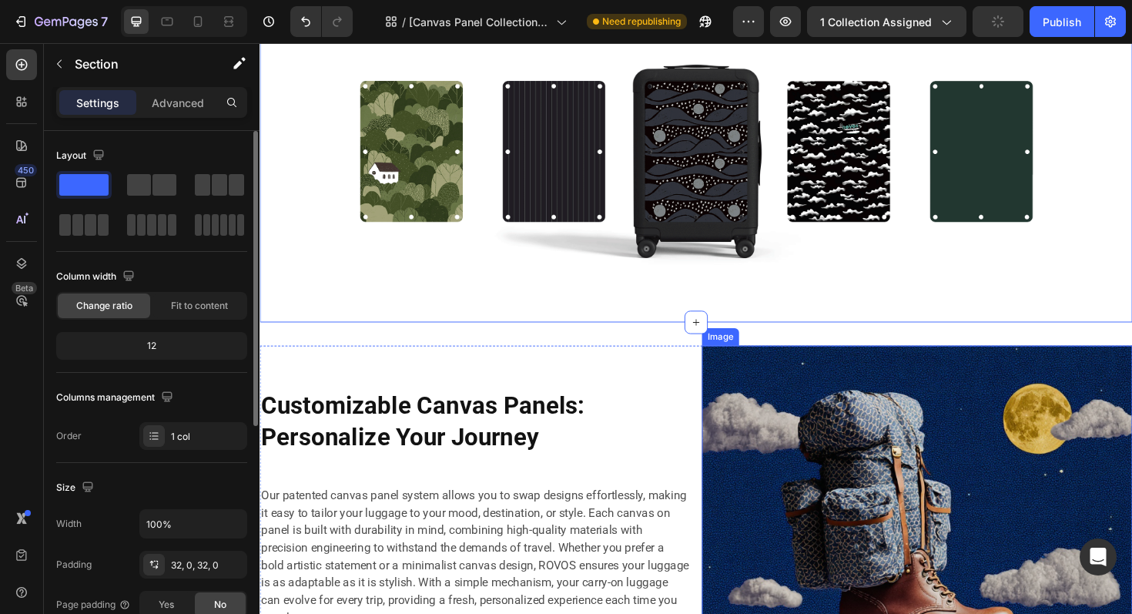
click at [810, 464] on img at bounding box center [956, 592] width 456 height 456
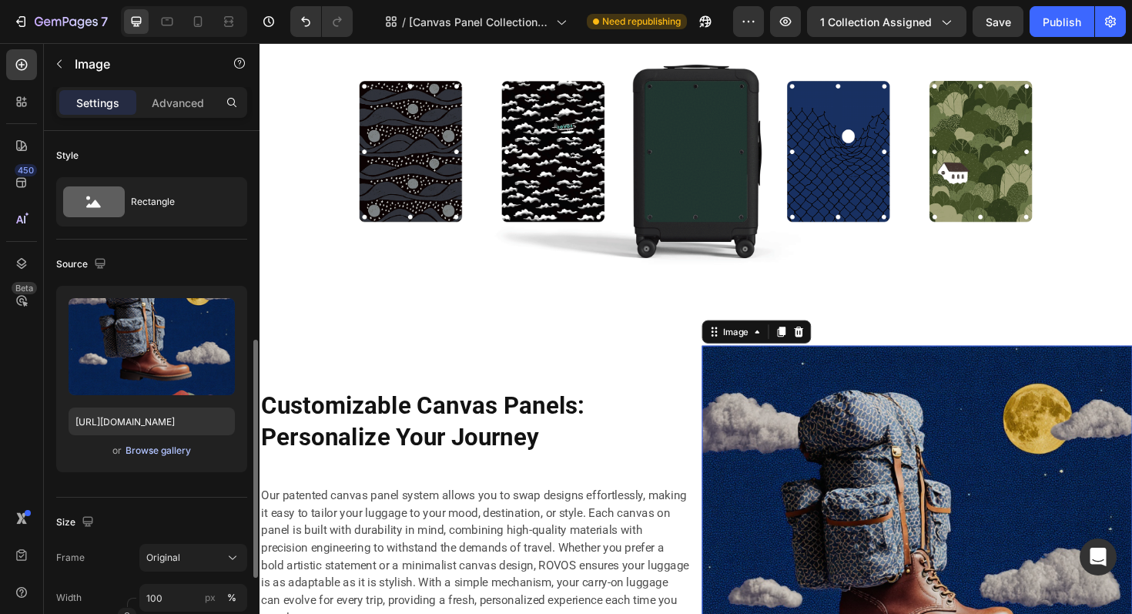
scroll to position [636, 0]
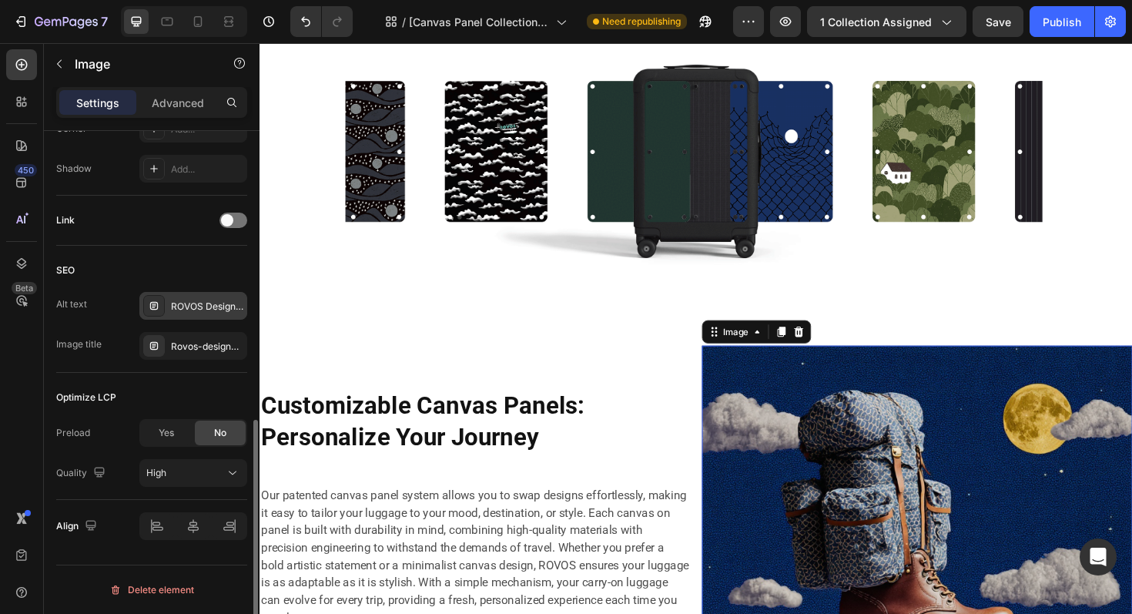
click at [206, 304] on div "ROVOS Designer Carry-On 21-inch hardshell suitcase with replaceable panel, ligh…" at bounding box center [207, 307] width 72 height 14
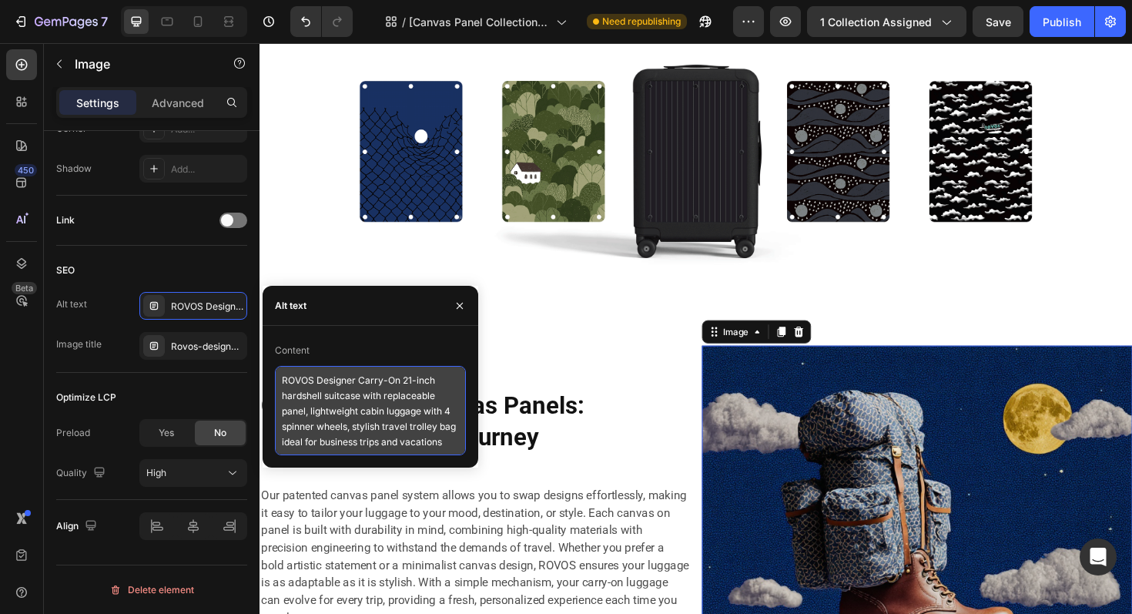
click at [322, 402] on textarea "ROVOS Designer Carry-On 21-inch hardshell suitcase with replaceable panel, ligh…" at bounding box center [370, 410] width 191 height 89
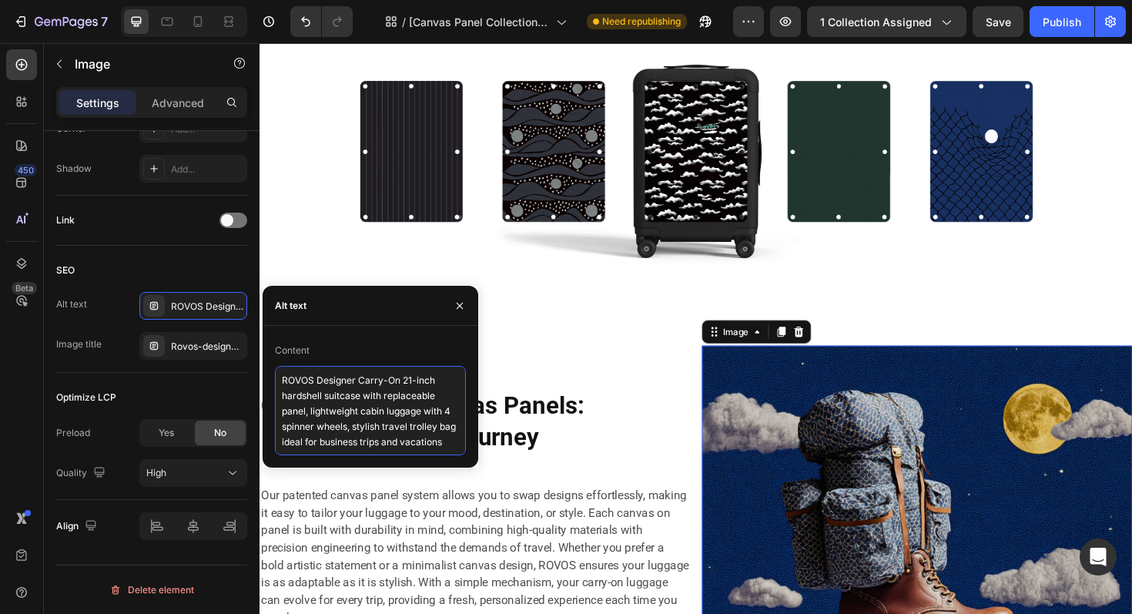
click at [322, 402] on textarea "ROVOS Designer Carry-On 21-inch hardshell suitcase with replaceable panel, ligh…" at bounding box center [370, 410] width 191 height 89
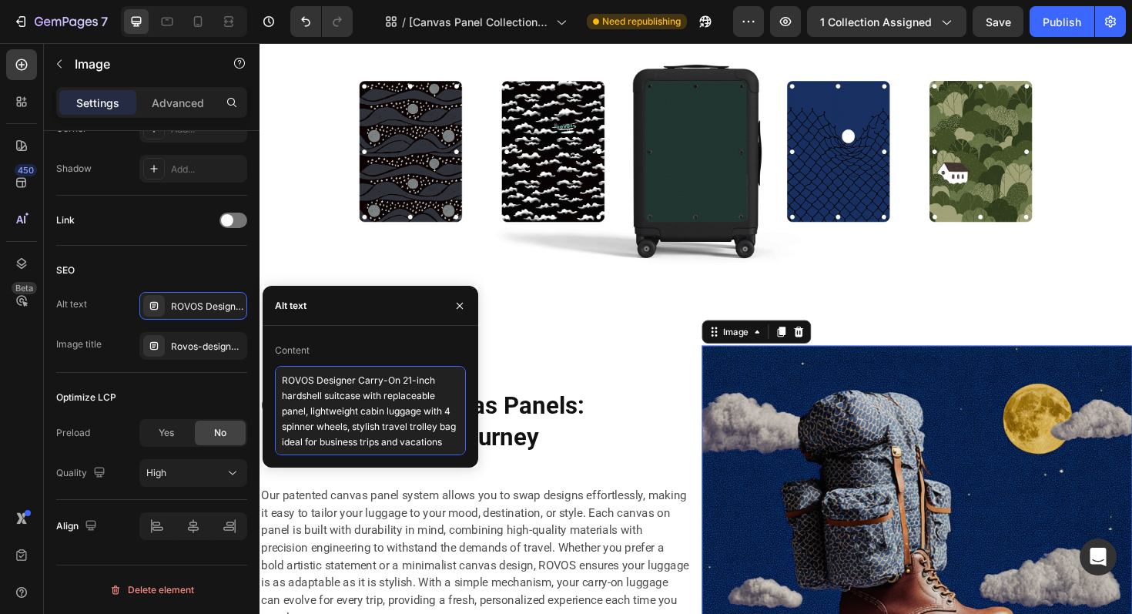
click at [322, 402] on textarea "ROVOS Designer Carry-On 21-inch hardshell suitcase with replaceable panel, ligh…" at bounding box center [370, 410] width 191 height 89
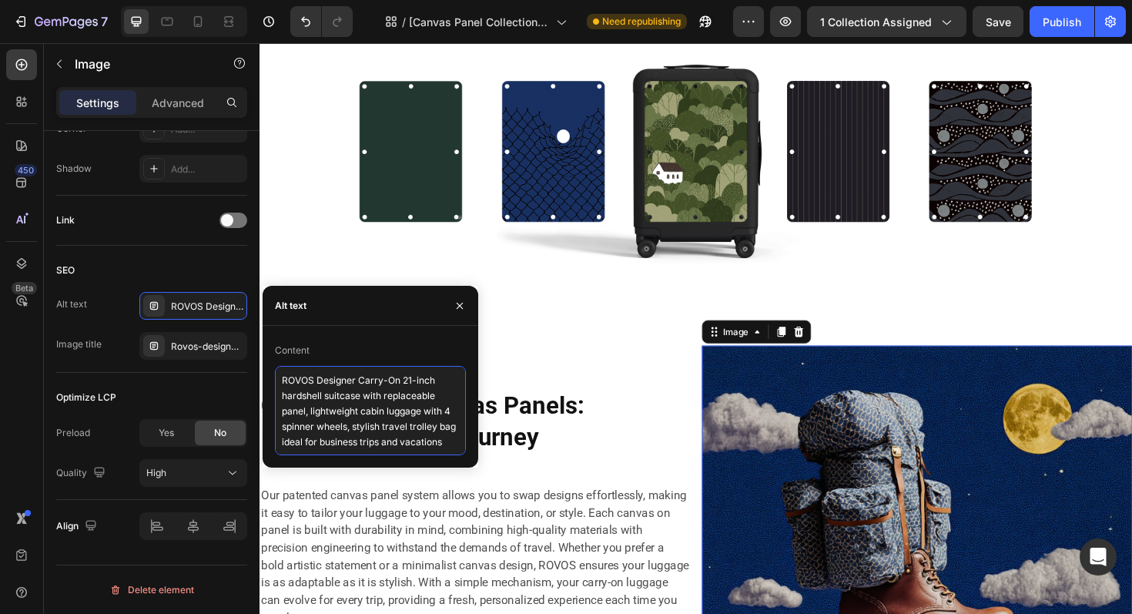
paste textarea "Canvas Collection: Travel Reimagined as Art on a Canva"
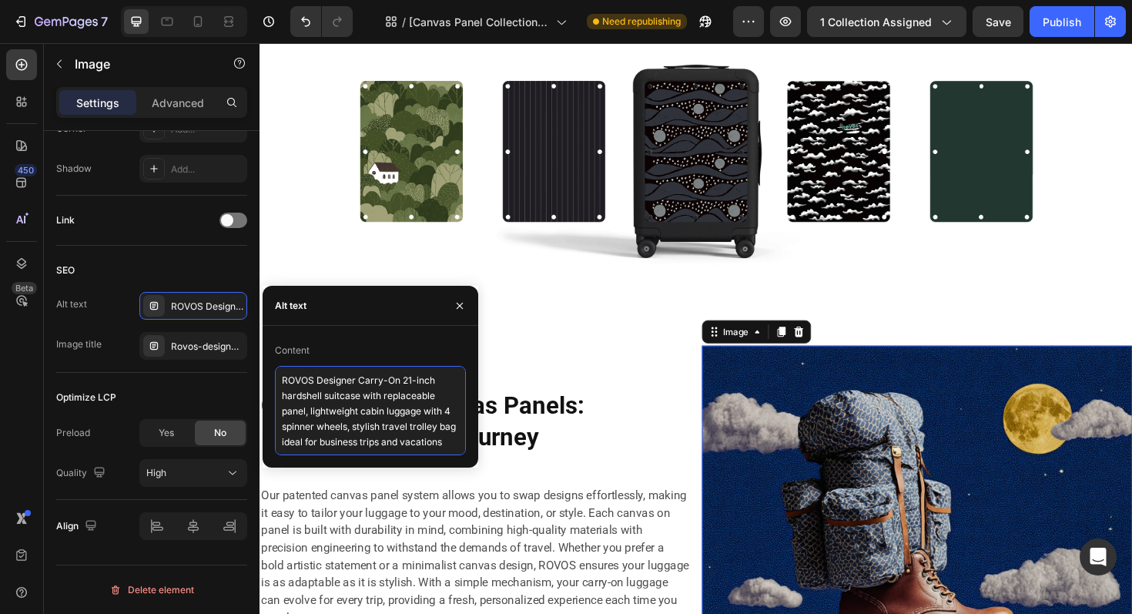
type textarea "ROVOS Canvas Collection: Travel Reimagined as Art on a Canvas"
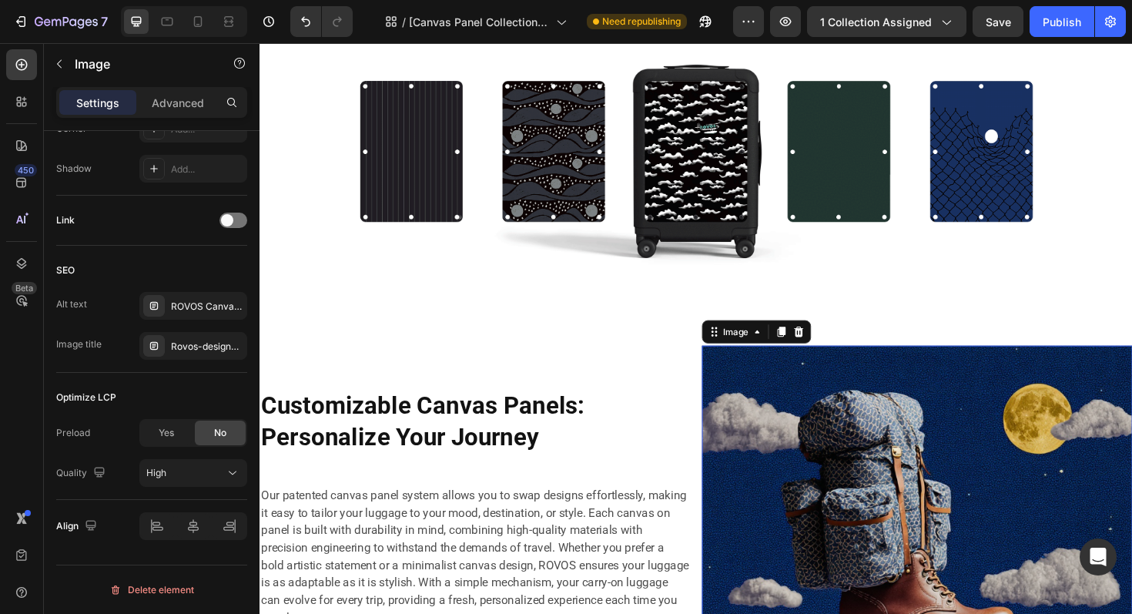
click at [875, 484] on img at bounding box center [956, 592] width 456 height 456
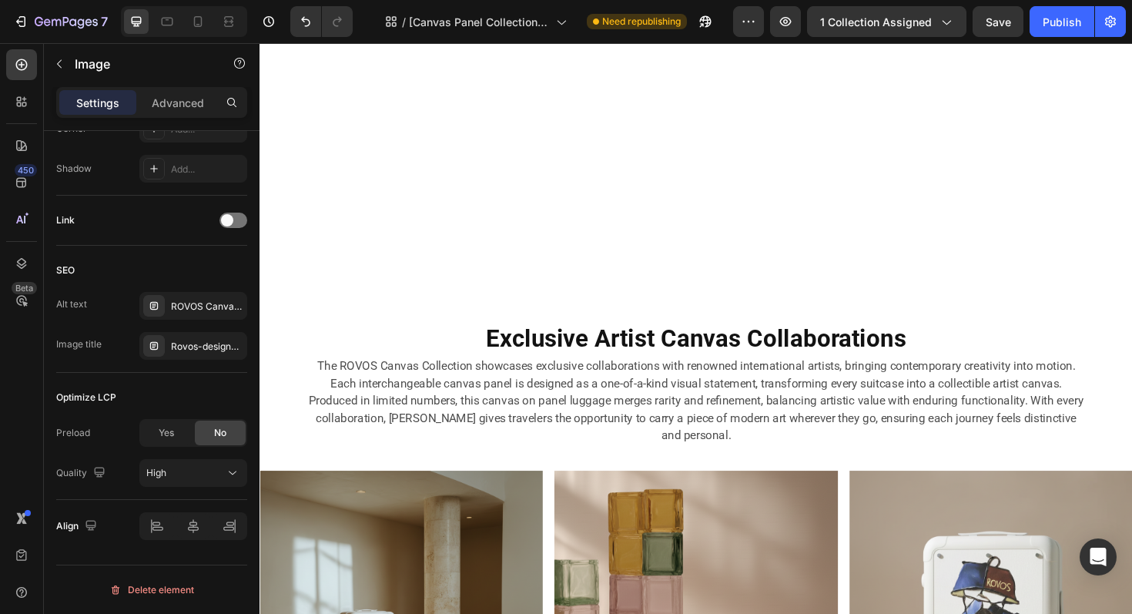
scroll to position [2030, 0]
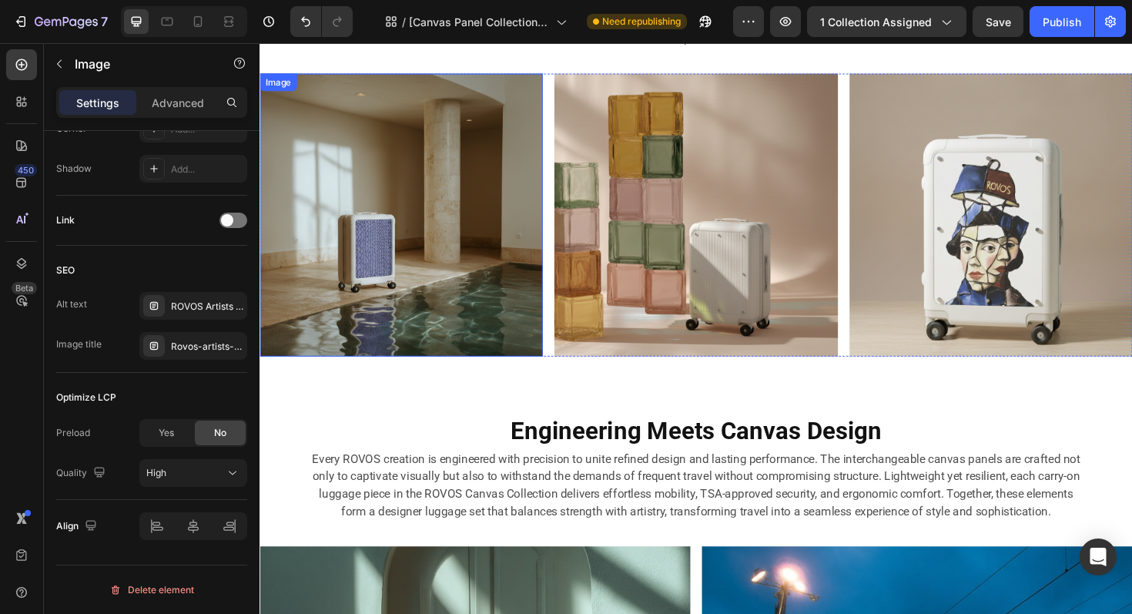
click at [461, 243] on img at bounding box center [410, 225] width 300 height 300
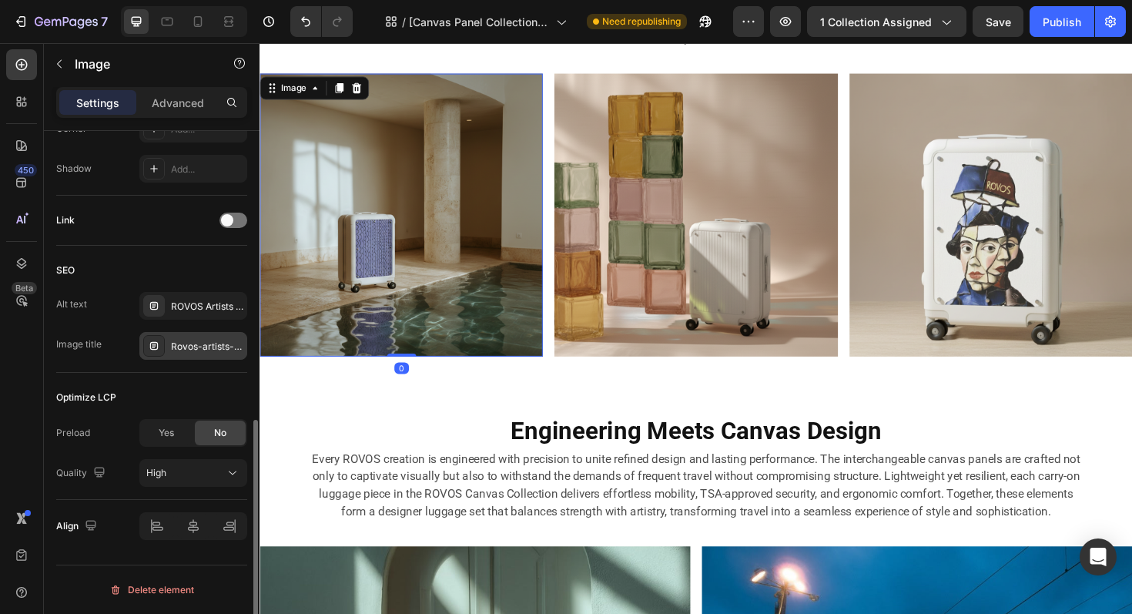
scroll to position [609, 0]
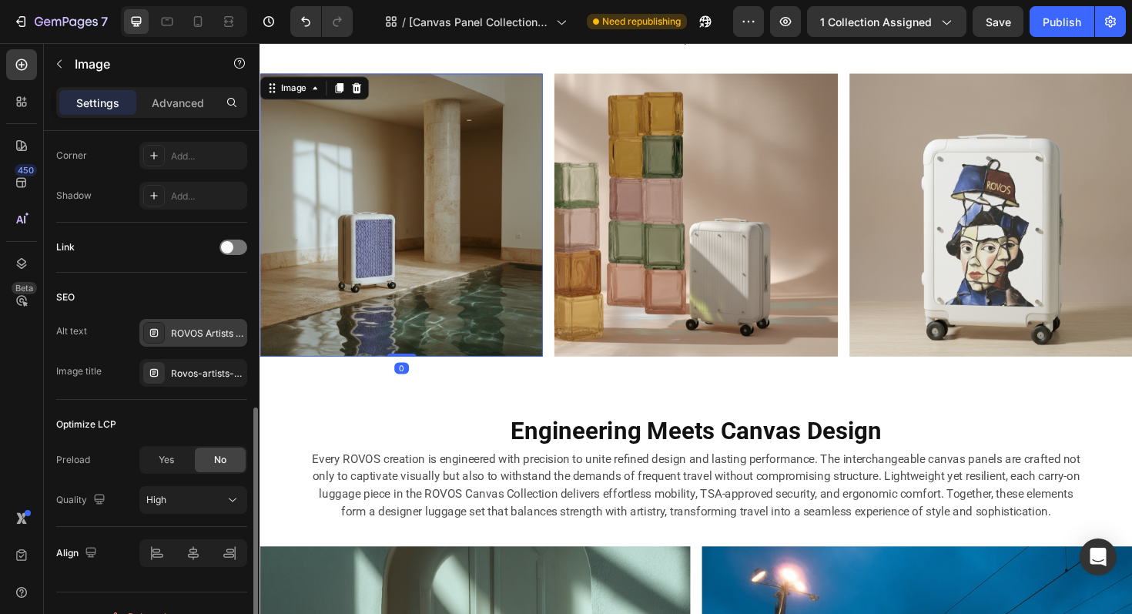
click at [220, 330] on div "ROVOS Artists Edition designer carry-on, 21-inch hardshell suitcase with replac…" at bounding box center [207, 334] width 72 height 14
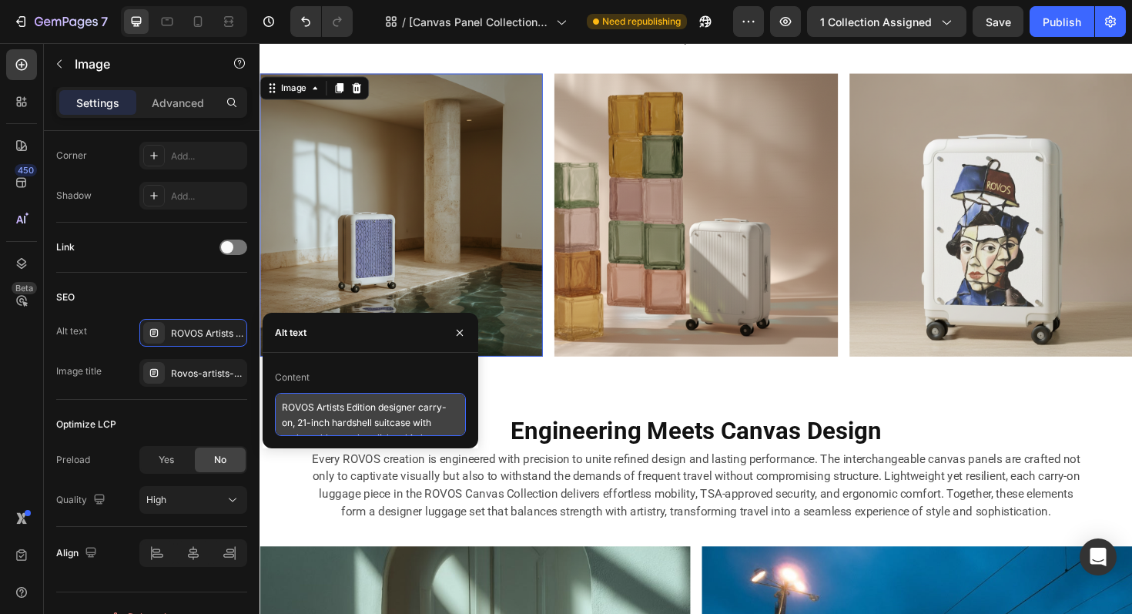
click at [401, 409] on textarea "ROVOS Artists Edition designer carry-on, 21-inch hardshell suitcase with replac…" at bounding box center [370, 414] width 191 height 43
paste textarea "Canvas Collection: Travel Reimagined as Art on a Canva"
type textarea "ROVOS Canvas Collection: Travel Reimagined as Art on a Canvas"
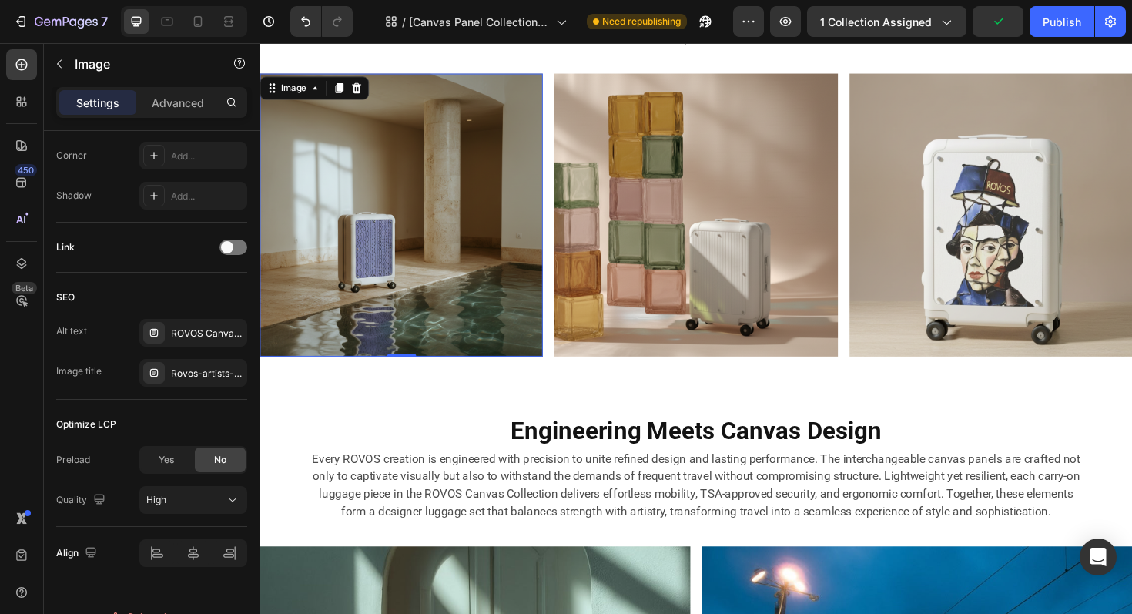
click at [535, 271] on img at bounding box center [410, 225] width 300 height 300
click at [659, 273] on img at bounding box center [722, 225] width 300 height 300
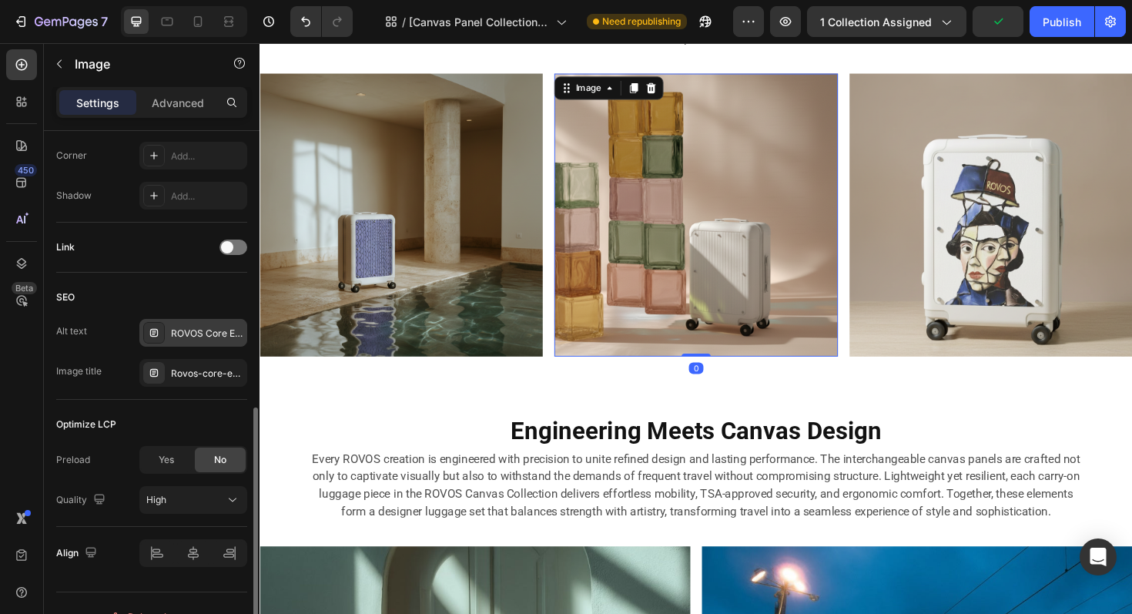
click at [212, 337] on div "ROVOS Core Edition carry-on, 21-inch hardshell suitcase with replaceable panel,…" at bounding box center [207, 334] width 72 height 14
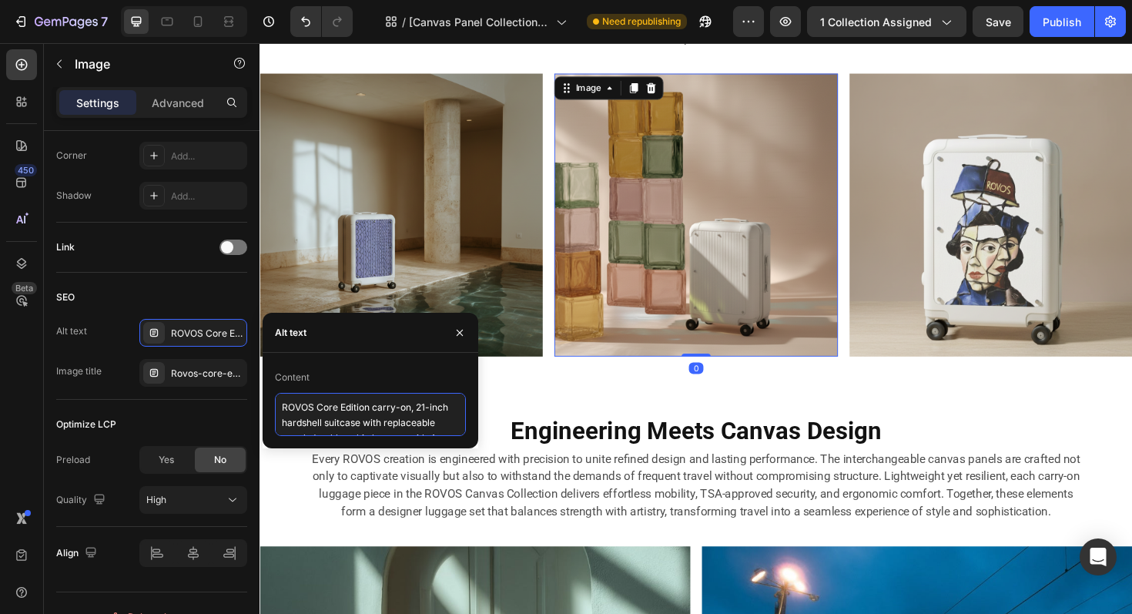
click at [347, 411] on textarea "ROVOS Core Edition carry-on, 21-inch hardshell suitcase with replaceable panel,…" at bounding box center [370, 414] width 191 height 43
paste textarea "anvas Collection: Travel Reimagined as Art on a Canva"
type textarea "ROVOS Canvas Collection: Travel Reimagined as Art on a Canvas"
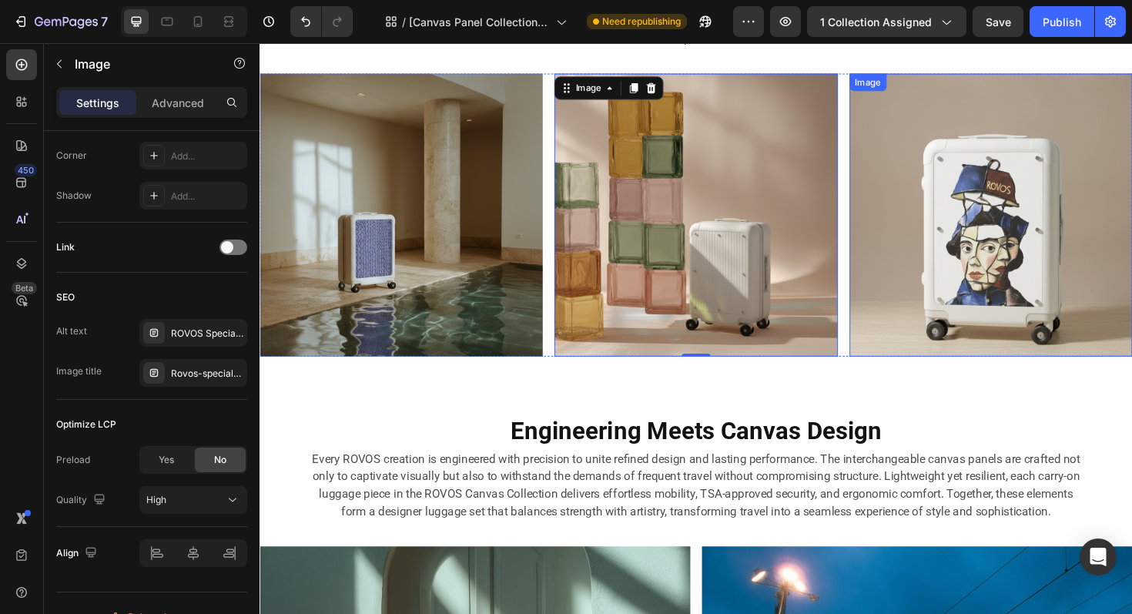
click at [1025, 271] on img at bounding box center [1034, 225] width 300 height 300
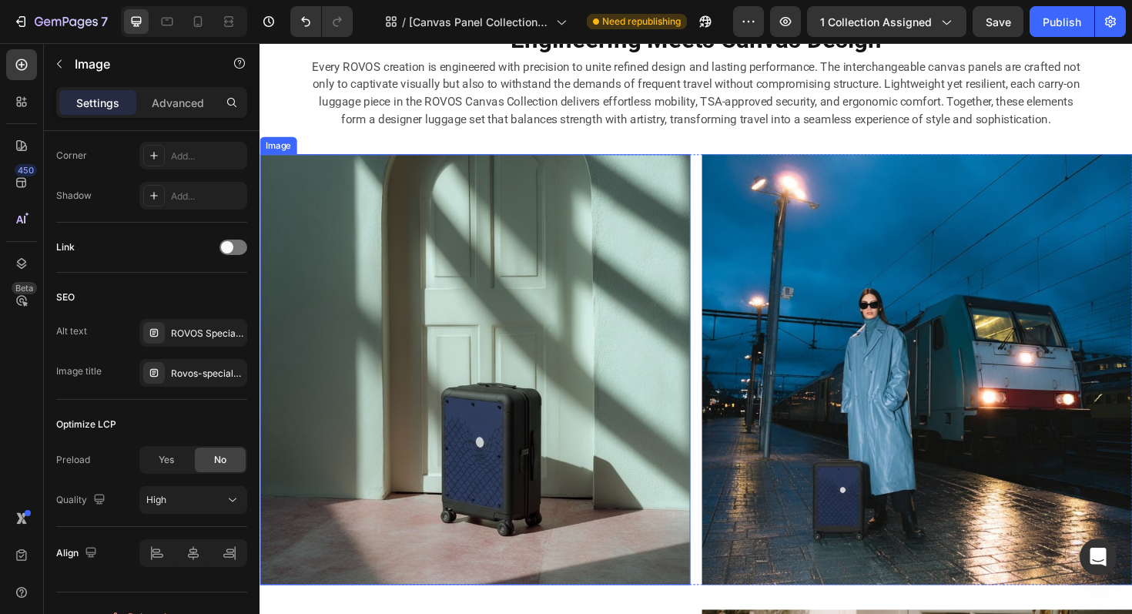
scroll to position [2449, 0]
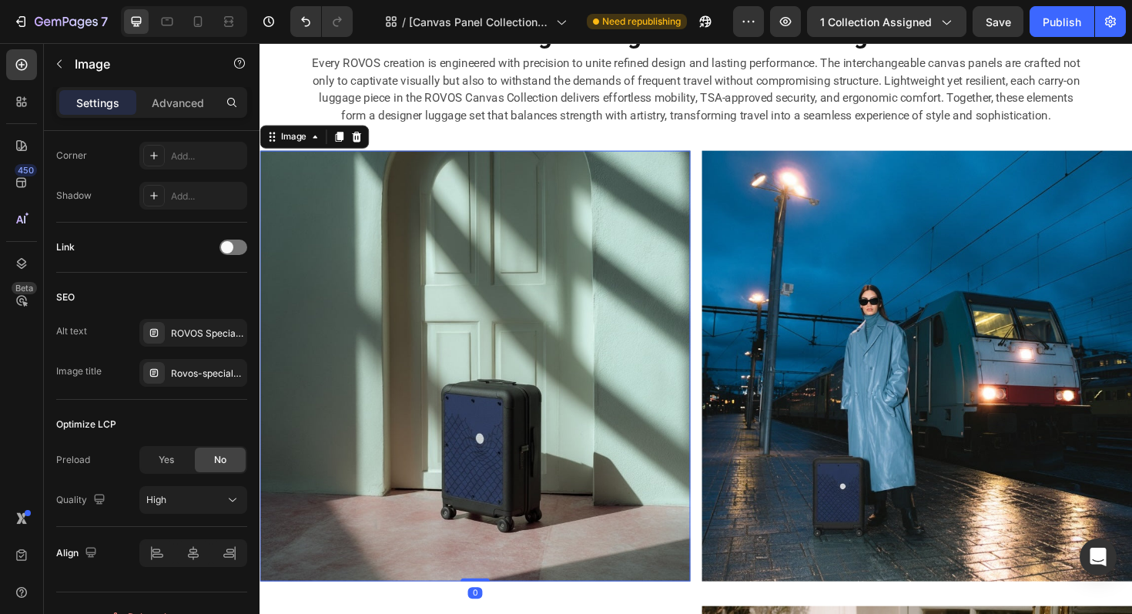
click at [587, 407] on img at bounding box center [488, 385] width 456 height 456
click at [194, 332] on div "Add..." at bounding box center [207, 334] width 72 height 14
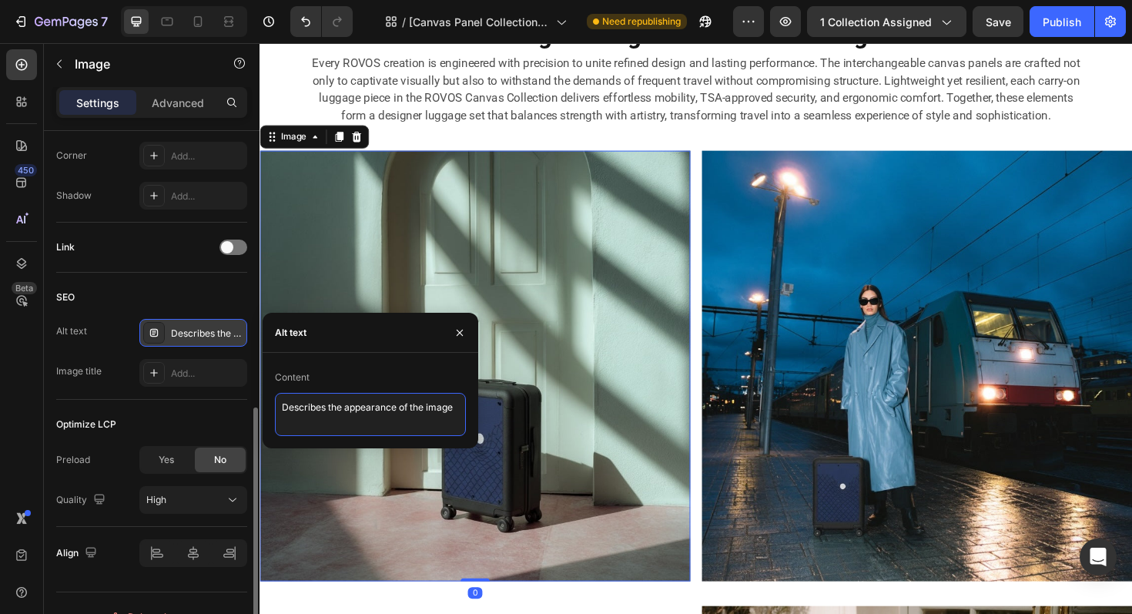
click at [359, 410] on textarea "Describes the appearance of the image" at bounding box center [370, 414] width 191 height 43
paste textarea "ROVOS Canvas Collection: Travel Reimagined as Art on a Canvas"
type textarea "ROVOS Canvas Collection: Travel Reimagined as Art on a Canvas"
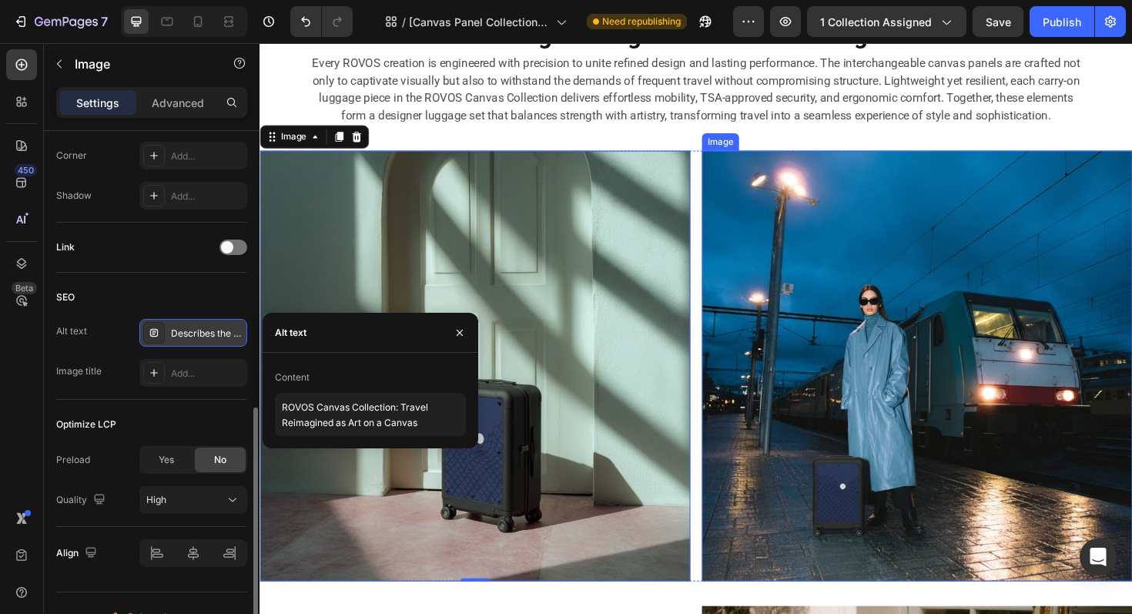
click at [801, 414] on img at bounding box center [956, 385] width 456 height 456
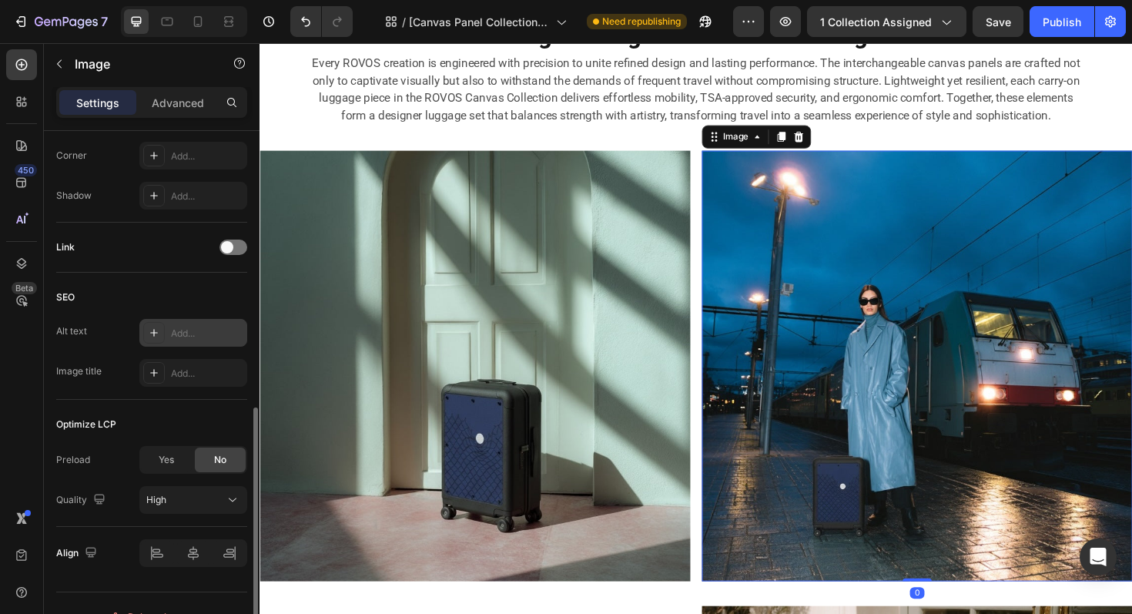
click at [178, 334] on div "Add..." at bounding box center [207, 334] width 72 height 14
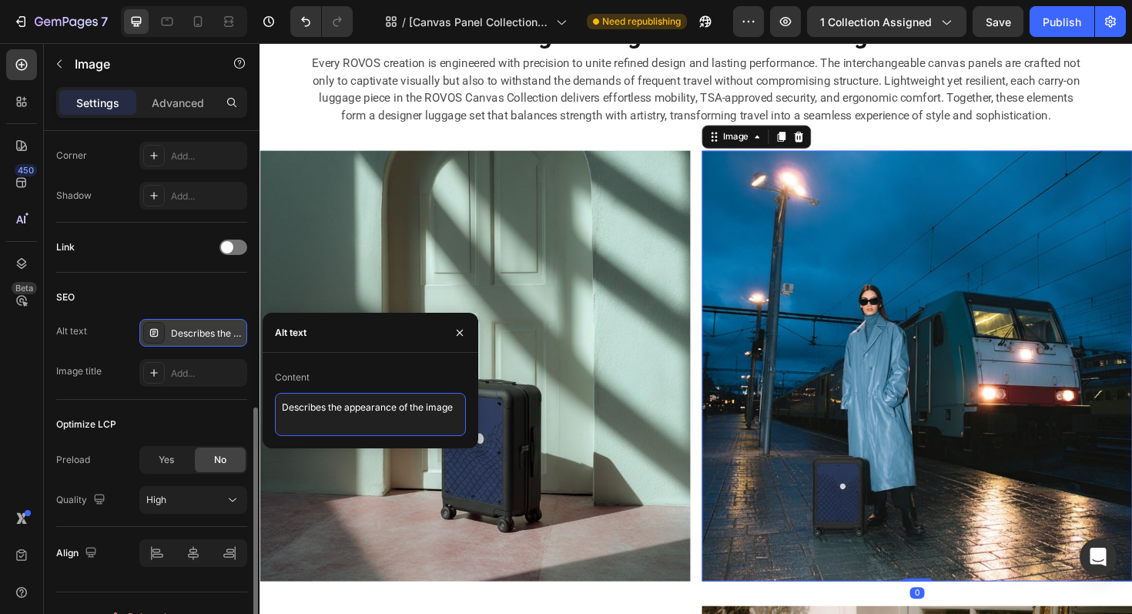
click at [340, 403] on textarea "Describes the appearance of the image" at bounding box center [370, 414] width 191 height 43
paste textarea "ROVOS Canvas Collection: Travel Reimagined as Art on a Canvas"
type textarea "ROVOS Canvas Collection: Travel Reimagined as Art on a Canvas"
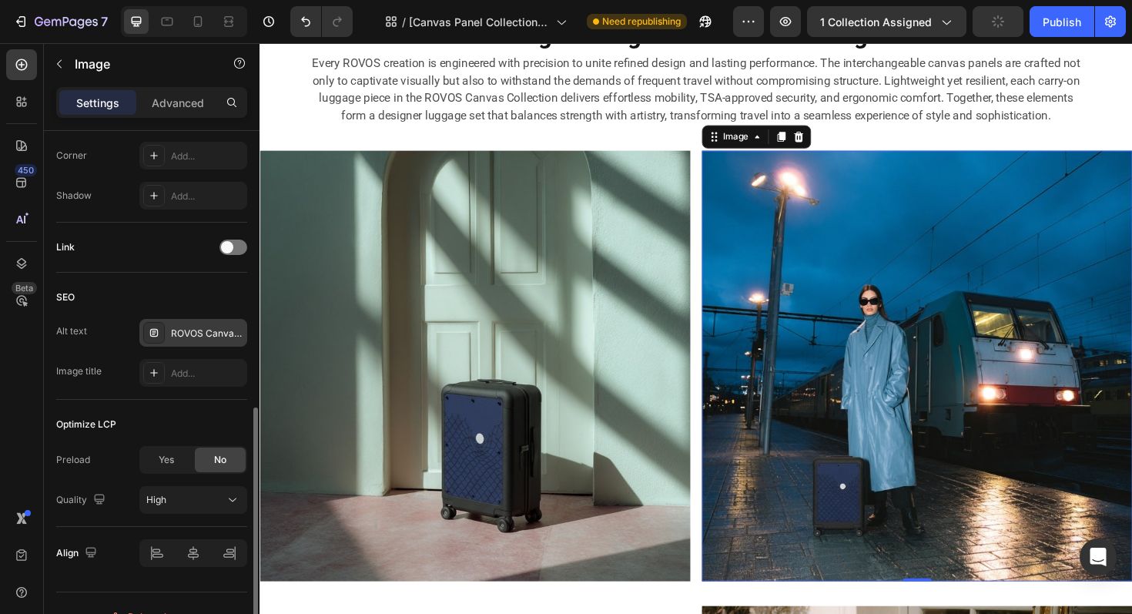
click at [800, 398] on img at bounding box center [956, 385] width 456 height 456
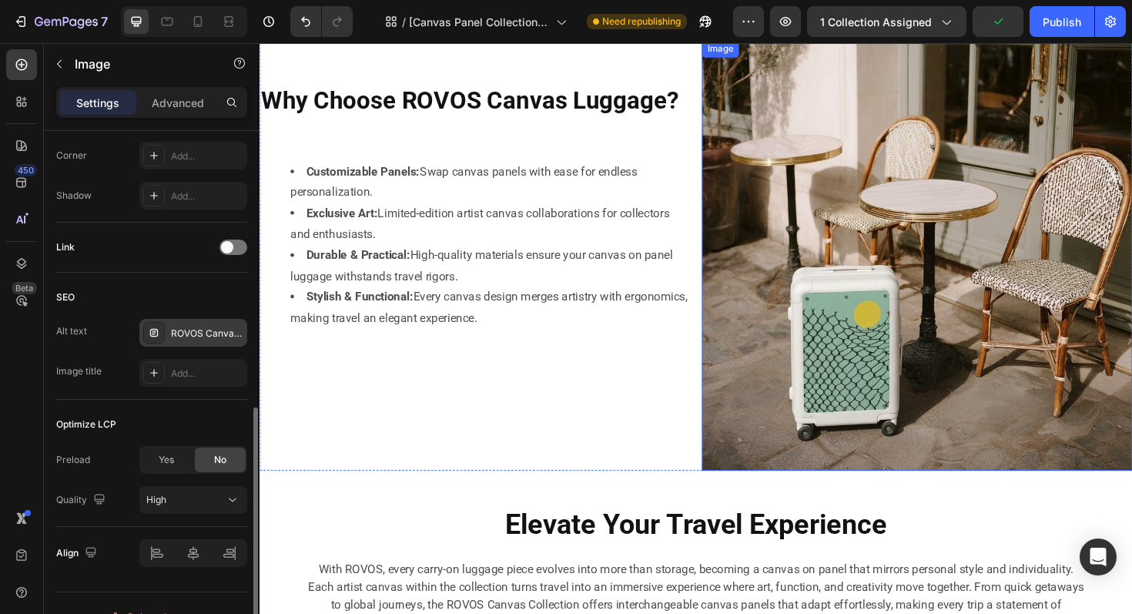
scroll to position [3057, 0]
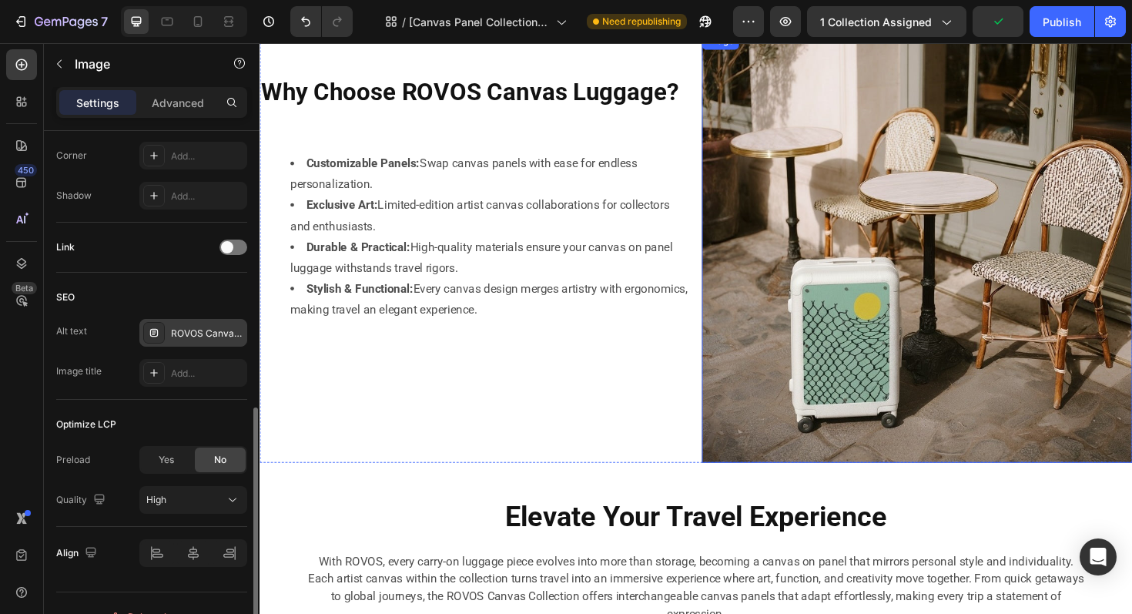
click at [827, 240] on img at bounding box center [956, 260] width 456 height 456
click at [217, 336] on div "Alt Image" at bounding box center [207, 334] width 72 height 14
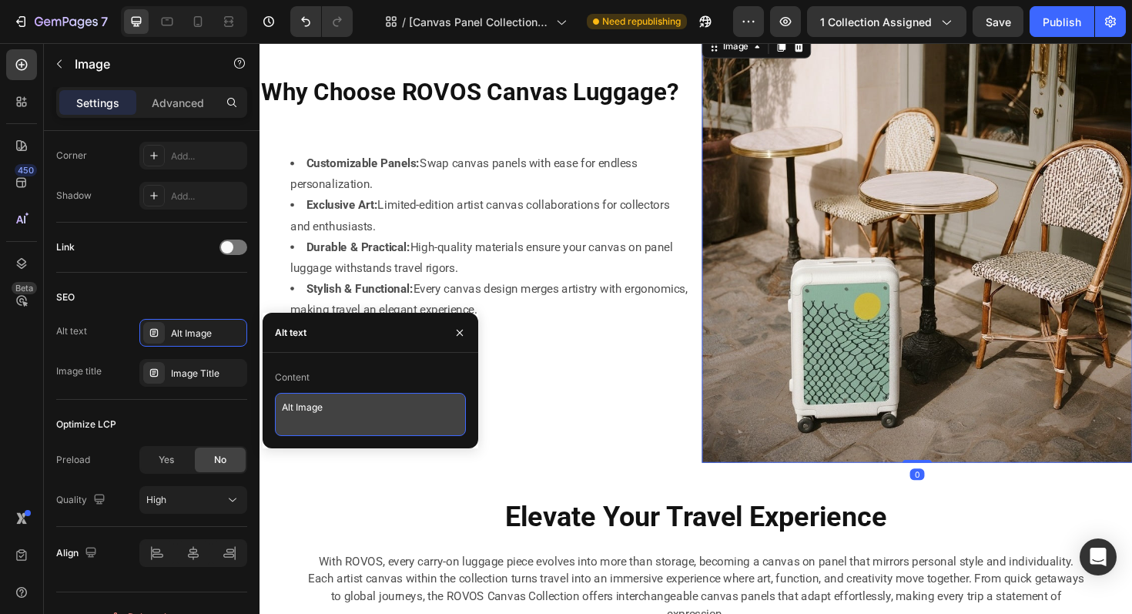
click at [315, 408] on textarea "Alt Image" at bounding box center [370, 414] width 191 height 43
paste textarea "ROVOS Canvas Collection: Travel Reimagined as Art on a Canvas"
type textarea "ROVOS Canvas Collection: Travel Reimagined as Art on a Canvas"
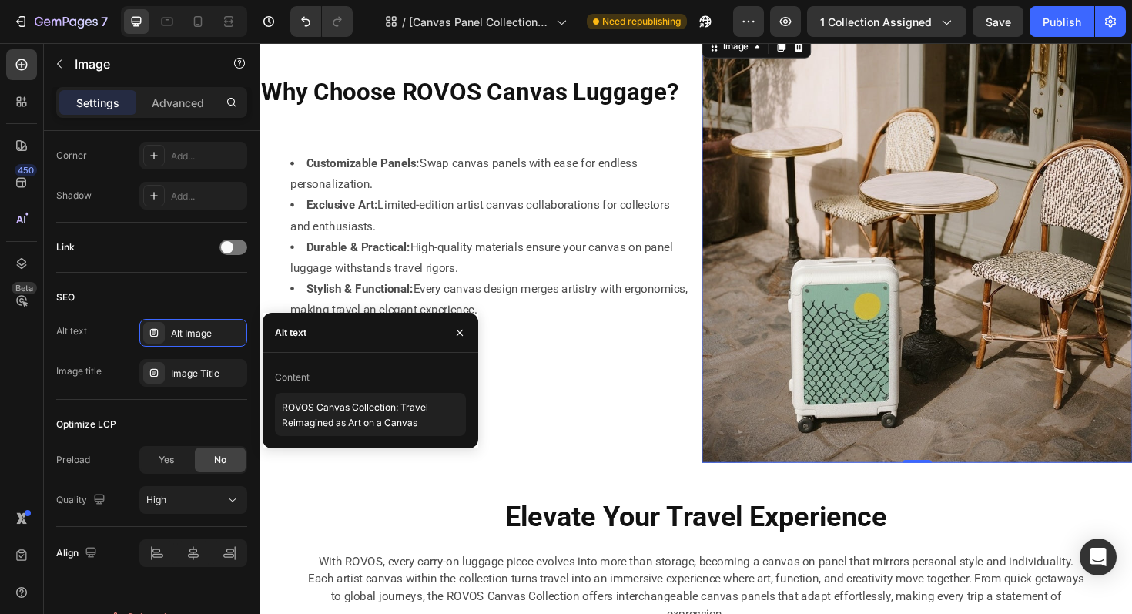
click at [831, 365] on img at bounding box center [956, 260] width 456 height 456
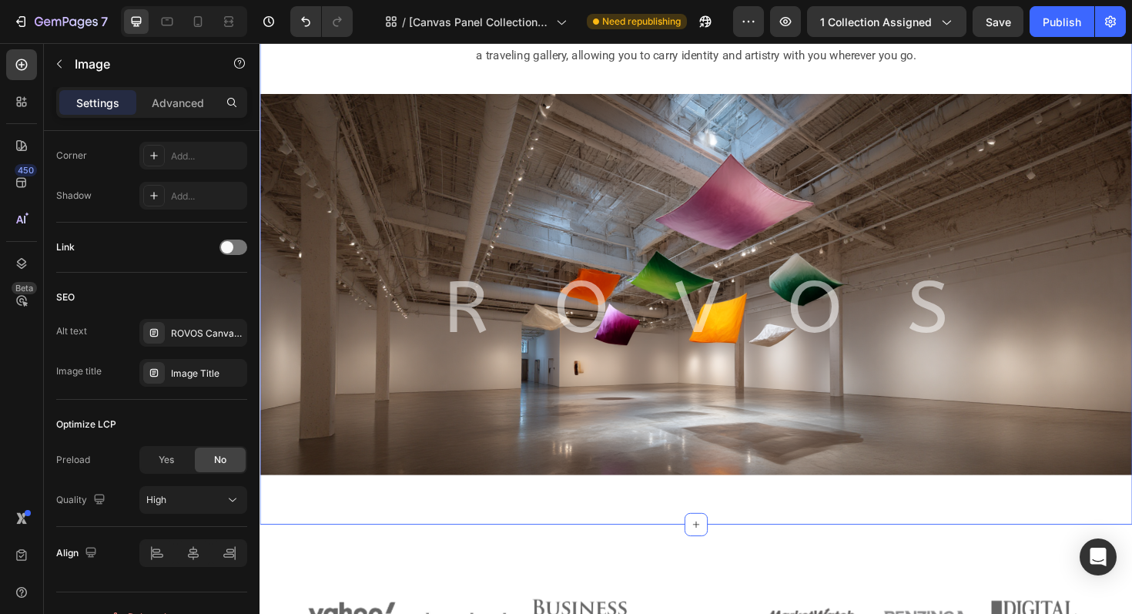
scroll to position [3751, 0]
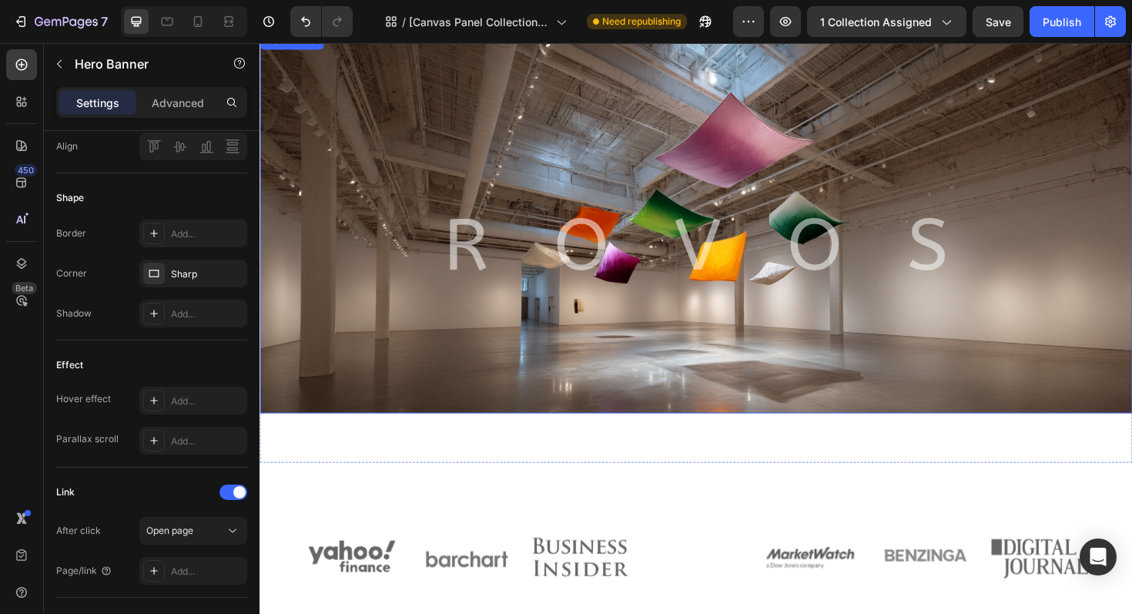
click at [540, 64] on div "R O V O S Heading R O V O S Heading" at bounding box center [721, 199] width 901 height 335
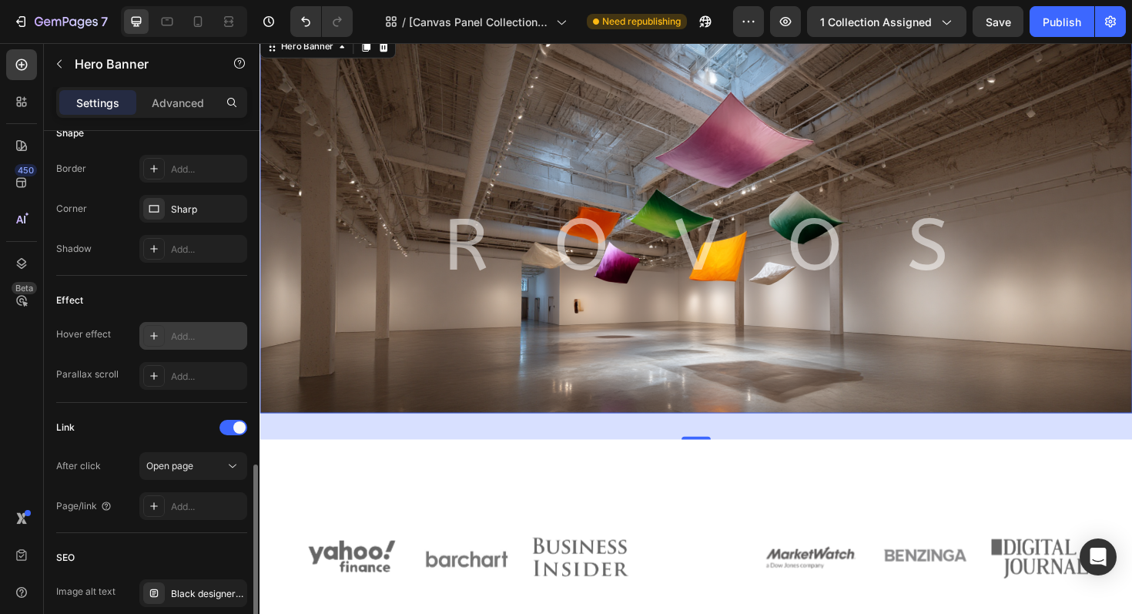
scroll to position [834, 0]
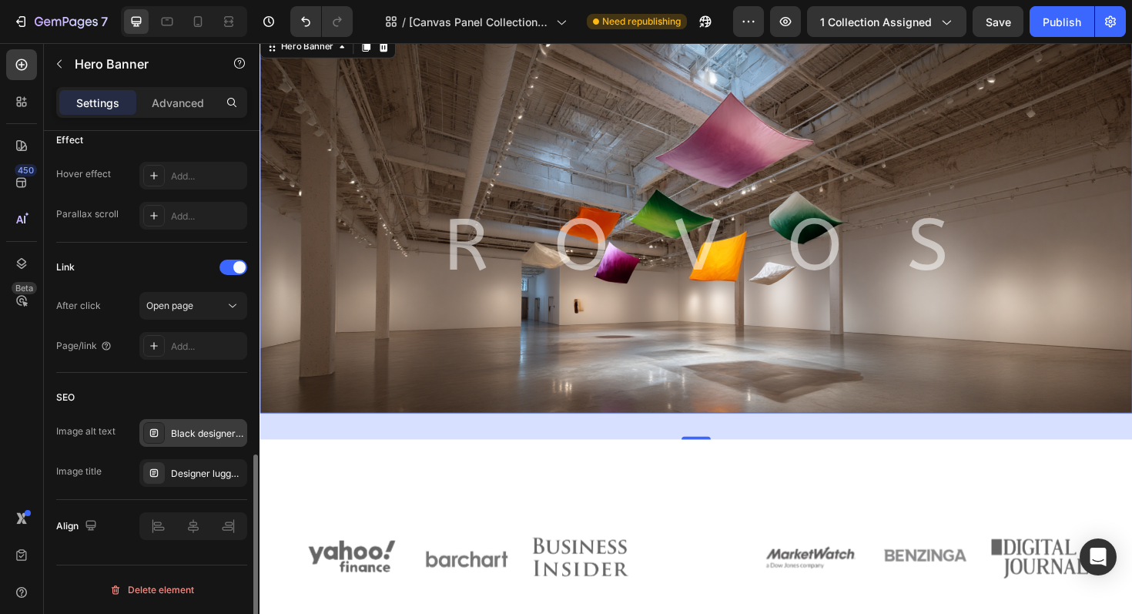
click at [201, 424] on div "Black designer carry-on luggage with textured canvas front set against a vibran…" at bounding box center [193, 433] width 108 height 28
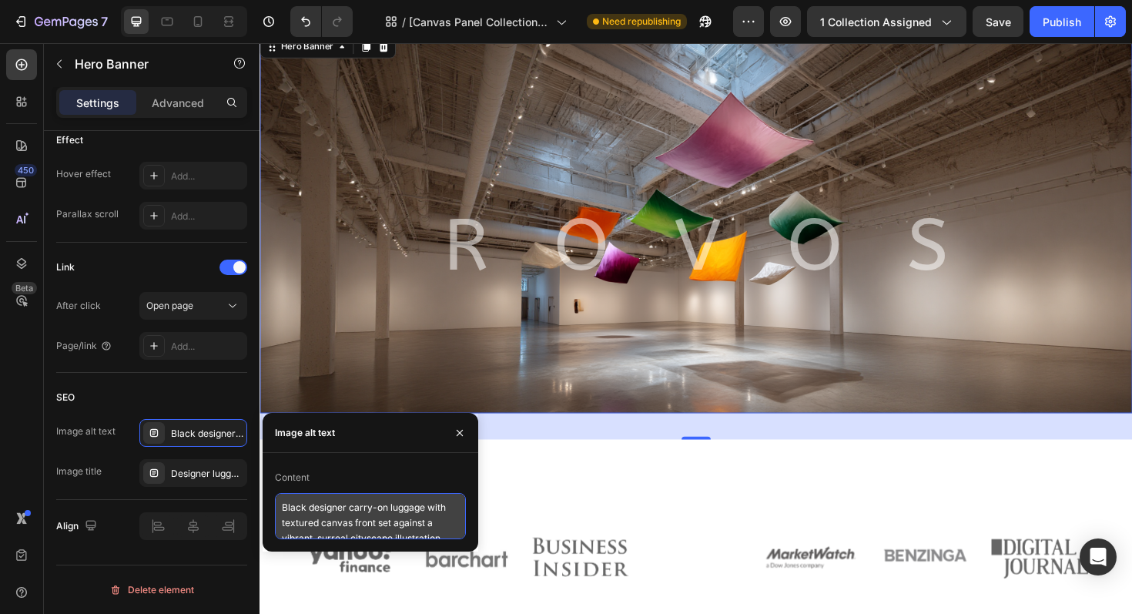
click at [361, 511] on textarea "Black designer carry-on luggage with textured canvas front set against a vibran…" at bounding box center [370, 516] width 191 height 46
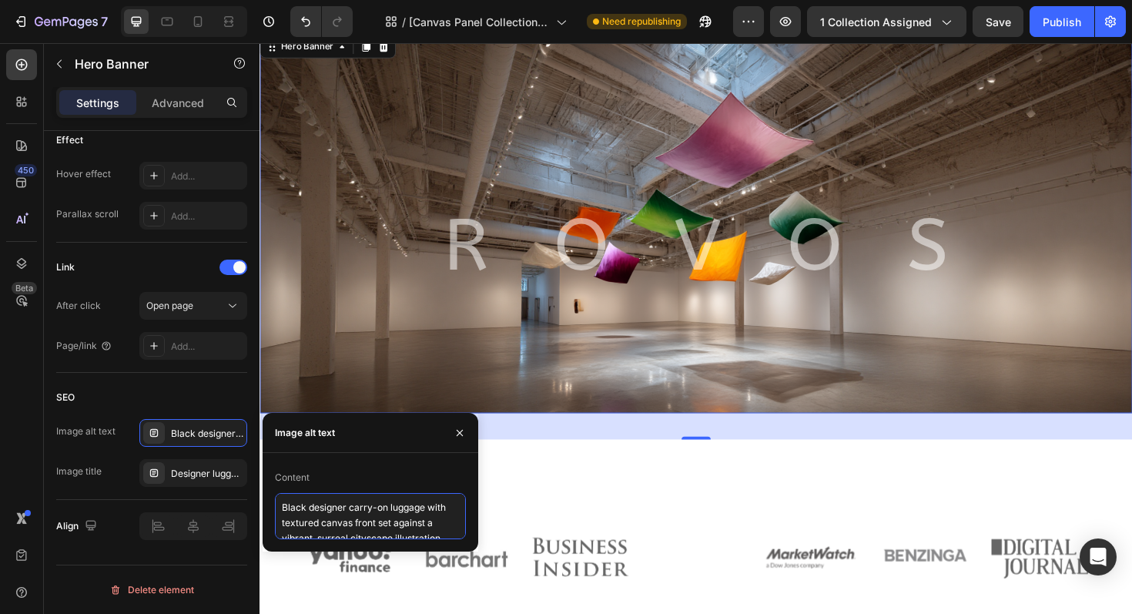
click at [361, 511] on textarea "Black designer carry-on luggage with textured canvas front set against a vibran…" at bounding box center [370, 516] width 191 height 46
paste textarea "ROVOS Canvas Collection: Travel Reimagined as Art on a Canvas"
type textarea "ROVOS Canvas Collection: Travel Reimagined as Art on a Canvas"
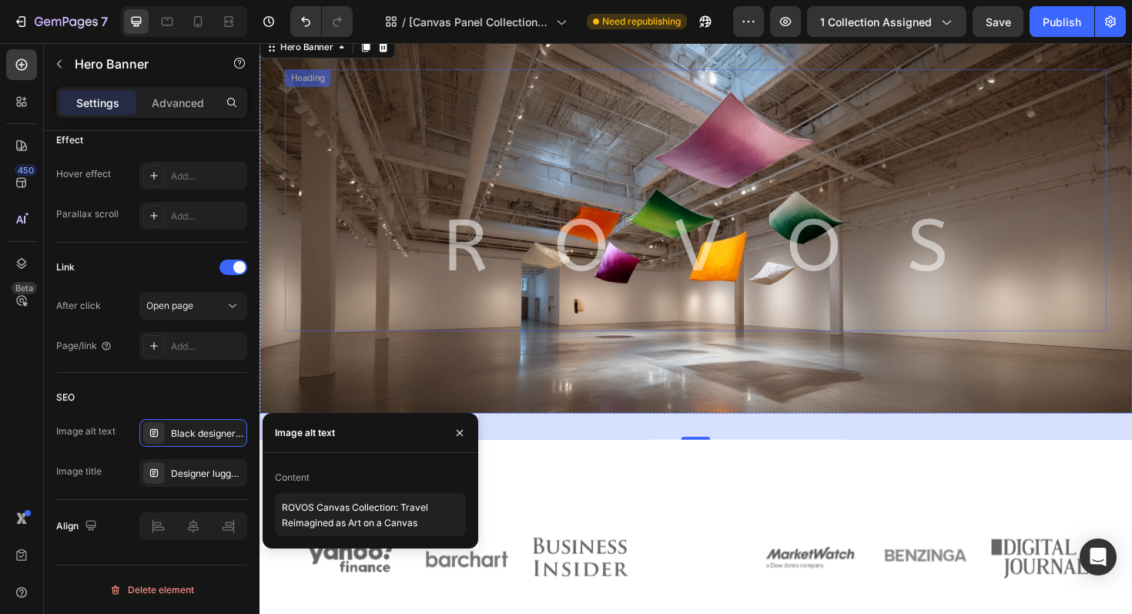
click at [816, 333] on div "R O V O S Heading" at bounding box center [722, 209] width 870 height 277
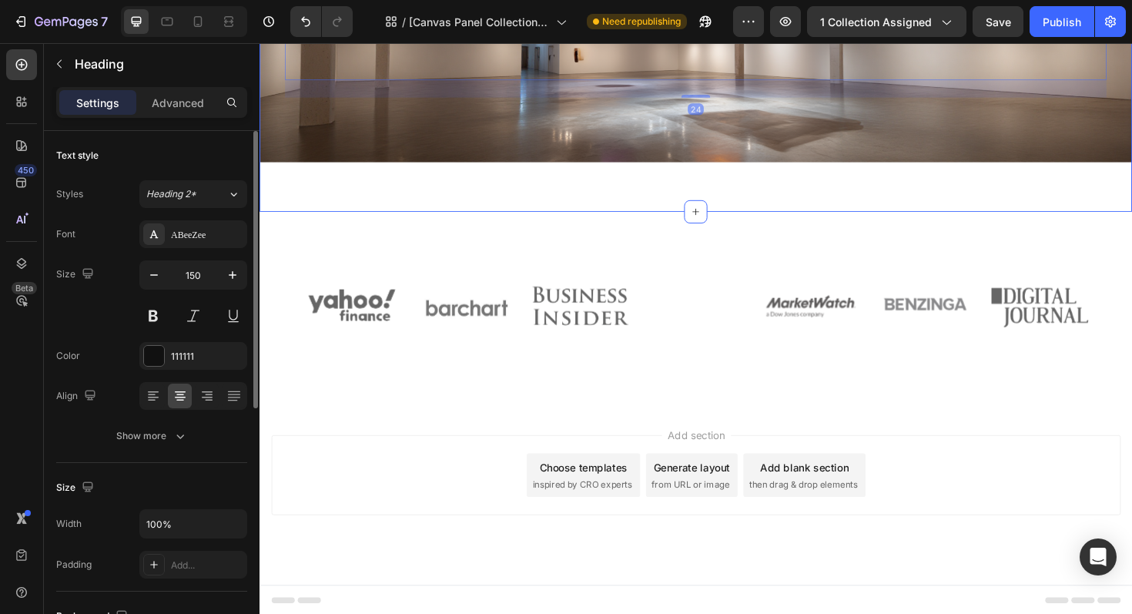
scroll to position [4024, 0]
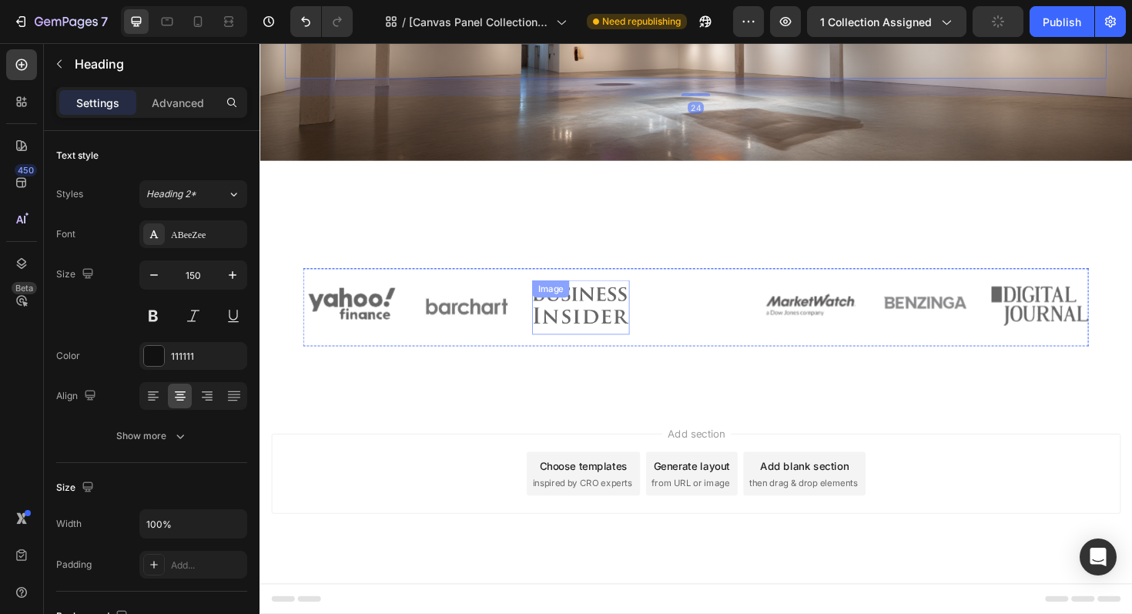
click at [592, 327] on img at bounding box center [599, 323] width 103 height 58
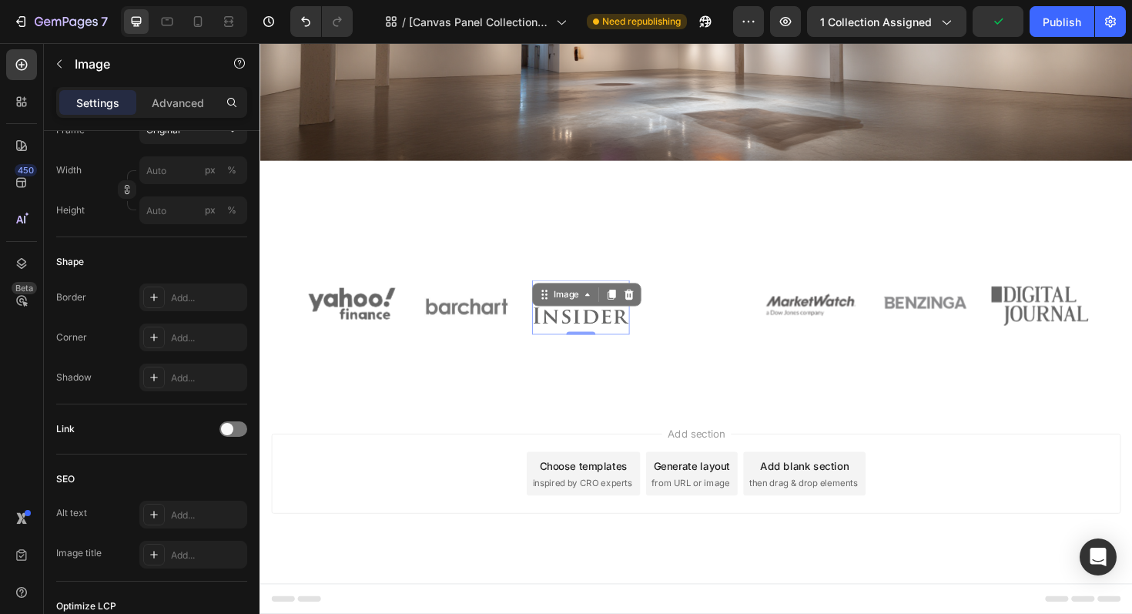
scroll to position [636, 0]
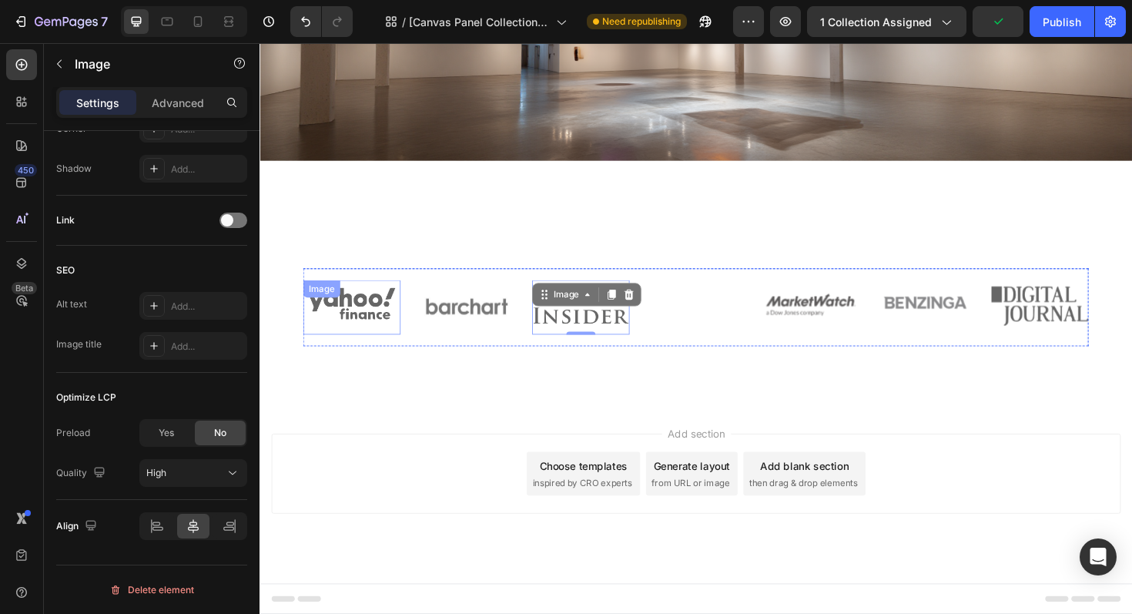
click at [375, 309] on div "Image" at bounding box center [357, 318] width 103 height 49
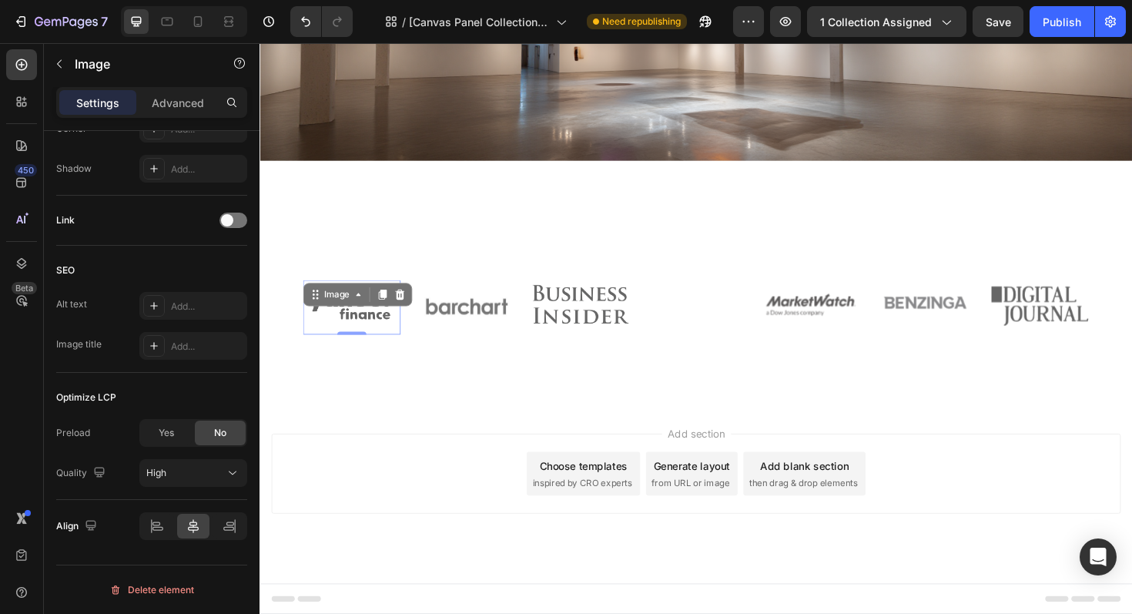
click at [344, 320] on img at bounding box center [357, 318] width 103 height 49
click at [187, 310] on div "Add..." at bounding box center [207, 307] width 72 height 14
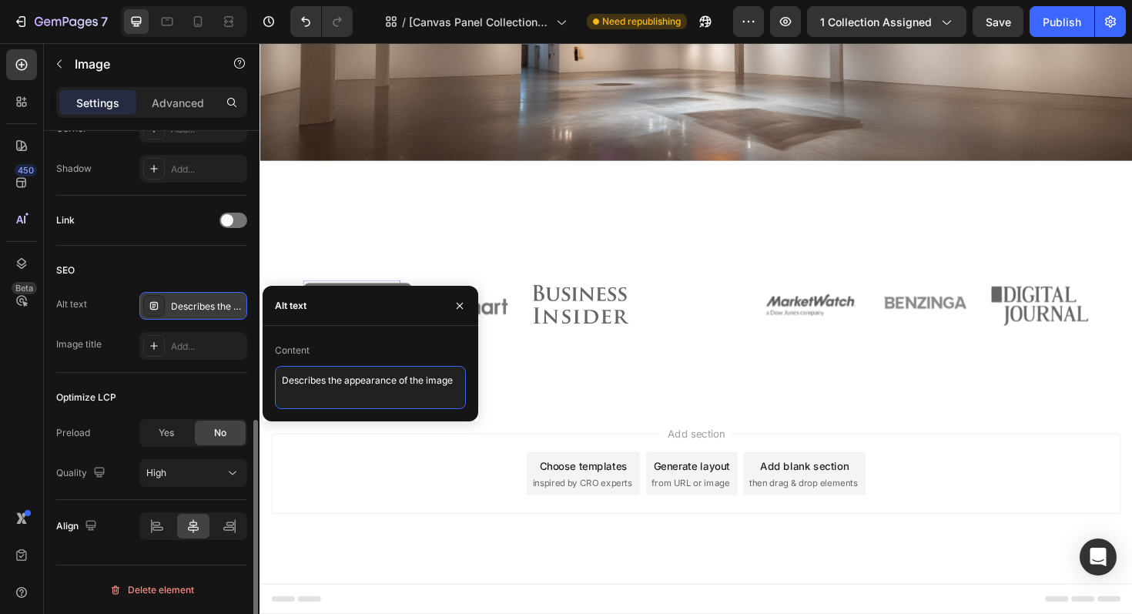
click at [364, 384] on textarea "Describes the appearance of the image" at bounding box center [370, 387] width 191 height 43
type textarea "Yahoo"
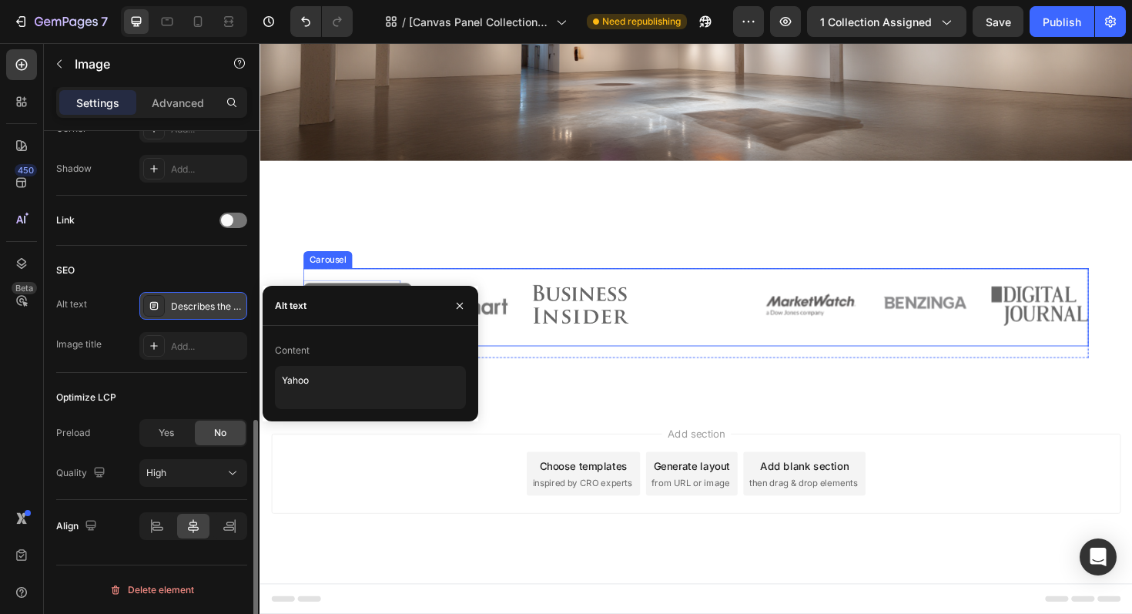
click at [539, 334] on div "Image 0 Image Image Image Image Image Image" at bounding box center [722, 323] width 832 height 58
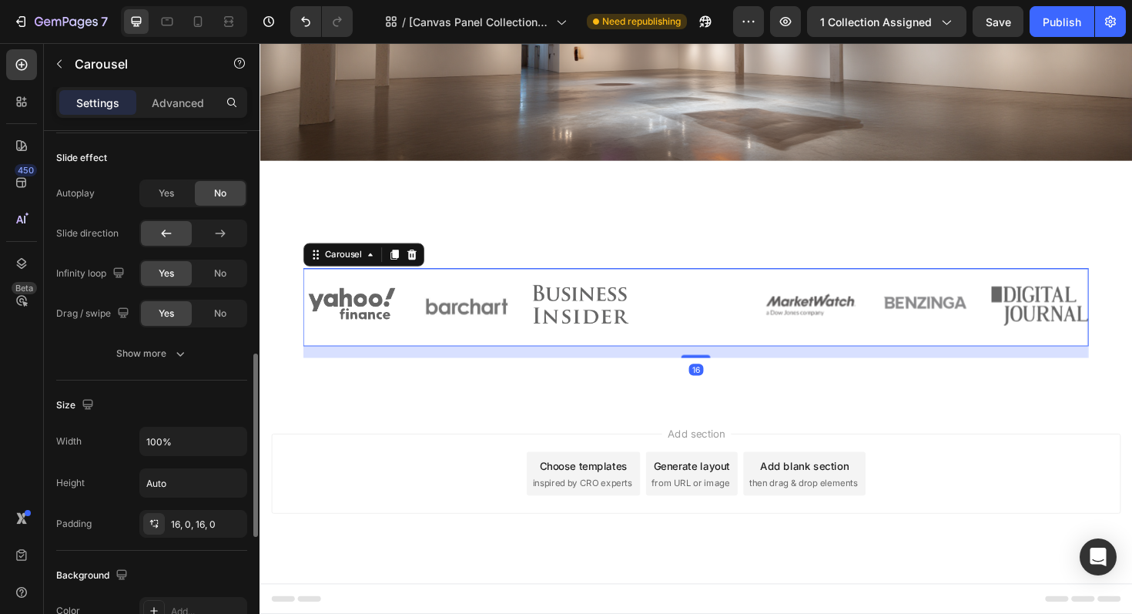
scroll to position [0, 0]
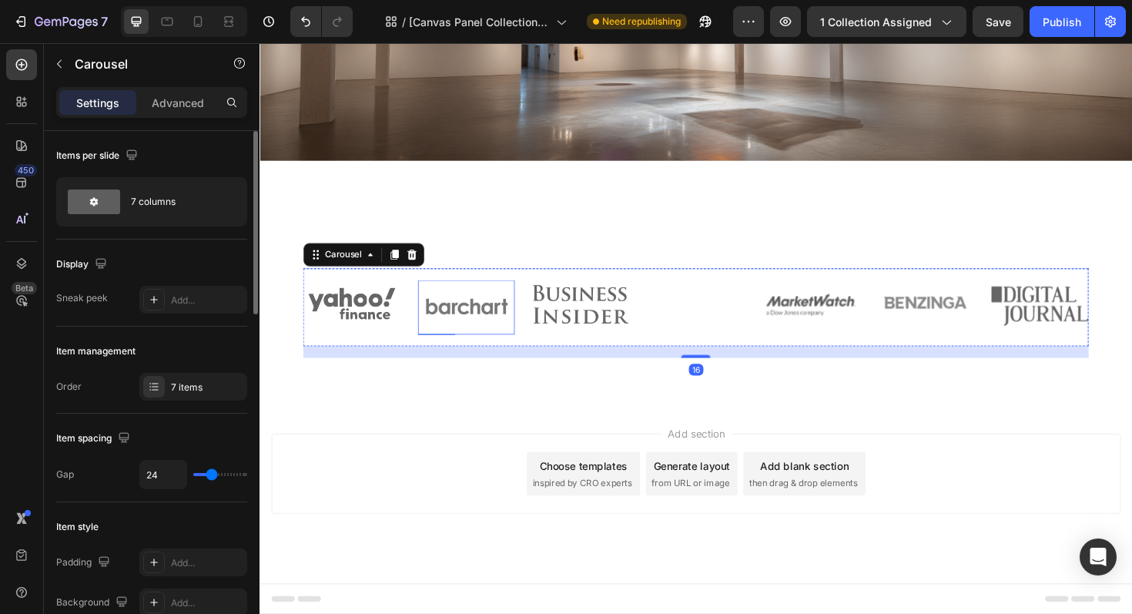
click at [518, 326] on img at bounding box center [479, 323] width 103 height 35
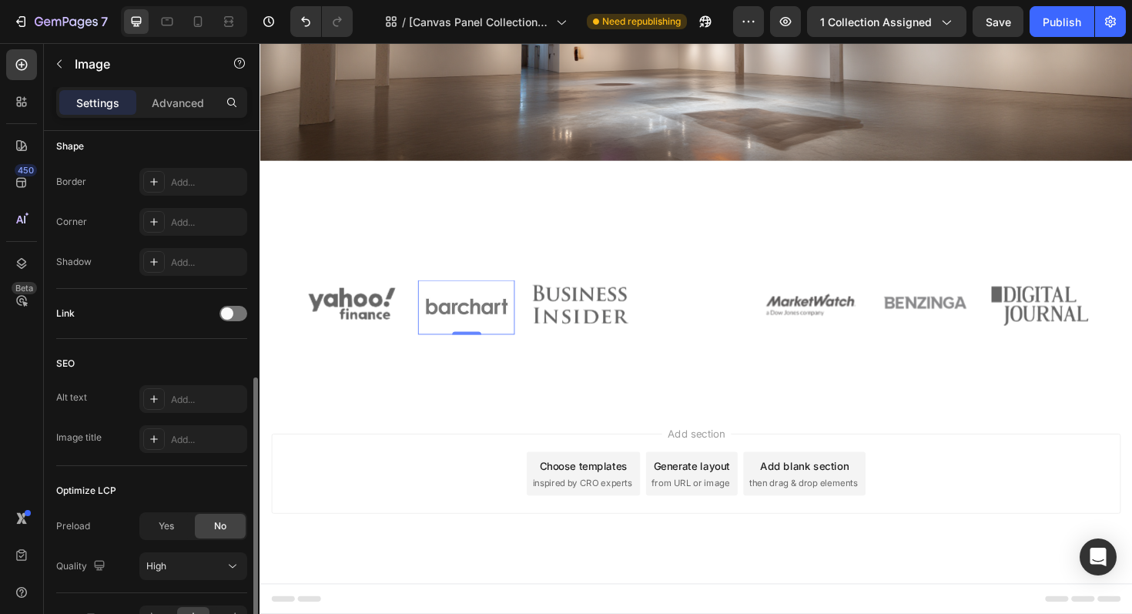
scroll to position [542, 0]
click at [194, 400] on div "Add..." at bounding box center [207, 401] width 72 height 14
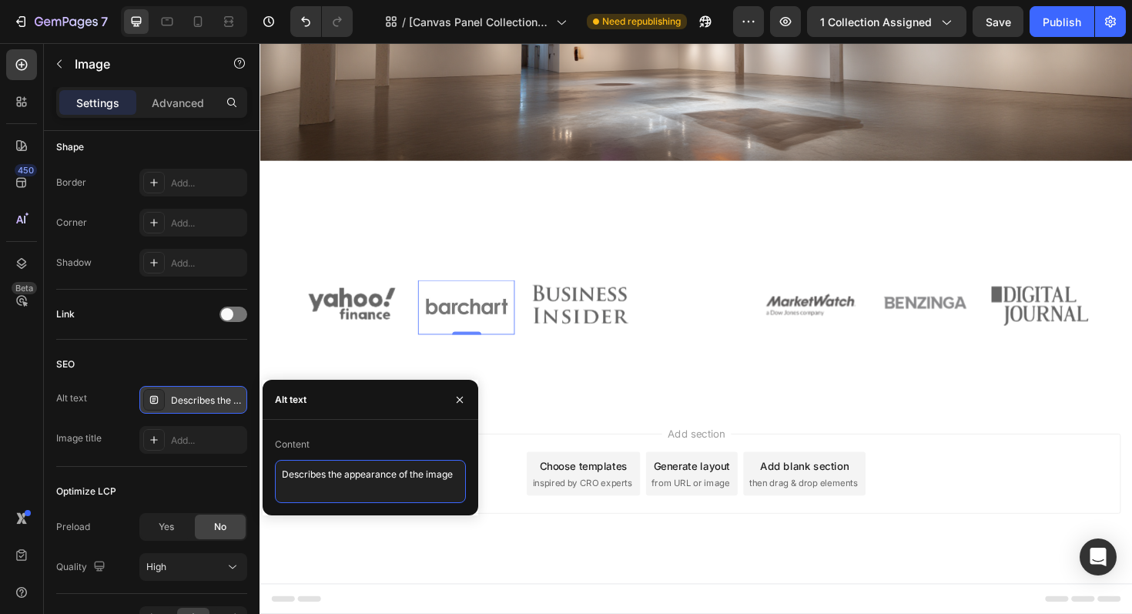
click at [324, 477] on textarea "Describes the appearance of the image" at bounding box center [370, 481] width 191 height 43
type textarea "Barchart"
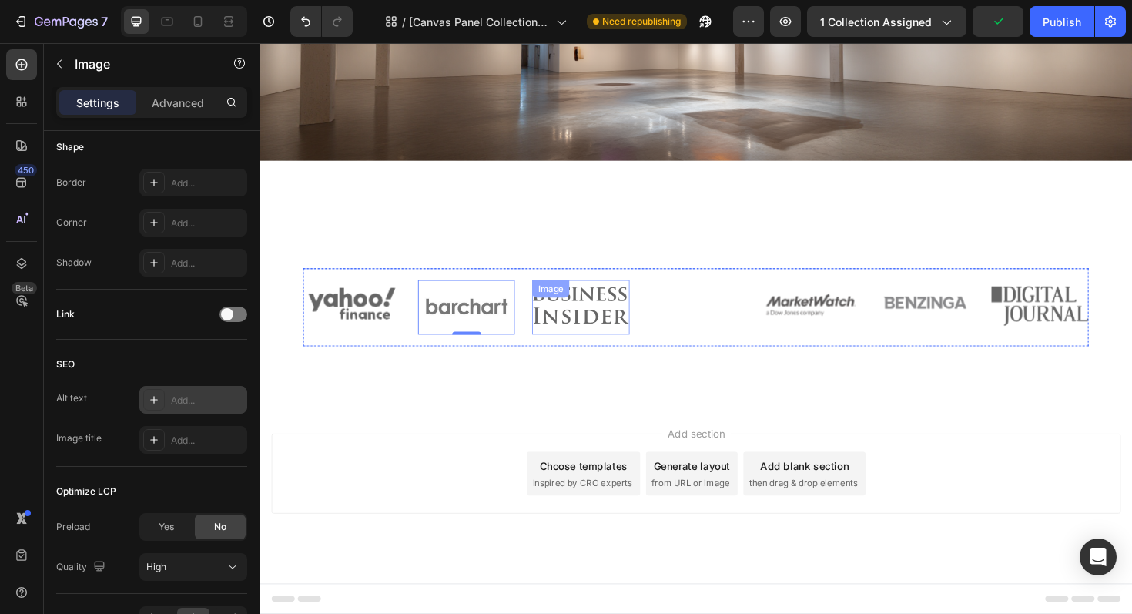
click at [601, 317] on img at bounding box center [599, 323] width 103 height 58
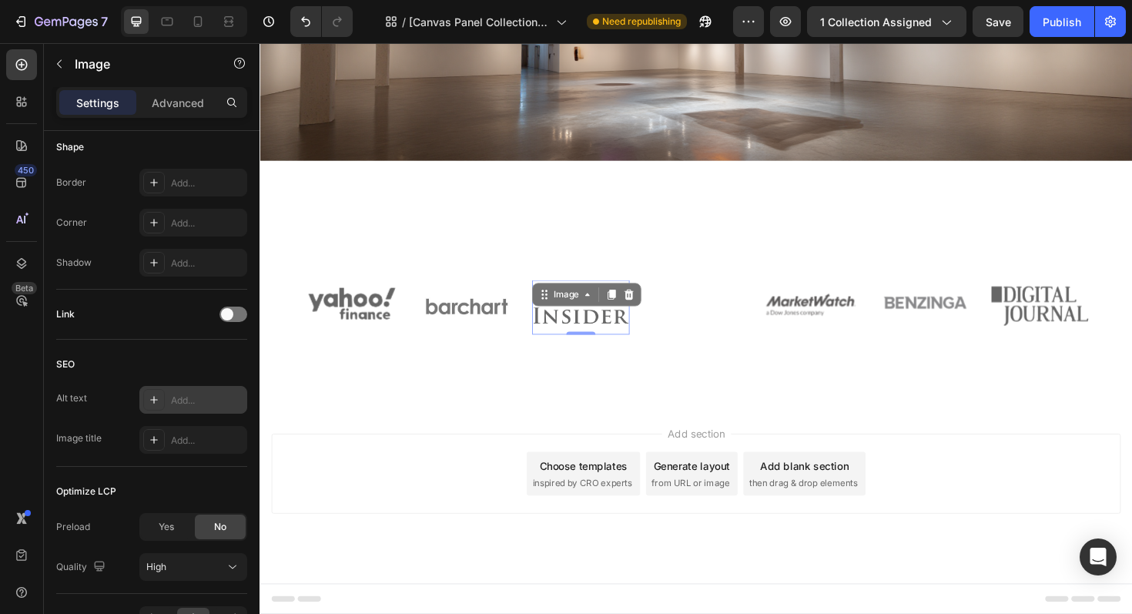
click at [200, 402] on div "Add..." at bounding box center [207, 401] width 72 height 14
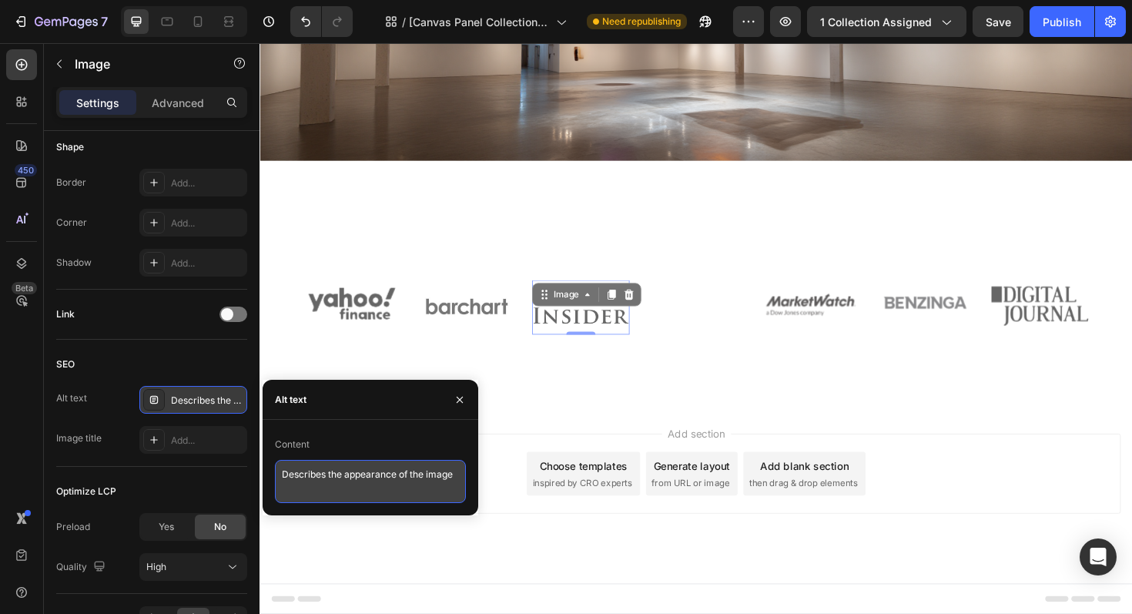
click at [318, 468] on textarea "Describes the appearance of the image" at bounding box center [370, 481] width 191 height 43
type textarea "Insider"
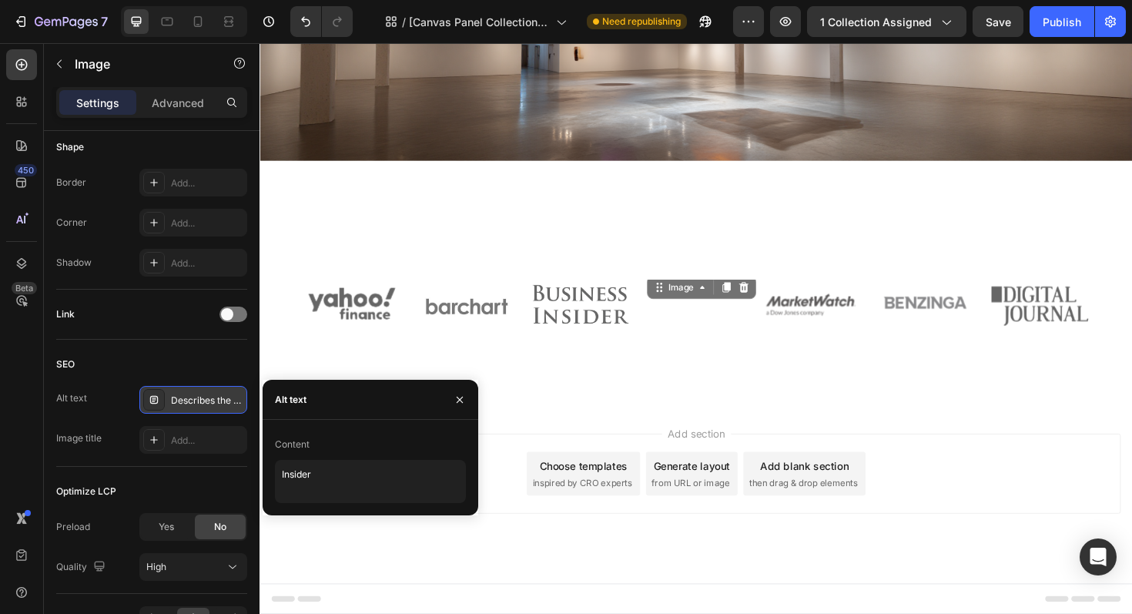
click at [724, 287] on img at bounding box center [722, 287] width 72 height 0
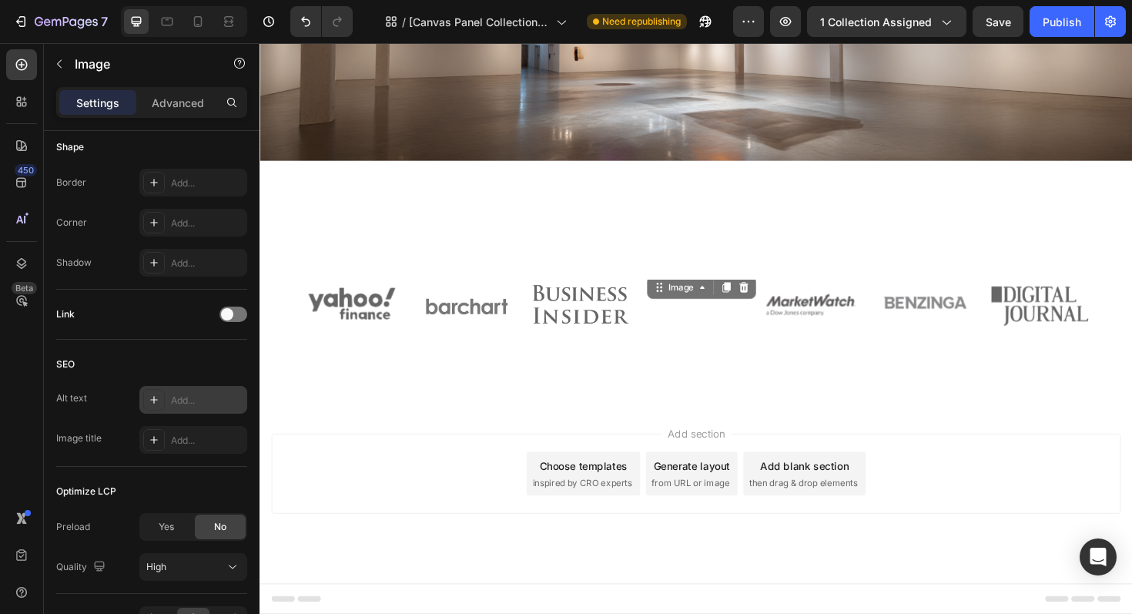
click at [206, 403] on div "Add..." at bounding box center [207, 401] width 72 height 14
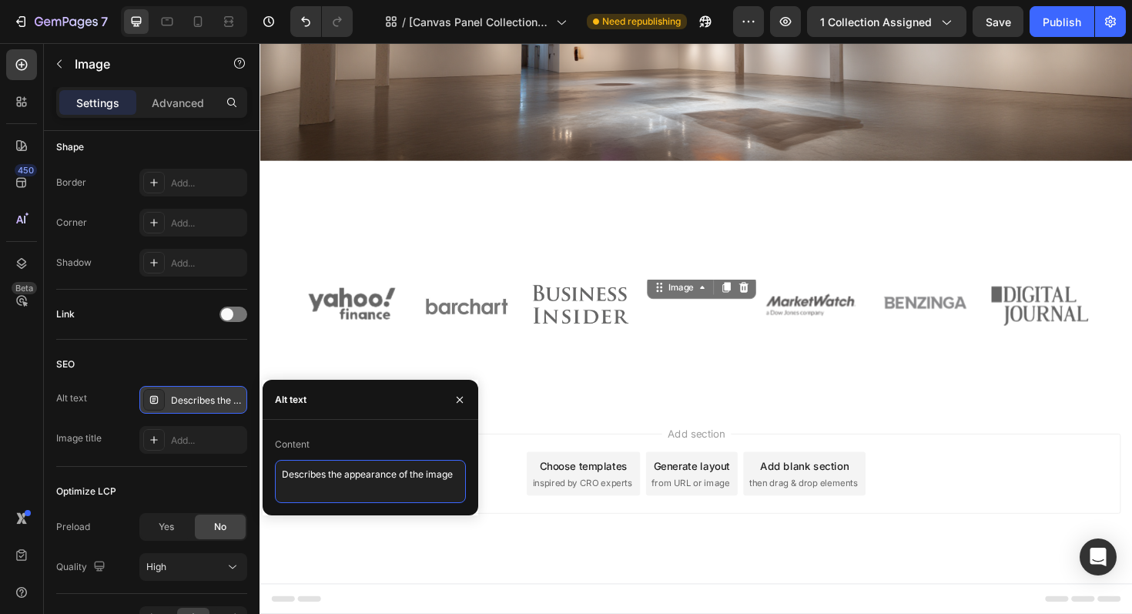
click at [345, 465] on textarea "Describes the appearance of the image" at bounding box center [370, 481] width 191 height 43
type textarea "AP"
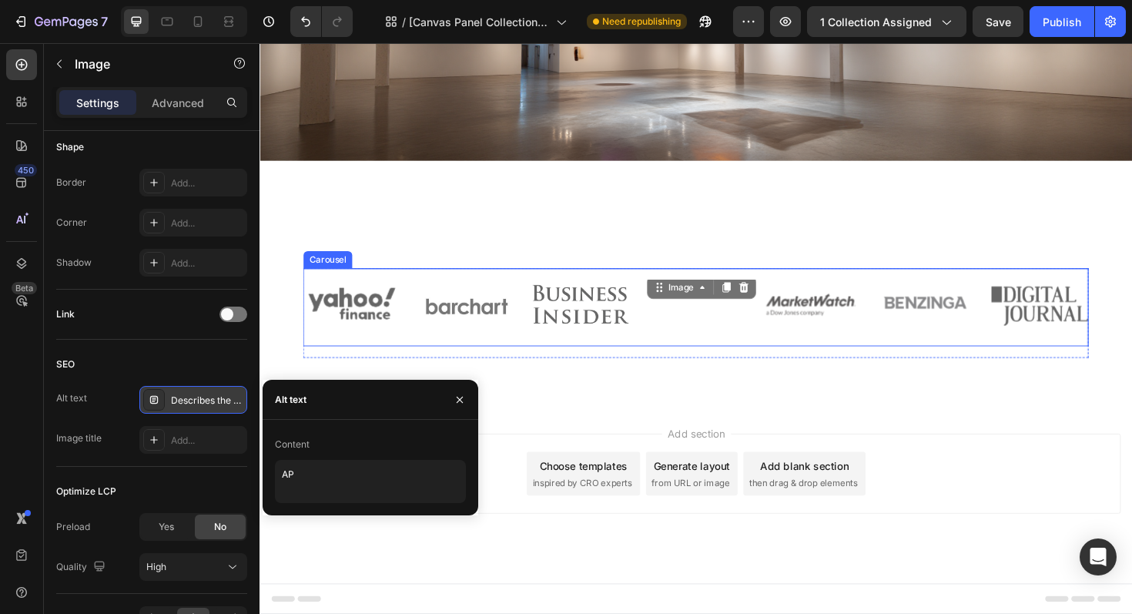
click at [822, 337] on div "Image" at bounding box center [843, 336] width 103 height 58
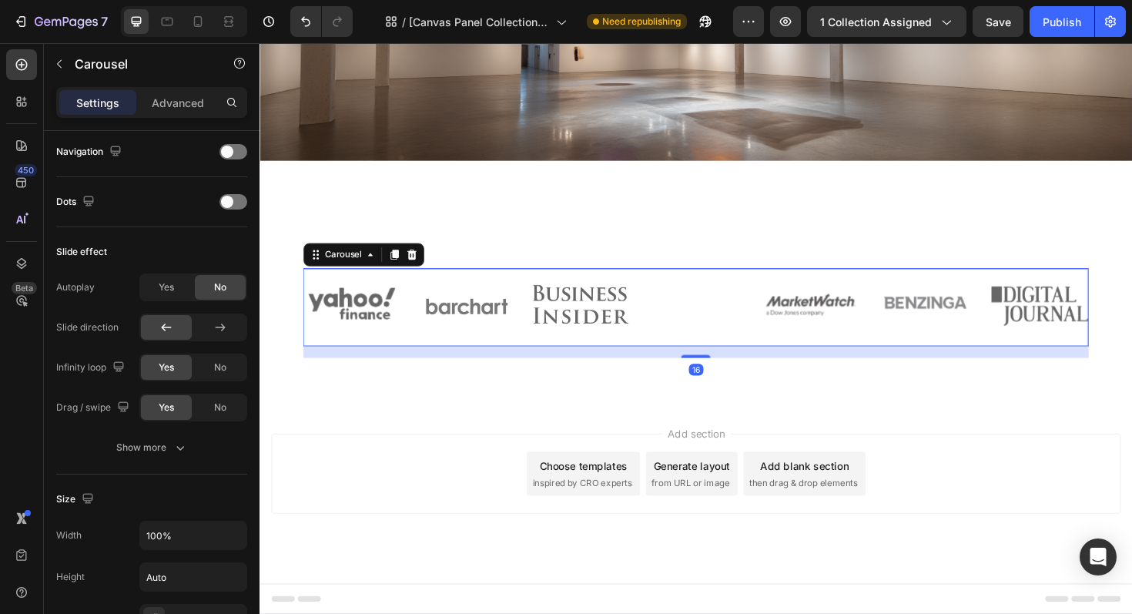
scroll to position [0, 0]
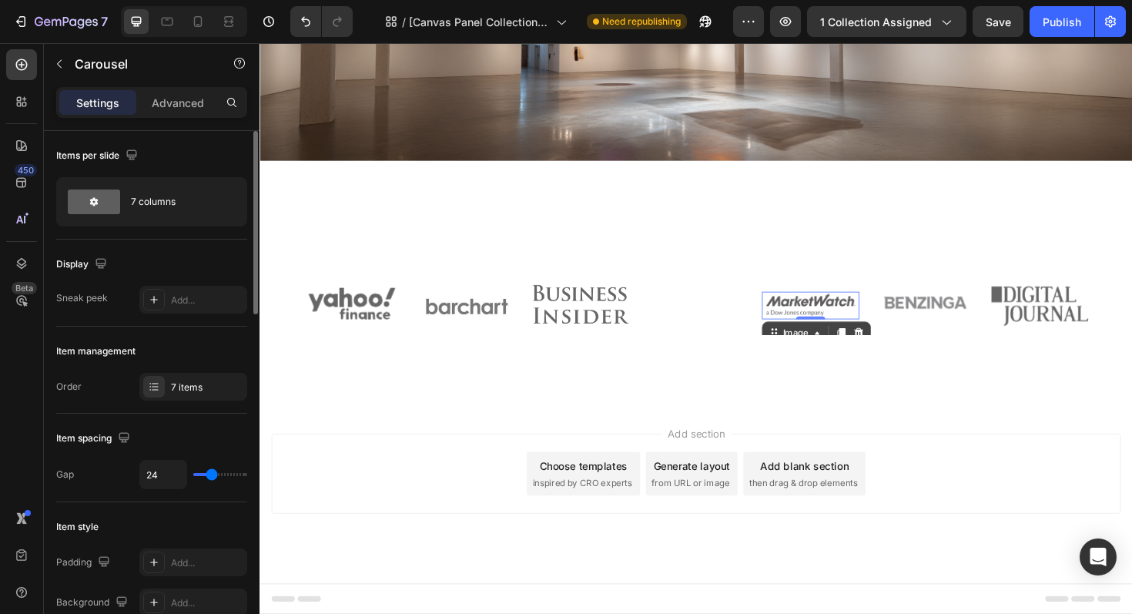
click at [848, 307] on img at bounding box center [843, 321] width 103 height 29
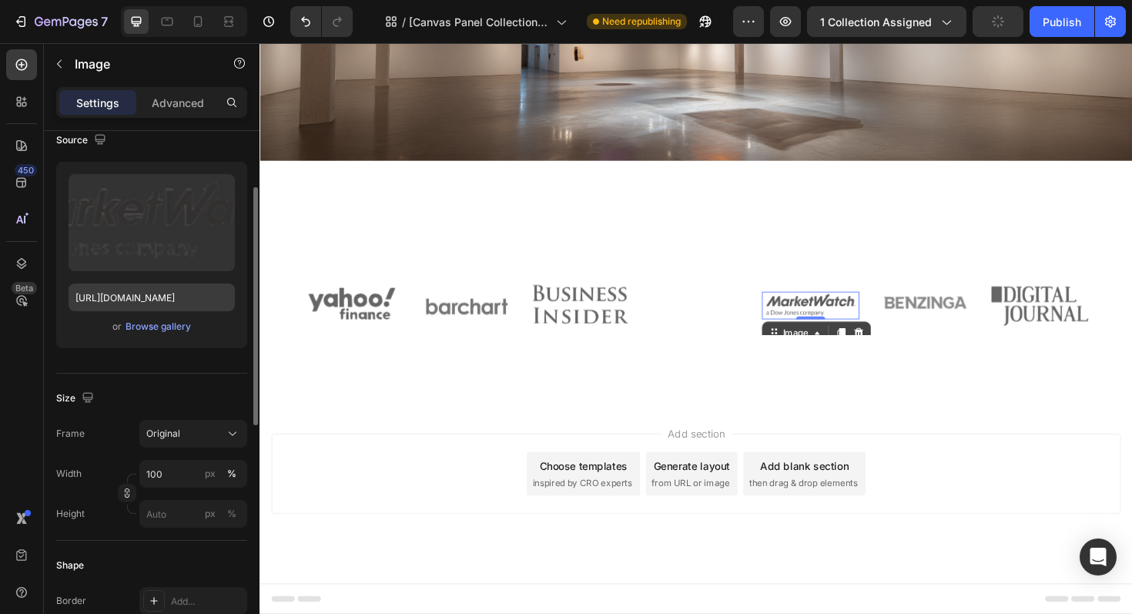
scroll to position [240, 0]
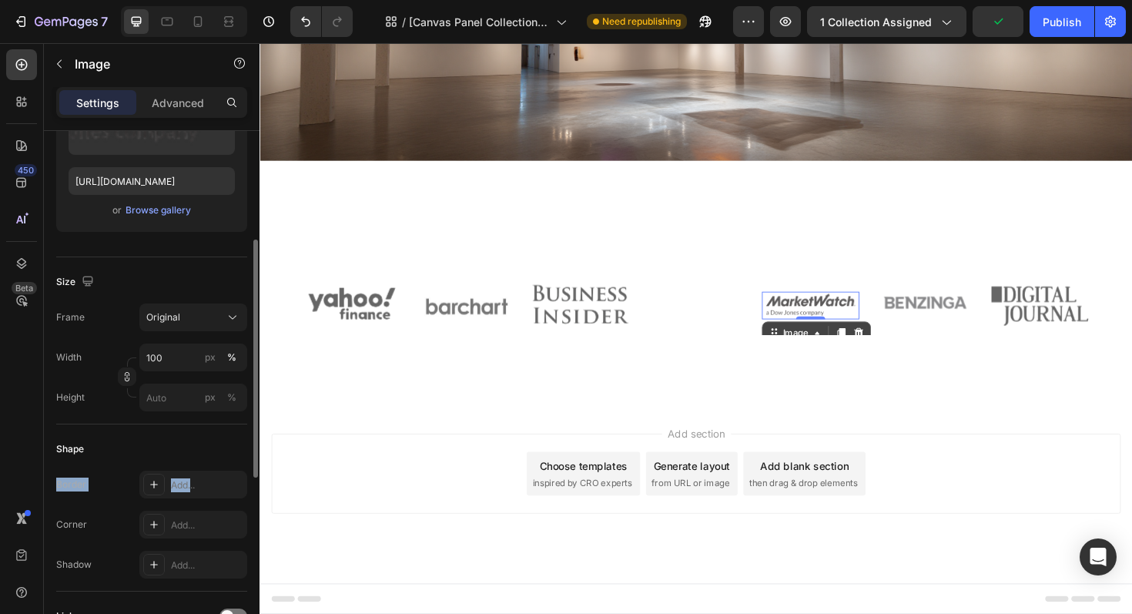
drag, startPoint x: 190, startPoint y: 481, endPoint x: 187, endPoint y: 445, distance: 35.6
click at [187, 445] on div "Shape Border Add... Corner Add... Shadow Add..." at bounding box center [151, 507] width 191 height 167
click at [857, 311] on img at bounding box center [843, 321] width 103 height 29
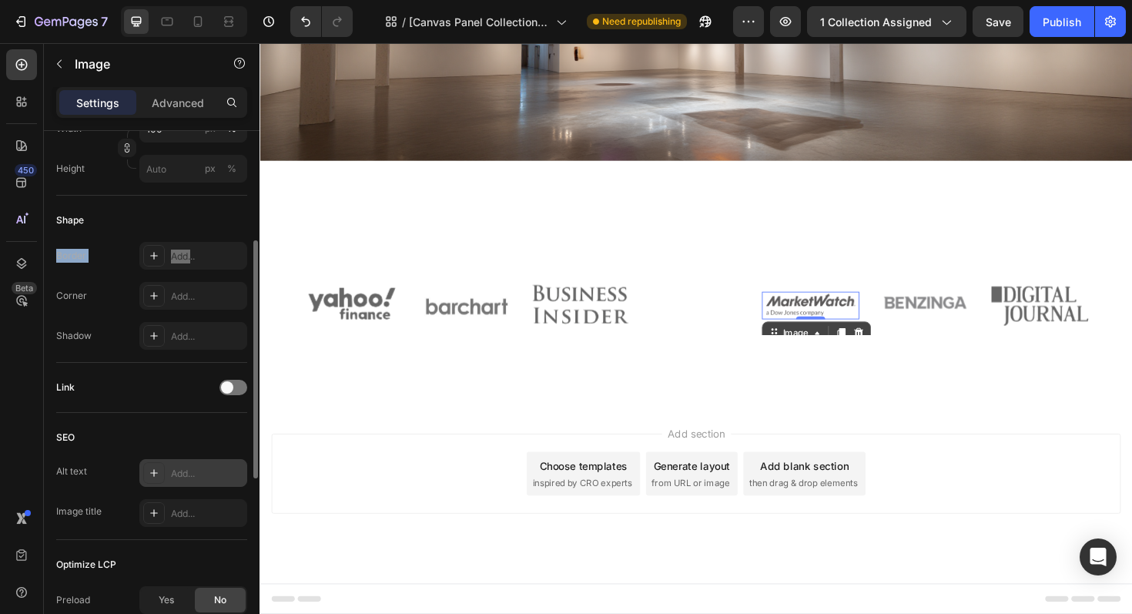
scroll to position [520, 0]
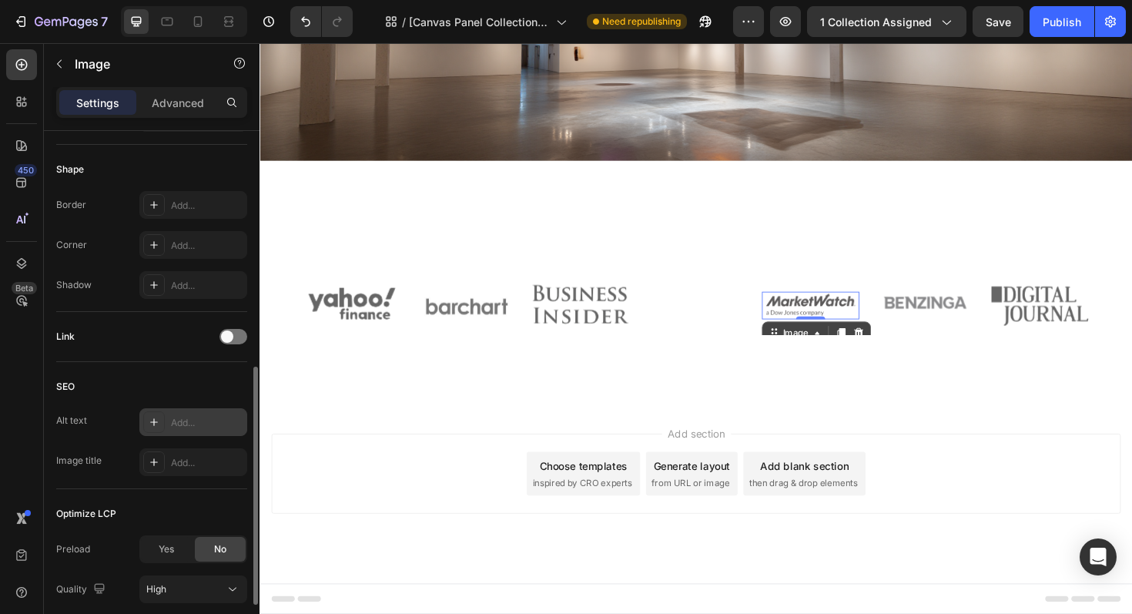
click at [211, 424] on div "Add..." at bounding box center [207, 423] width 72 height 14
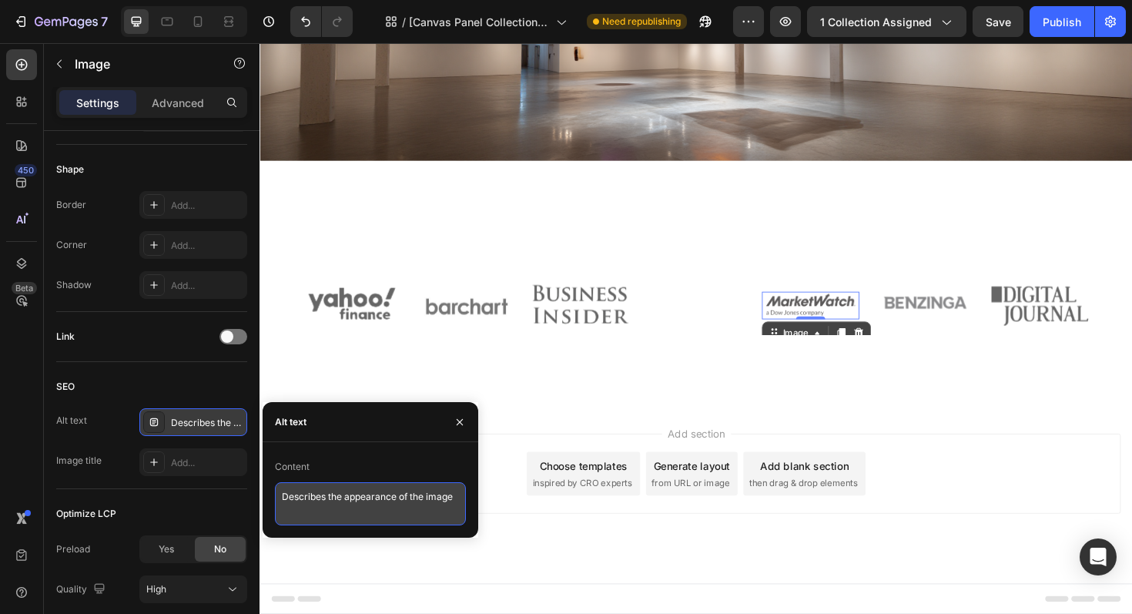
click at [341, 492] on textarea "Describes the appearance of the image" at bounding box center [370, 503] width 191 height 43
type textarea "MarketWatch"
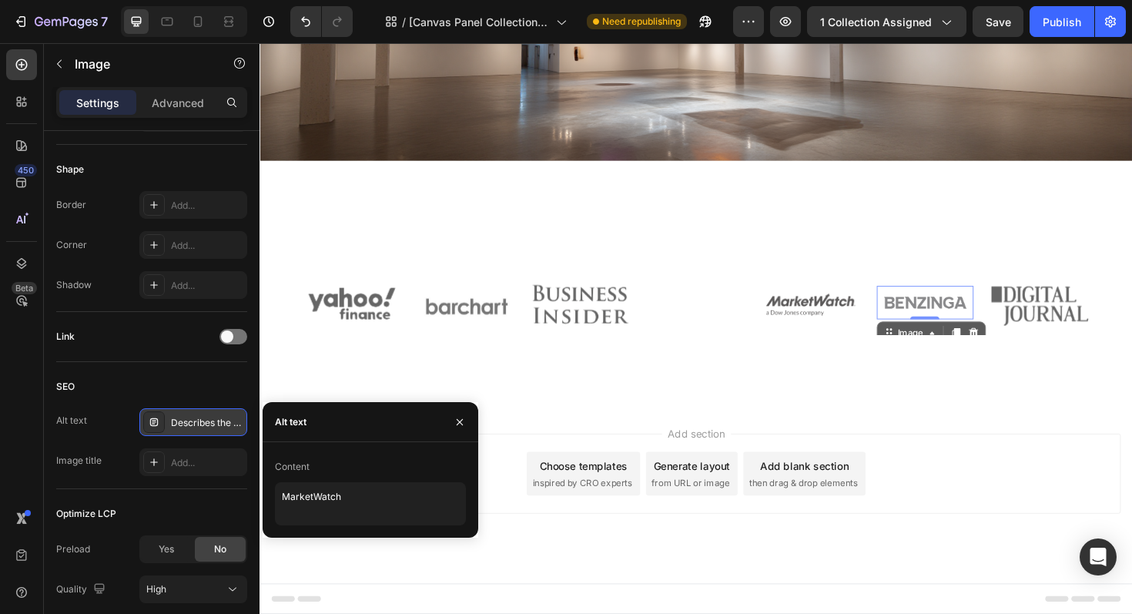
click at [991, 312] on img at bounding box center [965, 317] width 103 height 35
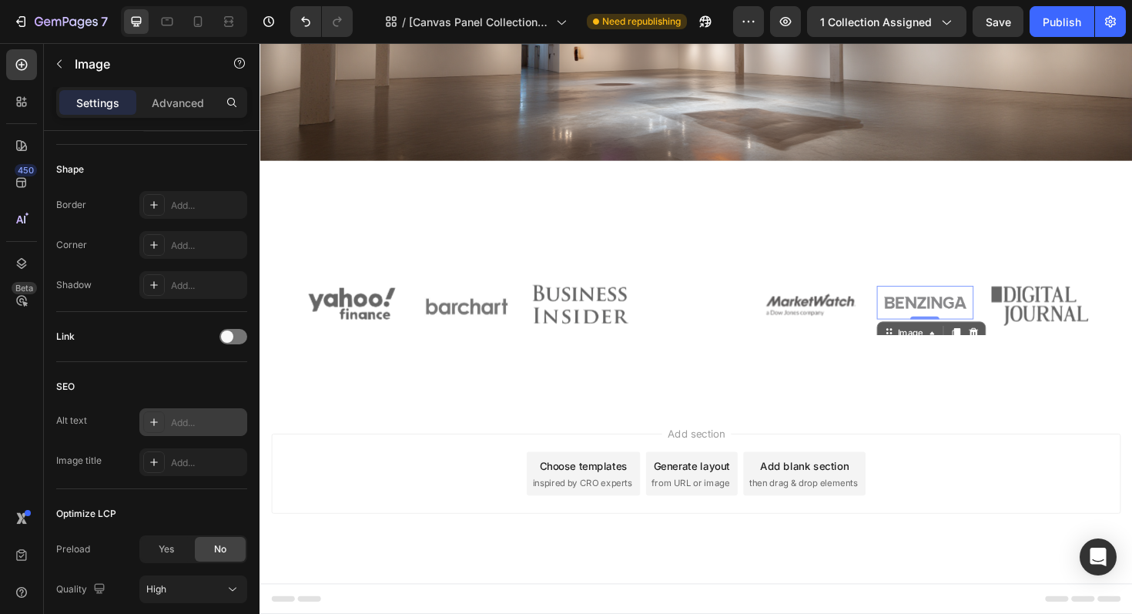
click at [182, 429] on div "Add..." at bounding box center [207, 423] width 72 height 14
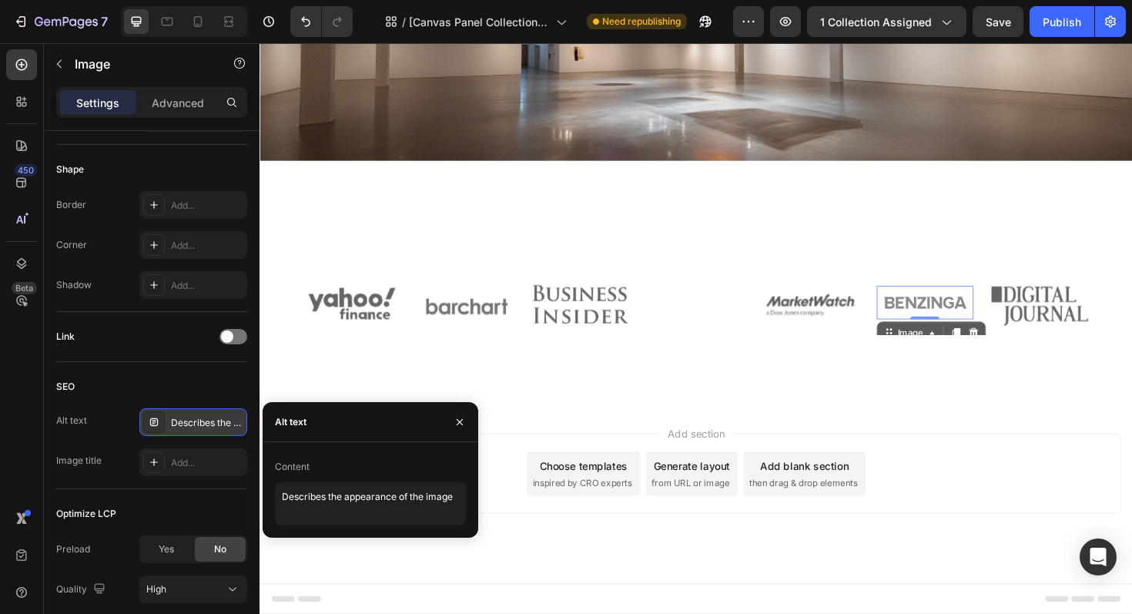
click at [295, 475] on div "Content" at bounding box center [370, 466] width 191 height 25
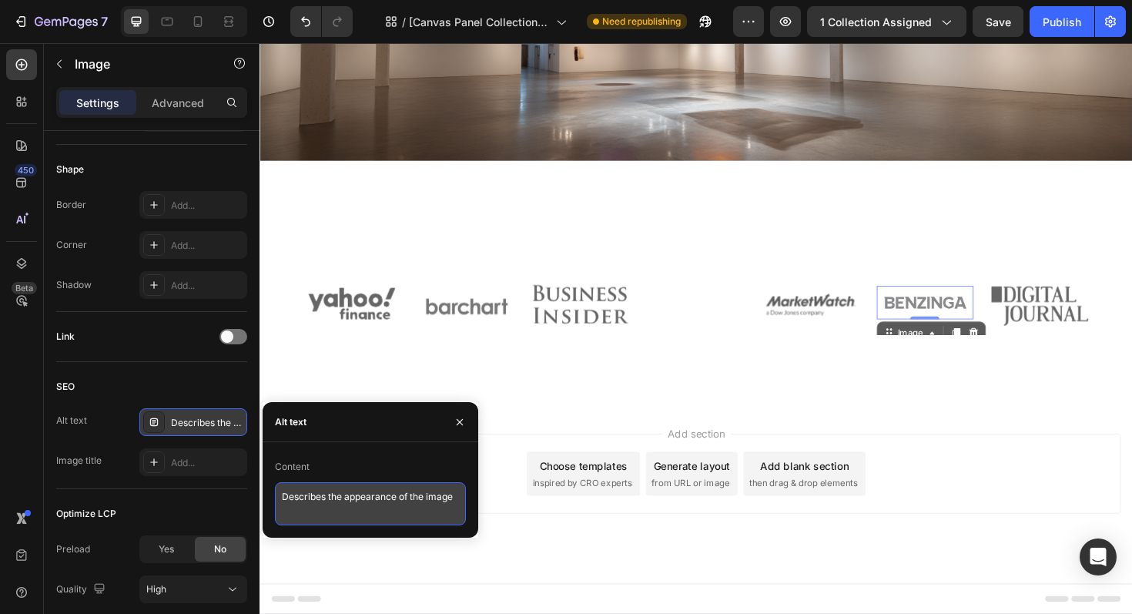
click at [301, 497] on textarea "Describes the appearance of the image" at bounding box center [370, 503] width 191 height 43
click at [322, 496] on textarea "BENZINDA" at bounding box center [370, 503] width 191 height 43
type textarea "BENZINGA"
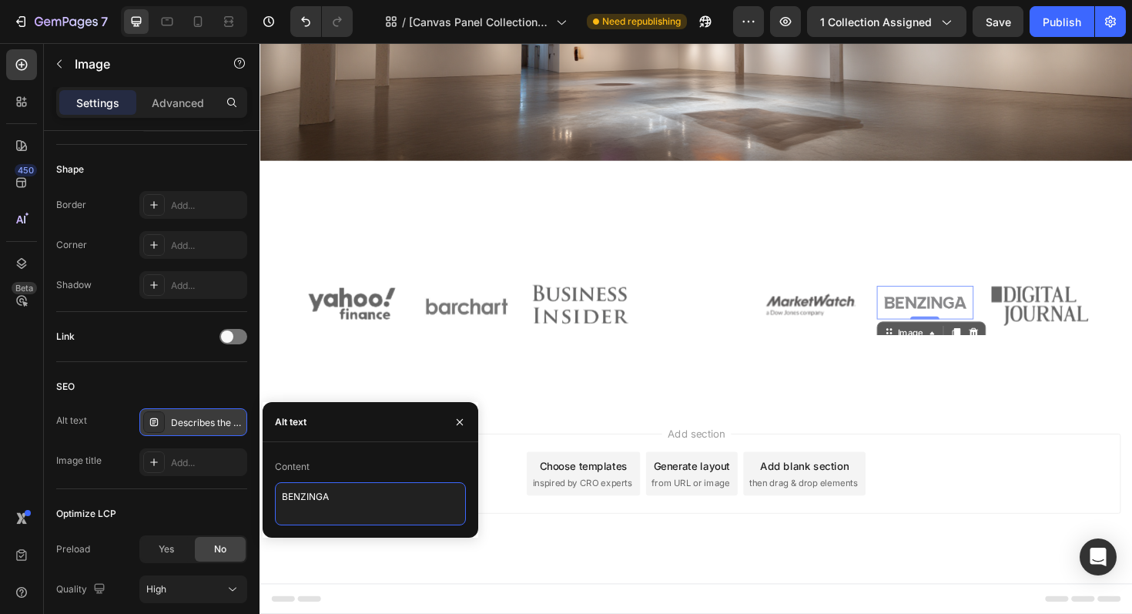
click at [384, 493] on textarea "BENZINGA" at bounding box center [370, 503] width 191 height 43
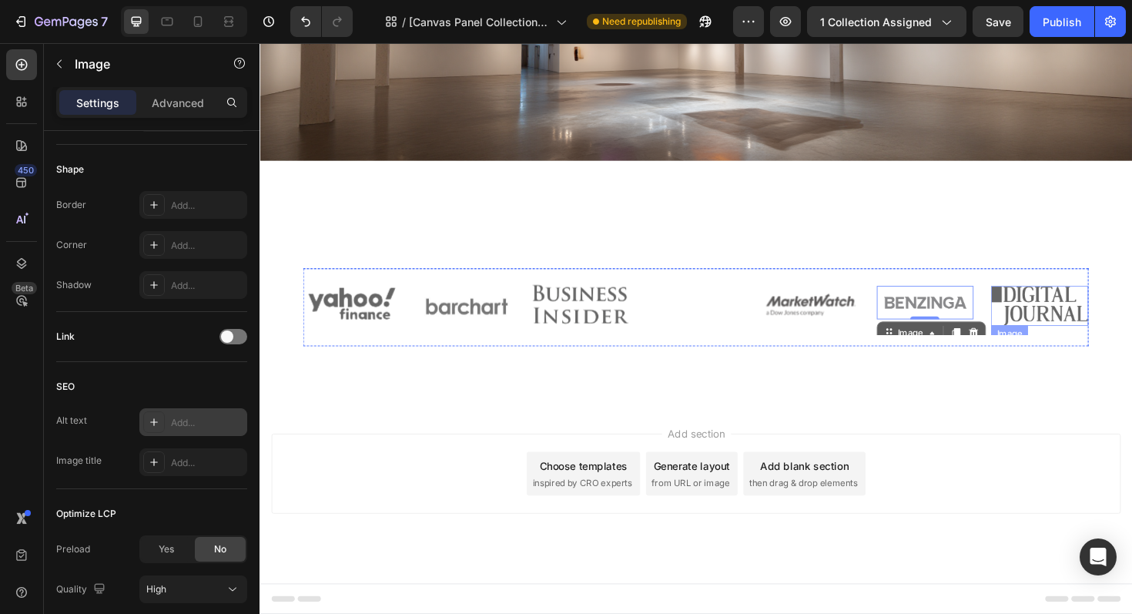
click at [1093, 307] on img at bounding box center [1086, 321] width 103 height 42
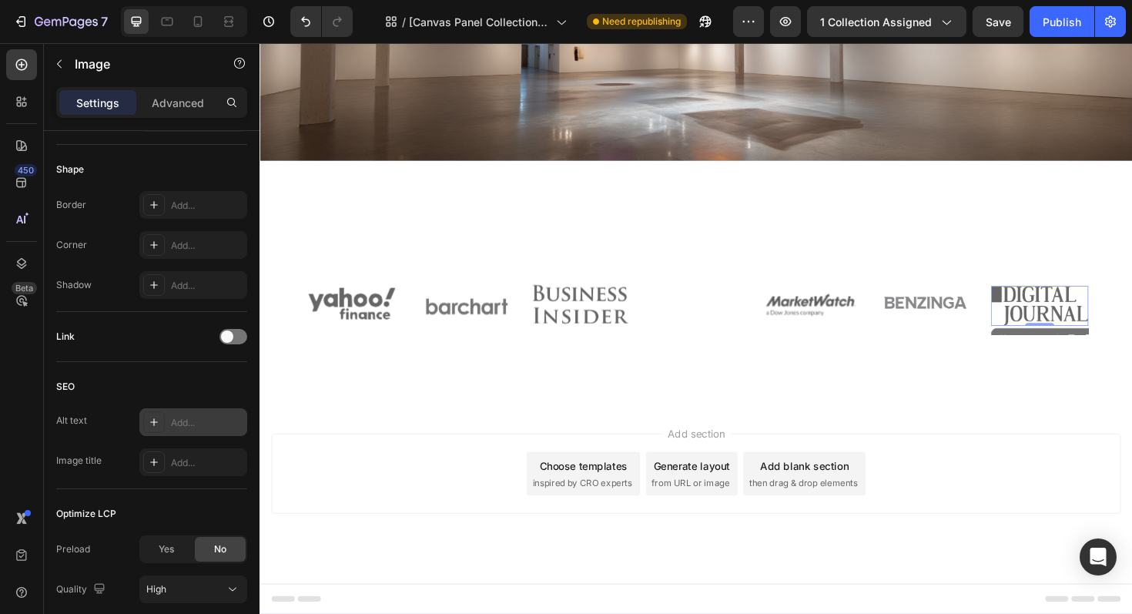
click at [201, 424] on div "Add..." at bounding box center [207, 423] width 72 height 14
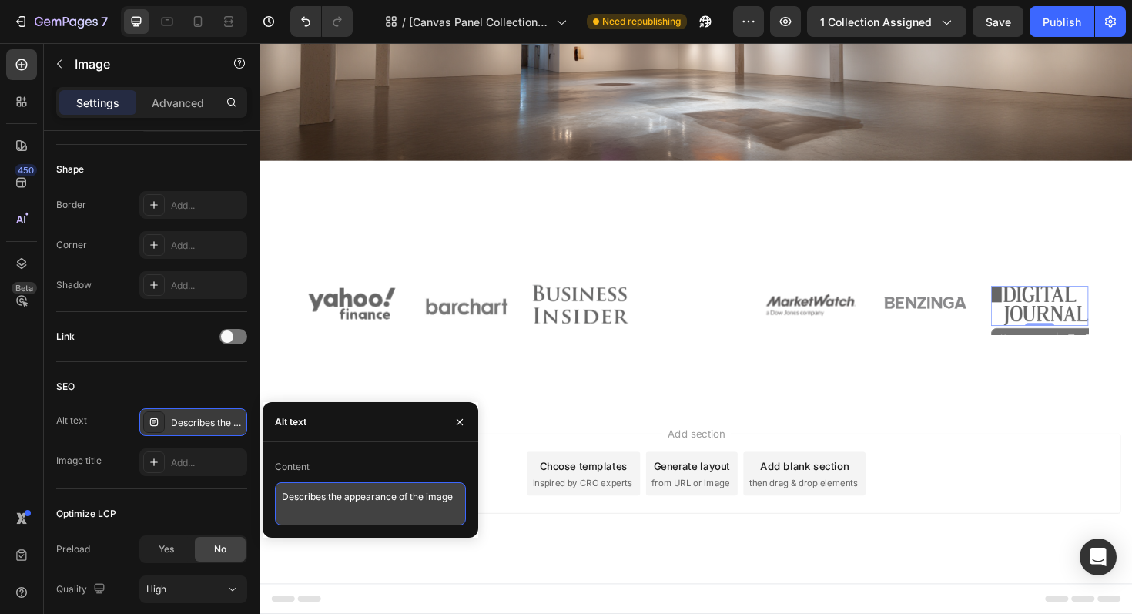
click at [324, 485] on textarea "Describes the appearance of the image" at bounding box center [370, 503] width 191 height 43
type textarea "J"
type textarea "Digital Journal"
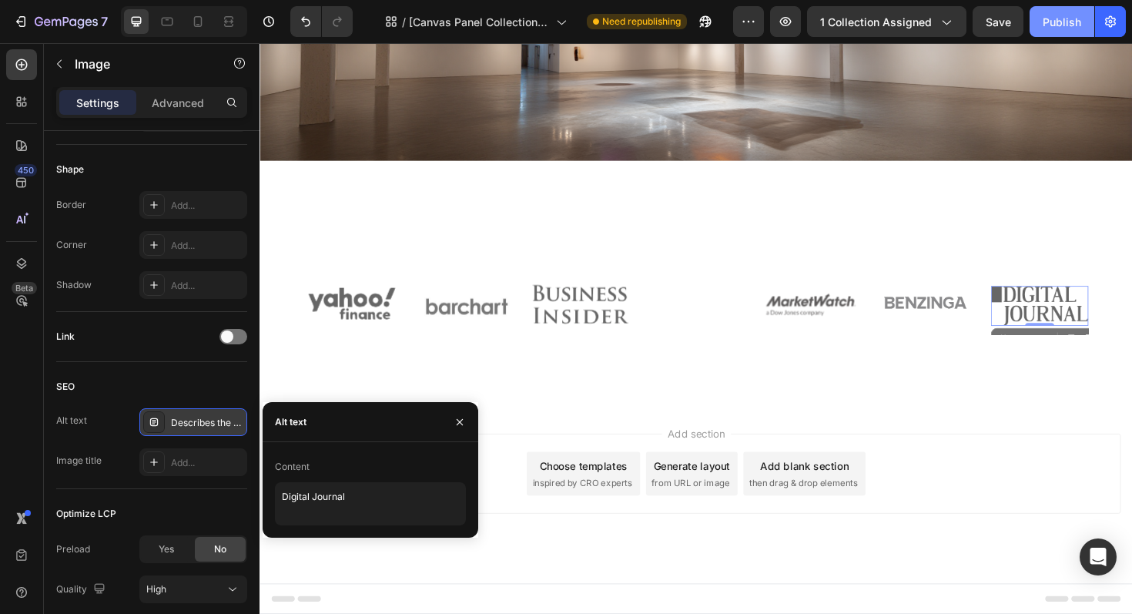
click at [1054, 19] on div "Publish" at bounding box center [1062, 22] width 39 height 16
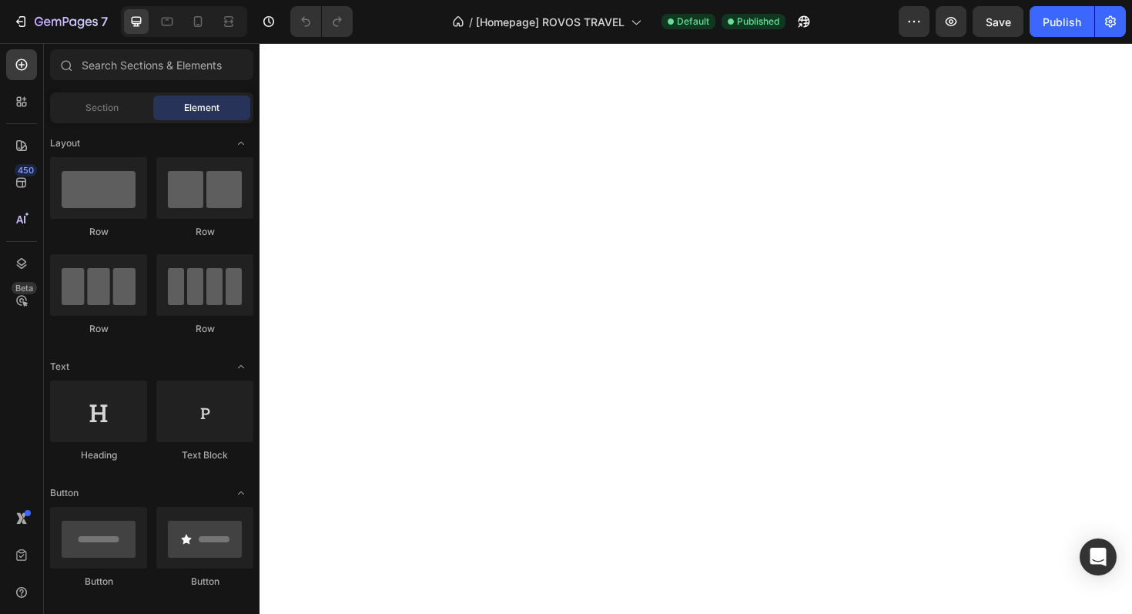
scroll to position [3446, 0]
